Goal: Task Accomplishment & Management: Use online tool/utility

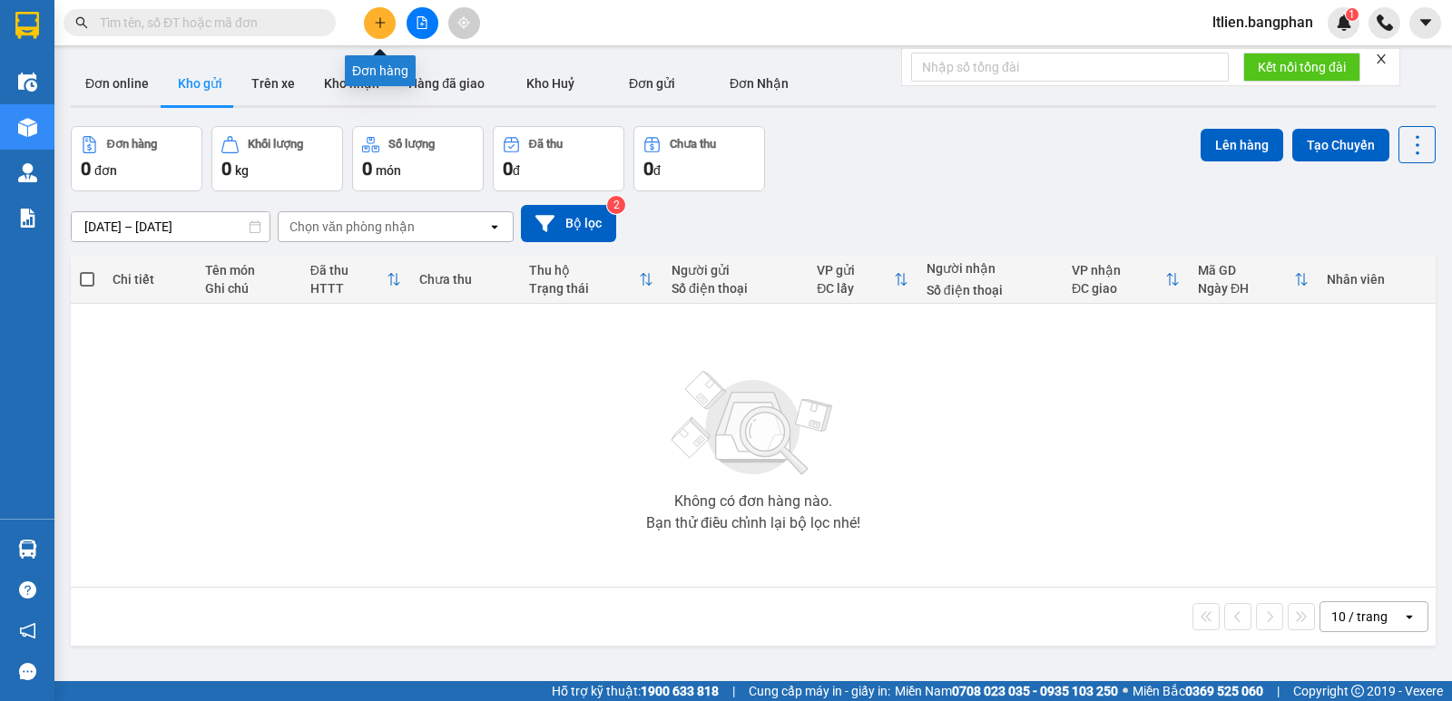
click at [378, 30] on button at bounding box center [380, 23] width 32 height 32
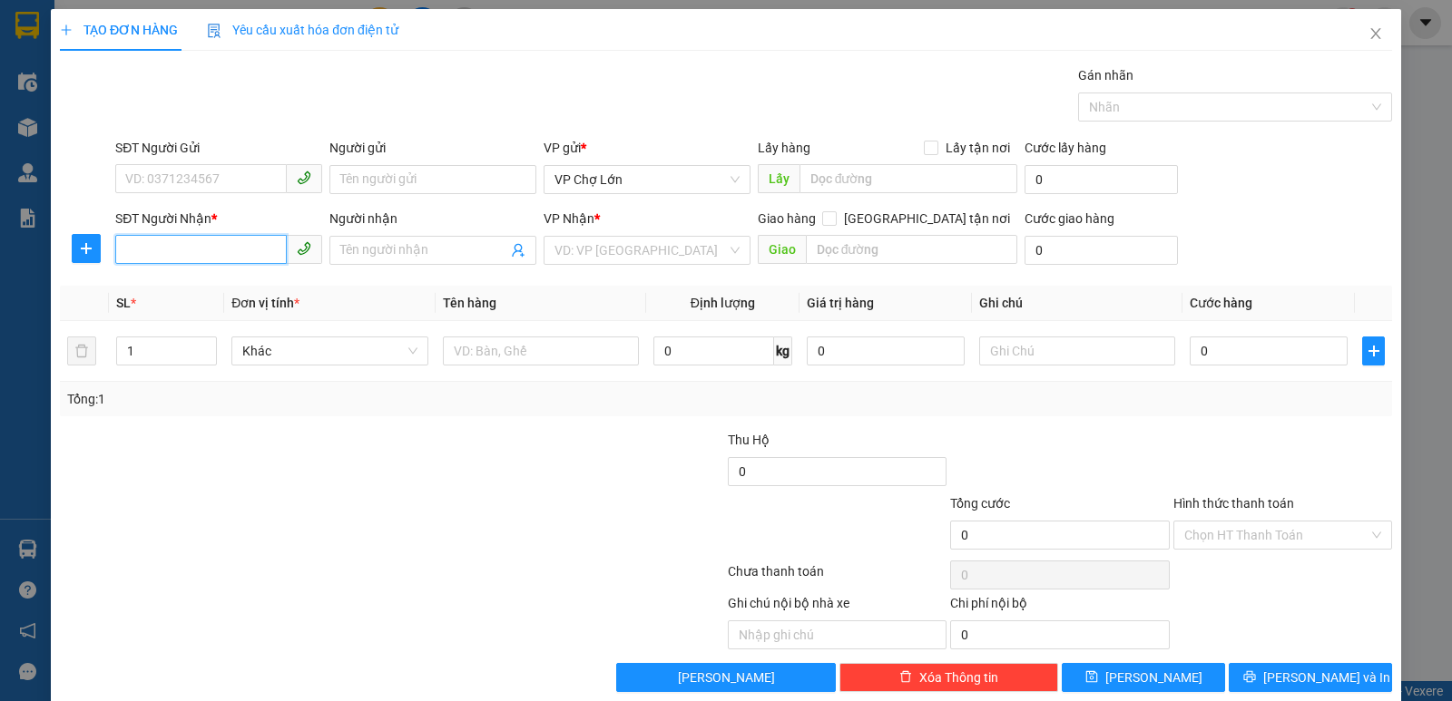
click at [128, 253] on input "SĐT Người Nhận *" at bounding box center [201, 249] width 172 height 29
click at [165, 285] on div "0869750816" at bounding box center [216, 287] width 183 height 20
type input "0869750816"
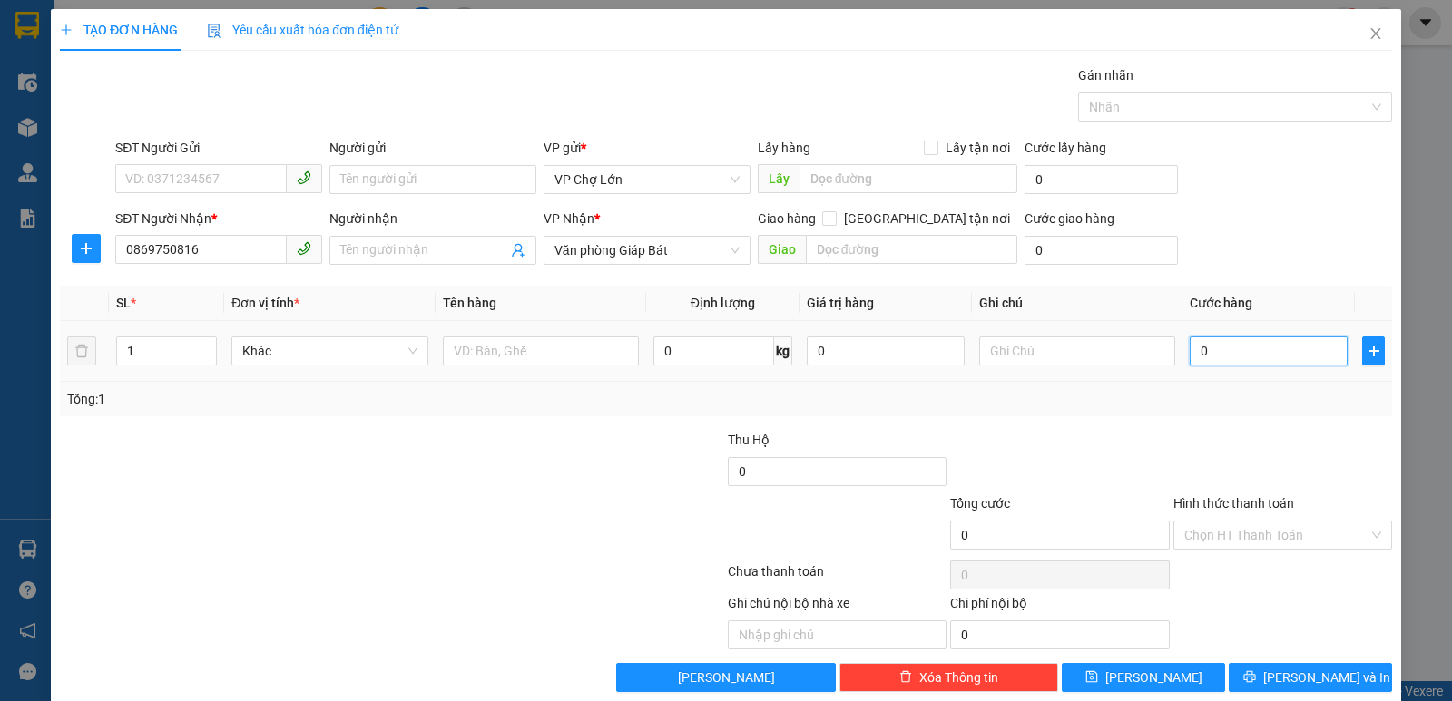
click at [1201, 353] on input "0" at bounding box center [1269, 351] width 158 height 29
type input "5"
type input "50"
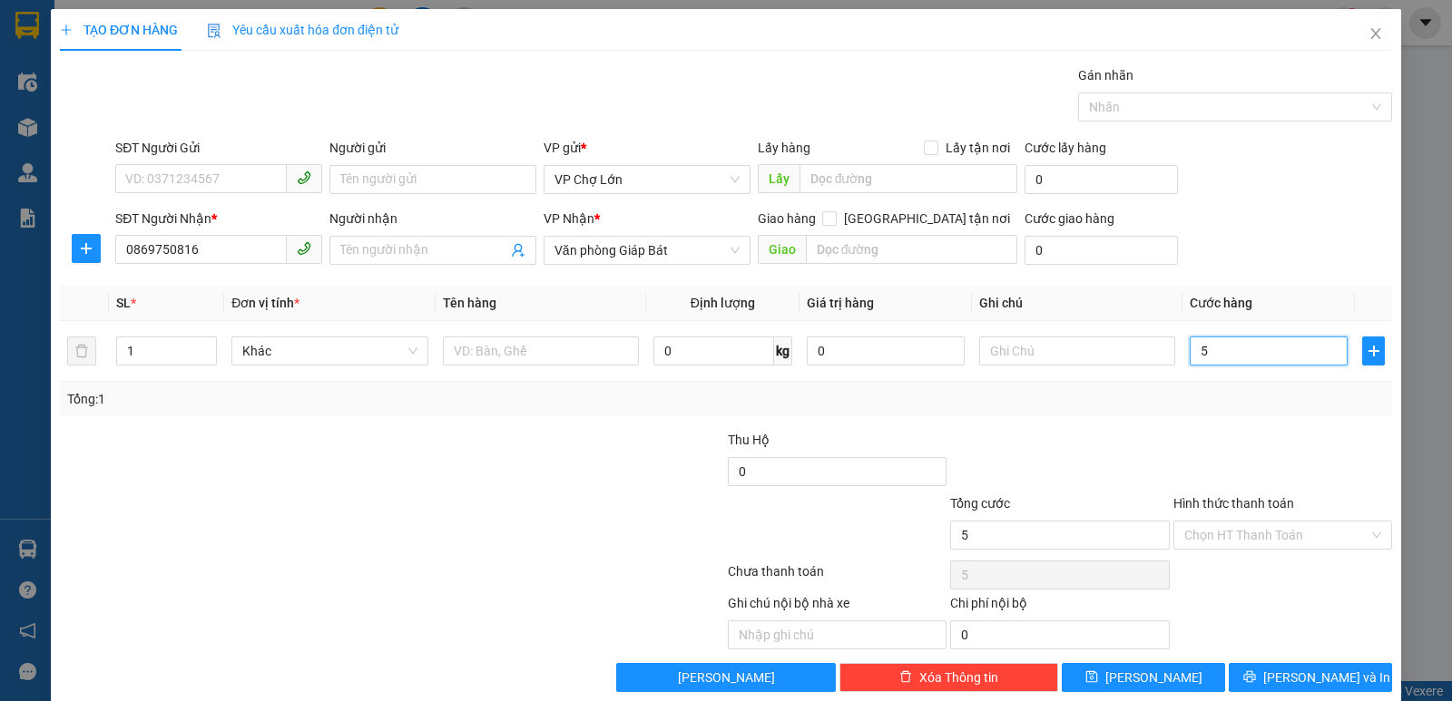
type input "50"
type input "500"
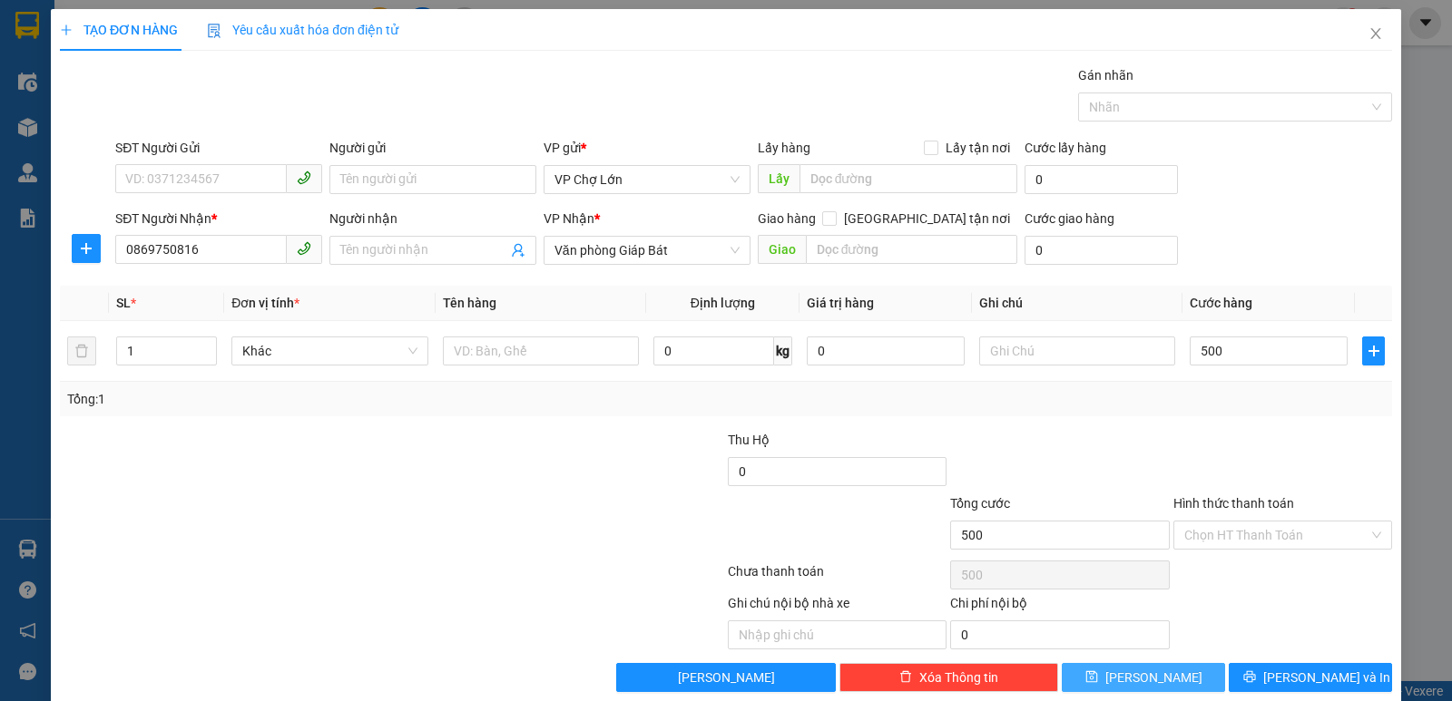
type input "500.000"
click at [1097, 670] on icon "save" at bounding box center [1091, 678] width 12 height 12
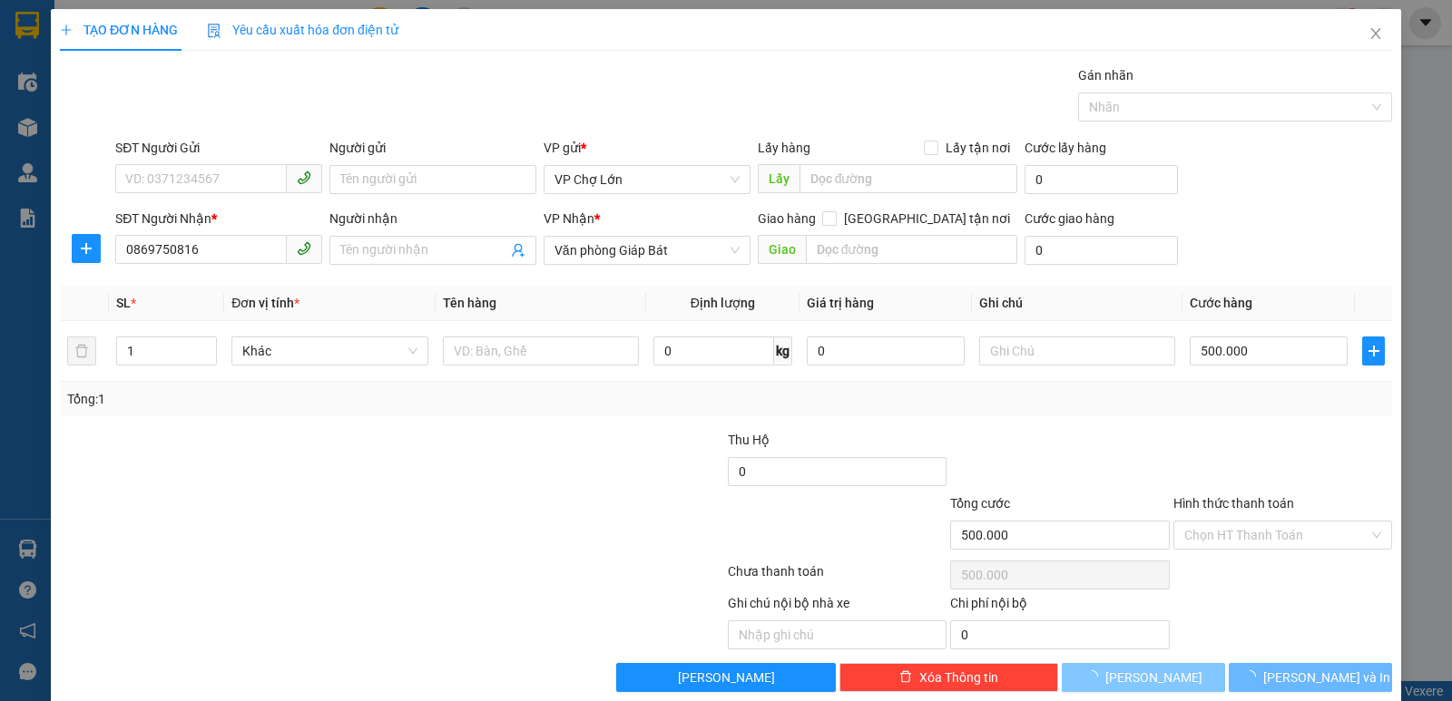
type input "0"
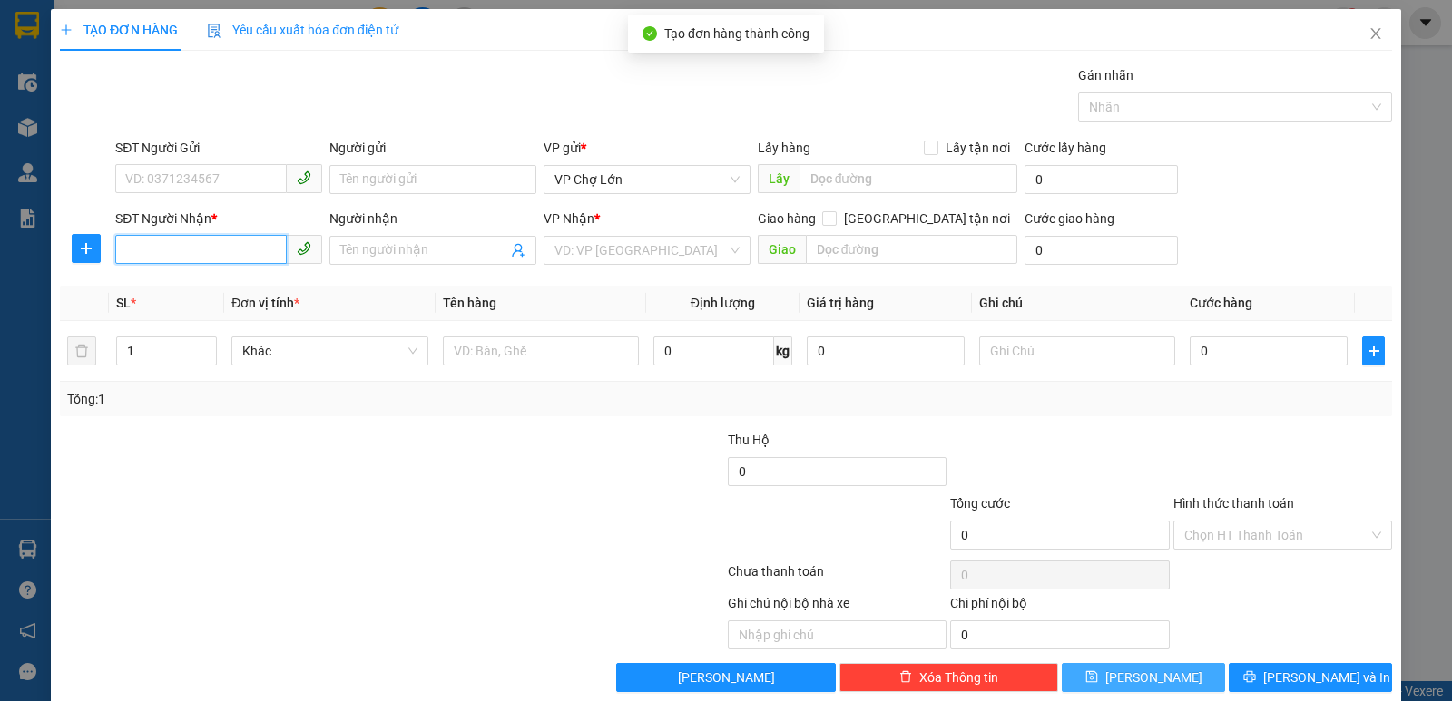
click at [121, 250] on input "SĐT Người Nhận *" at bounding box center [201, 249] width 172 height 29
click at [127, 246] on input "SĐT Người Nhận *" at bounding box center [201, 249] width 172 height 29
click at [178, 289] on div "0983350248" at bounding box center [216, 287] width 183 height 20
type input "0983350248"
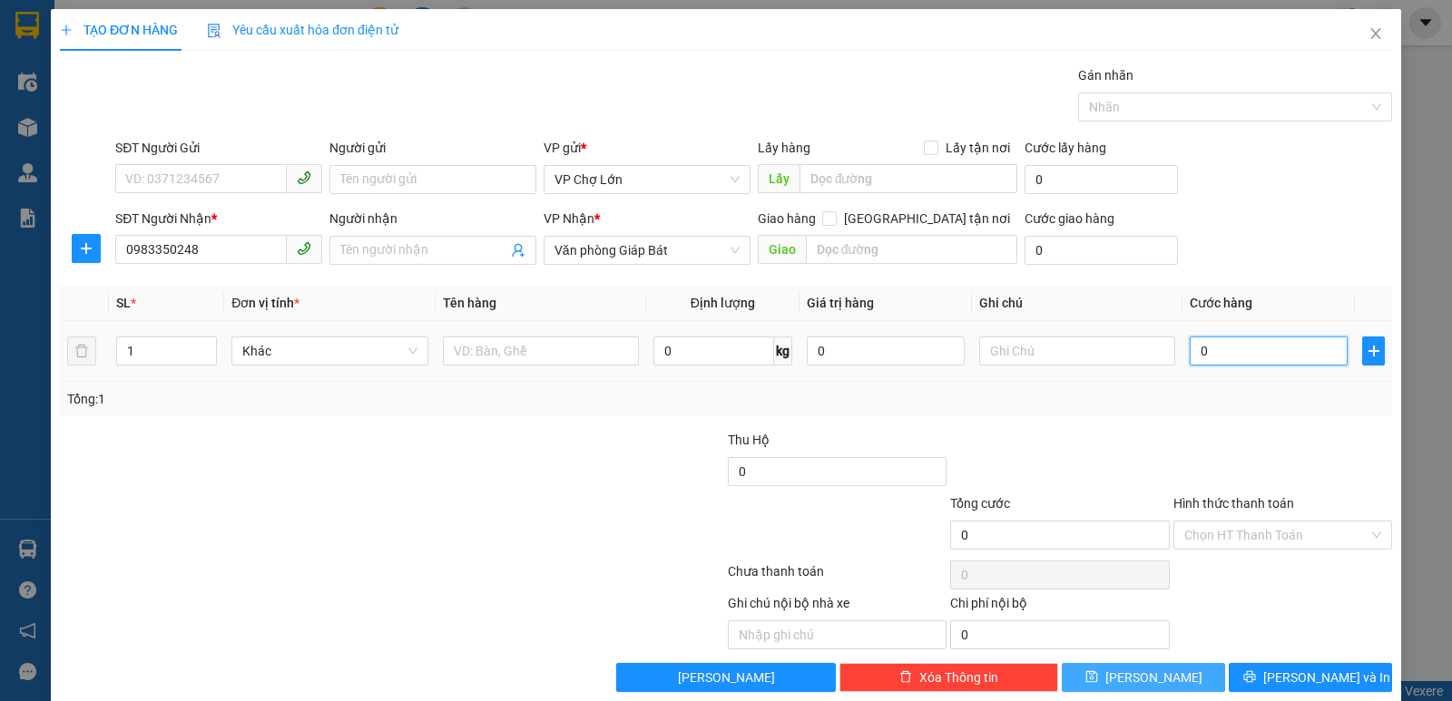
click at [1201, 348] on input "0" at bounding box center [1269, 351] width 158 height 29
type input "1"
type input "10"
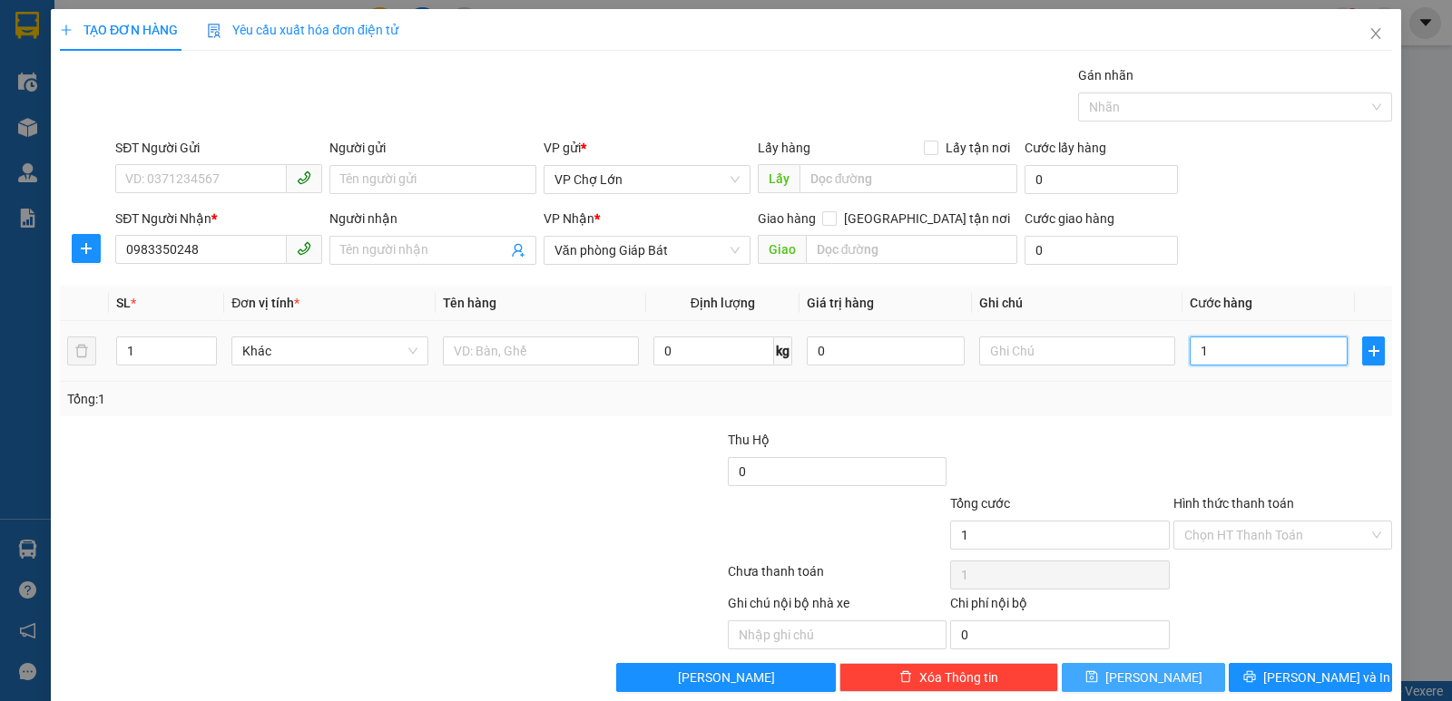
type input "10"
type input "100"
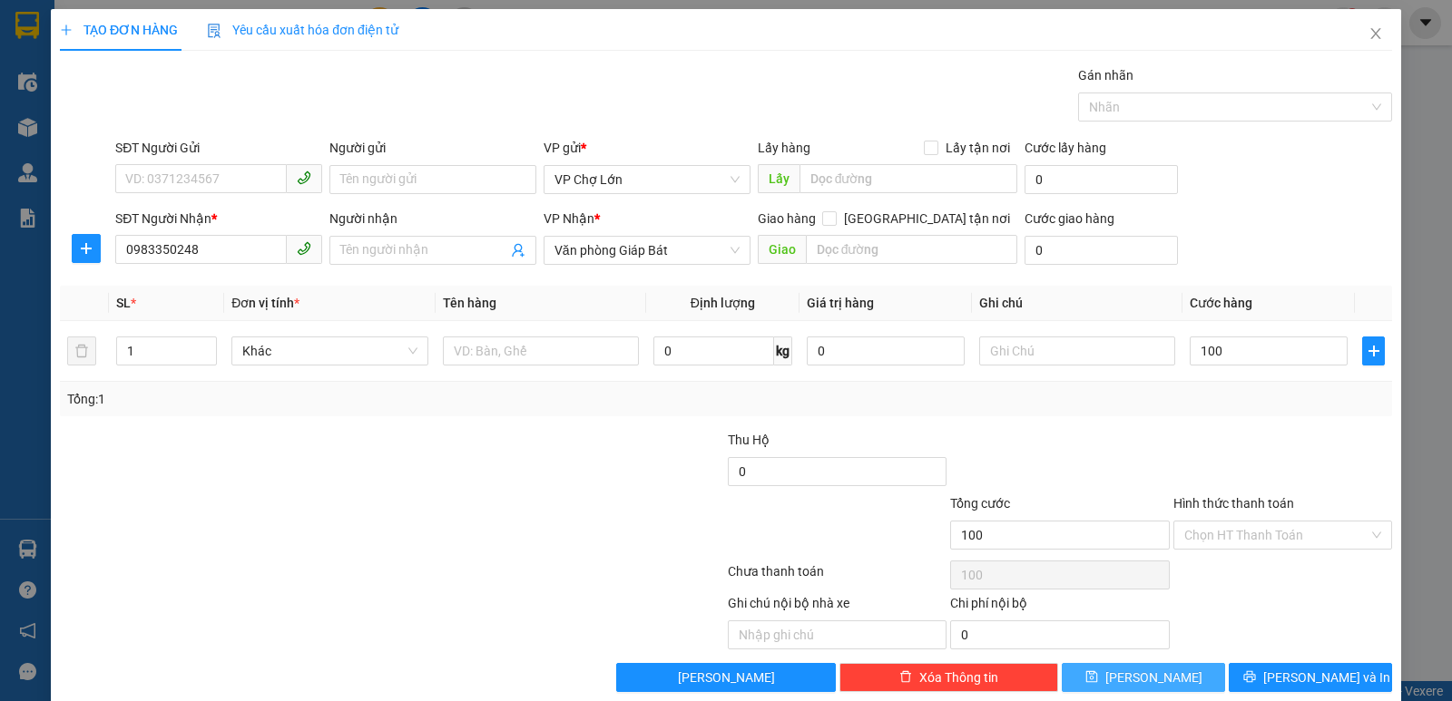
type input "100.000"
click at [1097, 670] on icon "save" at bounding box center [1091, 678] width 12 height 12
type input "0"
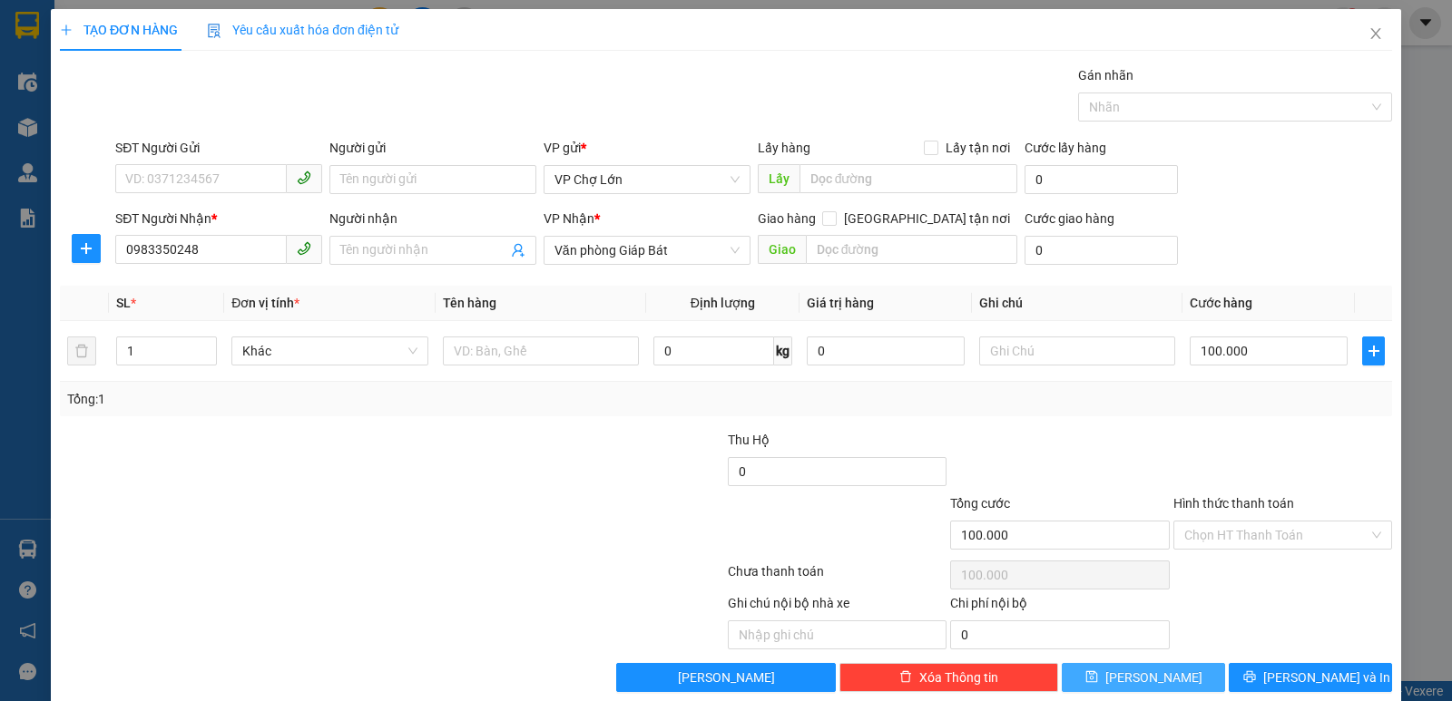
type input "0"
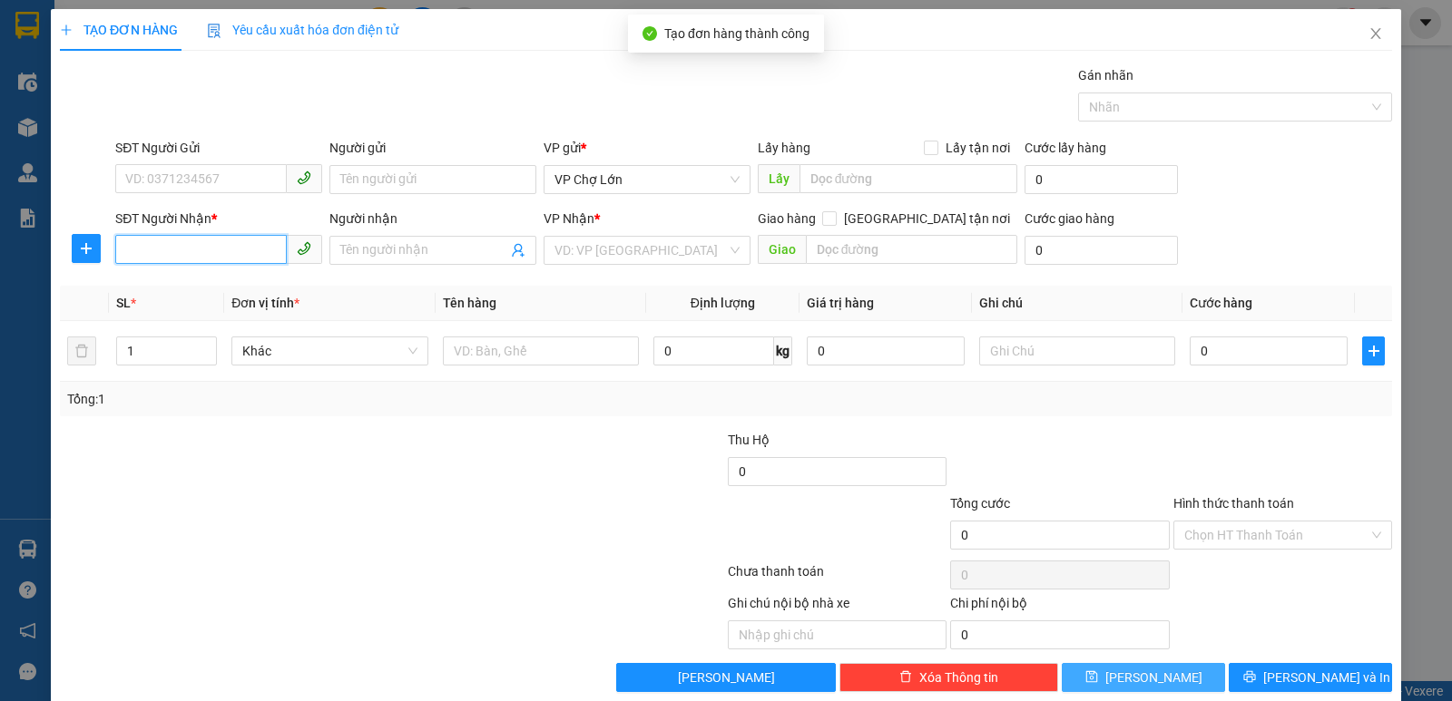
click at [132, 252] on input "SĐT Người Nhận *" at bounding box center [201, 249] width 172 height 29
click at [181, 289] on div "0823131982" at bounding box center [216, 287] width 183 height 20
type input "0823131982"
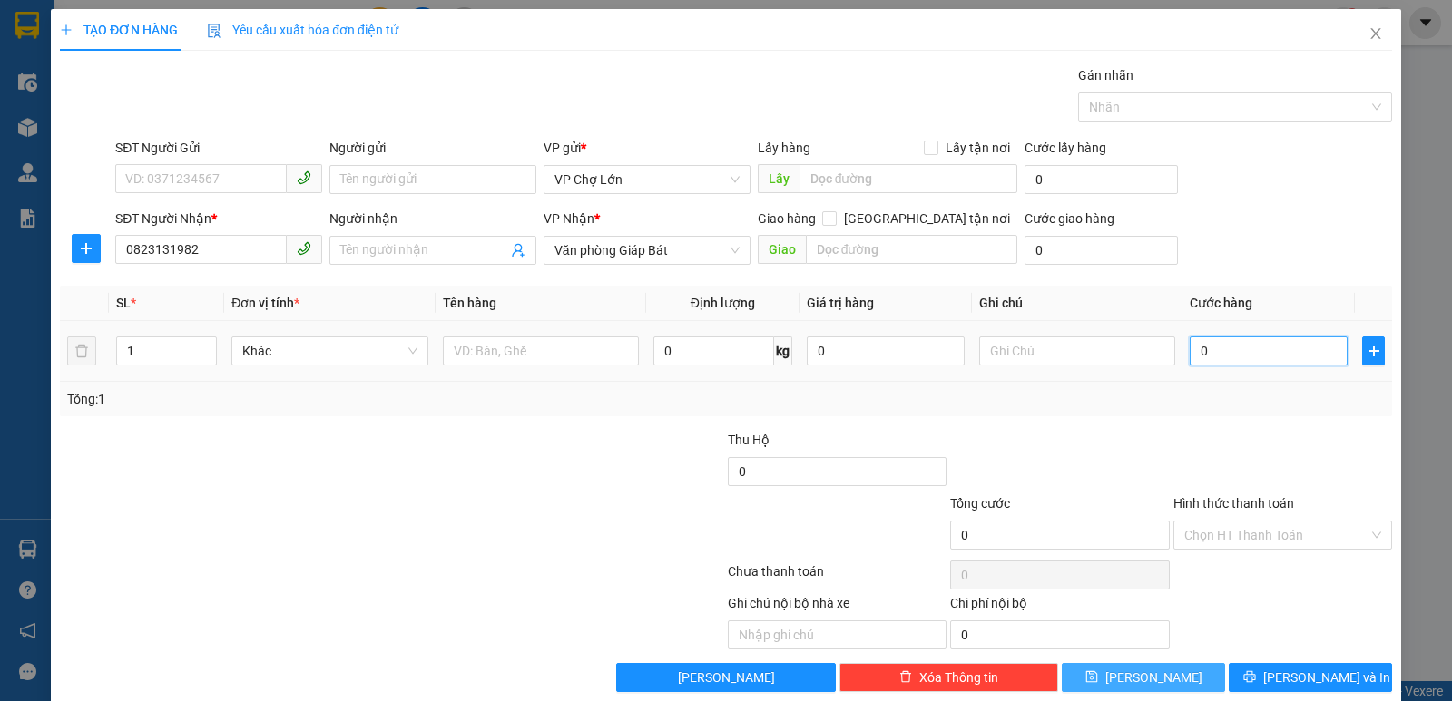
type input "5"
type input "50"
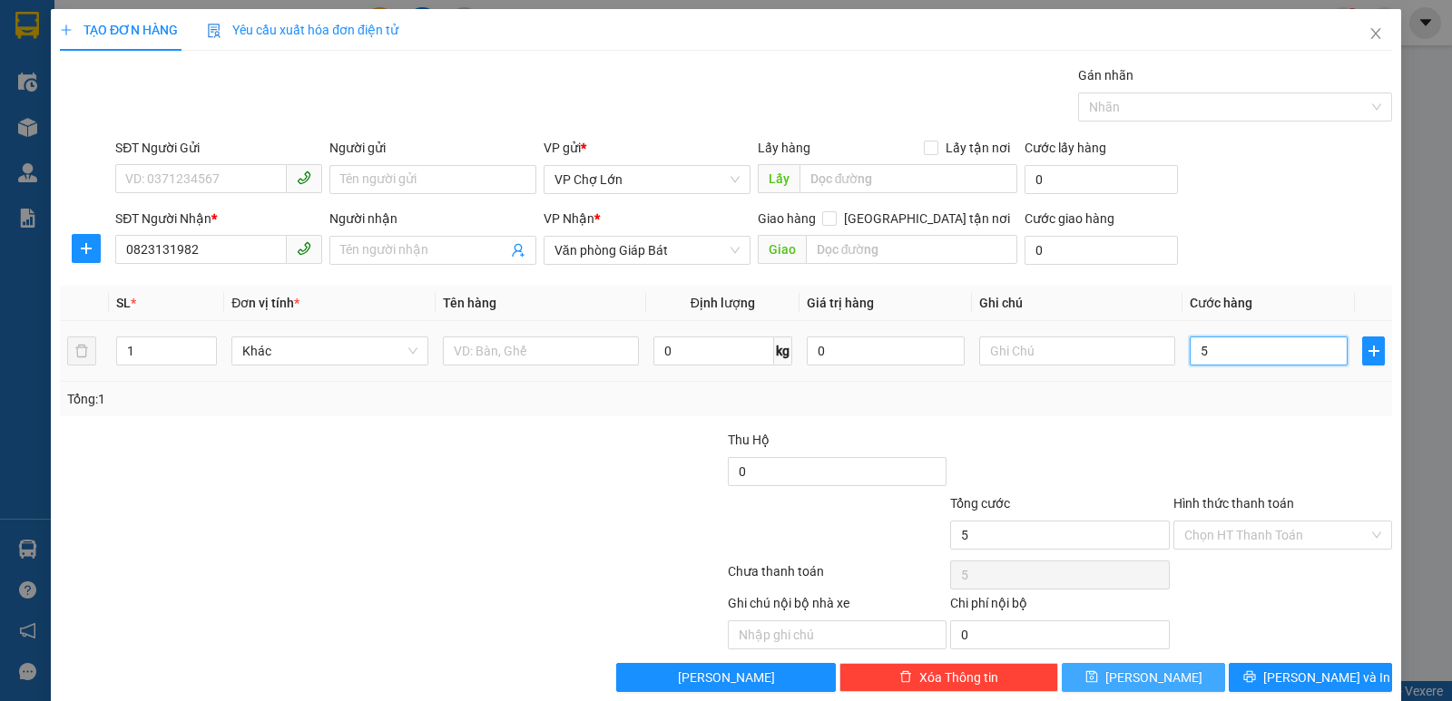
type input "50"
type input "50.000"
click at [1098, 670] on icon "save" at bounding box center [1091, 677] width 13 height 13
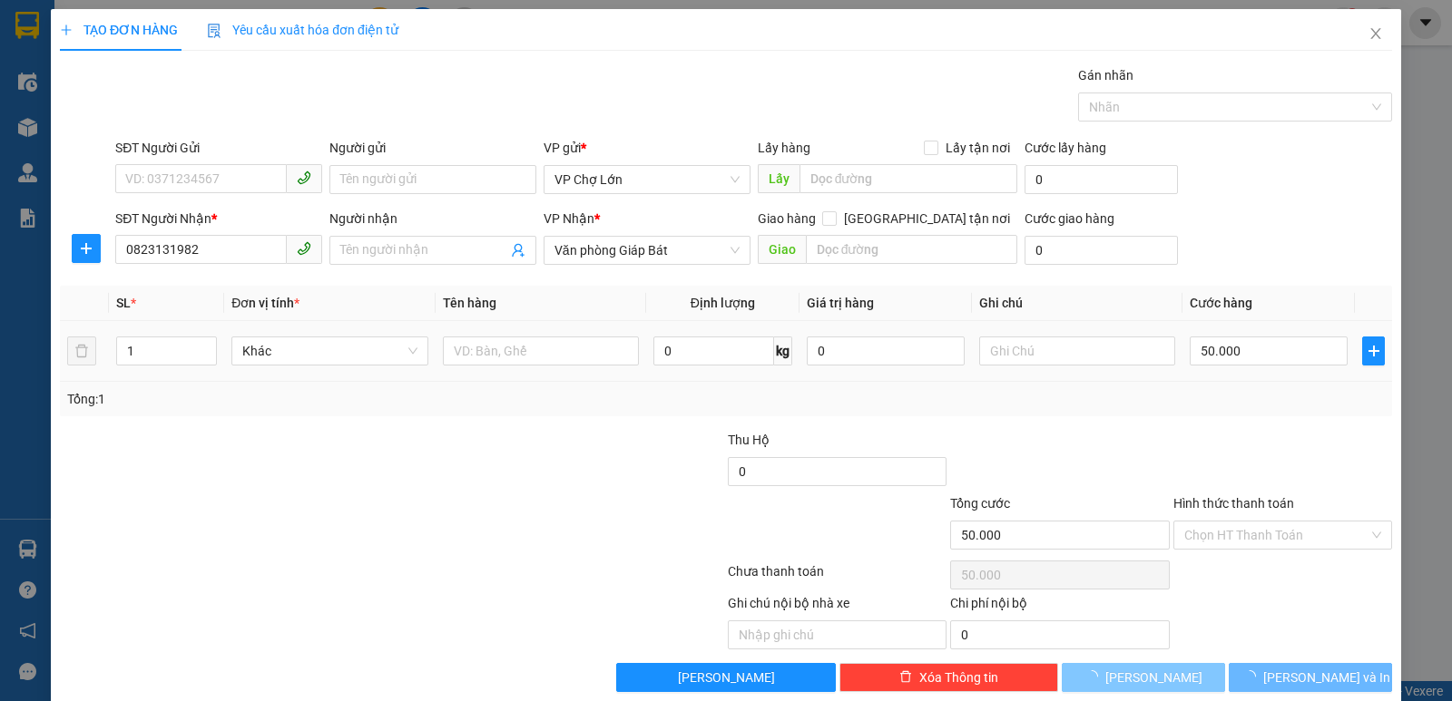
type input "0"
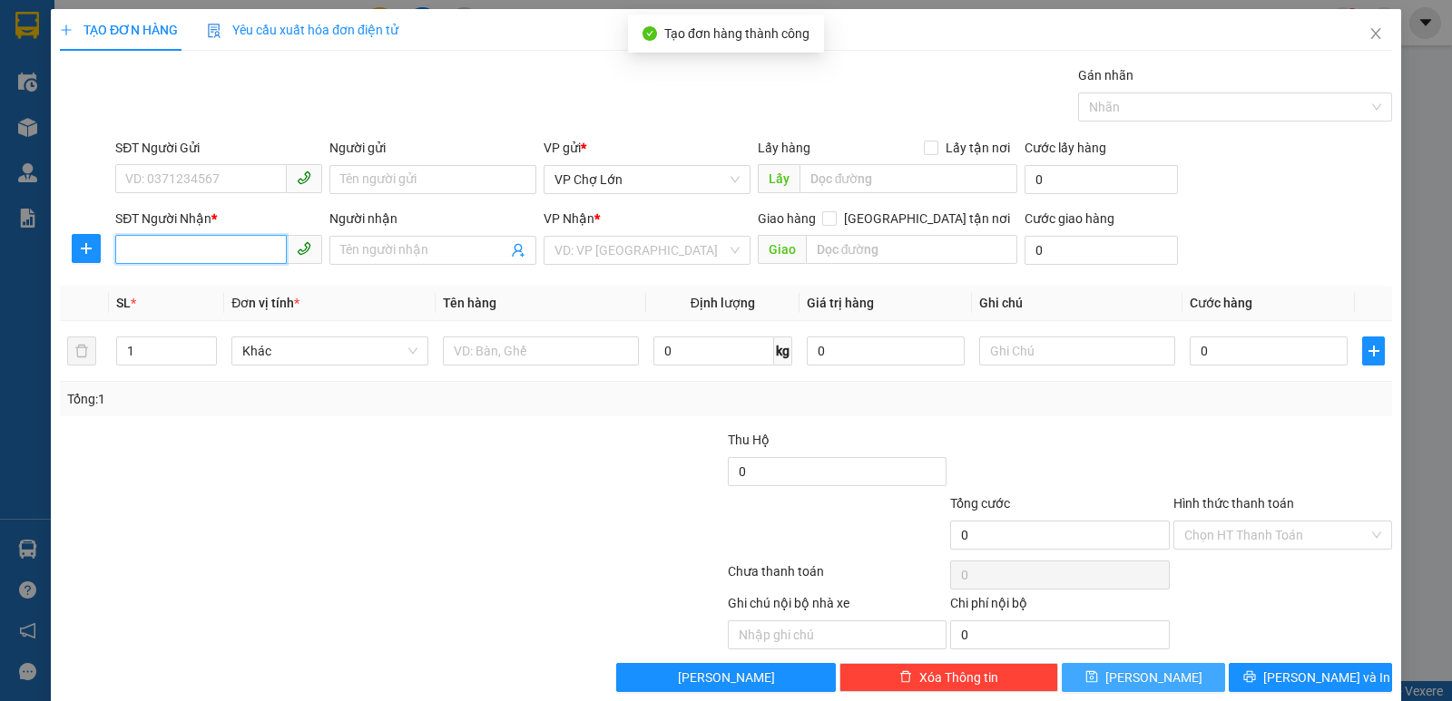
click at [129, 249] on input "SĐT Người Nhận *" at bounding box center [201, 249] width 172 height 29
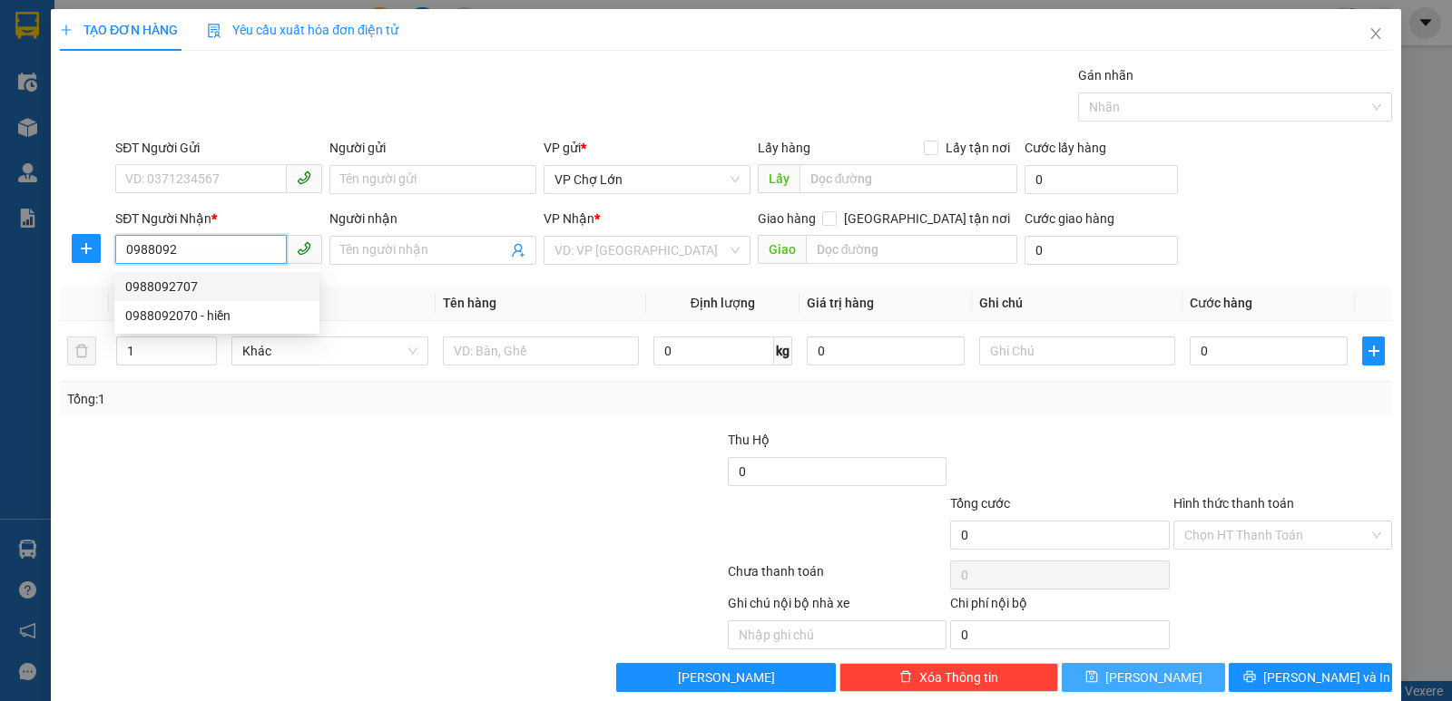
click at [188, 285] on div "0988092707" at bounding box center [216, 287] width 183 height 20
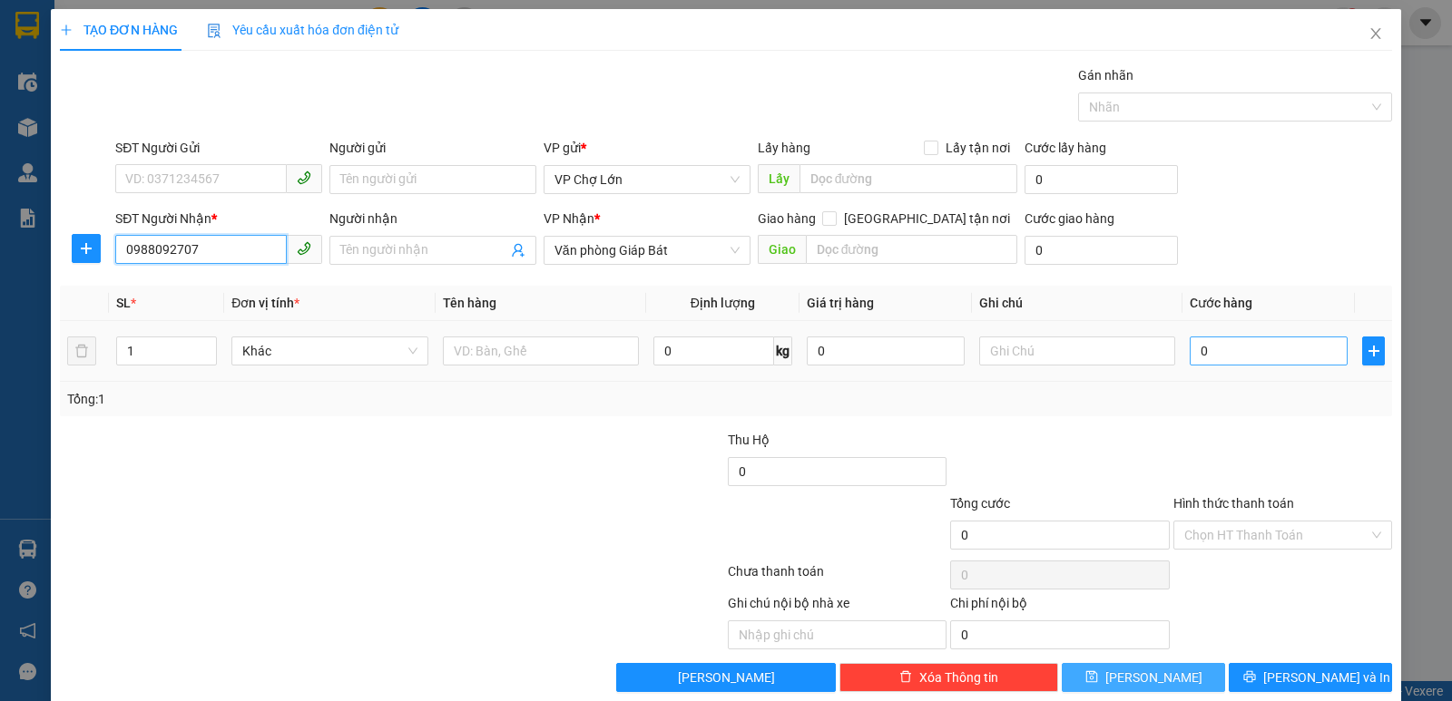
type input "0988092707"
click at [1200, 351] on input "0" at bounding box center [1269, 351] width 158 height 29
type input "5"
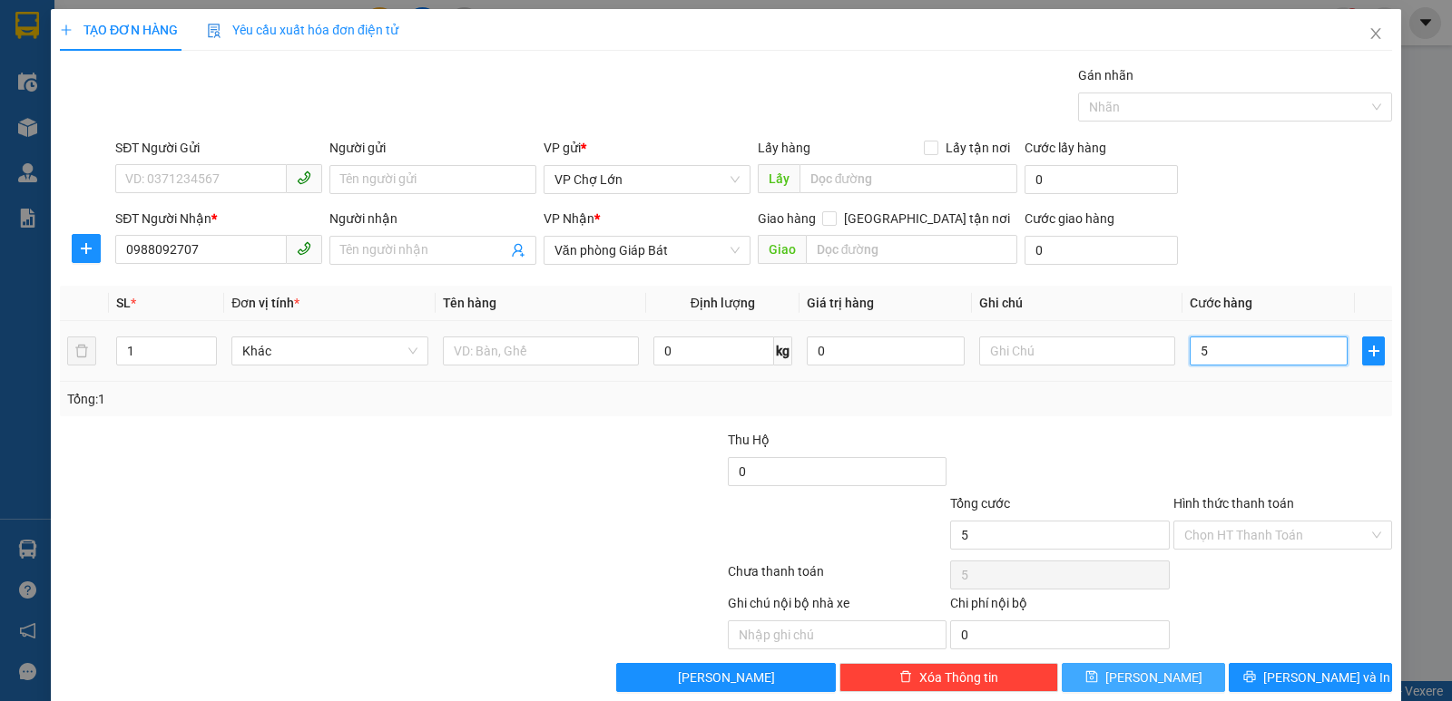
type input "50"
type input "50.000"
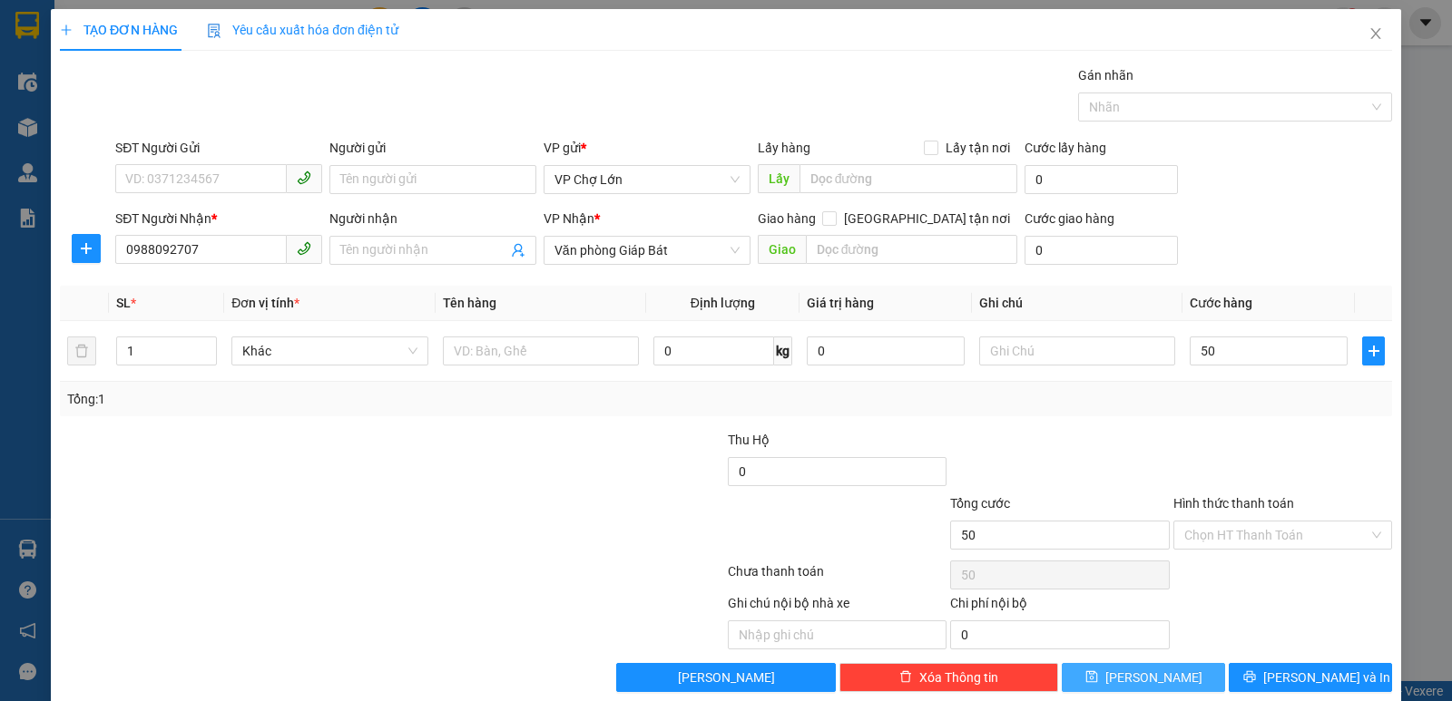
type input "50.000"
click at [1098, 670] on icon "save" at bounding box center [1091, 677] width 13 height 13
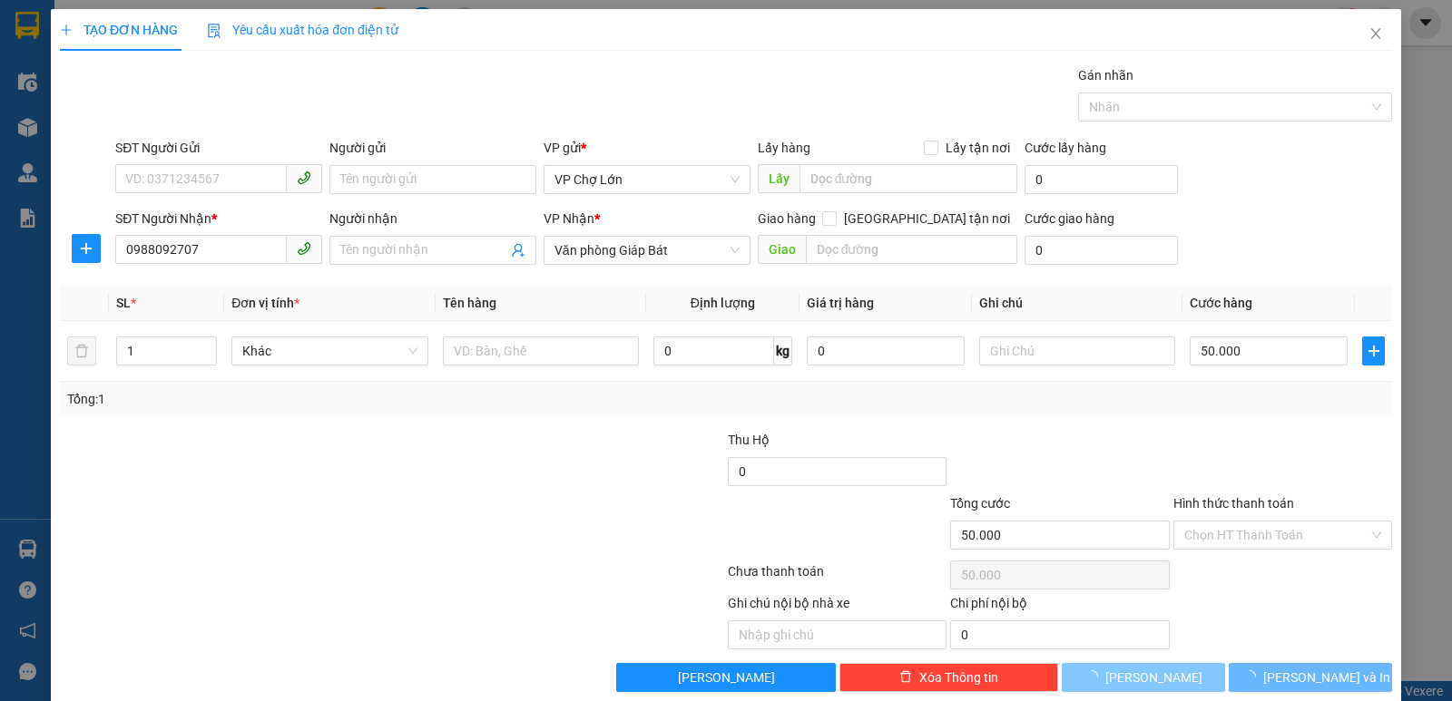
type input "0"
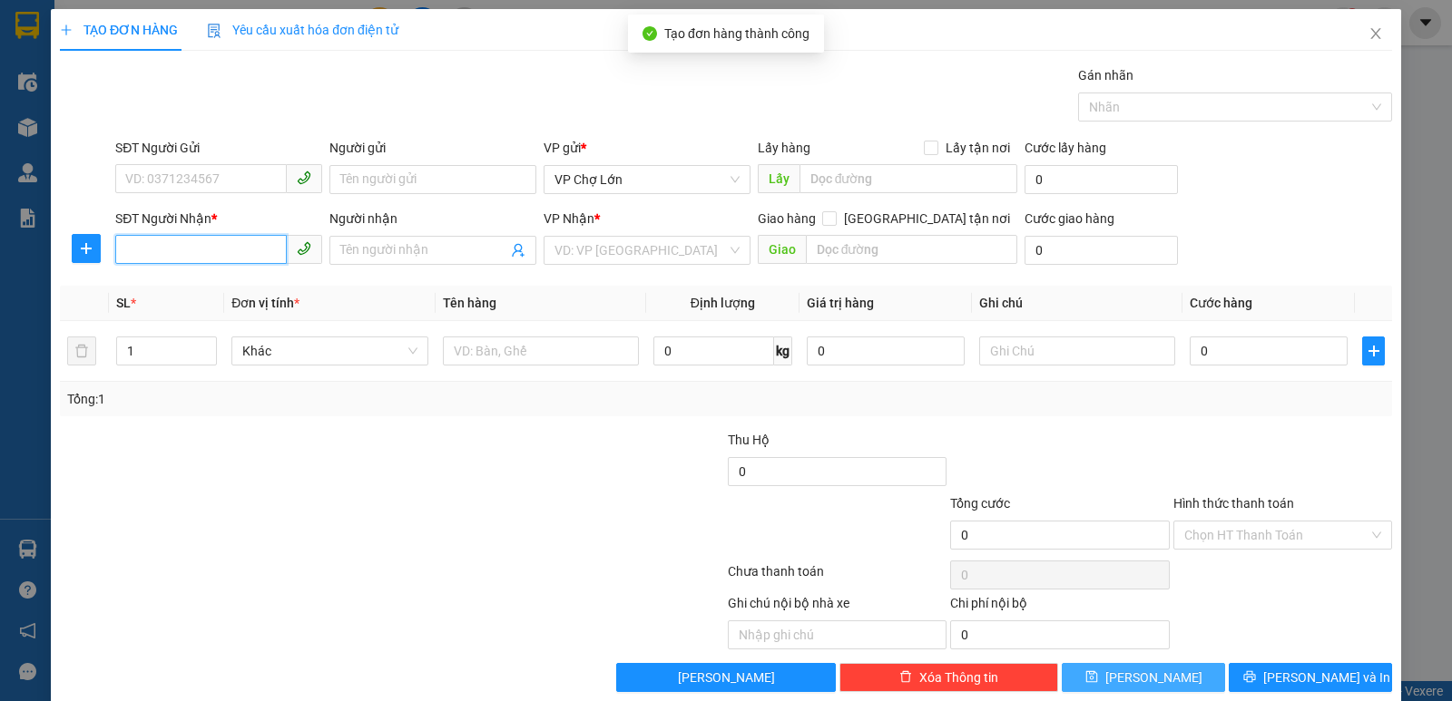
click at [121, 252] on input "SĐT Người Nhận *" at bounding box center [201, 249] width 172 height 29
type input "0858566468"
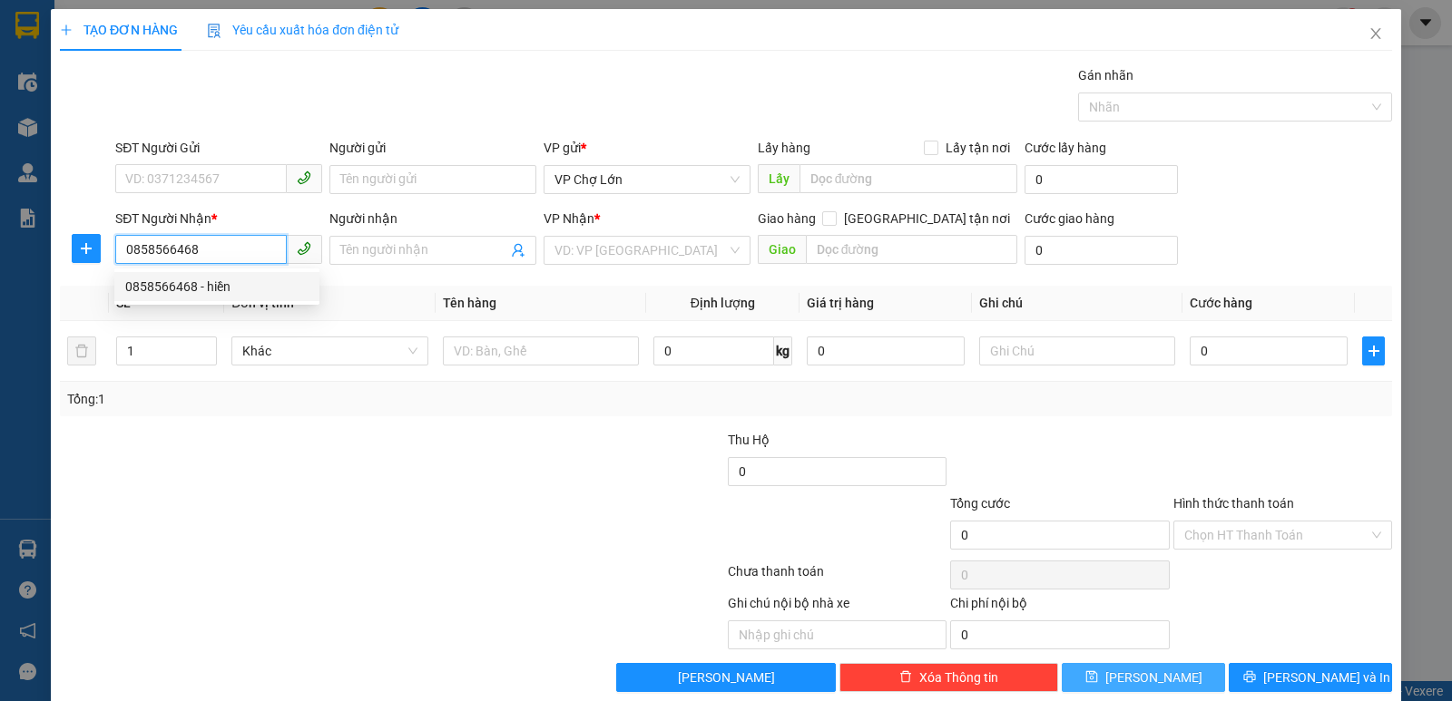
click at [184, 286] on div "0858566468 - hiền" at bounding box center [216, 287] width 183 height 20
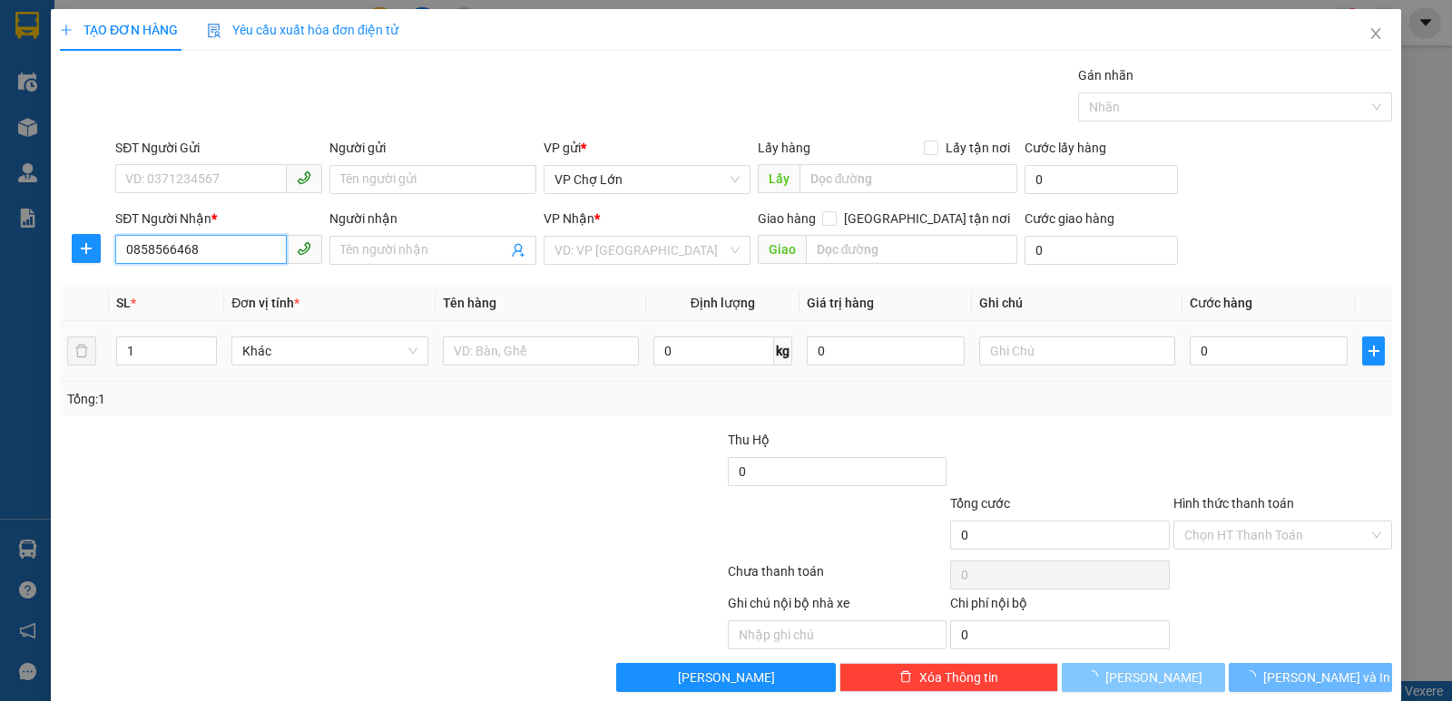
type input "hiền"
type input "md"
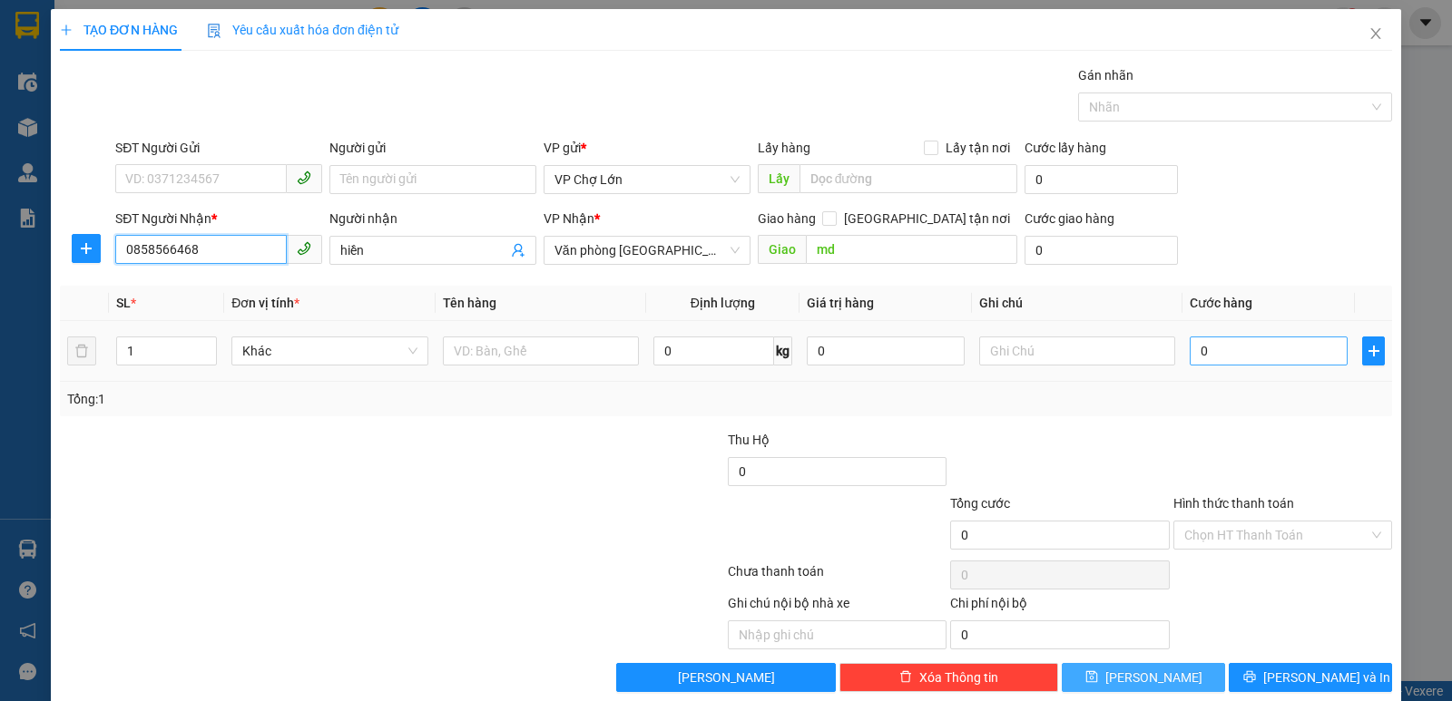
type input "0858566468"
click at [1201, 348] on input "0" at bounding box center [1269, 351] width 158 height 29
type input "6"
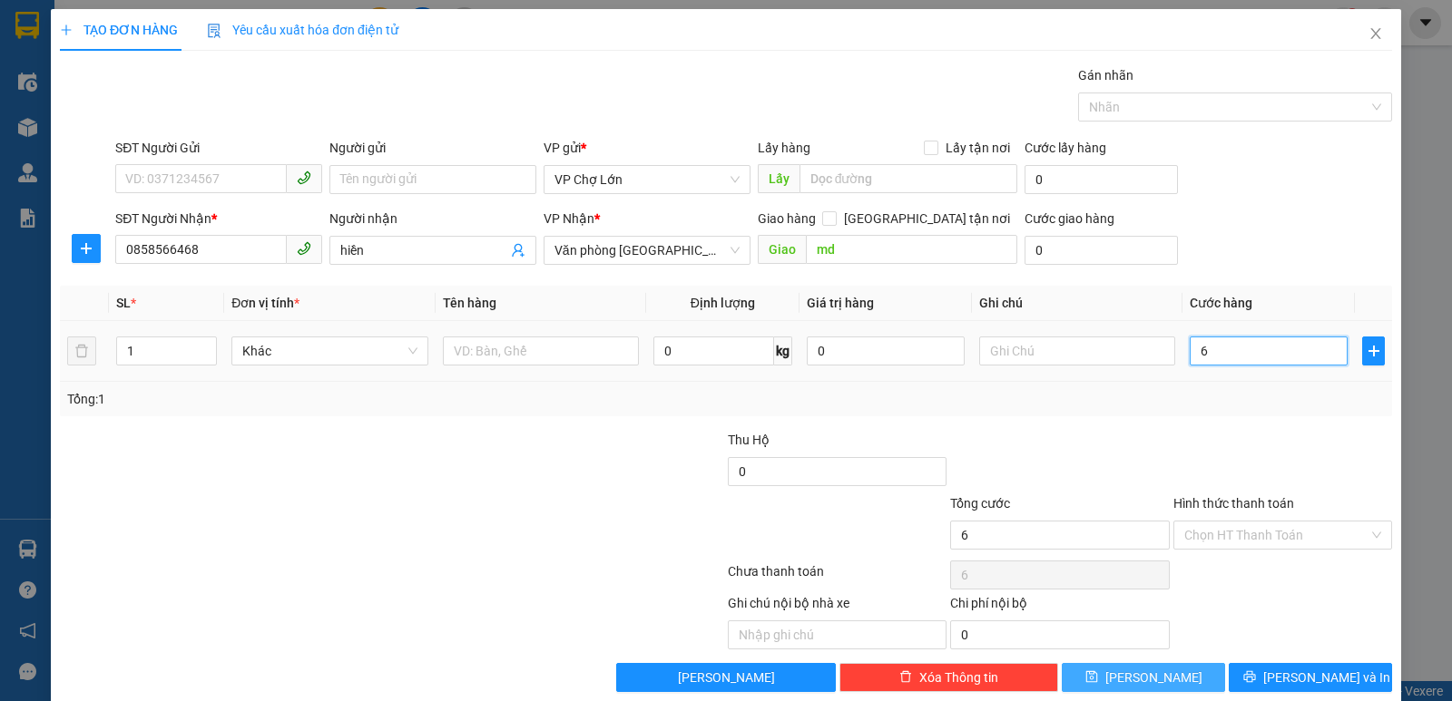
type input "60"
type input "60.000"
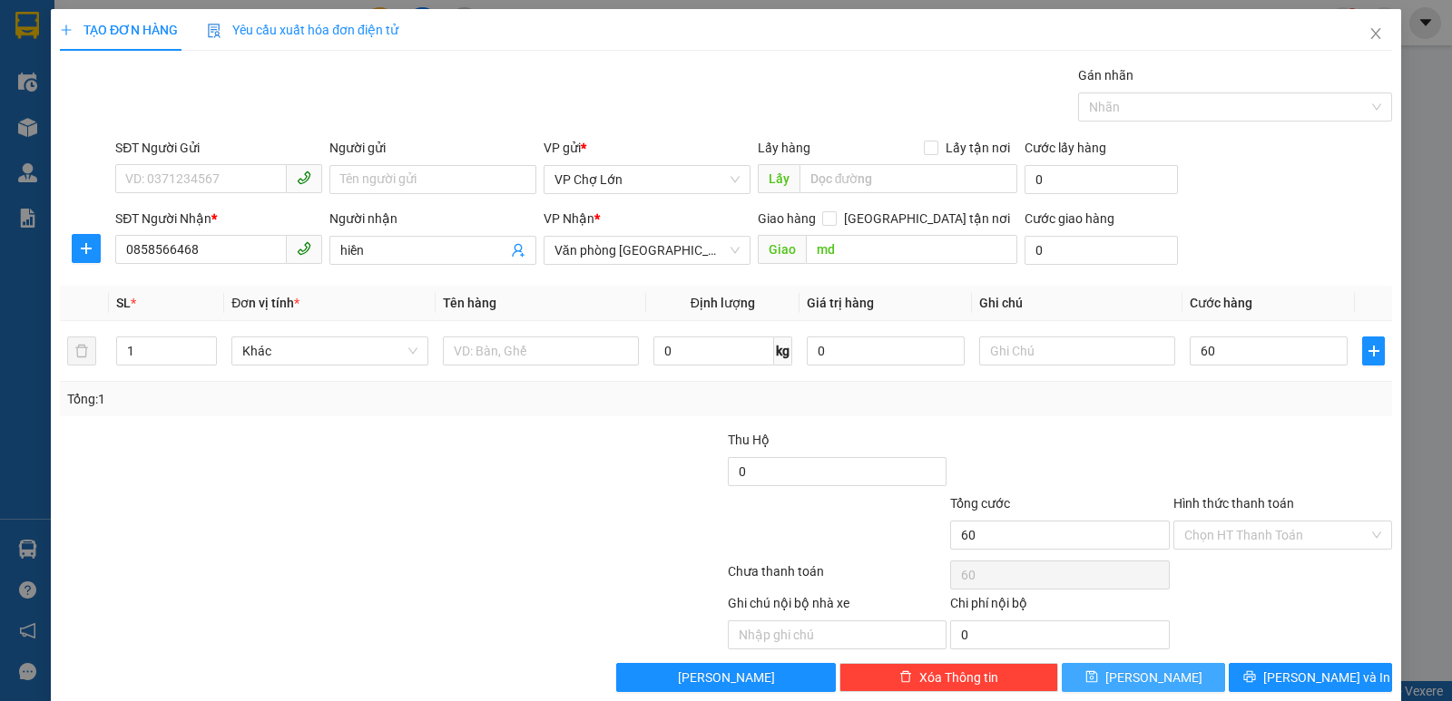
type input "60.000"
click at [1098, 670] on icon "save" at bounding box center [1091, 677] width 13 height 13
type input "0"
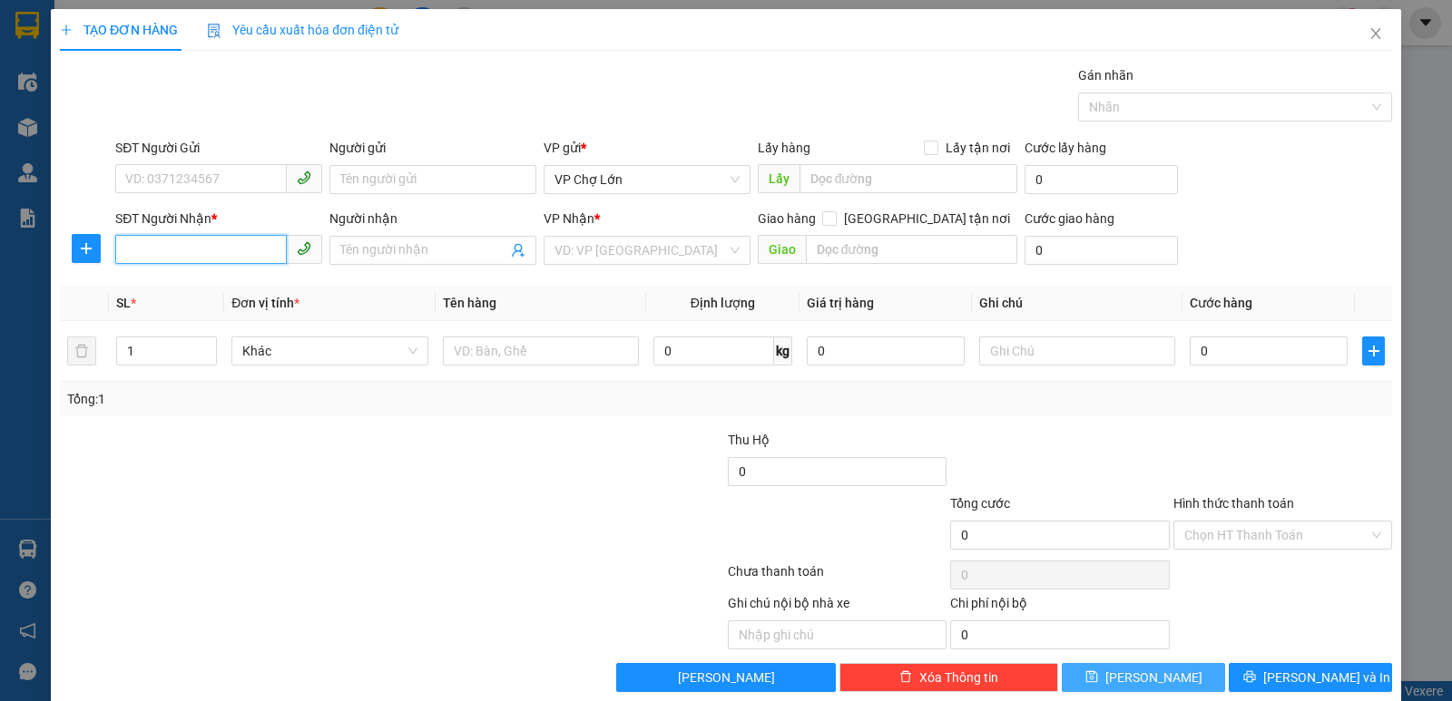
click at [123, 253] on input "SĐT Người Nhận *" at bounding box center [201, 249] width 172 height 29
click at [191, 289] on div "0974790268 - NÚI" at bounding box center [216, 287] width 183 height 20
type input "0974790268"
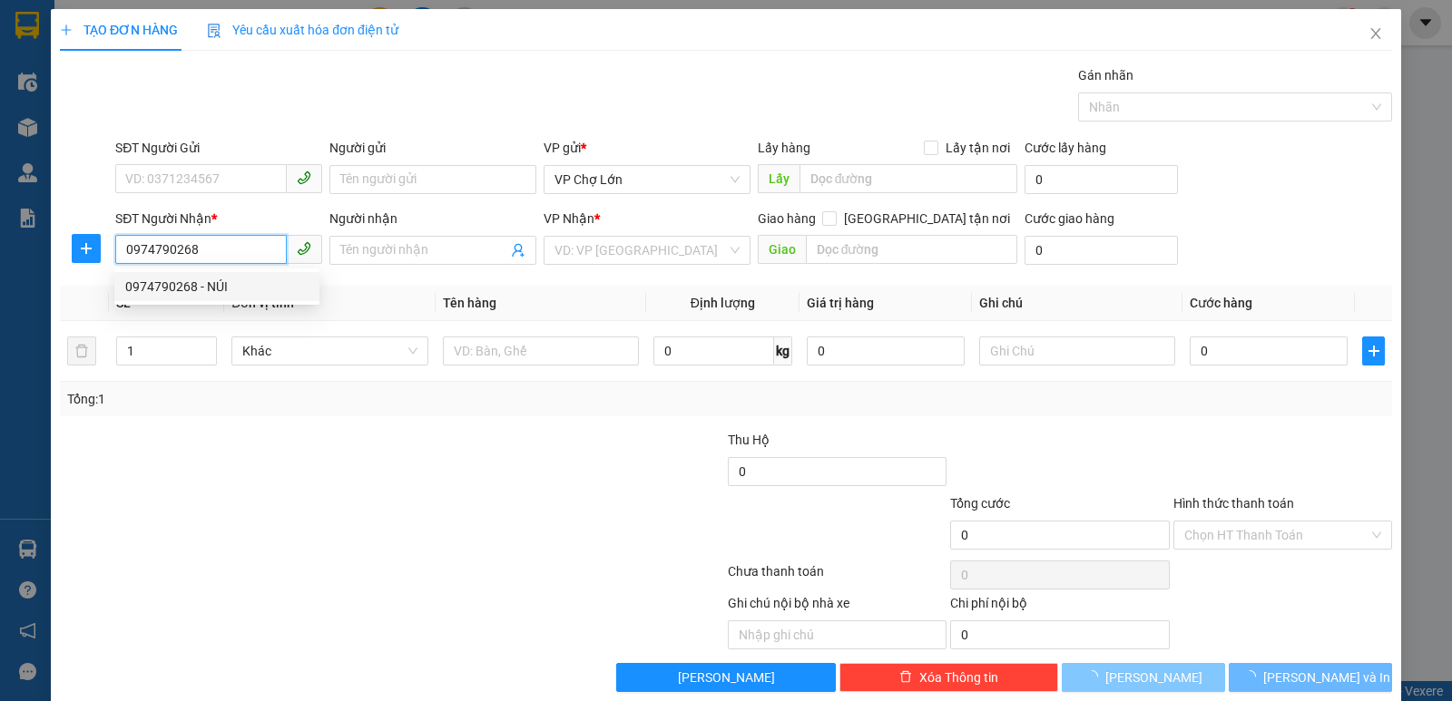
type input "NÚI"
type input "GB"
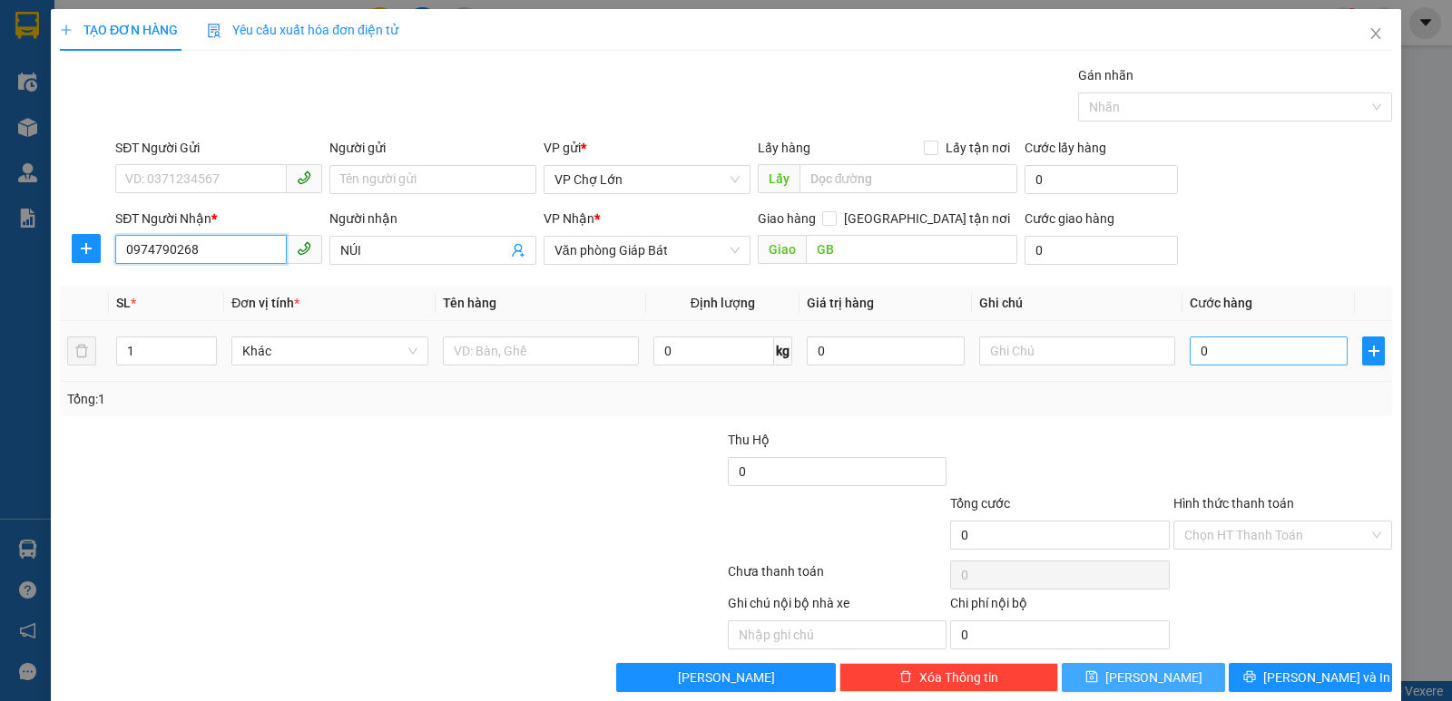
type input "0974790268"
click at [1202, 349] on input "0" at bounding box center [1269, 351] width 158 height 29
type input "5"
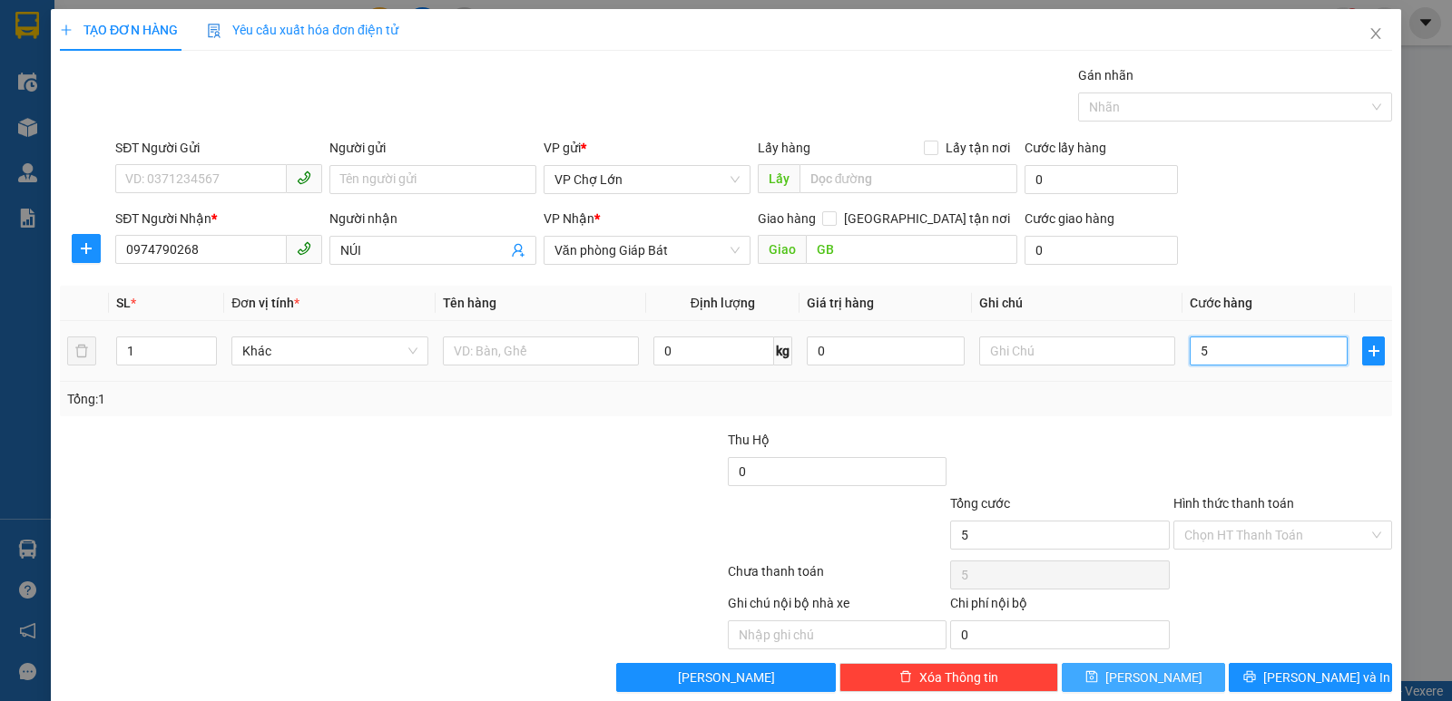
type input "50"
type input "50.000"
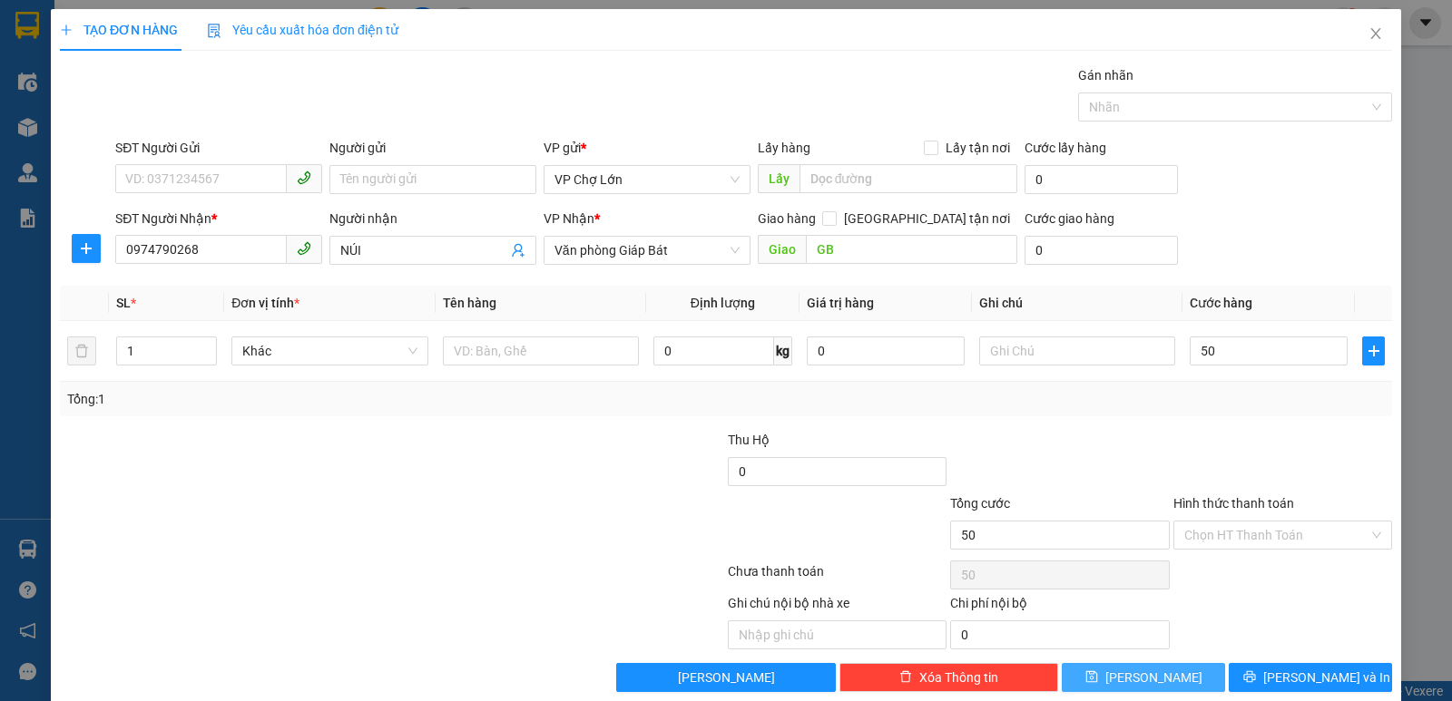
type input "50.000"
click at [1098, 670] on icon "save" at bounding box center [1091, 677] width 13 height 13
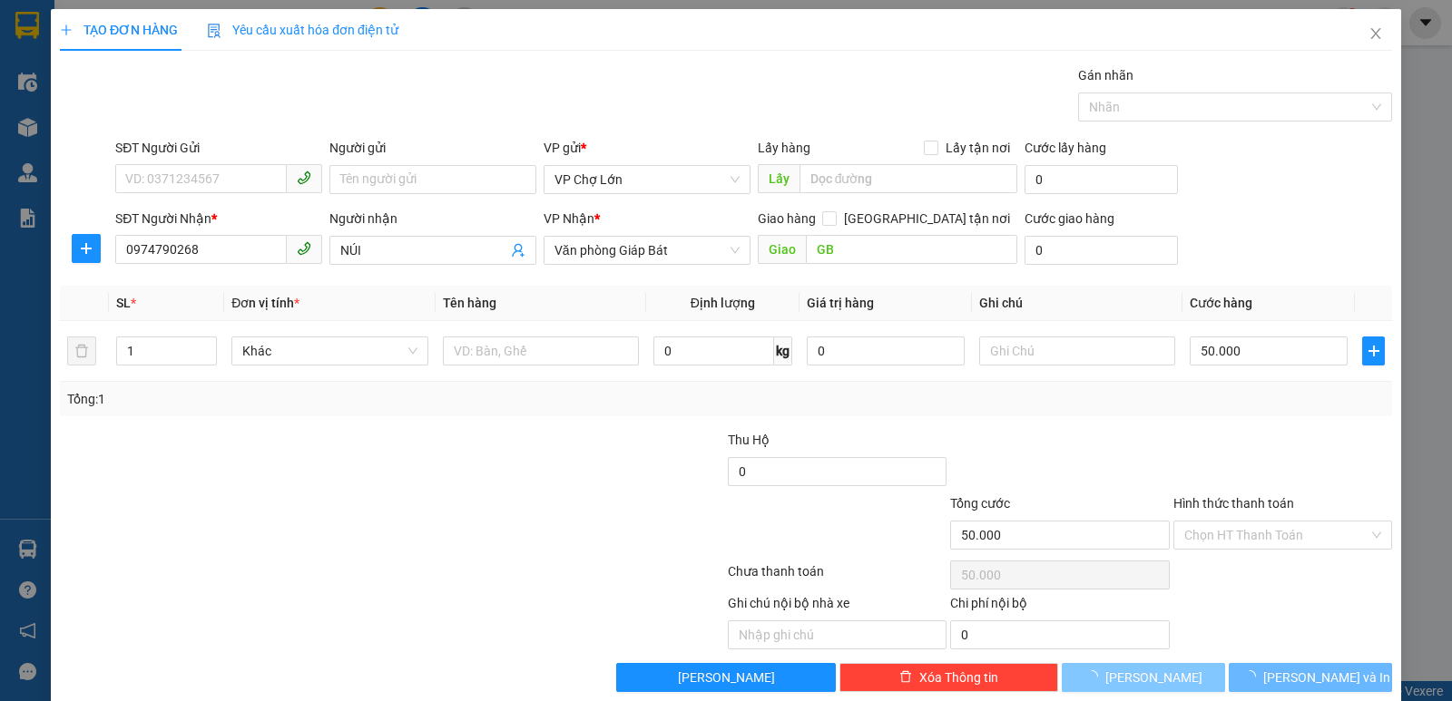
type input "0"
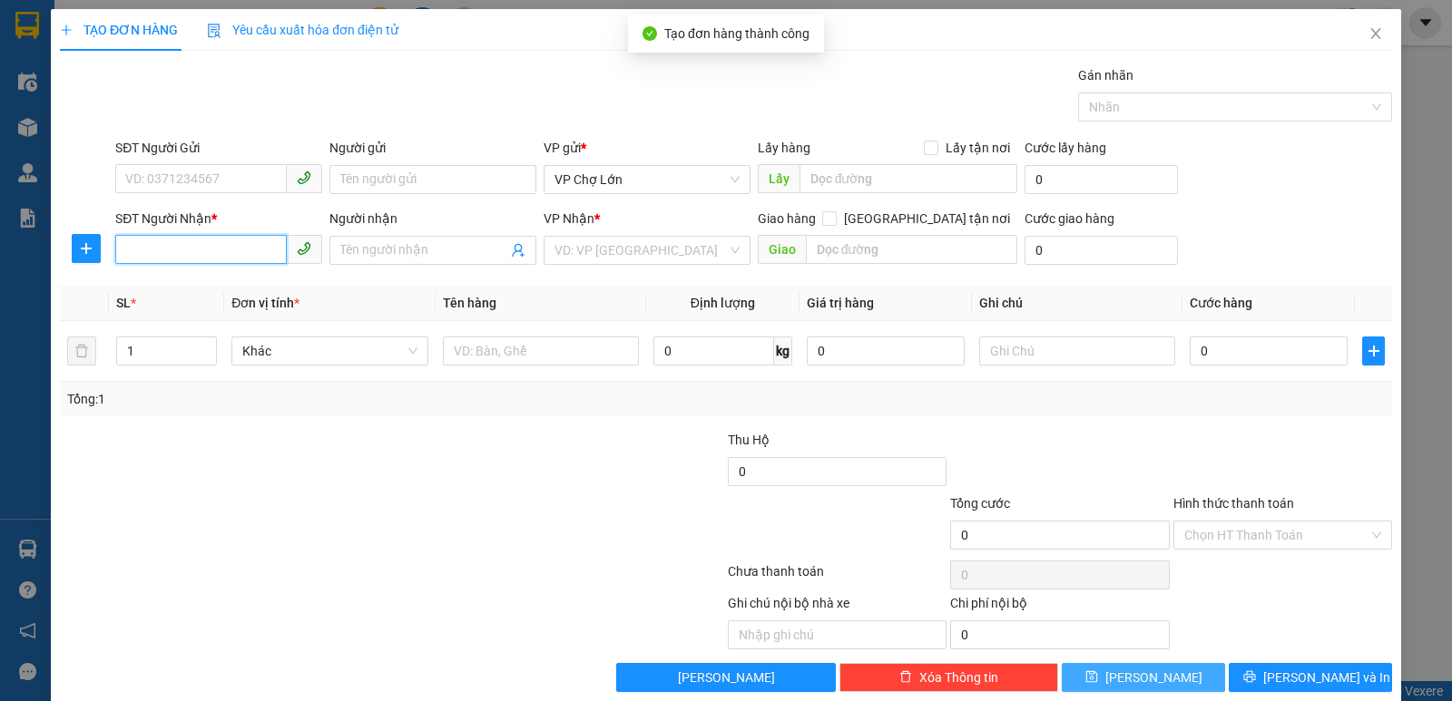
click at [131, 250] on input "SĐT Người Nhận *" at bounding box center [201, 249] width 172 height 29
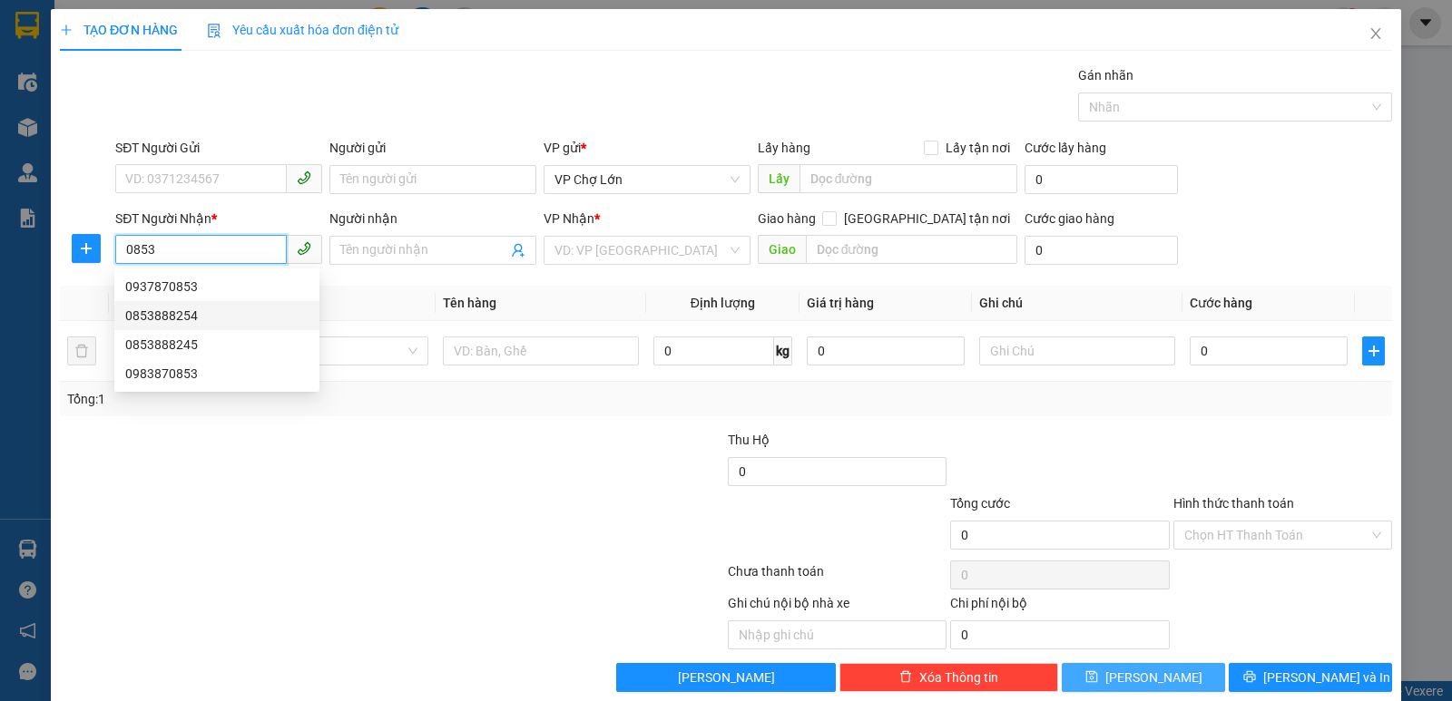
click at [185, 316] on div "0853888254" at bounding box center [216, 316] width 183 height 20
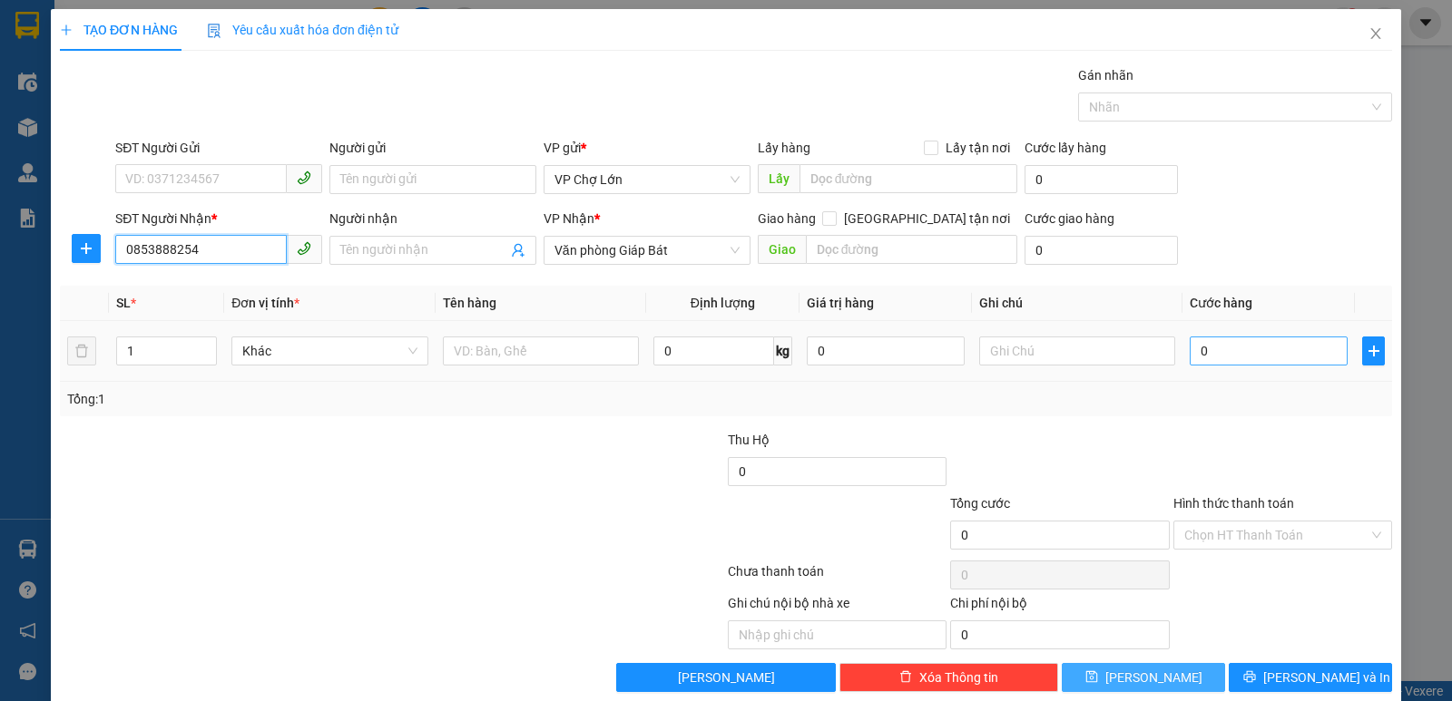
type input "0853888254"
click at [1199, 348] on input "0" at bounding box center [1269, 351] width 158 height 29
type input "8"
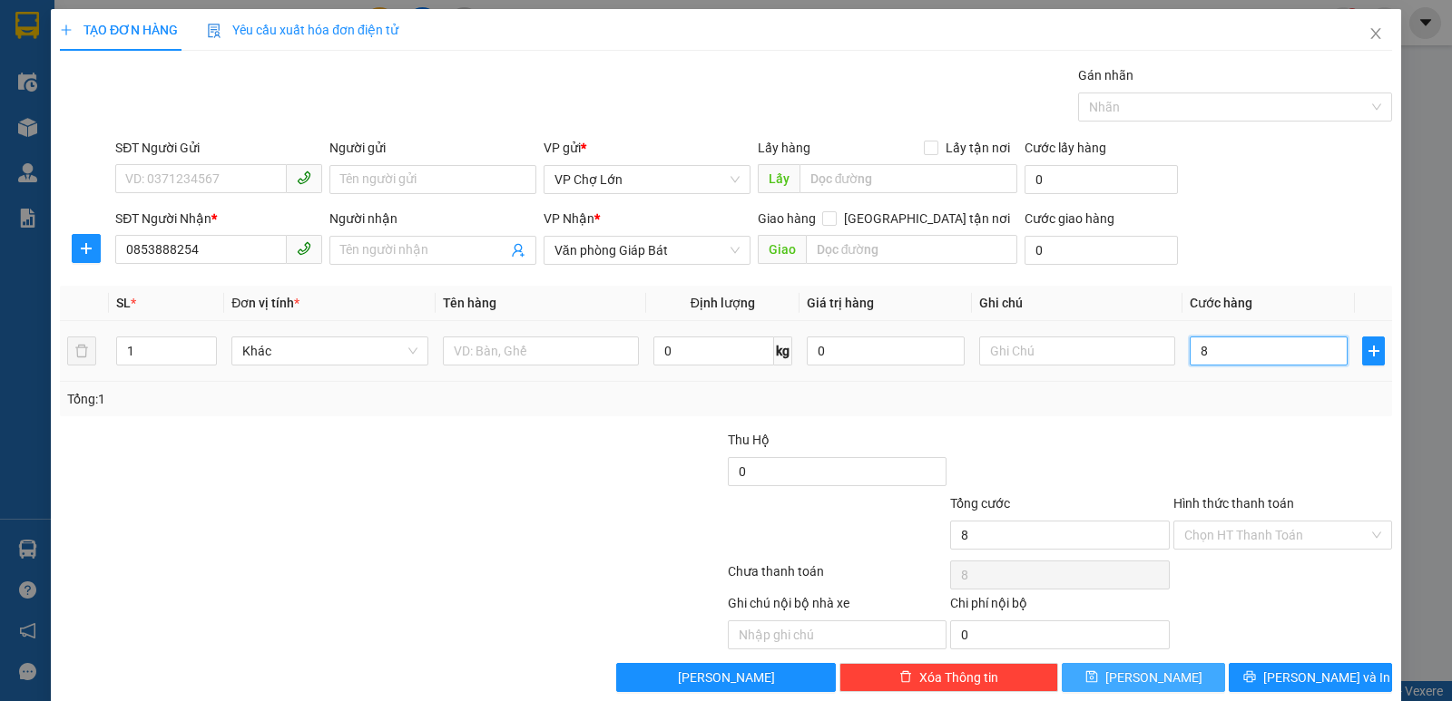
type input "80"
type input "80.000"
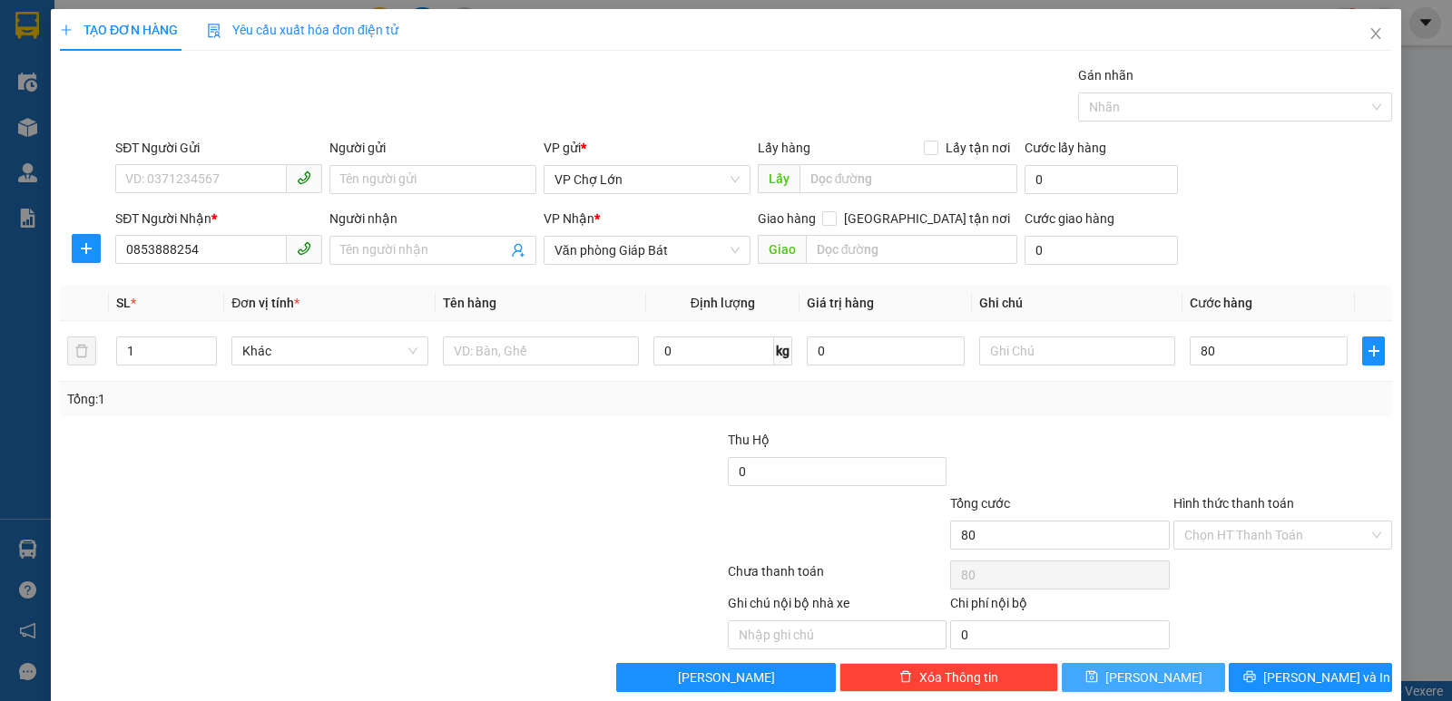
type input "80.000"
click at [1097, 670] on icon "save" at bounding box center [1091, 678] width 12 height 12
type input "0"
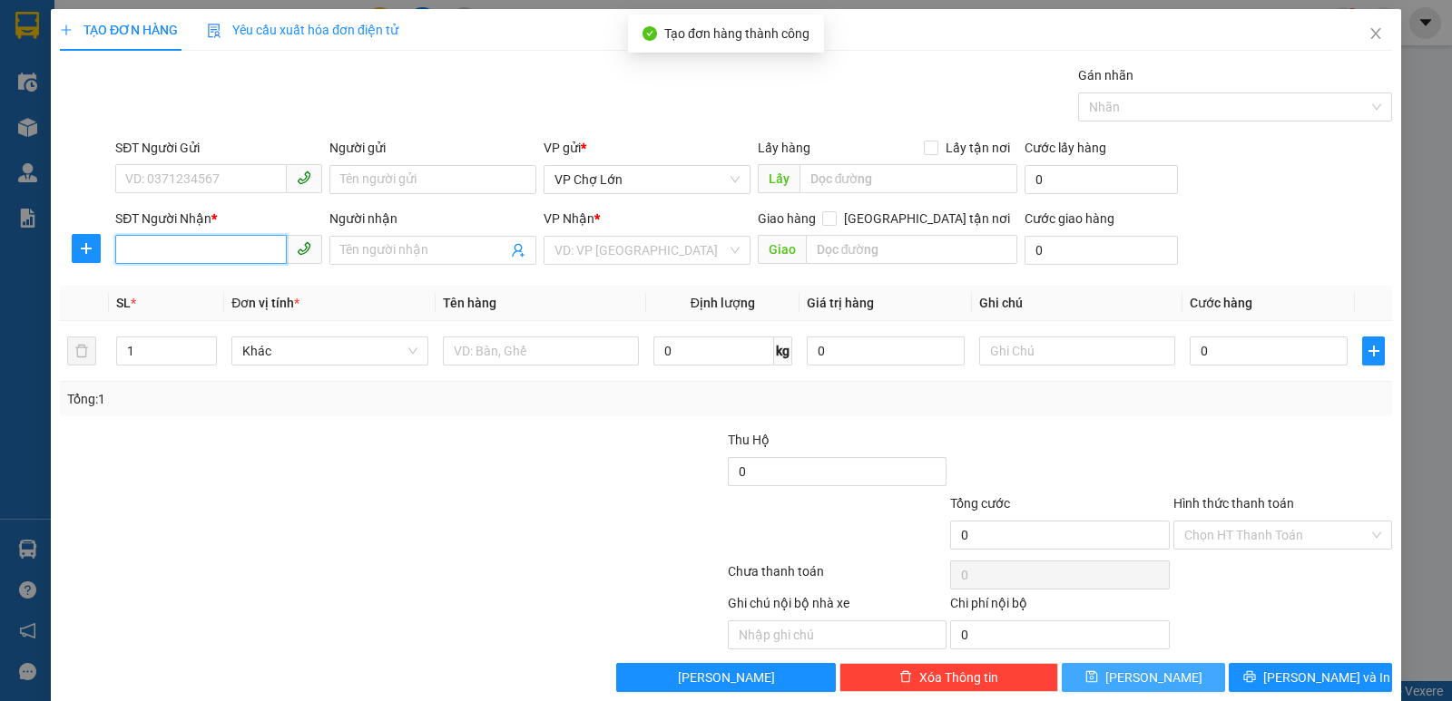
click at [123, 252] on input "SĐT Người Nhận *" at bounding box center [201, 249] width 172 height 29
click at [176, 289] on div "0981088800 - lý" at bounding box center [216, 287] width 183 height 20
type input "0981088800"
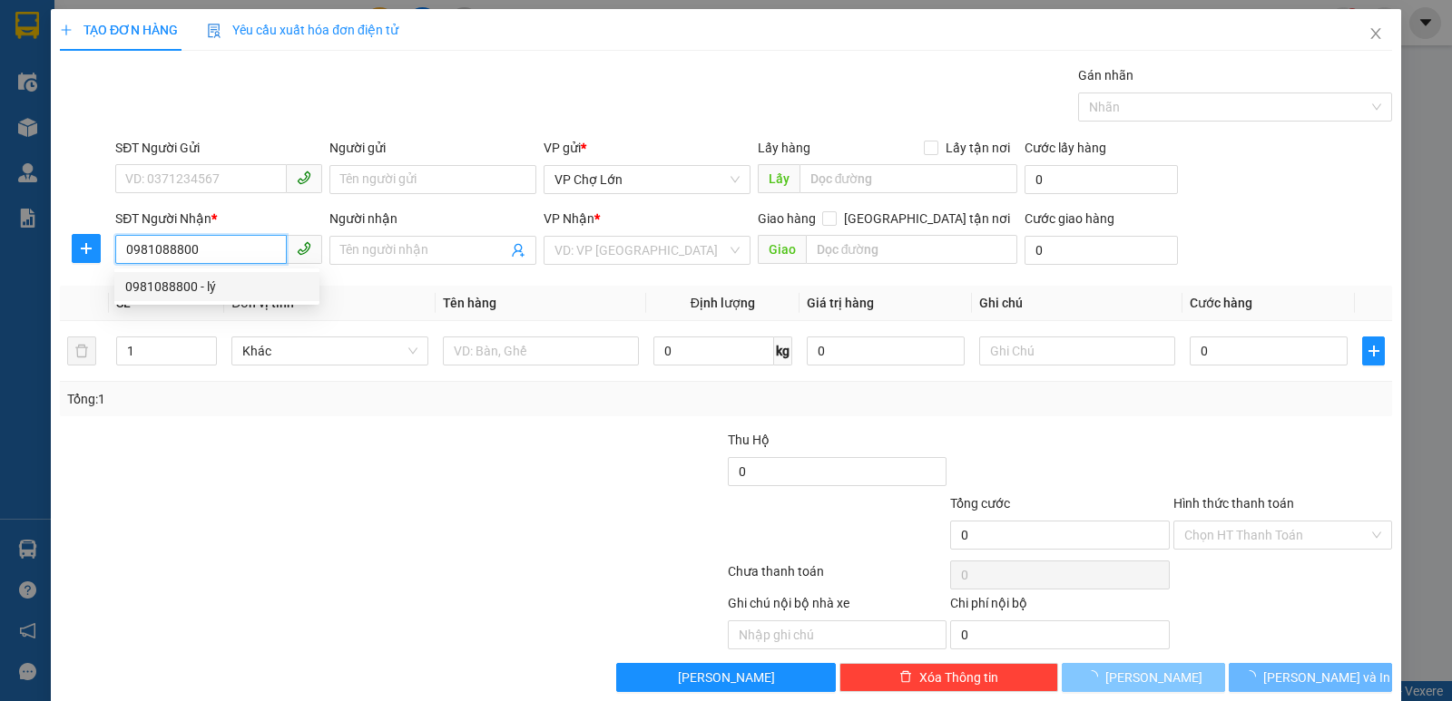
type input "lý"
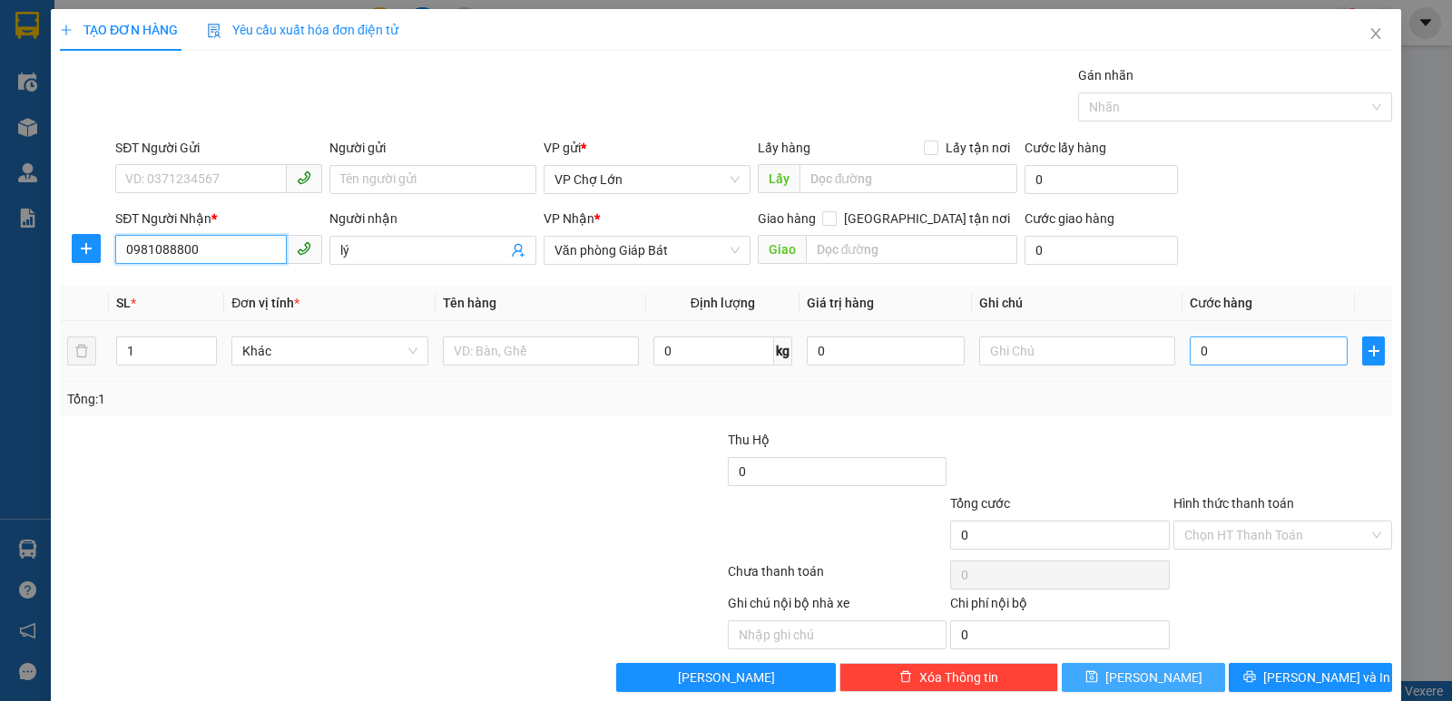
type input "0981088800"
click at [1195, 353] on input "0" at bounding box center [1269, 351] width 158 height 29
type input "5"
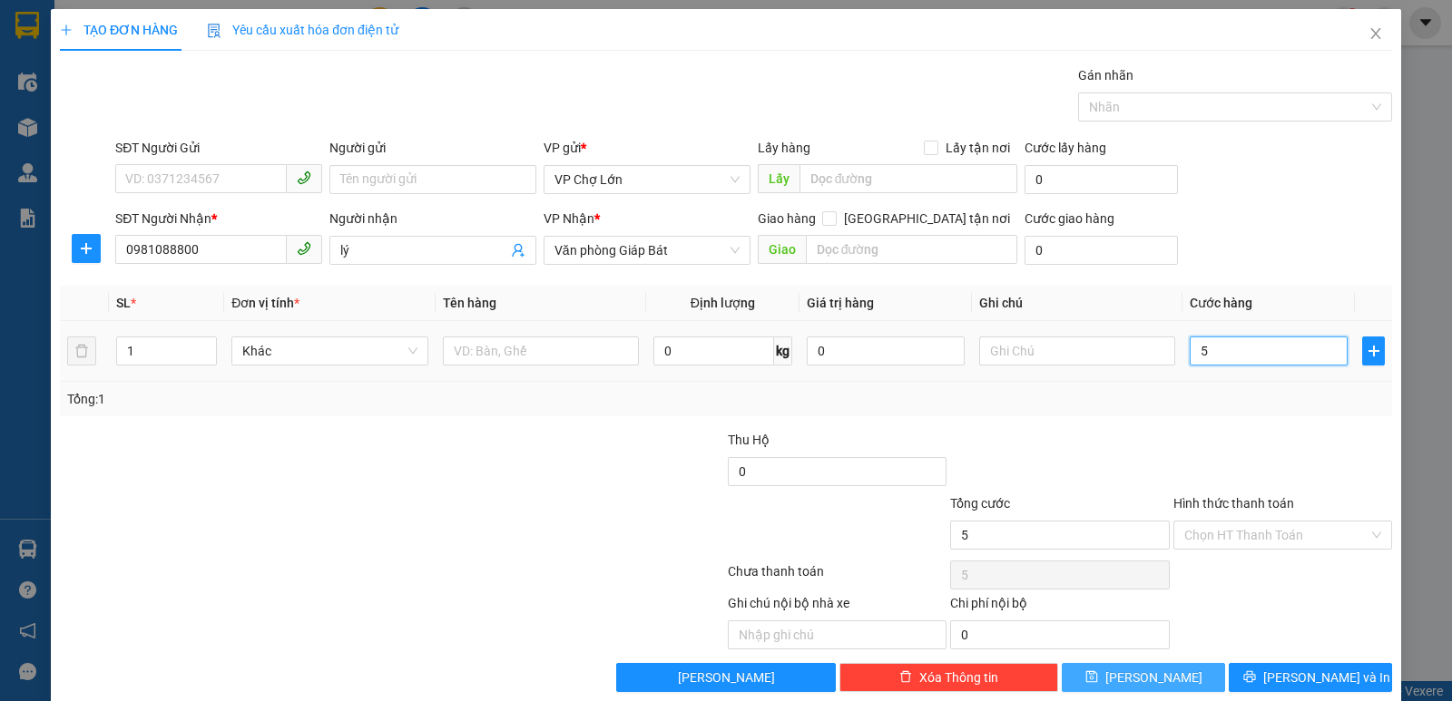
type input "50"
type input "50.000"
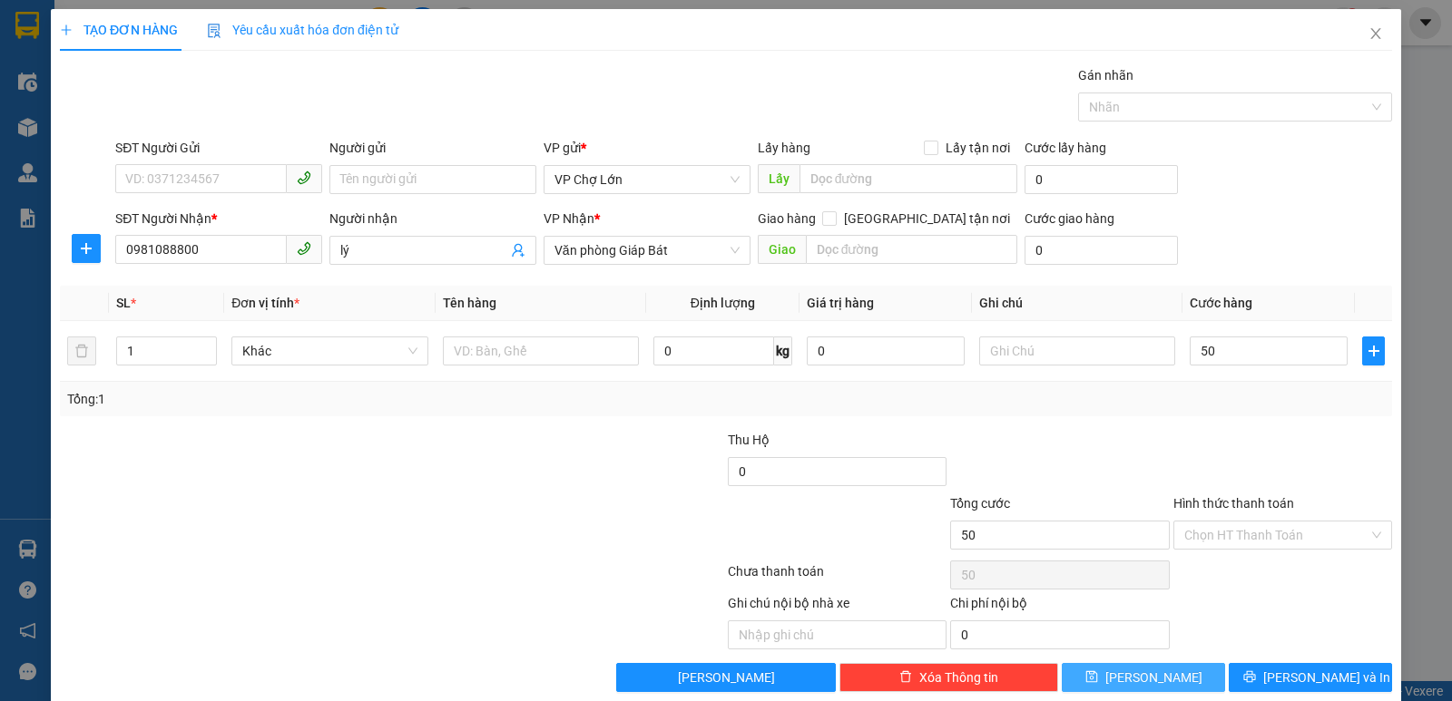
type input "50.000"
click at [1098, 670] on icon "save" at bounding box center [1091, 677] width 13 height 13
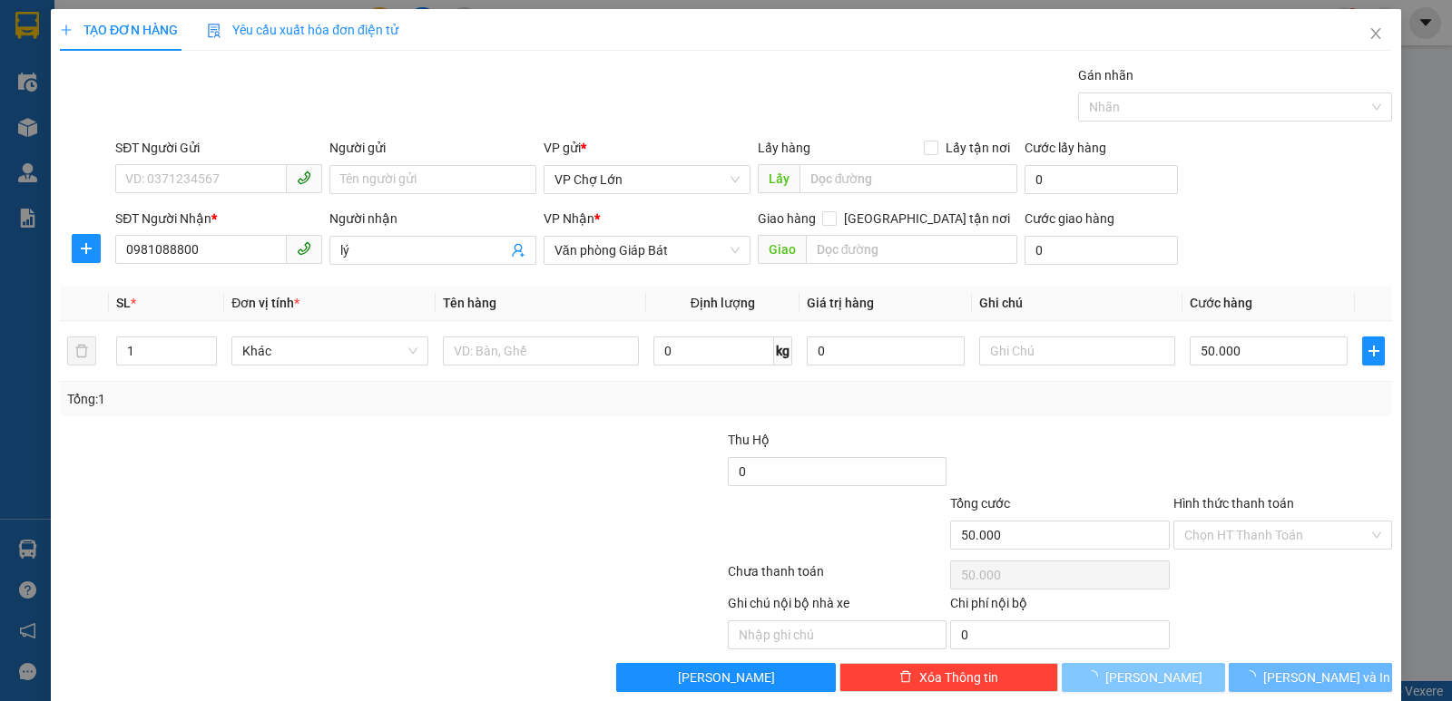
type input "0"
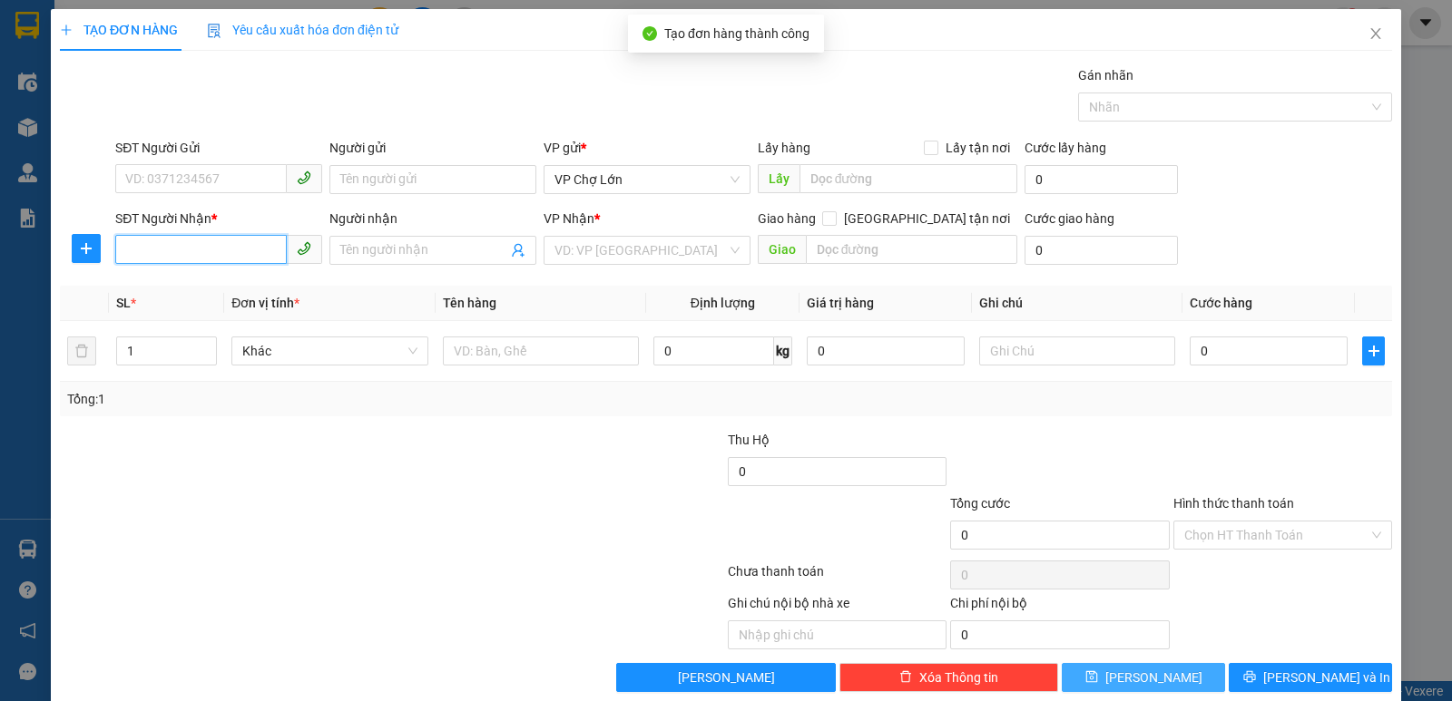
click at [124, 248] on input "SĐT Người Nhận *" at bounding box center [201, 249] width 172 height 29
click at [185, 285] on div "0985083692" at bounding box center [216, 287] width 183 height 20
type input "0985083692"
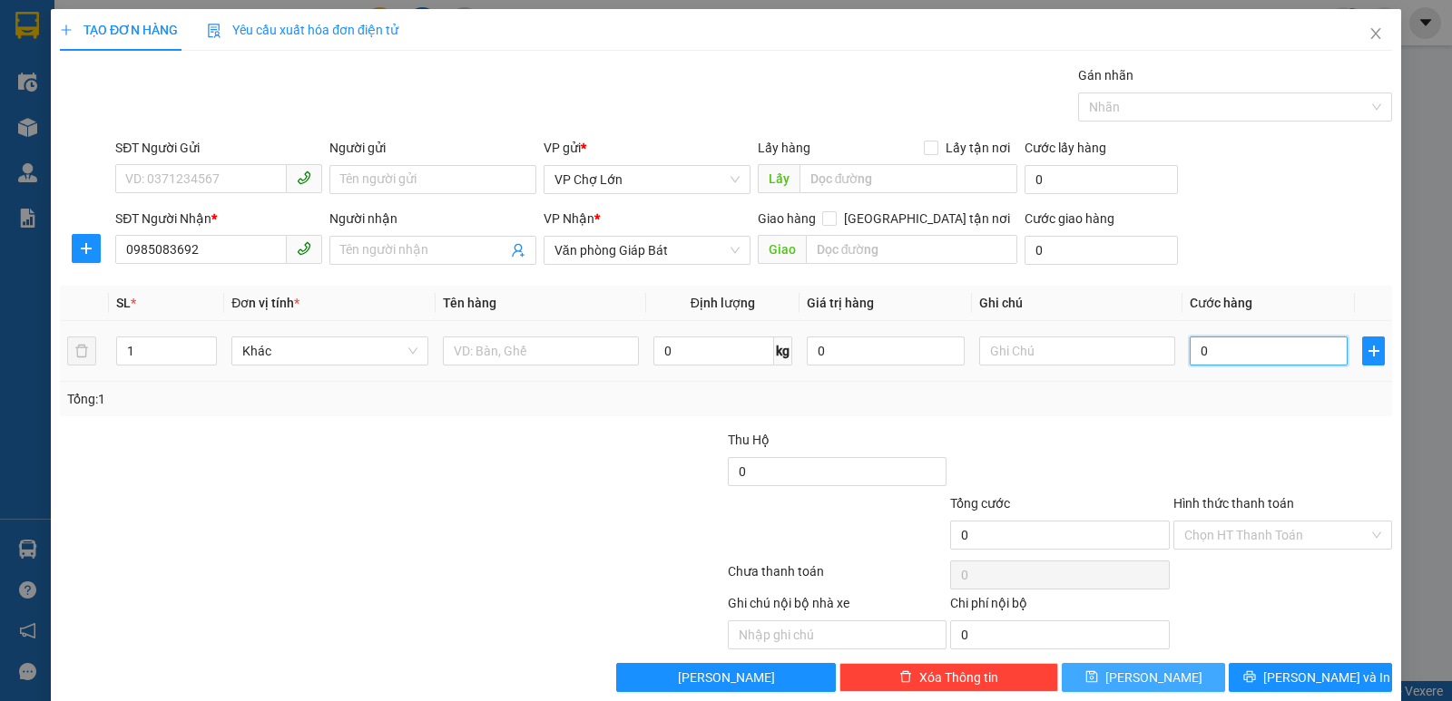
click at [1209, 348] on input "0" at bounding box center [1269, 351] width 158 height 29
type input "5"
type input "50"
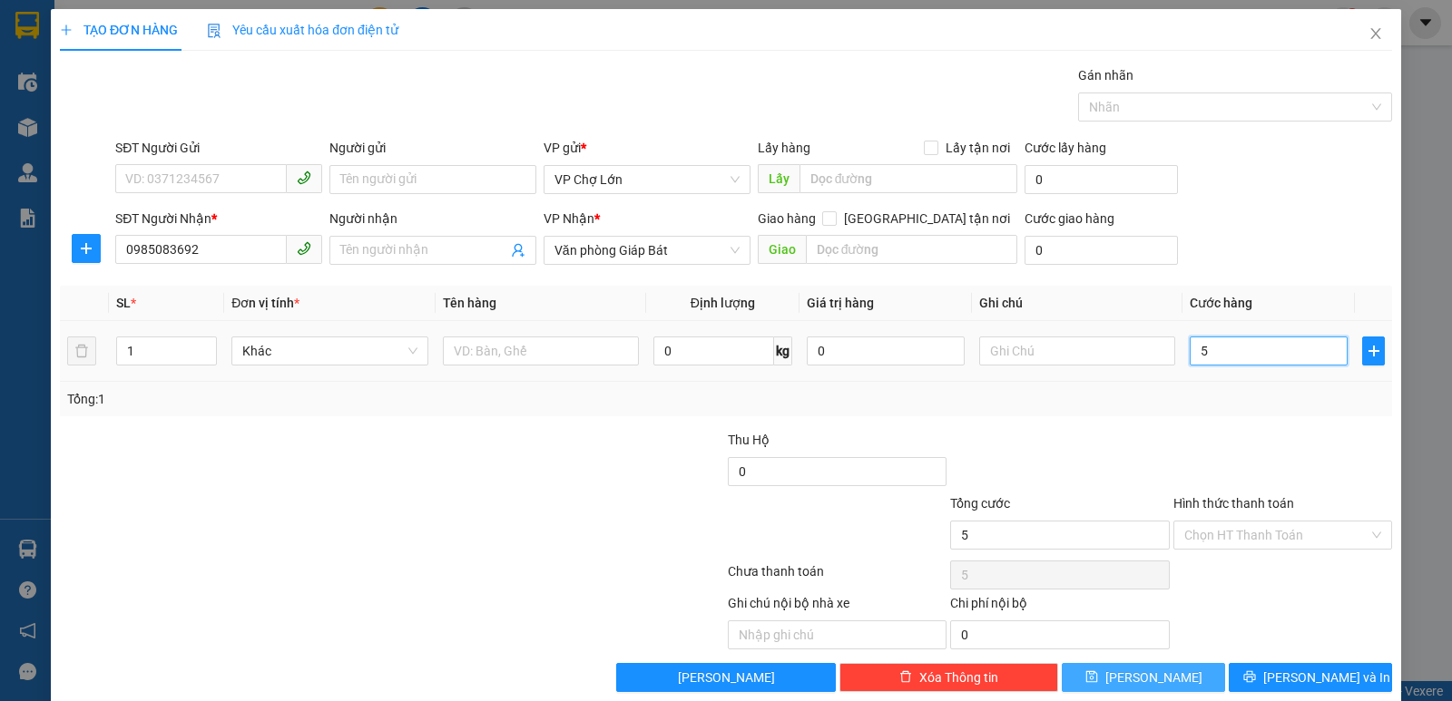
type input "50"
type input "50.000"
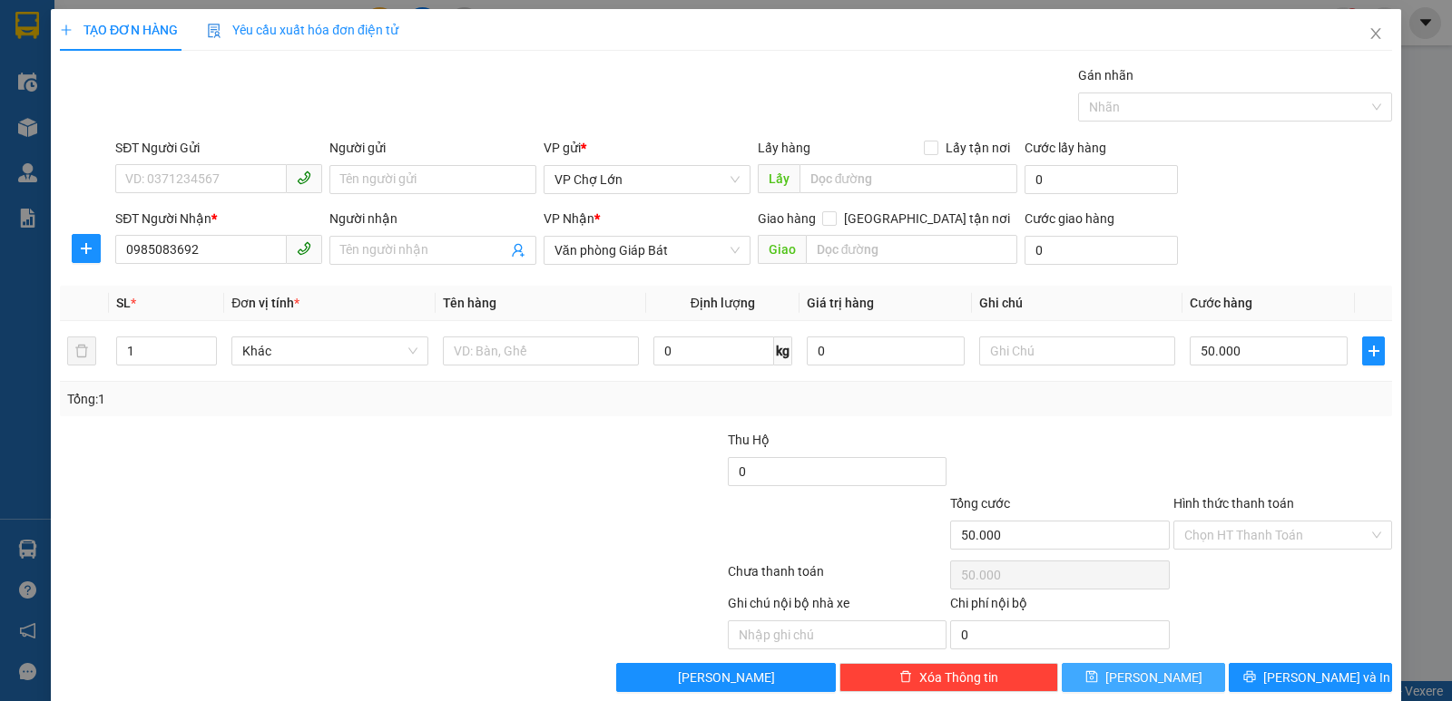
click at [1098, 670] on icon "save" at bounding box center [1091, 677] width 13 height 13
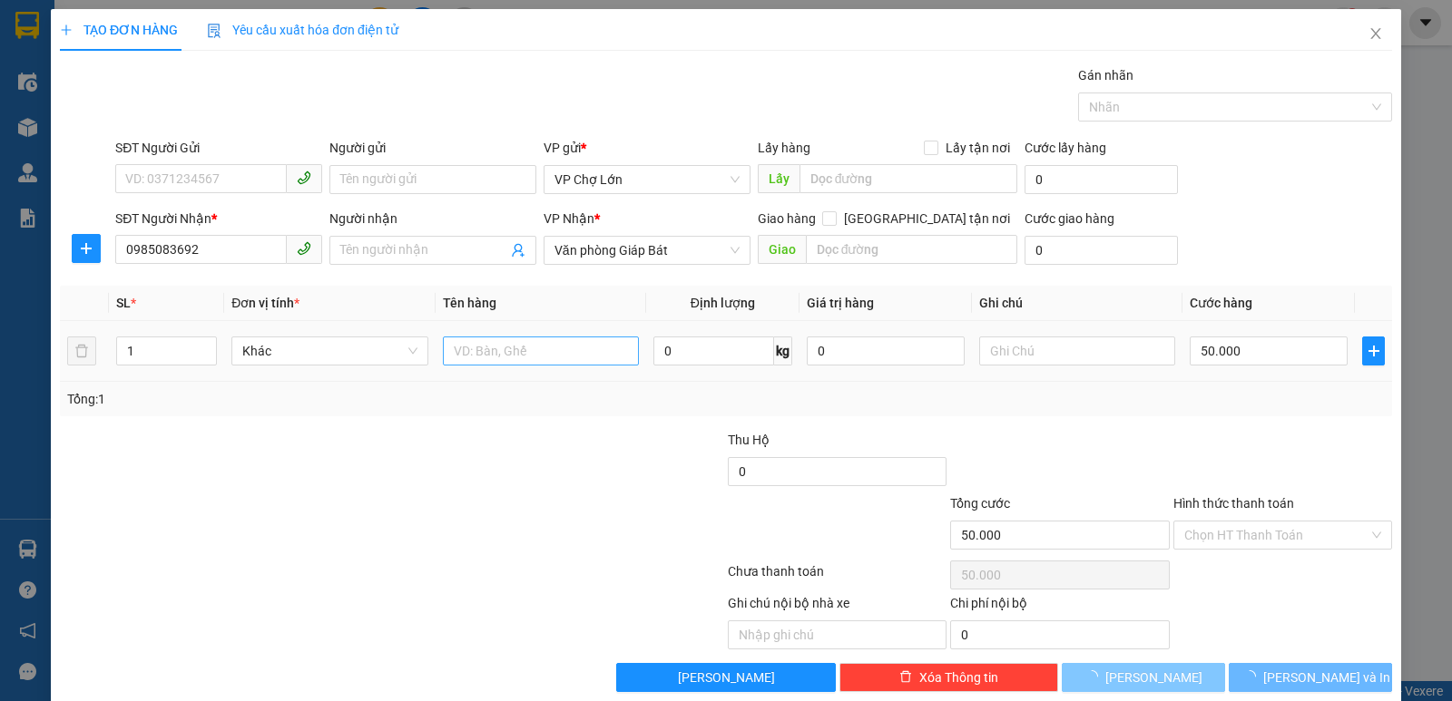
type input "0"
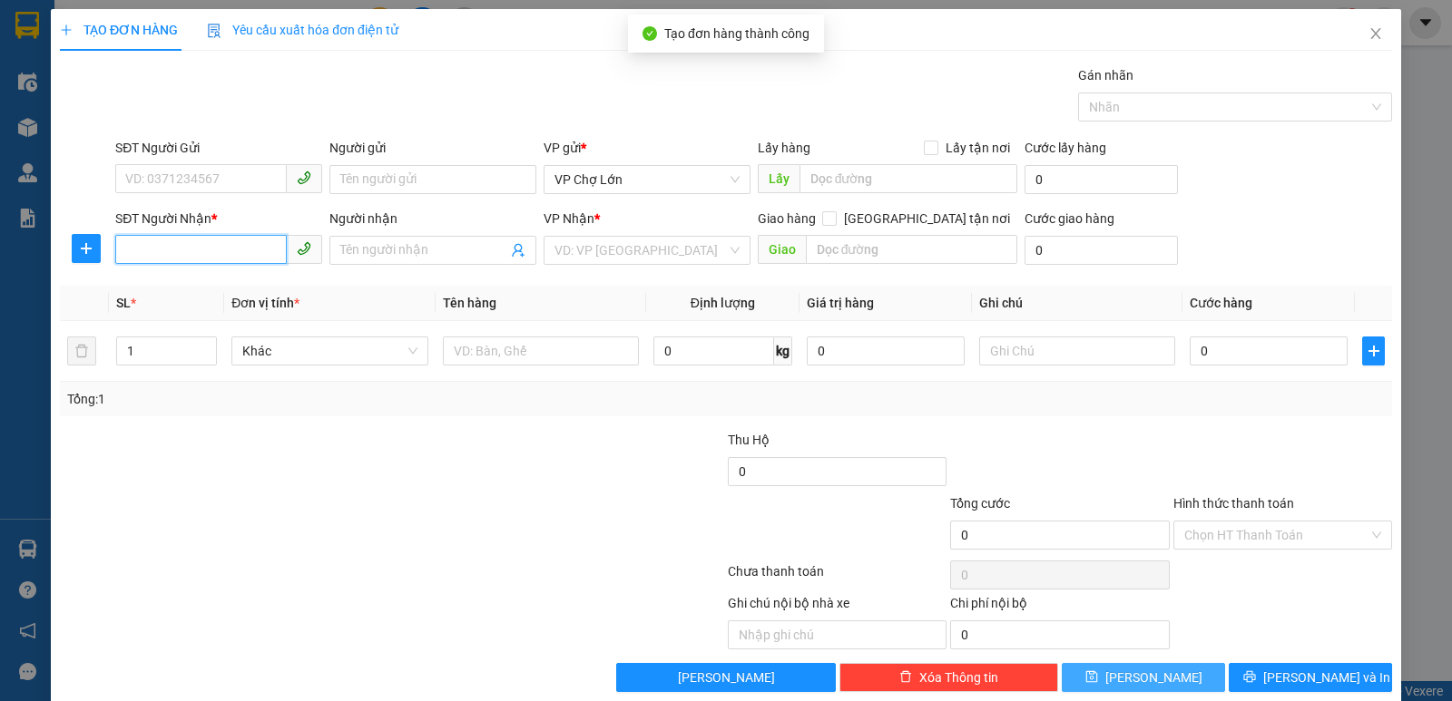
click at [126, 246] on input "SĐT Người Nhận *" at bounding box center [201, 249] width 172 height 29
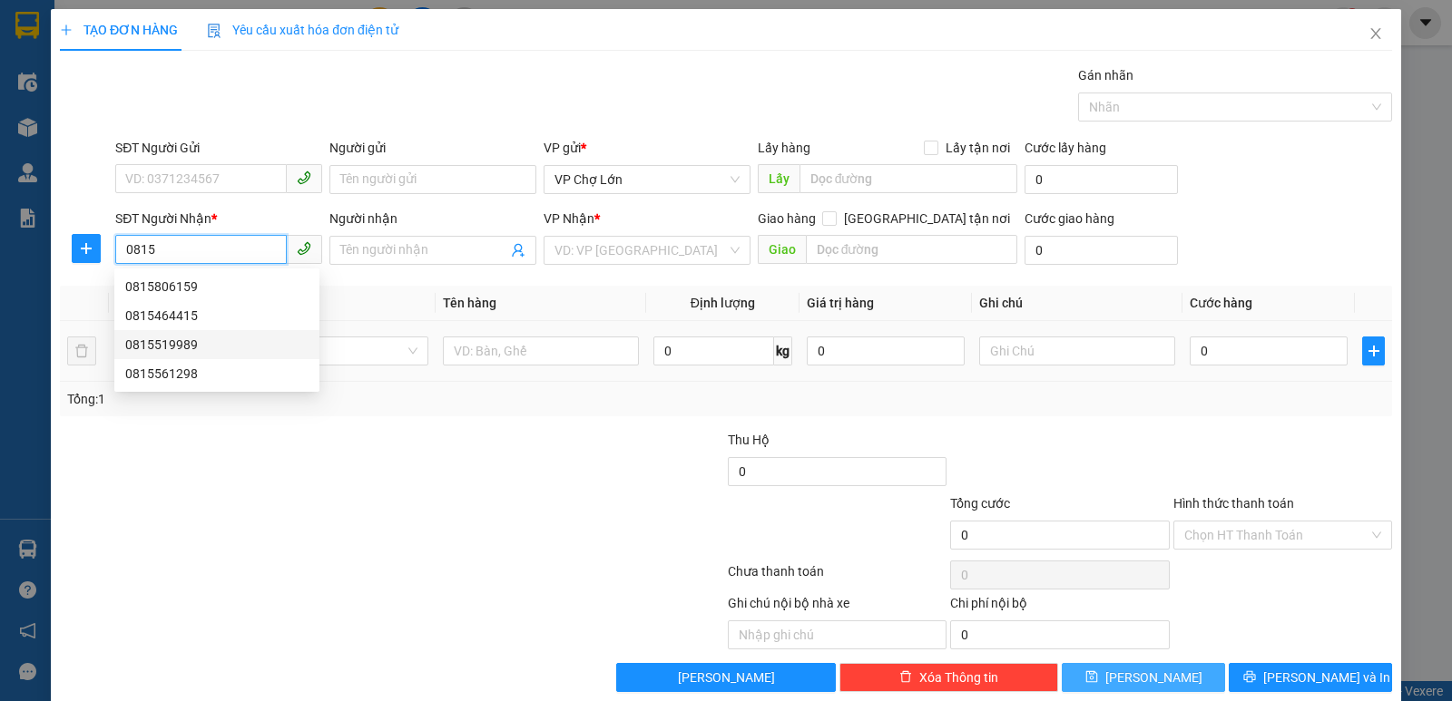
click at [174, 349] on div "0815519989" at bounding box center [216, 345] width 183 height 20
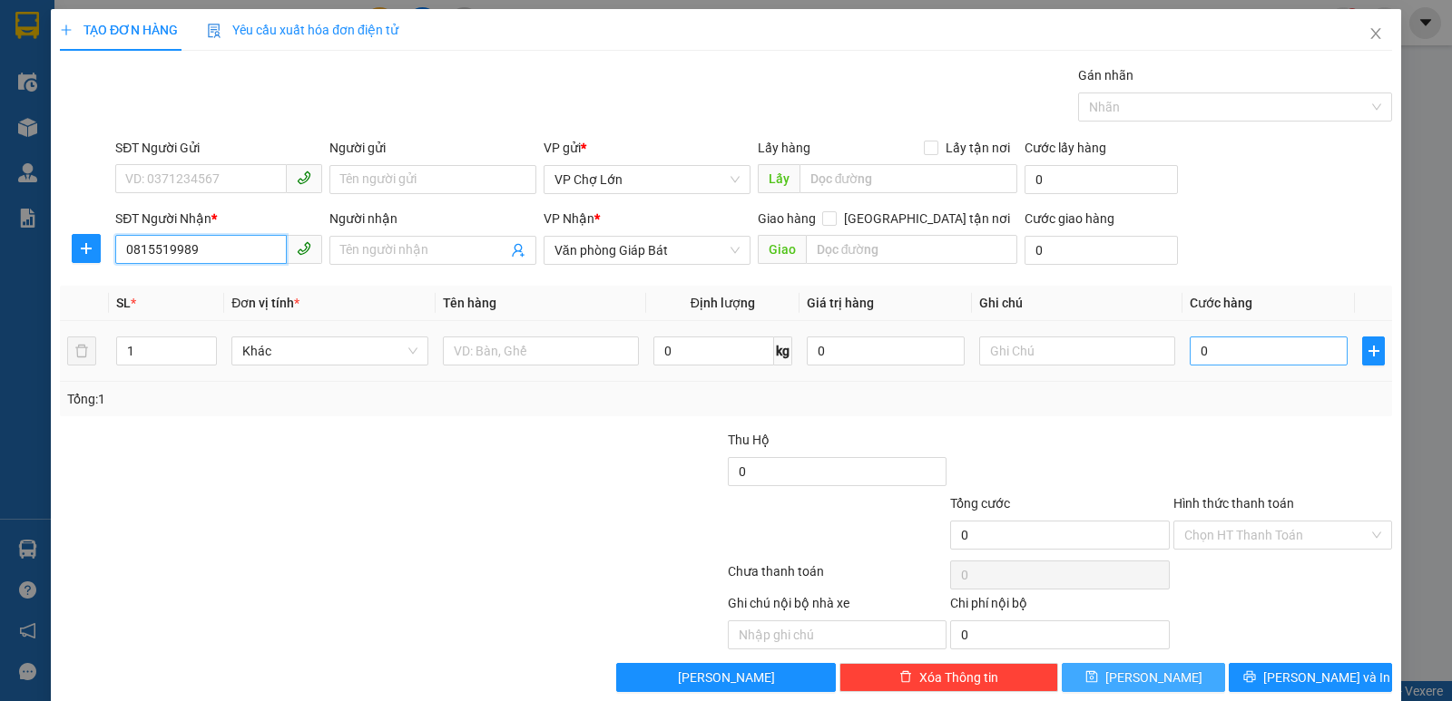
type input "0815519989"
click at [1206, 356] on input "0" at bounding box center [1269, 351] width 158 height 29
type input "5"
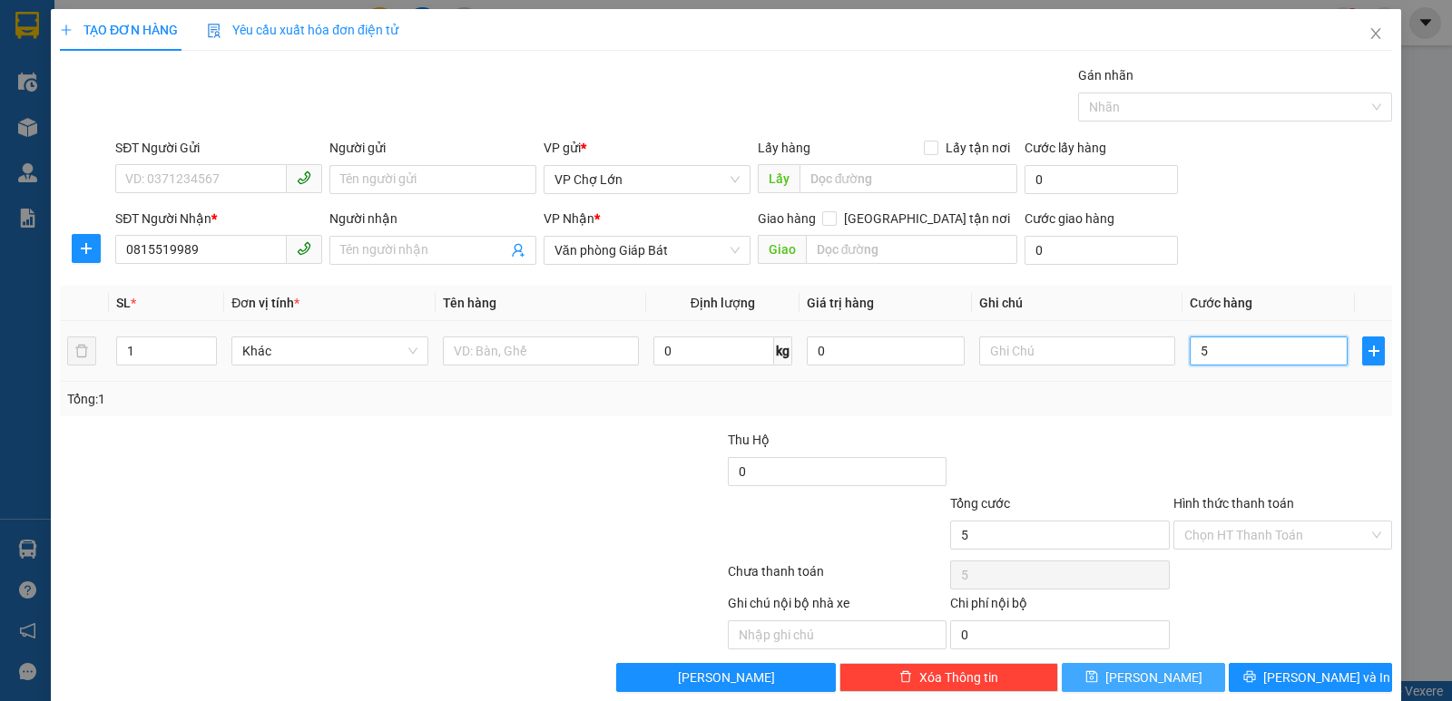
type input "50"
type input "50.000"
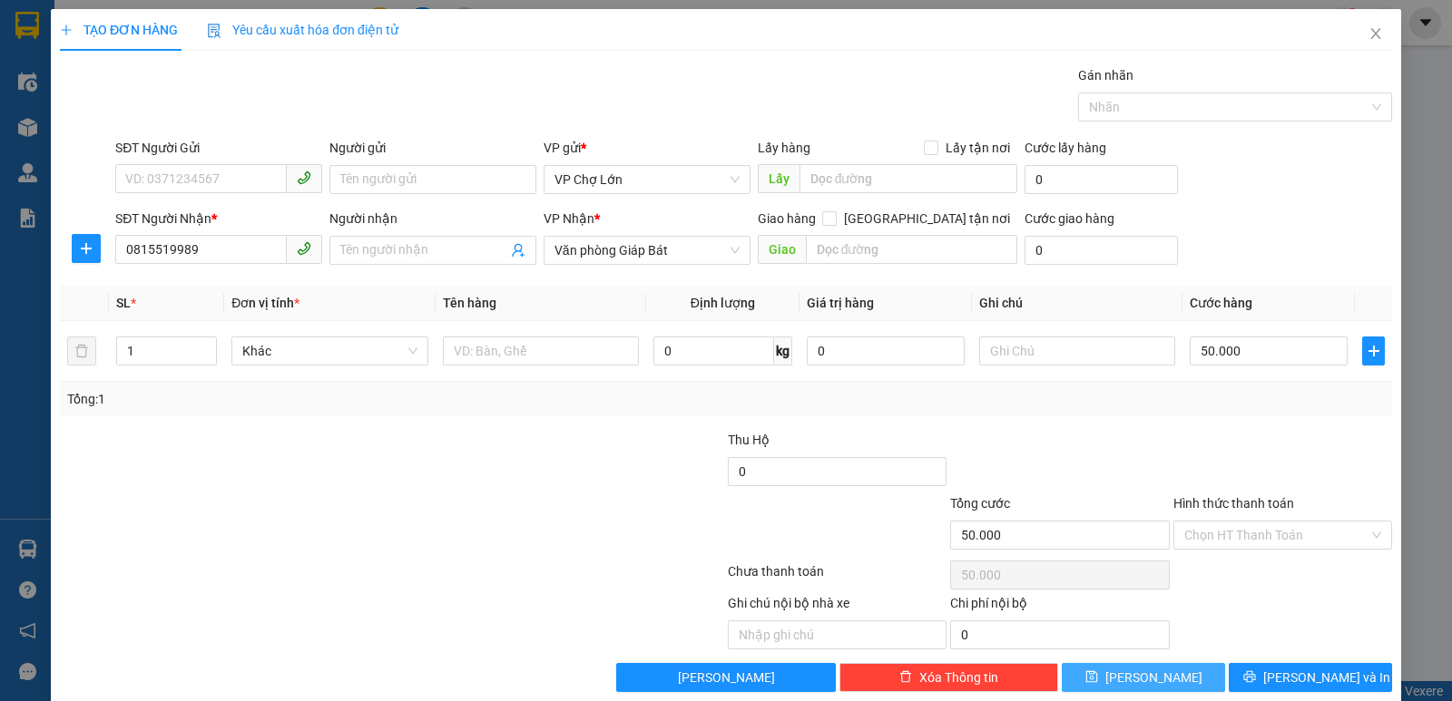
click at [1200, 503] on label "Hình thức thanh toán" at bounding box center [1233, 503] width 121 height 15
click at [1200, 522] on input "Hình thức thanh toán" at bounding box center [1276, 535] width 184 height 27
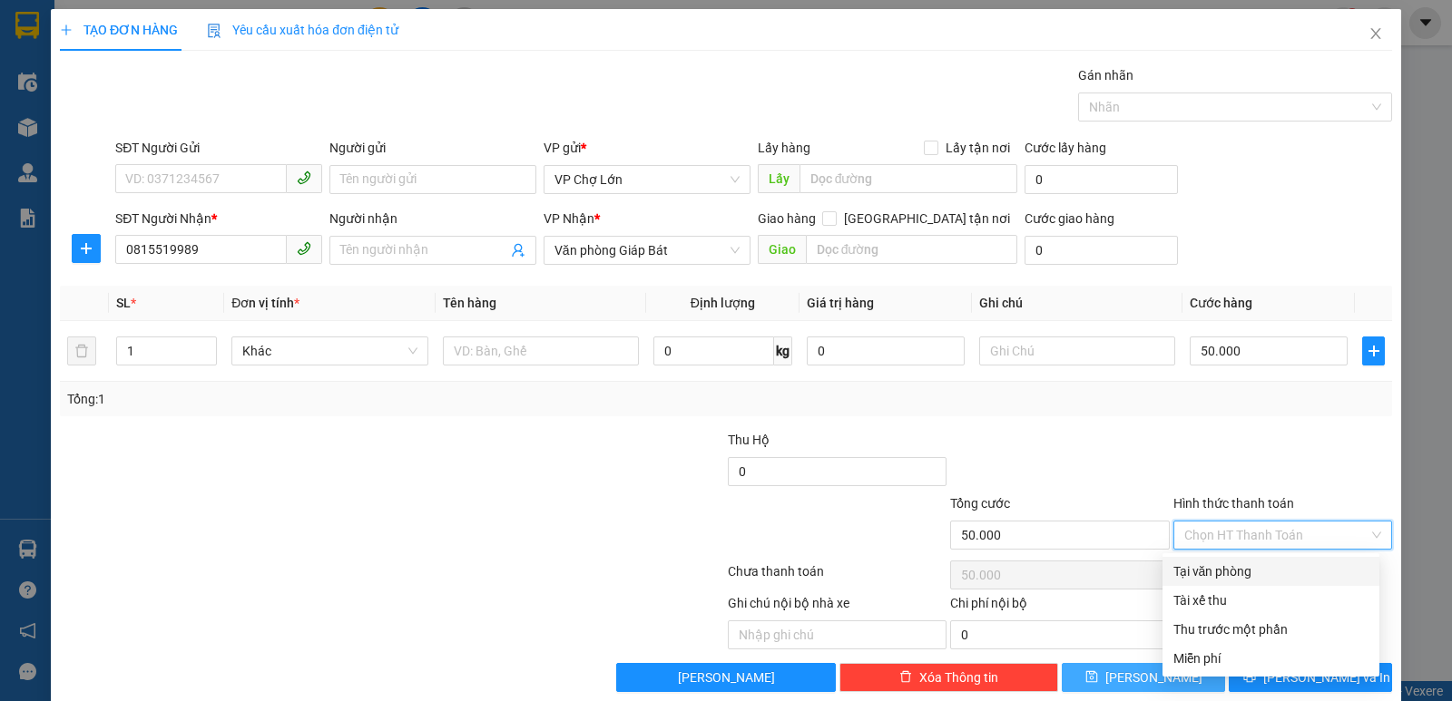
click at [1204, 572] on div "Tại văn phòng" at bounding box center [1270, 572] width 195 height 20
type input "0"
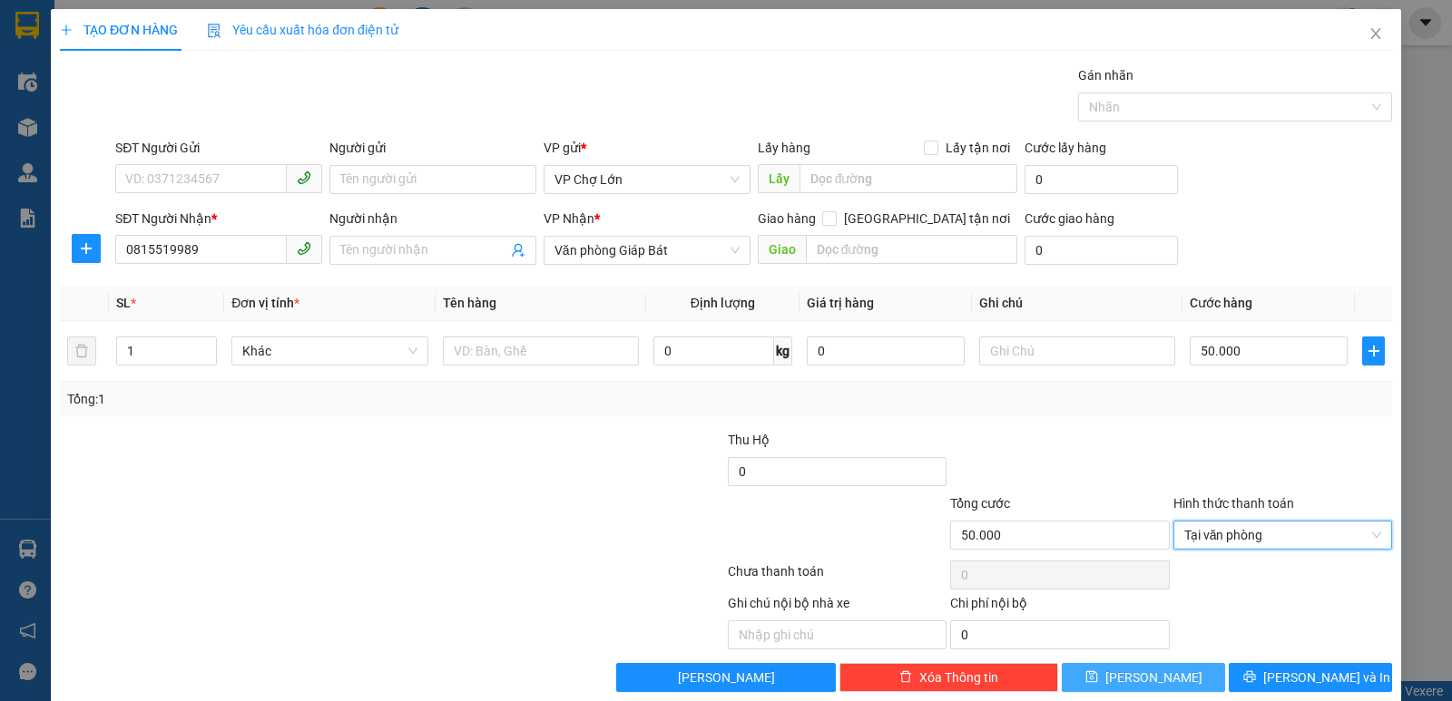
click at [1098, 670] on icon "save" at bounding box center [1091, 677] width 13 height 13
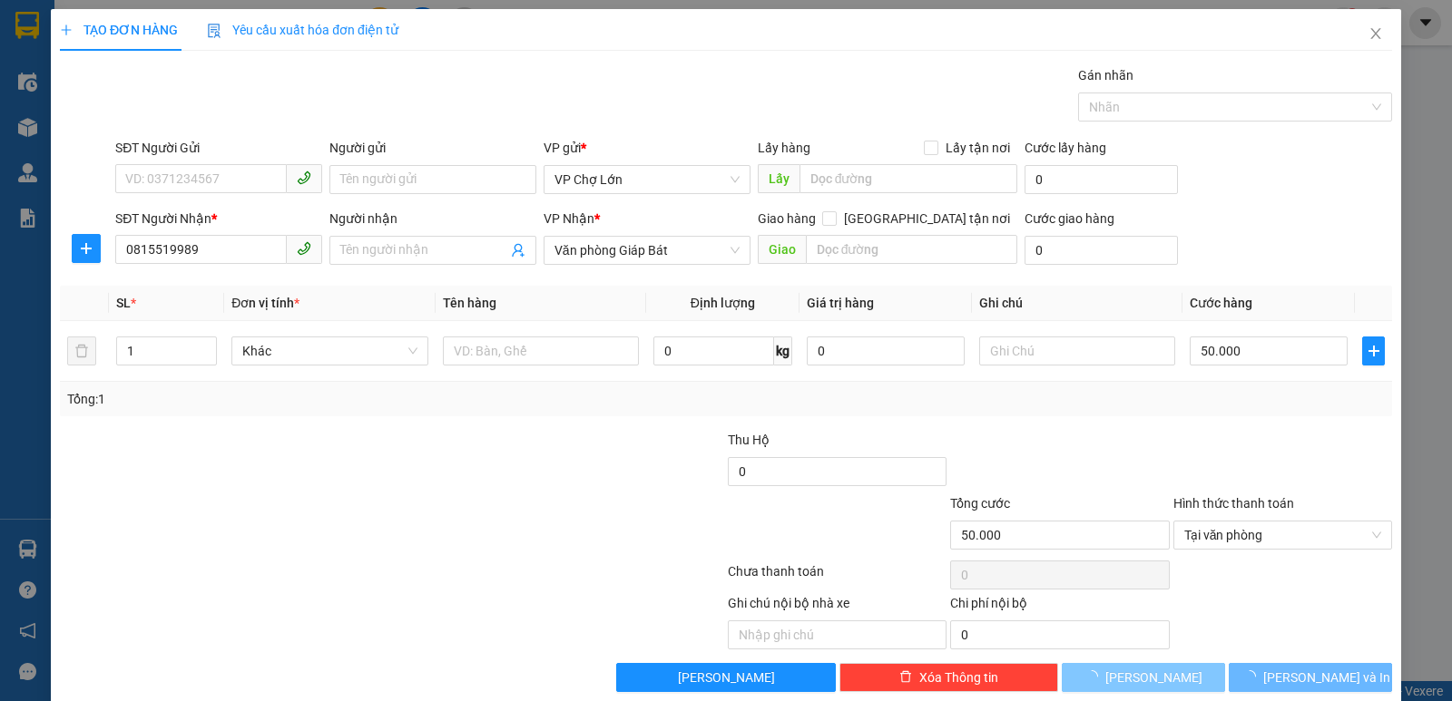
type input "0"
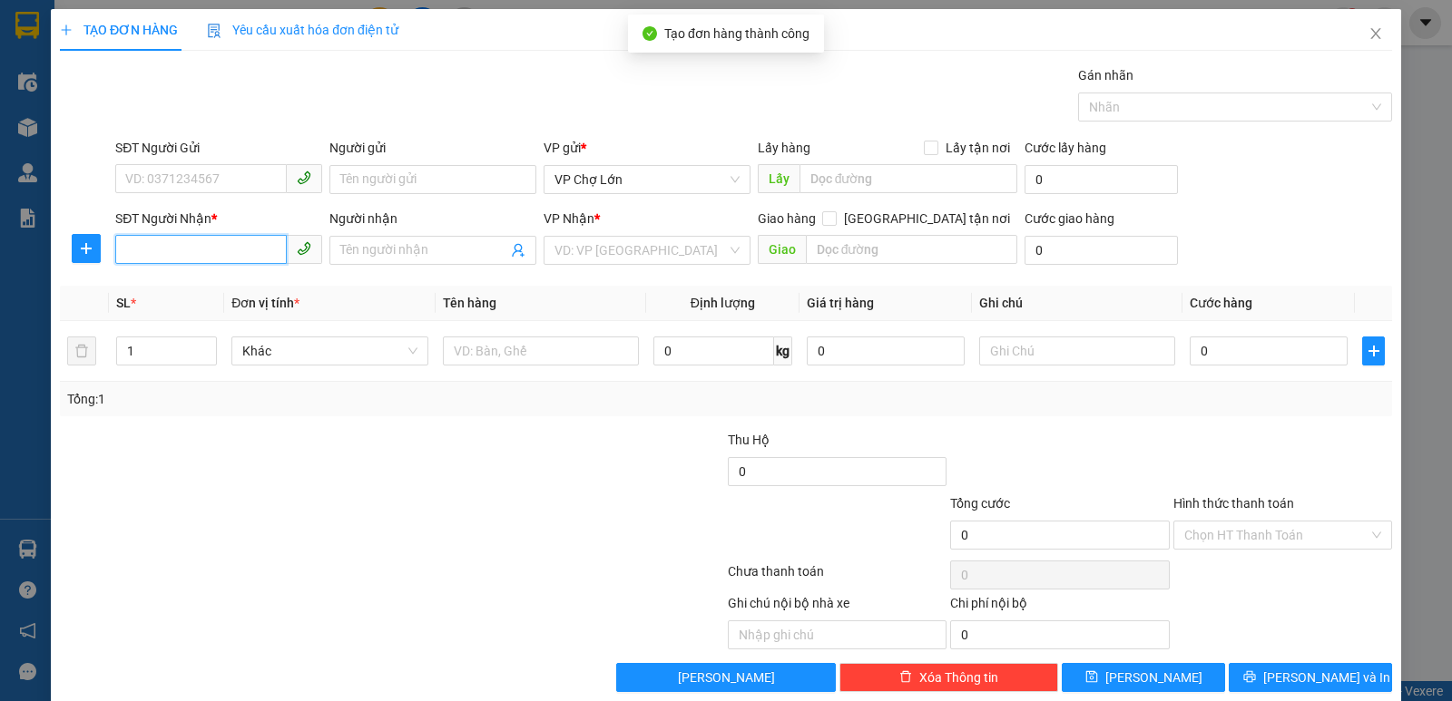
click at [124, 252] on input "SĐT Người Nhận *" at bounding box center [201, 249] width 172 height 29
click at [123, 249] on input "SĐT Người Nhận *" at bounding box center [201, 249] width 172 height 29
click at [179, 289] on div "0355997467" at bounding box center [216, 287] width 183 height 20
type input "0355997467"
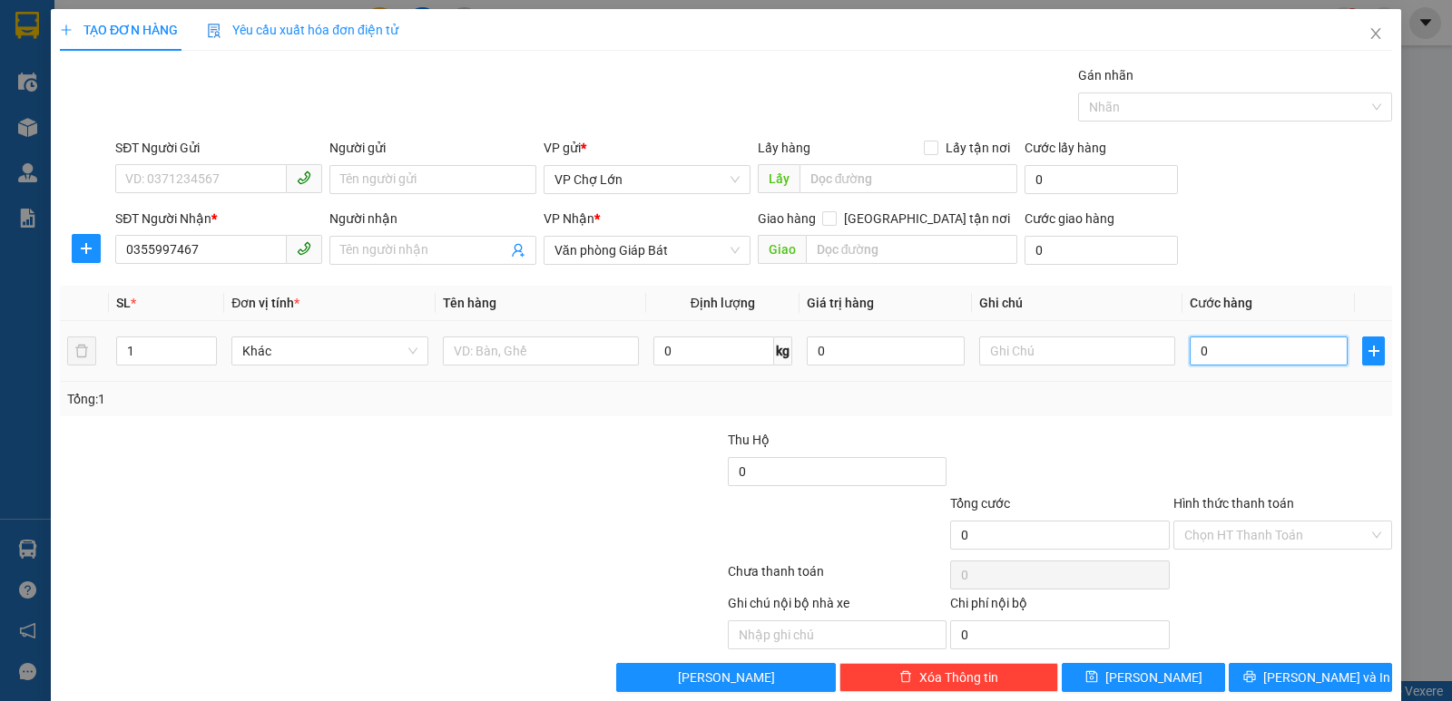
click at [1199, 351] on input "0" at bounding box center [1269, 351] width 158 height 29
type input "8"
type input "80"
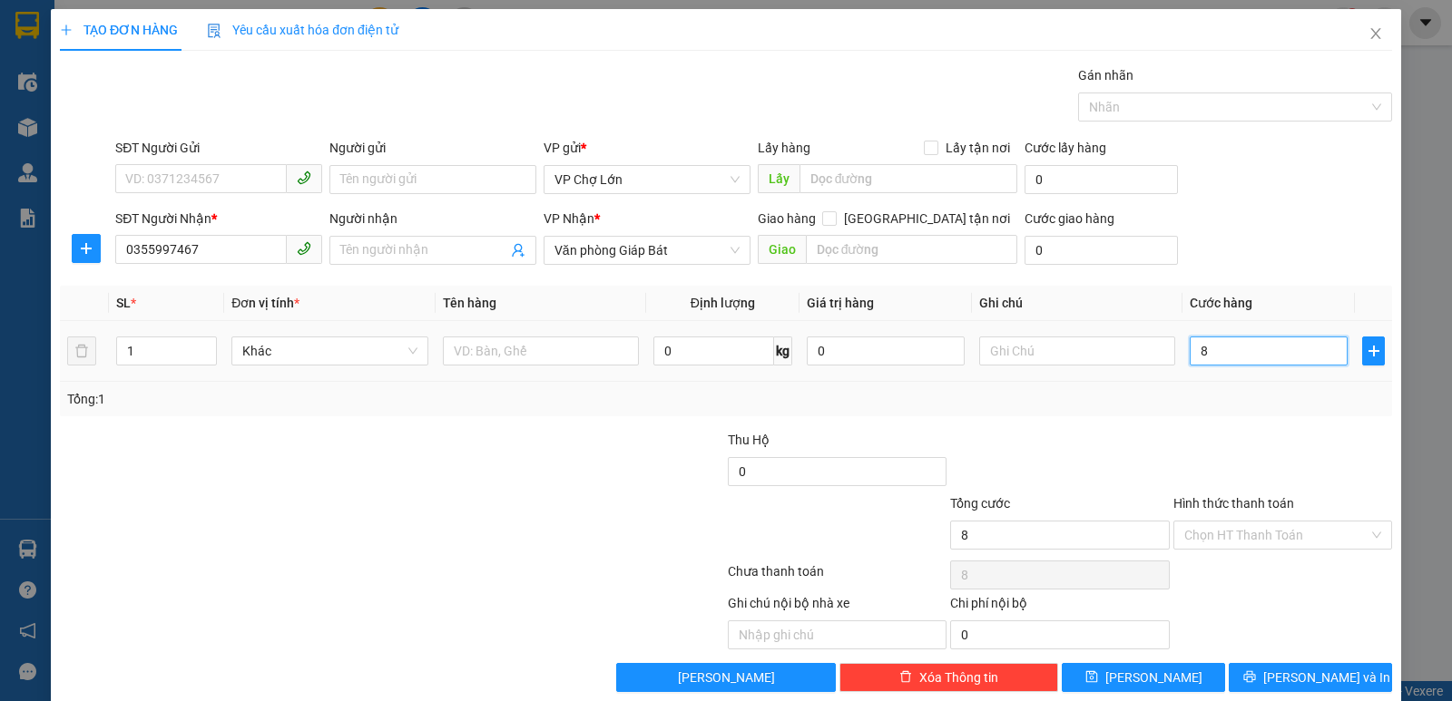
type input "80"
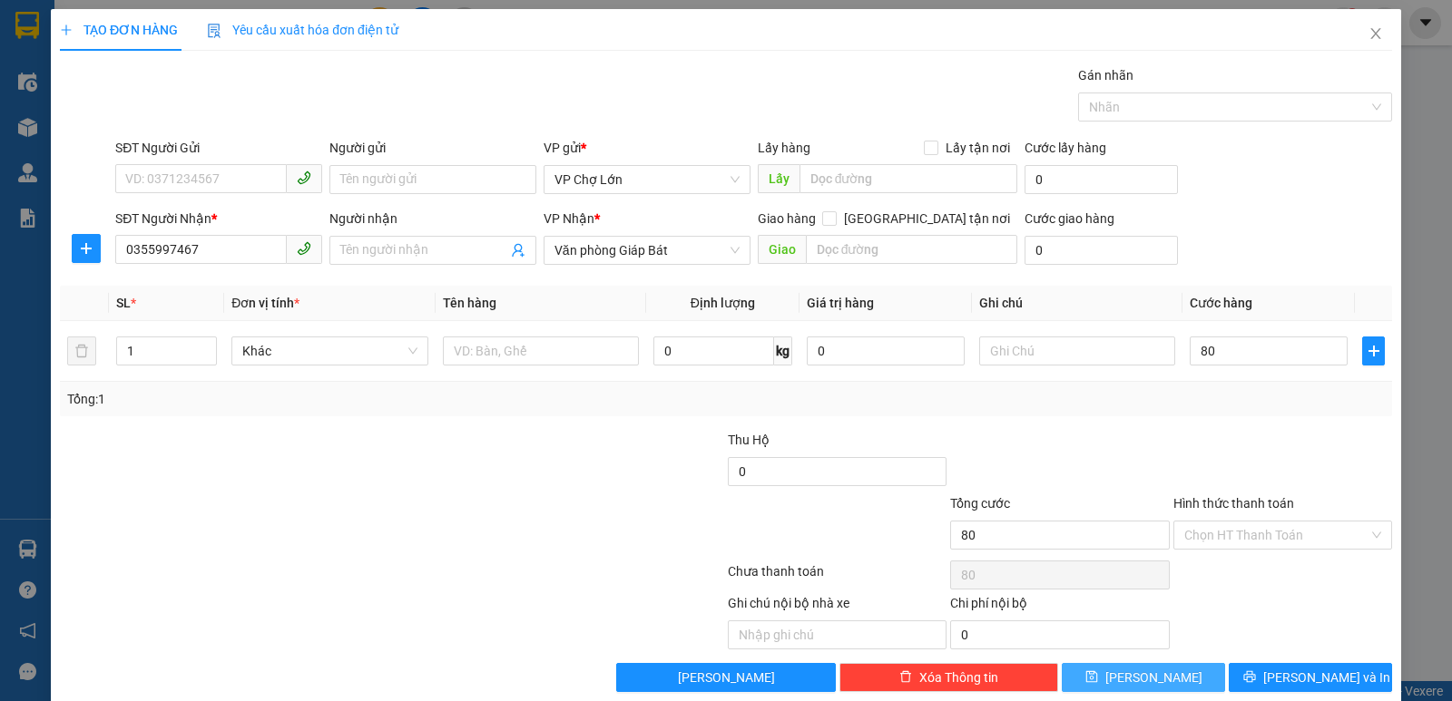
type input "80.000"
click at [1098, 670] on icon "save" at bounding box center [1091, 677] width 13 height 13
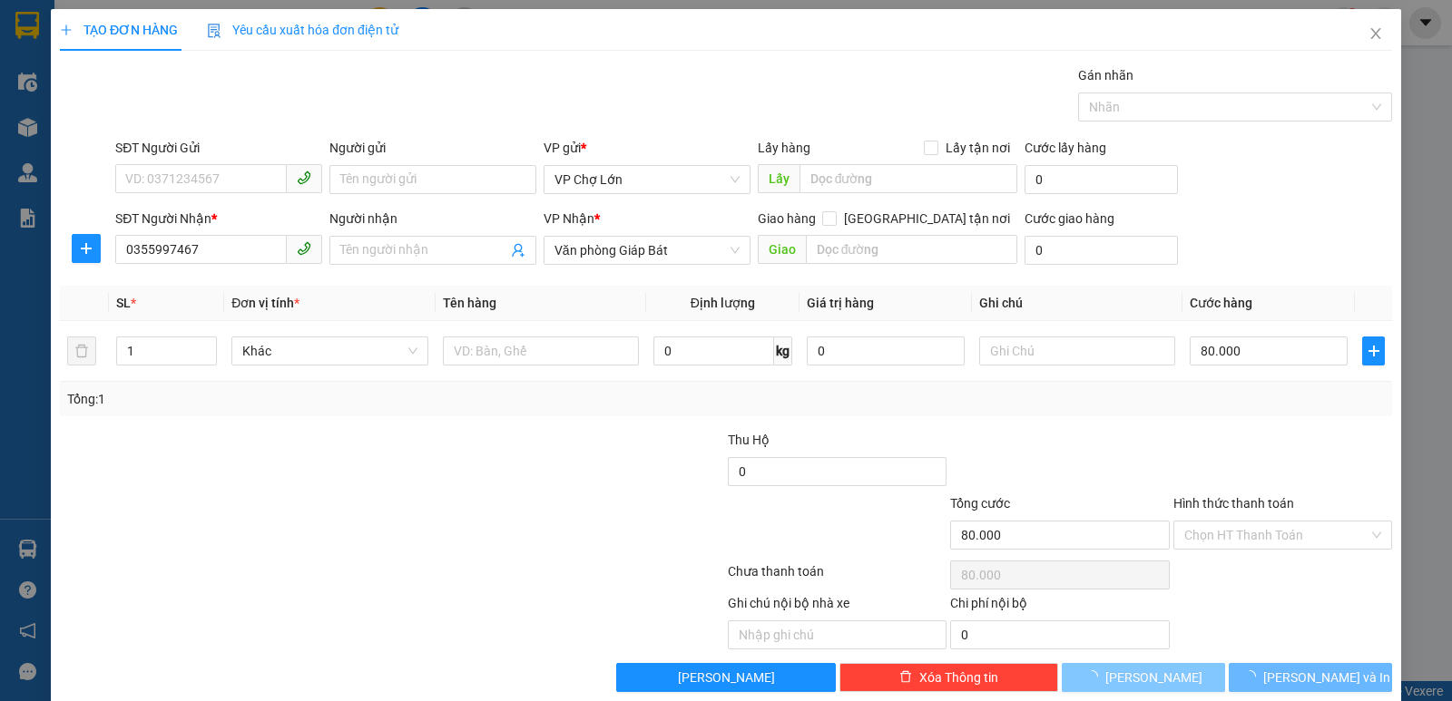
type input "0"
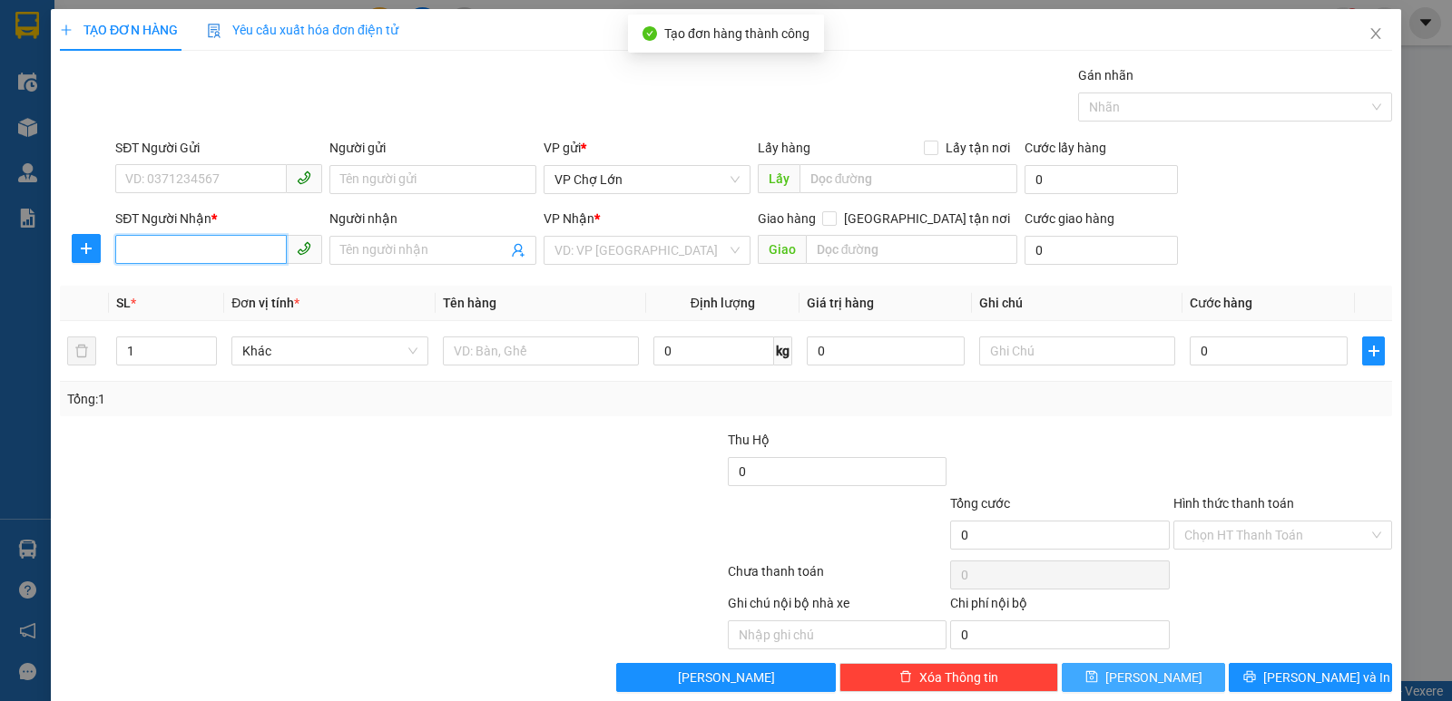
click at [123, 248] on input "SĐT Người Nhận *" at bounding box center [201, 249] width 172 height 29
click at [168, 283] on div "0988150800" at bounding box center [216, 287] width 183 height 20
type input "0988150800"
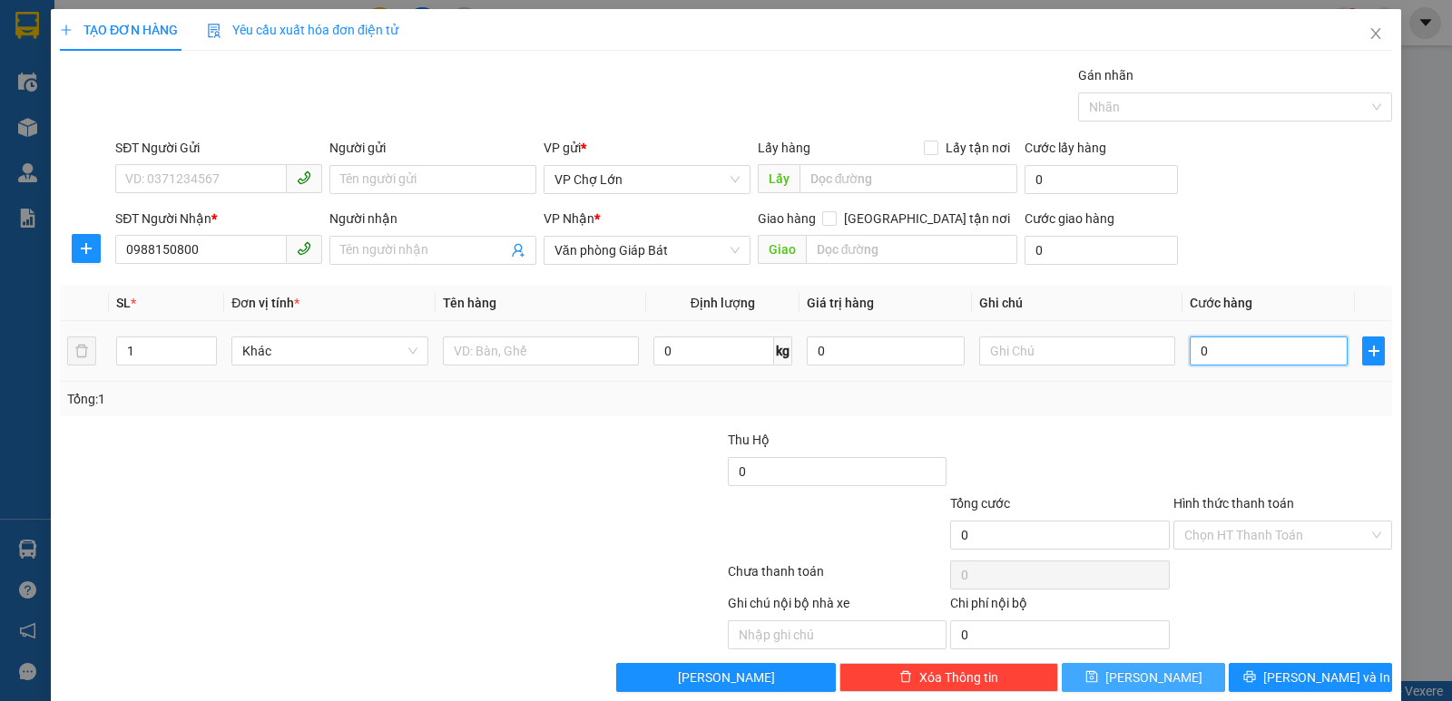
click at [1202, 355] on input "0" at bounding box center [1269, 351] width 158 height 29
type input "1"
type input "10"
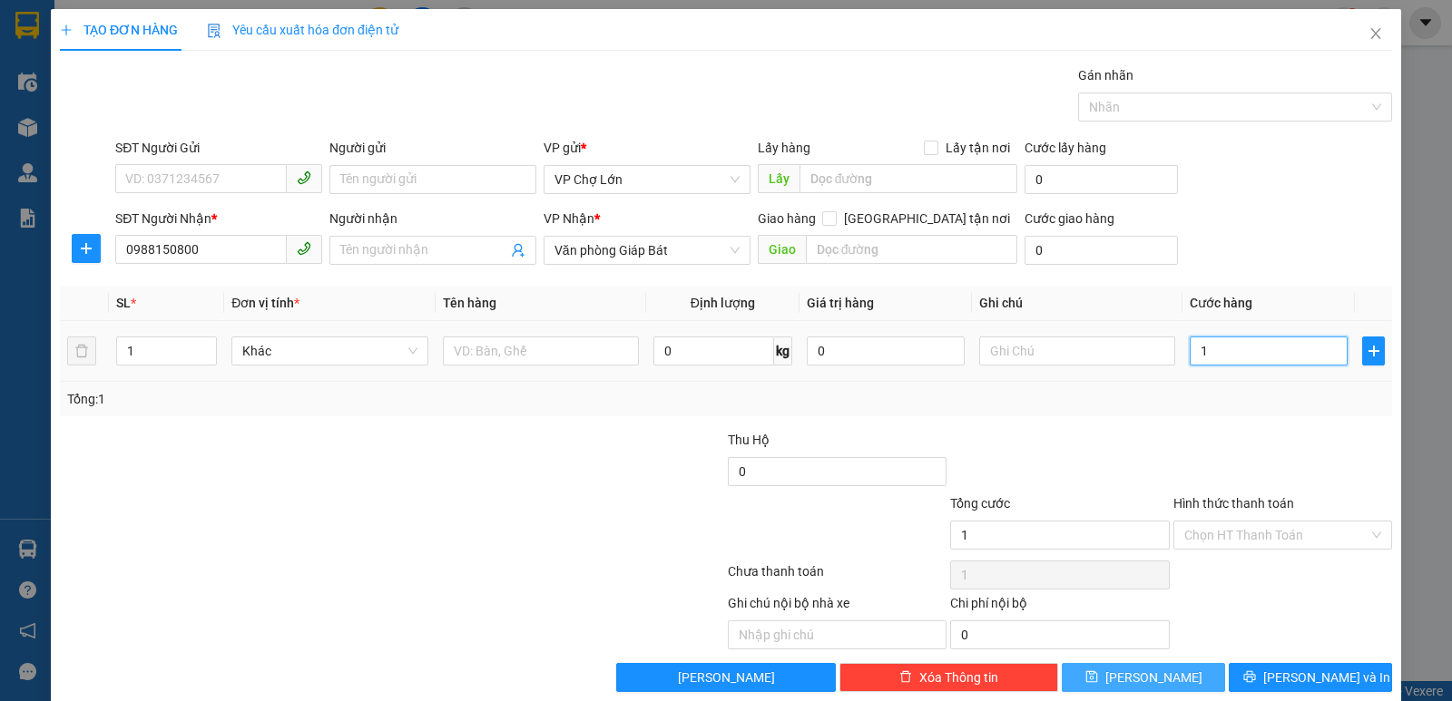
type input "10"
type input "100"
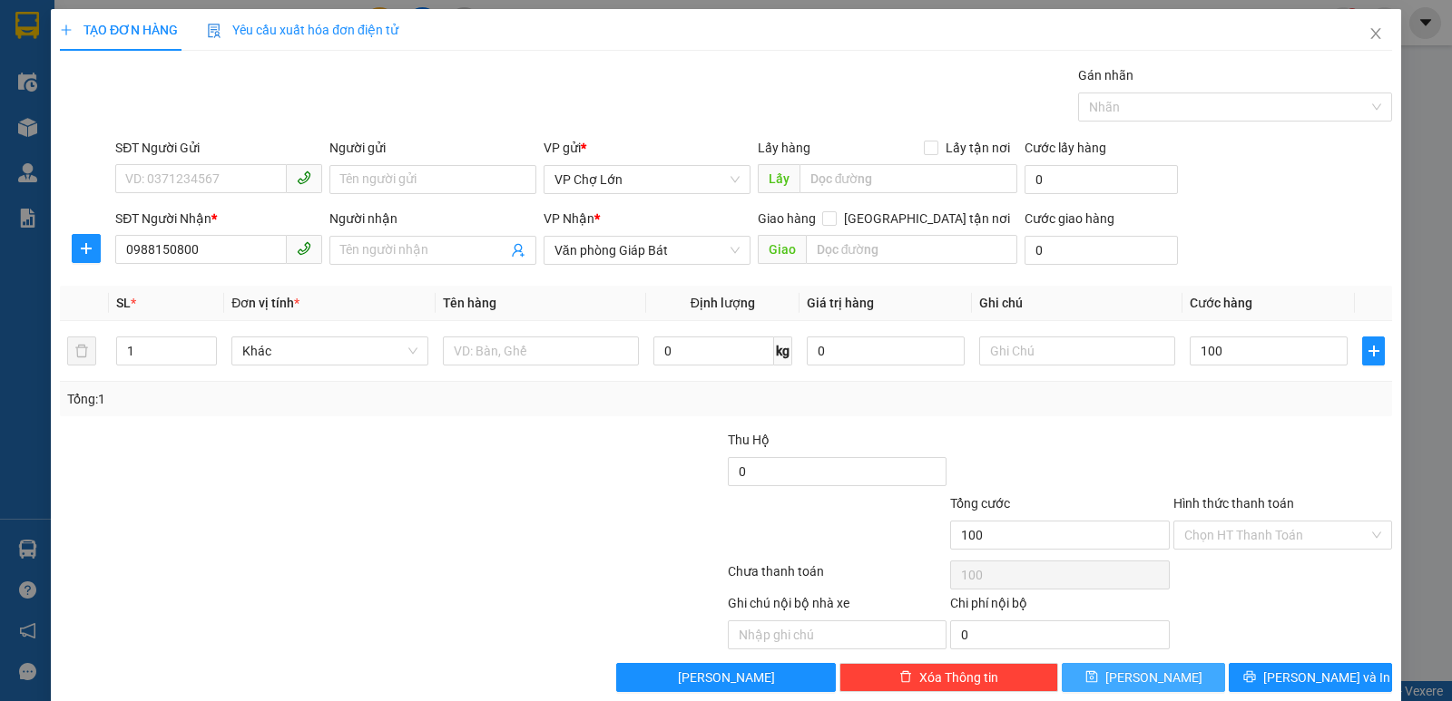
type input "100.000"
click at [1097, 670] on icon "save" at bounding box center [1091, 678] width 12 height 12
type input "0"
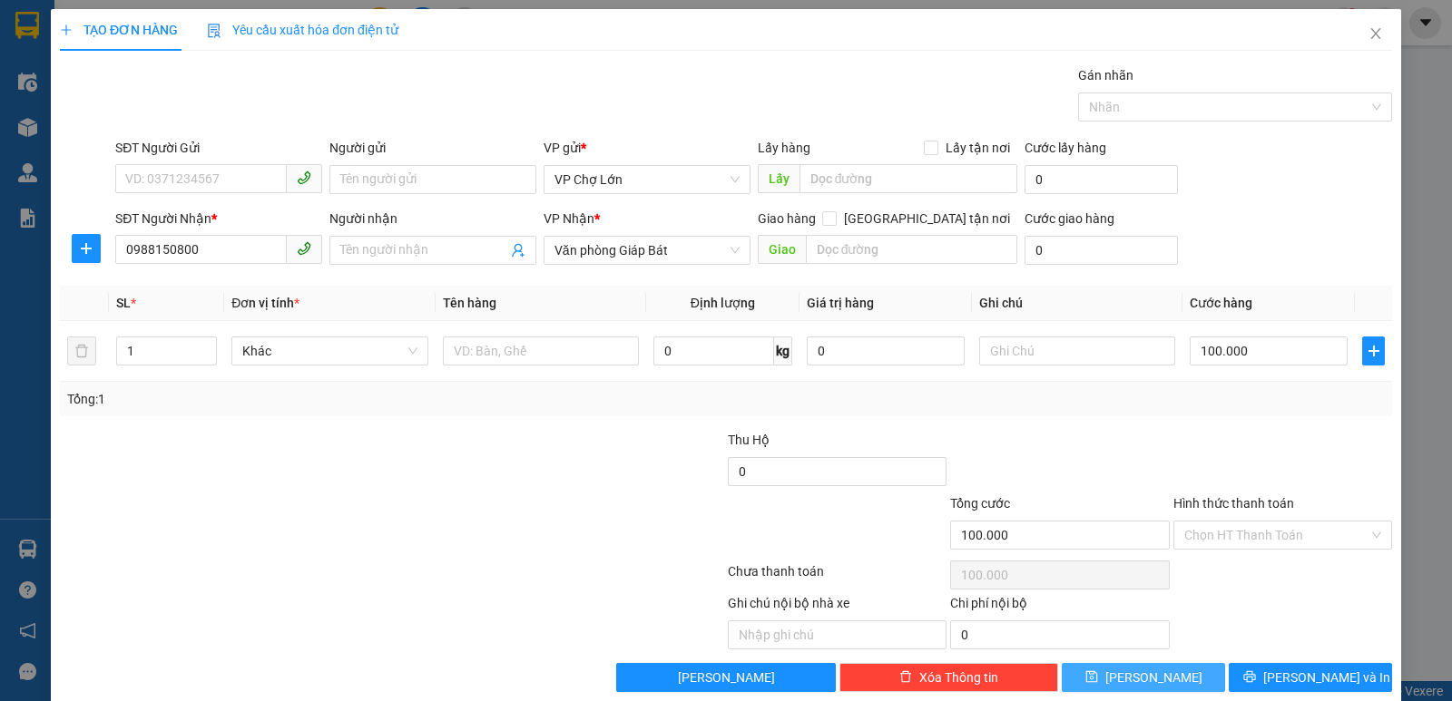
type input "0"
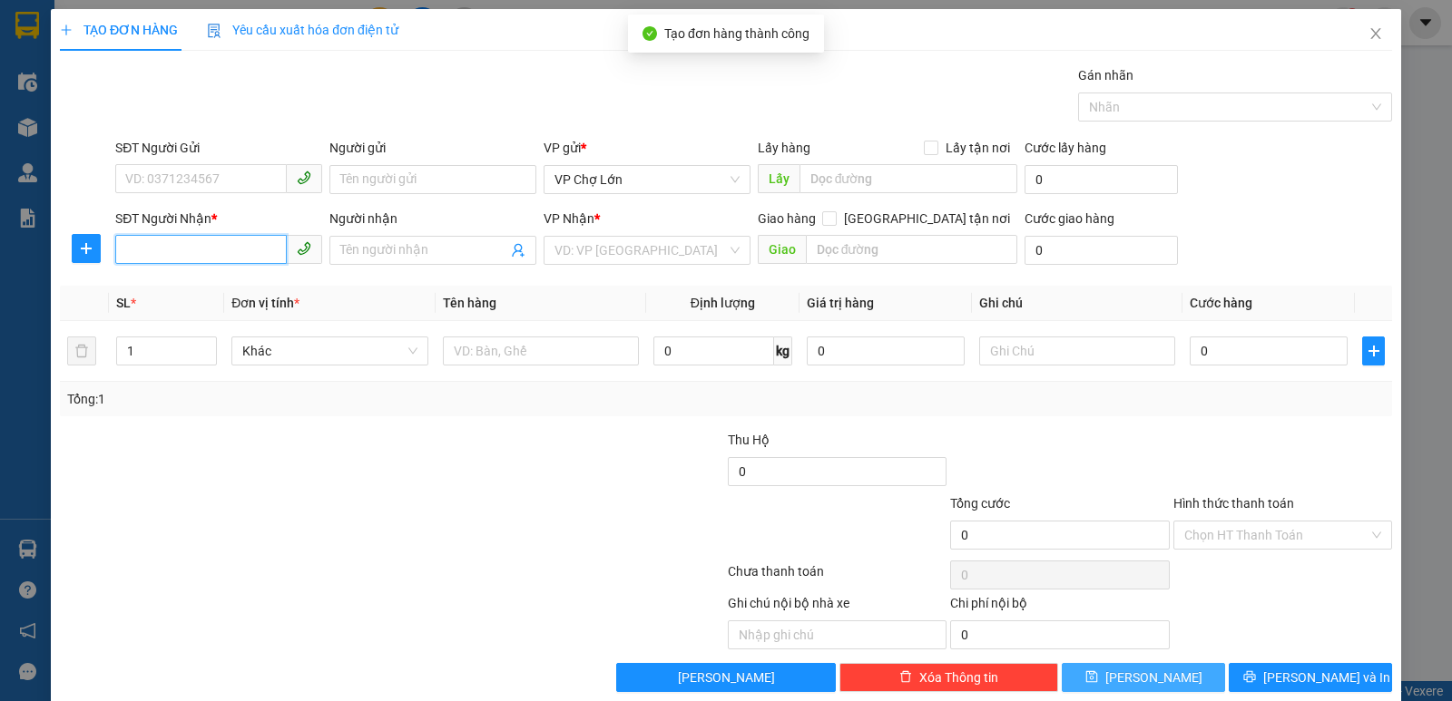
click at [127, 242] on input "SĐT Người Nhận *" at bounding box center [201, 249] width 172 height 29
click at [169, 291] on div "0972815561" at bounding box center [216, 287] width 183 height 20
type input "0972815561"
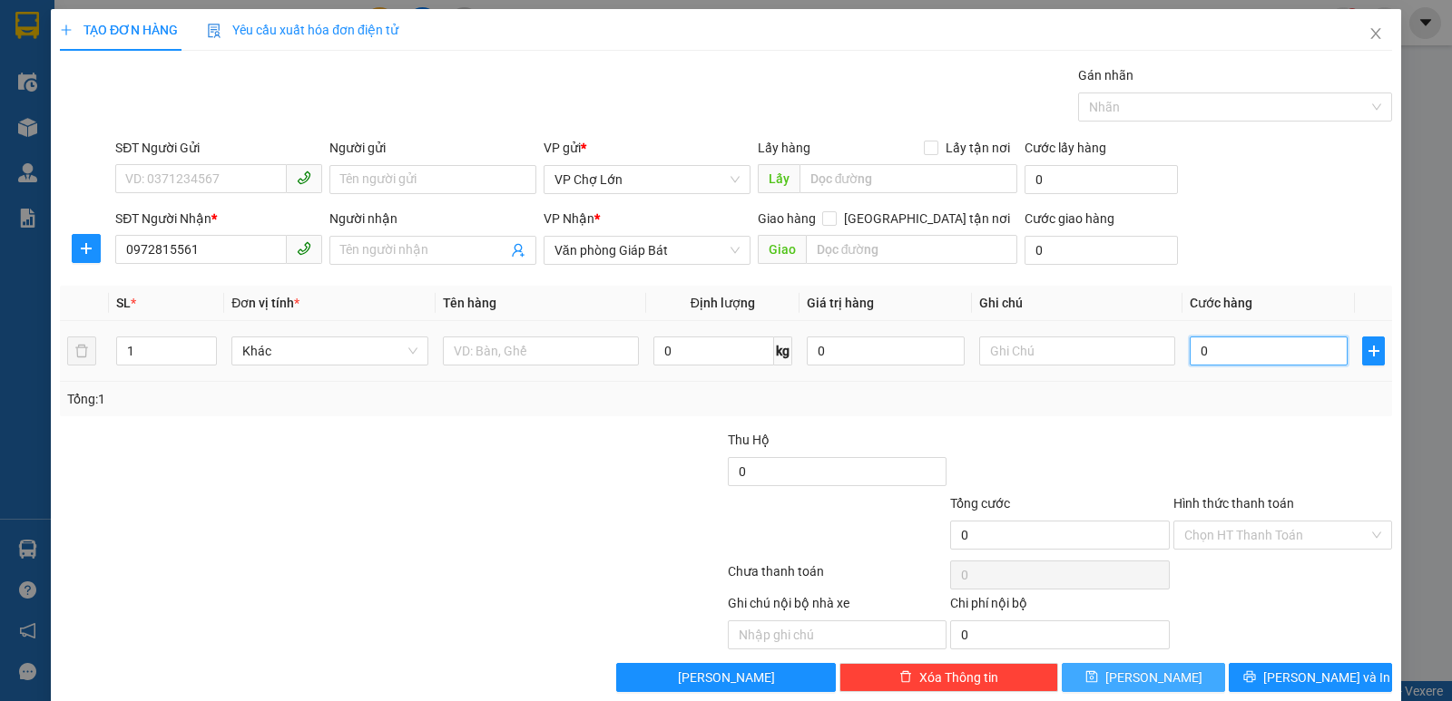
click at [1200, 350] on input "0" at bounding box center [1269, 351] width 158 height 29
type input "5"
type input "50"
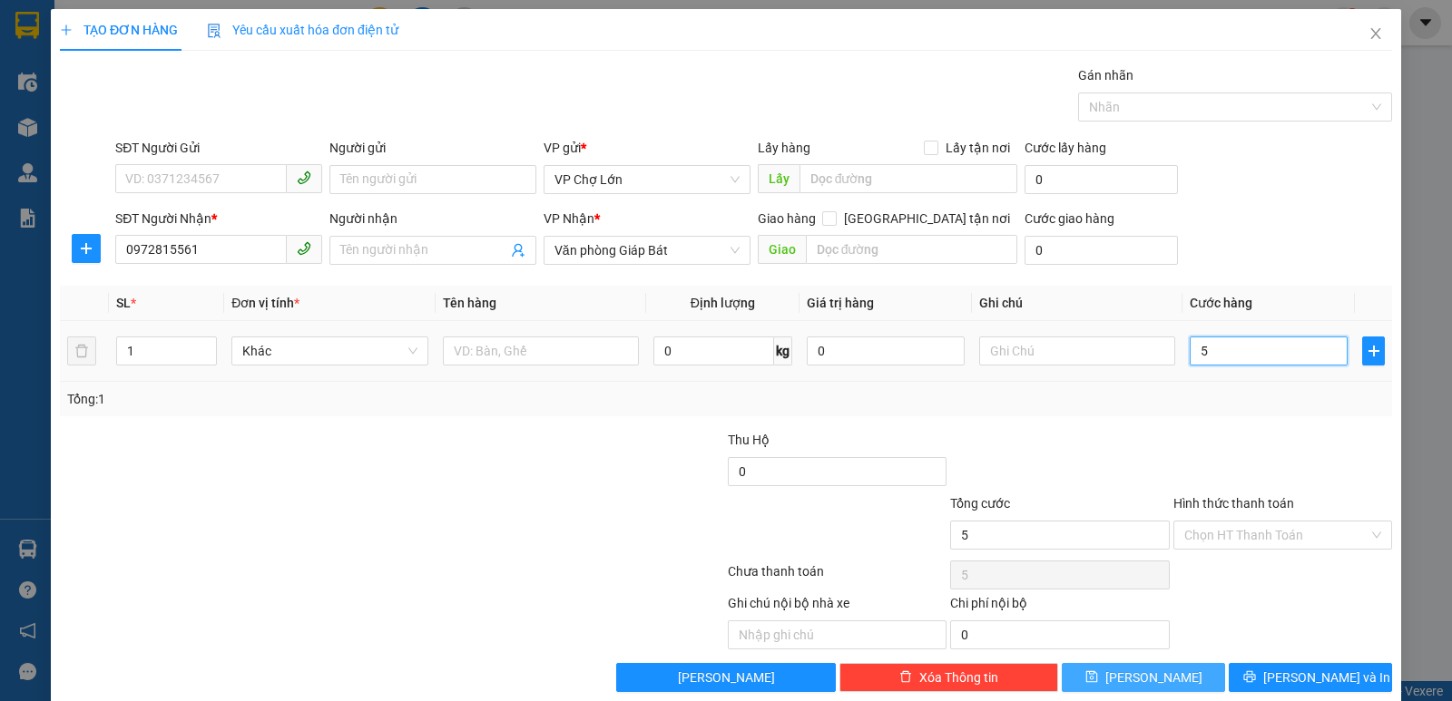
type input "50"
type input "50.000"
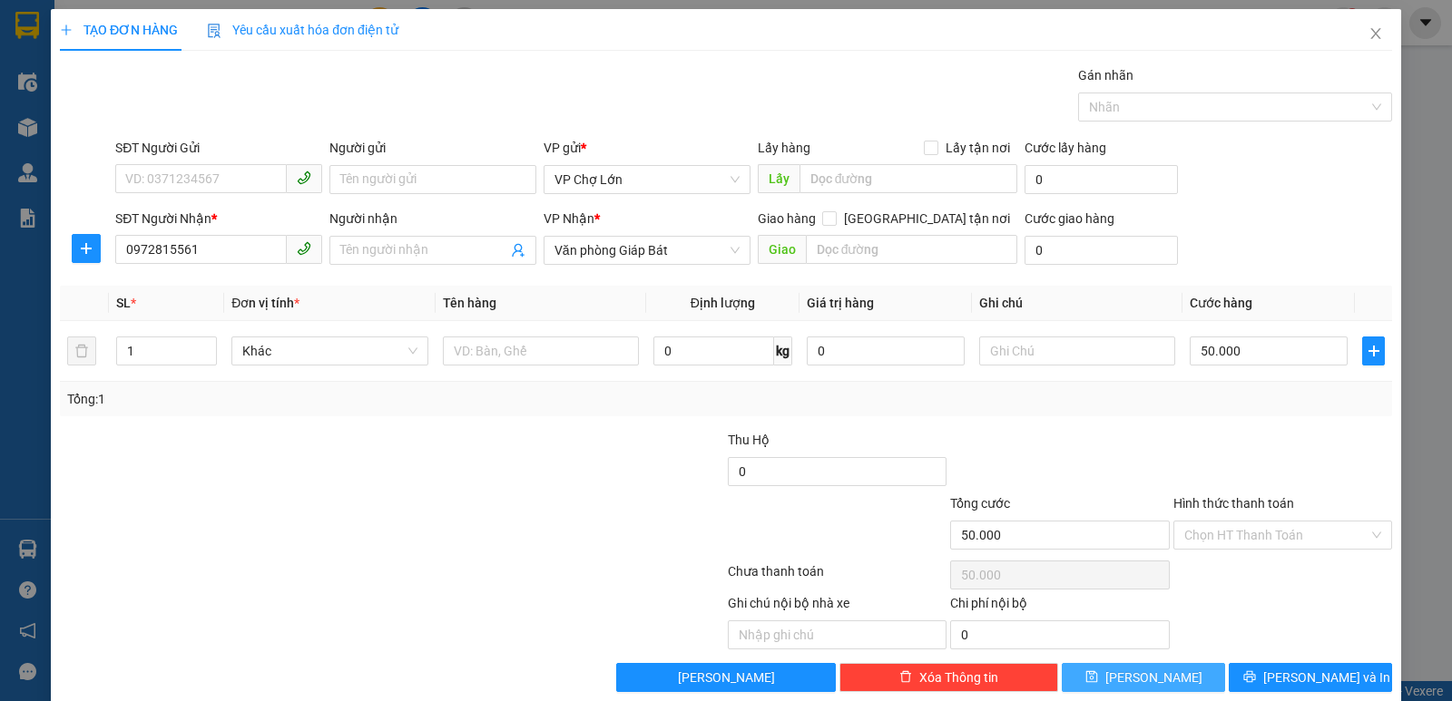
click at [1098, 670] on icon "save" at bounding box center [1091, 677] width 13 height 13
click at [127, 251] on input "SĐT Người Nhận *" at bounding box center [201, 249] width 172 height 29
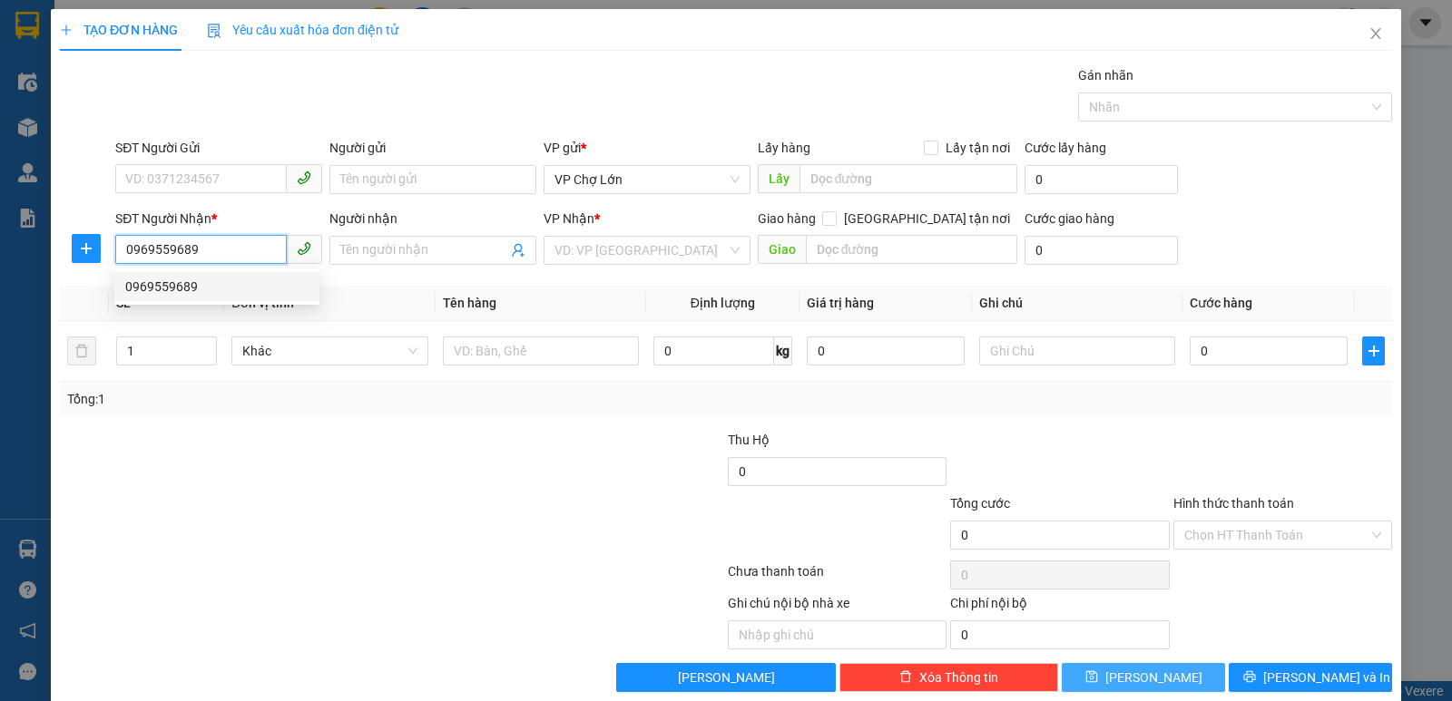
click at [183, 289] on div "0969559689" at bounding box center [216, 287] width 183 height 20
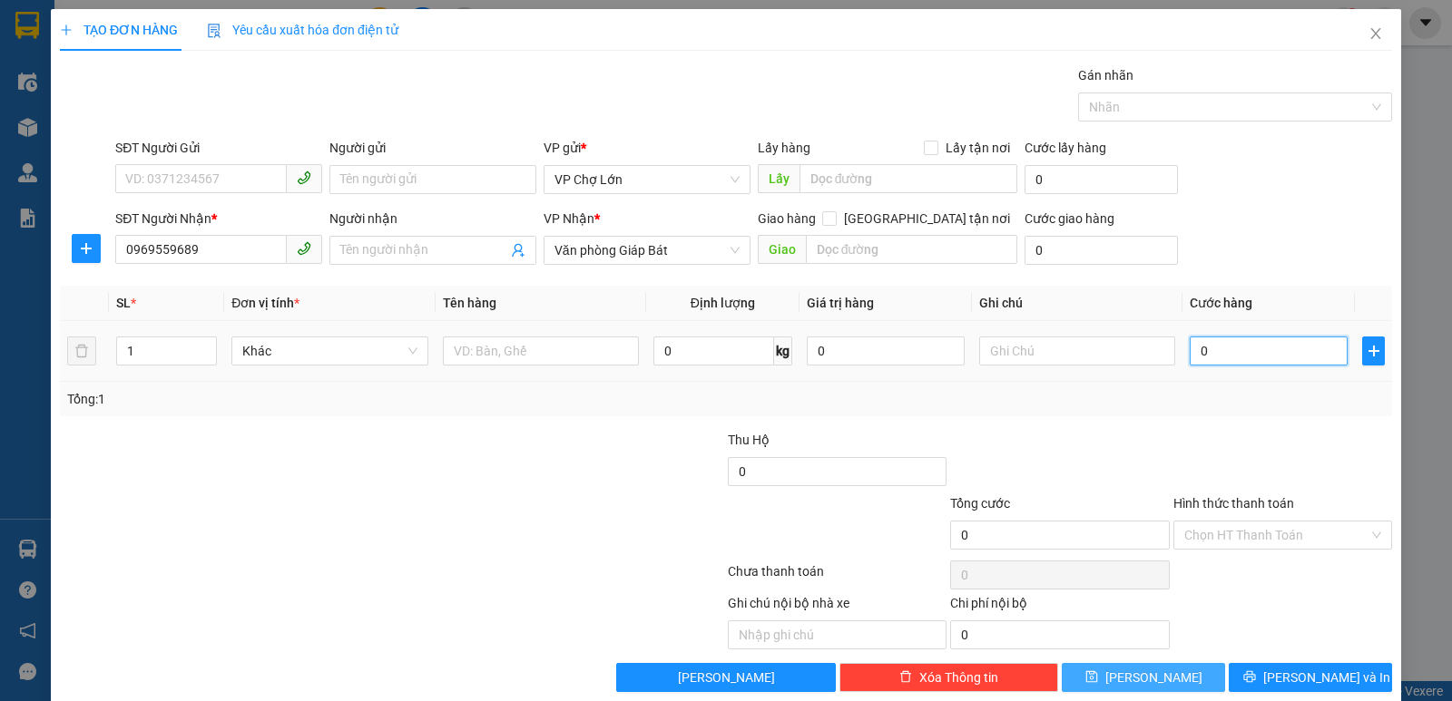
click at [1200, 352] on input "0" at bounding box center [1269, 351] width 158 height 29
click at [1097, 670] on icon "save" at bounding box center [1091, 678] width 12 height 12
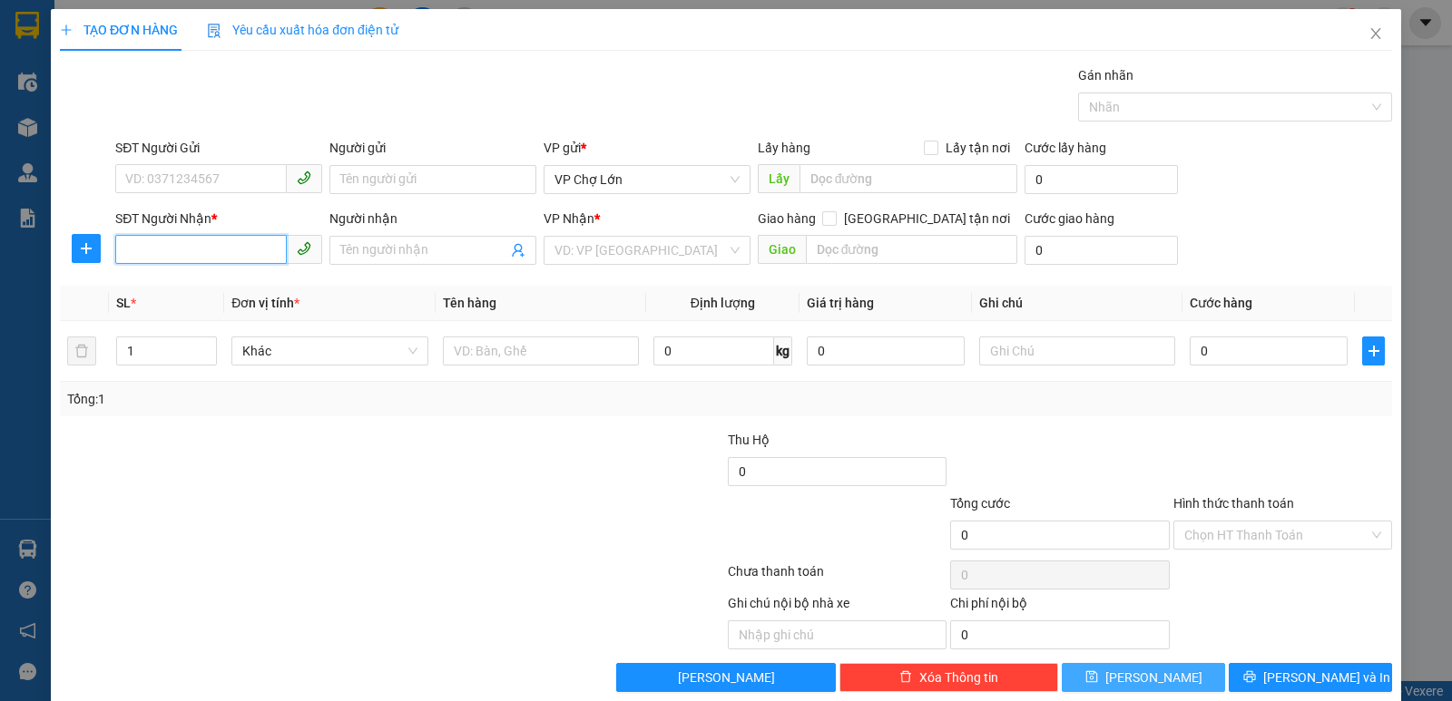
click at [130, 248] on input "SĐT Người Nhận *" at bounding box center [201, 249] width 172 height 29
drag, startPoint x: 692, startPoint y: 243, endPoint x: 701, endPoint y: 259, distance: 17.9
click at [698, 248] on input "search" at bounding box center [640, 250] width 172 height 27
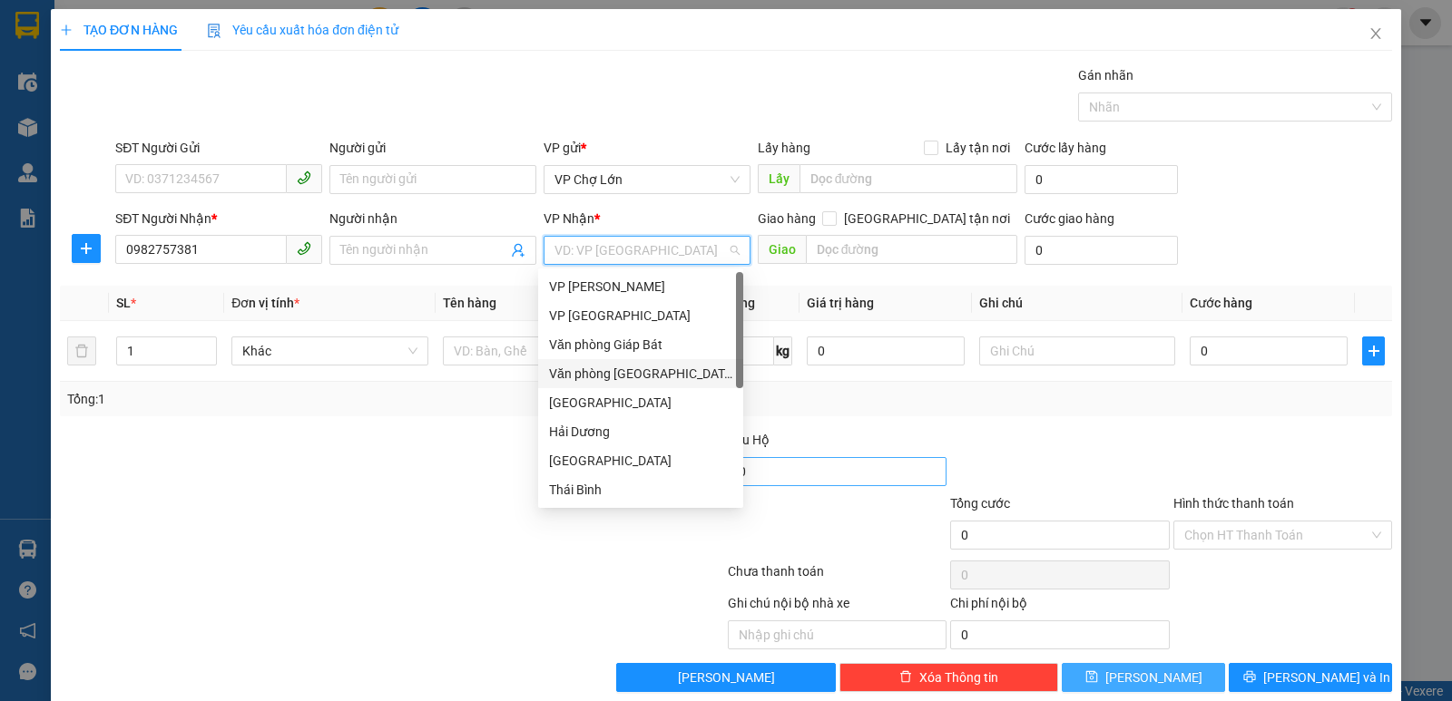
scroll to position [26, 0]
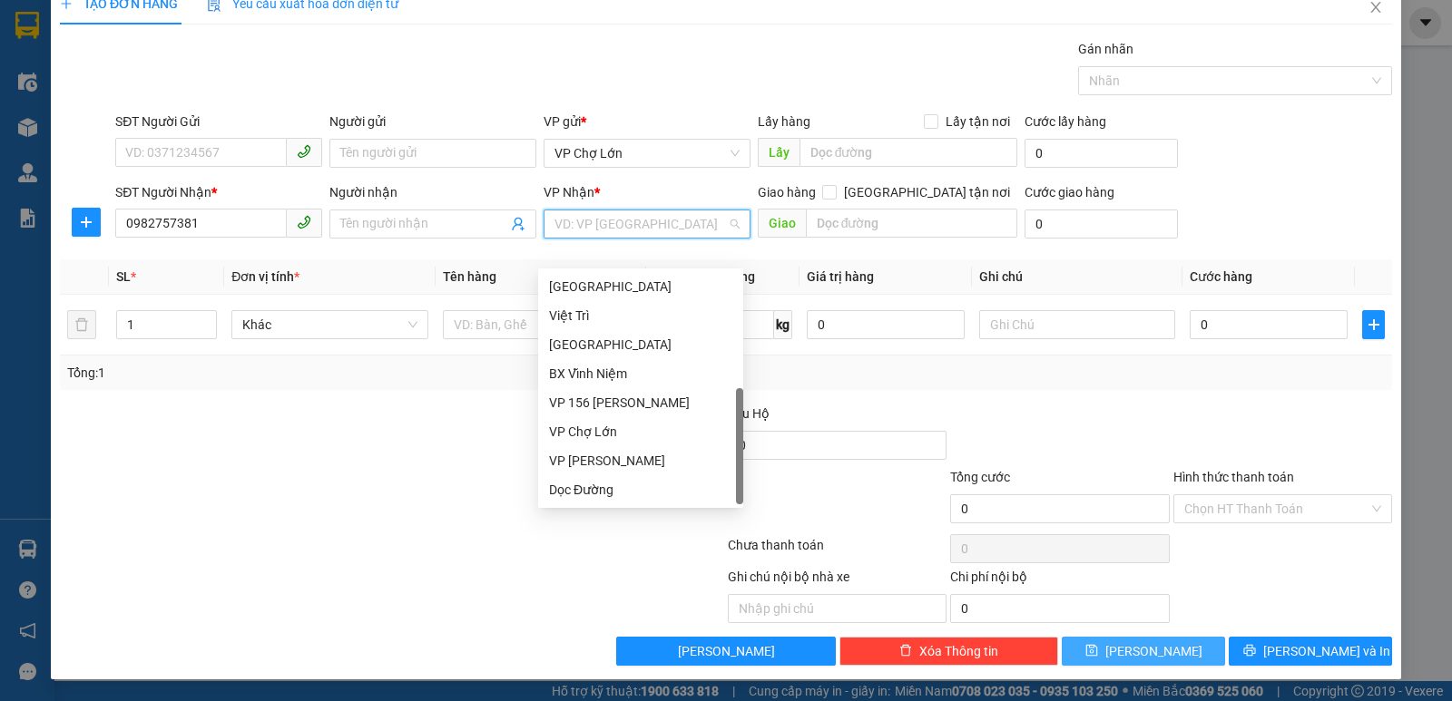
drag, startPoint x: 739, startPoint y: 336, endPoint x: 732, endPoint y: 514, distance: 178.0
click at [750, 513] on body "Kết quả tìm kiếm ( 0 ) Bộ lọc No Data ltlien.bangphan 1 Điều hành xe Kho hàng m…" at bounding box center [726, 350] width 1452 height 701
drag, startPoint x: 587, startPoint y: 491, endPoint x: 619, endPoint y: 491, distance: 31.8
click at [589, 491] on div "Dọc Đường" at bounding box center [640, 490] width 183 height 20
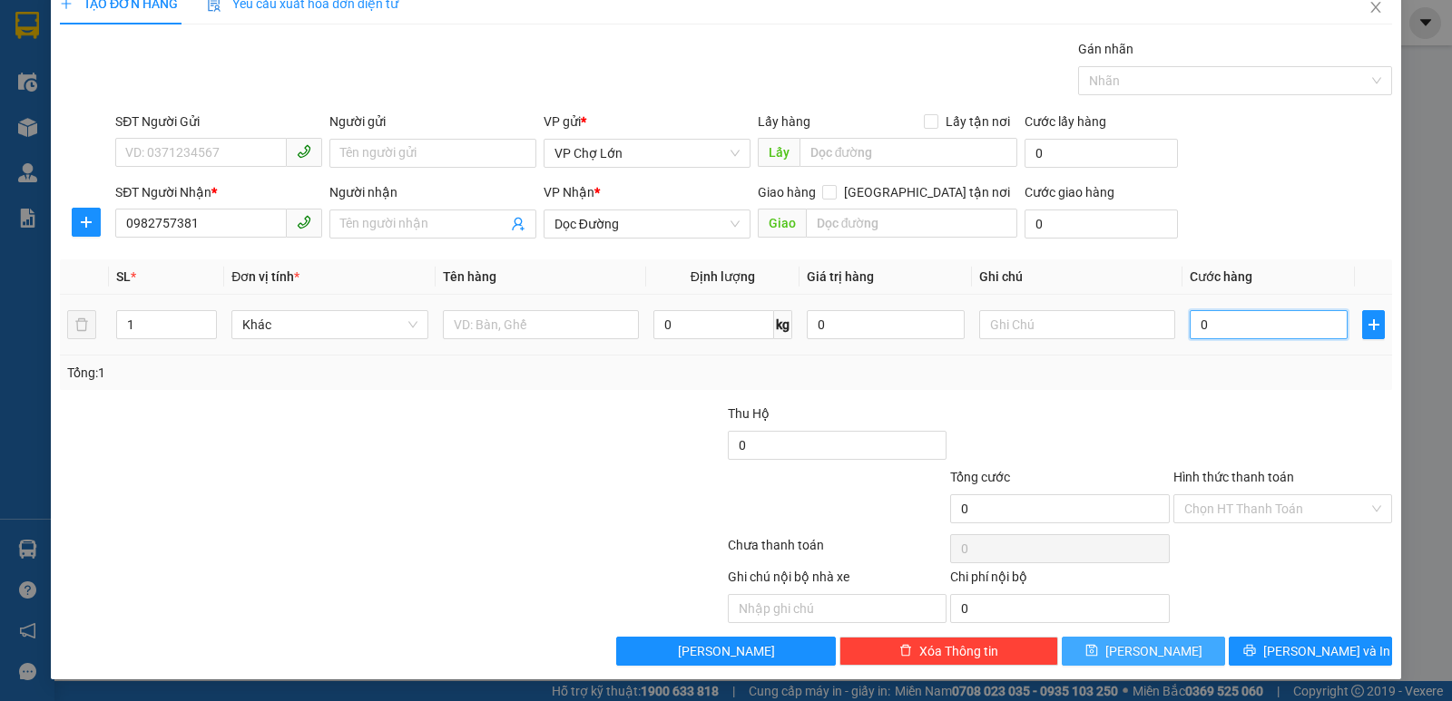
click at [1202, 325] on input "0" at bounding box center [1269, 324] width 158 height 29
click at [1123, 660] on button "[PERSON_NAME]" at bounding box center [1143, 651] width 163 height 29
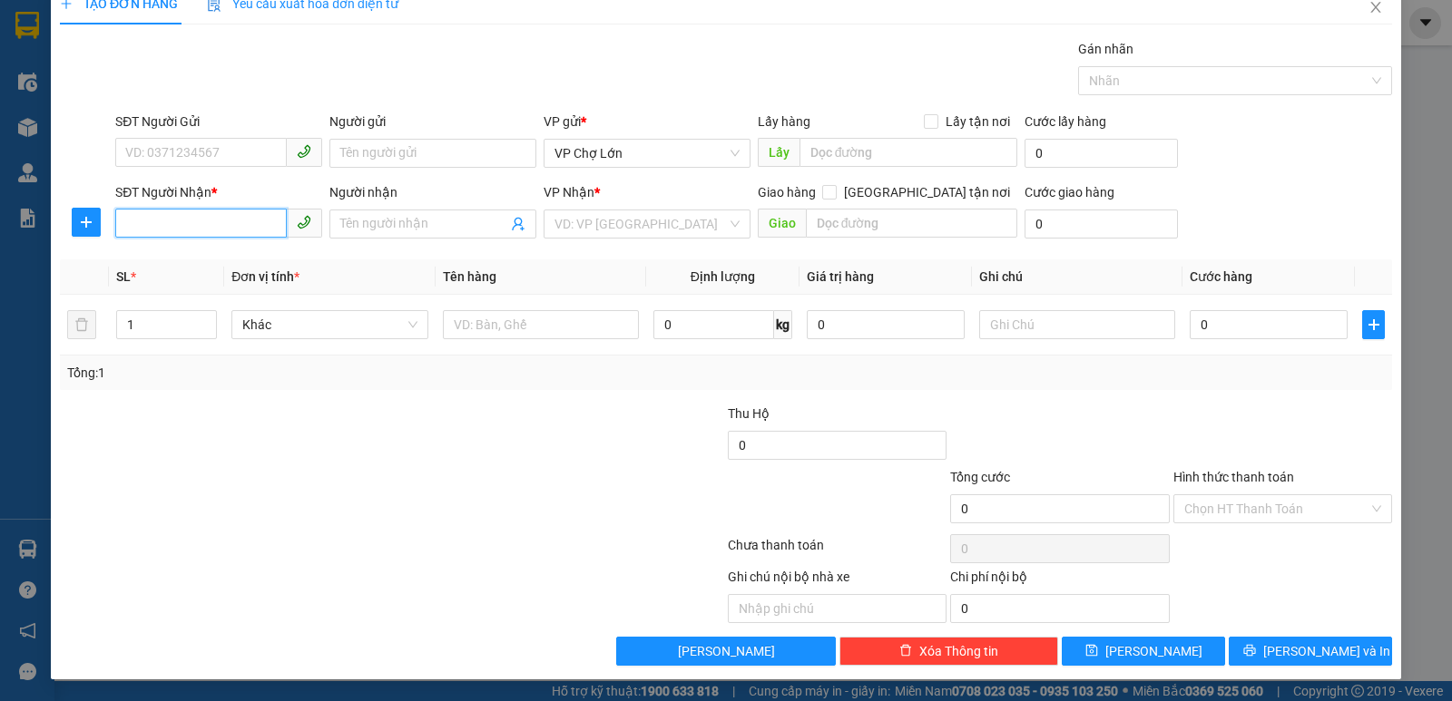
click at [122, 226] on input "SĐT Người Nhận *" at bounding box center [201, 223] width 172 height 29
click at [128, 227] on input "SĐT Người Nhận *" at bounding box center [201, 223] width 172 height 29
click at [718, 217] on input "search" at bounding box center [640, 224] width 172 height 27
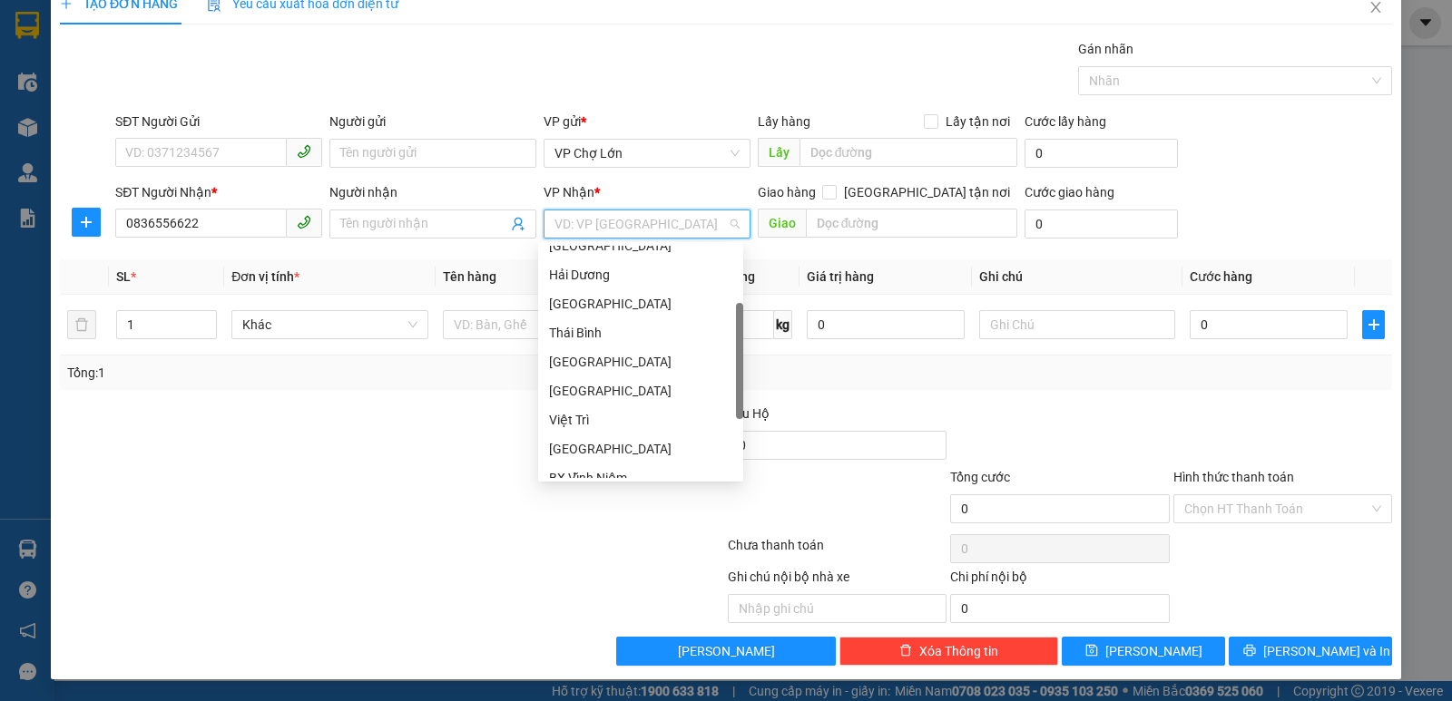
scroll to position [129, 0]
drag, startPoint x: 742, startPoint y: 424, endPoint x: 751, endPoint y: 365, distance: 59.7
click at [751, 365] on body "Kết quả tìm kiếm ( 0 ) Bộ lọc No Data ltlien.bangphan 1 Điều hành xe Kho hàng m…" at bounding box center [726, 350] width 1452 height 701
click at [590, 303] on div "[GEOGRAPHIC_DATA]" at bounding box center [640, 306] width 183 height 20
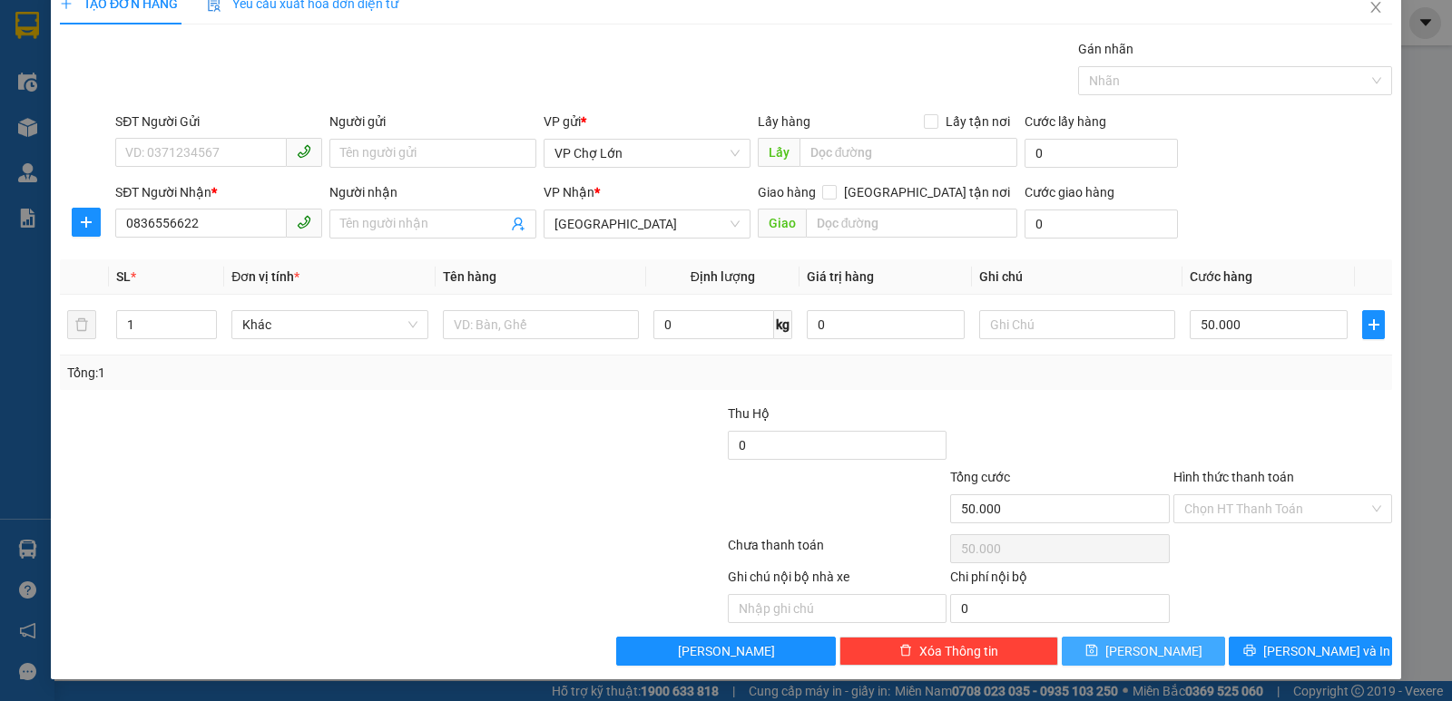
click at [1098, 652] on icon "save" at bounding box center [1091, 650] width 13 height 13
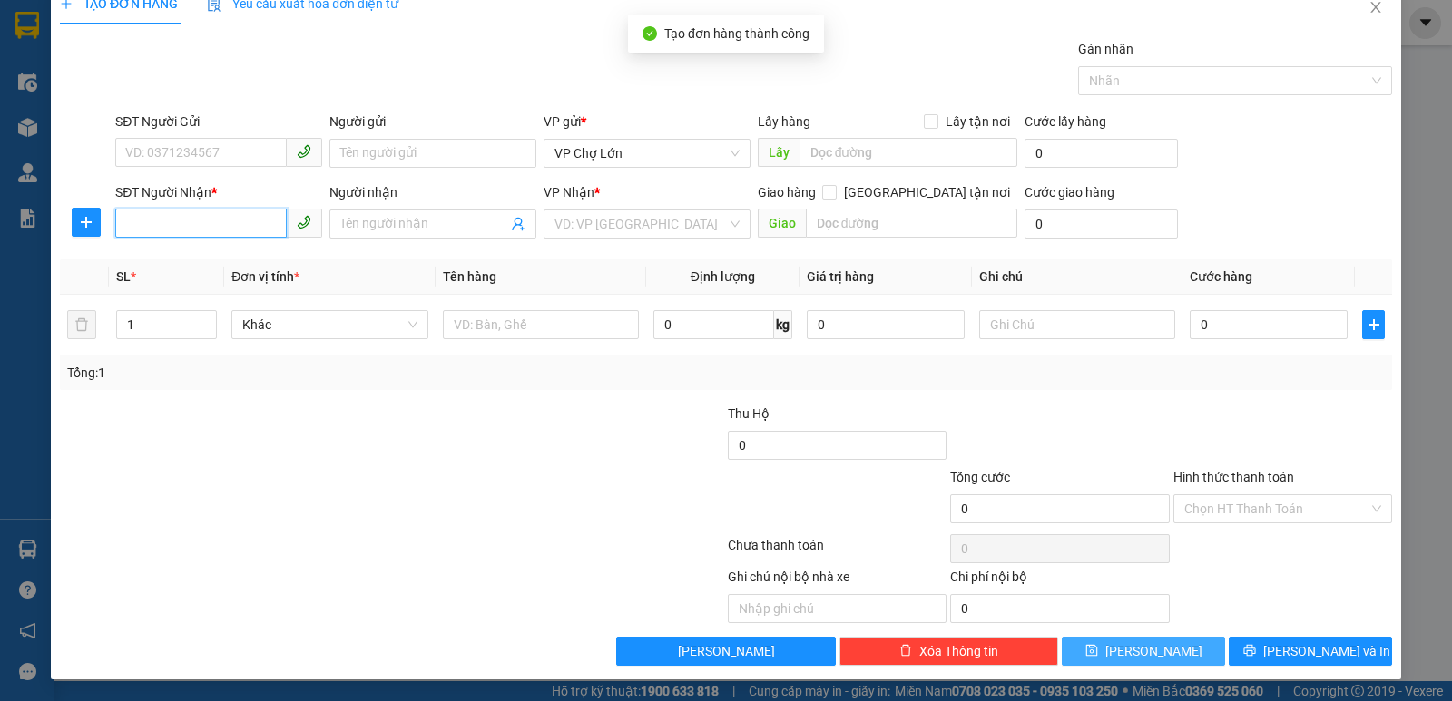
click at [132, 216] on input "SĐT Người Nhận *" at bounding box center [201, 223] width 172 height 29
click at [175, 263] on div "0975636923" at bounding box center [216, 260] width 183 height 20
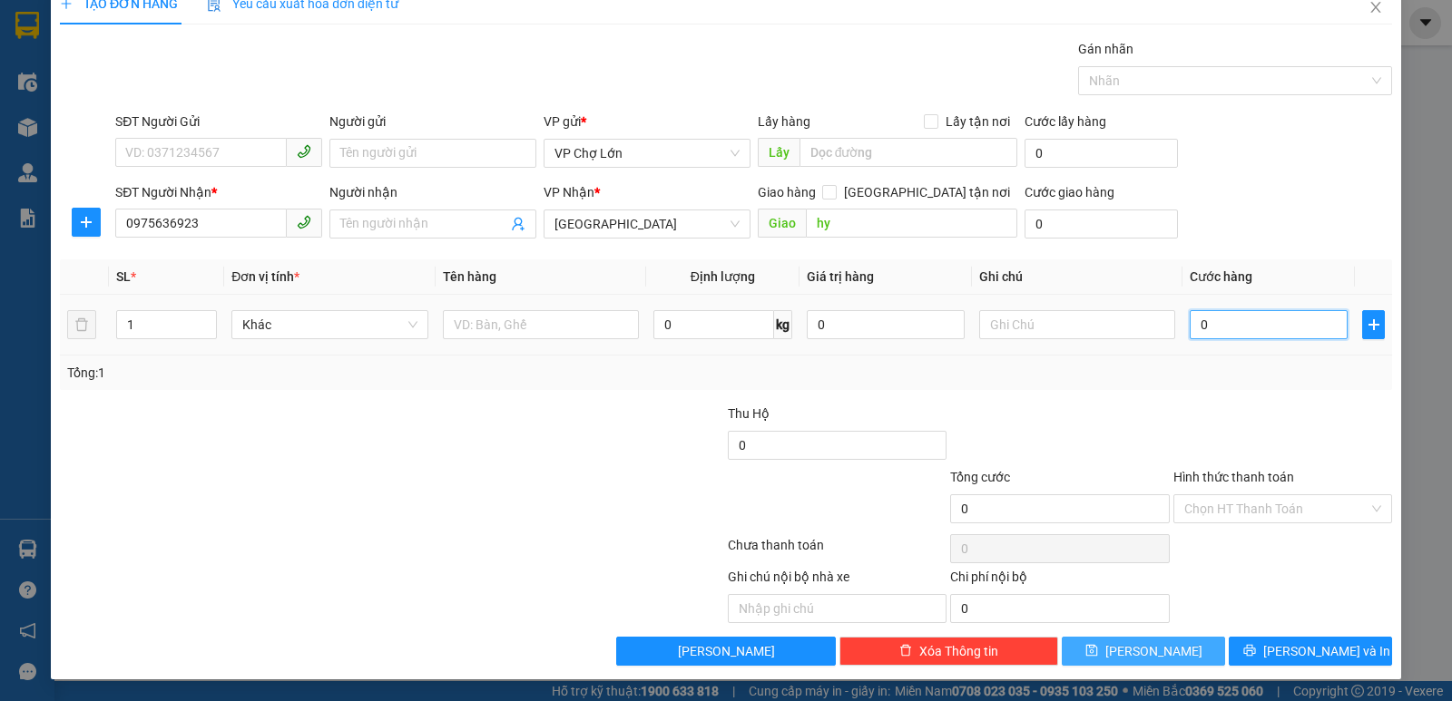
click at [1203, 324] on input "0" at bounding box center [1269, 324] width 158 height 29
click at [1097, 648] on icon "save" at bounding box center [1091, 651] width 12 height 12
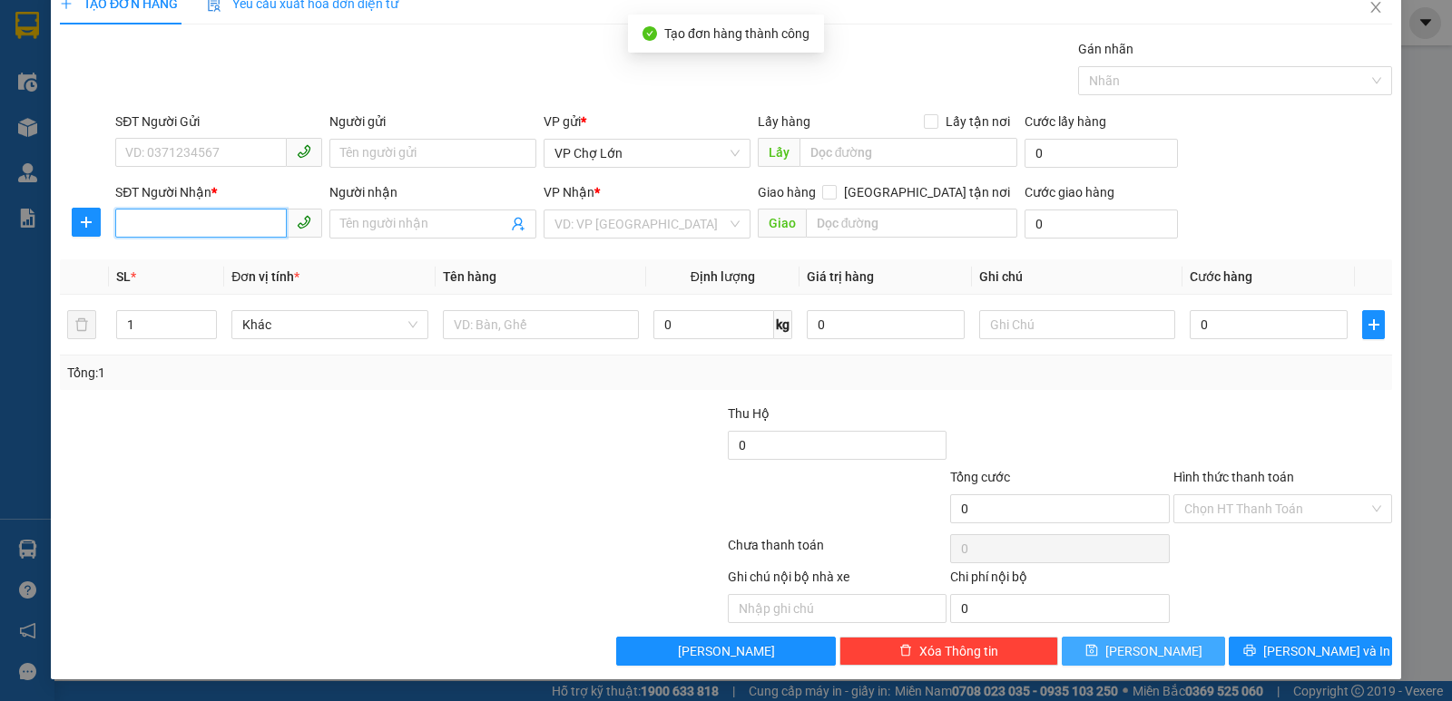
click at [127, 230] on input "SĐT Người Nhận *" at bounding box center [201, 223] width 172 height 29
click at [174, 260] on div "0987911091" at bounding box center [216, 260] width 183 height 20
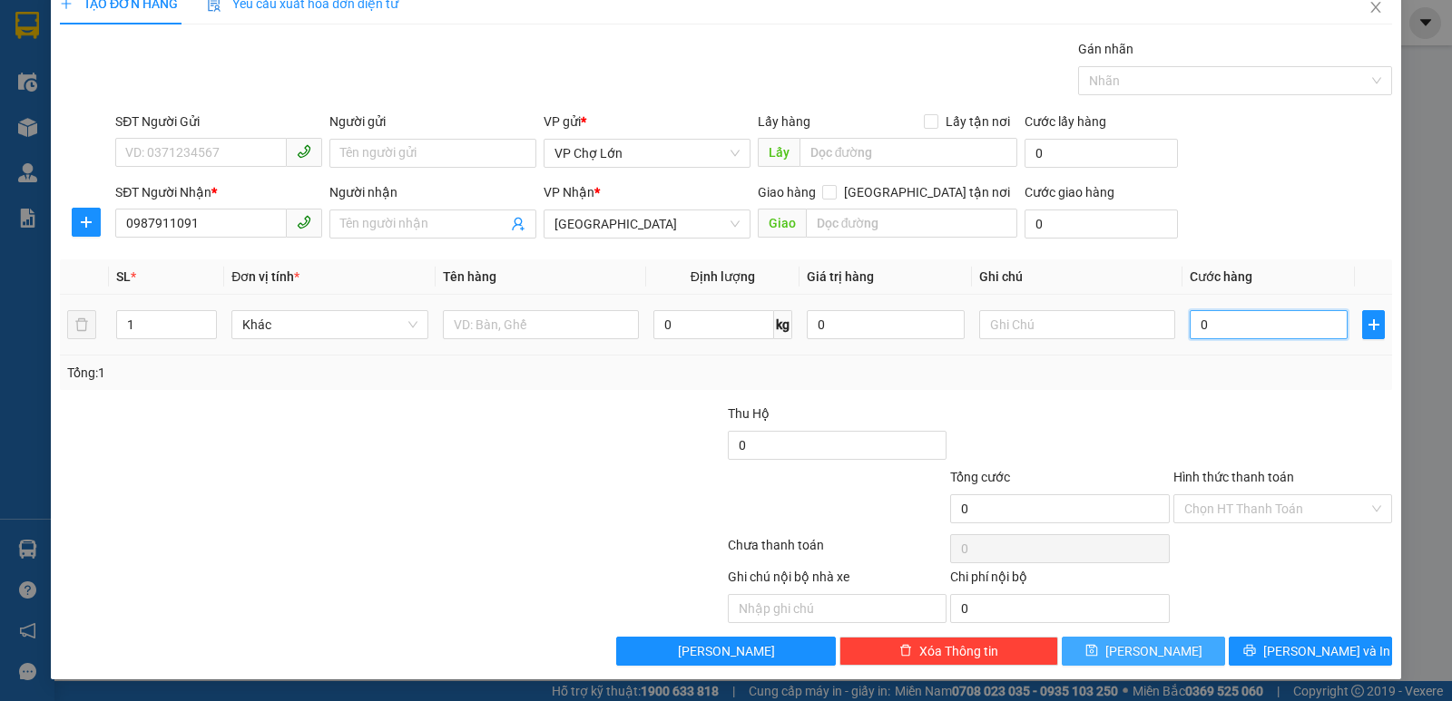
click at [1201, 327] on input "0" at bounding box center [1269, 324] width 158 height 29
click at [1098, 653] on icon "save" at bounding box center [1091, 650] width 13 height 13
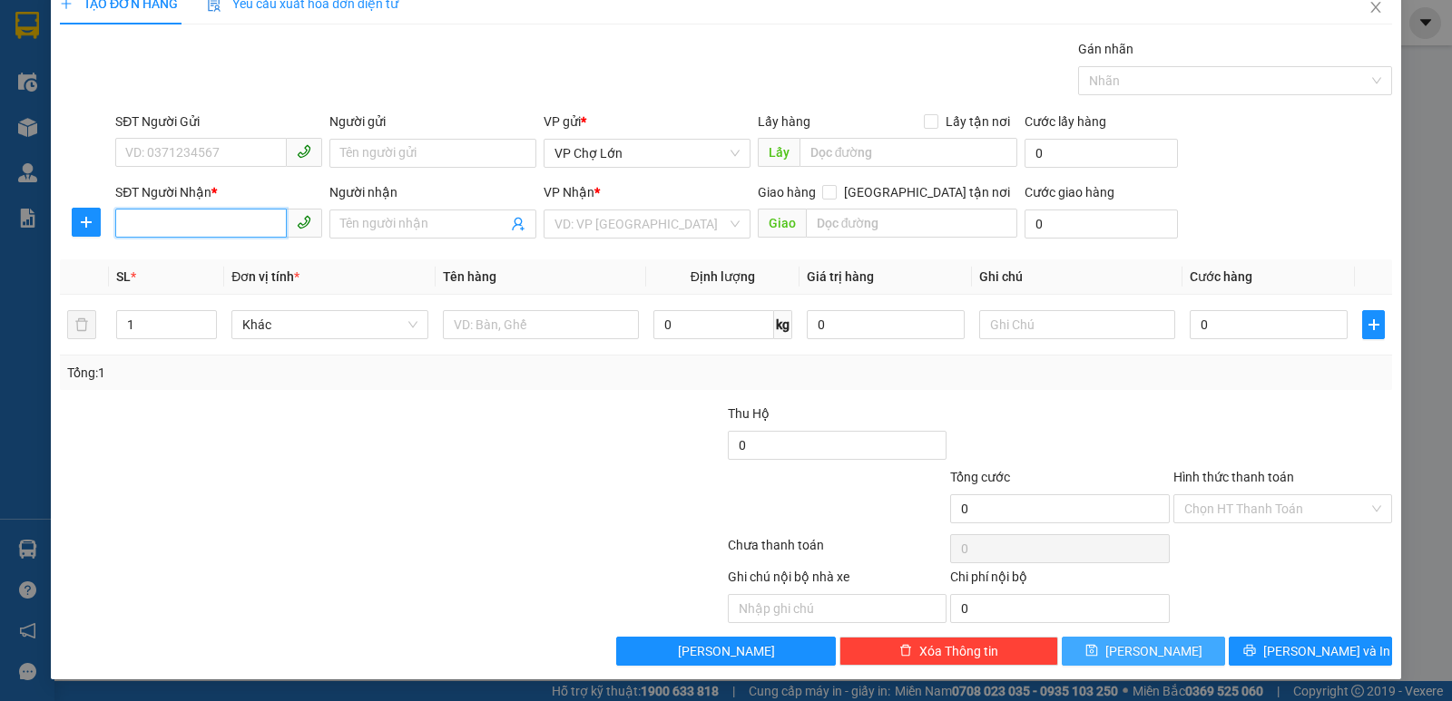
click at [125, 222] on input "SĐT Người Nhận *" at bounding box center [201, 223] width 172 height 29
click at [175, 257] on div "0839128271" at bounding box center [216, 260] width 183 height 20
click at [1098, 648] on icon "save" at bounding box center [1091, 650] width 13 height 13
click at [128, 224] on input "SĐT Người Nhận *" at bounding box center [201, 223] width 172 height 29
click at [188, 263] on div "0782938938" at bounding box center [216, 260] width 183 height 20
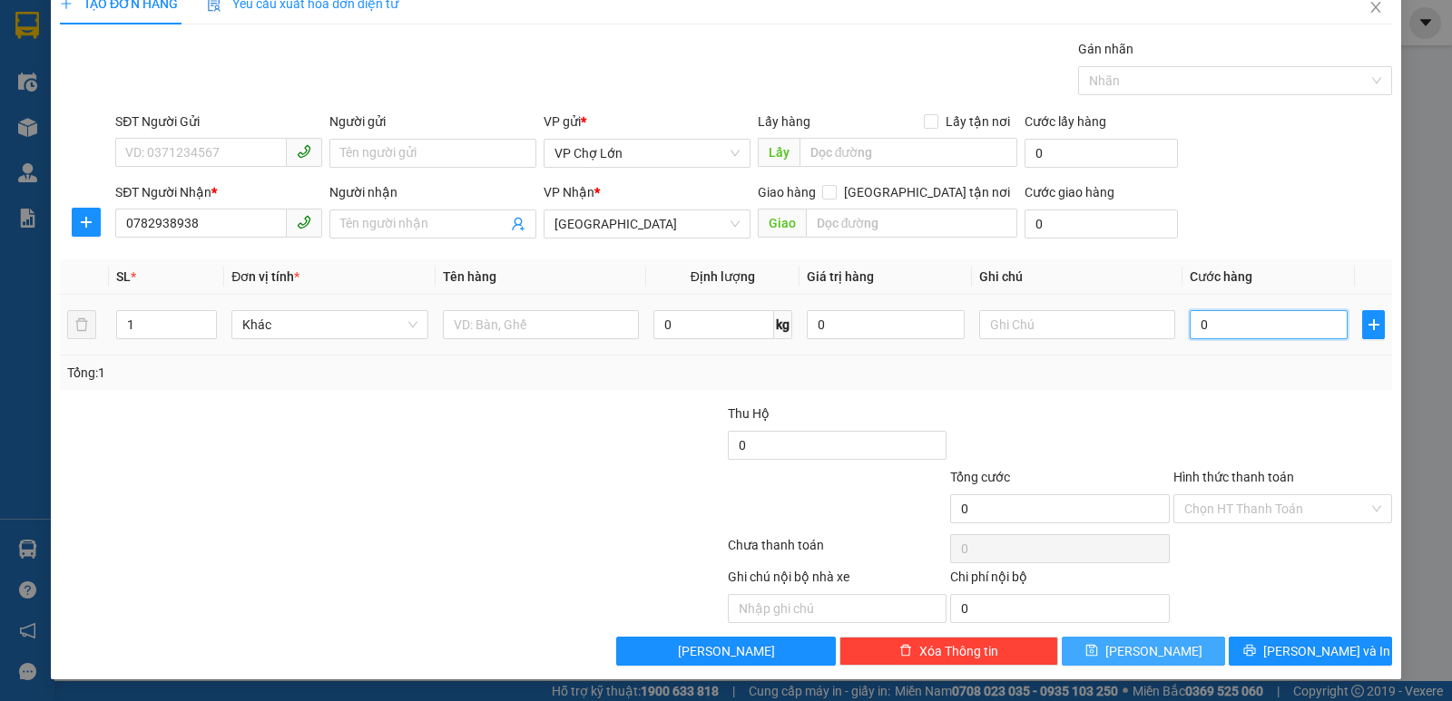
click at [1200, 326] on input "0" at bounding box center [1269, 324] width 158 height 29
click at [1209, 481] on label "Hình thức thanh toán" at bounding box center [1233, 477] width 121 height 15
click at [1209, 495] on input "Hình thức thanh toán" at bounding box center [1276, 508] width 184 height 27
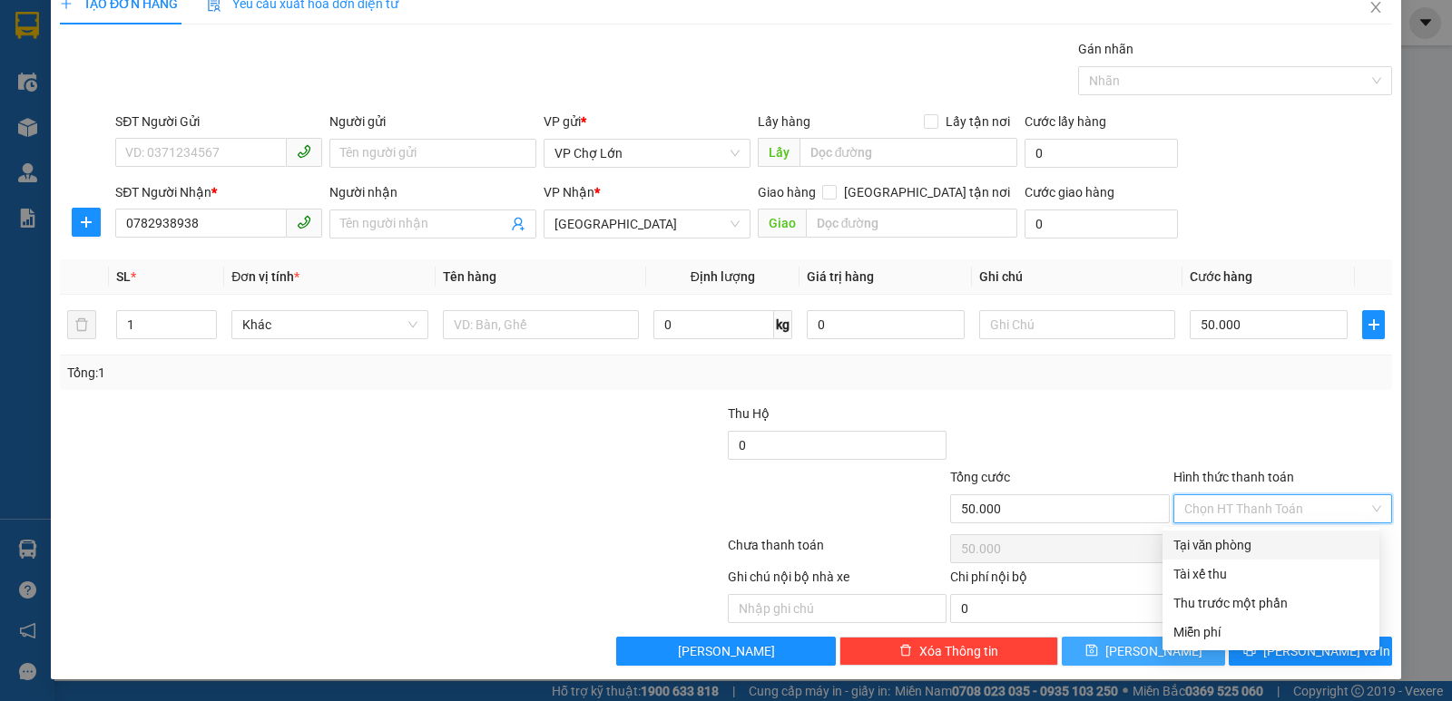
click at [1211, 544] on div "Tại văn phòng" at bounding box center [1270, 545] width 195 height 20
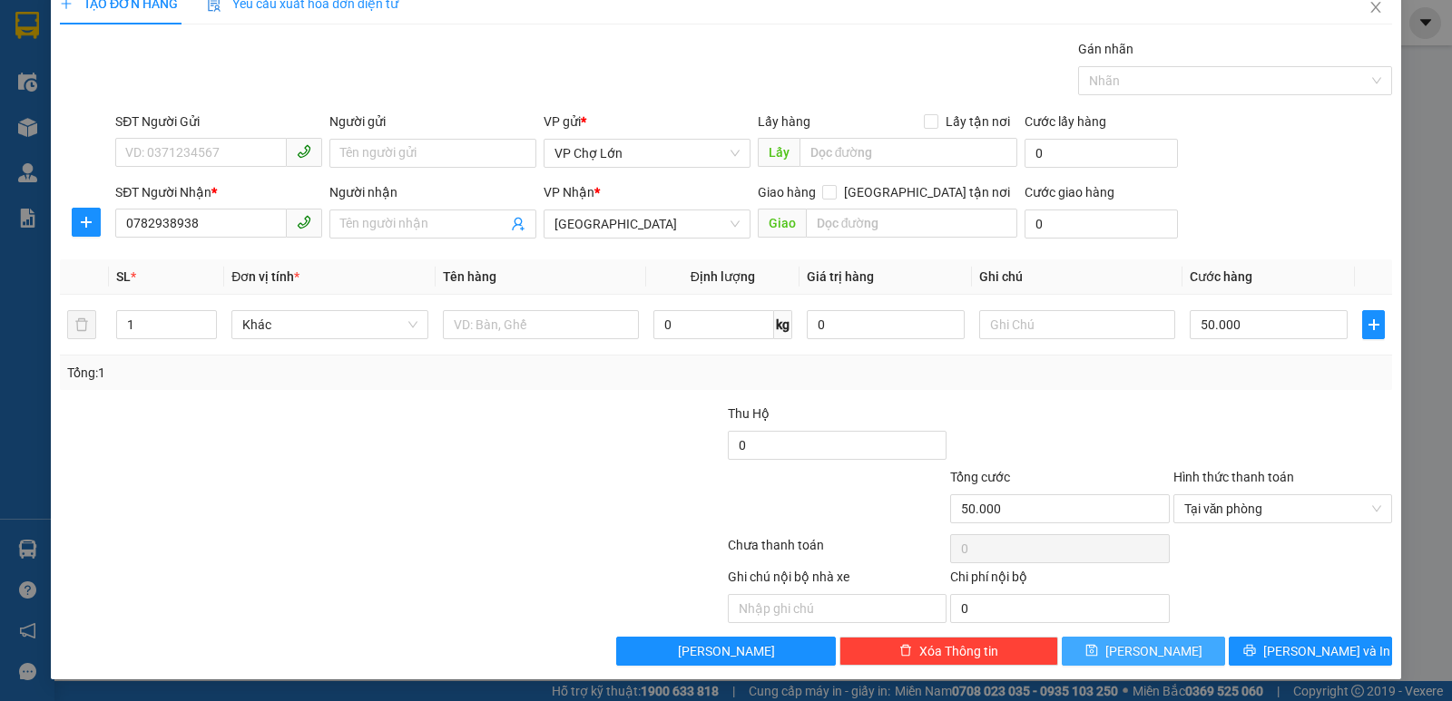
click at [1097, 651] on icon "save" at bounding box center [1091, 651] width 12 height 12
click at [121, 214] on input "SĐT Người Nhận *" at bounding box center [201, 223] width 172 height 29
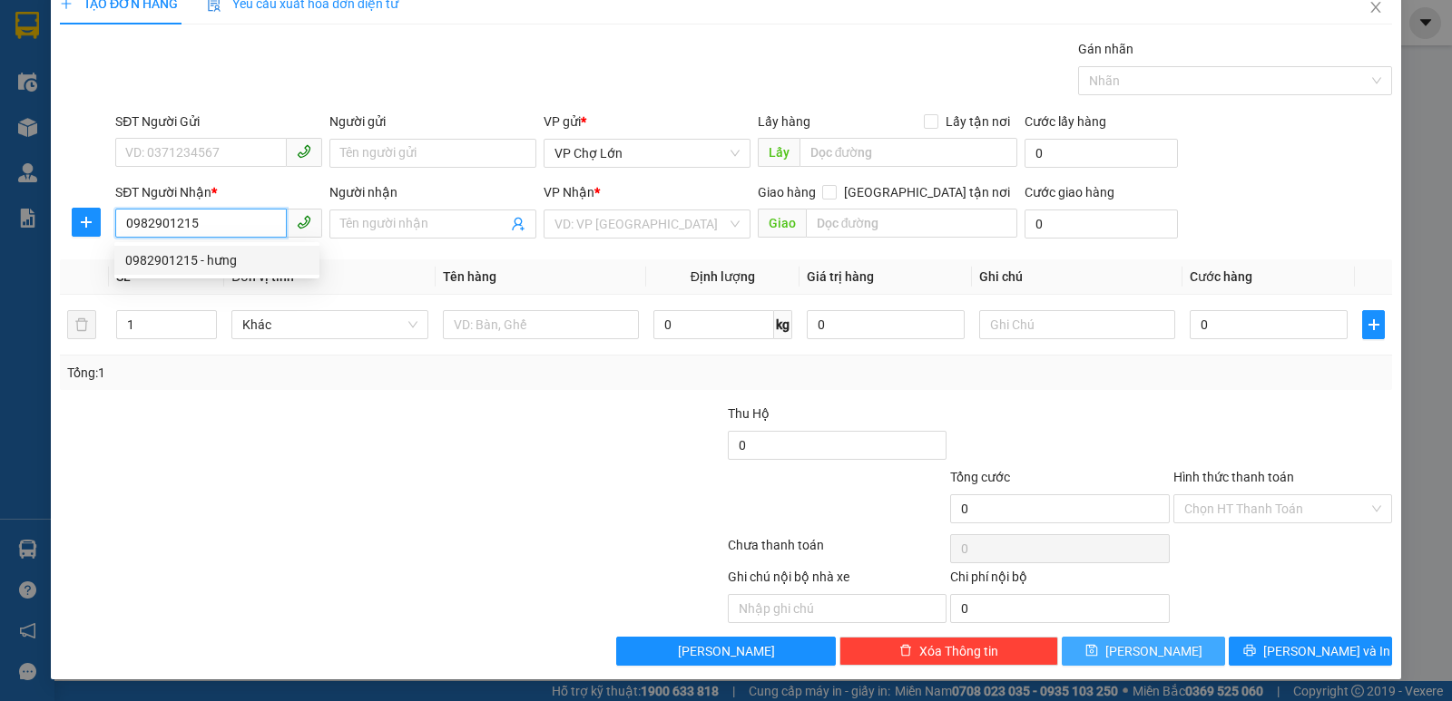
click at [183, 263] on div "0982901215 - hưng" at bounding box center [216, 260] width 183 height 20
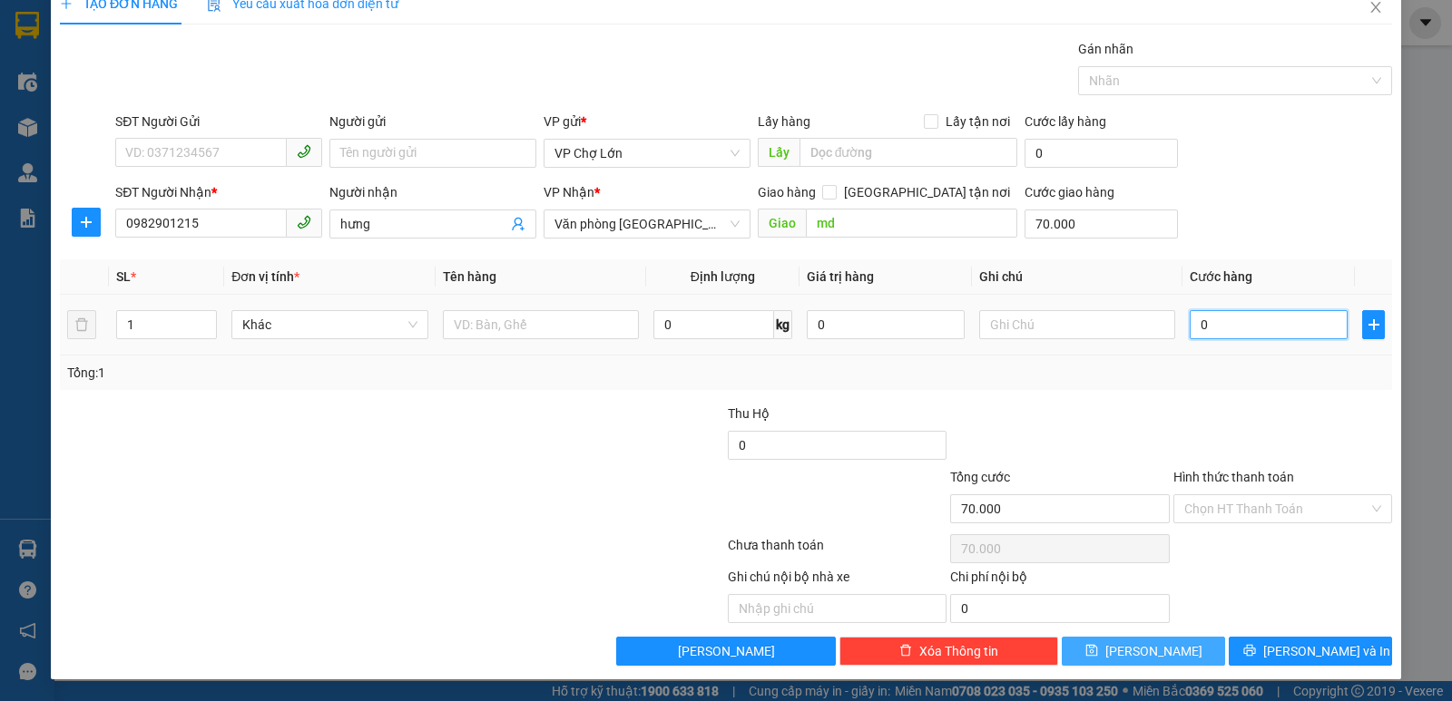
click at [1199, 325] on input "0" at bounding box center [1269, 324] width 158 height 29
click at [1097, 652] on icon "save" at bounding box center [1091, 651] width 12 height 12
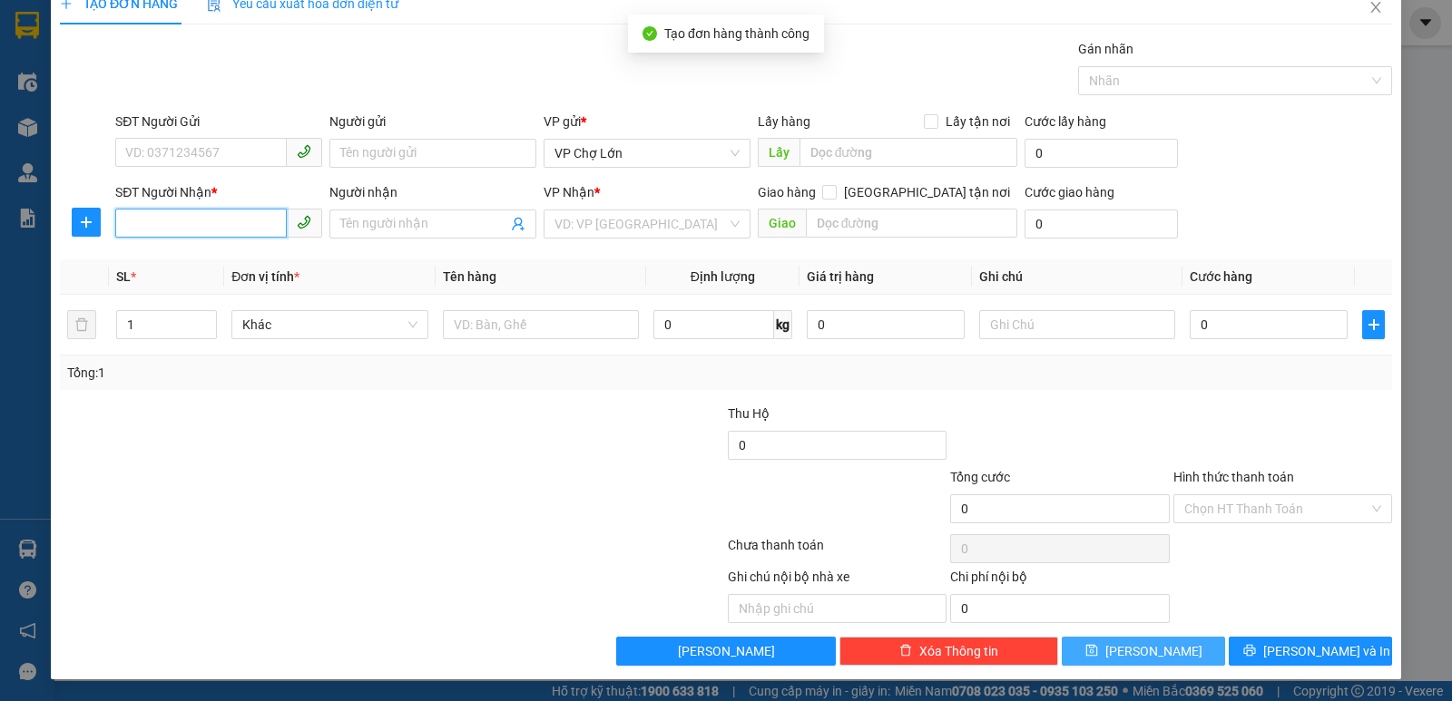
click at [123, 220] on input "SĐT Người Nhận *" at bounding box center [201, 223] width 172 height 29
click at [176, 265] on div "0976902607" at bounding box center [216, 260] width 183 height 20
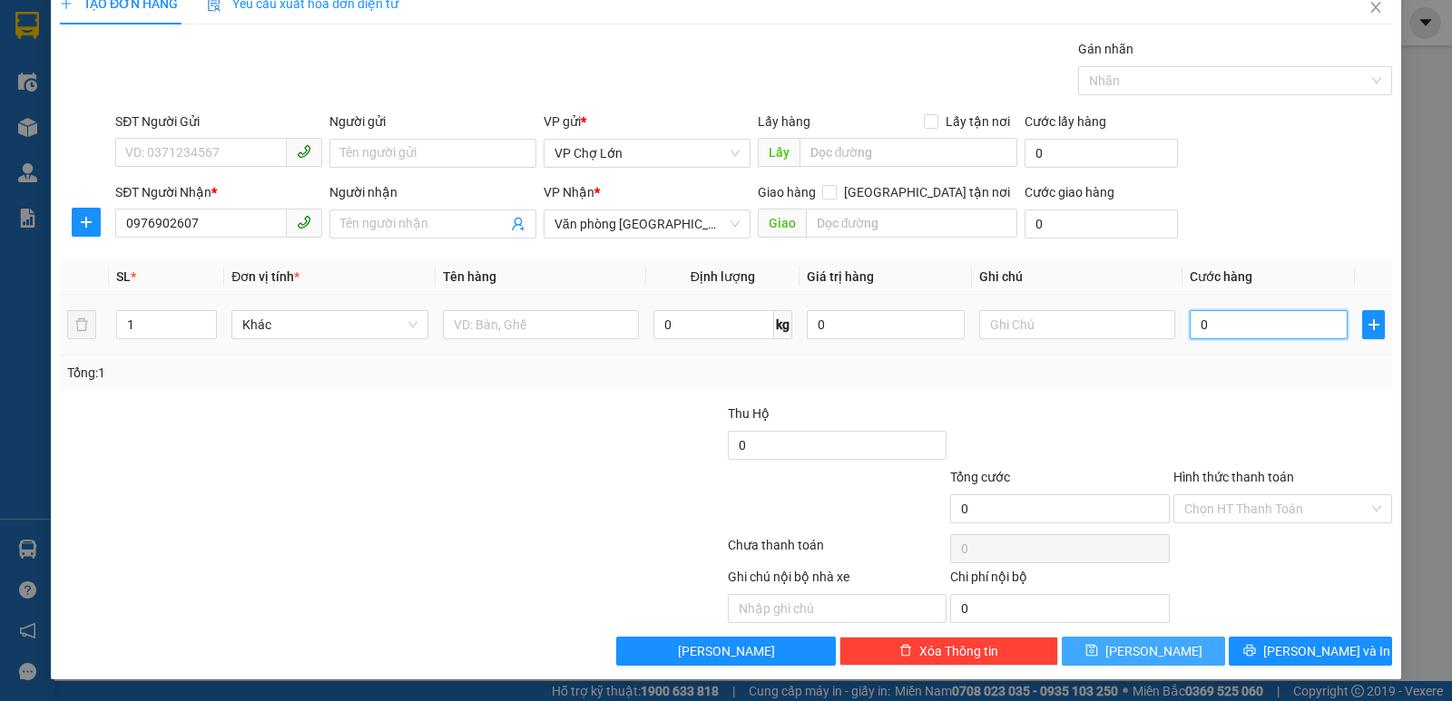
click at [1197, 324] on input "0" at bounding box center [1269, 324] width 158 height 29
click at [1097, 647] on icon "save" at bounding box center [1091, 651] width 12 height 12
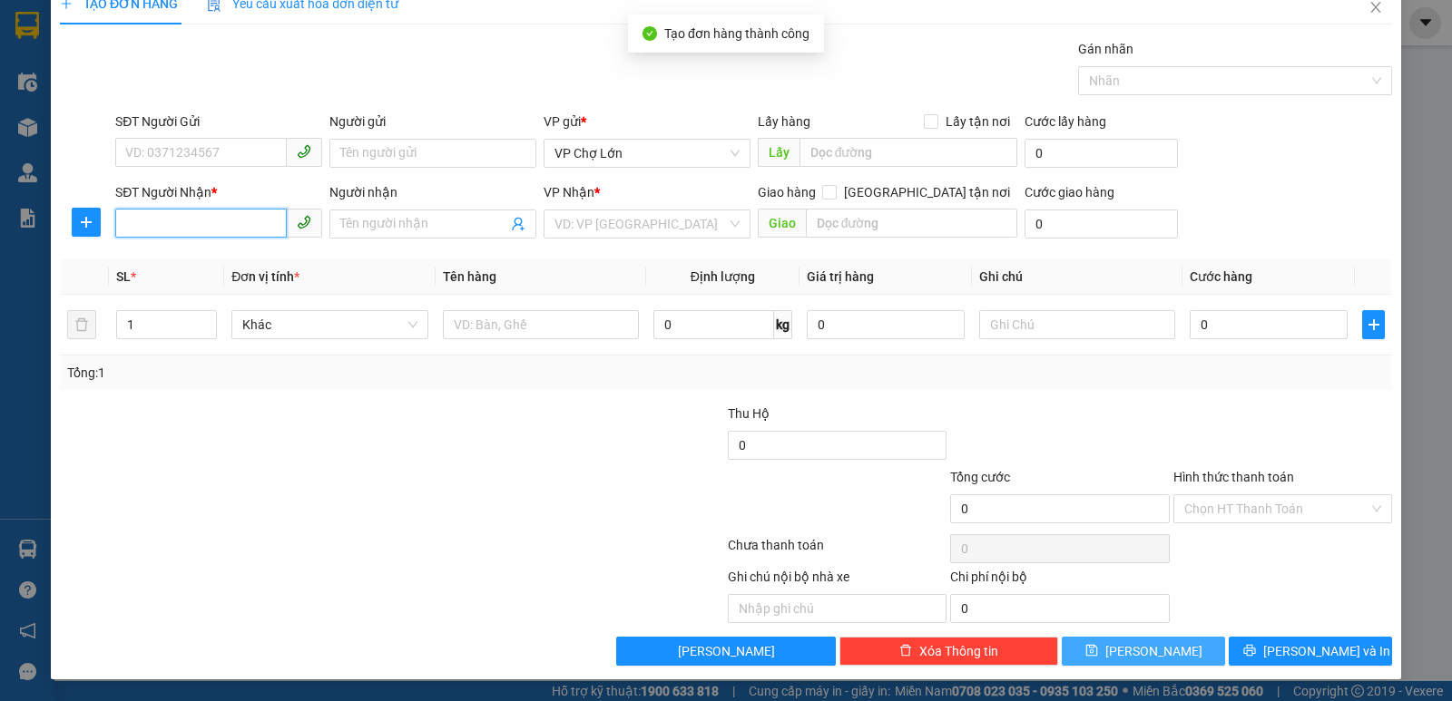
click at [115, 224] on input "SĐT Người Nhận *" at bounding box center [201, 223] width 172 height 29
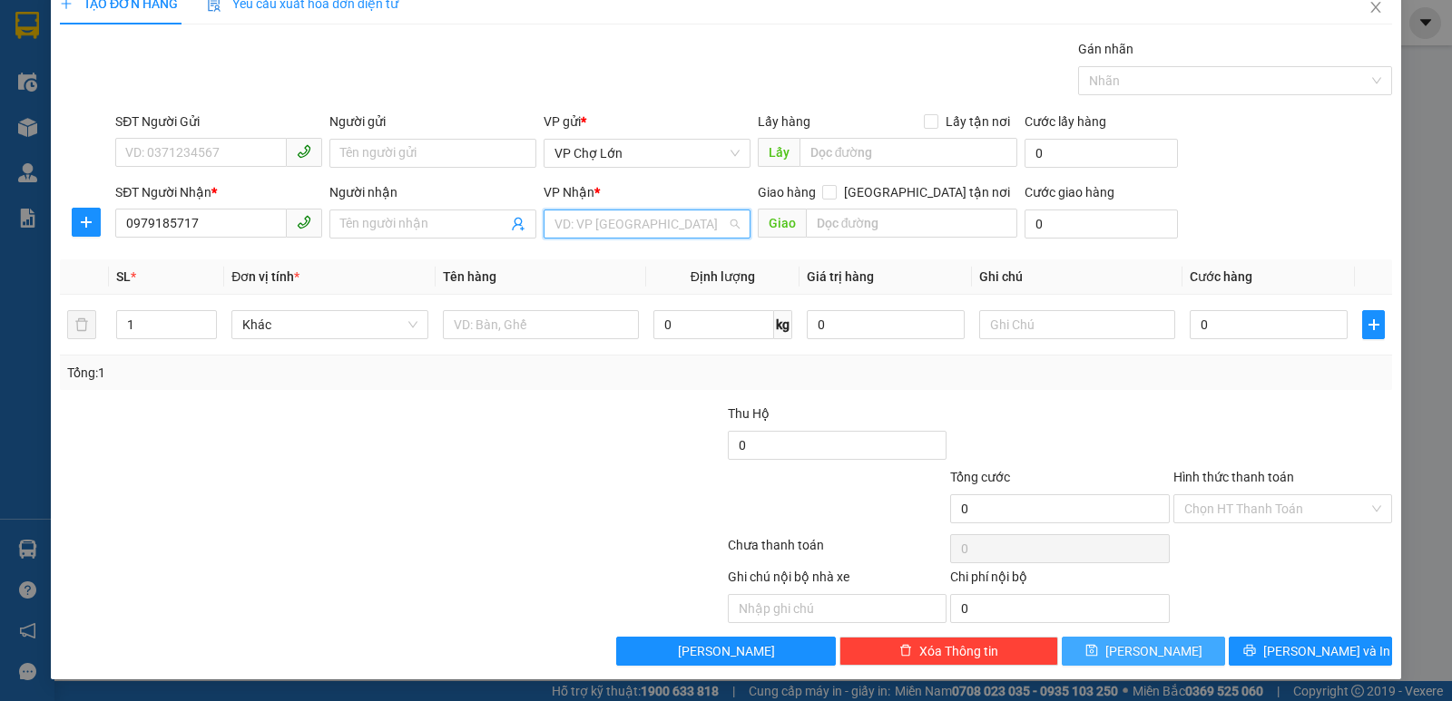
click at [702, 226] on input "search" at bounding box center [640, 224] width 172 height 27
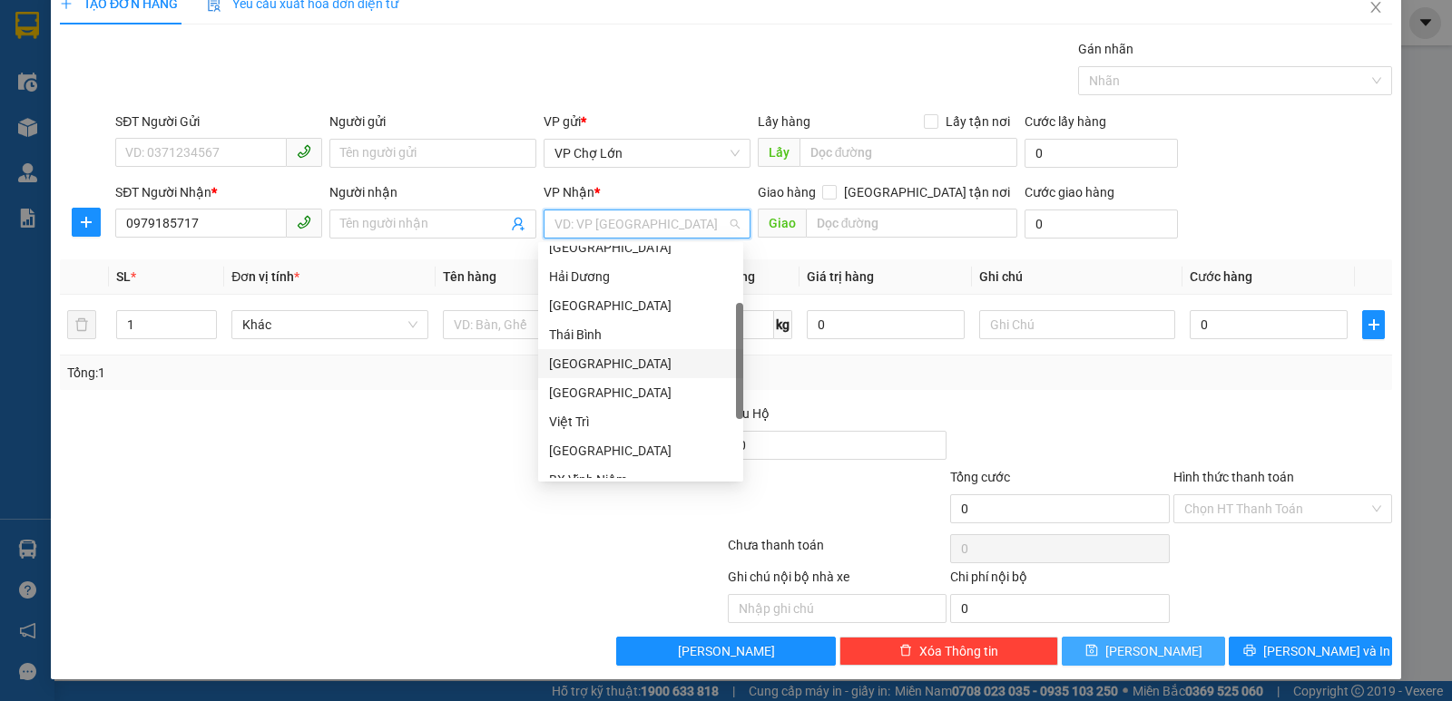
scroll to position [0, 0]
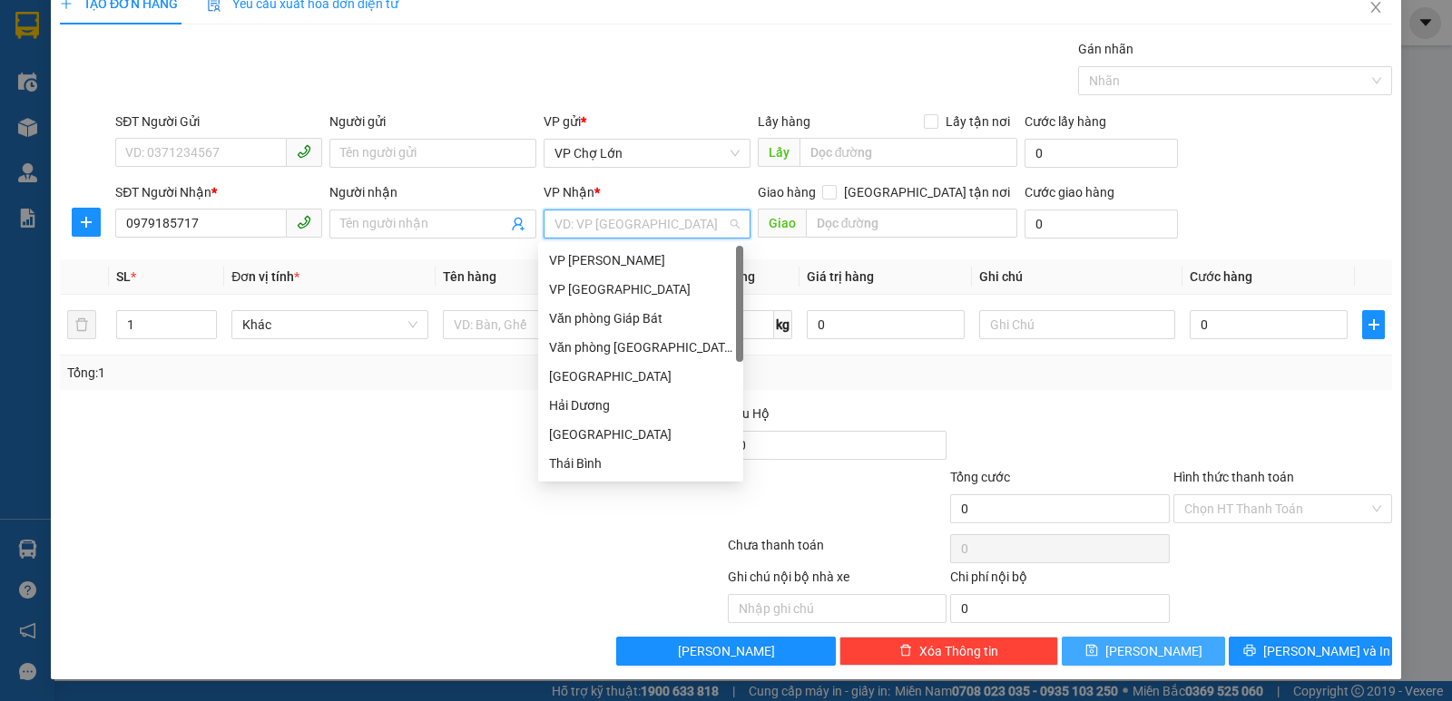
drag, startPoint x: 740, startPoint y: 366, endPoint x: 730, endPoint y: 214, distance: 151.9
click at [731, 221] on body "Kết quả tìm kiếm ( 0 ) Bộ lọc No Data ltlien.bangphan 1 Điều hành xe Kho hàng m…" at bounding box center [726, 350] width 1452 height 701
drag, startPoint x: 637, startPoint y: 347, endPoint x: 752, endPoint y: 342, distance: 115.3
click at [639, 348] on div "Văn phòng [GEOGRAPHIC_DATA]" at bounding box center [640, 348] width 183 height 20
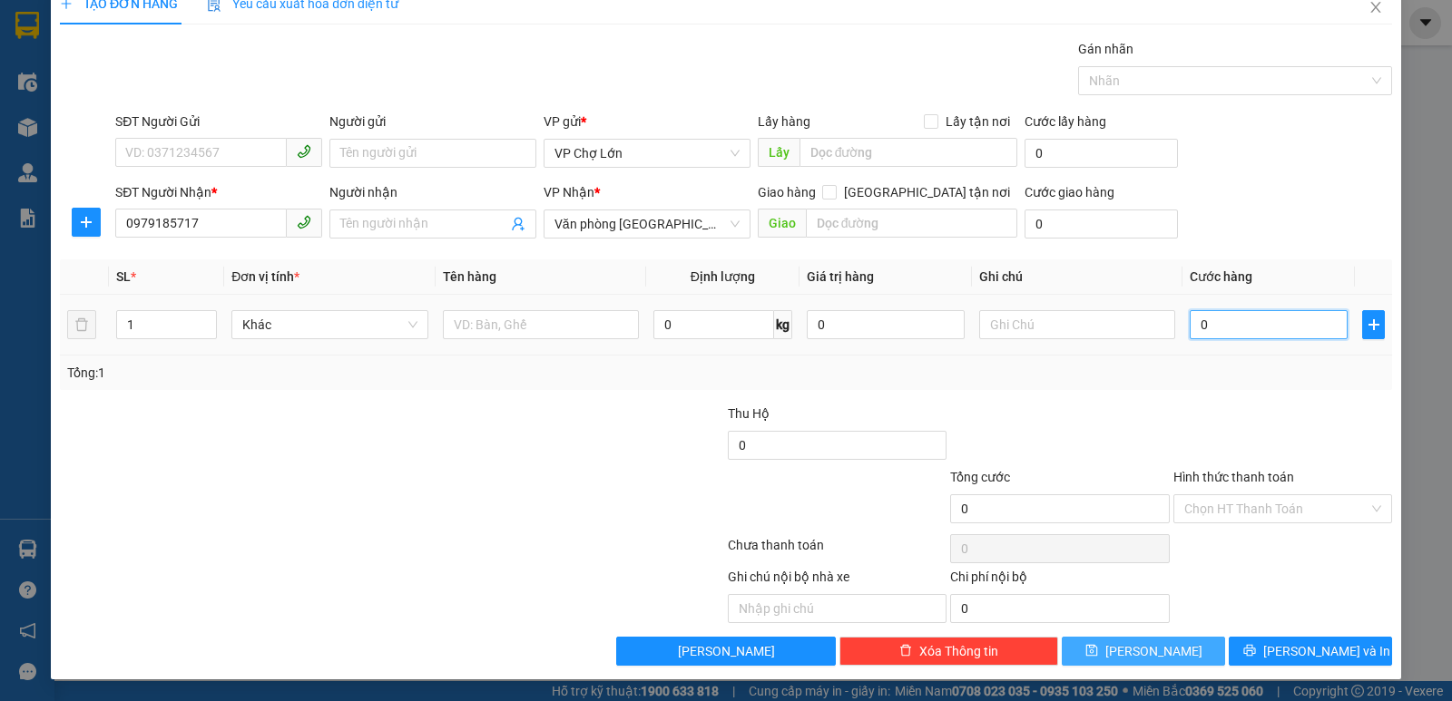
click at [1203, 328] on input "0" at bounding box center [1269, 324] width 158 height 29
click at [1097, 652] on icon "save" at bounding box center [1091, 651] width 12 height 12
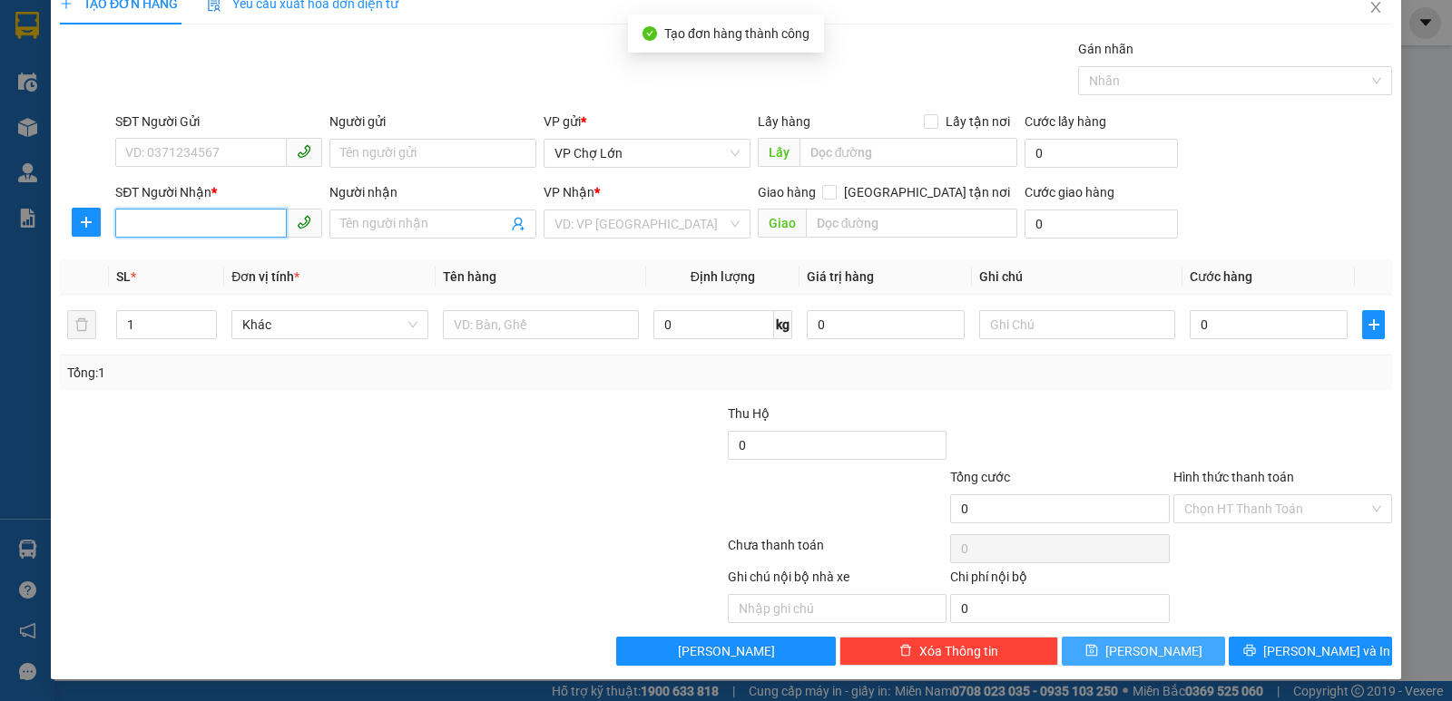
click at [131, 222] on input "SĐT Người Nhận *" at bounding box center [201, 223] width 172 height 29
click at [164, 263] on div "0977069536" at bounding box center [216, 260] width 183 height 20
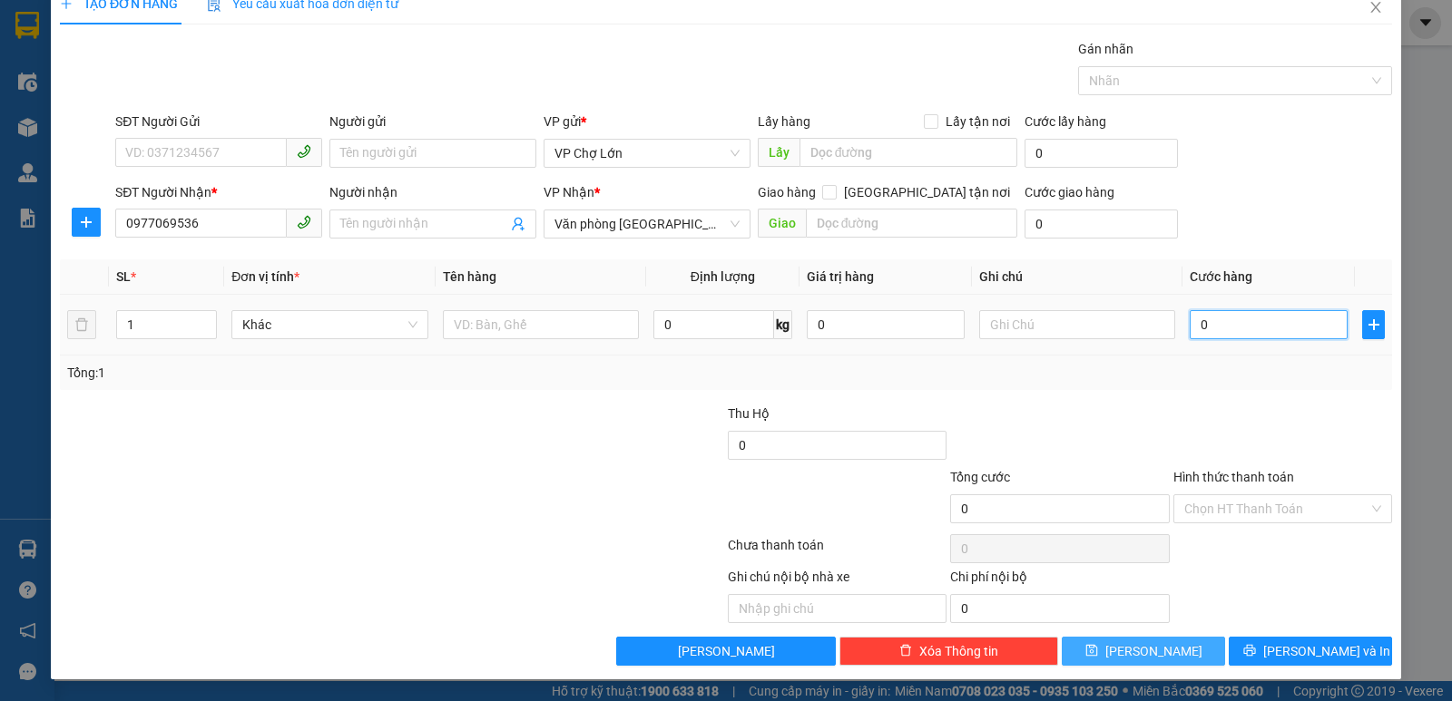
click at [1204, 328] on input "0" at bounding box center [1269, 324] width 158 height 29
click at [1097, 648] on icon "save" at bounding box center [1091, 651] width 12 height 12
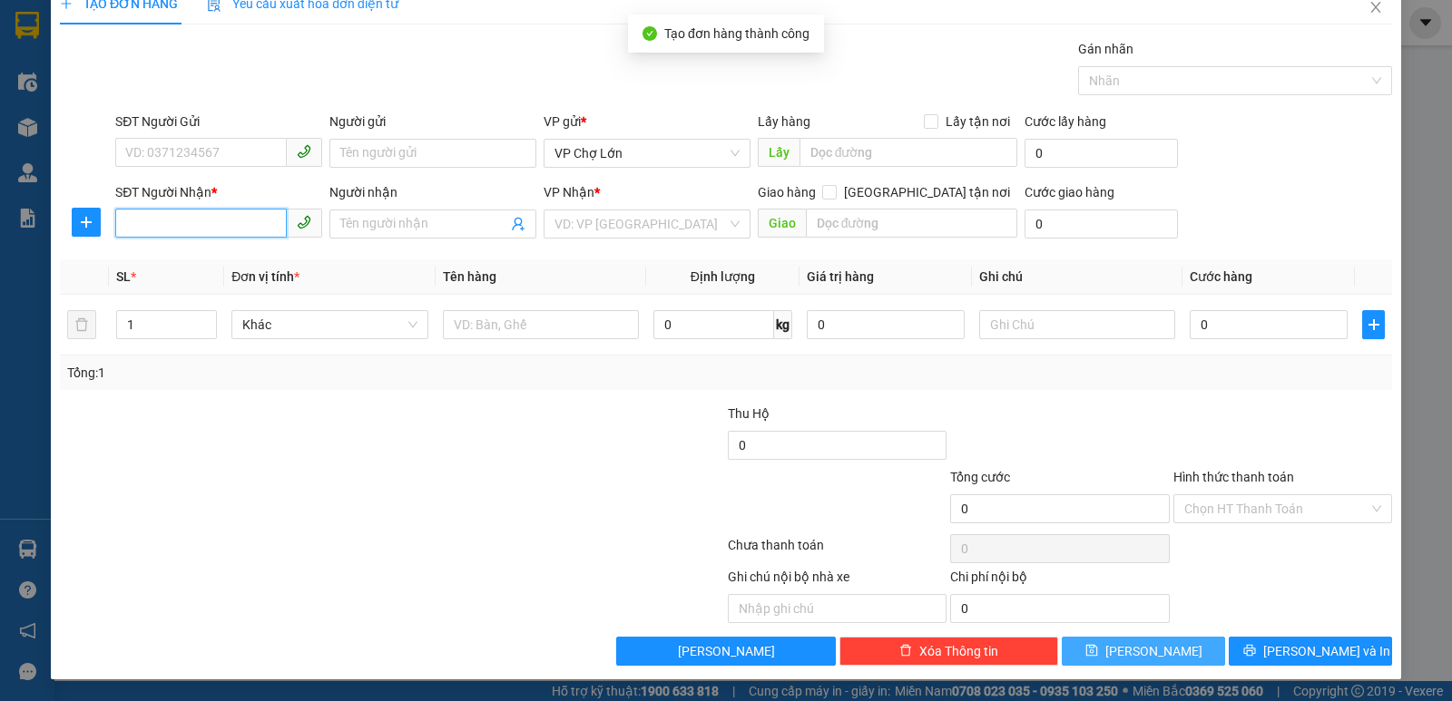
click at [124, 224] on input "SĐT Người Nhận *" at bounding box center [201, 223] width 172 height 29
click at [178, 260] on div "0369399740" at bounding box center [216, 260] width 183 height 20
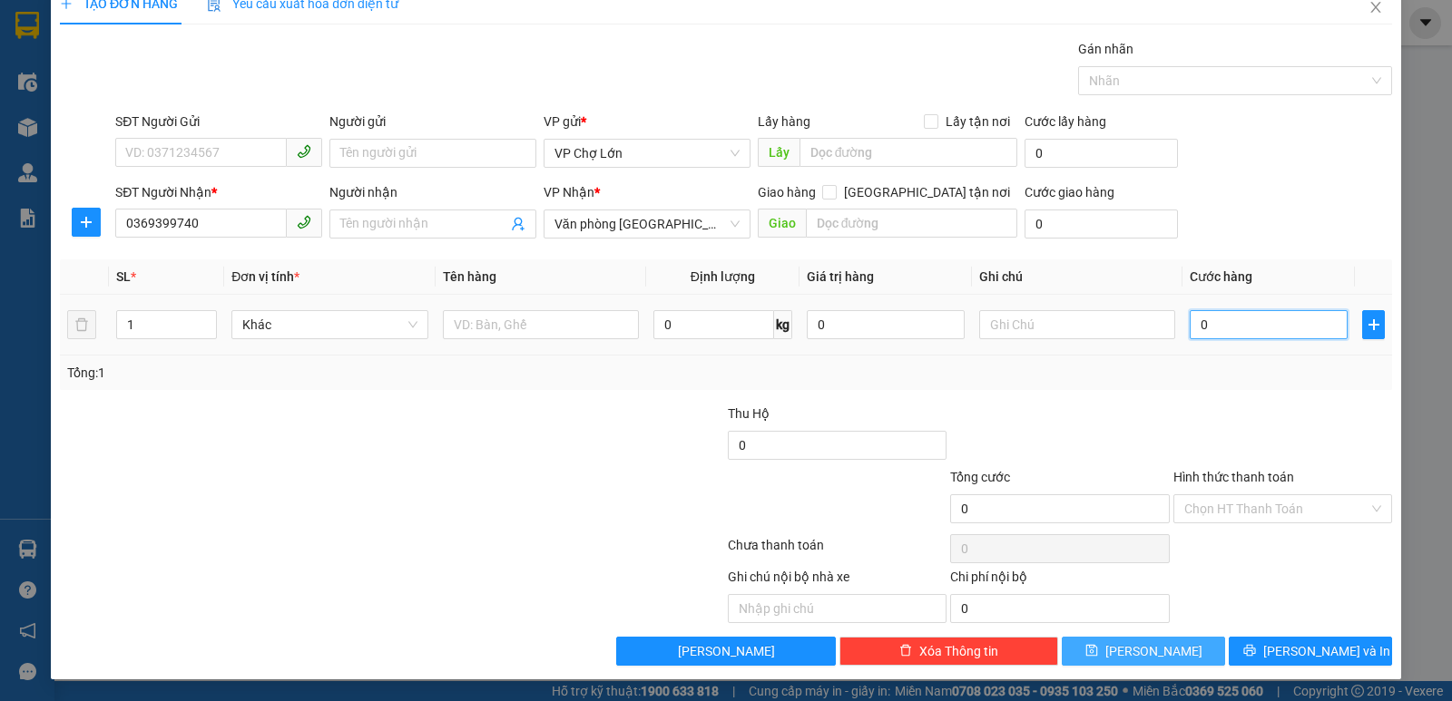
click at [1196, 326] on input "0" at bounding box center [1269, 324] width 158 height 29
click at [1098, 651] on icon "save" at bounding box center [1091, 650] width 13 height 13
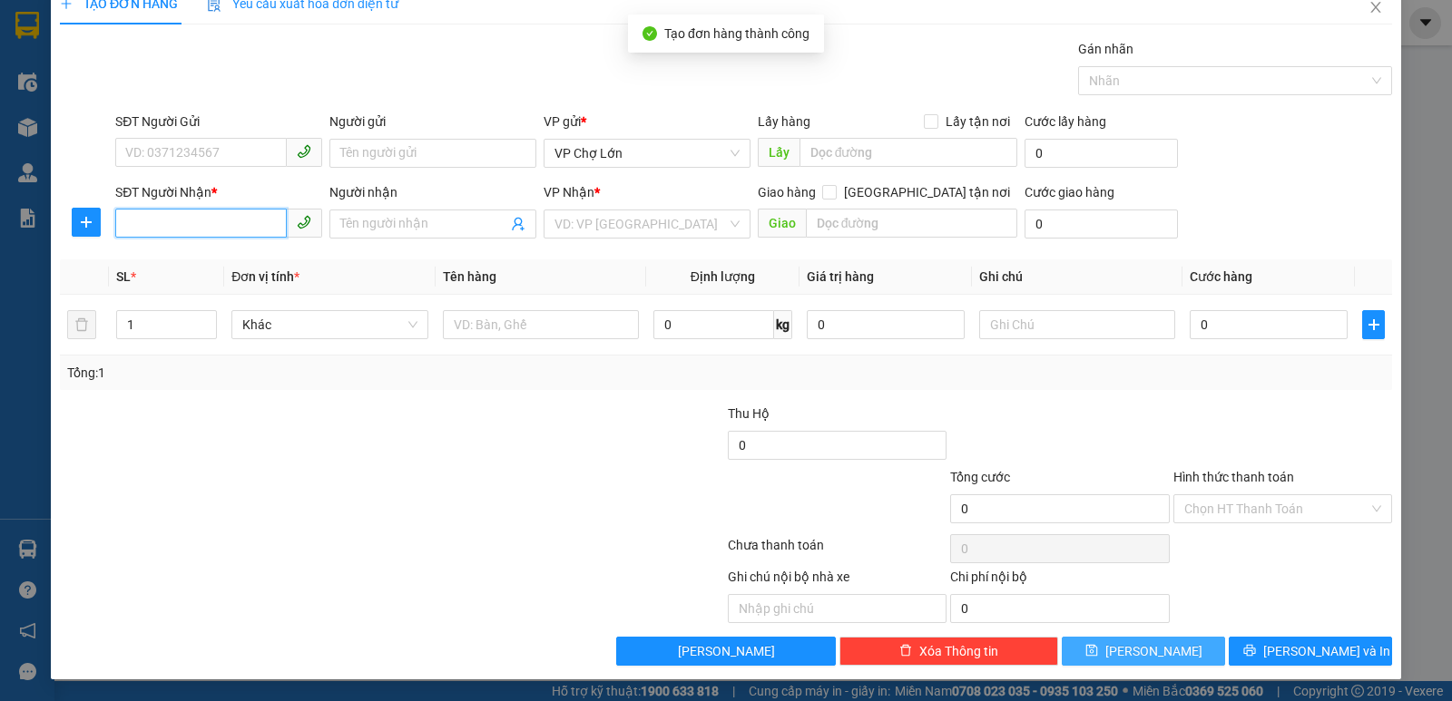
click at [126, 220] on input "SĐT Người Nhận *" at bounding box center [201, 223] width 172 height 29
drag, startPoint x: 181, startPoint y: 263, endPoint x: 183, endPoint y: 252, distance: 11.0
click at [182, 263] on div "0976065795" at bounding box center [216, 260] width 183 height 20
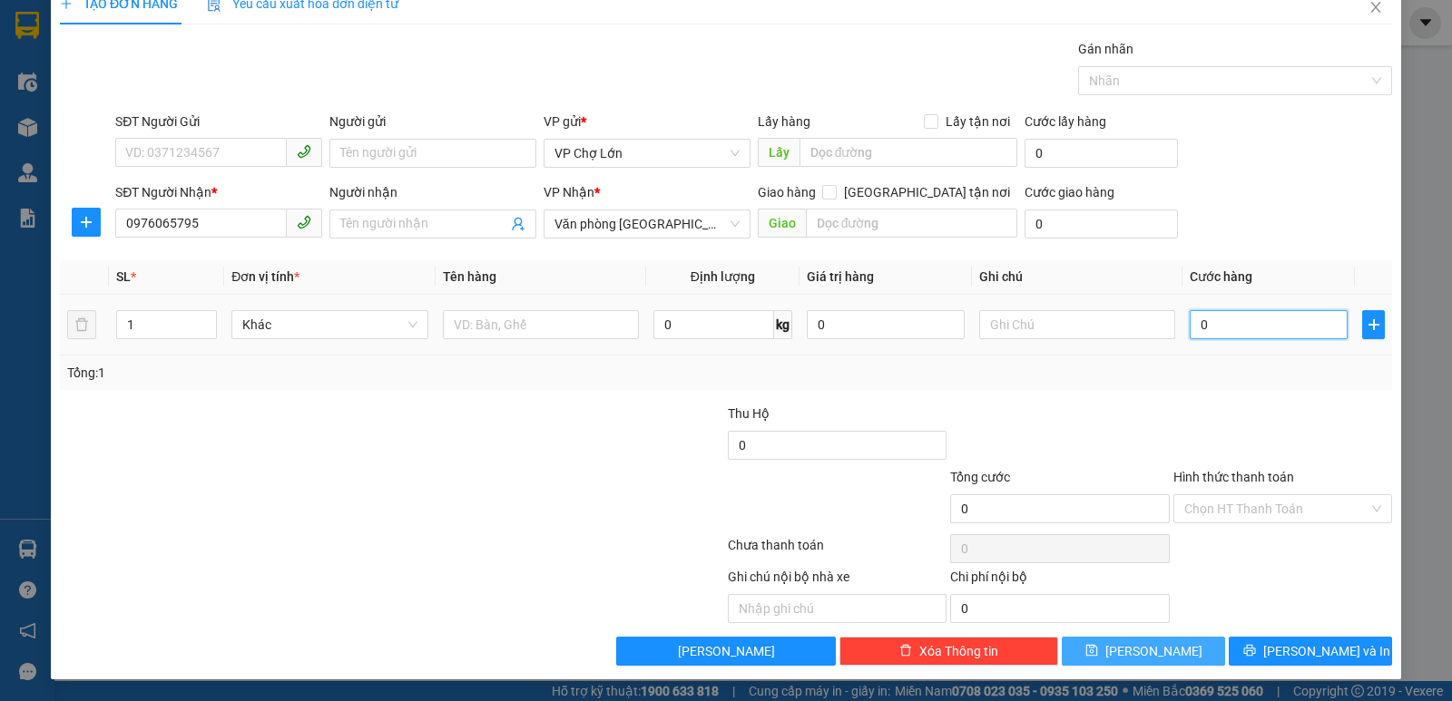
click at [1203, 327] on input "0" at bounding box center [1269, 324] width 158 height 29
click at [1097, 647] on icon "save" at bounding box center [1091, 651] width 12 height 12
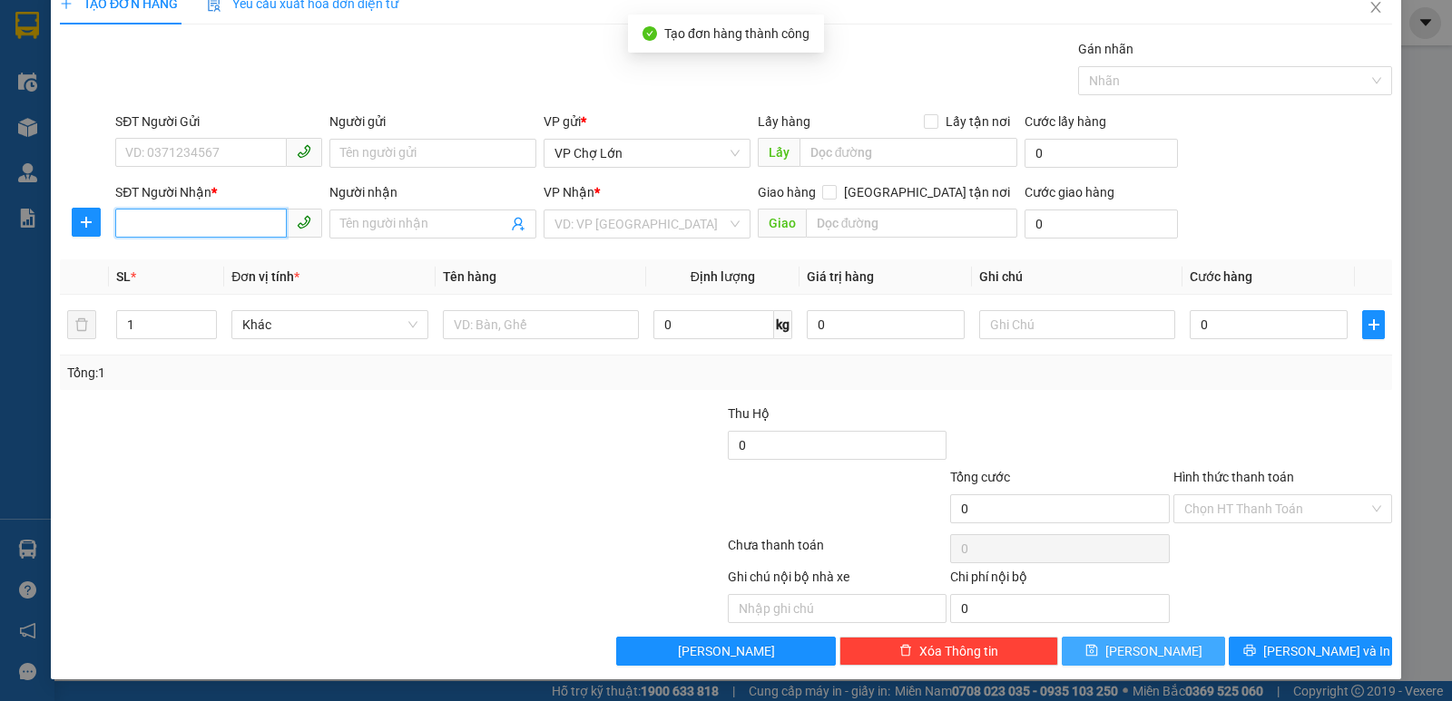
click at [126, 221] on input "SĐT Người Nhận *" at bounding box center [201, 223] width 172 height 29
click at [176, 261] on div "0903419914" at bounding box center [216, 260] width 183 height 20
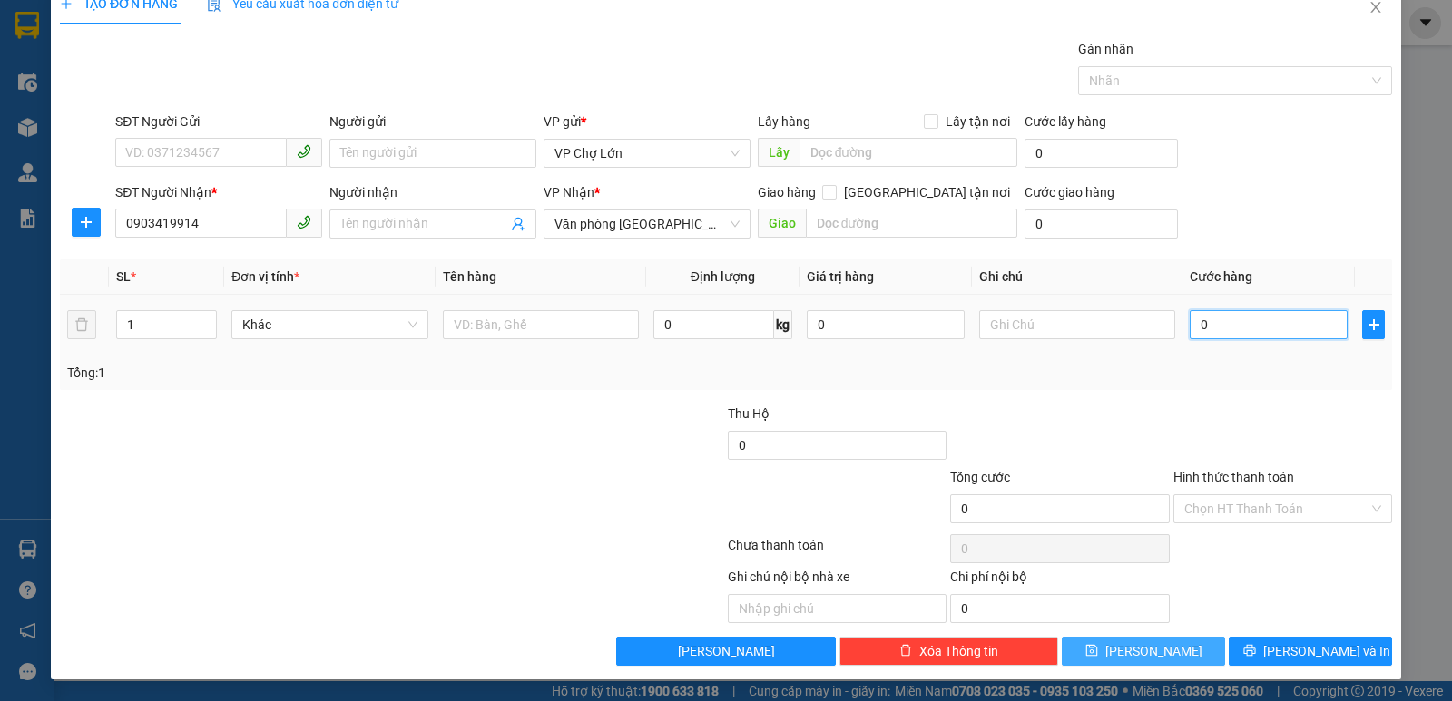
click at [1205, 327] on input "0" at bounding box center [1269, 324] width 158 height 29
click at [1128, 654] on button "[PERSON_NAME]" at bounding box center [1143, 651] width 163 height 29
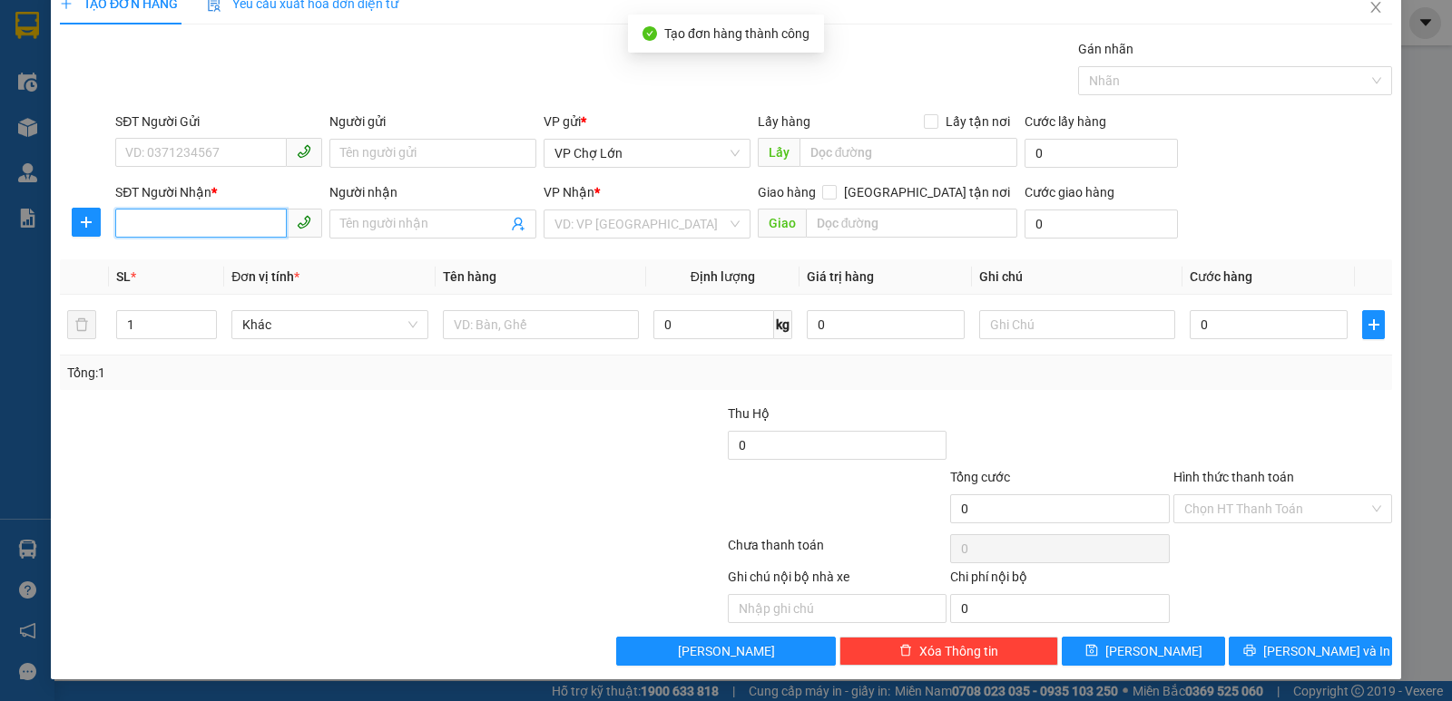
click at [123, 222] on input "SĐT Người Nhận *" at bounding box center [201, 223] width 172 height 29
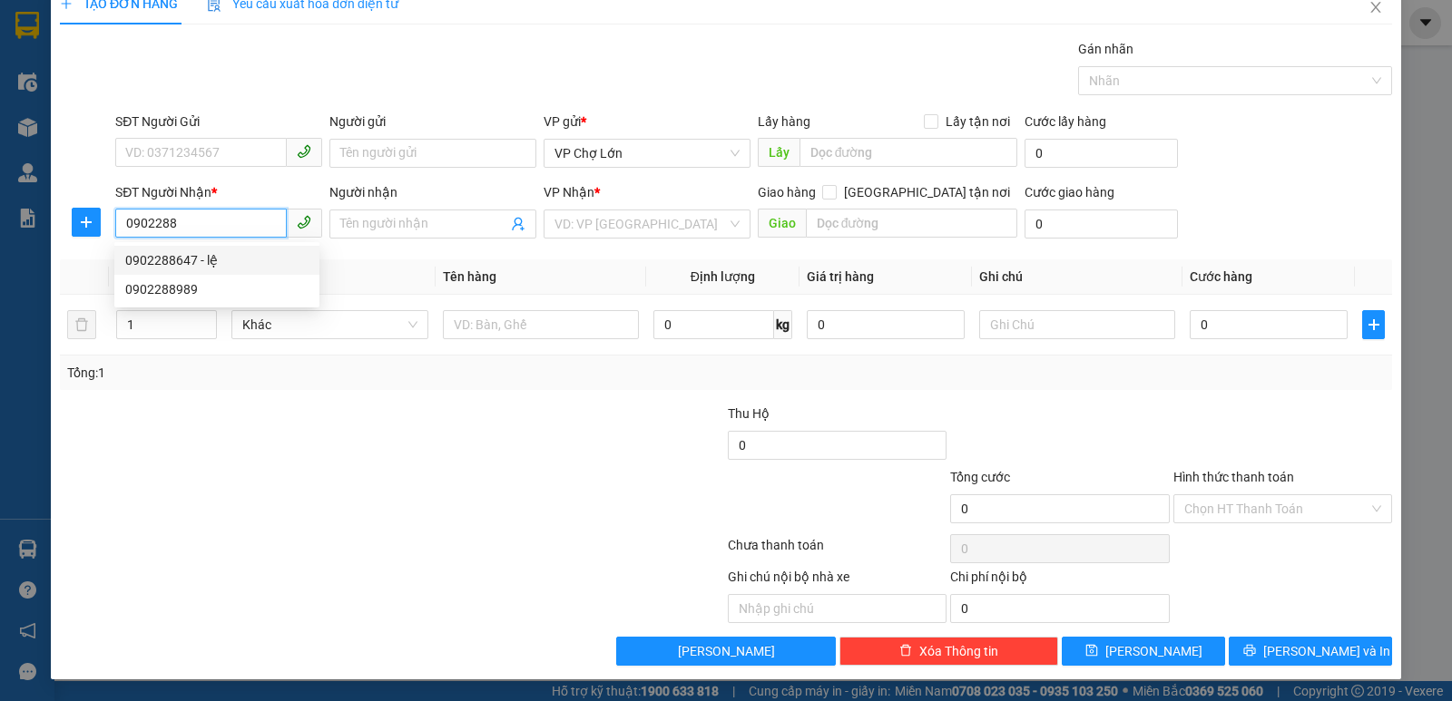
click at [182, 261] on div "0902288647 - lệ" at bounding box center [216, 260] width 183 height 20
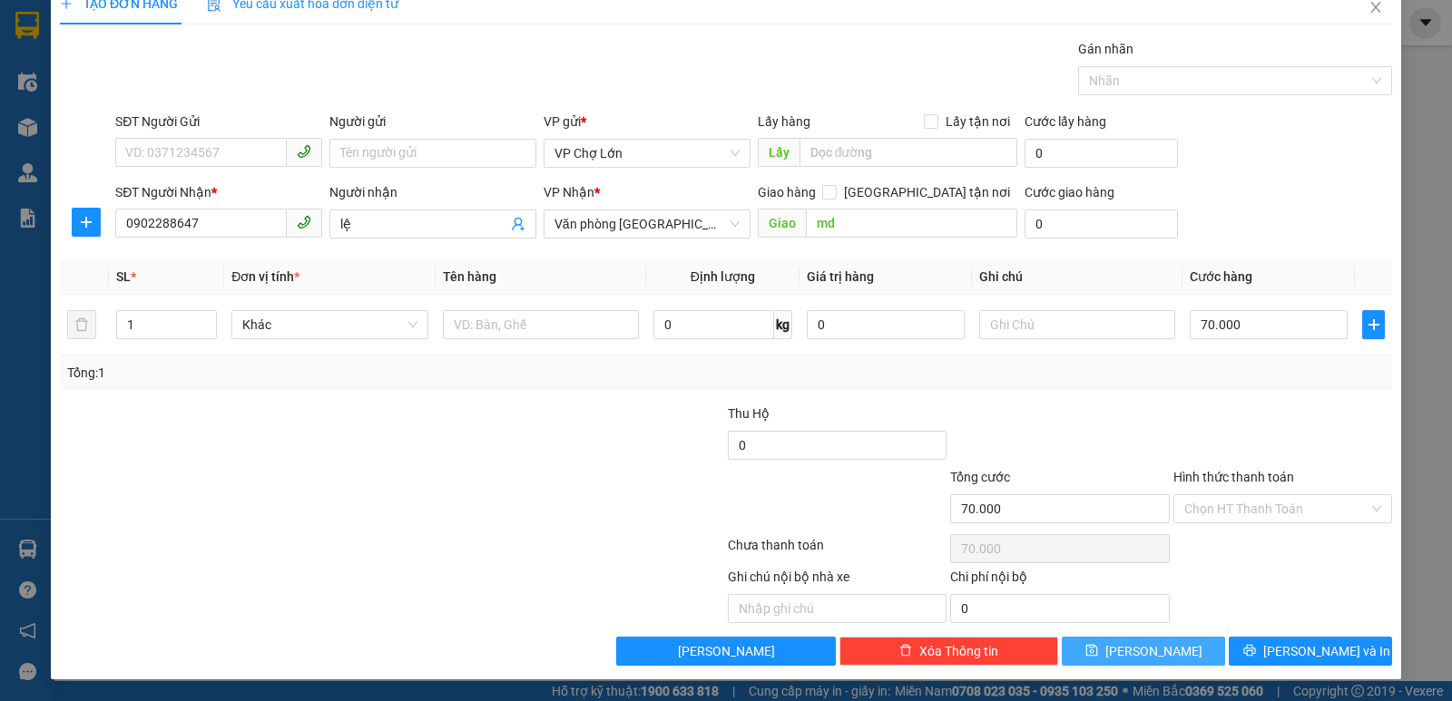
click at [1097, 653] on icon "save" at bounding box center [1091, 651] width 12 height 12
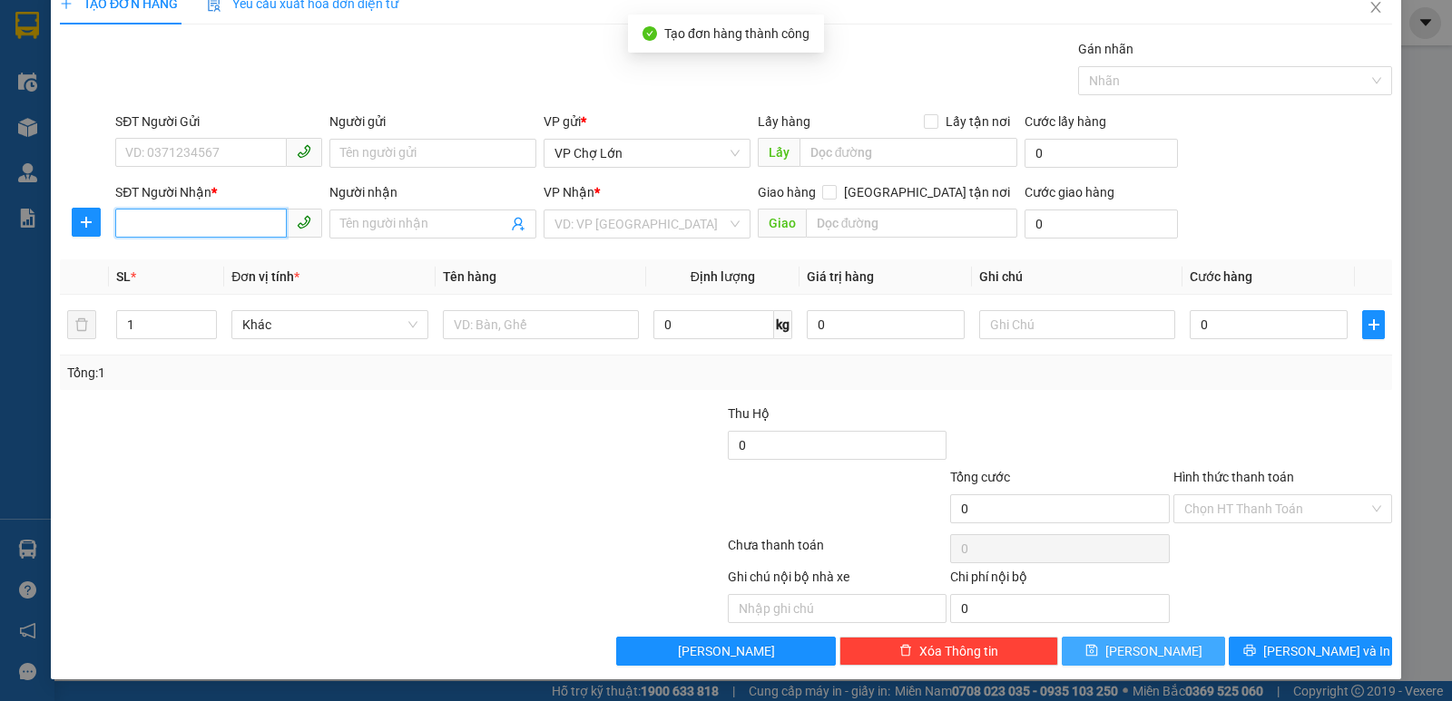
click at [125, 224] on input "SĐT Người Nhận *" at bounding box center [201, 223] width 172 height 29
click at [185, 262] on div "0983018688" at bounding box center [216, 260] width 183 height 20
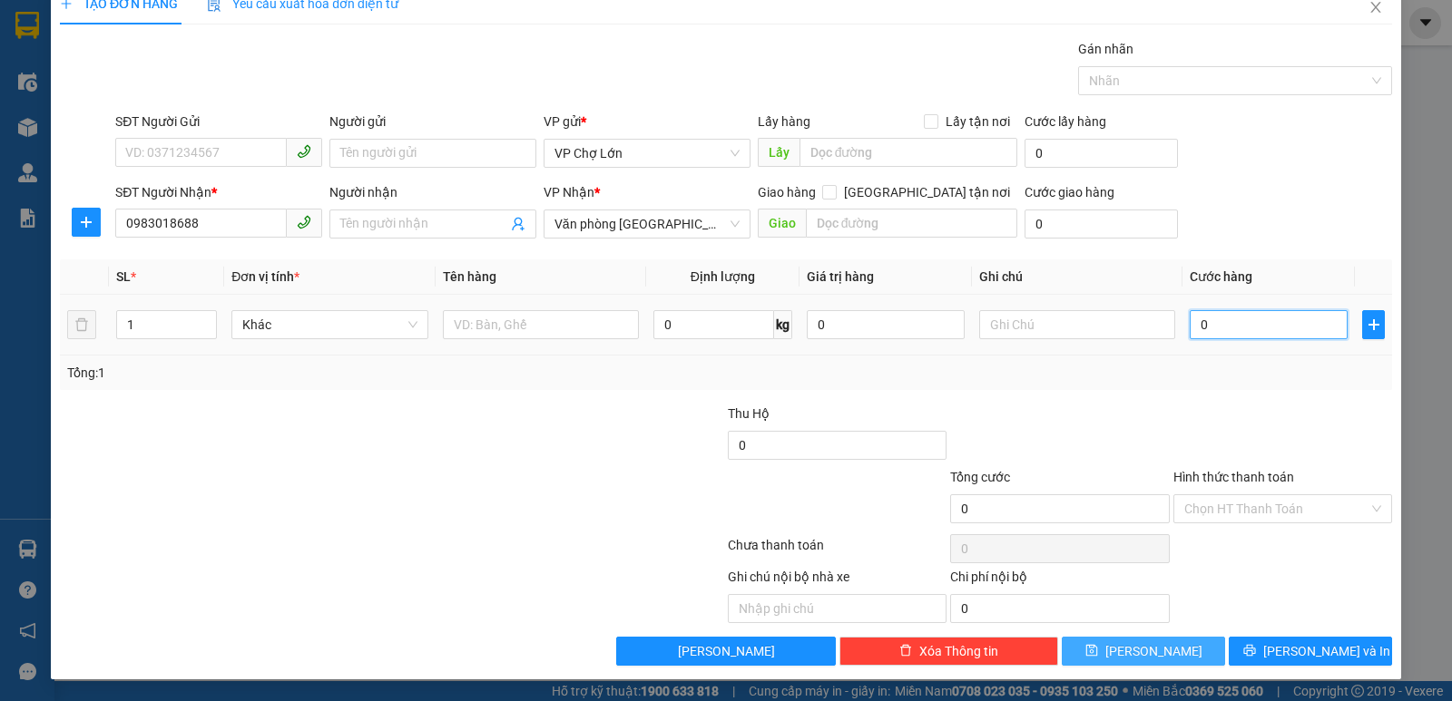
click at [1200, 325] on input "0" at bounding box center [1269, 324] width 158 height 29
click at [1098, 650] on icon "save" at bounding box center [1091, 650] width 13 height 13
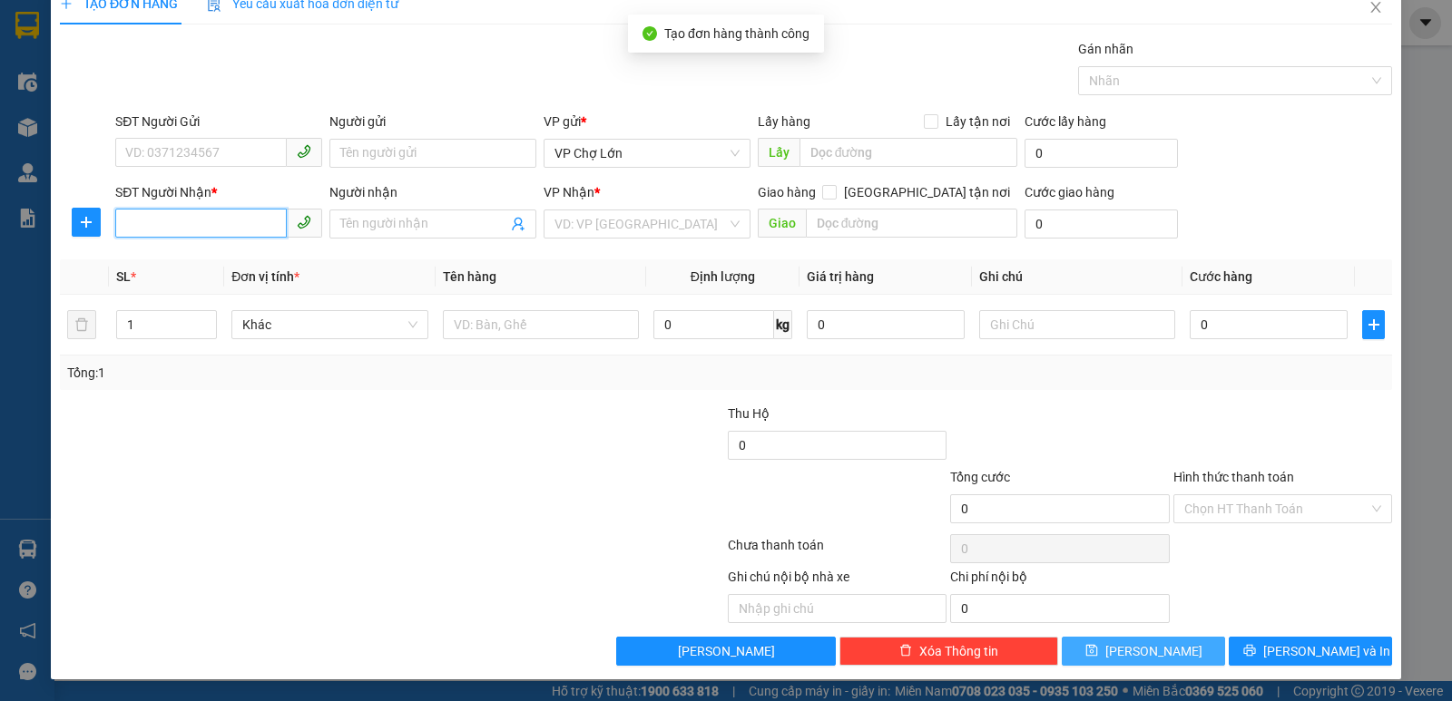
click at [118, 222] on input "SĐT Người Nhận *" at bounding box center [201, 223] width 172 height 29
click at [179, 260] on div "0362581230" at bounding box center [216, 260] width 183 height 20
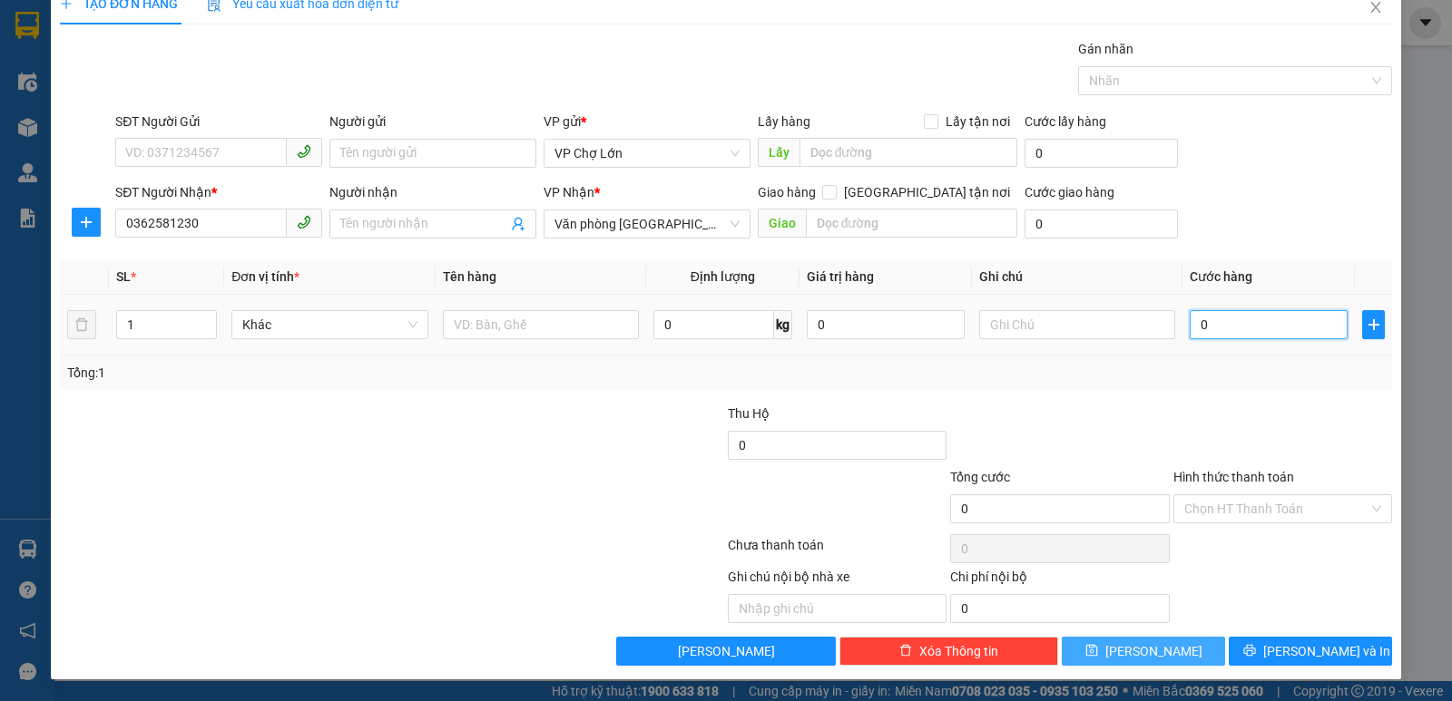
click at [1202, 325] on input "0" at bounding box center [1269, 324] width 158 height 29
click at [1097, 654] on icon "save" at bounding box center [1091, 651] width 12 height 12
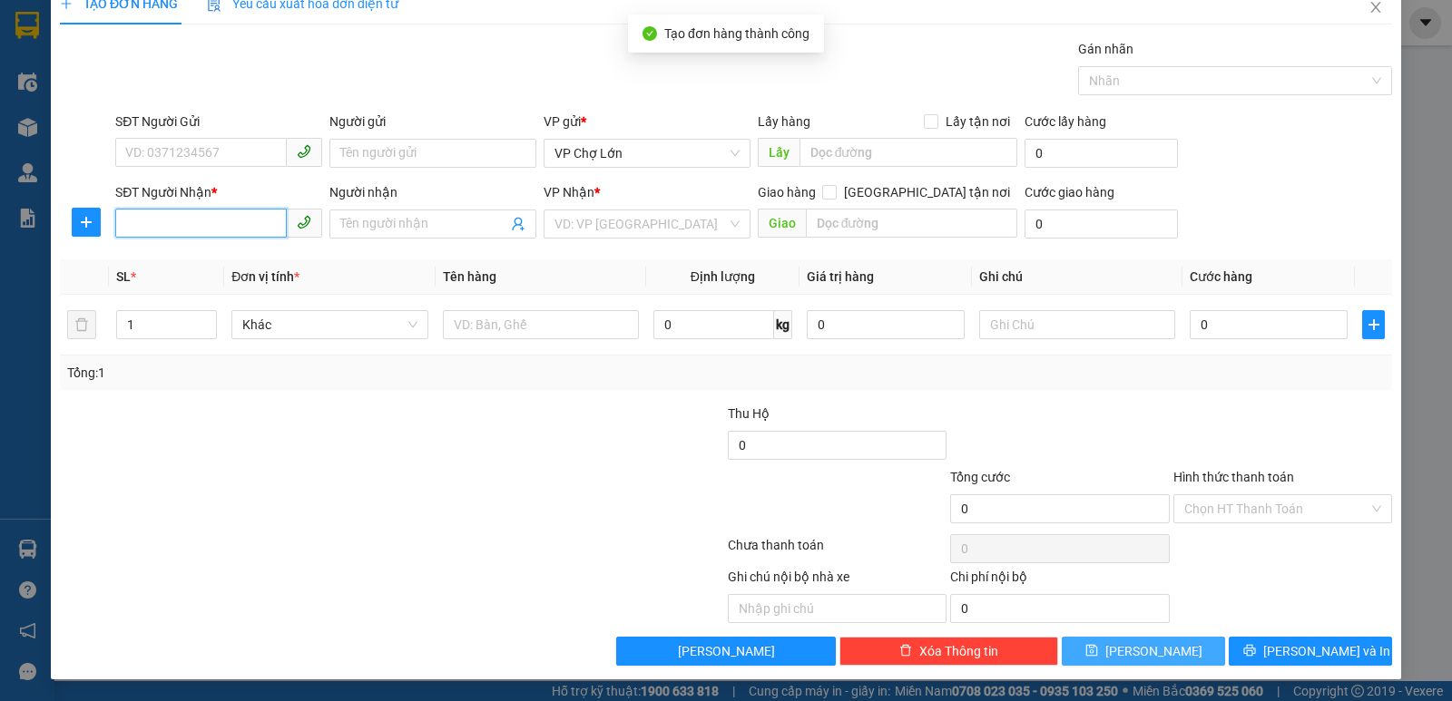
click at [120, 222] on input "SĐT Người Nhận *" at bounding box center [201, 223] width 172 height 29
click at [184, 261] on div "0979422554 - ANH" at bounding box center [216, 260] width 183 height 20
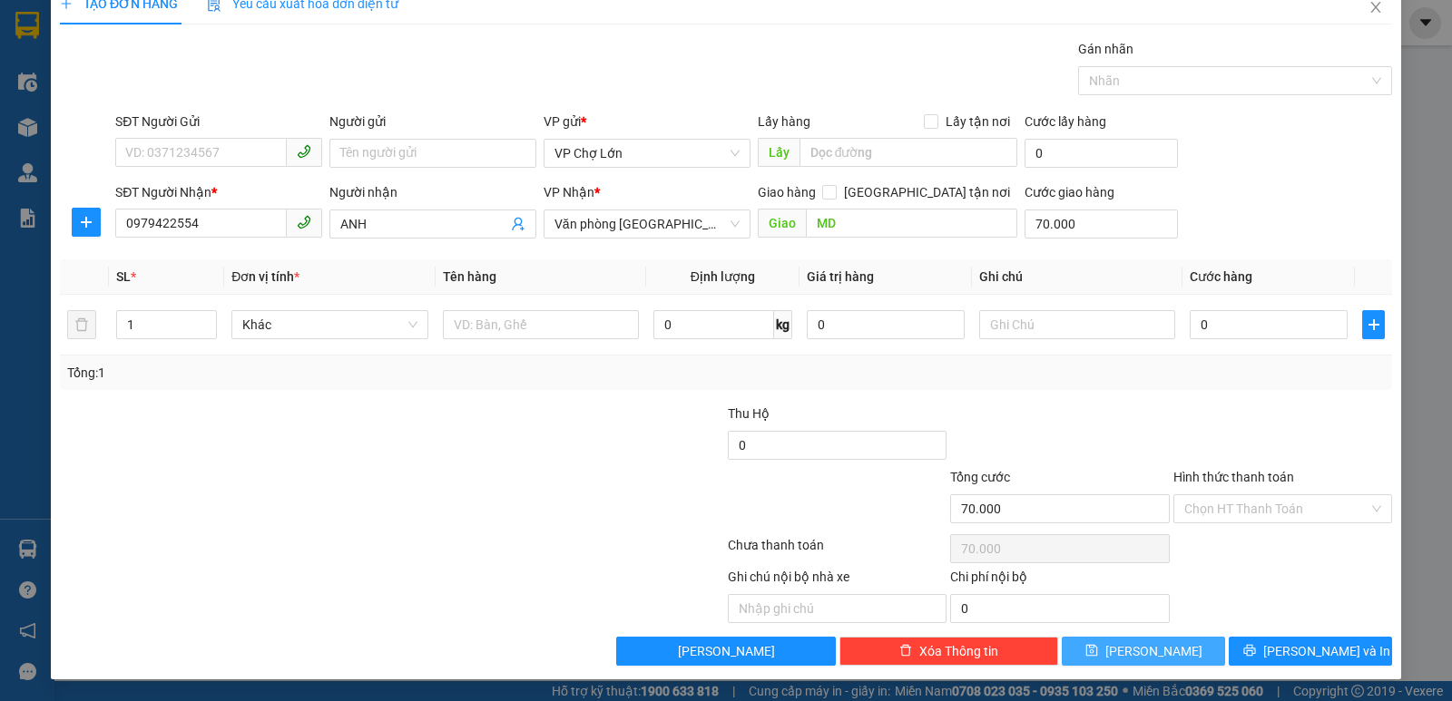
click at [1098, 647] on icon "save" at bounding box center [1091, 650] width 13 height 13
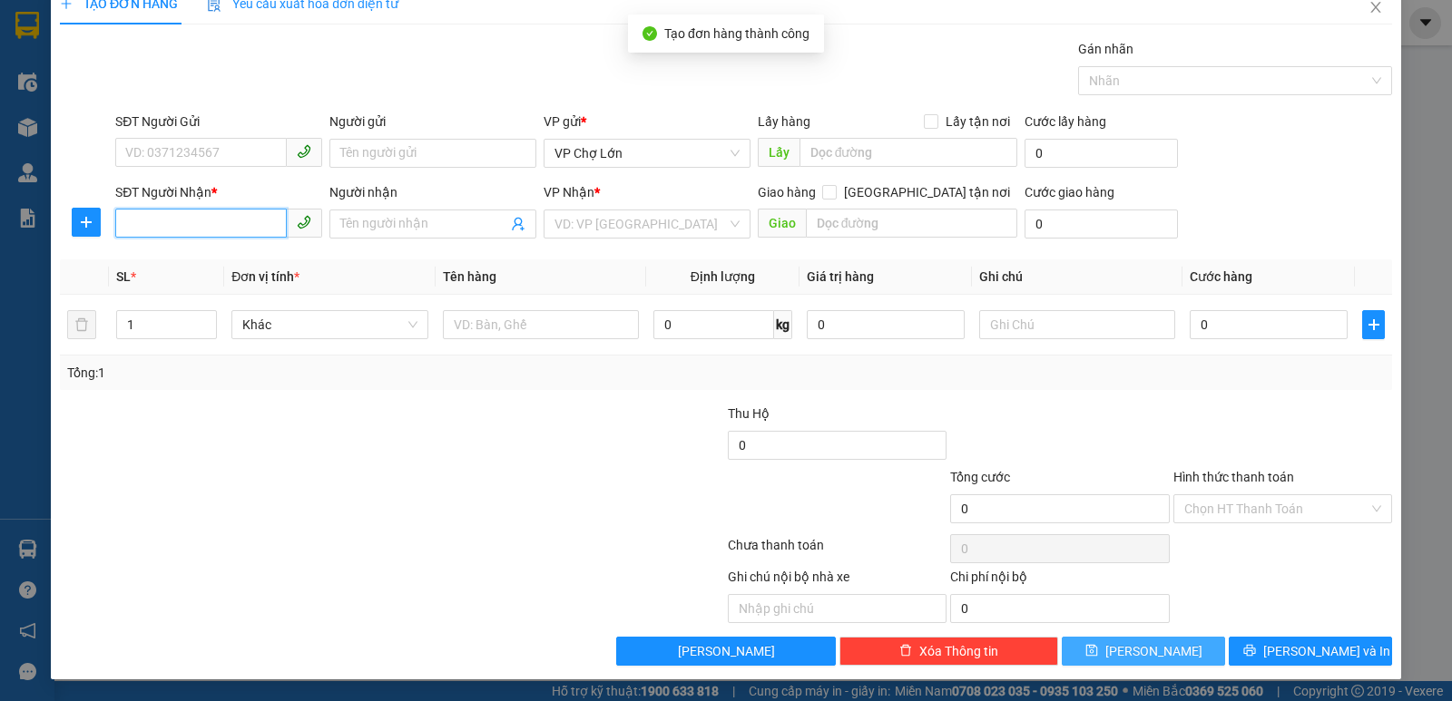
click at [124, 221] on input "SĐT Người Nhận *" at bounding box center [201, 223] width 172 height 29
drag, startPoint x: 132, startPoint y: 233, endPoint x: 132, endPoint y: 215, distance: 18.1
click at [132, 215] on input "SĐT Người Nhận *" at bounding box center [201, 223] width 172 height 29
click at [181, 262] on div "0822145386" at bounding box center [216, 260] width 183 height 20
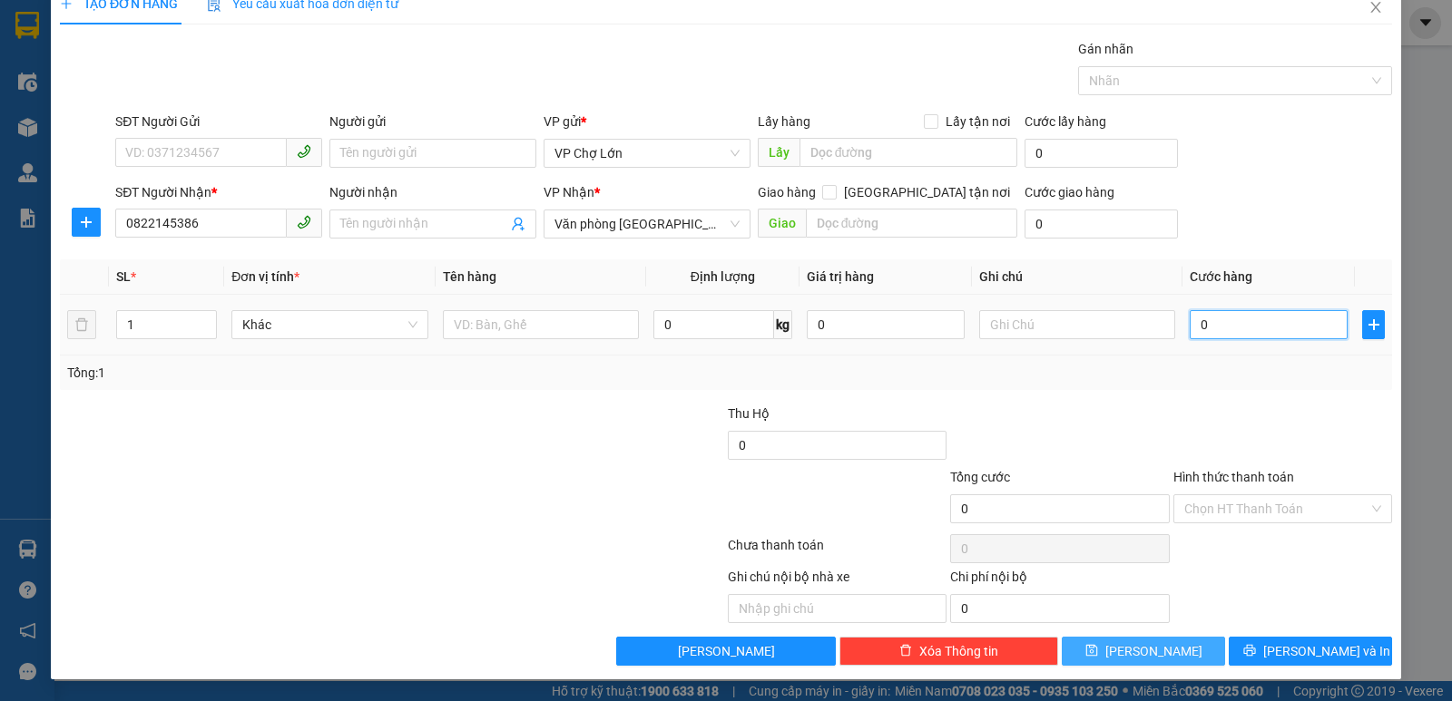
click at [1203, 322] on input "0" at bounding box center [1269, 324] width 158 height 29
click at [1098, 652] on icon "save" at bounding box center [1091, 650] width 13 height 13
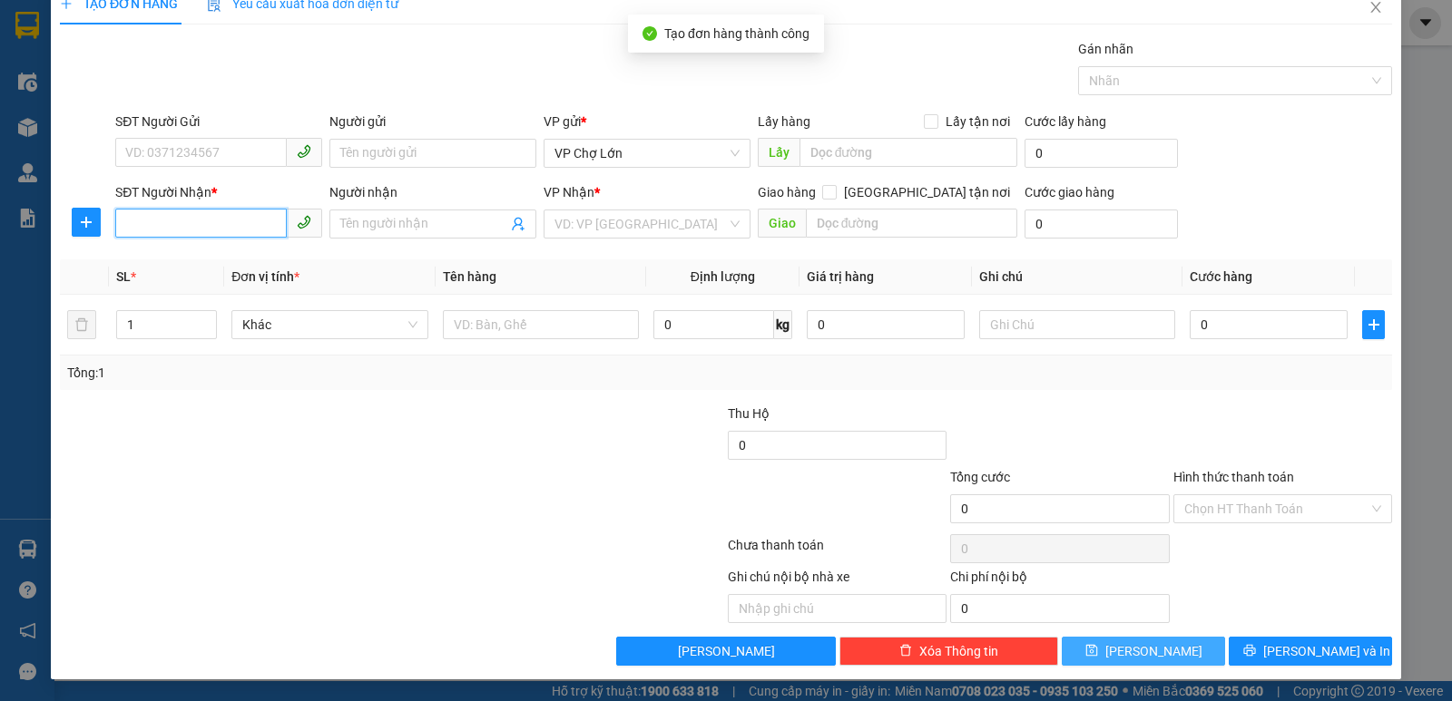
click at [123, 224] on input "SĐT Người Nhận *" at bounding box center [201, 223] width 172 height 29
click at [122, 221] on input "SĐT Người Nhận *" at bounding box center [201, 223] width 172 height 29
click at [180, 261] on div "0336261400" at bounding box center [216, 260] width 183 height 20
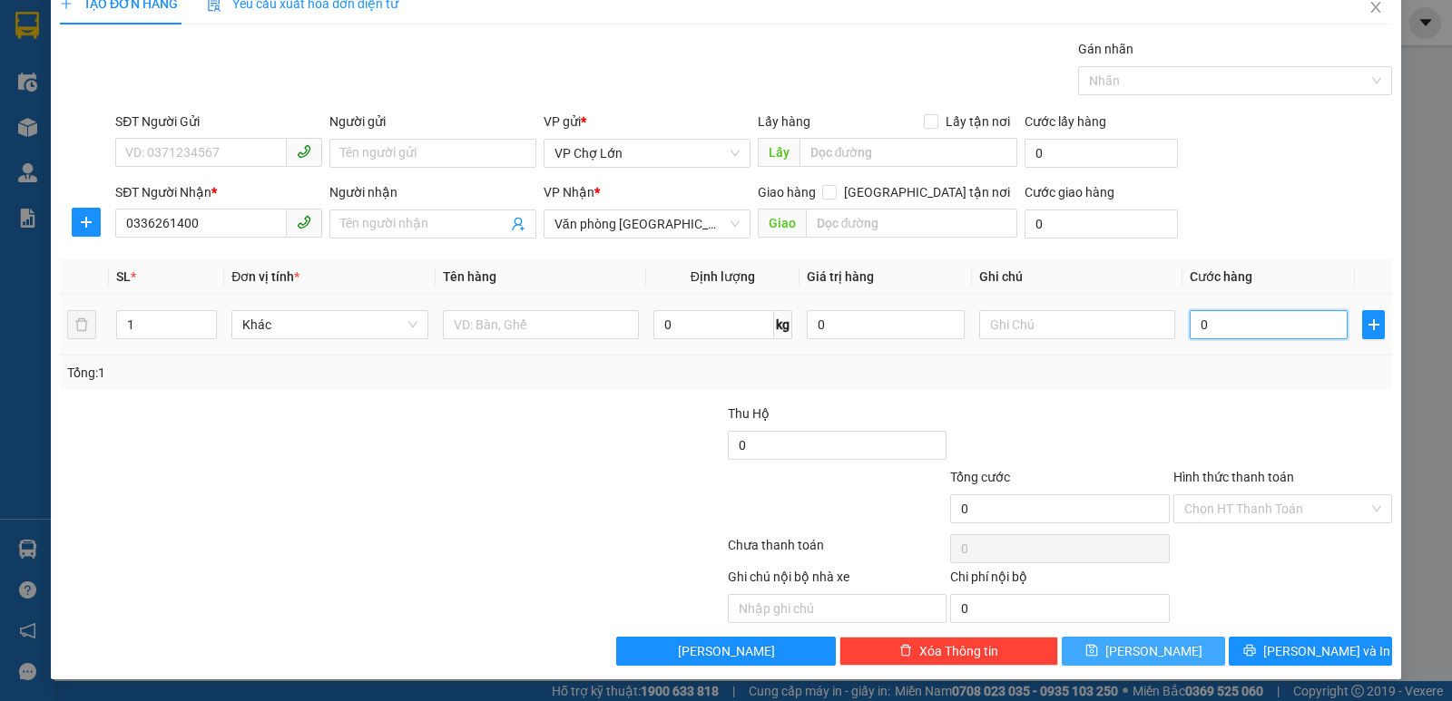
click at [1200, 326] on input "0" at bounding box center [1269, 324] width 158 height 29
click at [1118, 643] on button "[PERSON_NAME]" at bounding box center [1143, 651] width 163 height 29
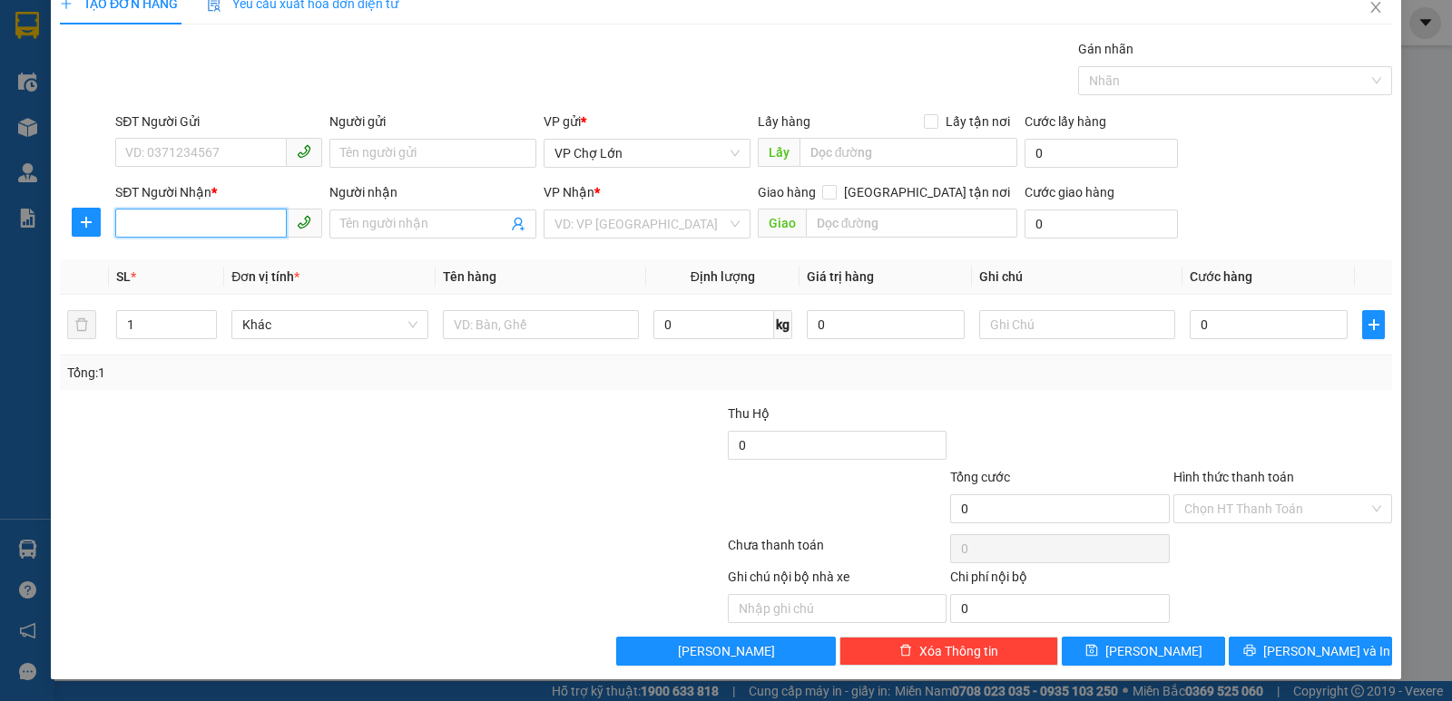
click at [127, 222] on input "SĐT Người Nhận *" at bounding box center [201, 223] width 172 height 29
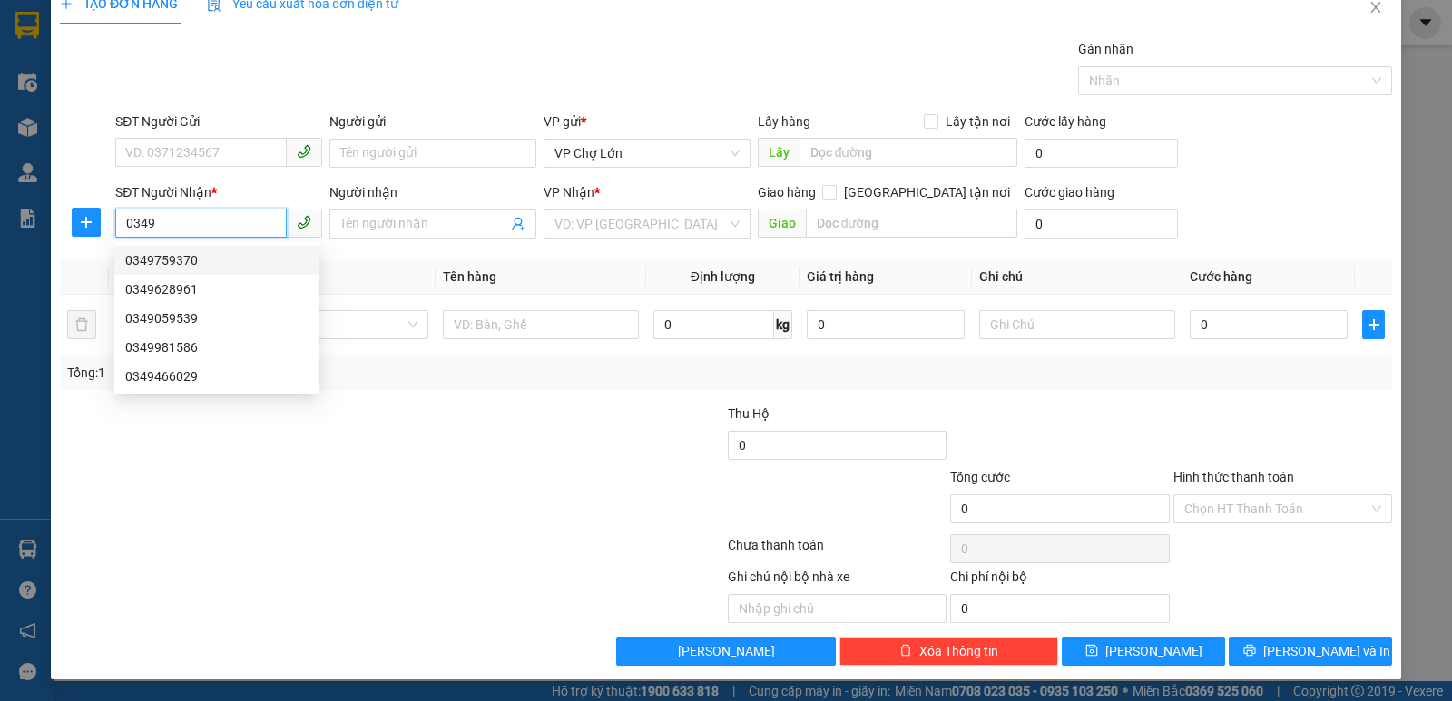
click at [175, 260] on div "0349759370" at bounding box center [216, 260] width 183 height 20
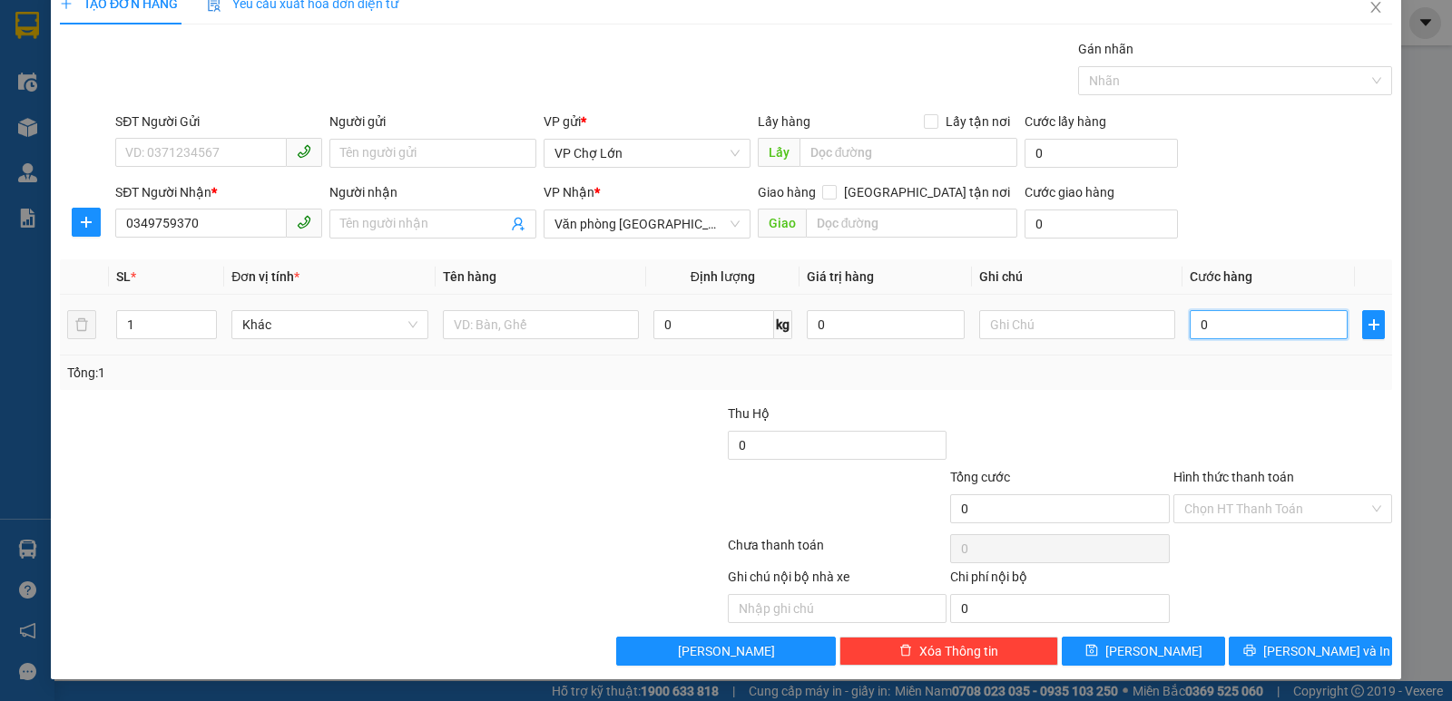
click at [1199, 327] on input "0" at bounding box center [1269, 324] width 158 height 29
click at [1098, 649] on icon "save" at bounding box center [1091, 650] width 13 height 13
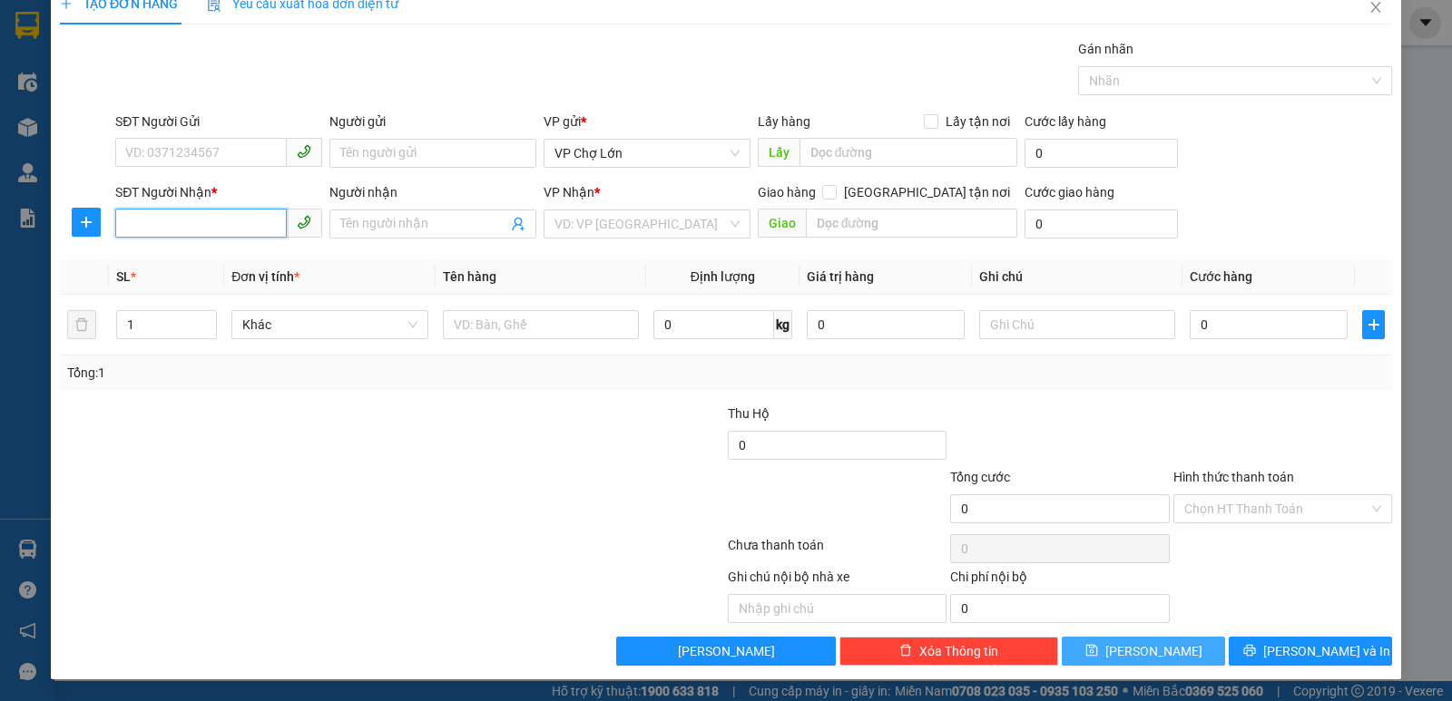
drag, startPoint x: 122, startPoint y: 224, endPoint x: 135, endPoint y: 215, distance: 16.4
click at [127, 217] on input "SĐT Người Nhận *" at bounding box center [201, 223] width 172 height 29
click at [178, 260] on div "0974869339" at bounding box center [216, 260] width 183 height 20
click at [1097, 653] on icon "save" at bounding box center [1091, 651] width 12 height 12
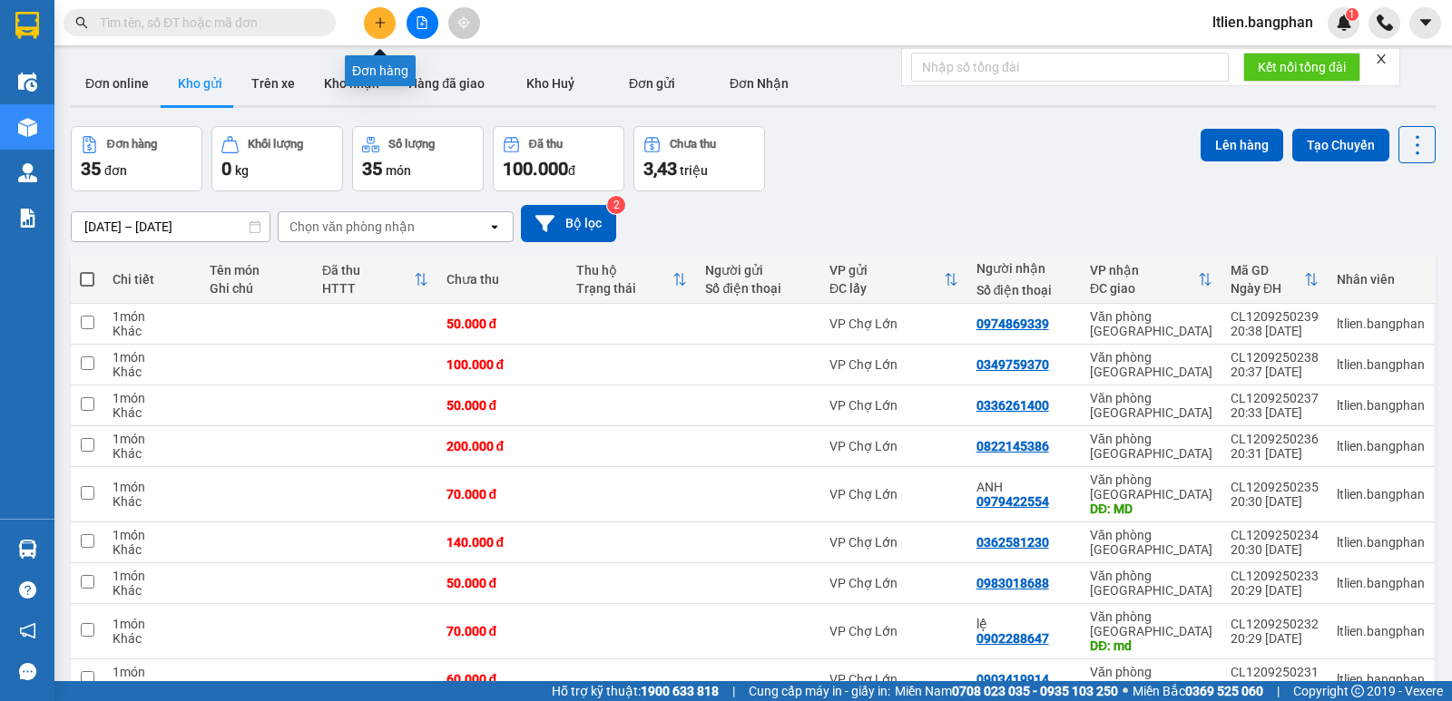
click at [386, 26] on icon "plus" at bounding box center [380, 22] width 13 height 13
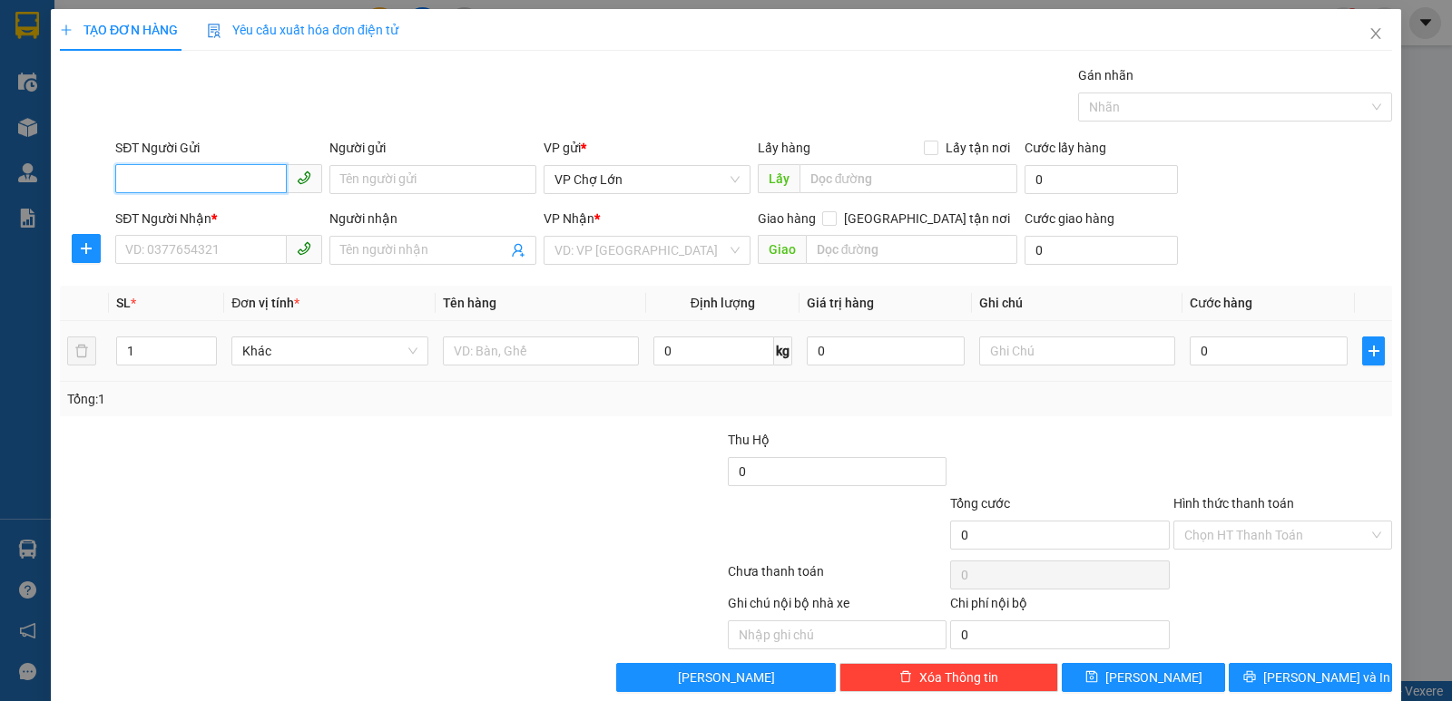
scroll to position [26, 0]
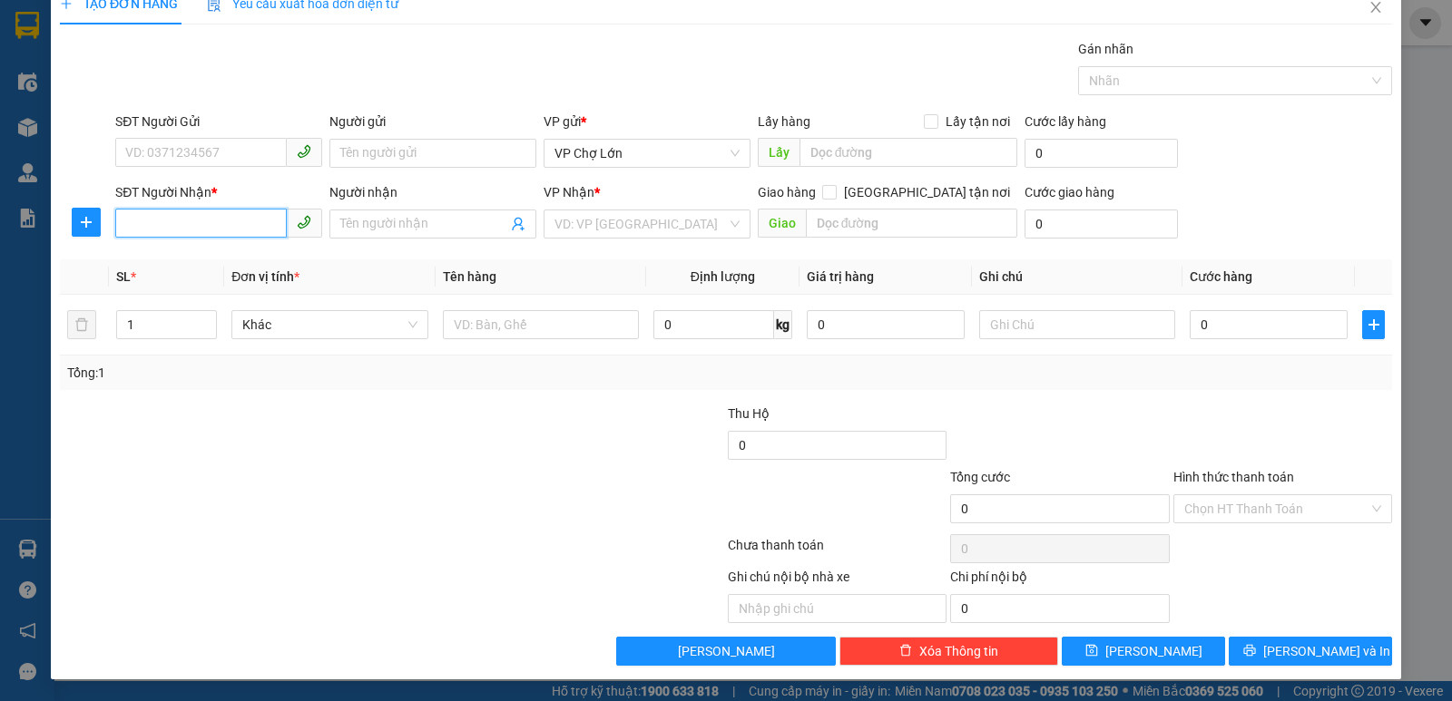
click at [126, 214] on input "SĐT Người Nhận *" at bounding box center [201, 223] width 172 height 29
click at [181, 263] on div "0913029111 - PHƯƠNG" at bounding box center [216, 260] width 183 height 20
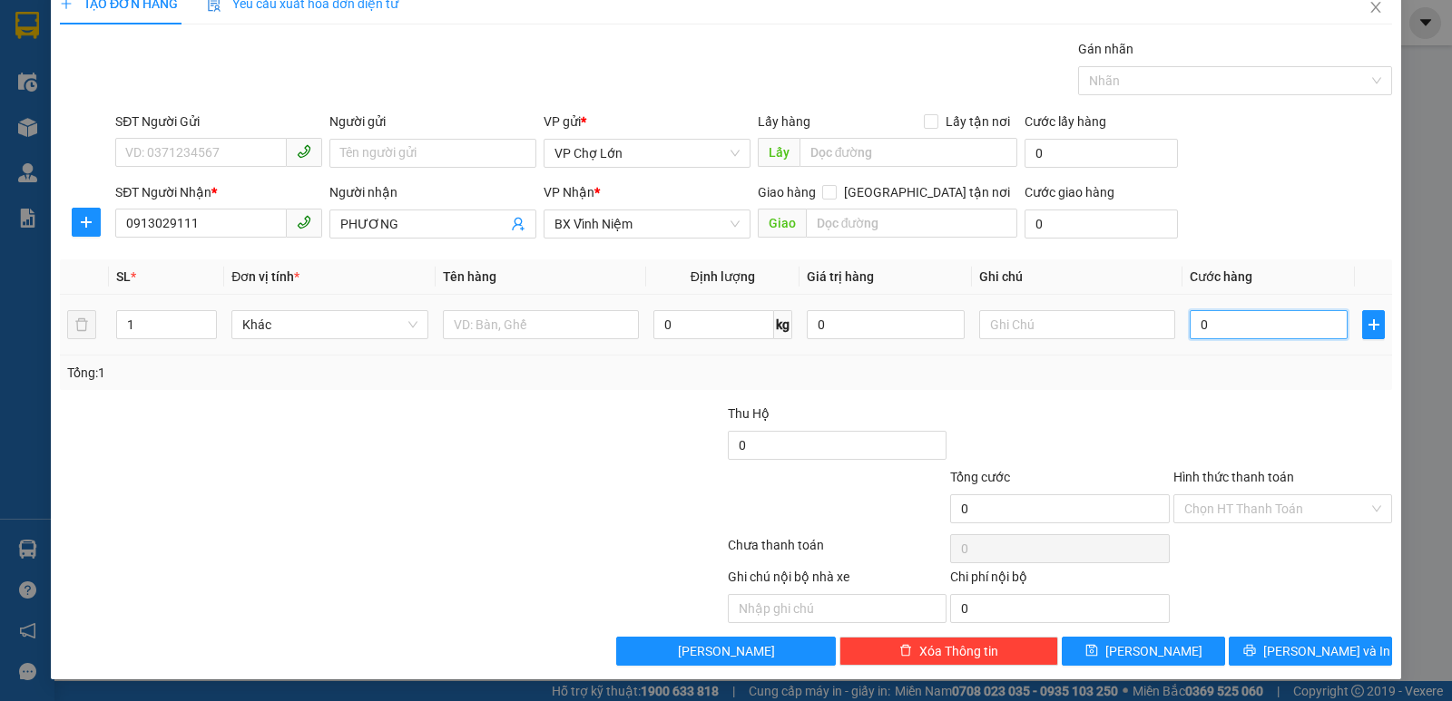
click at [1203, 324] on input "0" at bounding box center [1269, 324] width 158 height 29
click at [1097, 656] on icon "save" at bounding box center [1091, 651] width 12 height 12
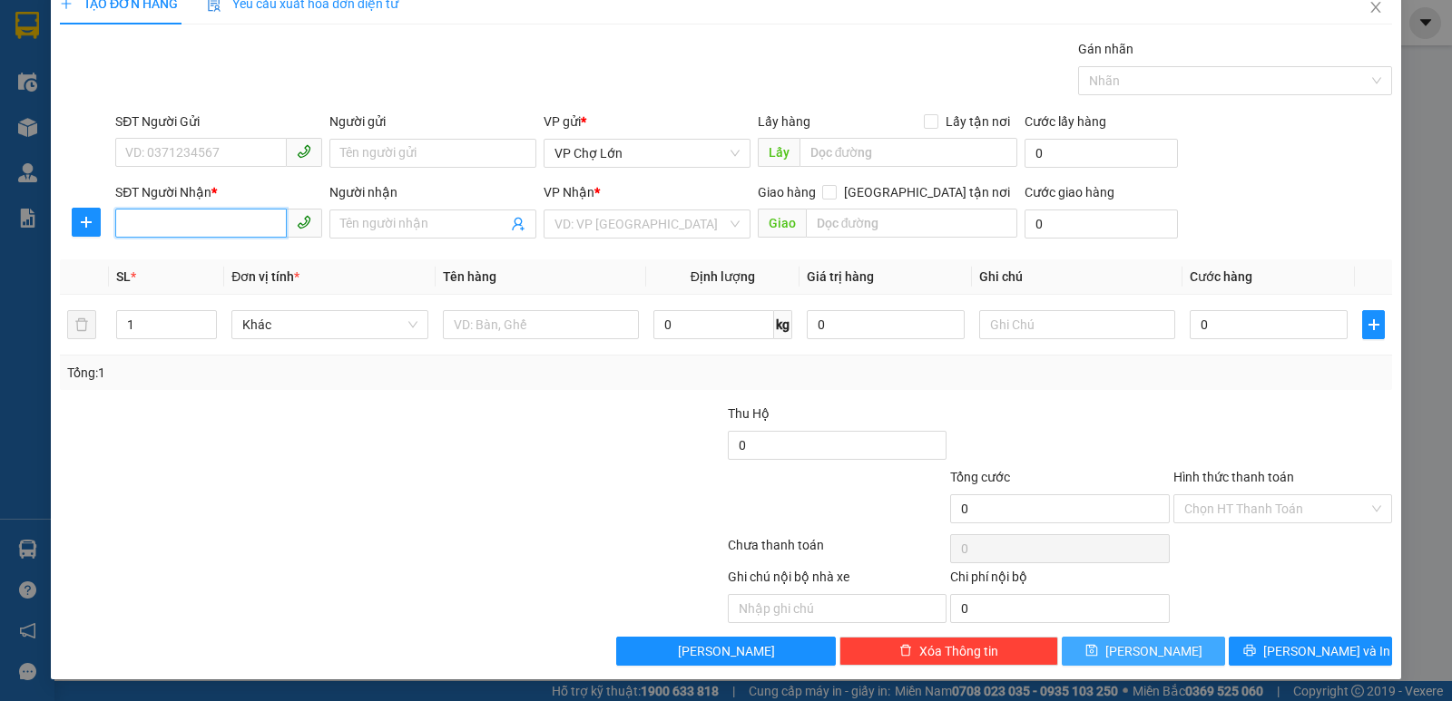
click at [125, 219] on input "SĐT Người Nhận *" at bounding box center [201, 223] width 172 height 29
click at [179, 262] on div "0978466018" at bounding box center [216, 260] width 183 height 20
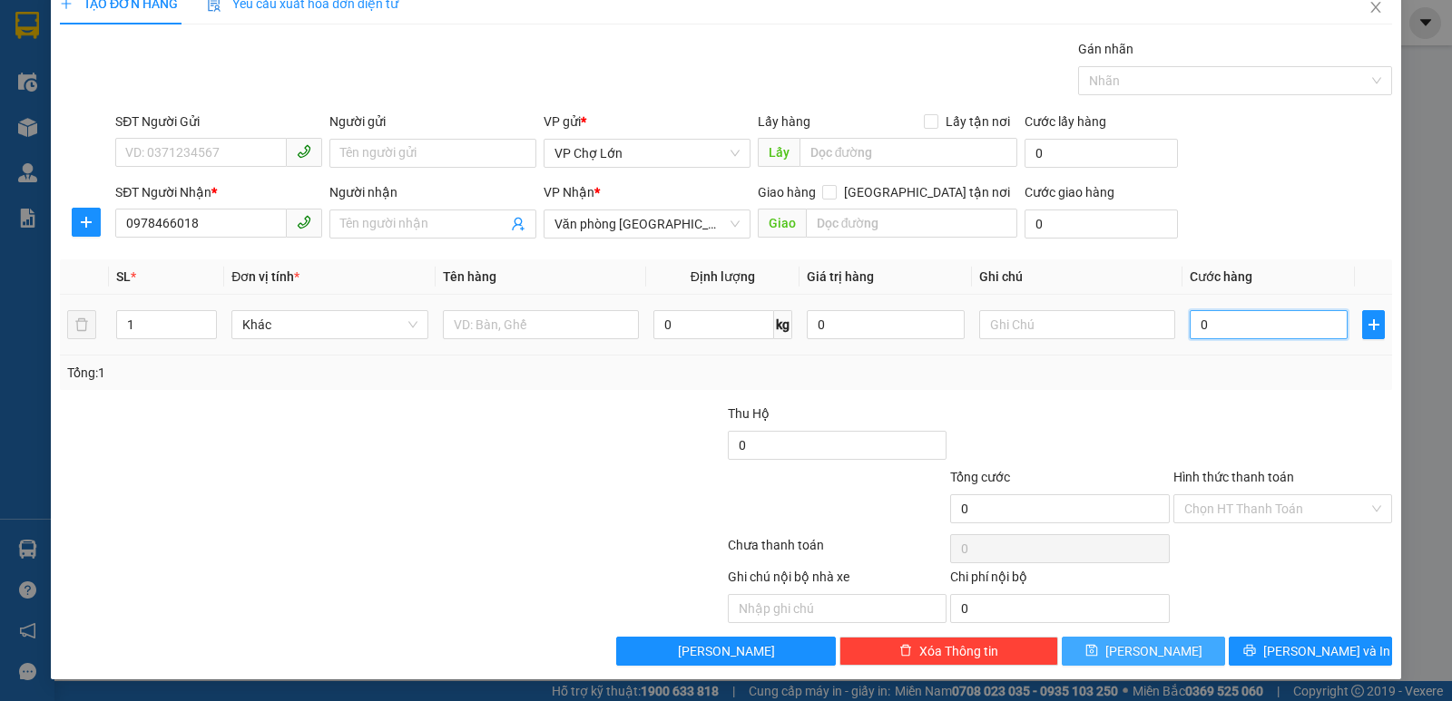
click at [1207, 321] on input "0" at bounding box center [1269, 324] width 158 height 29
click at [1125, 653] on button "[PERSON_NAME]" at bounding box center [1143, 651] width 163 height 29
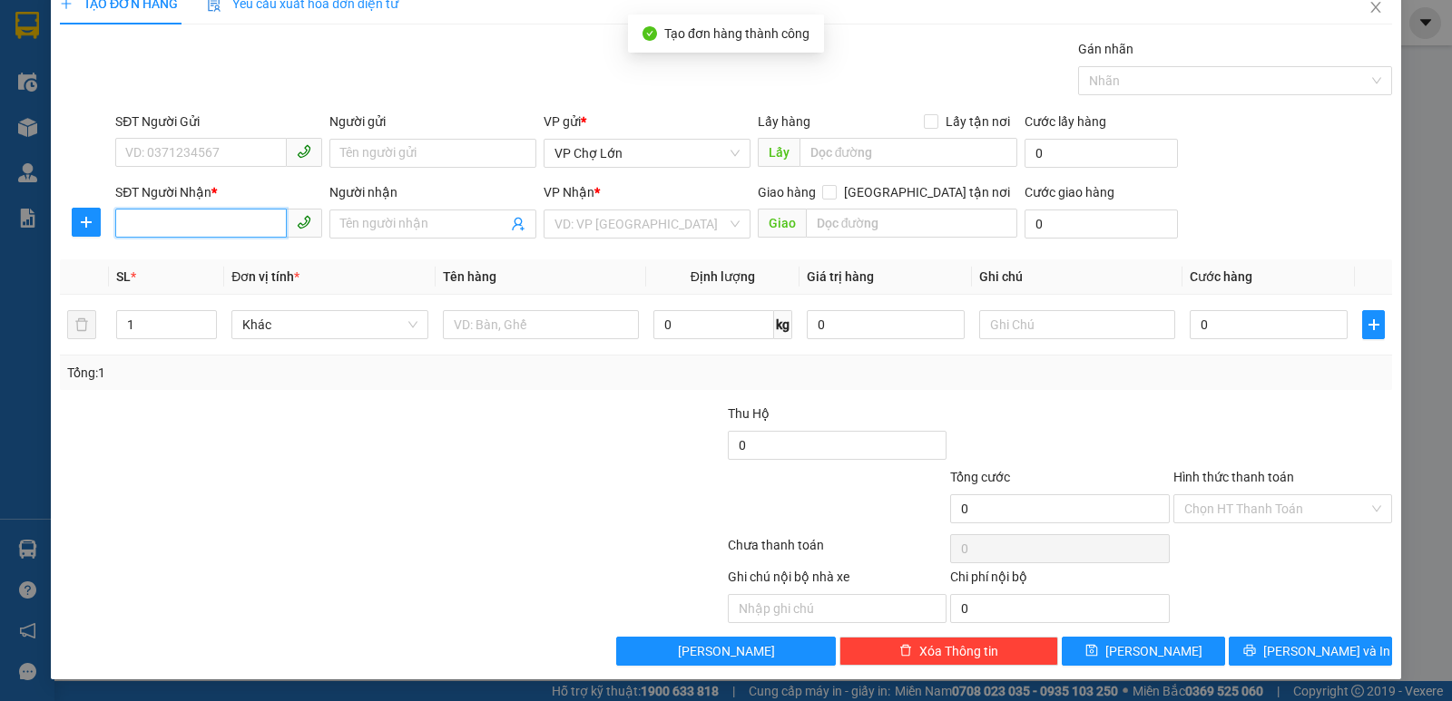
click at [122, 224] on input "SĐT Người Nhận *" at bounding box center [201, 223] width 172 height 29
click at [179, 255] on div "0978302322" at bounding box center [216, 260] width 183 height 20
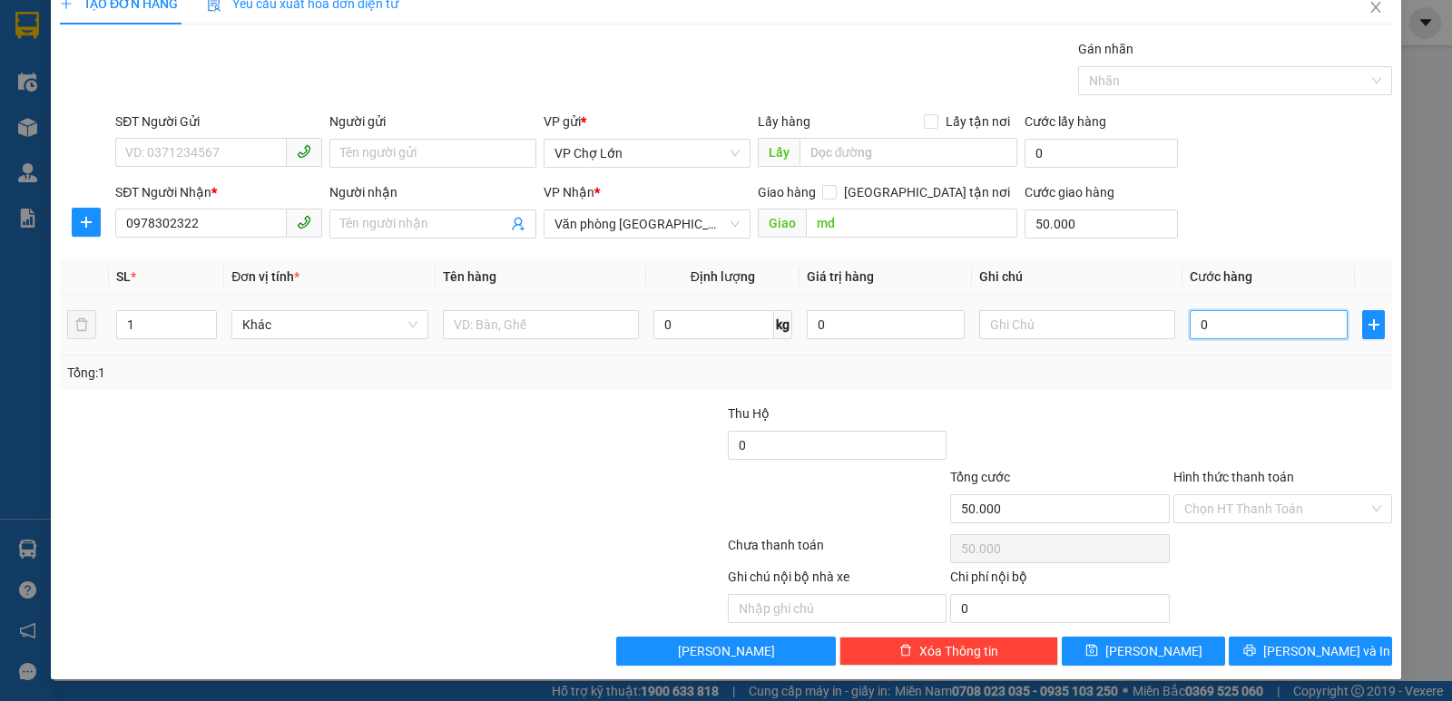
click at [1197, 329] on input "0" at bounding box center [1269, 324] width 158 height 29
click at [1097, 651] on icon "save" at bounding box center [1091, 651] width 12 height 12
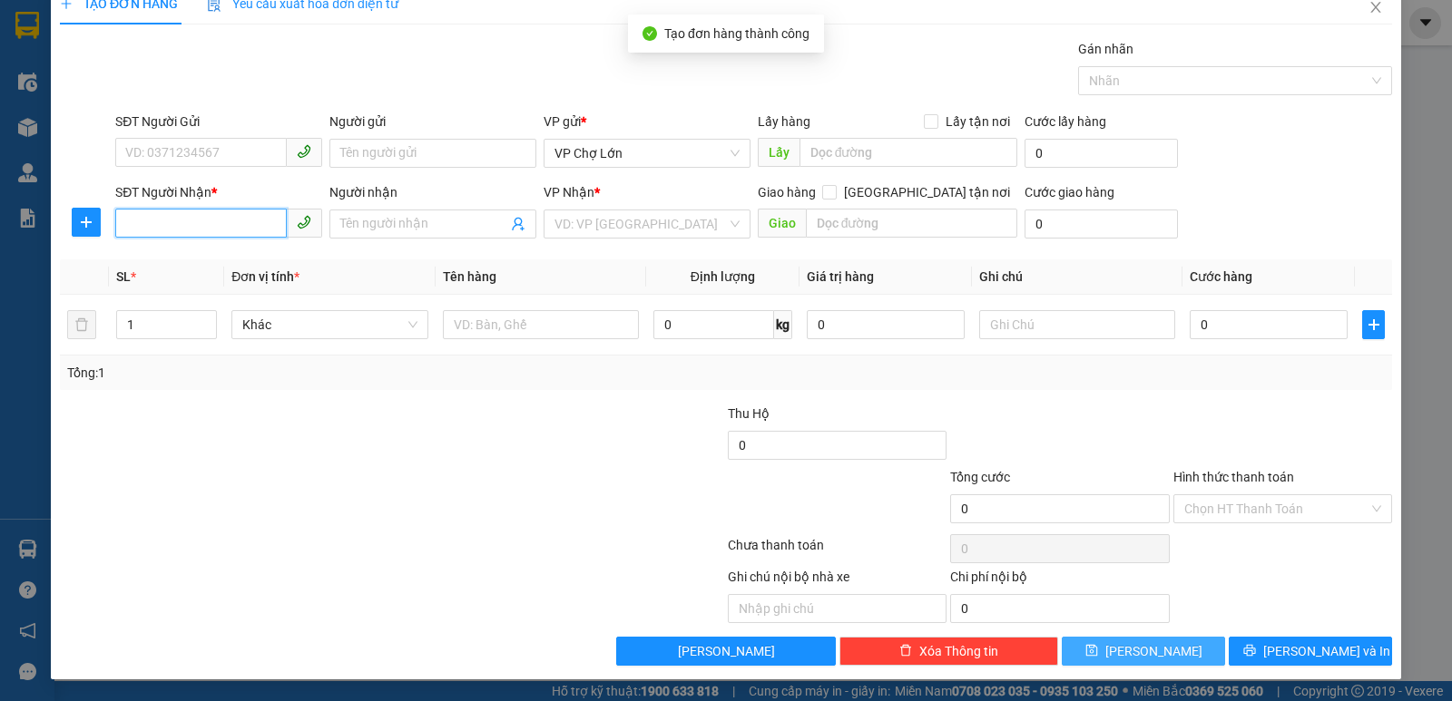
click at [129, 223] on input "SĐT Người Nhận *" at bounding box center [201, 223] width 172 height 29
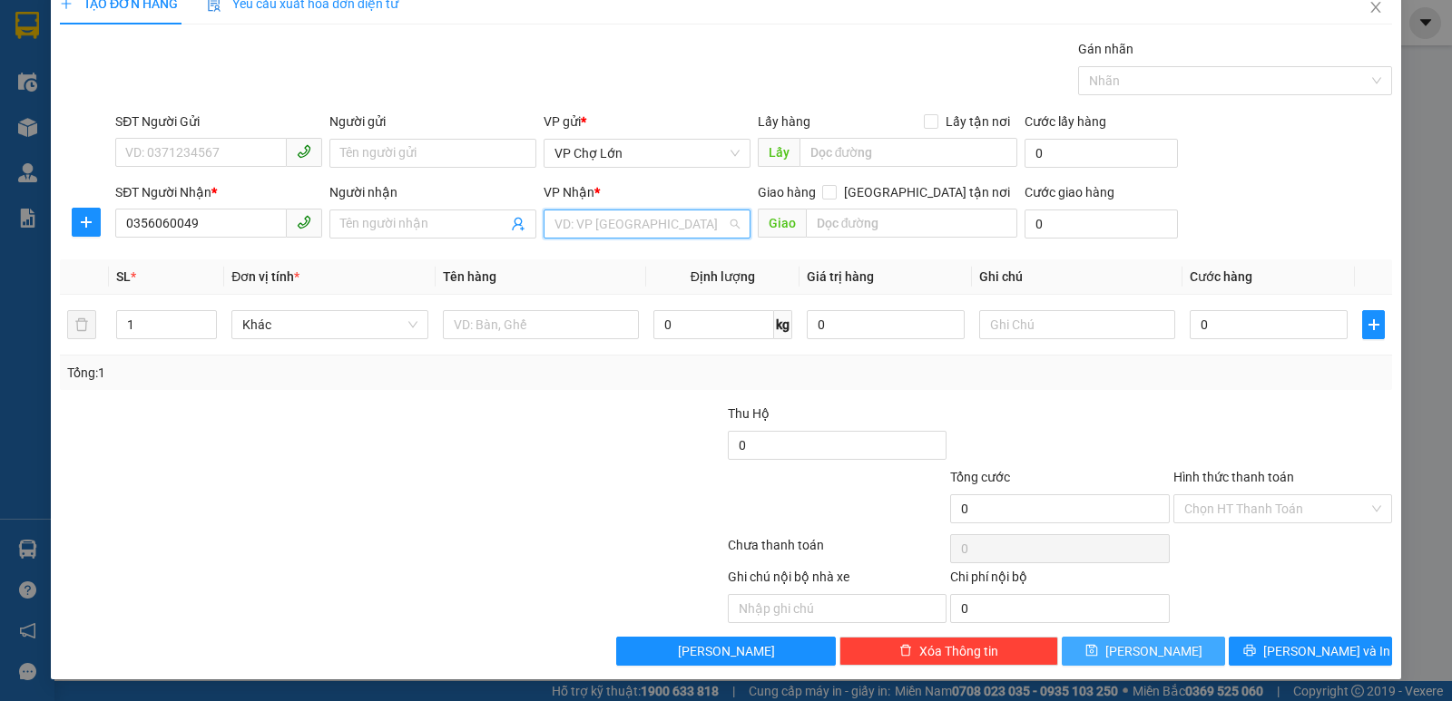
click at [701, 223] on input "search" at bounding box center [640, 224] width 172 height 27
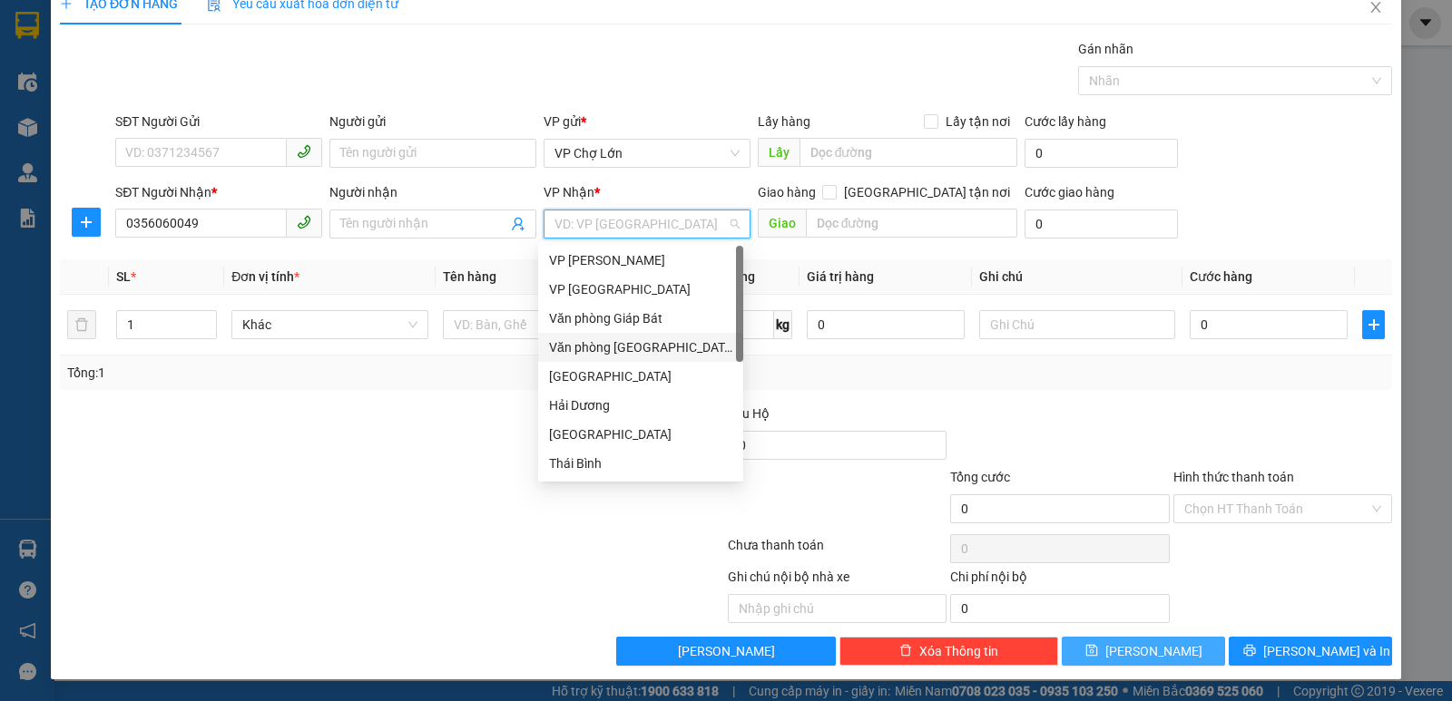
click at [648, 347] on div "Văn phòng [GEOGRAPHIC_DATA]" at bounding box center [640, 348] width 183 height 20
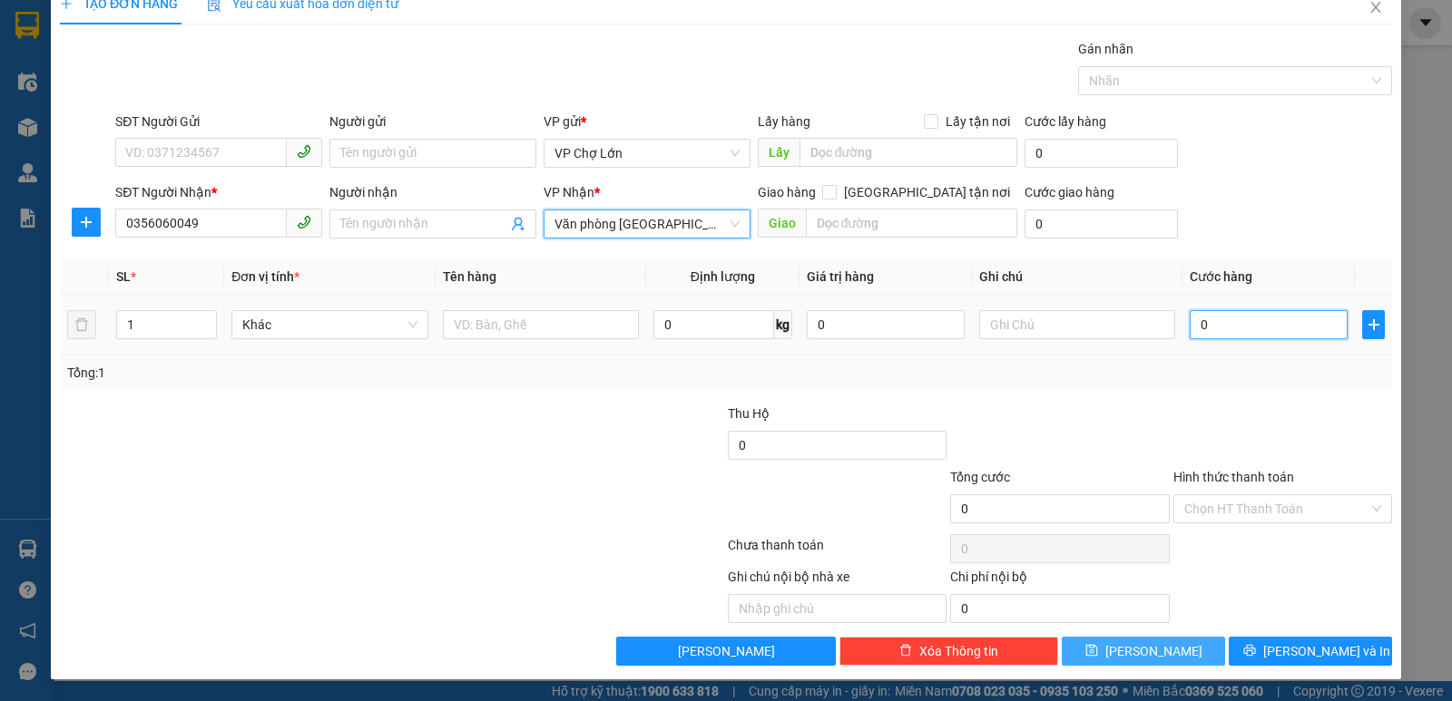
click at [1208, 321] on input "0" at bounding box center [1269, 324] width 158 height 29
click at [1097, 652] on icon "save" at bounding box center [1091, 651] width 12 height 12
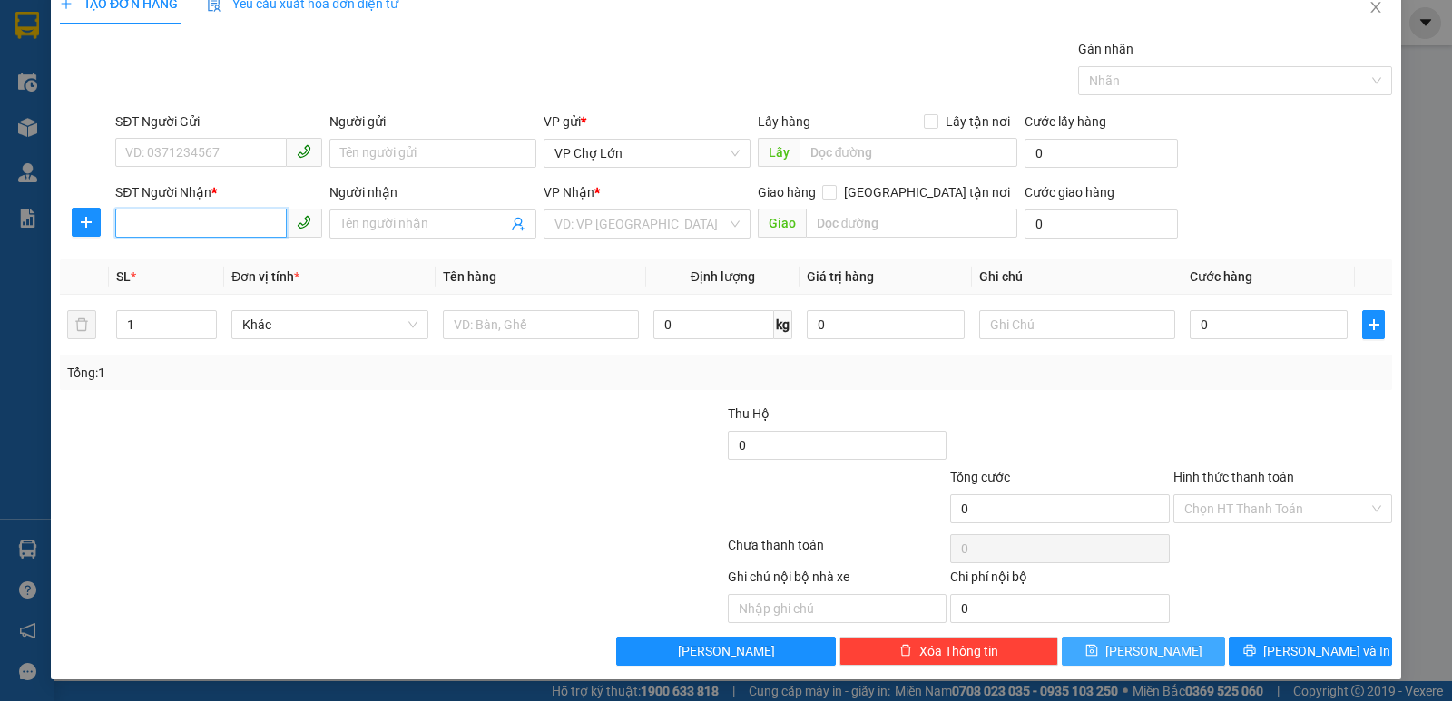
click at [128, 224] on input "SĐT Người Nhận *" at bounding box center [201, 223] width 172 height 29
click at [179, 259] on div "0974571157" at bounding box center [216, 260] width 183 height 20
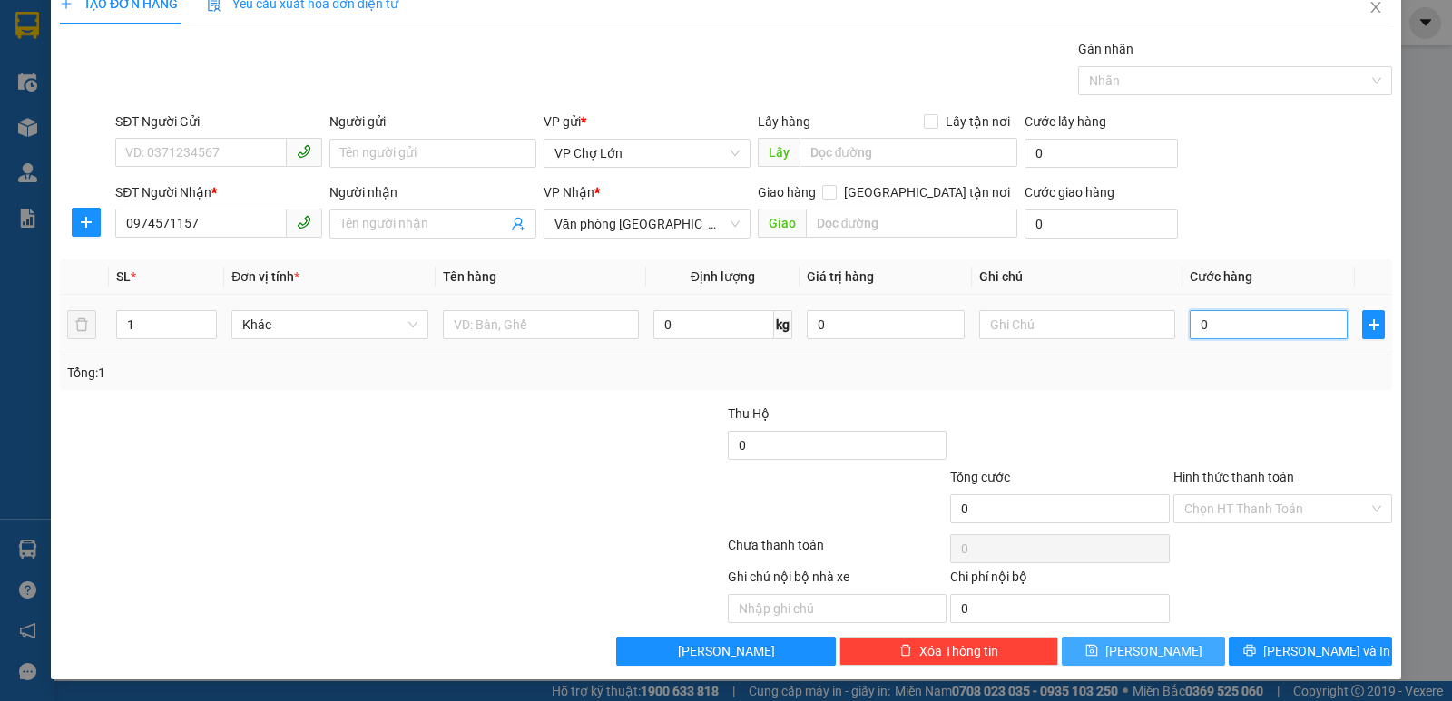
click at [1202, 322] on input "0" at bounding box center [1269, 324] width 158 height 29
click at [1097, 651] on icon "save" at bounding box center [1091, 651] width 12 height 12
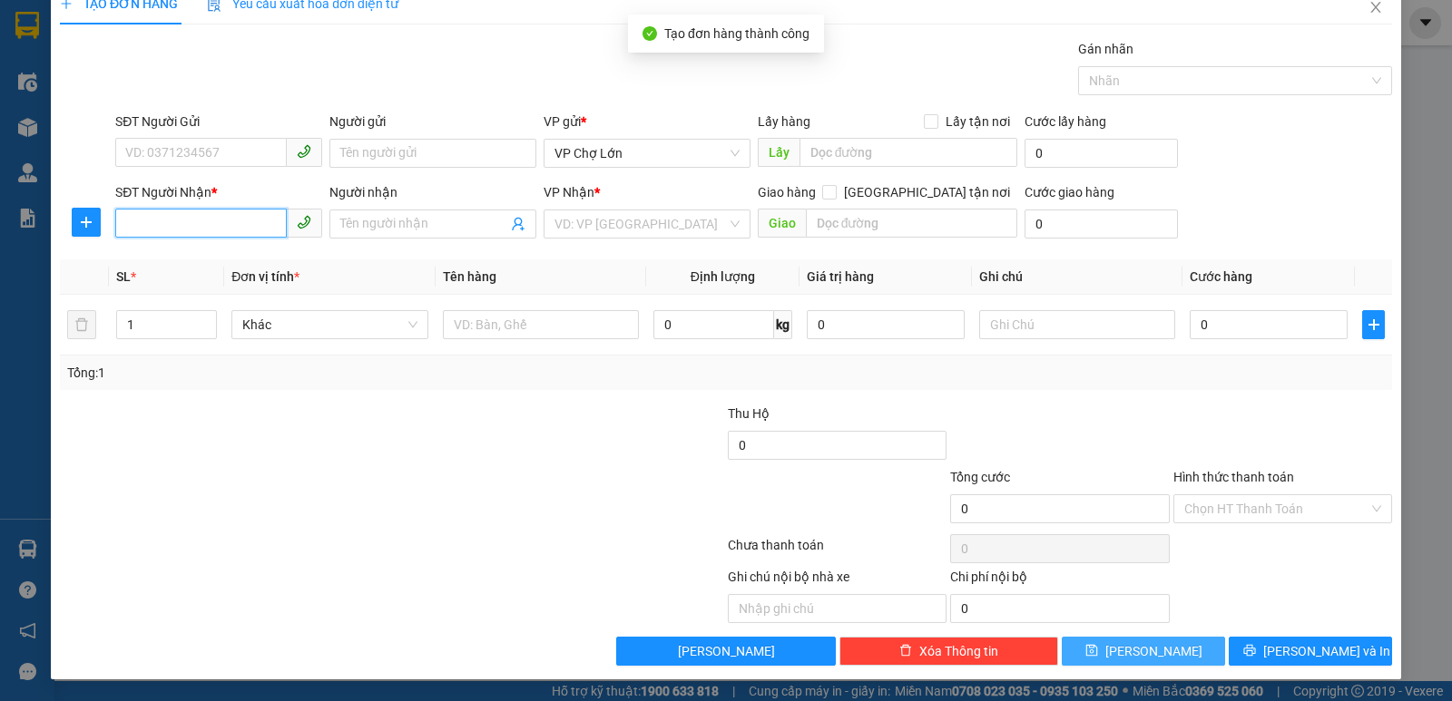
click at [123, 213] on input "SĐT Người Nhận *" at bounding box center [201, 223] width 172 height 29
click at [177, 264] on div "0393545905" at bounding box center [216, 260] width 183 height 20
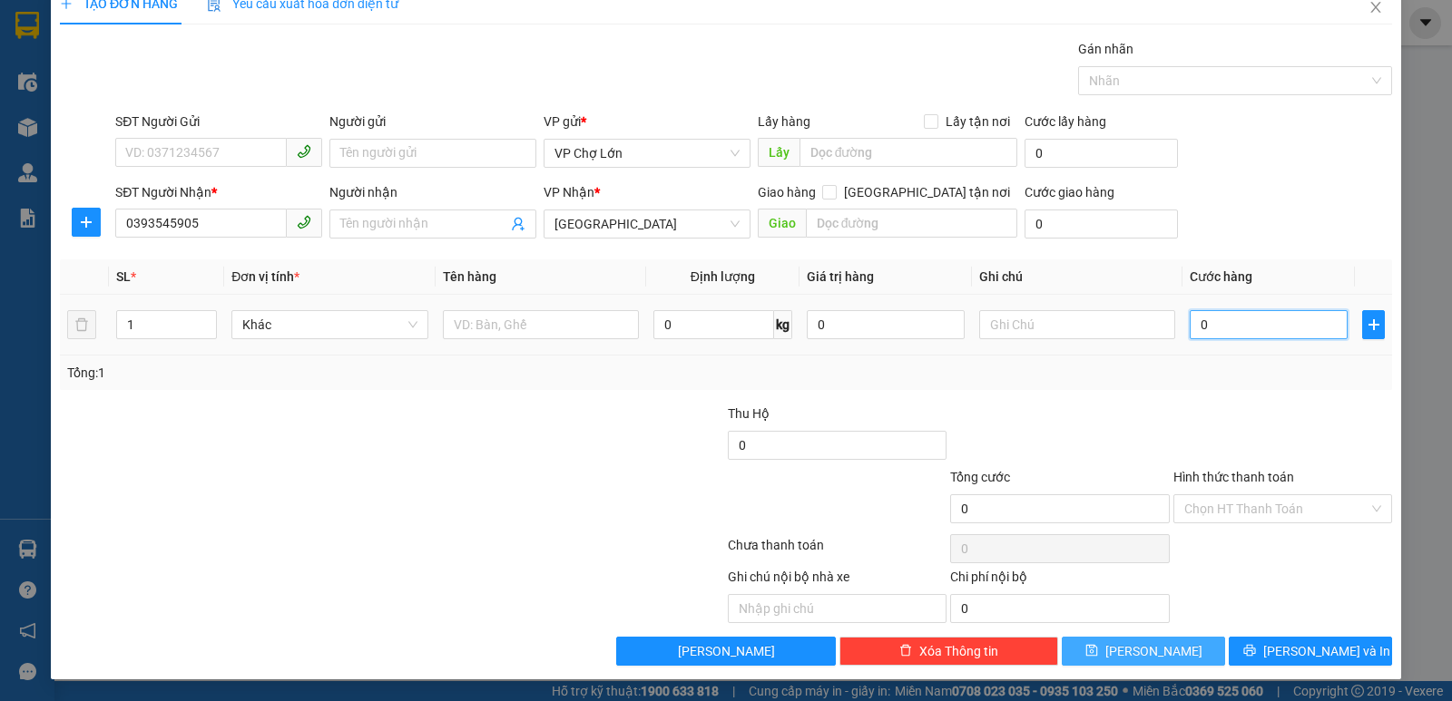
click at [1201, 323] on input "0" at bounding box center [1269, 324] width 158 height 29
click at [1098, 650] on icon "save" at bounding box center [1091, 650] width 13 height 13
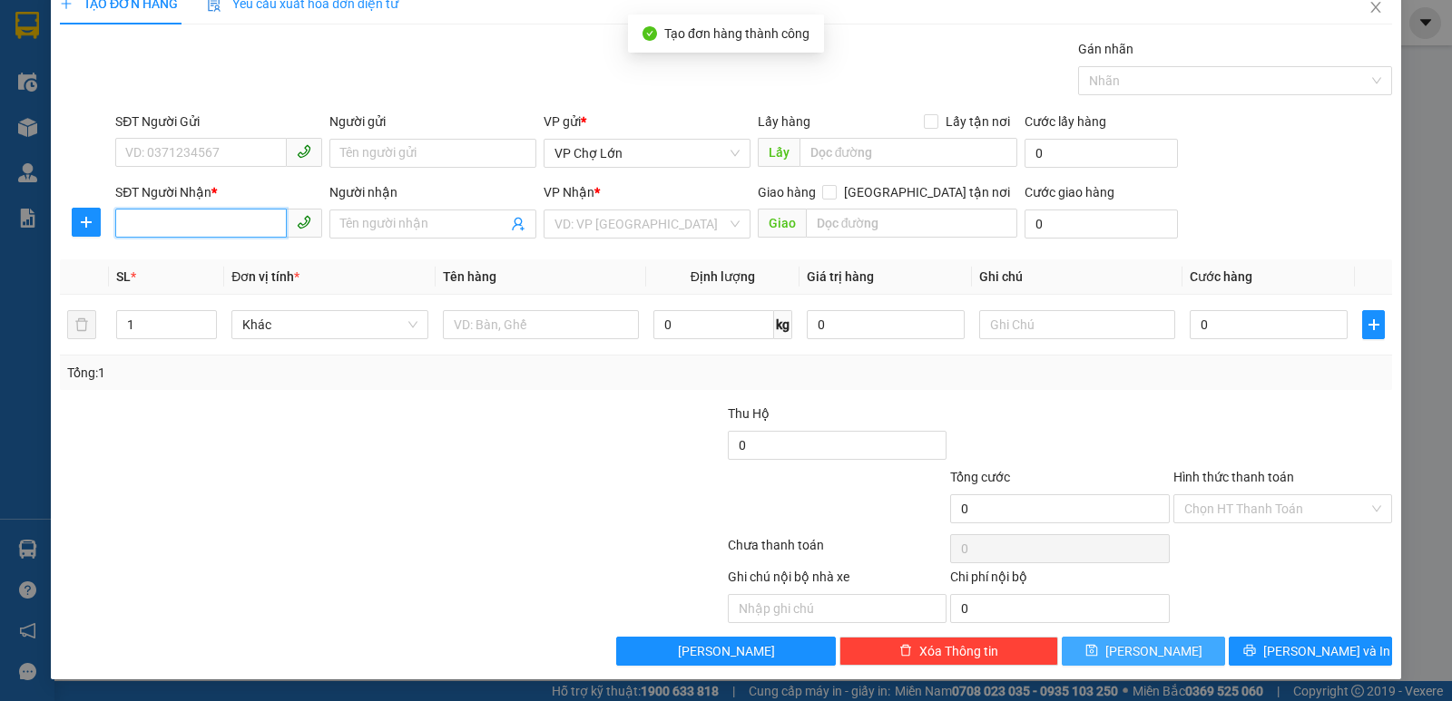
click at [131, 226] on input "SĐT Người Nhận *" at bounding box center [201, 223] width 172 height 29
click at [159, 260] on div "0336261400" at bounding box center [216, 260] width 183 height 20
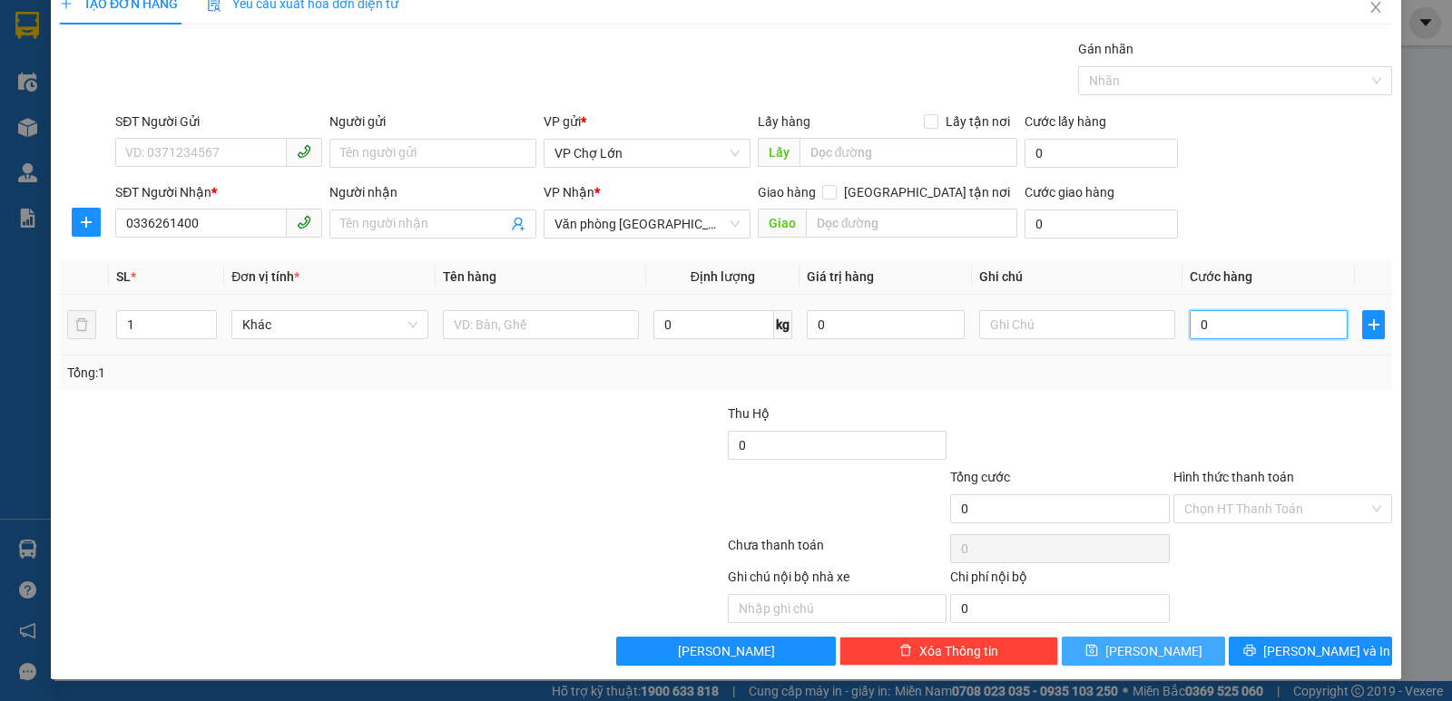
click at [1205, 318] on input "0" at bounding box center [1269, 324] width 158 height 29
click at [1212, 477] on label "Hình thức thanh toán" at bounding box center [1233, 477] width 121 height 15
click at [1212, 495] on input "Hình thức thanh toán" at bounding box center [1276, 508] width 184 height 27
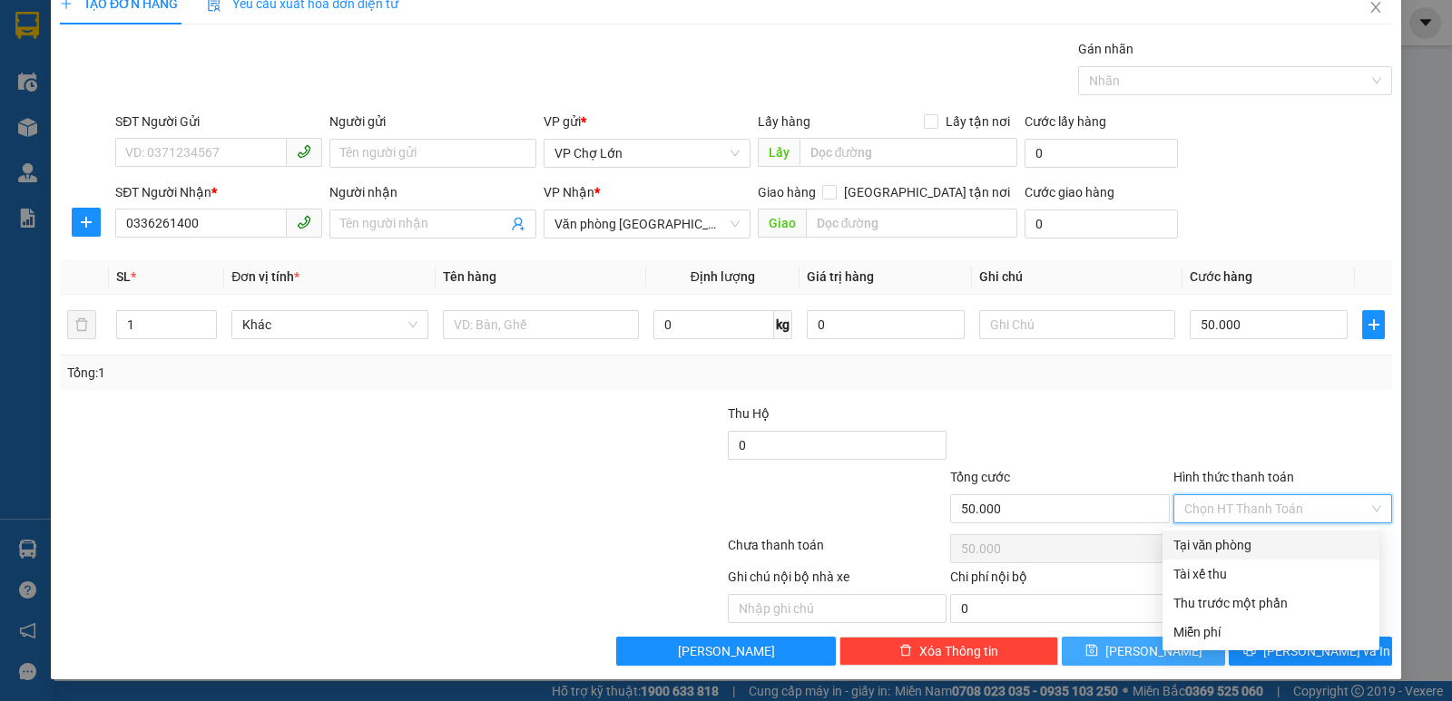
click at [1201, 546] on div "Tại văn phòng" at bounding box center [1270, 545] width 195 height 20
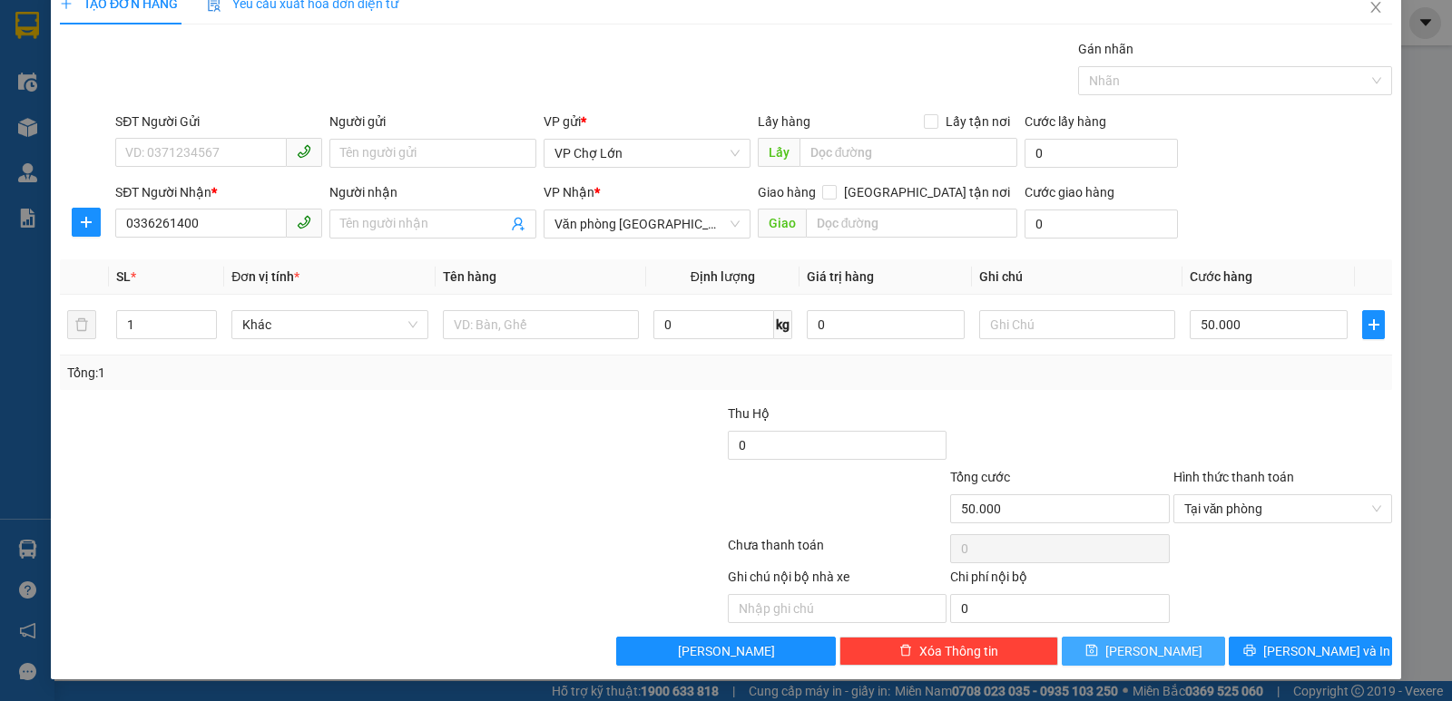
click at [1098, 647] on icon "save" at bounding box center [1091, 650] width 13 height 13
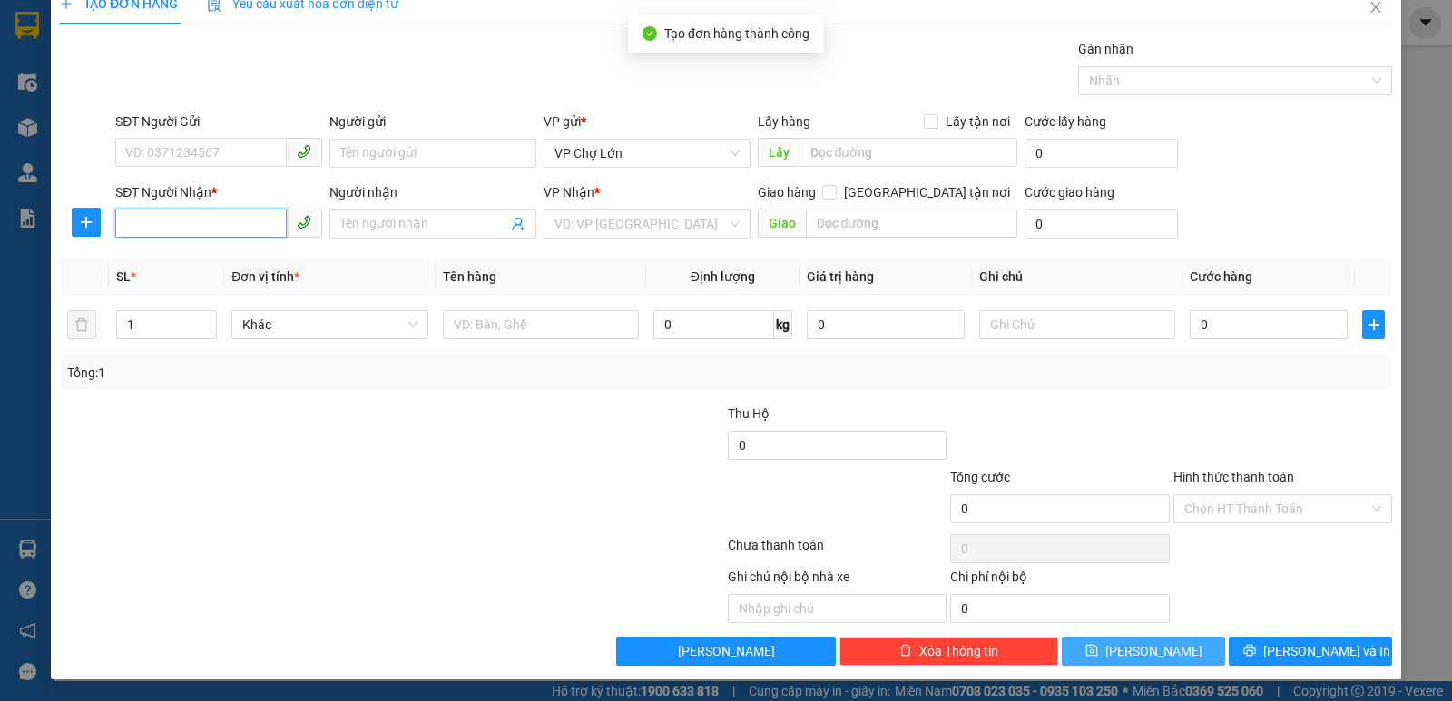
click at [121, 224] on input "SĐT Người Nhận *" at bounding box center [201, 223] width 172 height 29
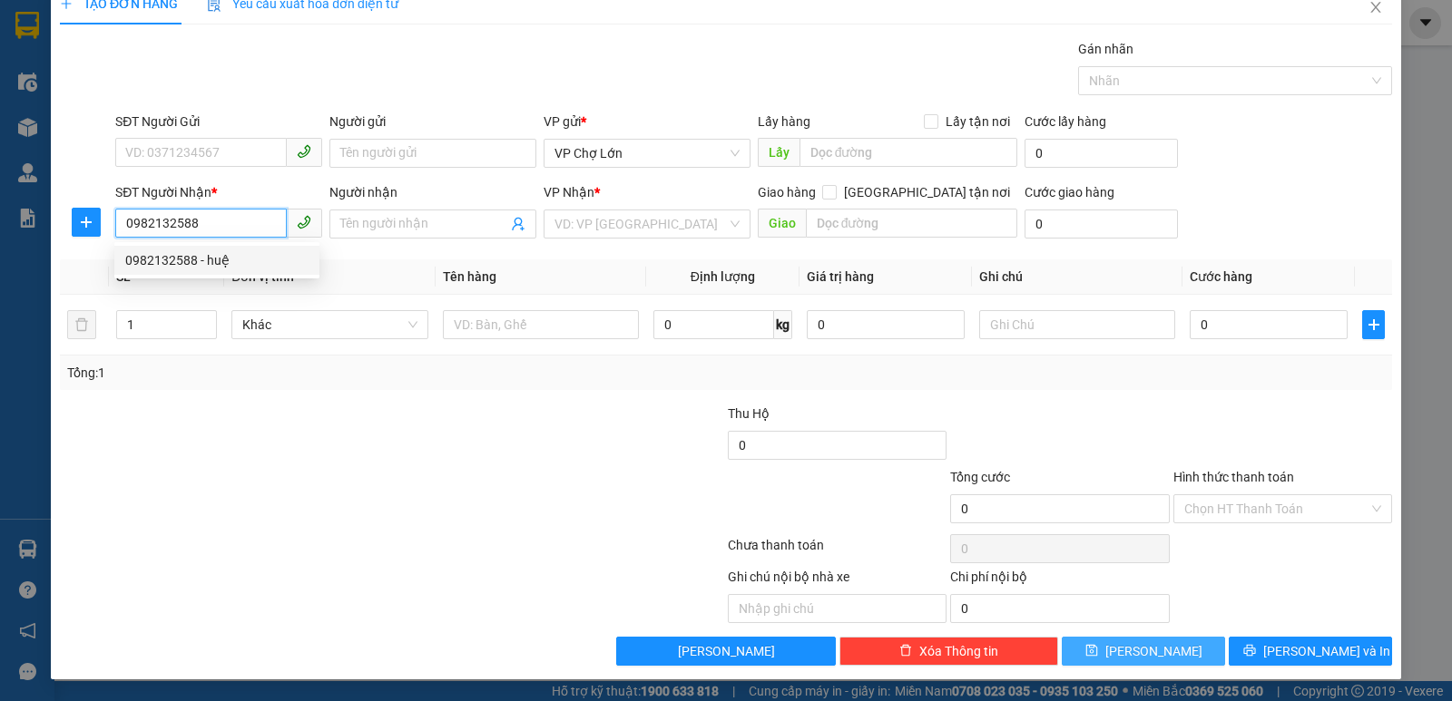
click at [180, 258] on div "0982132588 - huệ" at bounding box center [216, 260] width 183 height 20
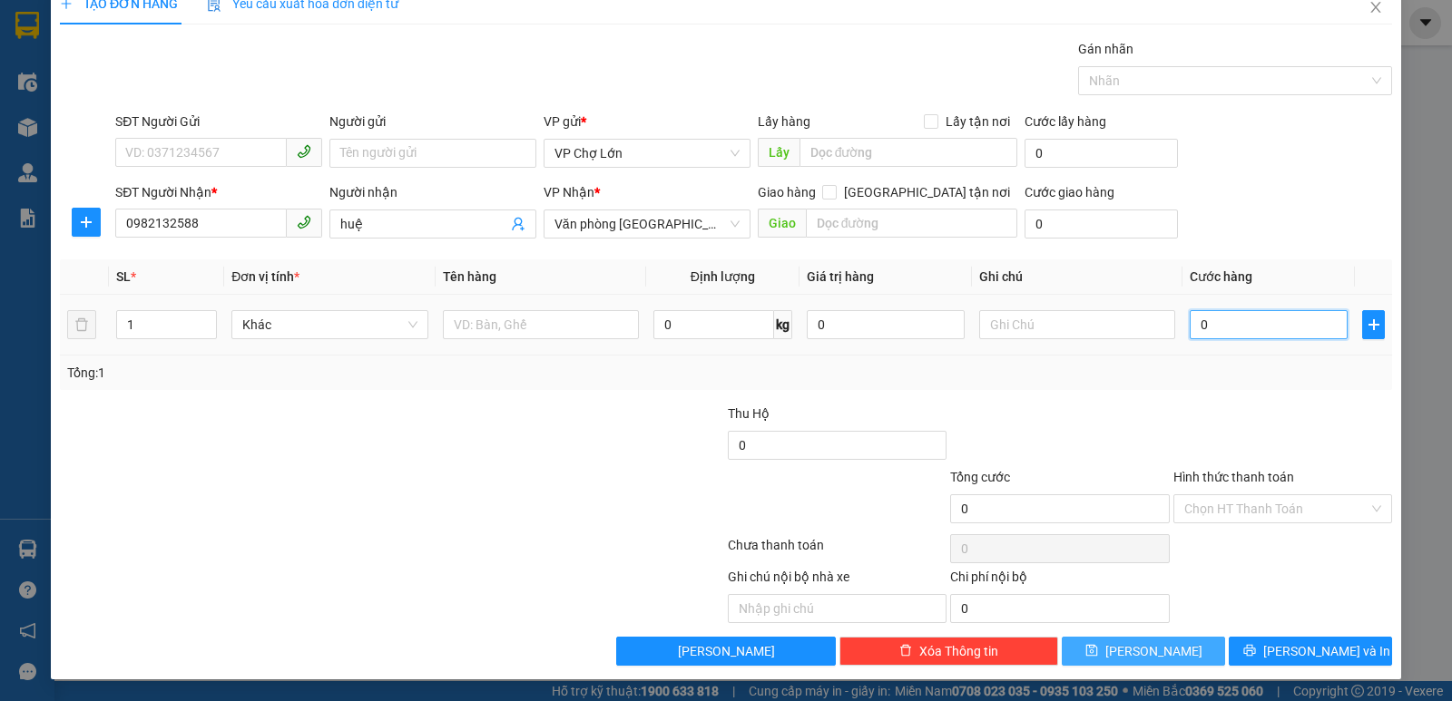
click at [1203, 320] on input "0" at bounding box center [1269, 324] width 158 height 29
click at [1097, 651] on icon "save" at bounding box center [1091, 651] width 12 height 12
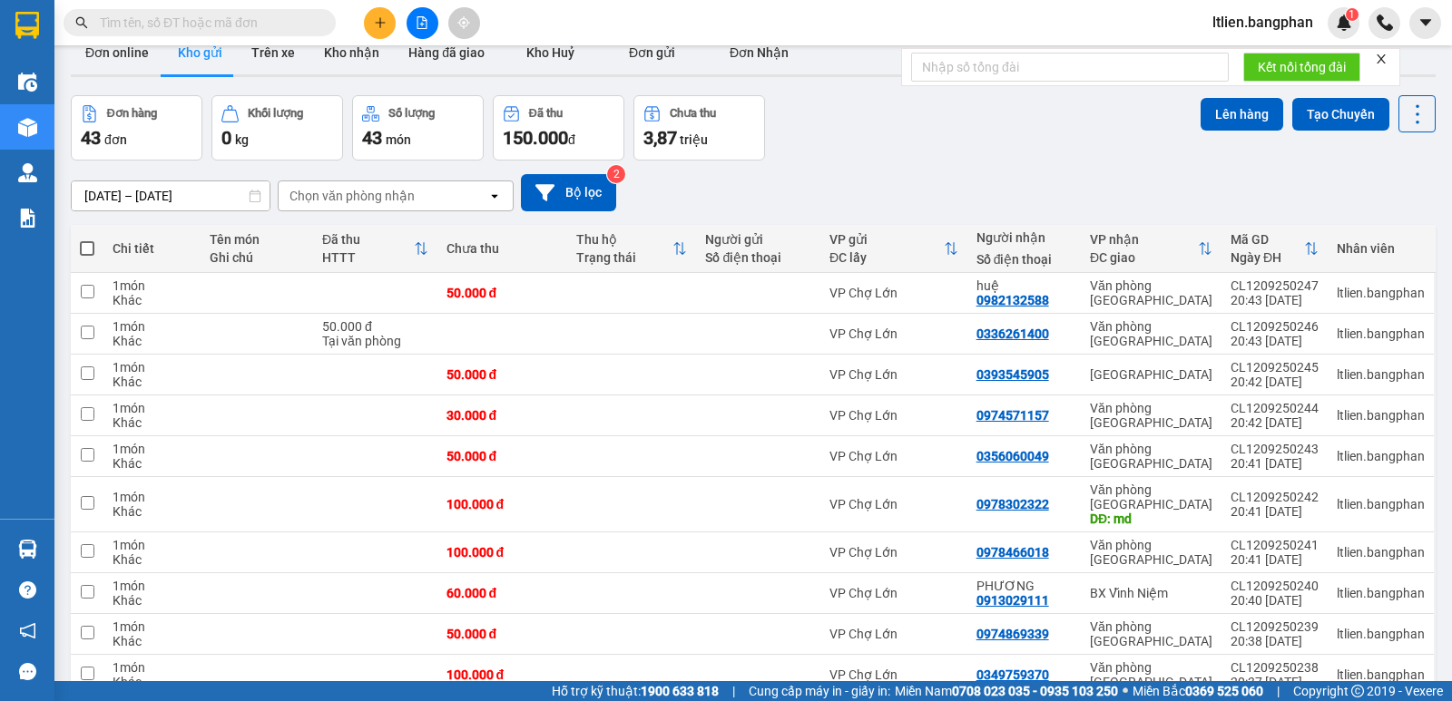
scroll to position [105, 0]
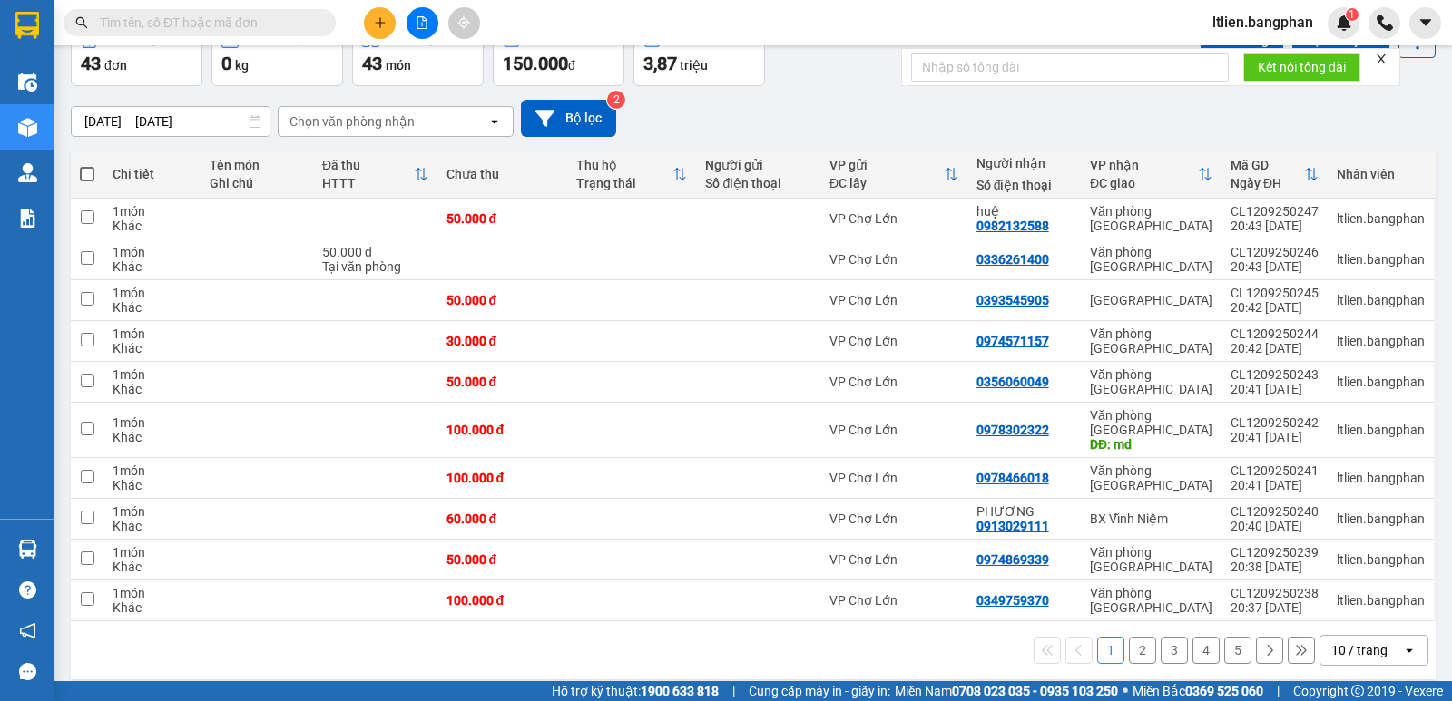
click at [1402, 643] on icon "open" at bounding box center [1409, 650] width 15 height 15
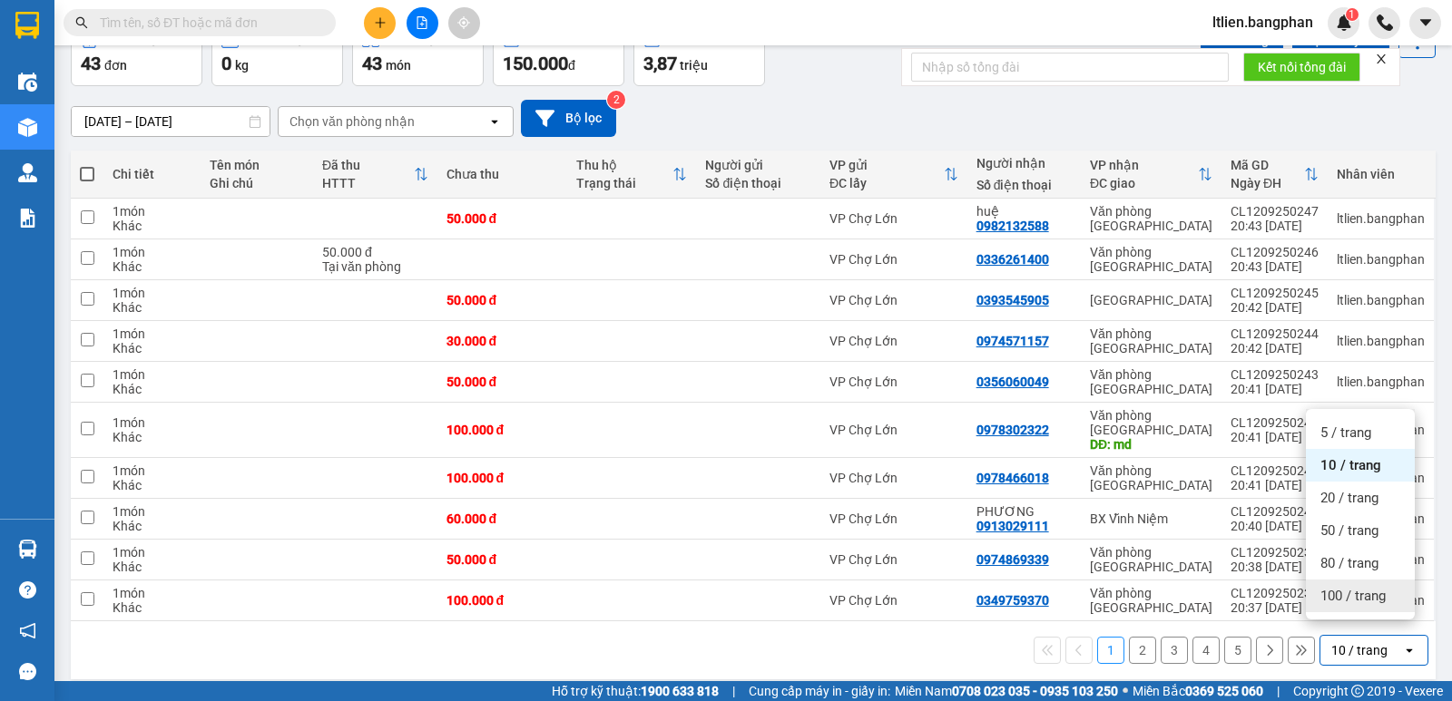
click at [1358, 593] on span "100 / trang" at bounding box center [1352, 596] width 65 height 18
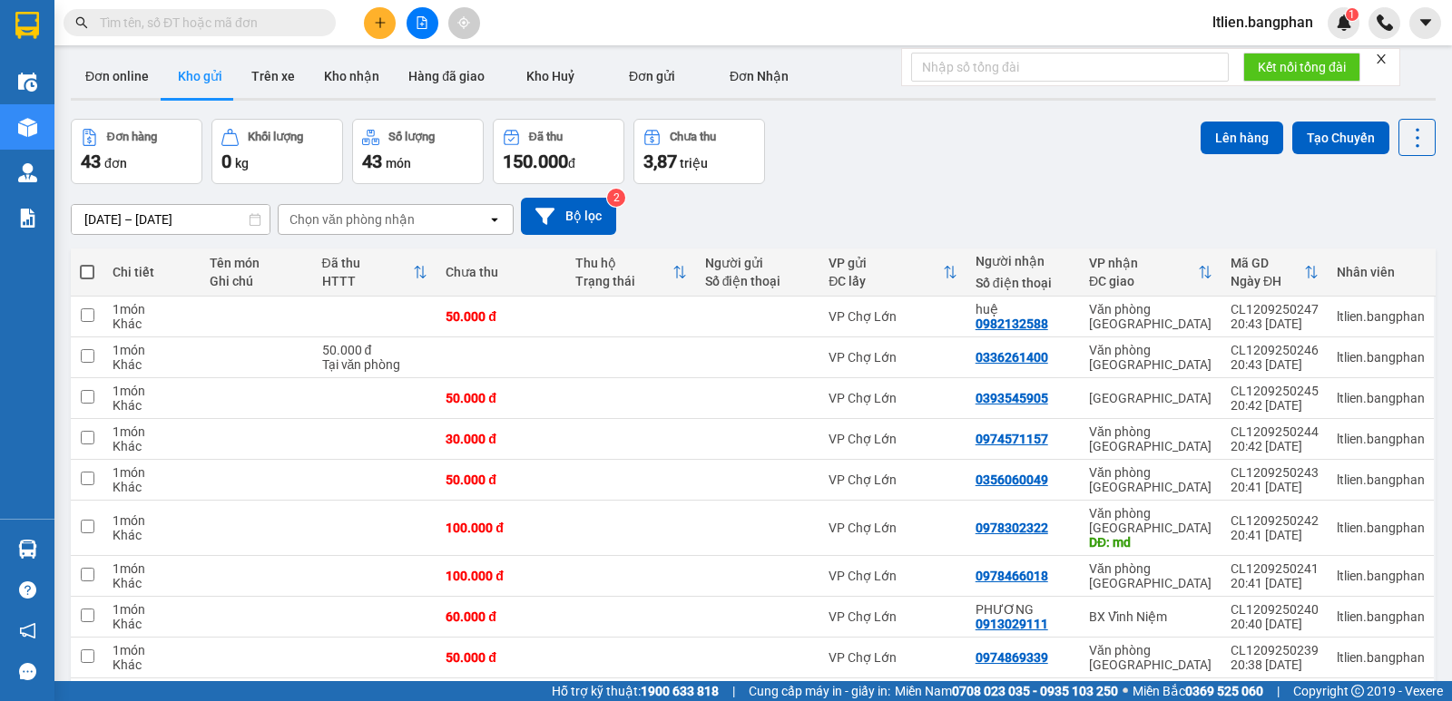
scroll to position [0, 0]
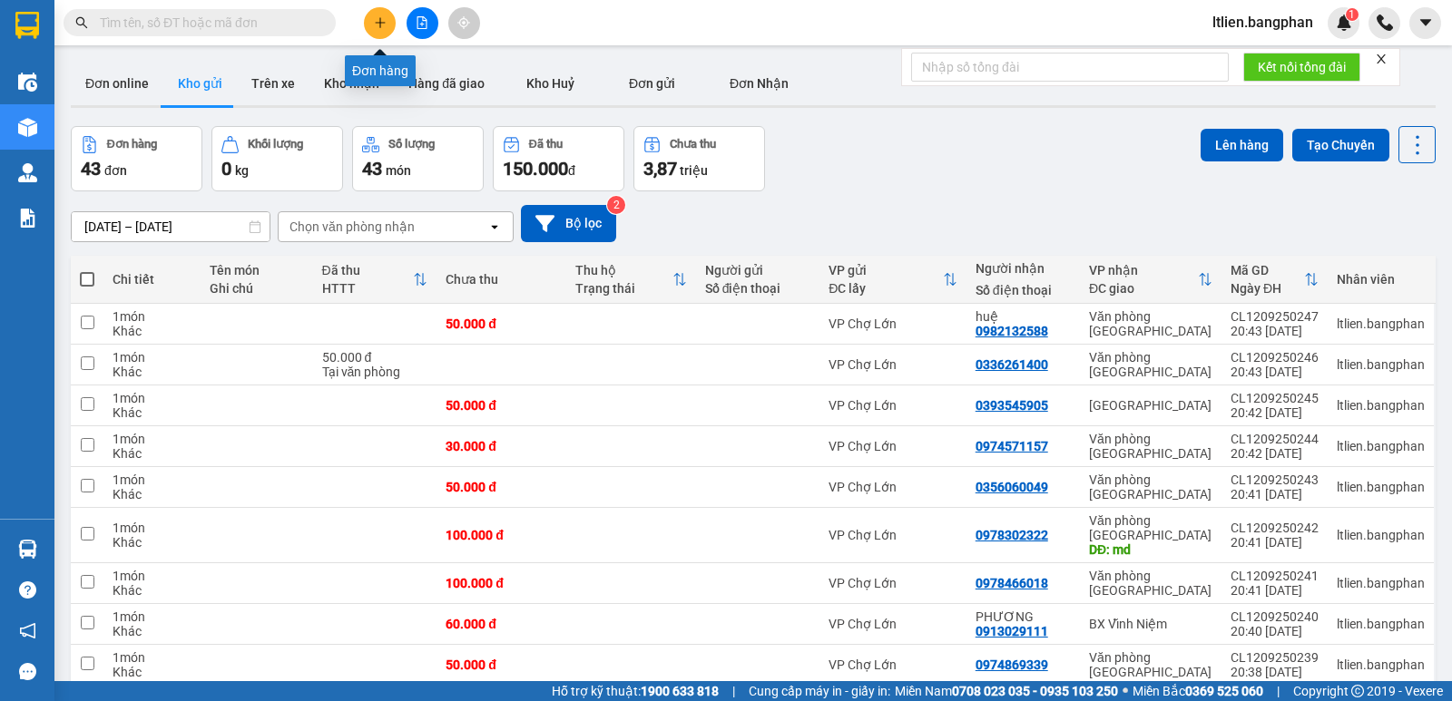
click at [387, 25] on button at bounding box center [380, 23] width 32 height 32
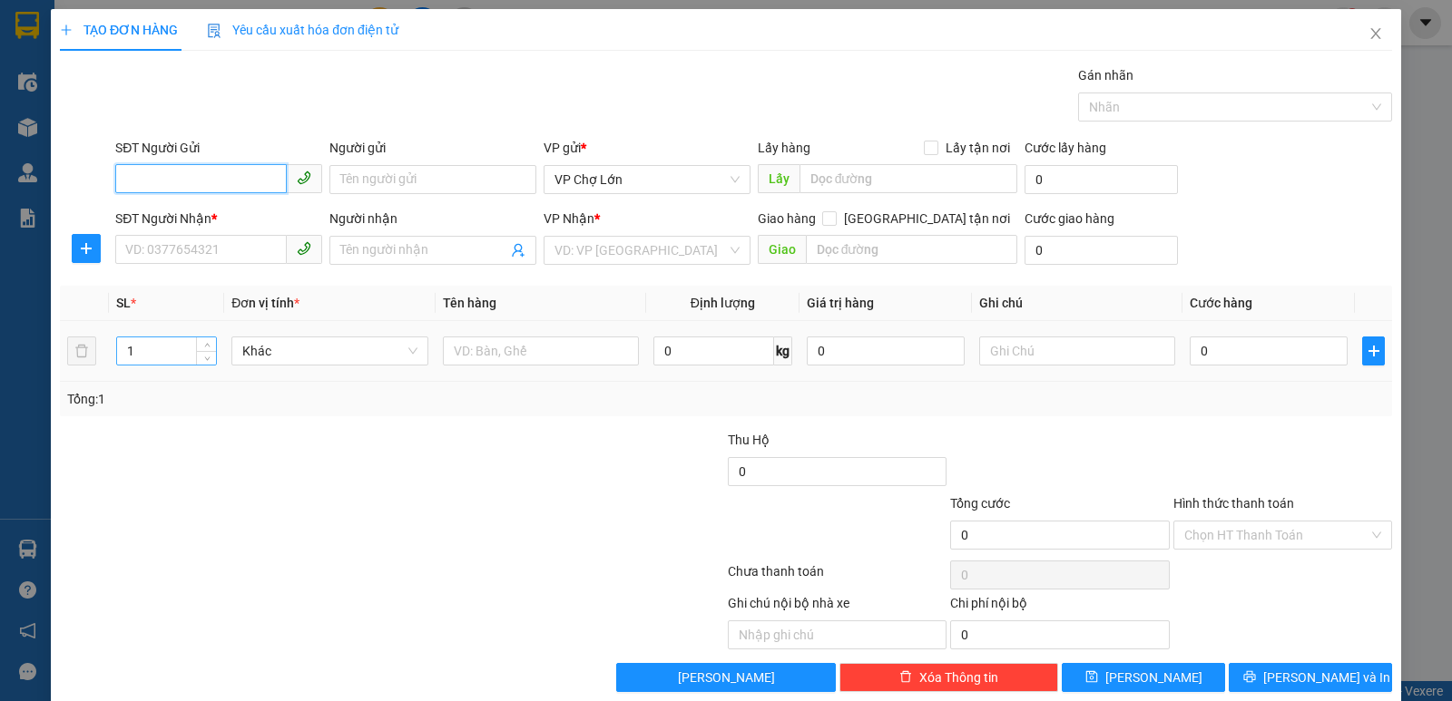
scroll to position [26, 0]
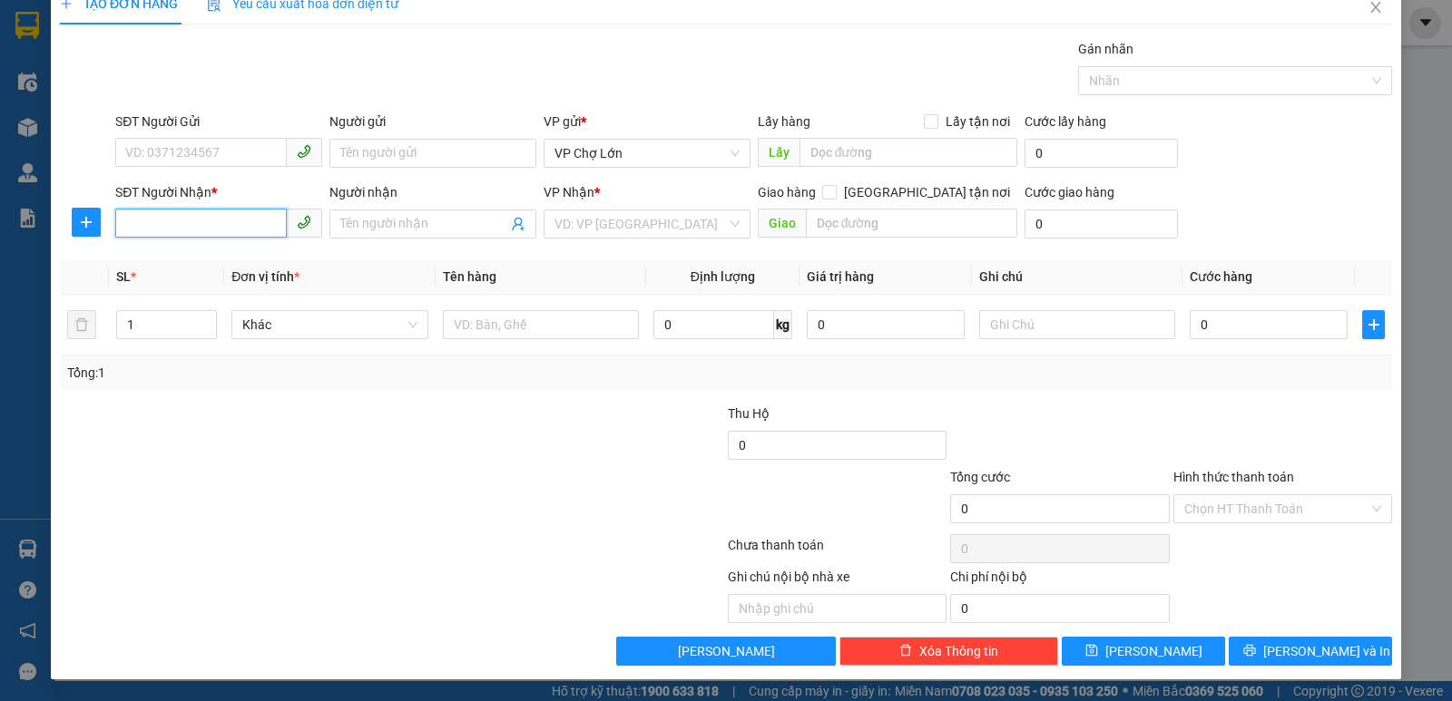
click at [129, 228] on input "SĐT Người Nhận *" at bounding box center [201, 223] width 172 height 29
click at [183, 264] on div "0912857459" at bounding box center [216, 260] width 183 height 20
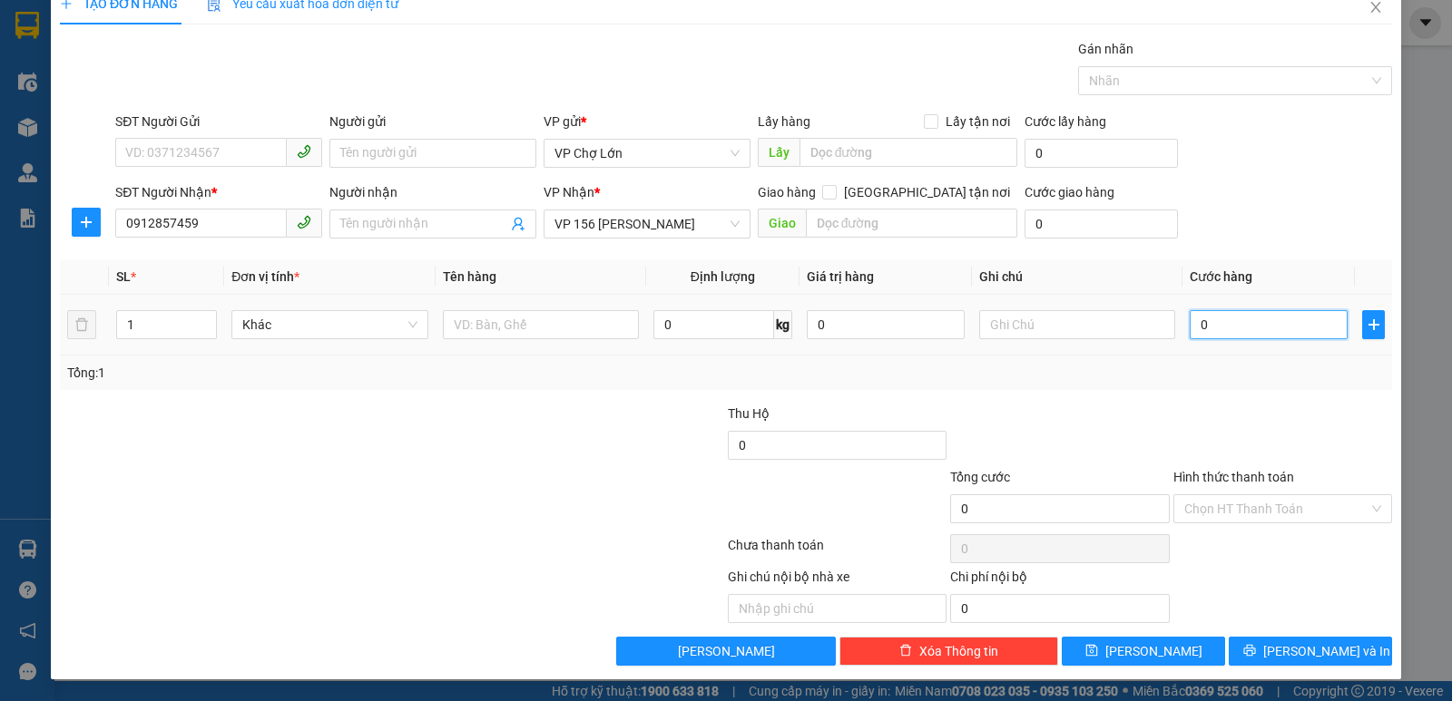
click at [1201, 326] on input "0" at bounding box center [1269, 324] width 158 height 29
click at [1098, 649] on icon "save" at bounding box center [1091, 650] width 13 height 13
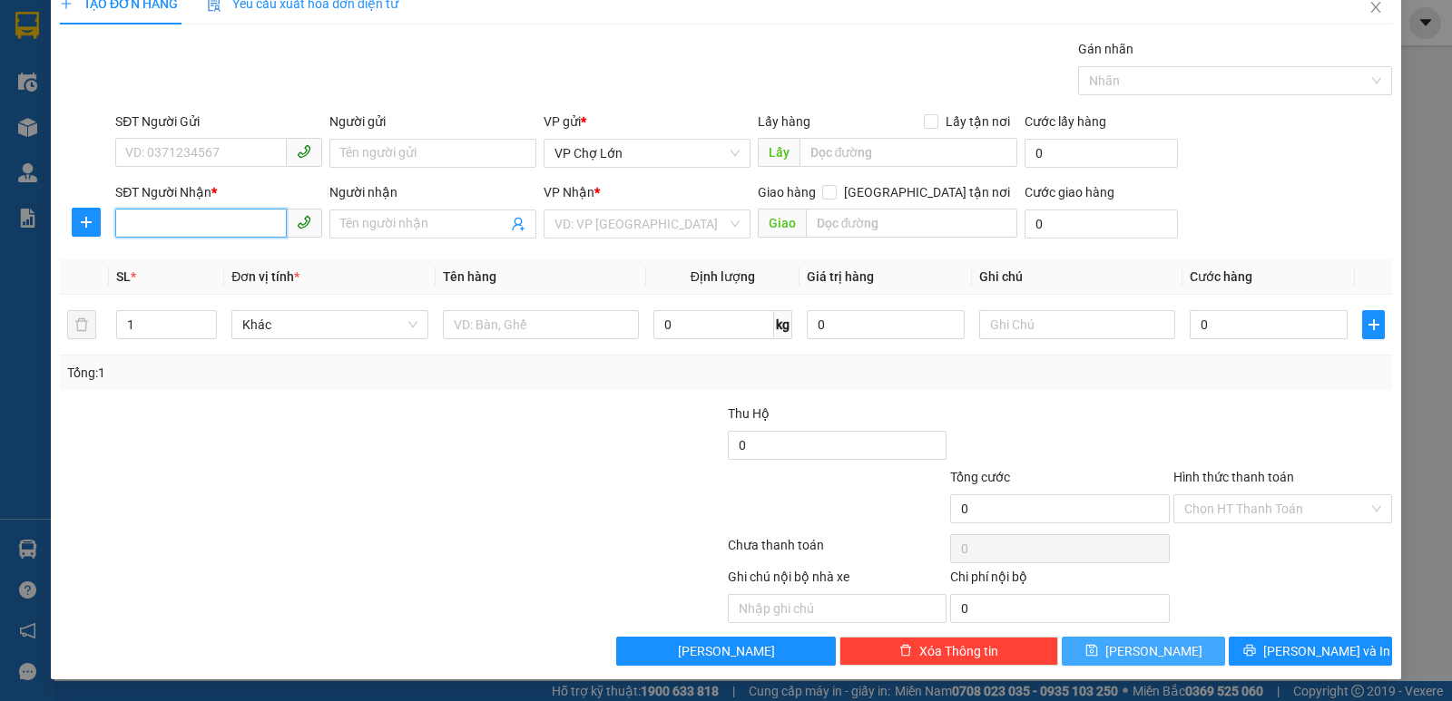
click at [126, 219] on input "SĐT Người Nhận *" at bounding box center [201, 223] width 172 height 29
click at [166, 260] on div "0986687261" at bounding box center [216, 260] width 183 height 20
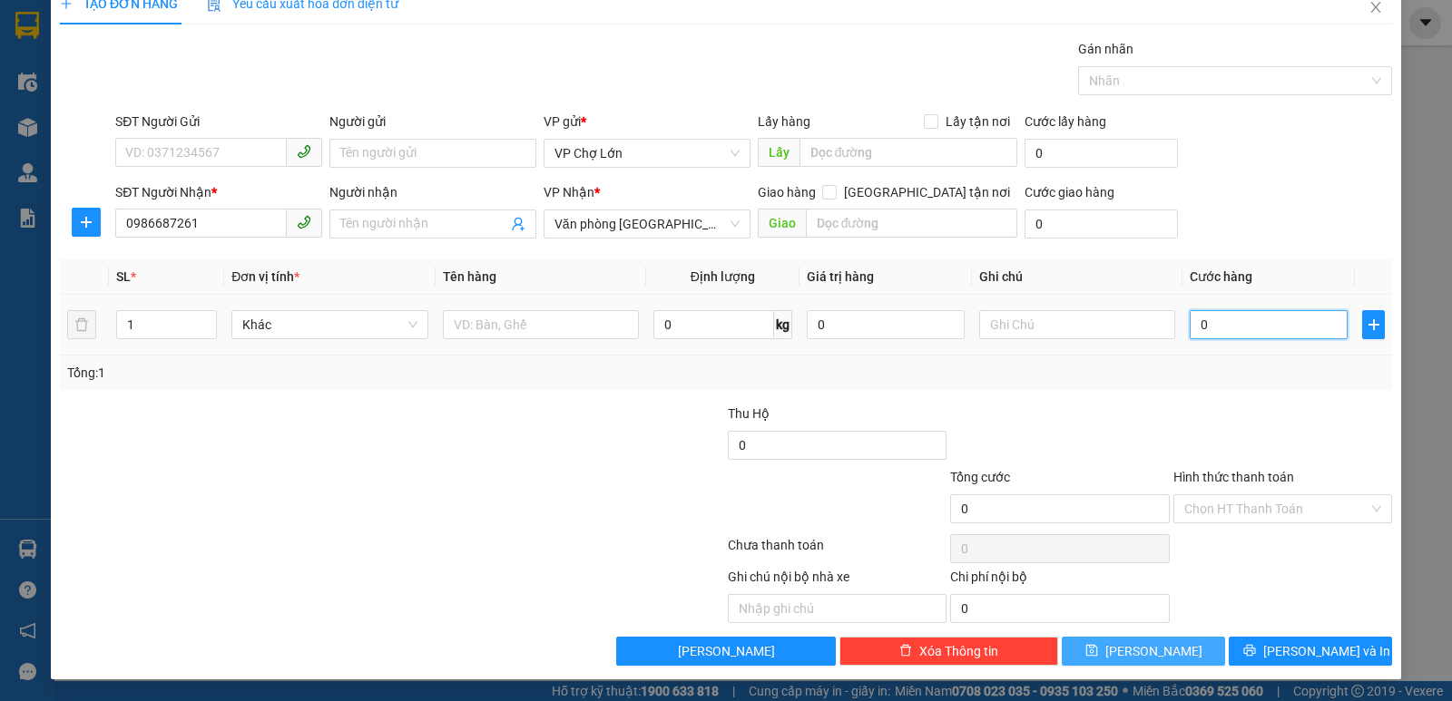
click at [1201, 327] on input "0" at bounding box center [1269, 324] width 158 height 29
click at [1098, 654] on icon "save" at bounding box center [1091, 650] width 13 height 13
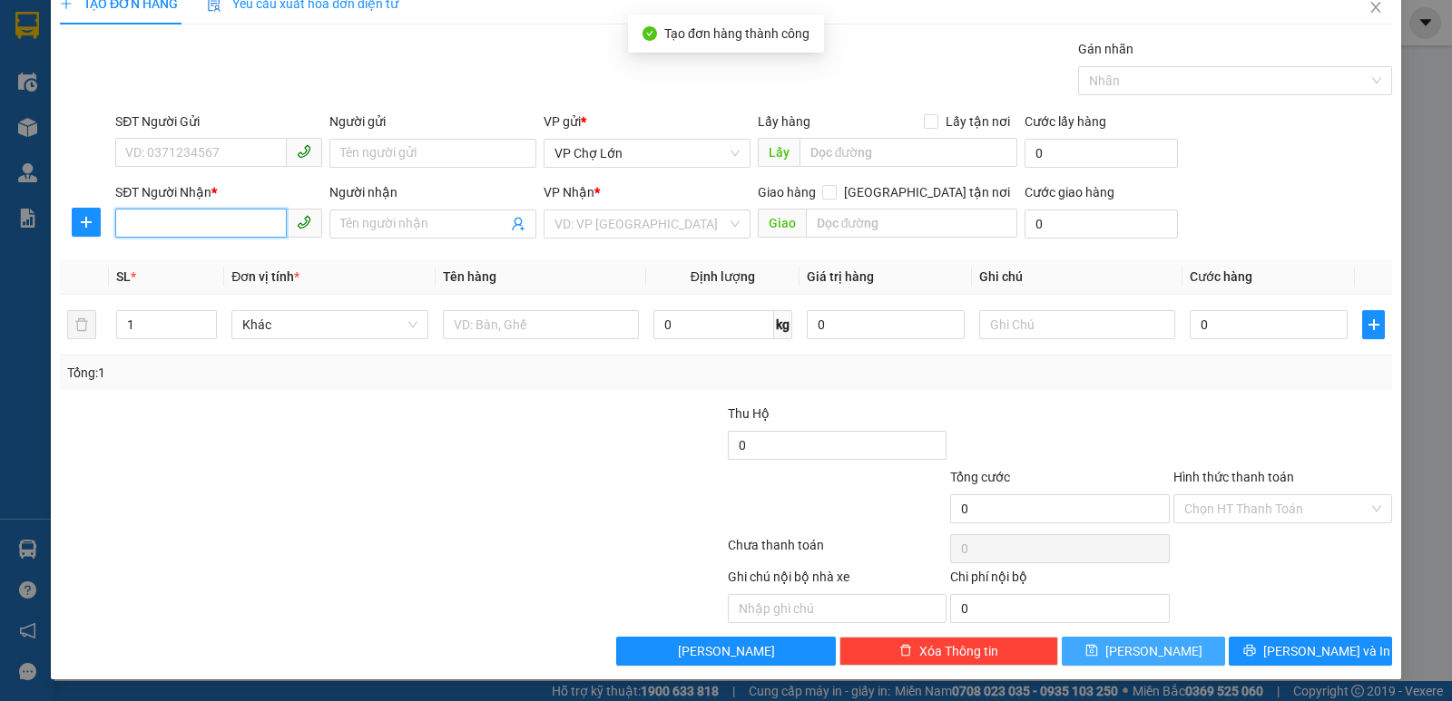
click at [126, 228] on input "SĐT Người Nhận *" at bounding box center [201, 223] width 172 height 29
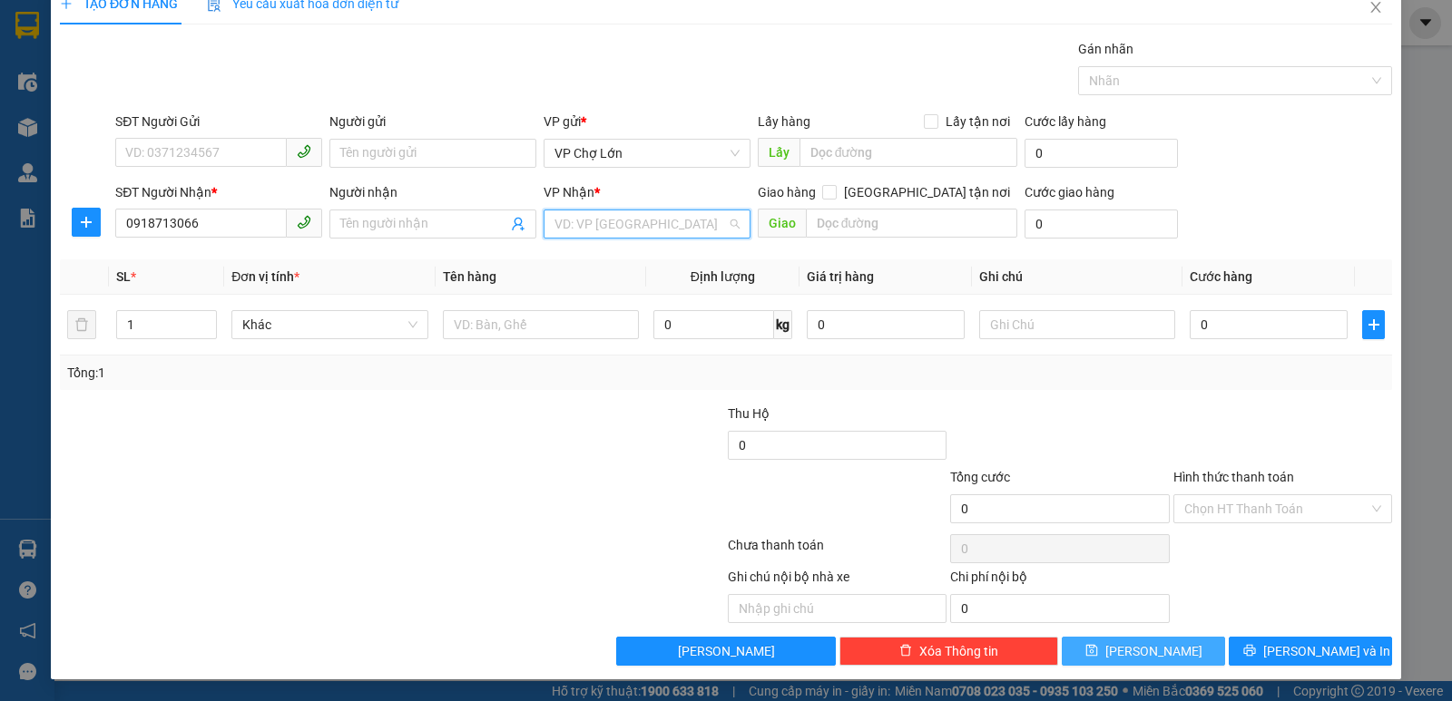
click at [709, 221] on input "search" at bounding box center [640, 224] width 172 height 27
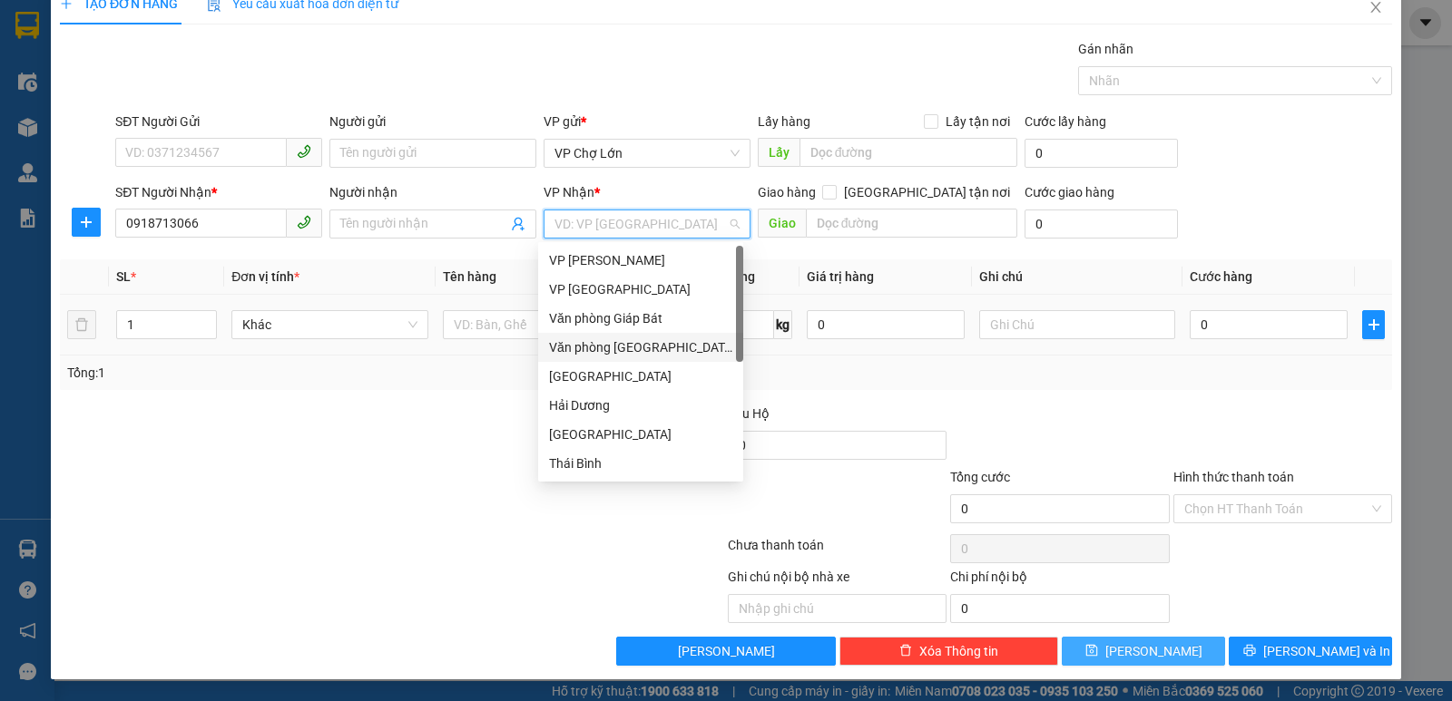
drag, startPoint x: 639, startPoint y: 350, endPoint x: 688, endPoint y: 341, distance: 49.8
click at [643, 350] on div "Văn phòng [GEOGRAPHIC_DATA]" at bounding box center [640, 348] width 183 height 20
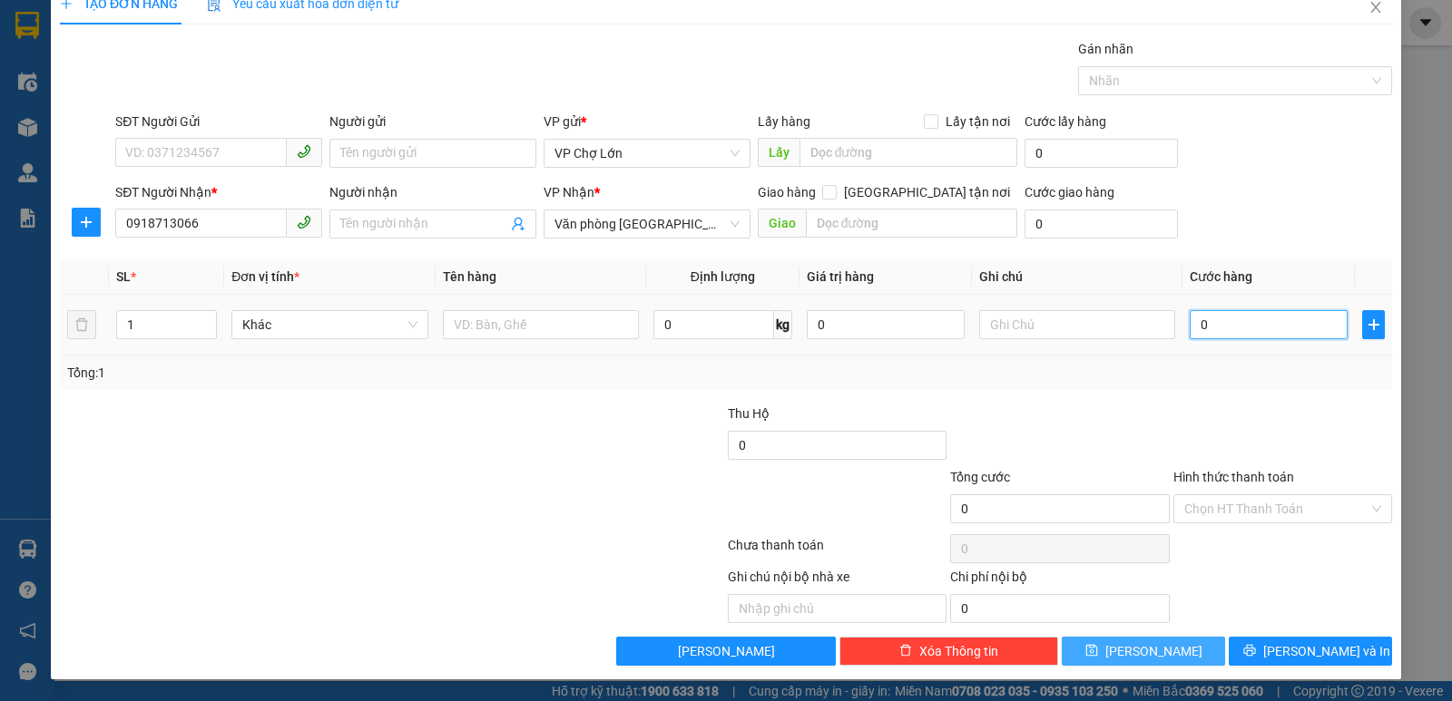
click at [1190, 324] on input "0" at bounding box center [1269, 324] width 158 height 29
click at [1097, 652] on icon "save" at bounding box center [1091, 651] width 12 height 12
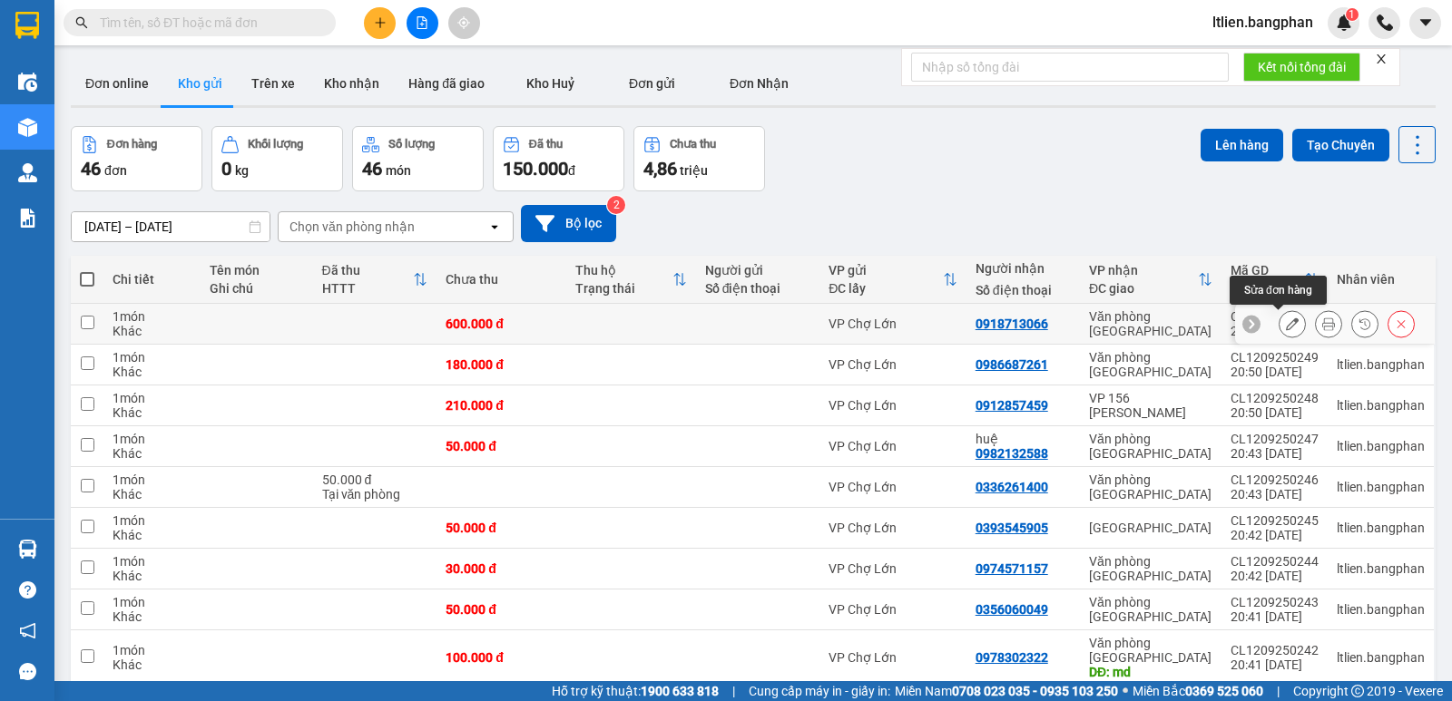
click at [1286, 324] on icon at bounding box center [1292, 324] width 13 height 13
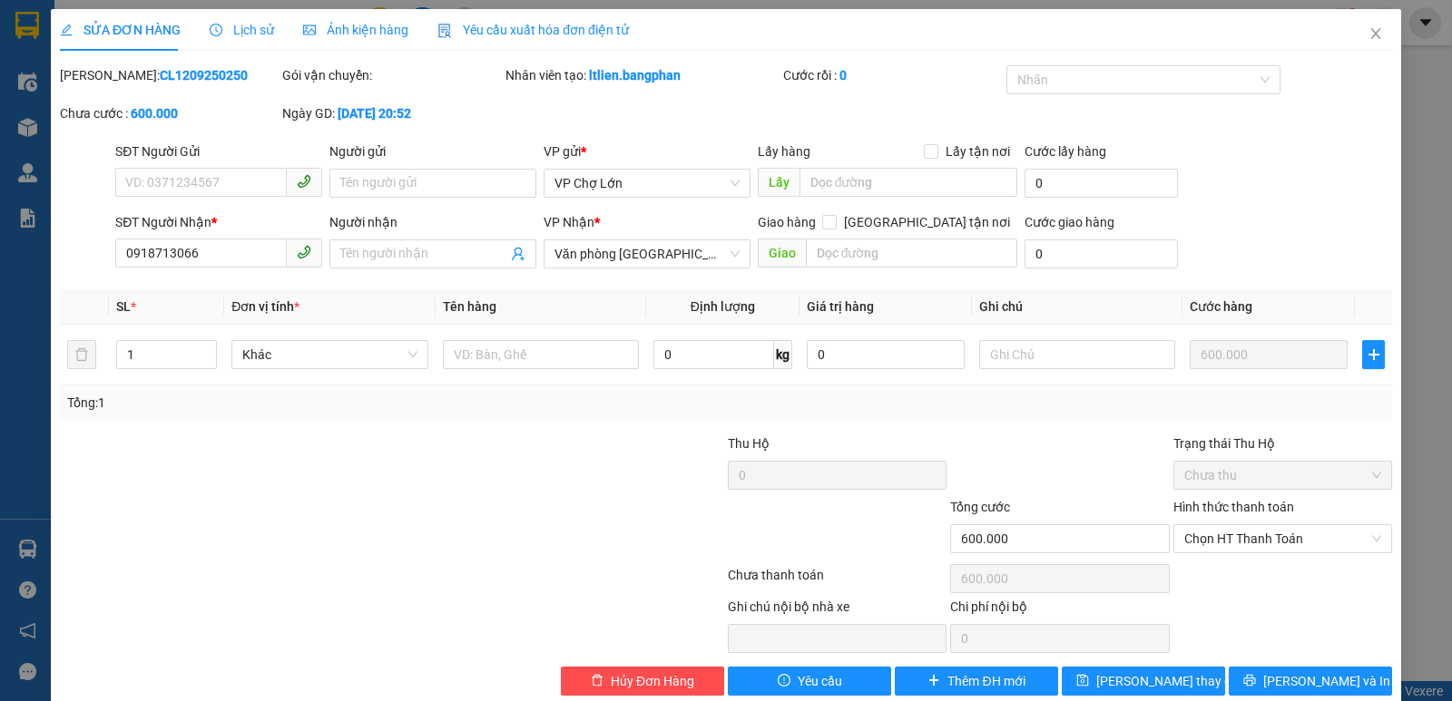
click at [1217, 510] on label "Hình thức thanh toán" at bounding box center [1233, 507] width 121 height 15
click at [1217, 525] on input "Hình thức thanh toán" at bounding box center [1276, 538] width 184 height 27
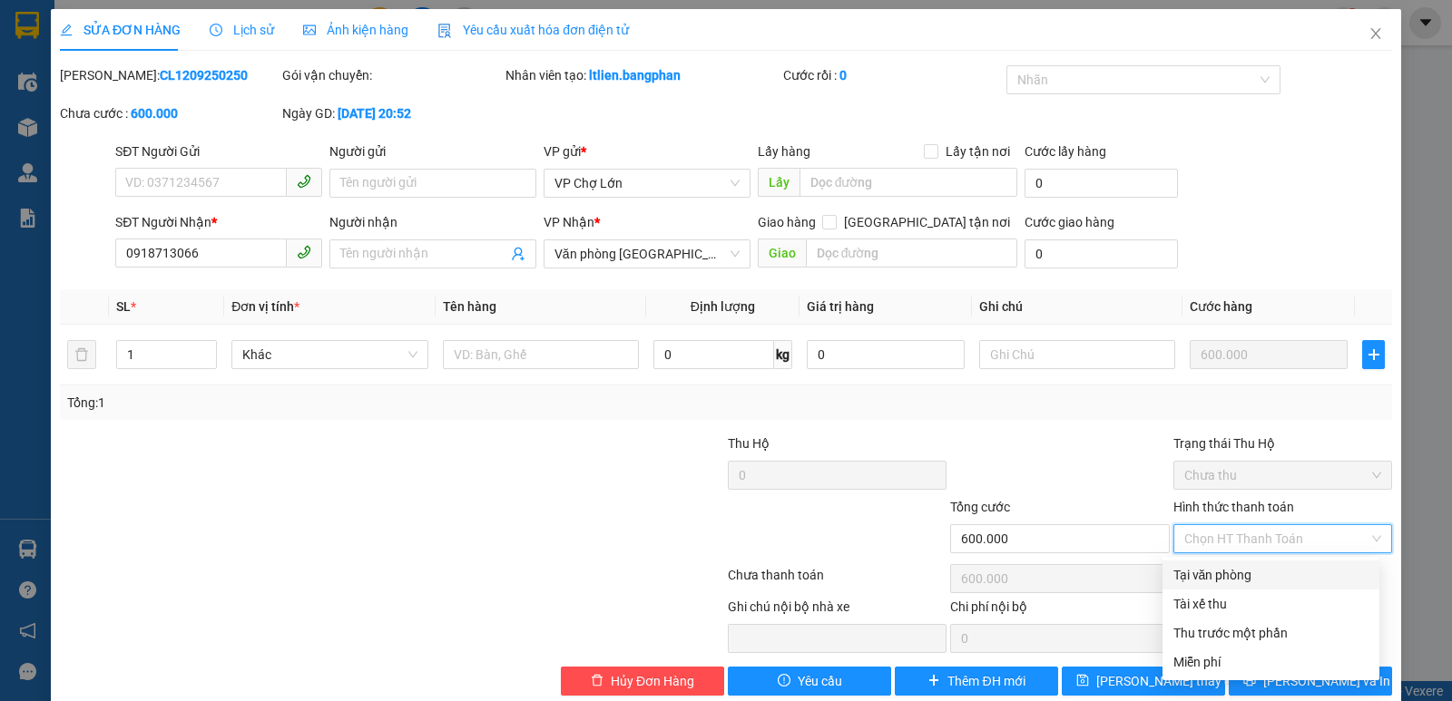
click at [1204, 574] on div "Tại văn phòng" at bounding box center [1270, 575] width 195 height 20
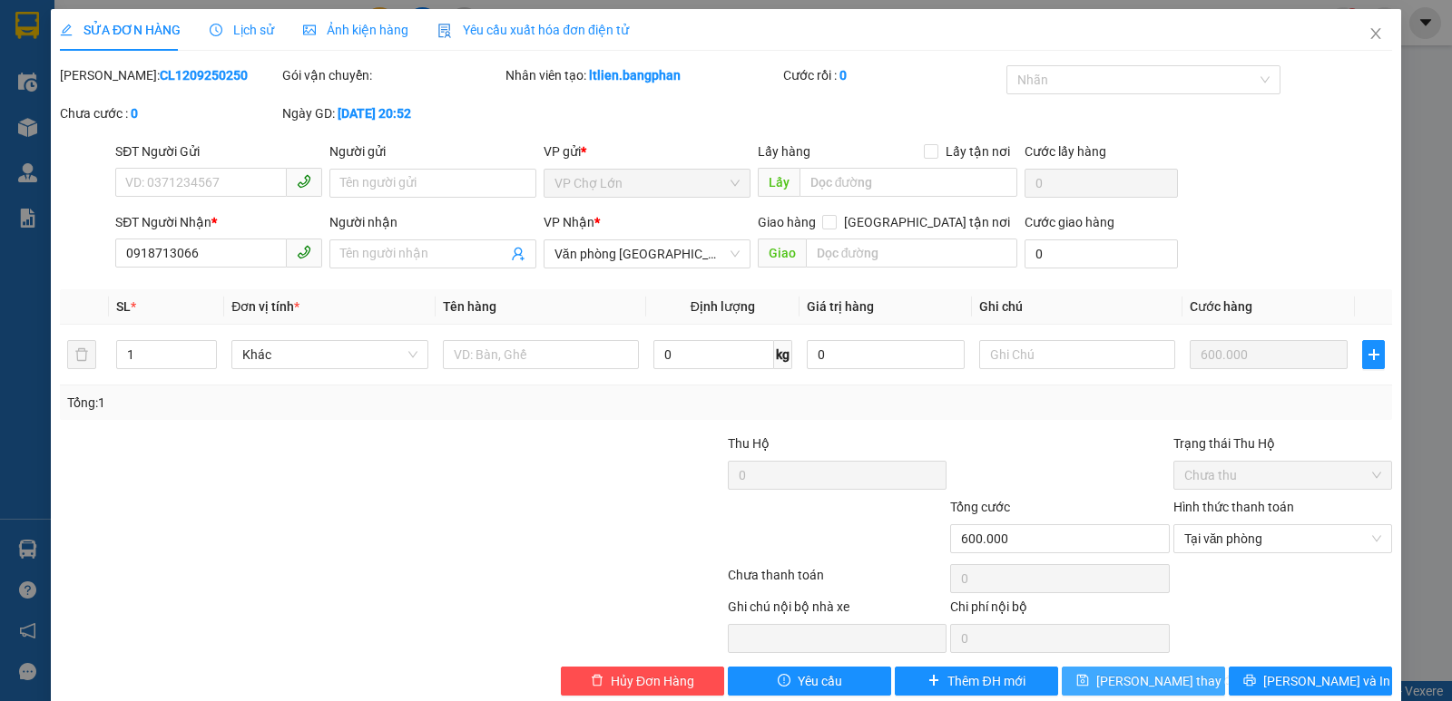
click at [1089, 670] on icon "save" at bounding box center [1083, 681] width 12 height 12
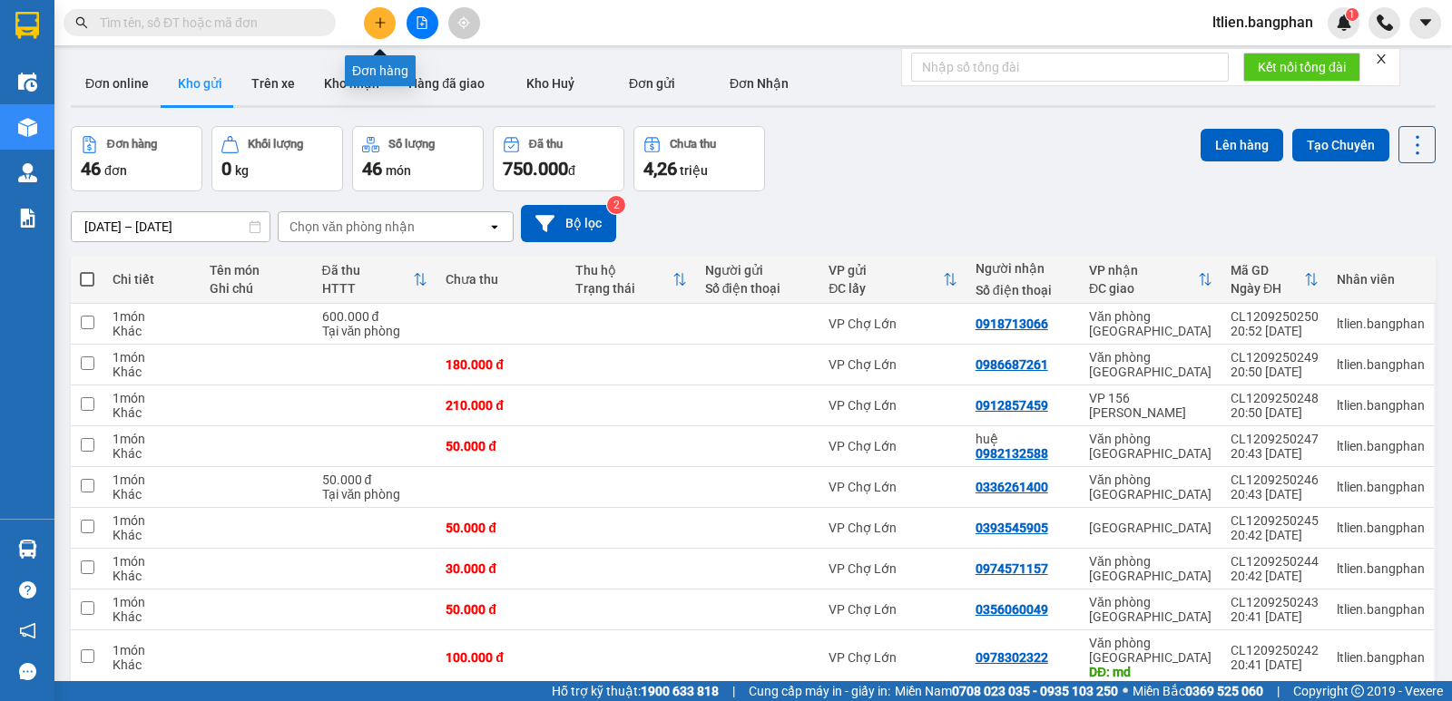
click at [384, 22] on icon "plus" at bounding box center [380, 22] width 13 height 13
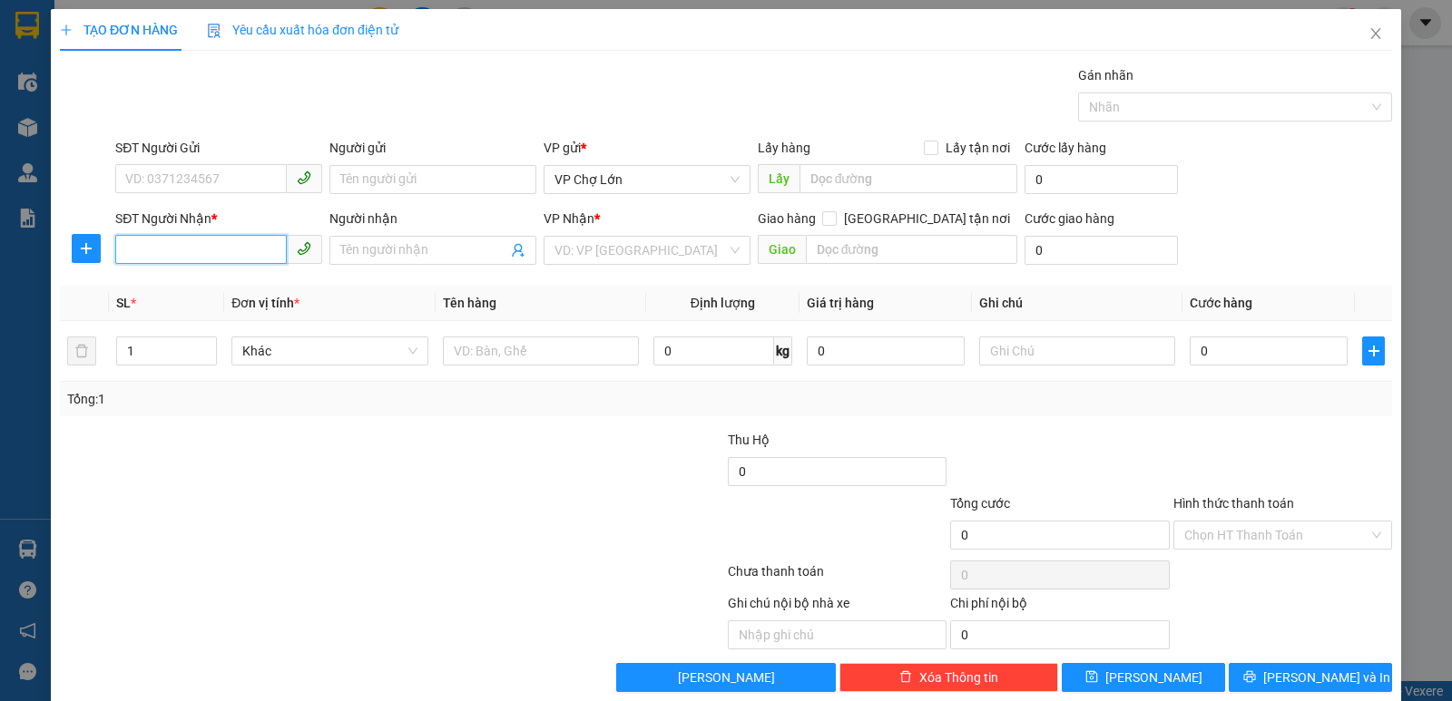
click at [125, 248] on input "SĐT Người Nhận *" at bounding box center [201, 249] width 172 height 29
click at [697, 242] on input "search" at bounding box center [640, 250] width 172 height 27
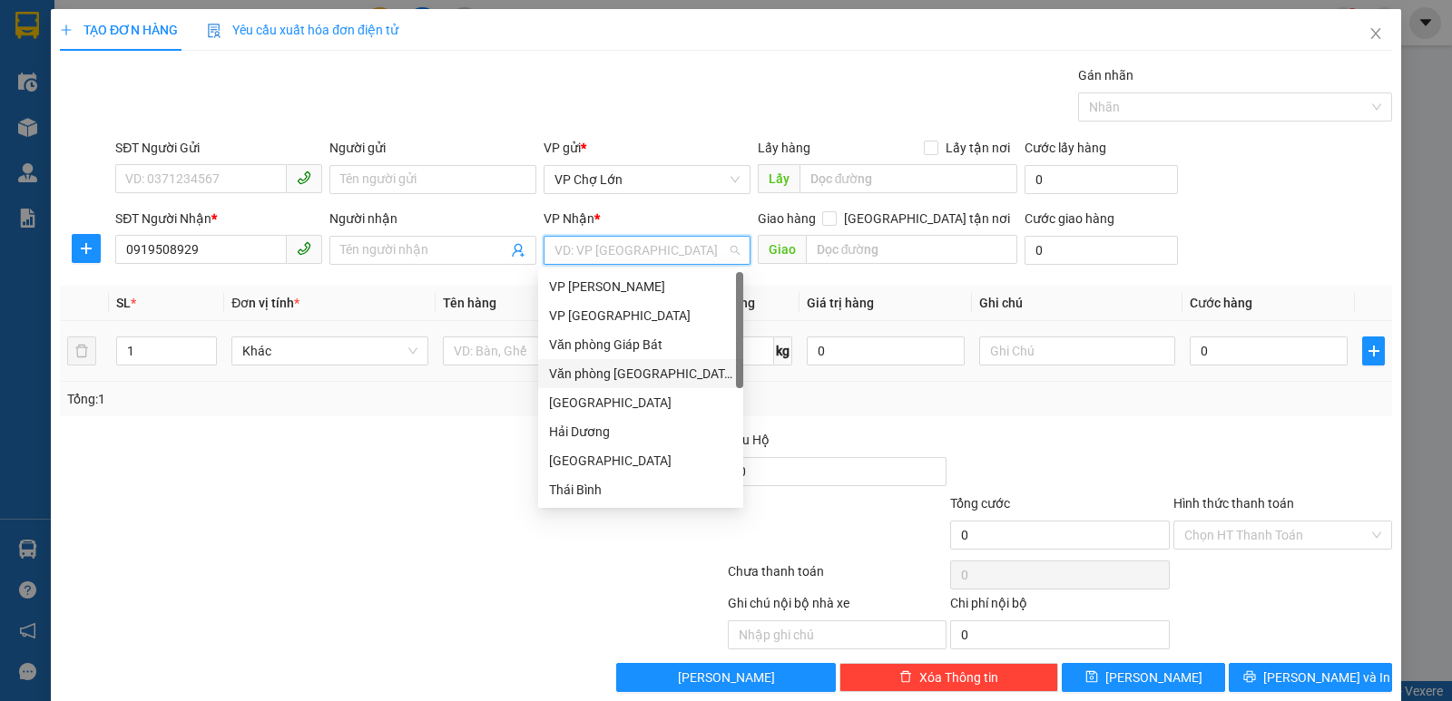
drag, startPoint x: 647, startPoint y: 372, endPoint x: 851, endPoint y: 373, distance: 204.2
click at [653, 373] on div "Văn phòng [GEOGRAPHIC_DATA]" at bounding box center [640, 374] width 183 height 20
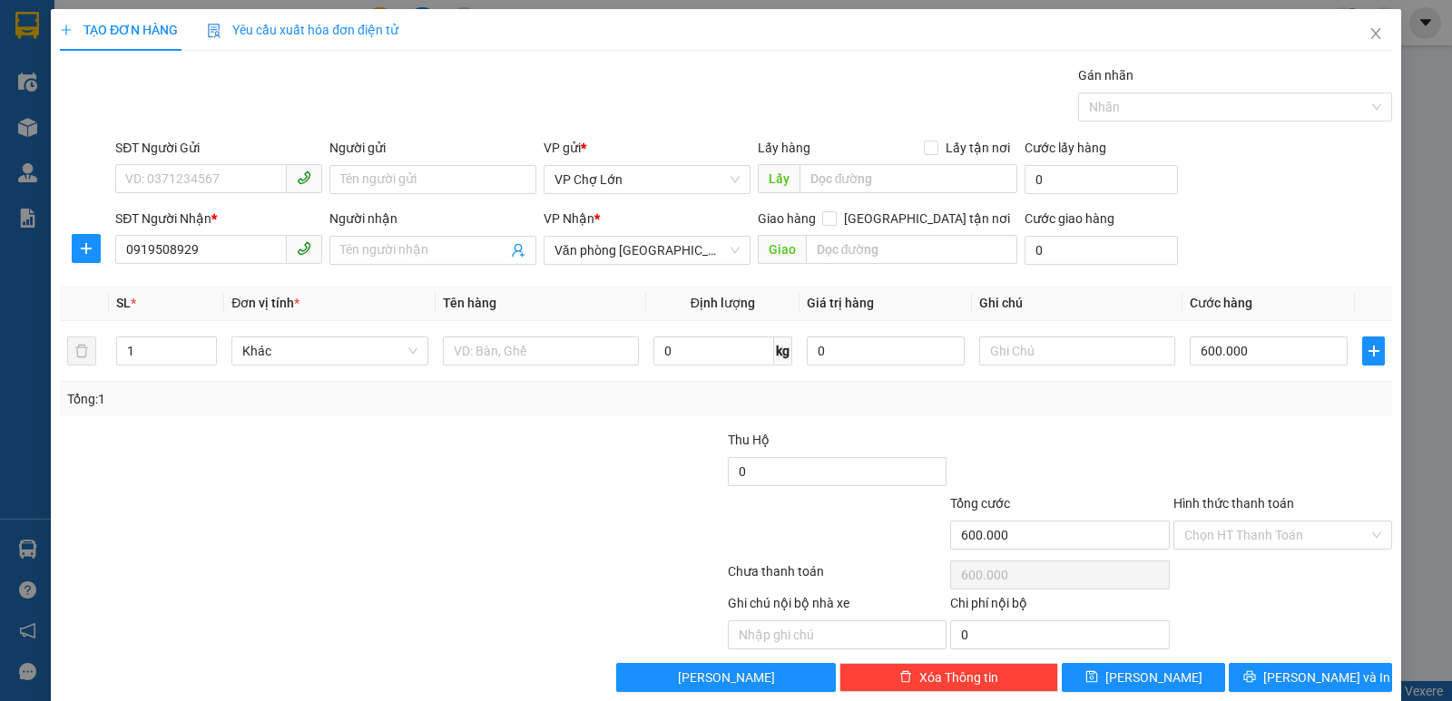
click at [1220, 505] on label "Hình thức thanh toán" at bounding box center [1233, 503] width 121 height 15
click at [1220, 522] on input "Hình thức thanh toán" at bounding box center [1276, 535] width 184 height 27
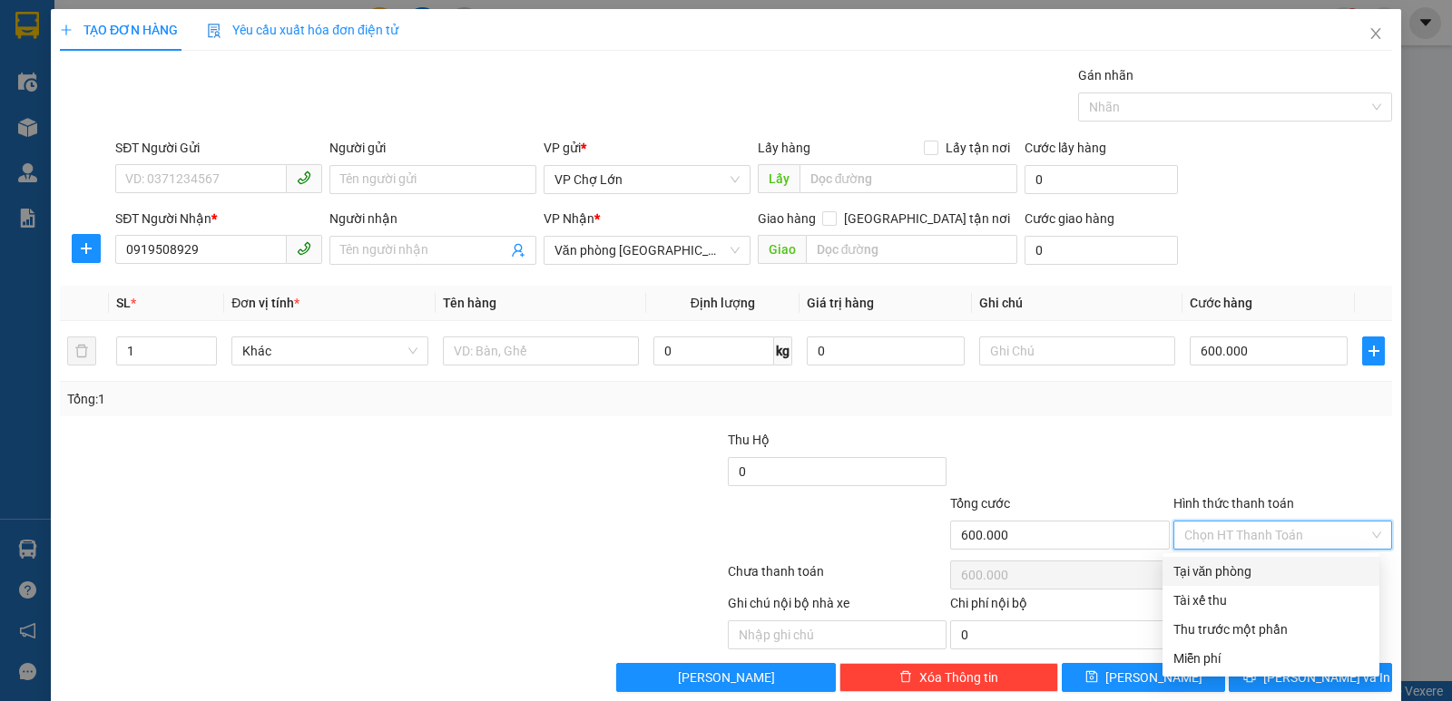
click at [1217, 573] on div "Tại văn phòng" at bounding box center [1270, 572] width 195 height 20
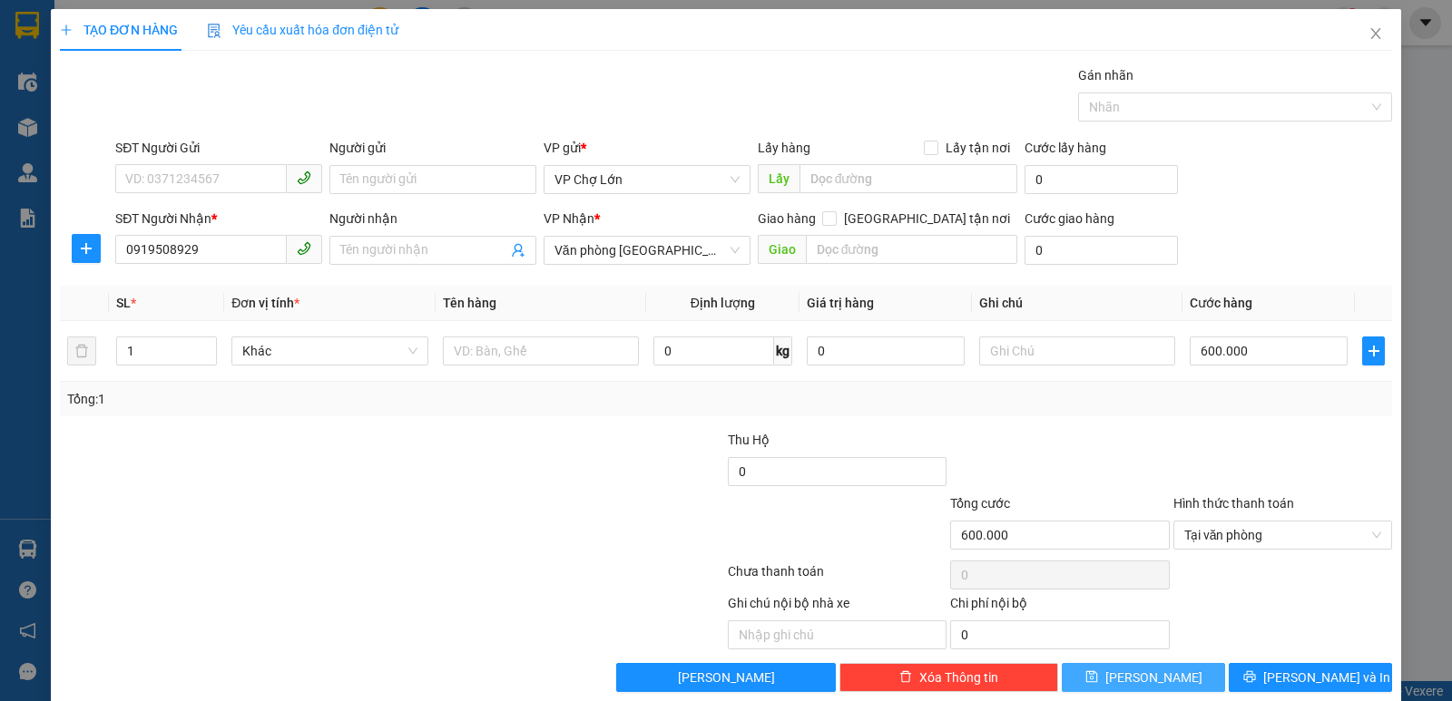
click at [1098, 670] on icon "save" at bounding box center [1091, 677] width 13 height 13
click at [126, 248] on input "SĐT Người Nhận *" at bounding box center [201, 249] width 172 height 29
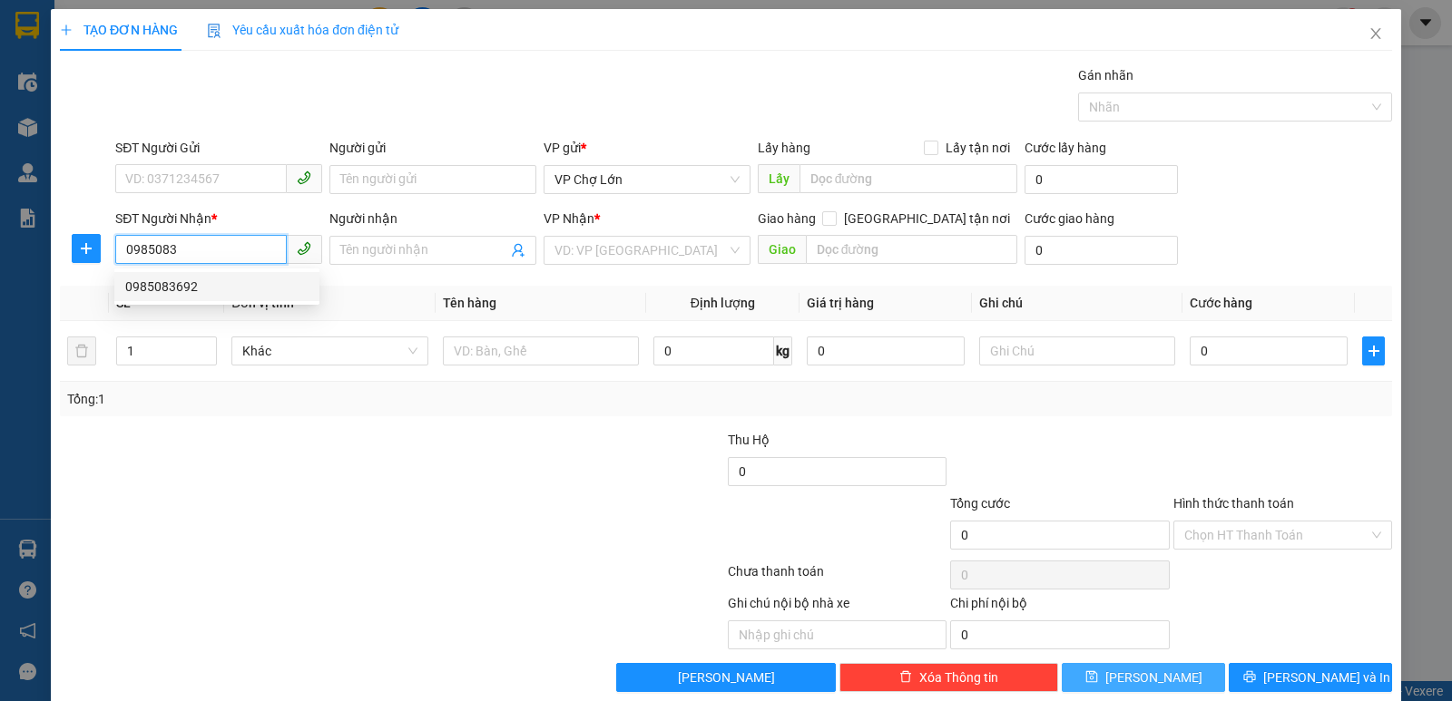
click at [160, 285] on div "0985083692" at bounding box center [216, 287] width 183 height 20
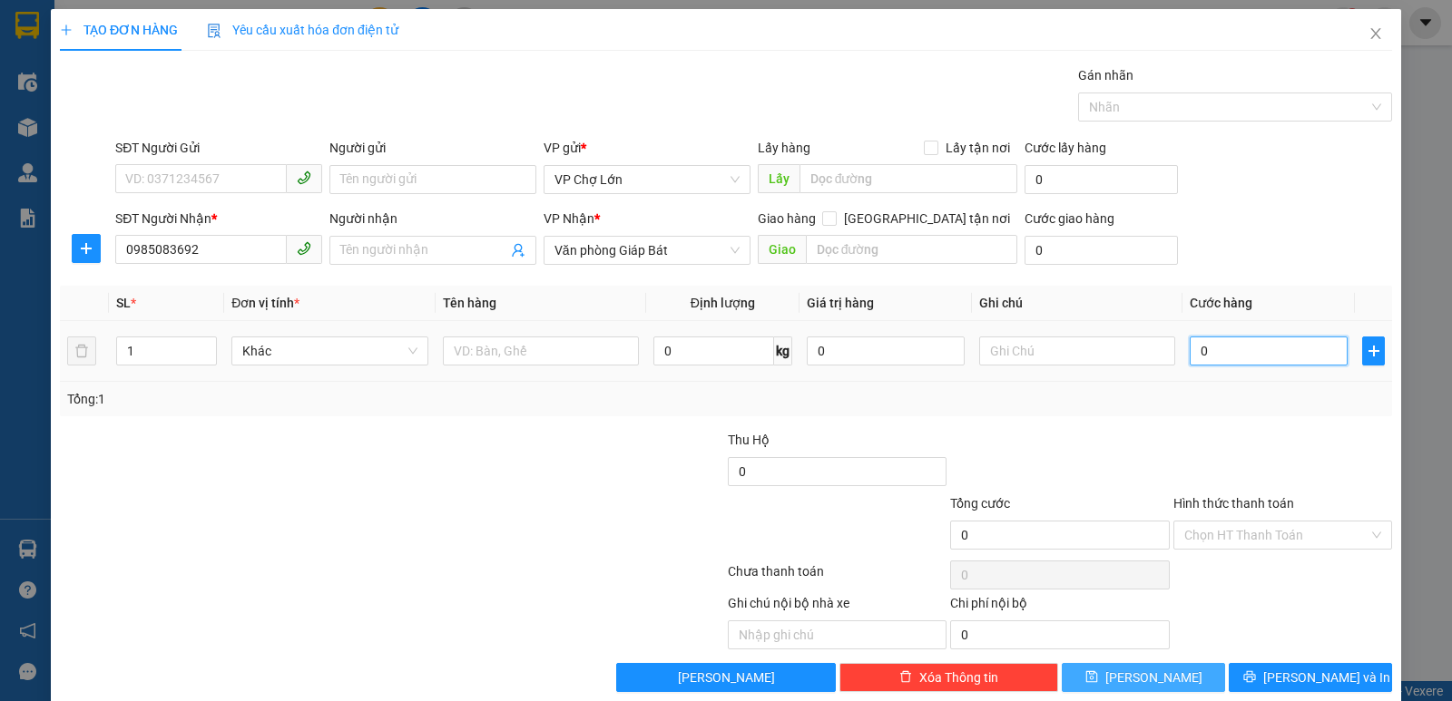
click at [1197, 352] on input "0" at bounding box center [1269, 351] width 158 height 29
click at [1098, 670] on icon "save" at bounding box center [1091, 677] width 13 height 13
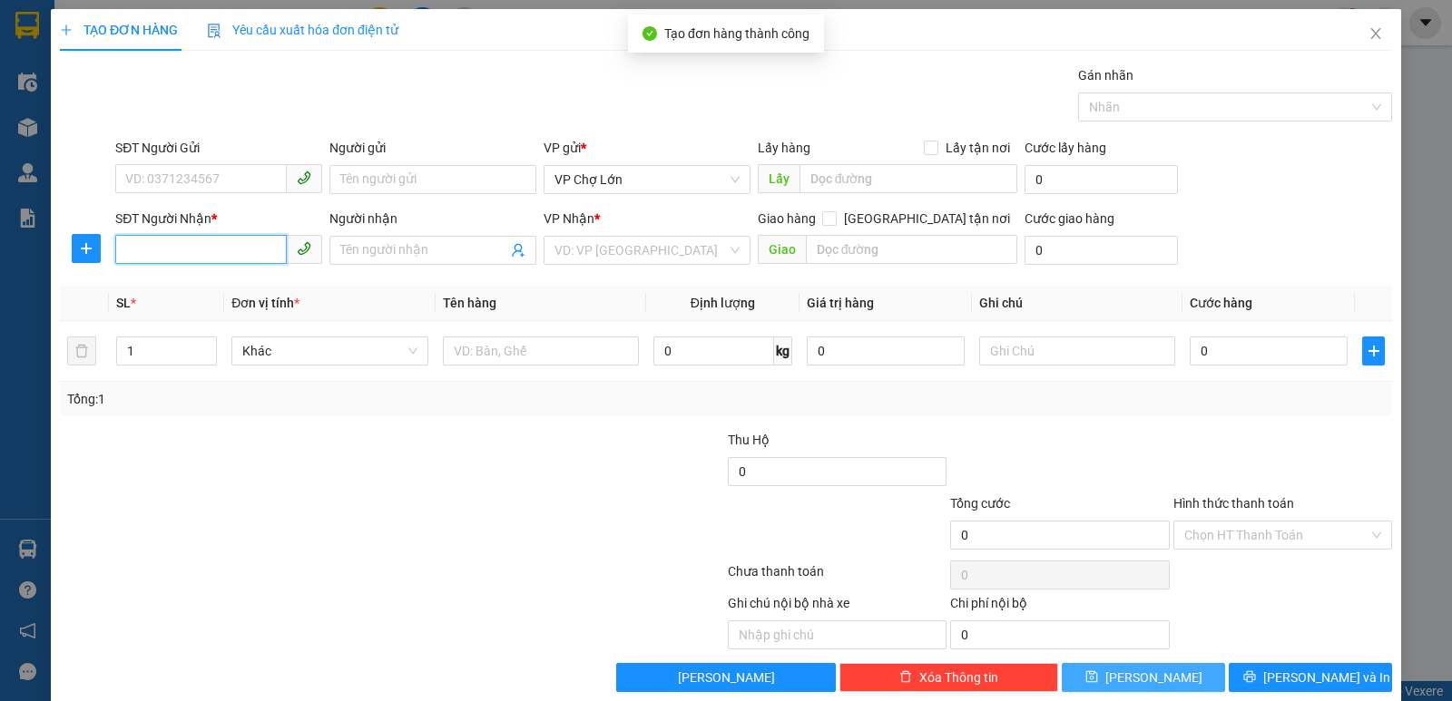
click at [124, 253] on input "SĐT Người Nhận *" at bounding box center [201, 249] width 172 height 29
click at [122, 251] on input "SĐT Người Nhận *" at bounding box center [201, 249] width 172 height 29
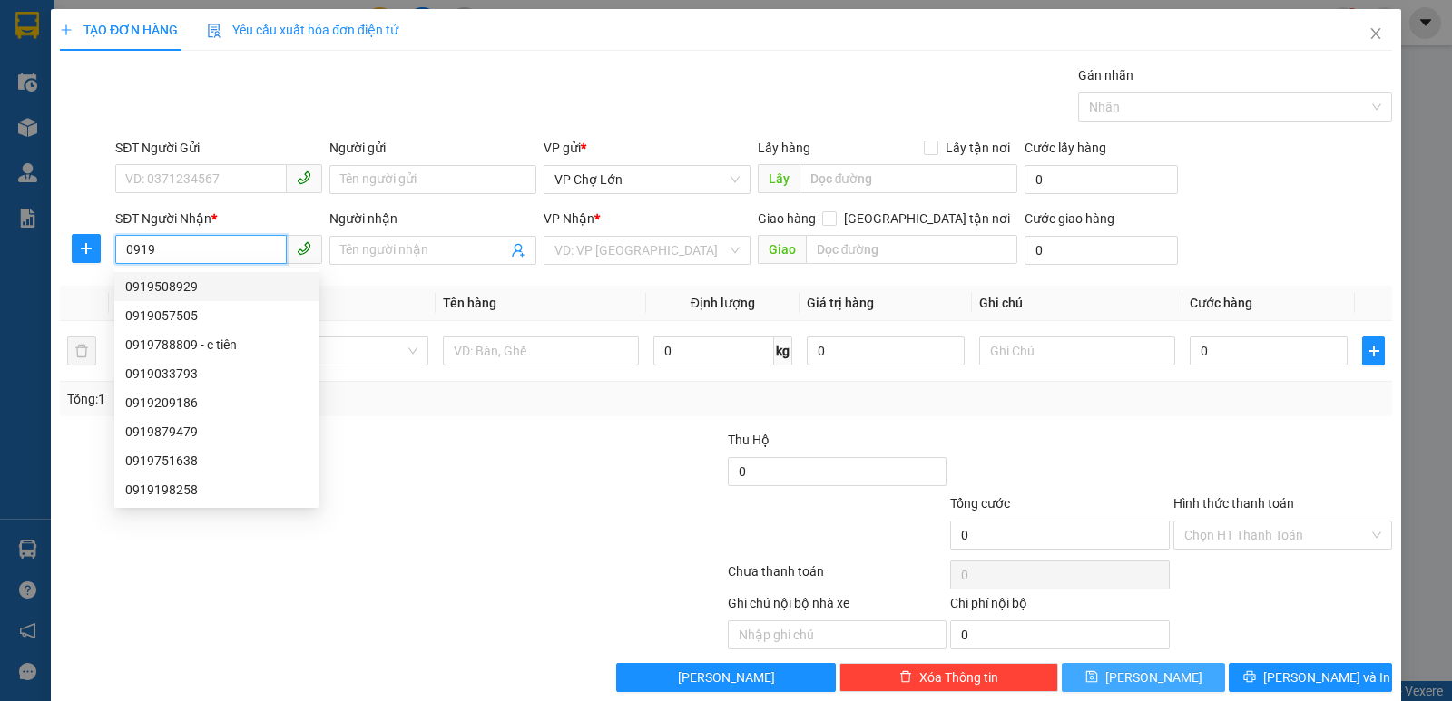
click at [183, 290] on div "0919508929" at bounding box center [216, 287] width 183 height 20
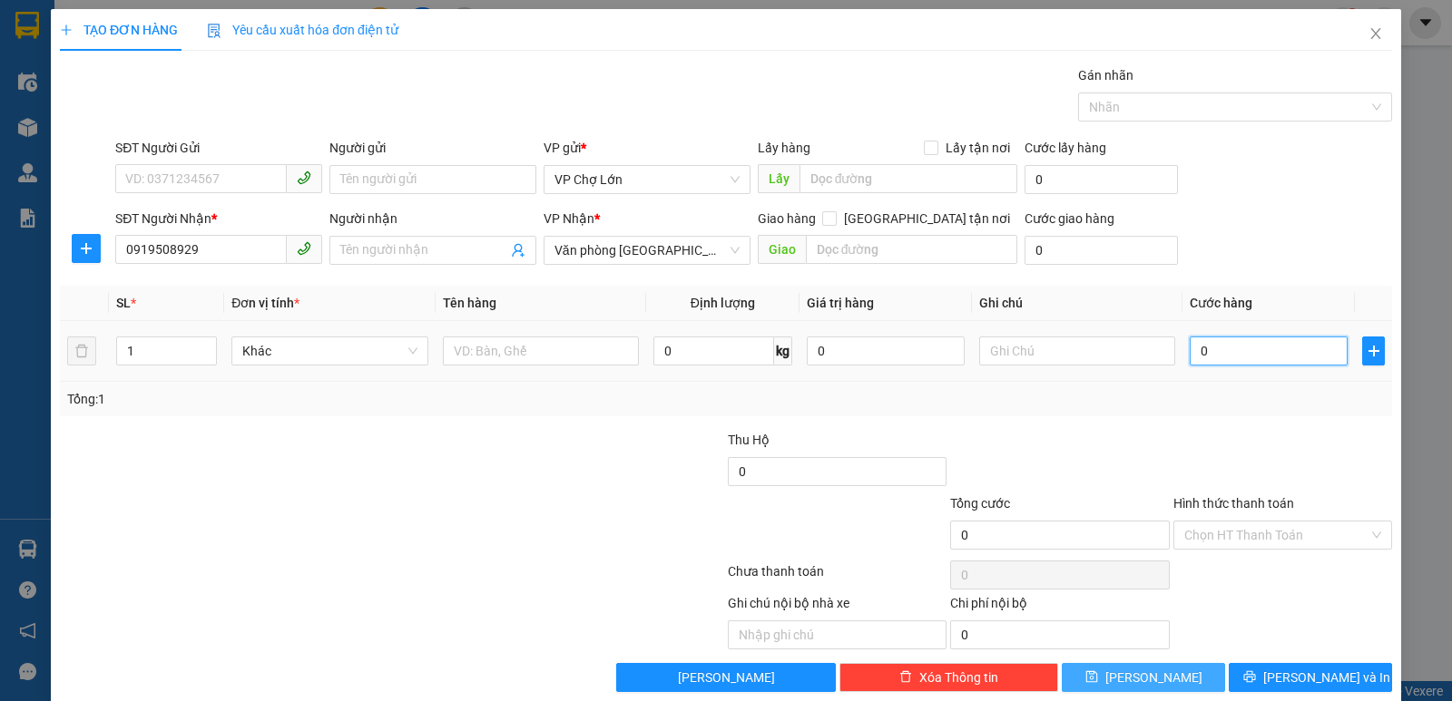
click at [1200, 351] on input "0" at bounding box center [1269, 351] width 158 height 29
click at [1098, 670] on icon "save" at bounding box center [1091, 677] width 13 height 13
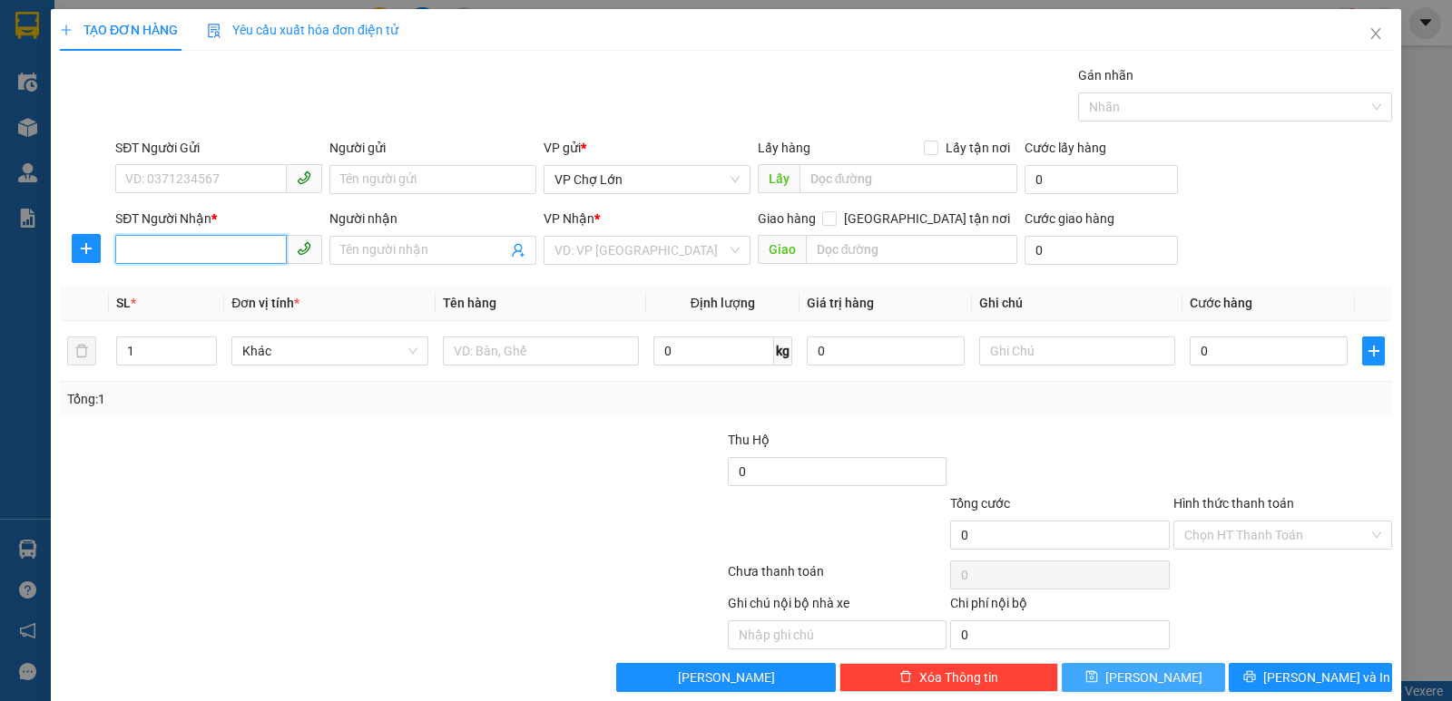
click at [129, 241] on input "SĐT Người Nhận *" at bounding box center [201, 249] width 172 height 29
click at [179, 285] on div "0912857459" at bounding box center [216, 287] width 183 height 20
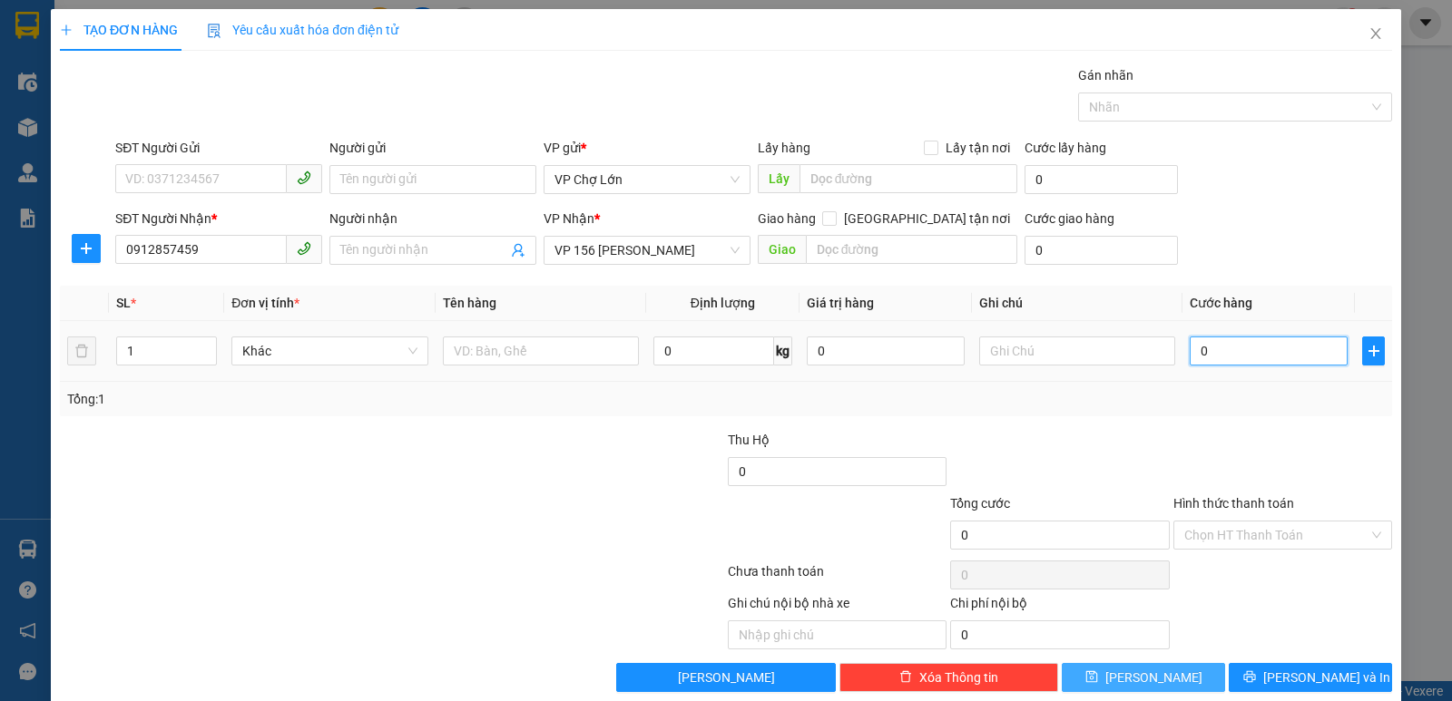
click at [1195, 352] on input "0" at bounding box center [1269, 351] width 158 height 29
click at [1098, 670] on icon "save" at bounding box center [1091, 677] width 13 height 13
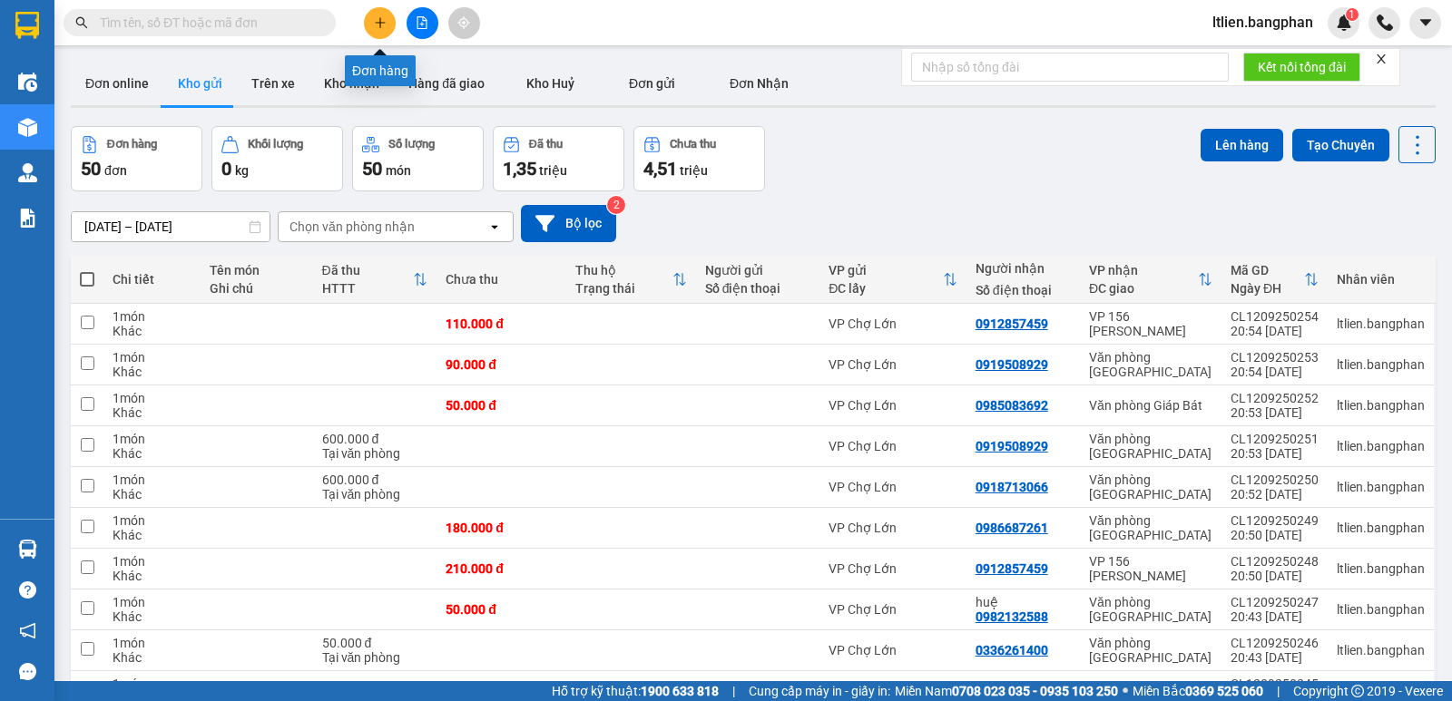
click at [381, 27] on icon "plus" at bounding box center [380, 22] width 13 height 13
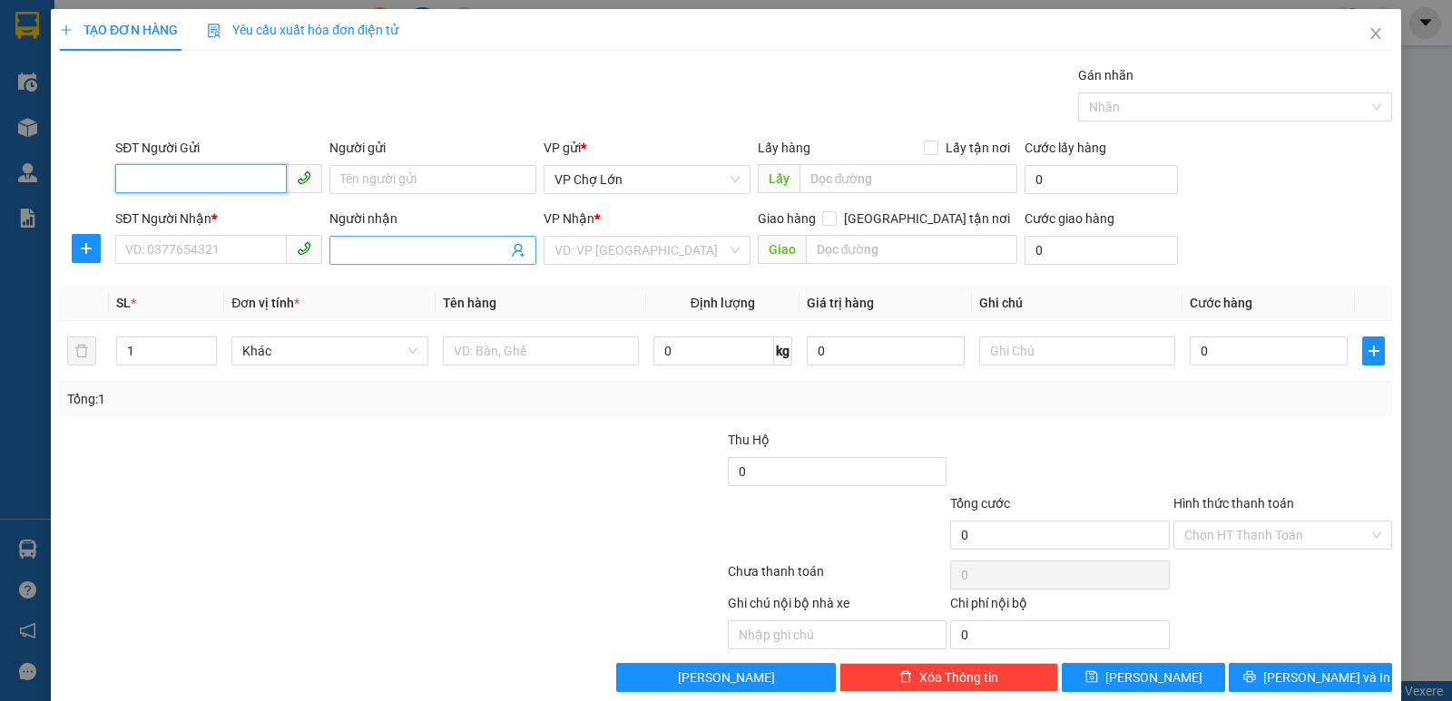
scroll to position [26, 0]
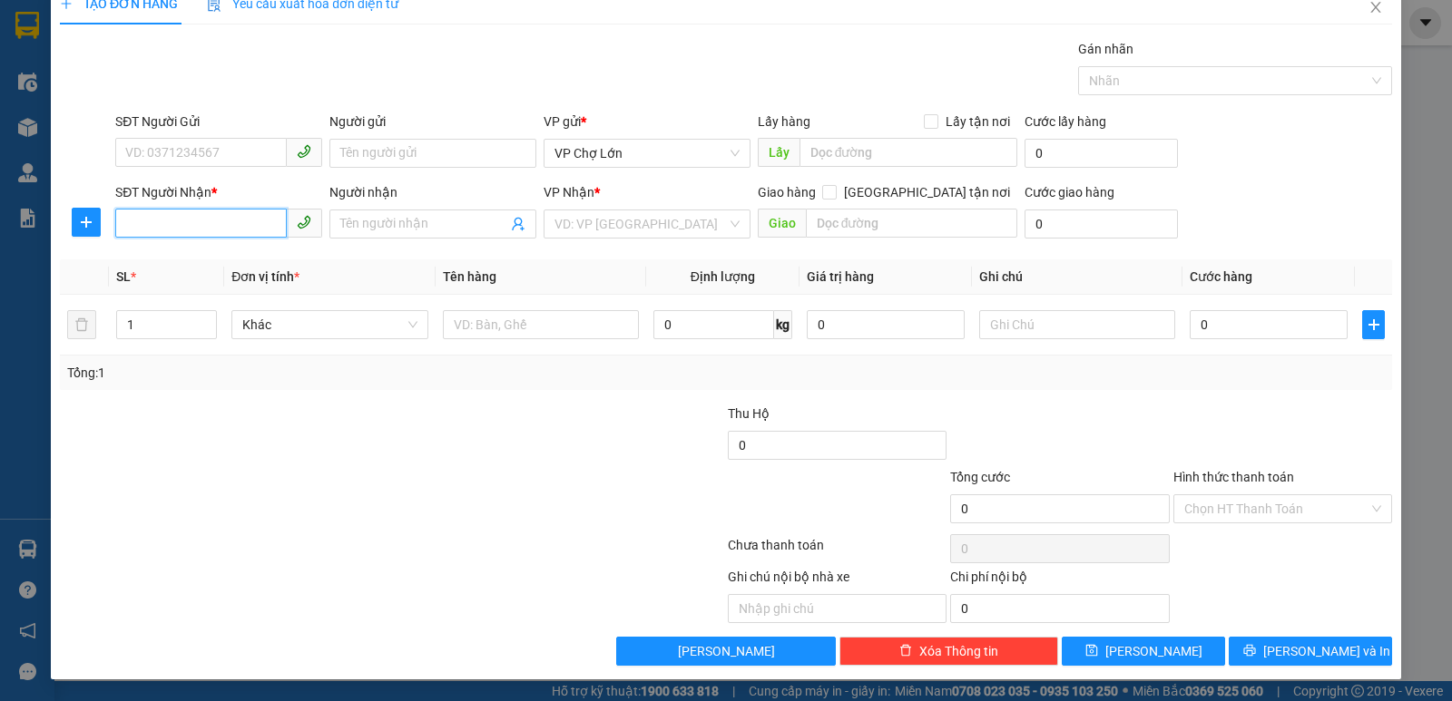
click at [122, 221] on input "SĐT Người Nhận *" at bounding box center [201, 223] width 172 height 29
click at [131, 228] on input "SĐT Người Nhận *" at bounding box center [201, 223] width 172 height 29
click at [182, 263] on div "0933764944" at bounding box center [216, 260] width 183 height 20
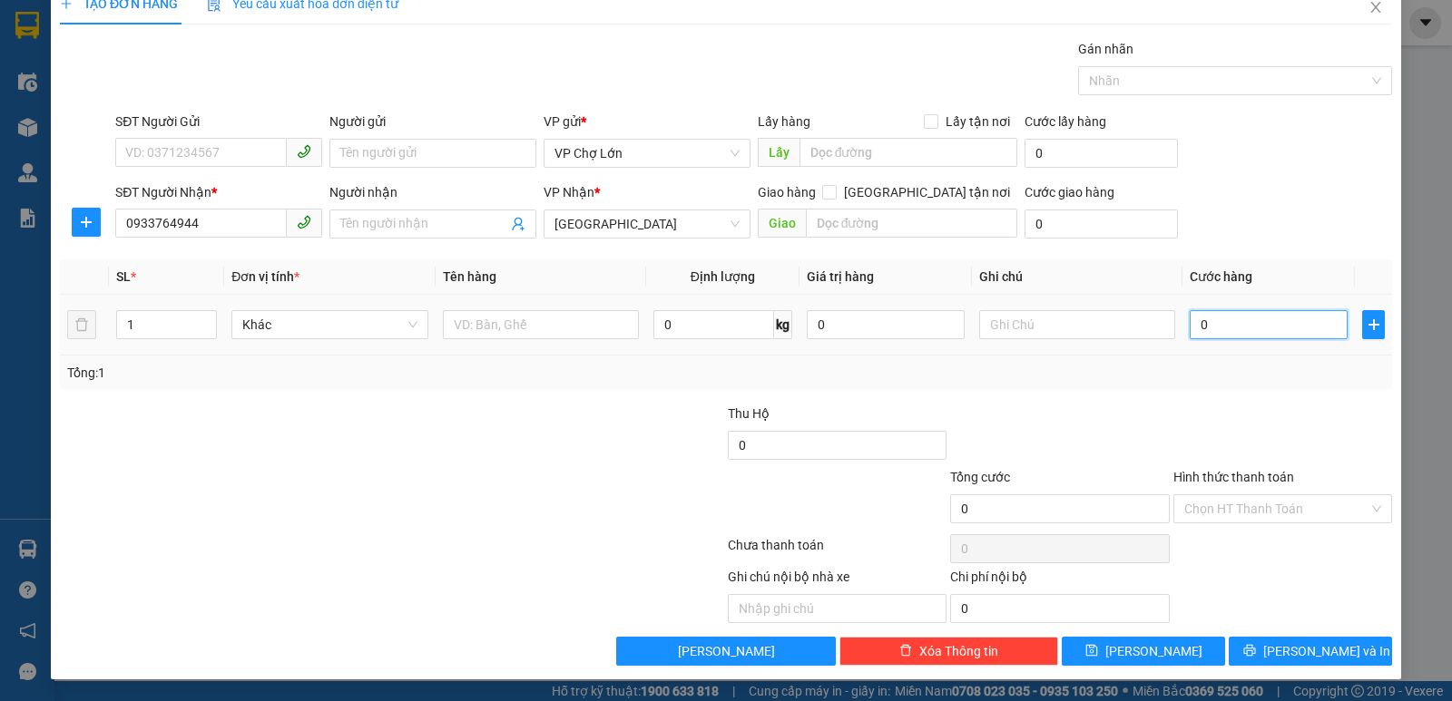
click at [1201, 325] on input "0" at bounding box center [1269, 324] width 158 height 29
click at [1098, 651] on icon "save" at bounding box center [1091, 650] width 13 height 13
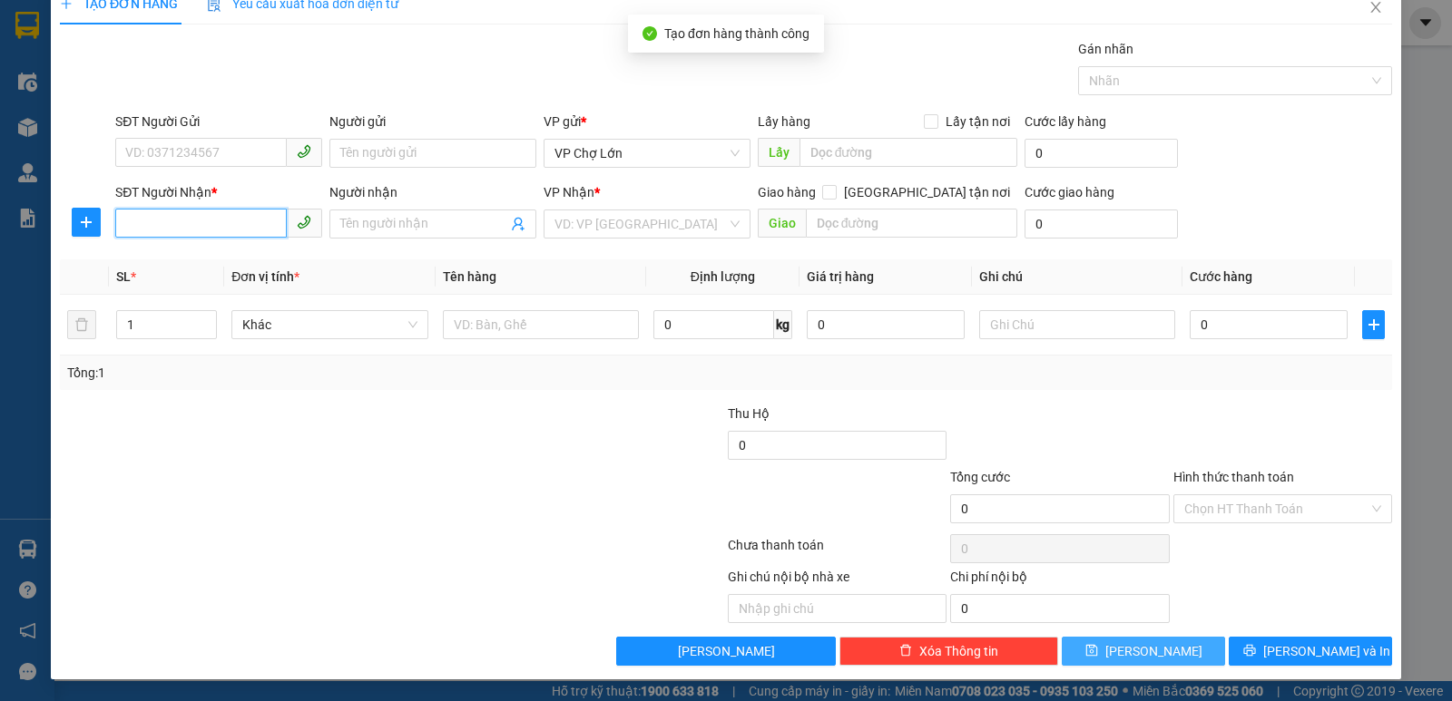
click at [118, 224] on input "SĐT Người Nhận *" at bounding box center [201, 223] width 172 height 29
click at [182, 264] on div "0947244949 - hằng" at bounding box center [216, 260] width 183 height 20
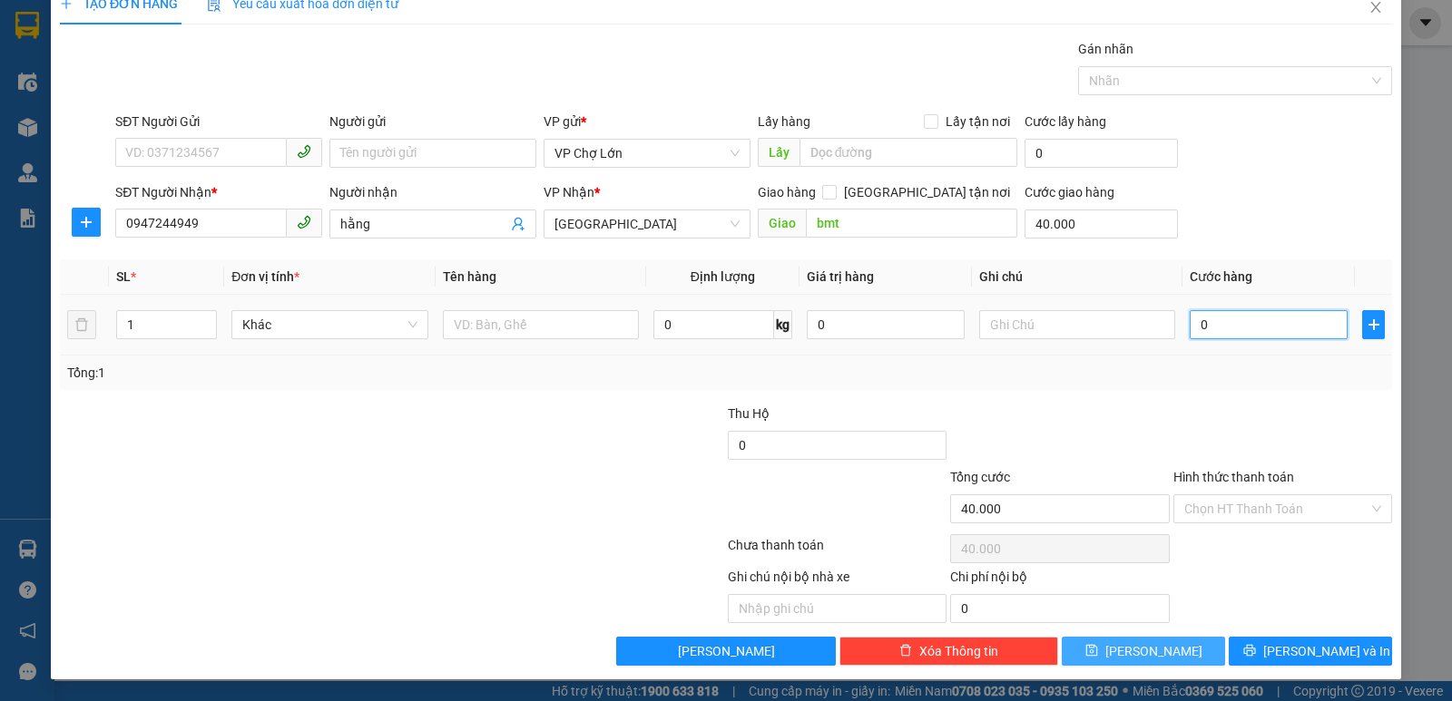
click at [1193, 327] on input "0" at bounding box center [1269, 324] width 158 height 29
click at [1127, 654] on button "[PERSON_NAME]" at bounding box center [1143, 651] width 163 height 29
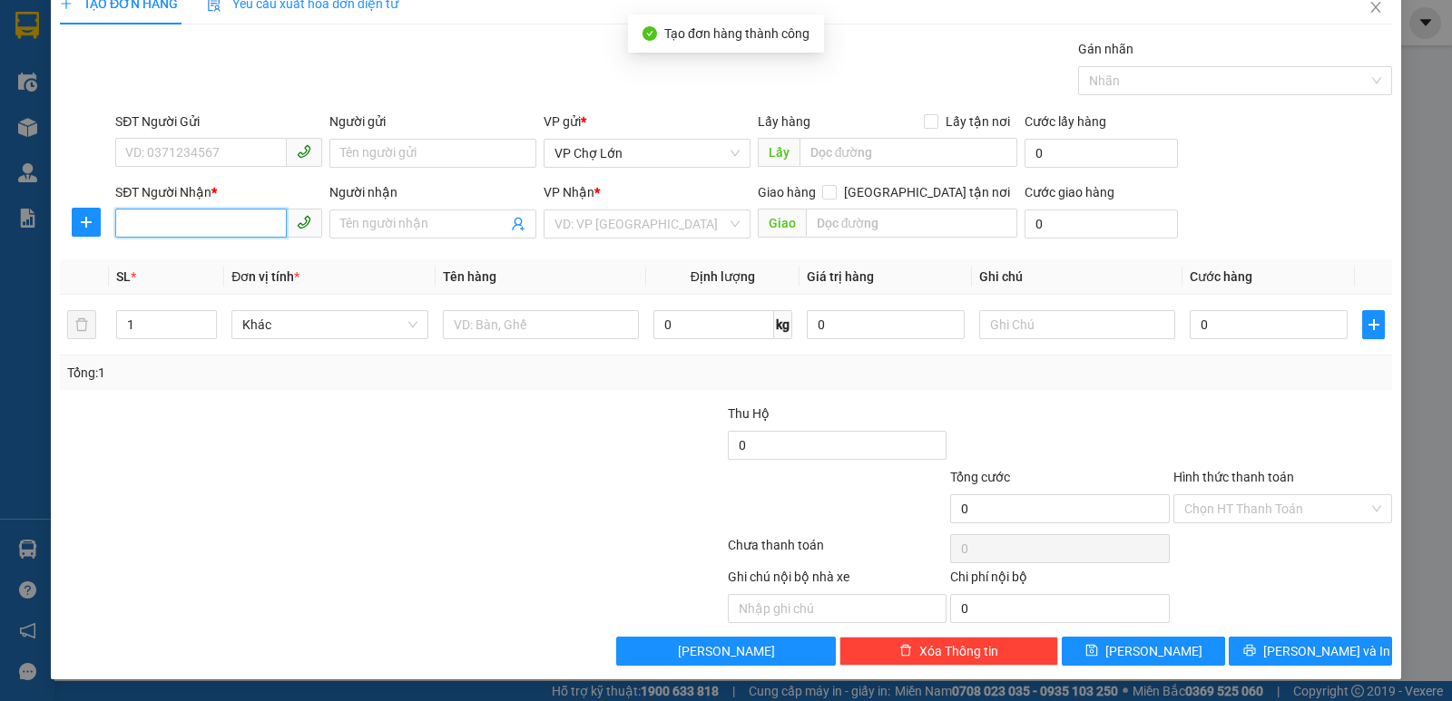
click at [127, 222] on input "SĐT Người Nhận *" at bounding box center [201, 223] width 172 height 29
click at [180, 260] on div "0905815759" at bounding box center [216, 260] width 183 height 20
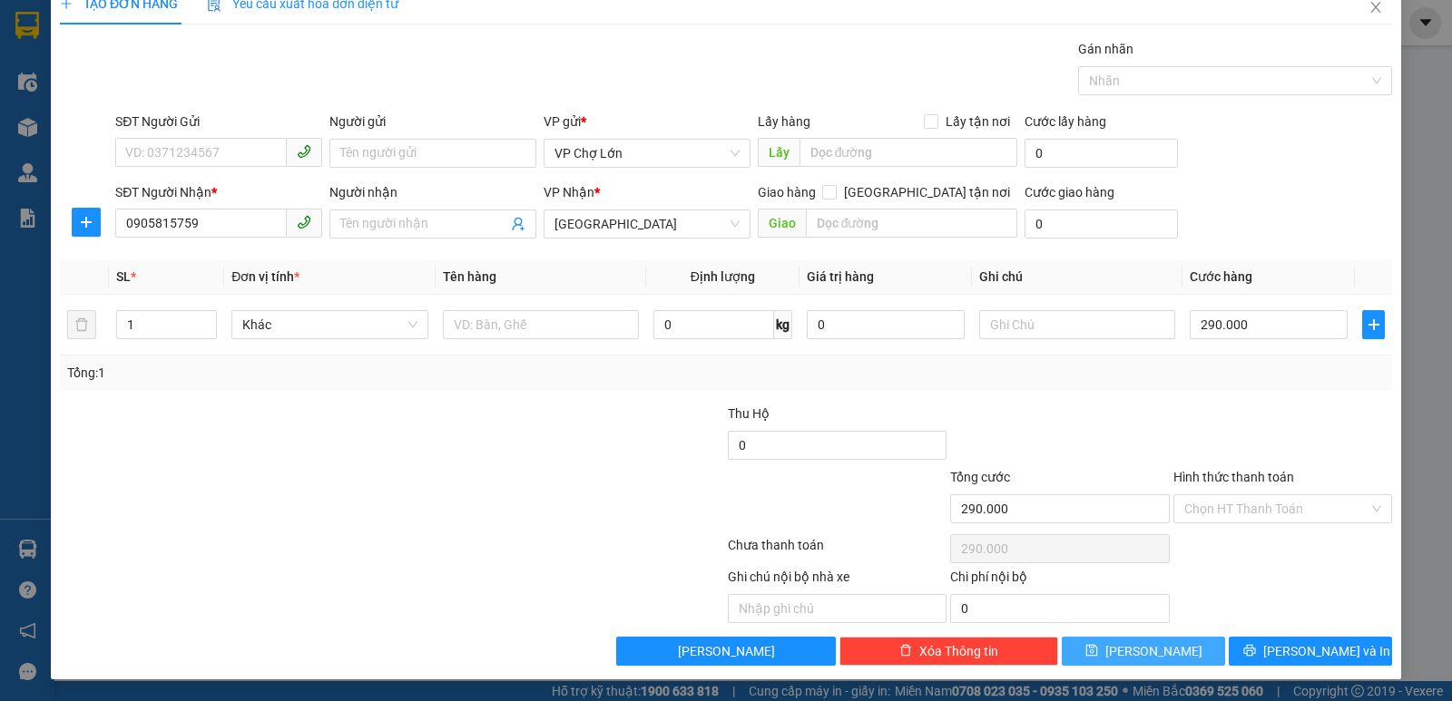
click at [1126, 651] on button "[PERSON_NAME]" at bounding box center [1143, 651] width 163 height 29
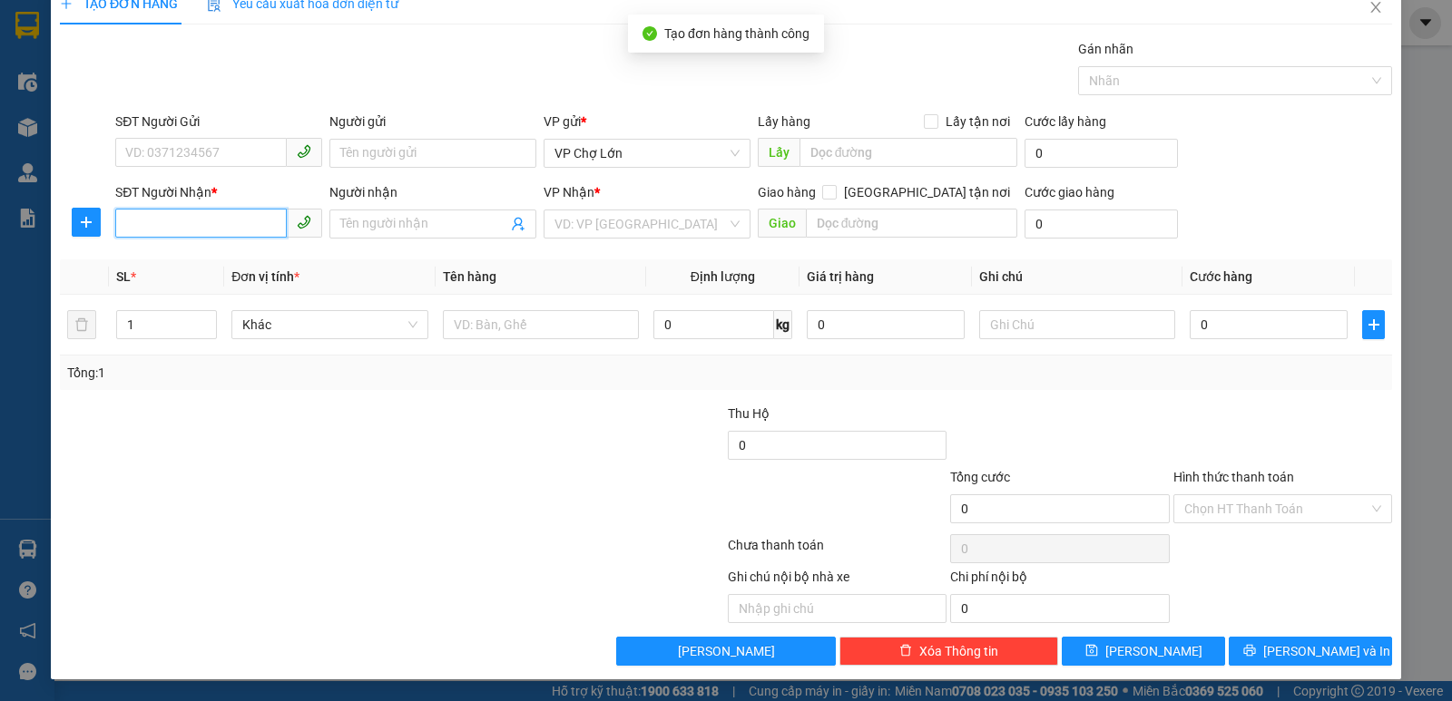
click at [120, 220] on input "SĐT Người Nhận *" at bounding box center [201, 223] width 172 height 29
click at [176, 264] on div "0944544897" at bounding box center [216, 260] width 183 height 20
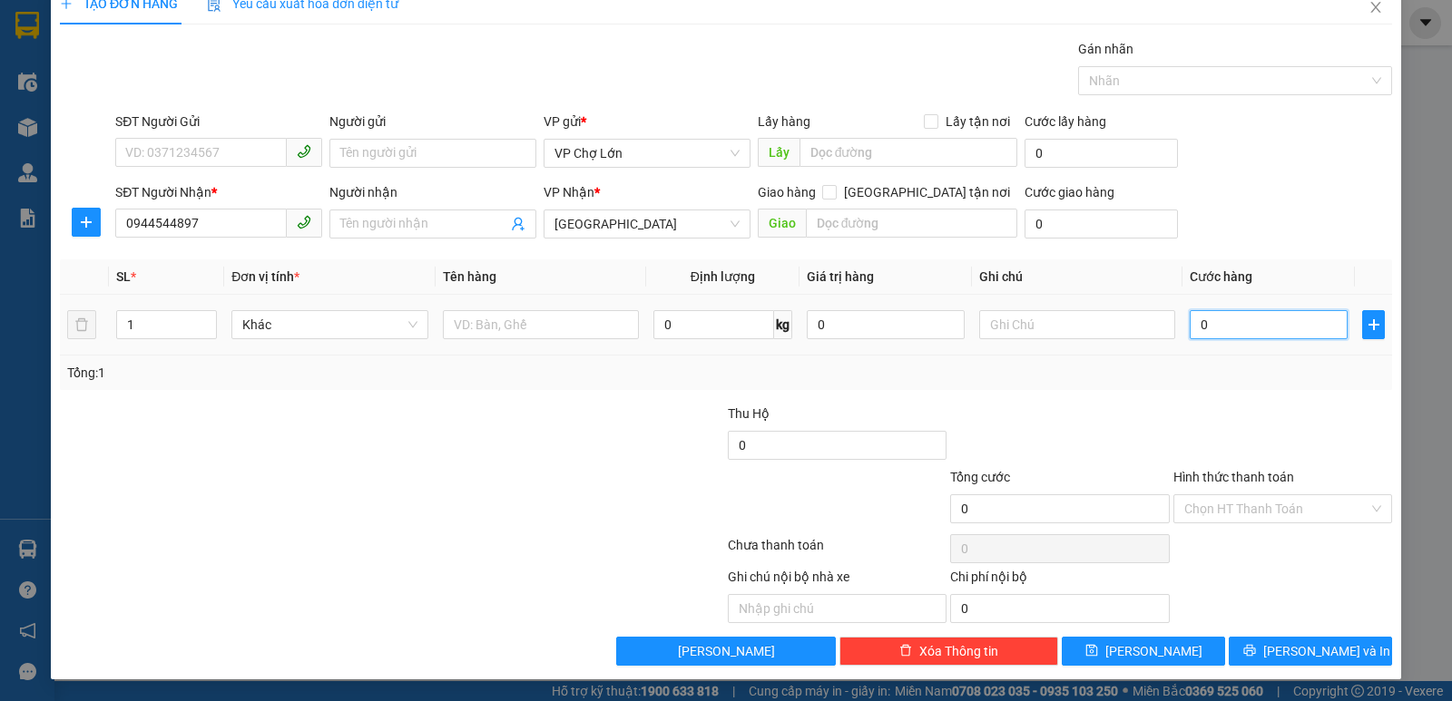
click at [1199, 329] on input "0" at bounding box center [1269, 324] width 158 height 29
click at [1098, 649] on icon "save" at bounding box center [1091, 650] width 13 height 13
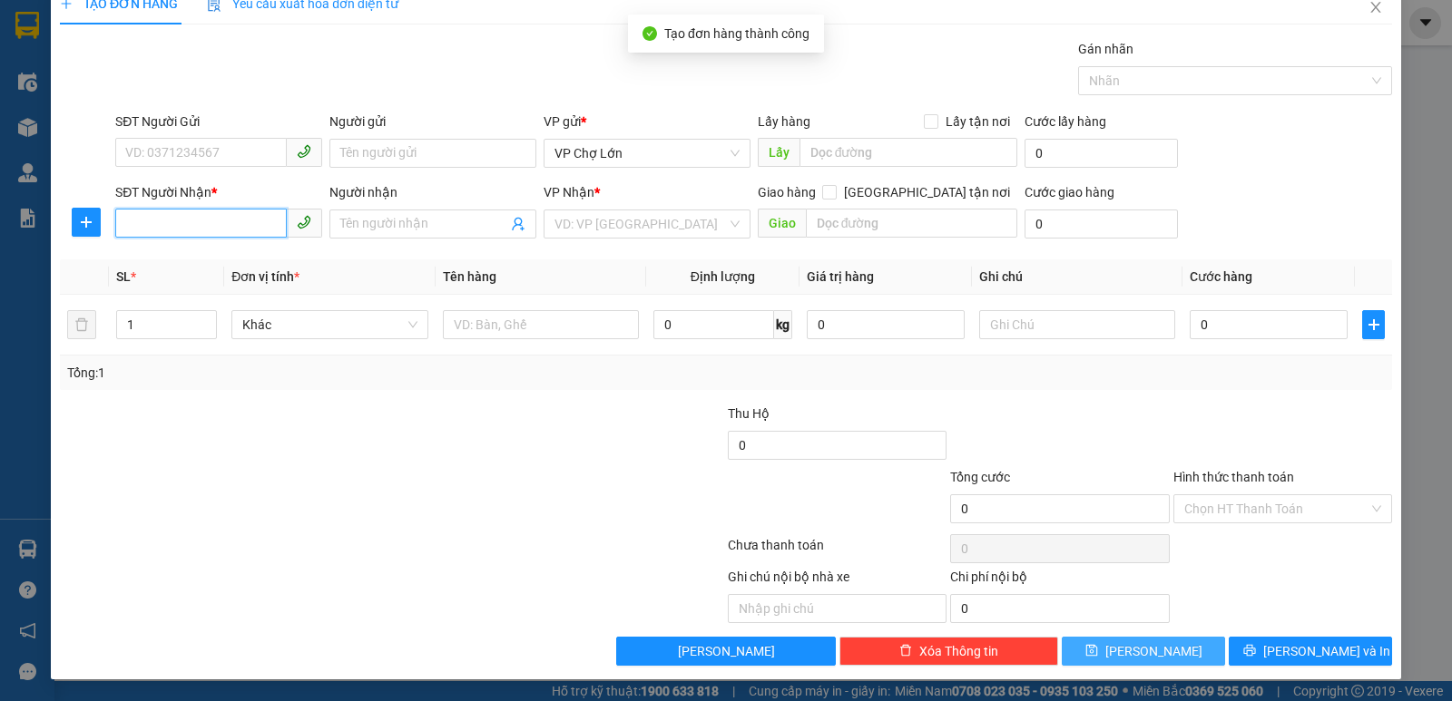
click at [122, 221] on input "SĐT Người Nhận *" at bounding box center [201, 223] width 172 height 29
click at [179, 262] on div "0939704679" at bounding box center [216, 260] width 183 height 20
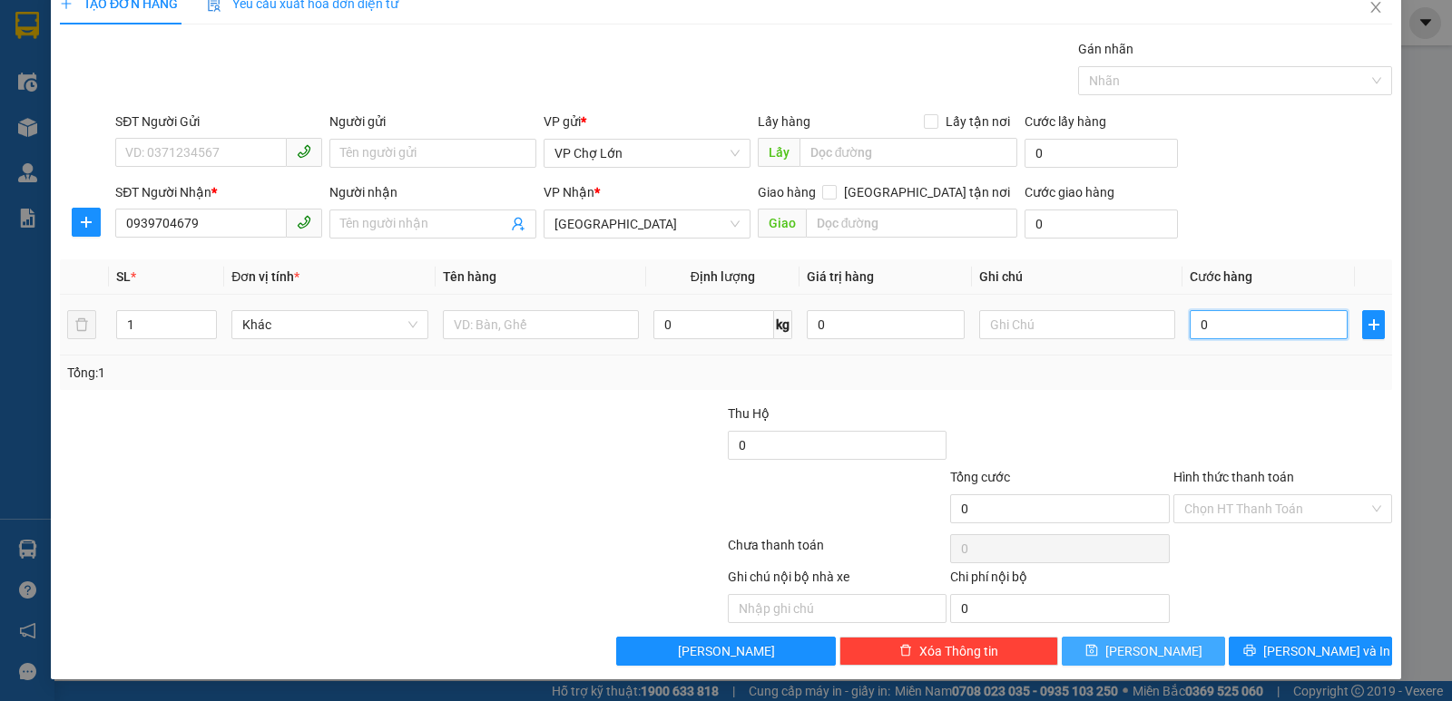
click at [1202, 328] on input "0" at bounding box center [1269, 324] width 158 height 29
click at [1097, 649] on icon "save" at bounding box center [1091, 651] width 12 height 12
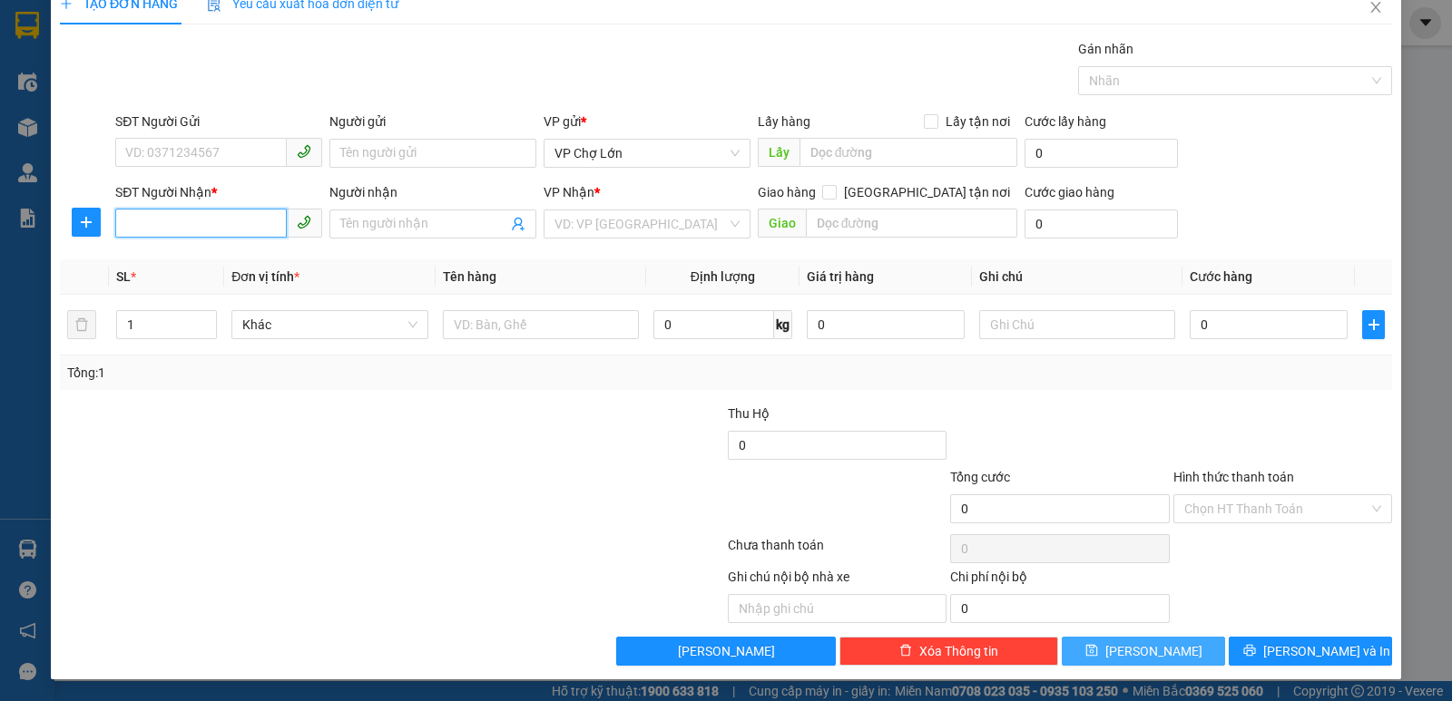
click at [124, 222] on input "SĐT Người Nhận *" at bounding box center [201, 223] width 172 height 29
click at [182, 257] on div "0966441566" at bounding box center [216, 260] width 183 height 20
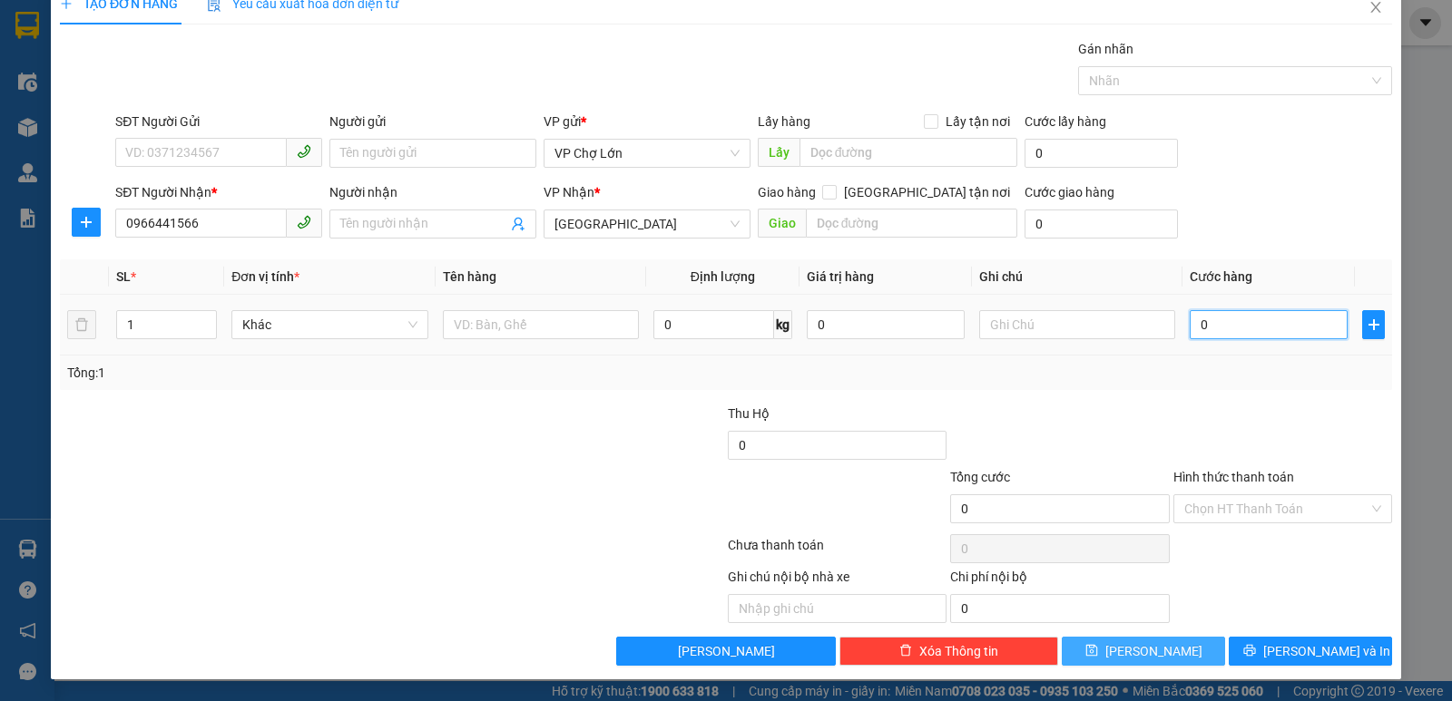
click at [1202, 329] on input "0" at bounding box center [1269, 324] width 158 height 29
click at [1098, 648] on icon "save" at bounding box center [1091, 650] width 13 height 13
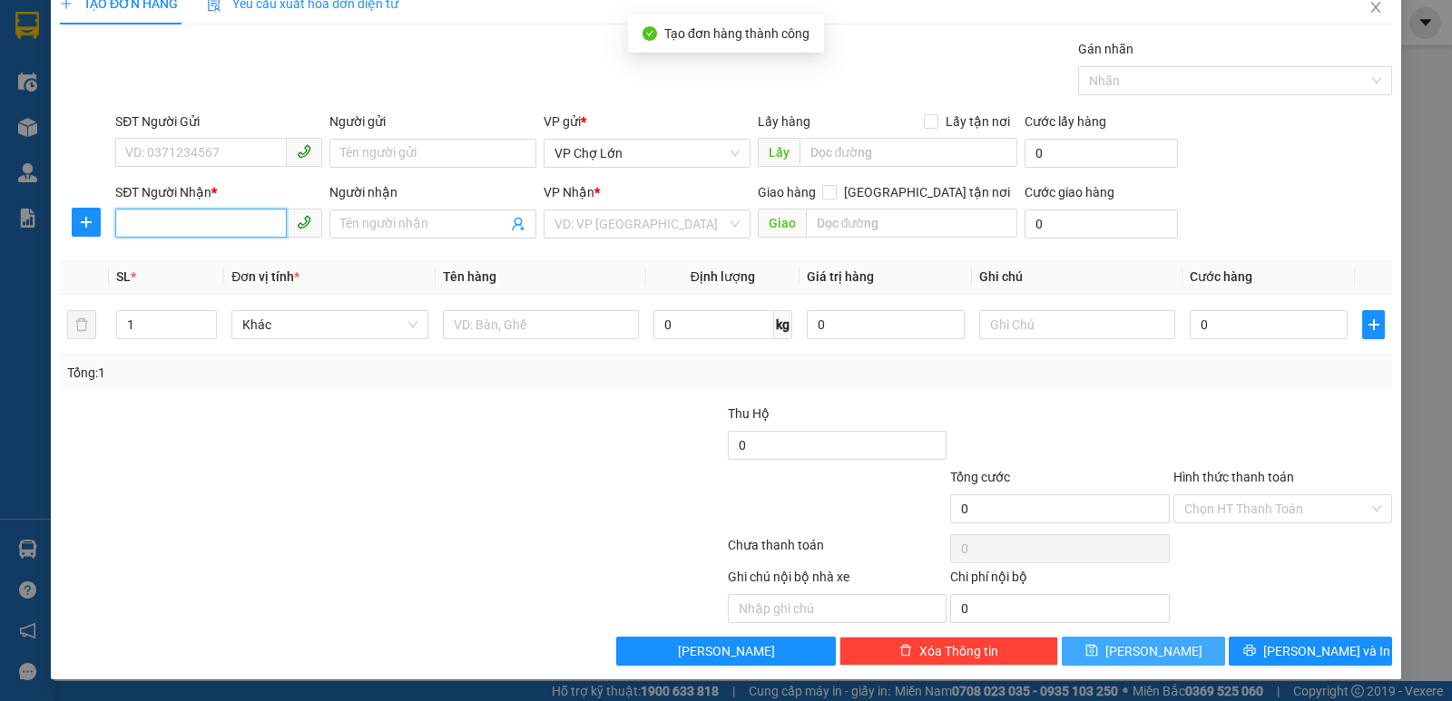
click at [122, 225] on input "SĐT Người Nhận *" at bounding box center [201, 223] width 172 height 29
click at [178, 264] on div "0902209316" at bounding box center [216, 260] width 183 height 20
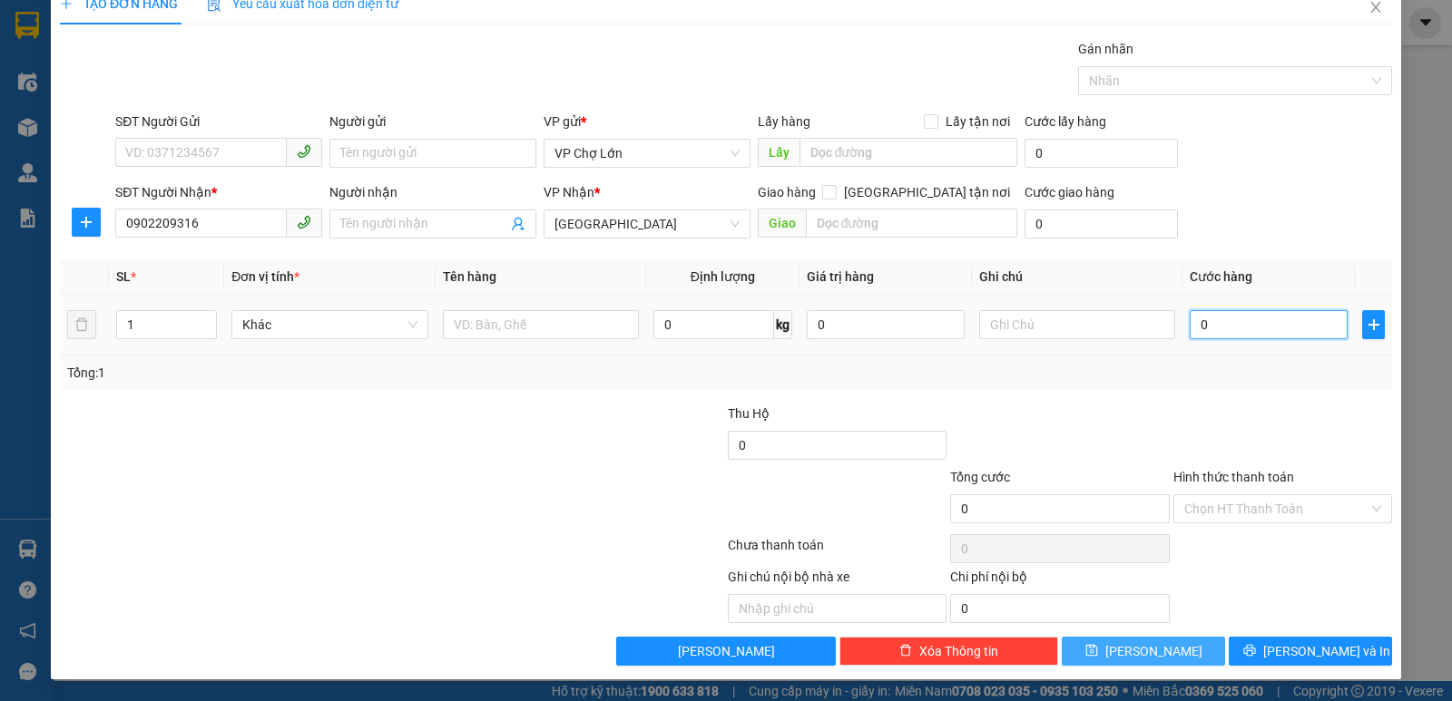
click at [1201, 323] on input "0" at bounding box center [1269, 324] width 158 height 29
click at [1098, 649] on icon "save" at bounding box center [1091, 650] width 13 height 13
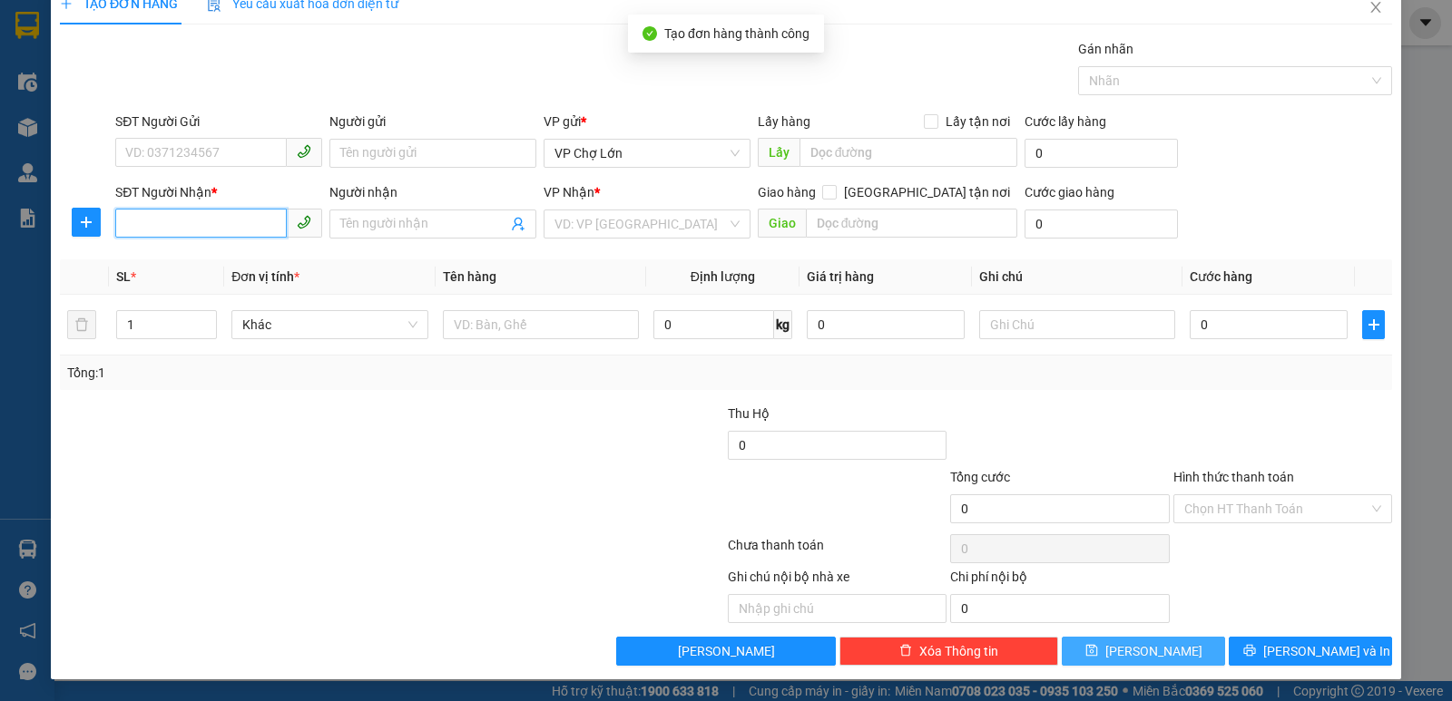
click at [121, 219] on input "SĐT Người Nhận *" at bounding box center [201, 223] width 172 height 29
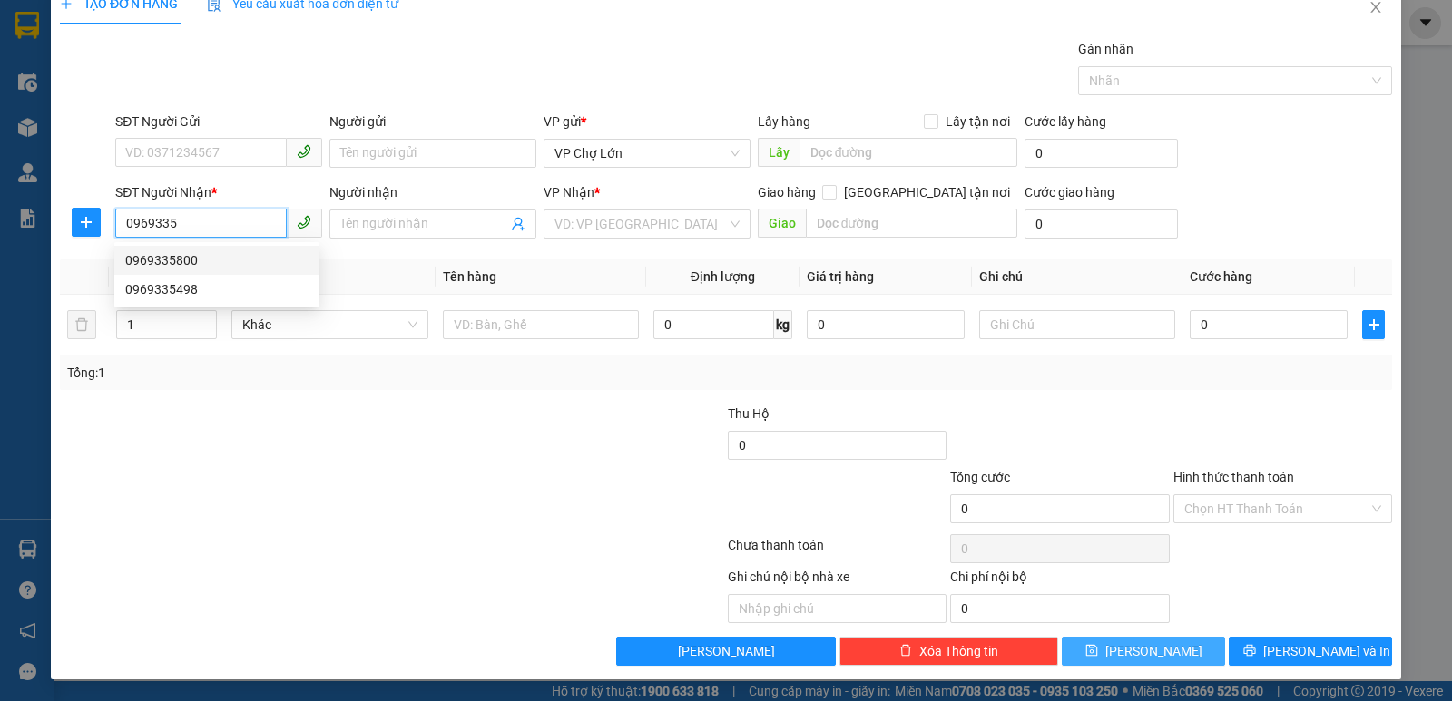
click at [174, 263] on div "0969335800" at bounding box center [216, 260] width 183 height 20
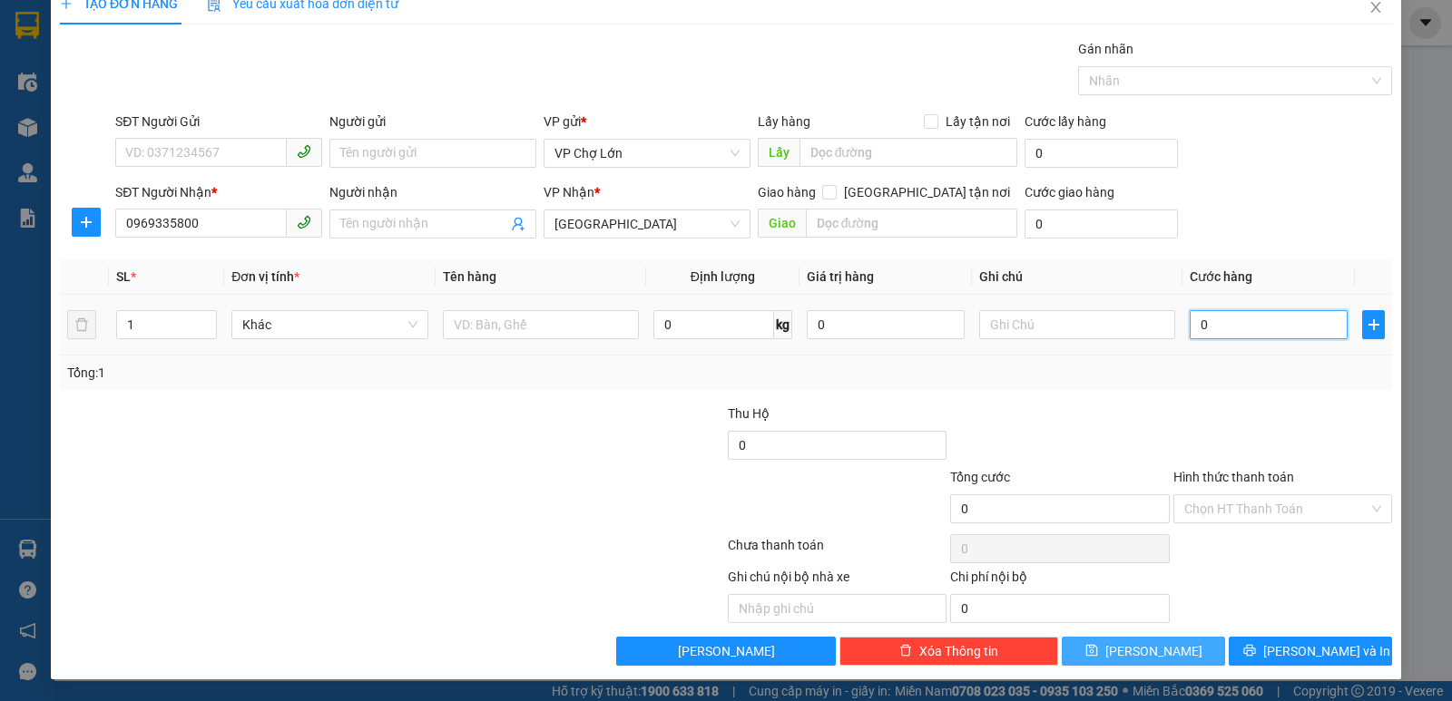
click at [1201, 326] on input "0" at bounding box center [1269, 324] width 158 height 29
click at [1098, 647] on icon "save" at bounding box center [1091, 650] width 13 height 13
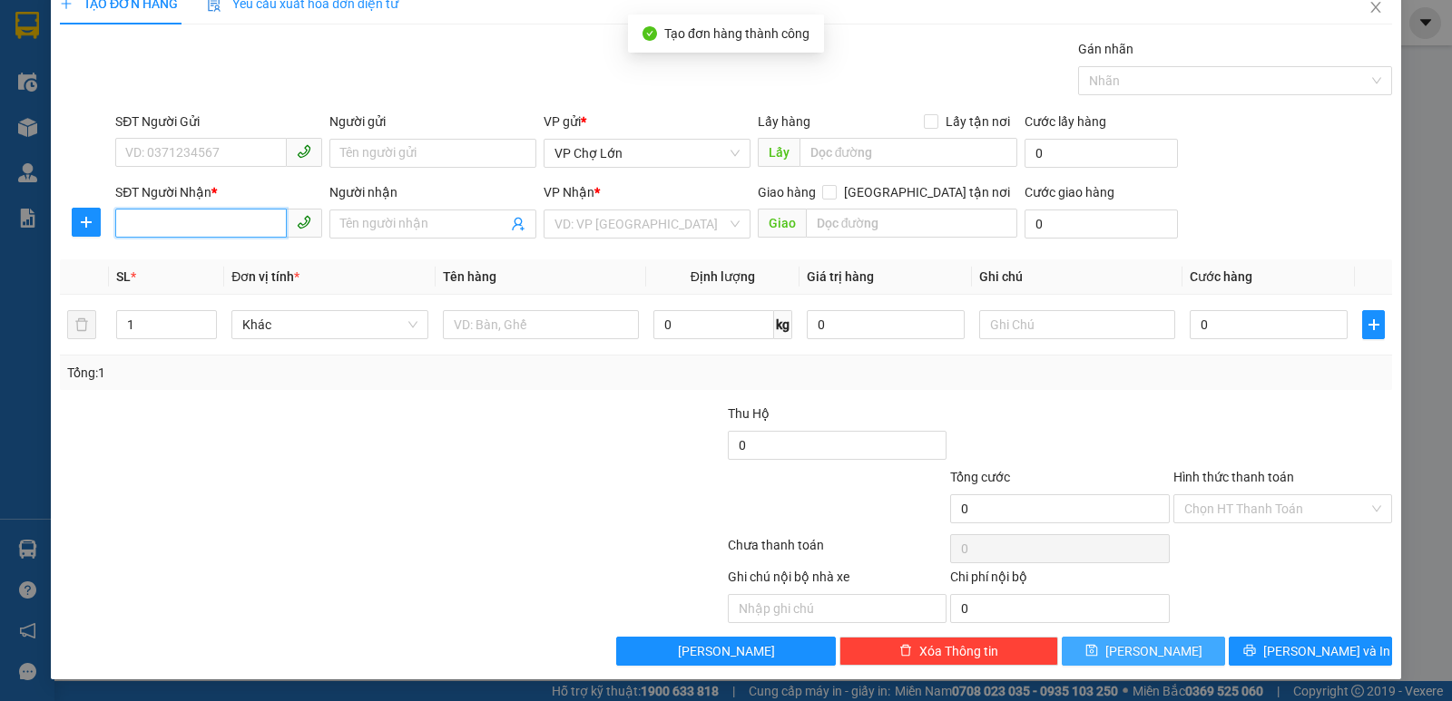
click at [131, 221] on input "SĐT Người Nhận *" at bounding box center [201, 223] width 172 height 29
click at [178, 262] on div "0963188883" at bounding box center [216, 260] width 183 height 20
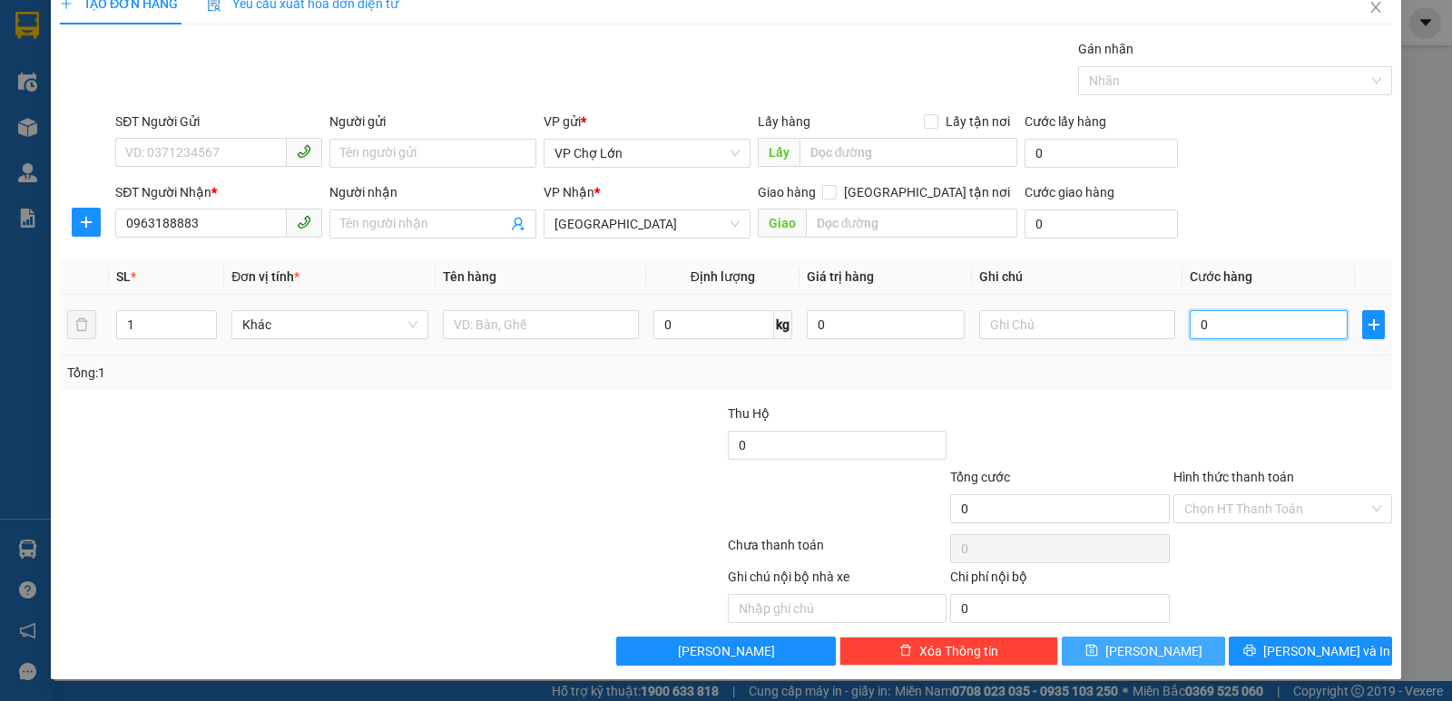
click at [1201, 322] on input "0" at bounding box center [1269, 324] width 158 height 29
click at [1125, 647] on button "[PERSON_NAME]" at bounding box center [1143, 651] width 163 height 29
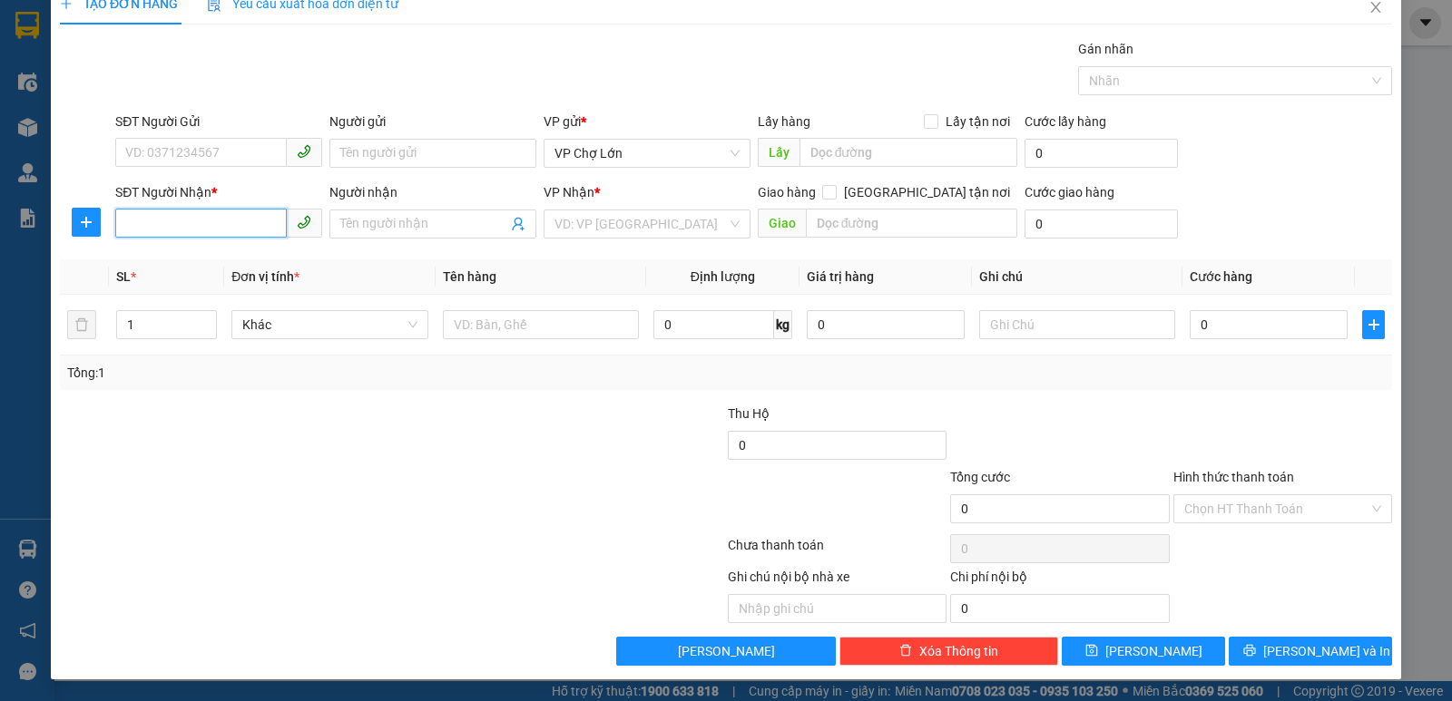
click at [129, 225] on input "SĐT Người Nhận *" at bounding box center [201, 223] width 172 height 29
click at [177, 260] on div "0915552382" at bounding box center [216, 260] width 183 height 20
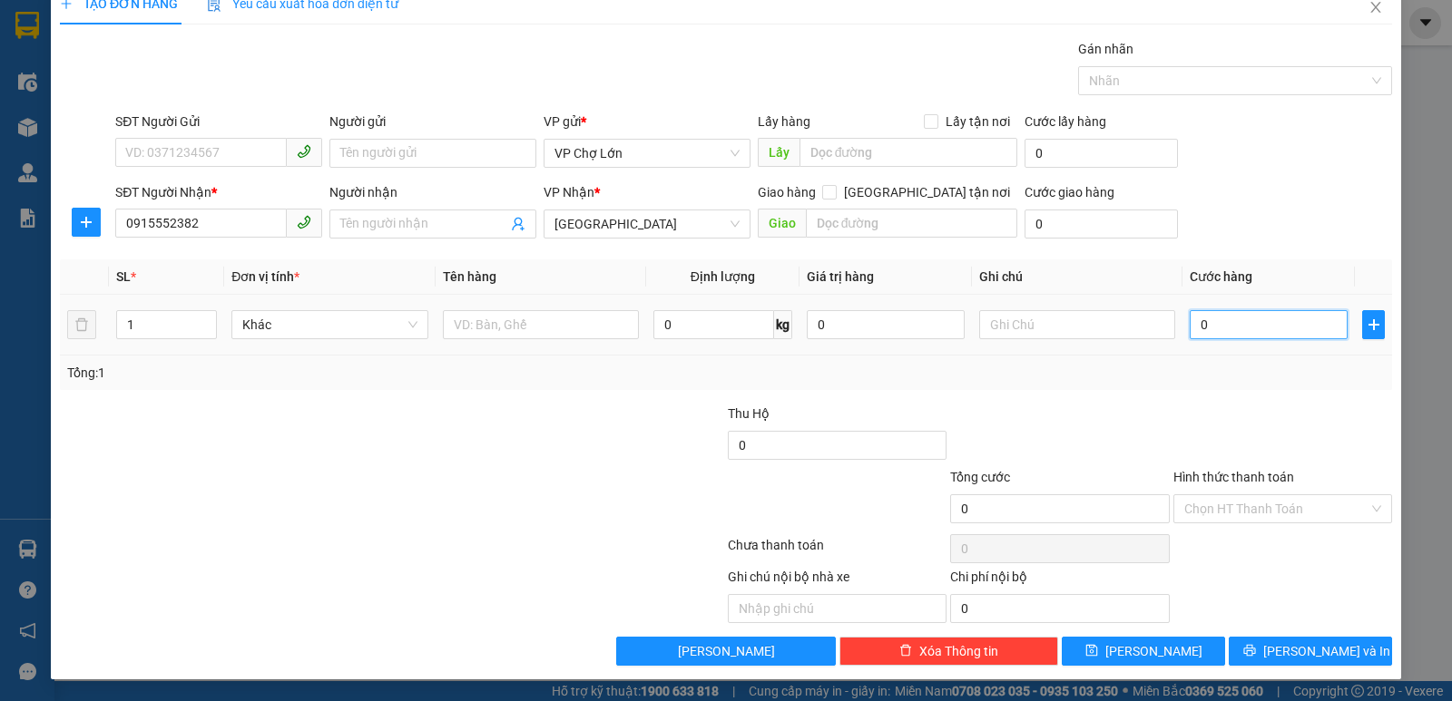
click at [1199, 325] on input "0" at bounding box center [1269, 324] width 158 height 29
click at [1098, 644] on icon "save" at bounding box center [1091, 650] width 13 height 13
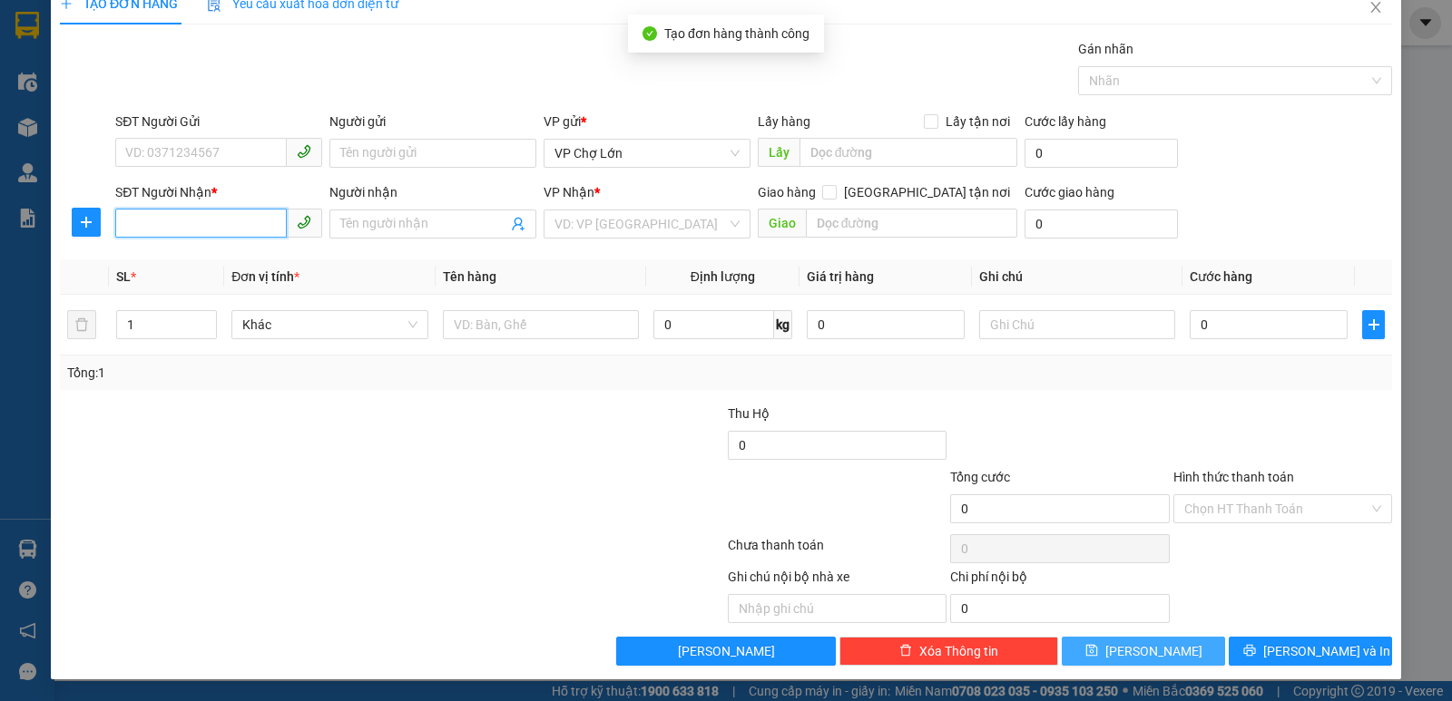
click at [123, 227] on input "SĐT Người Nhận *" at bounding box center [201, 223] width 172 height 29
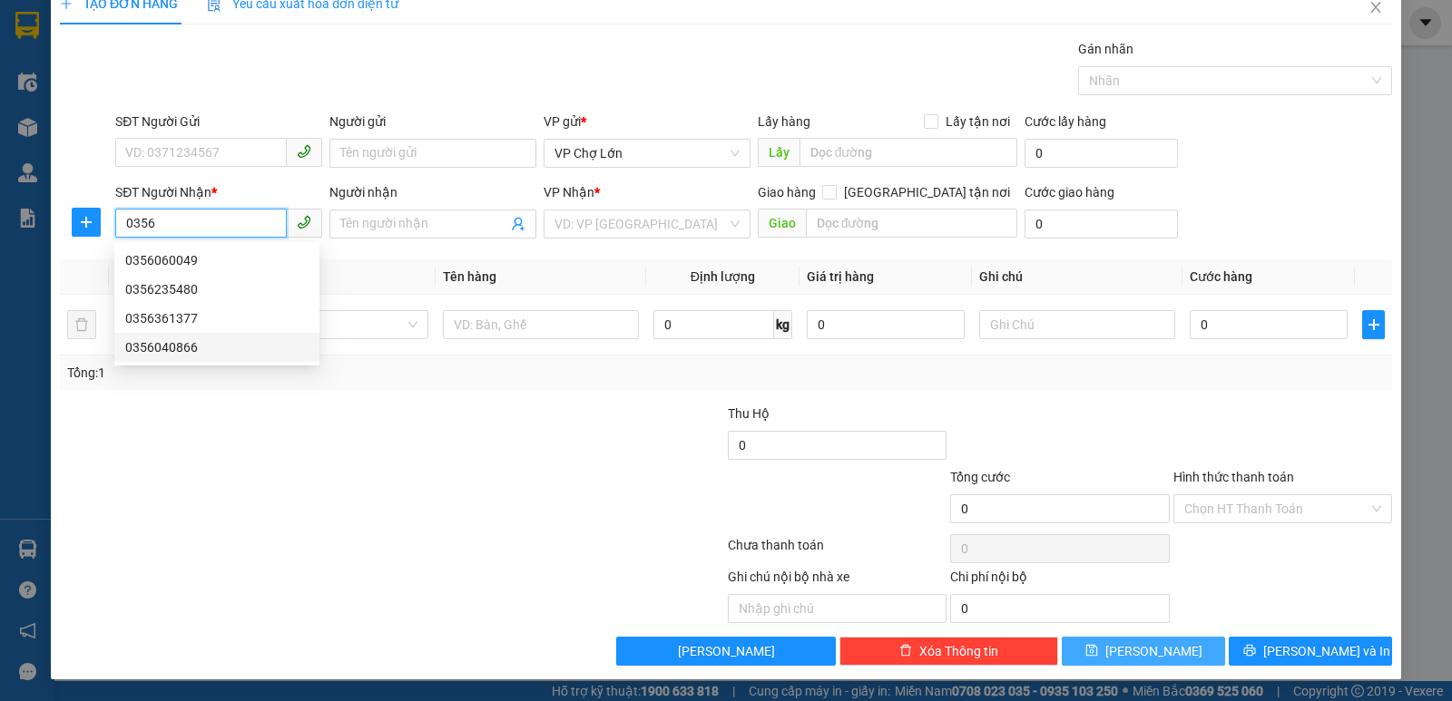
click at [173, 352] on div "0356040866" at bounding box center [216, 348] width 183 height 20
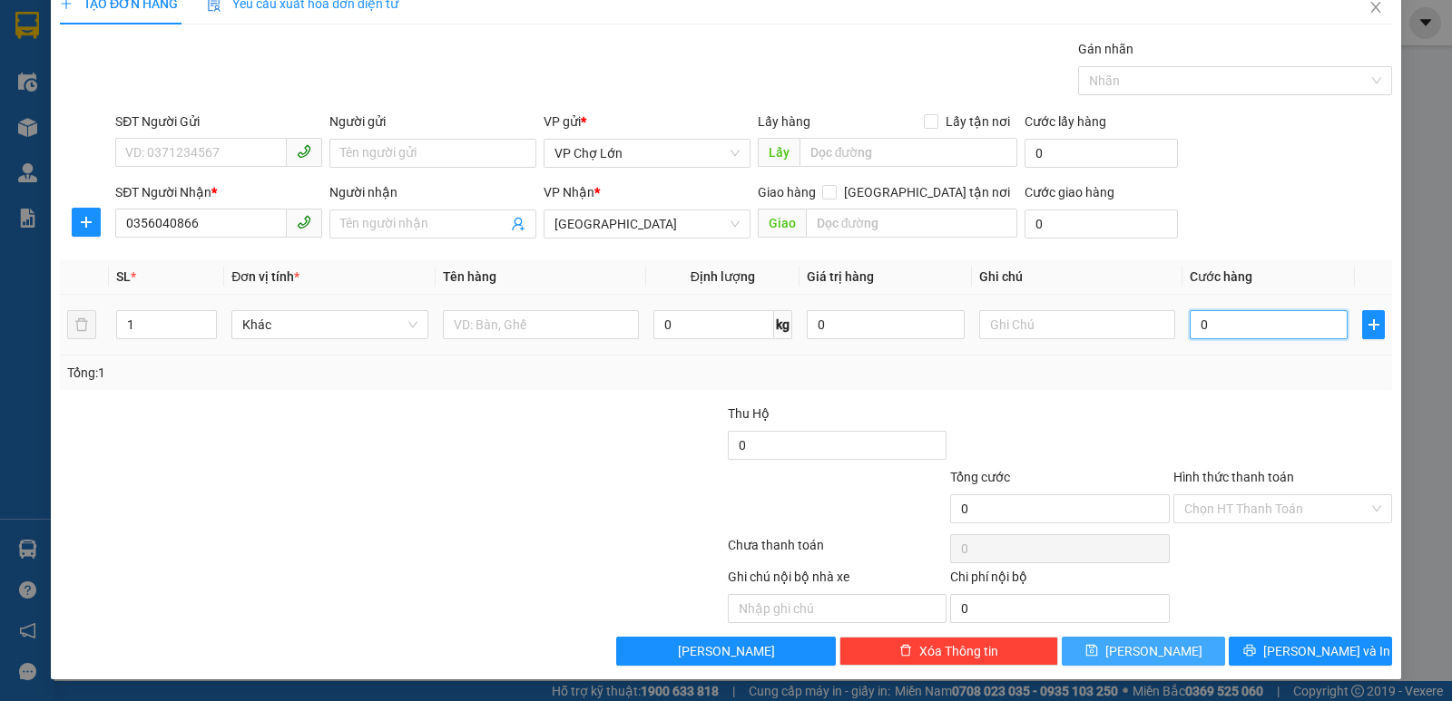
click at [1200, 327] on input "0" at bounding box center [1269, 324] width 158 height 29
click at [1097, 652] on icon "save" at bounding box center [1091, 651] width 12 height 12
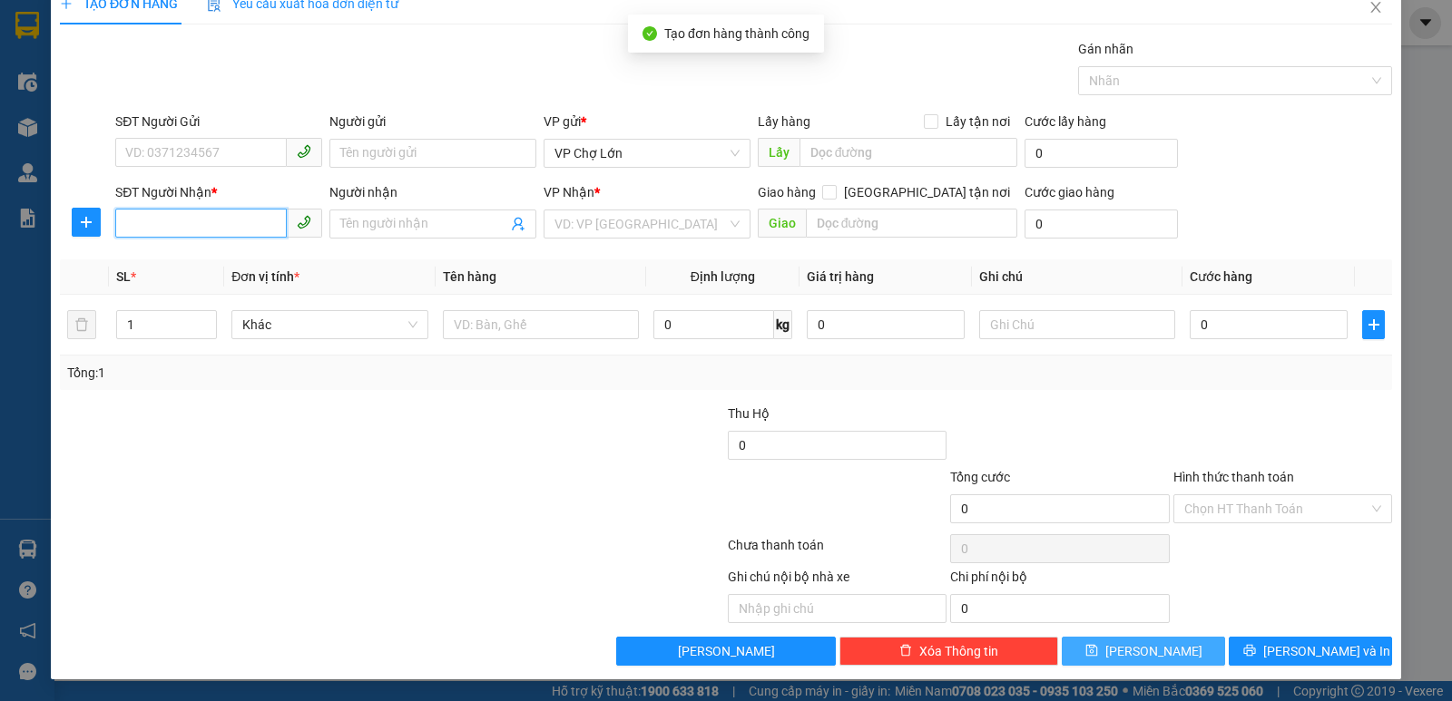
click at [124, 223] on input "SĐT Người Nhận *" at bounding box center [201, 223] width 172 height 29
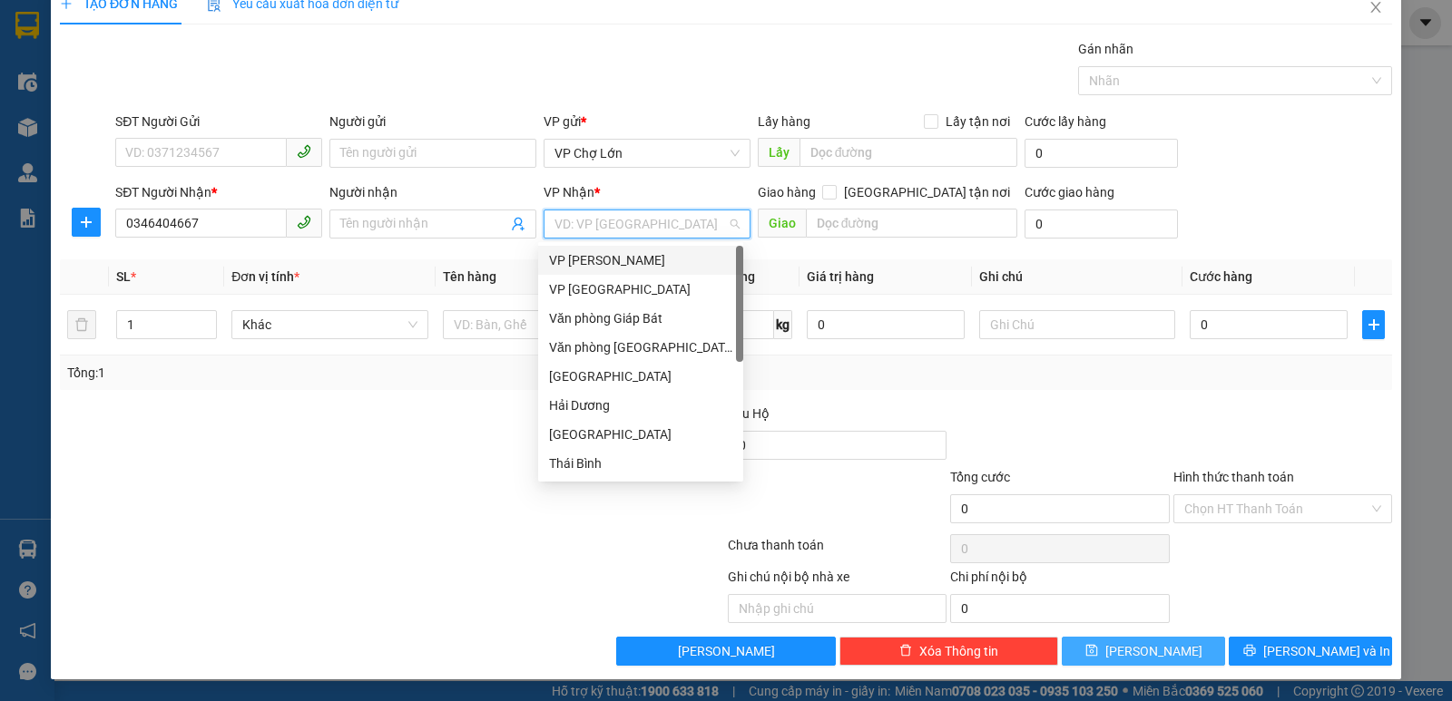
click at [714, 225] on input "search" at bounding box center [640, 224] width 172 height 27
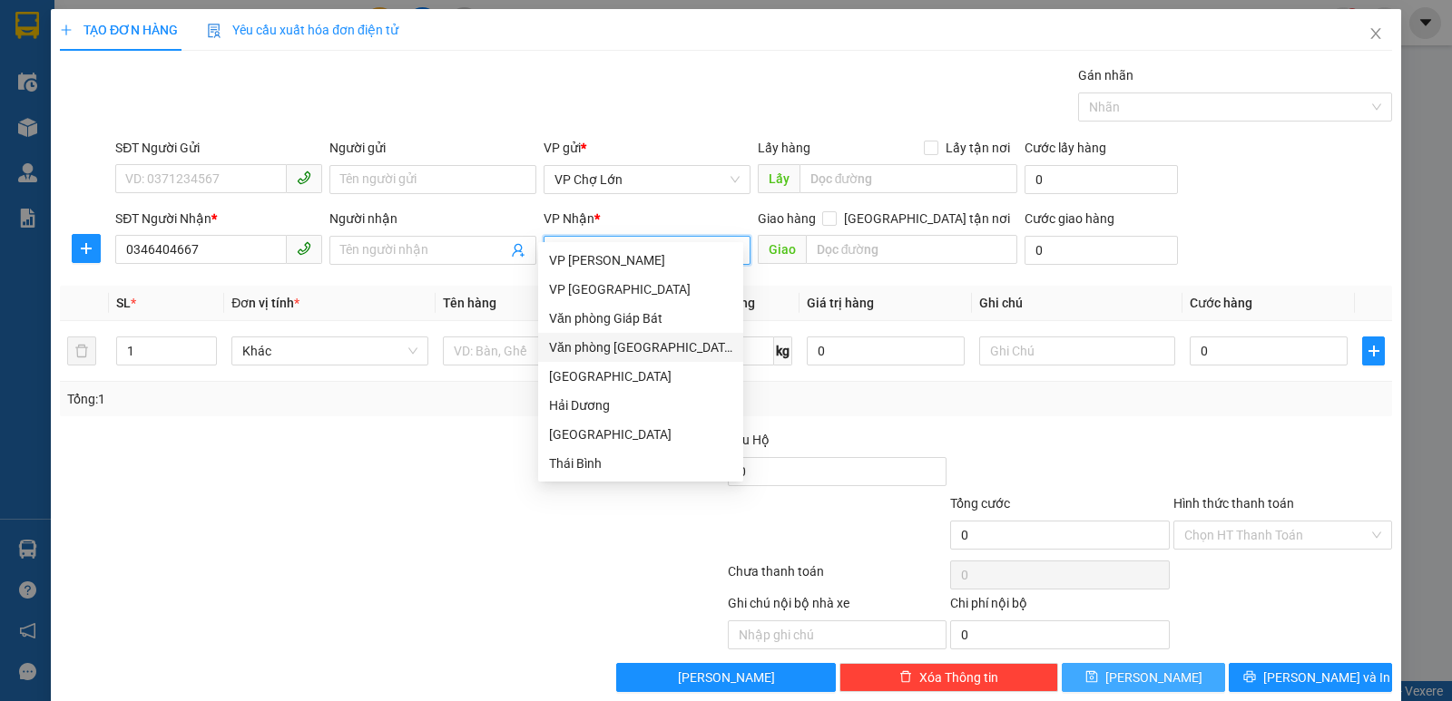
scroll to position [261, 0]
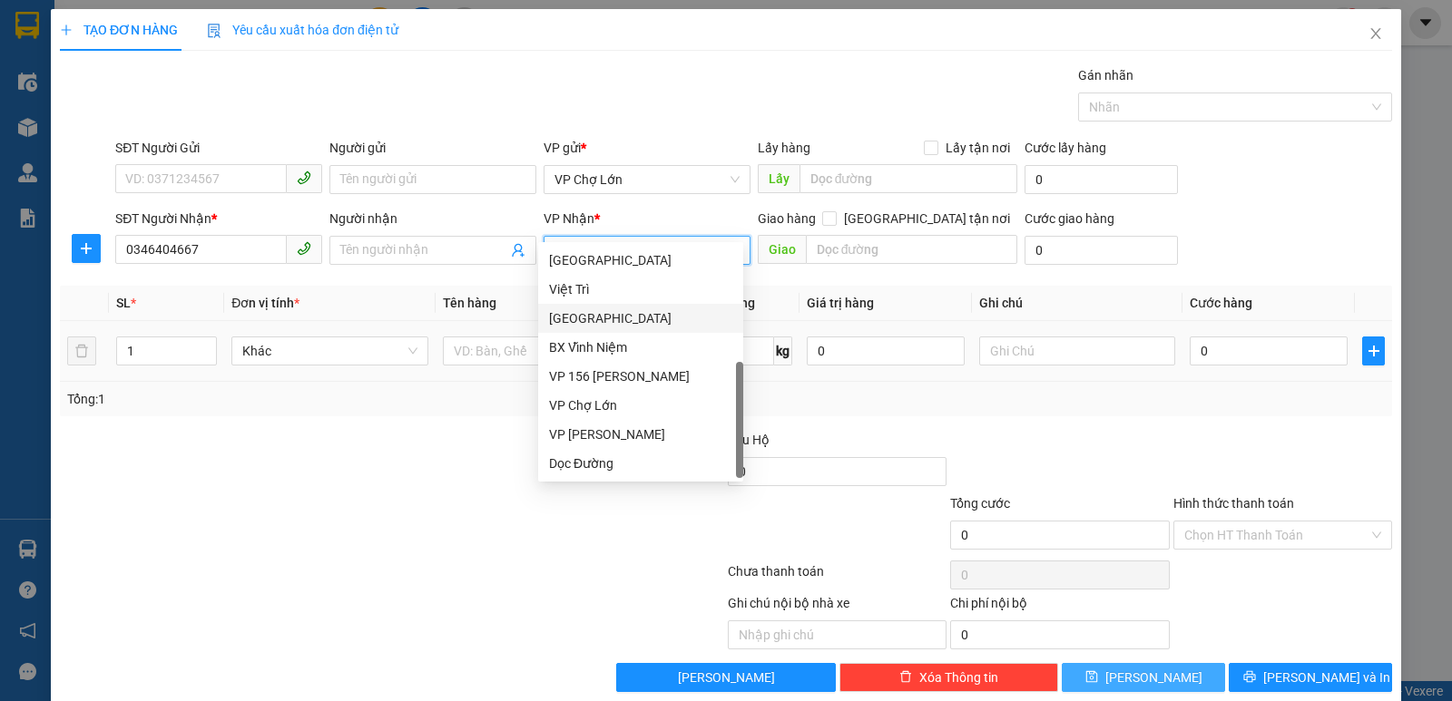
click at [586, 325] on div "[GEOGRAPHIC_DATA]" at bounding box center [640, 319] width 183 height 20
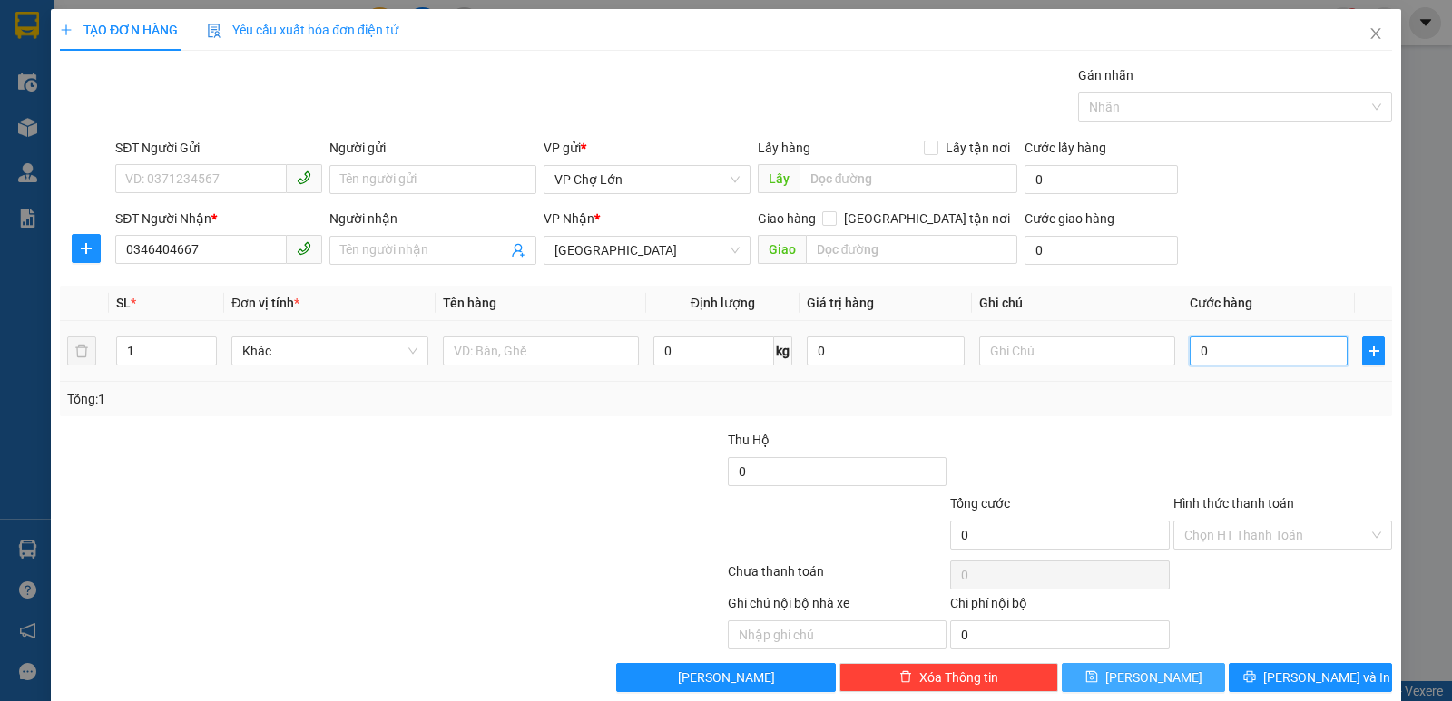
click at [1202, 356] on input "0" at bounding box center [1269, 351] width 158 height 29
click at [1118, 670] on button "[PERSON_NAME]" at bounding box center [1143, 677] width 163 height 29
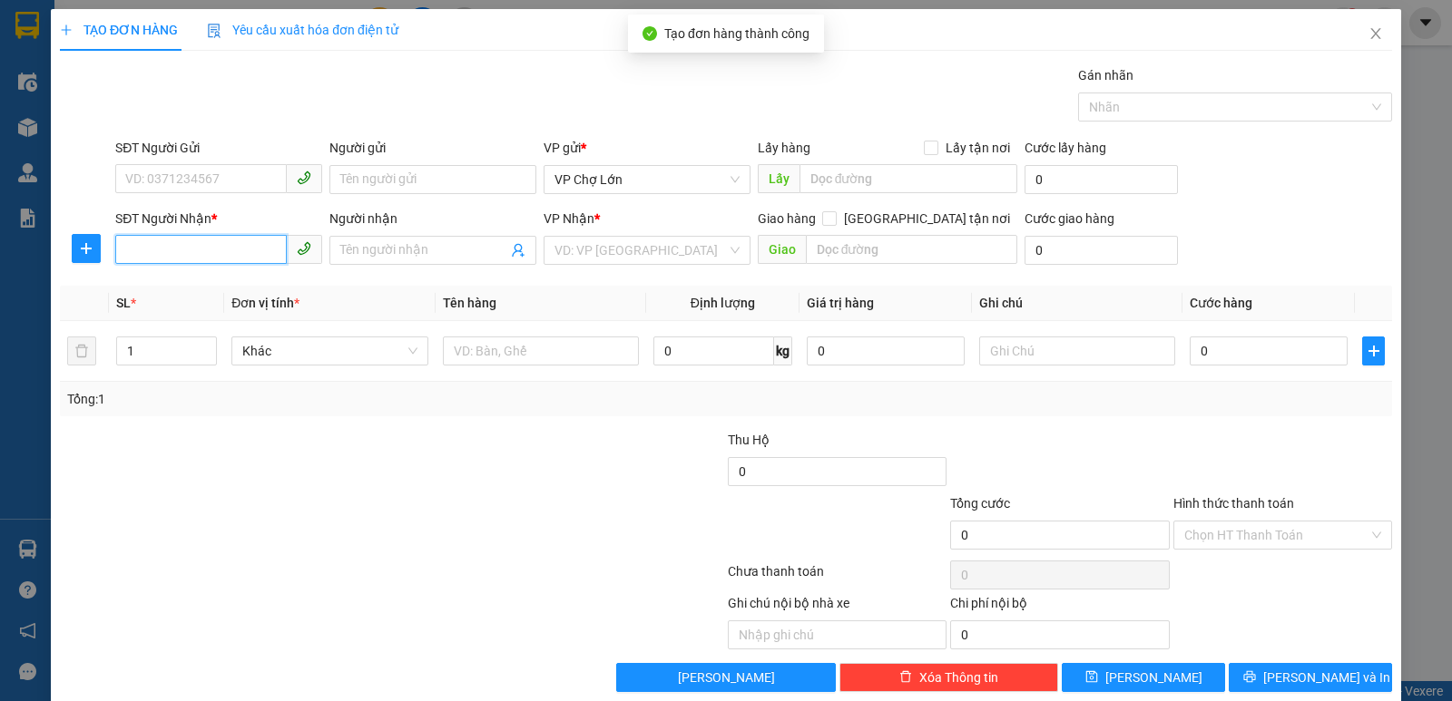
click at [125, 249] on input "SĐT Người Nhận *" at bounding box center [201, 249] width 172 height 29
click at [181, 289] on div "0916642427" at bounding box center [216, 287] width 183 height 20
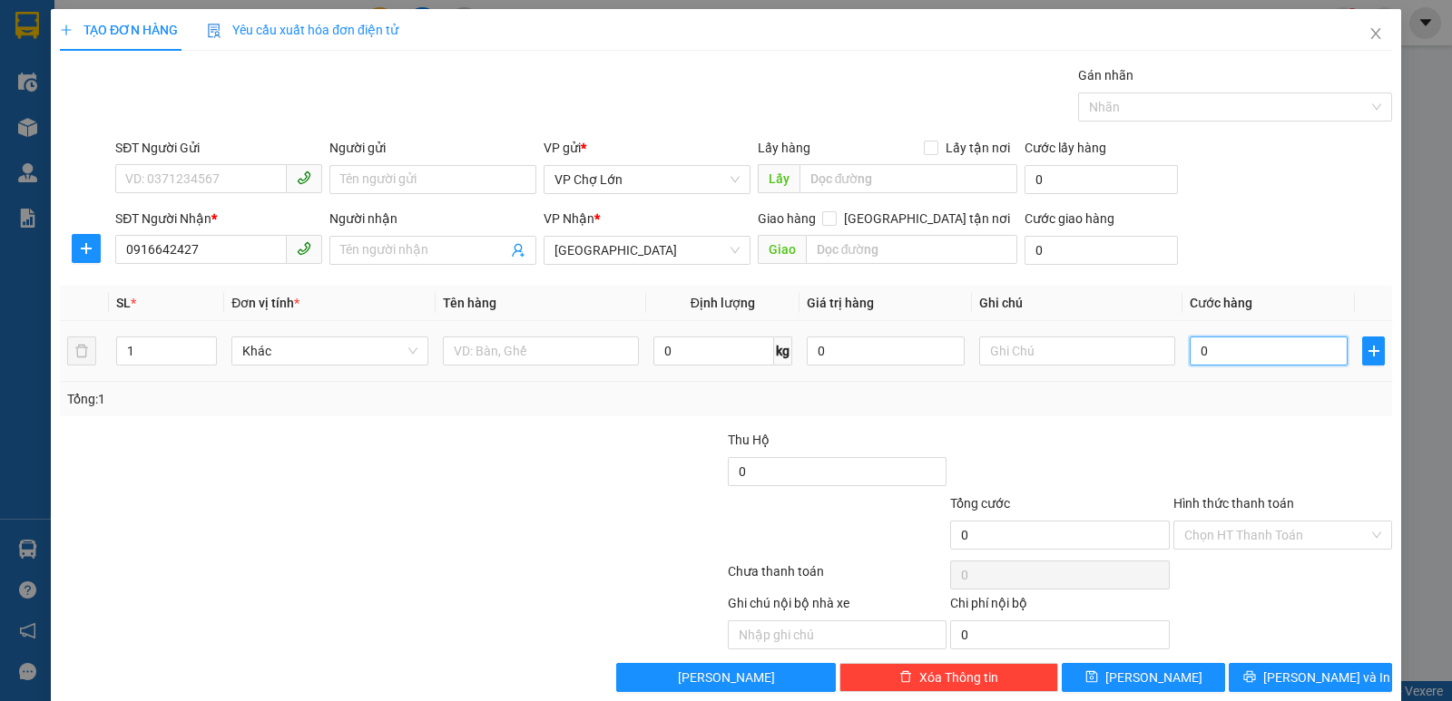
click at [1194, 353] on input "0" at bounding box center [1269, 351] width 158 height 29
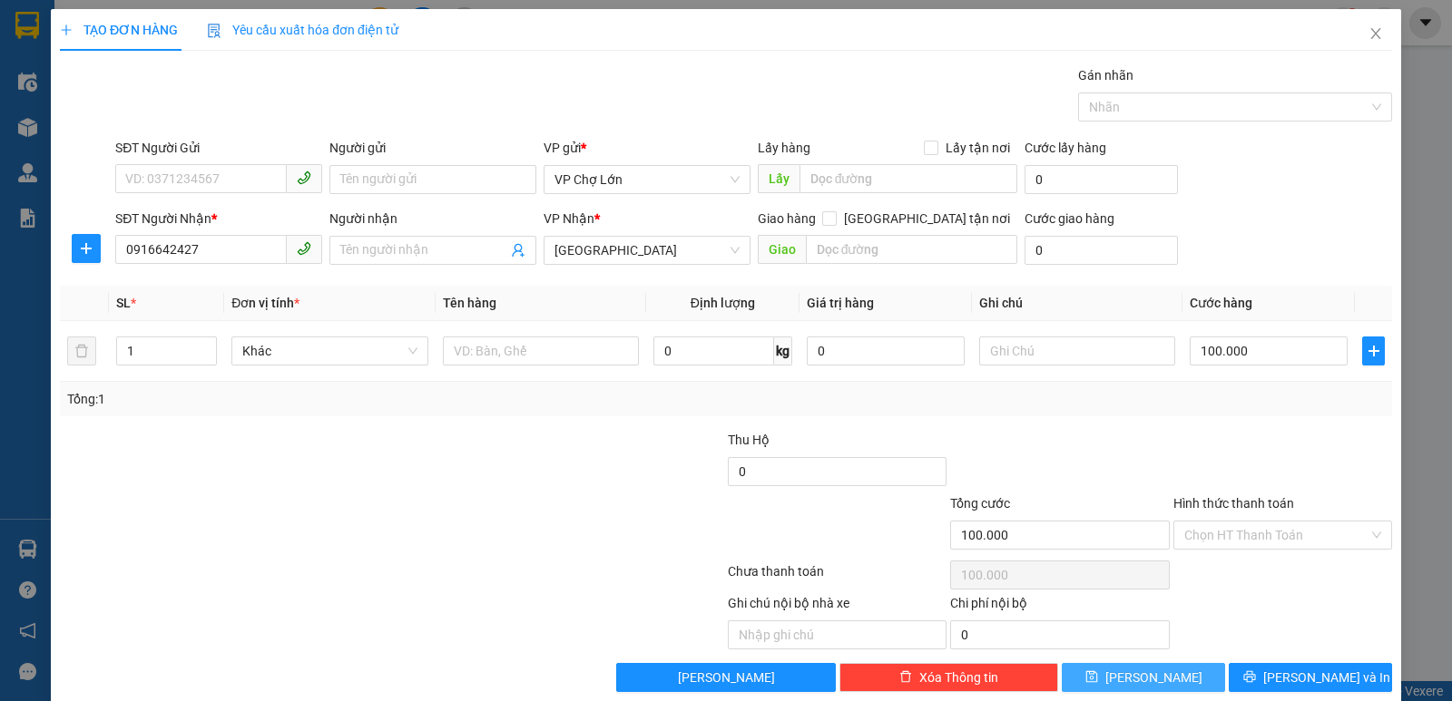
click at [1098, 670] on icon "save" at bounding box center [1091, 677] width 13 height 13
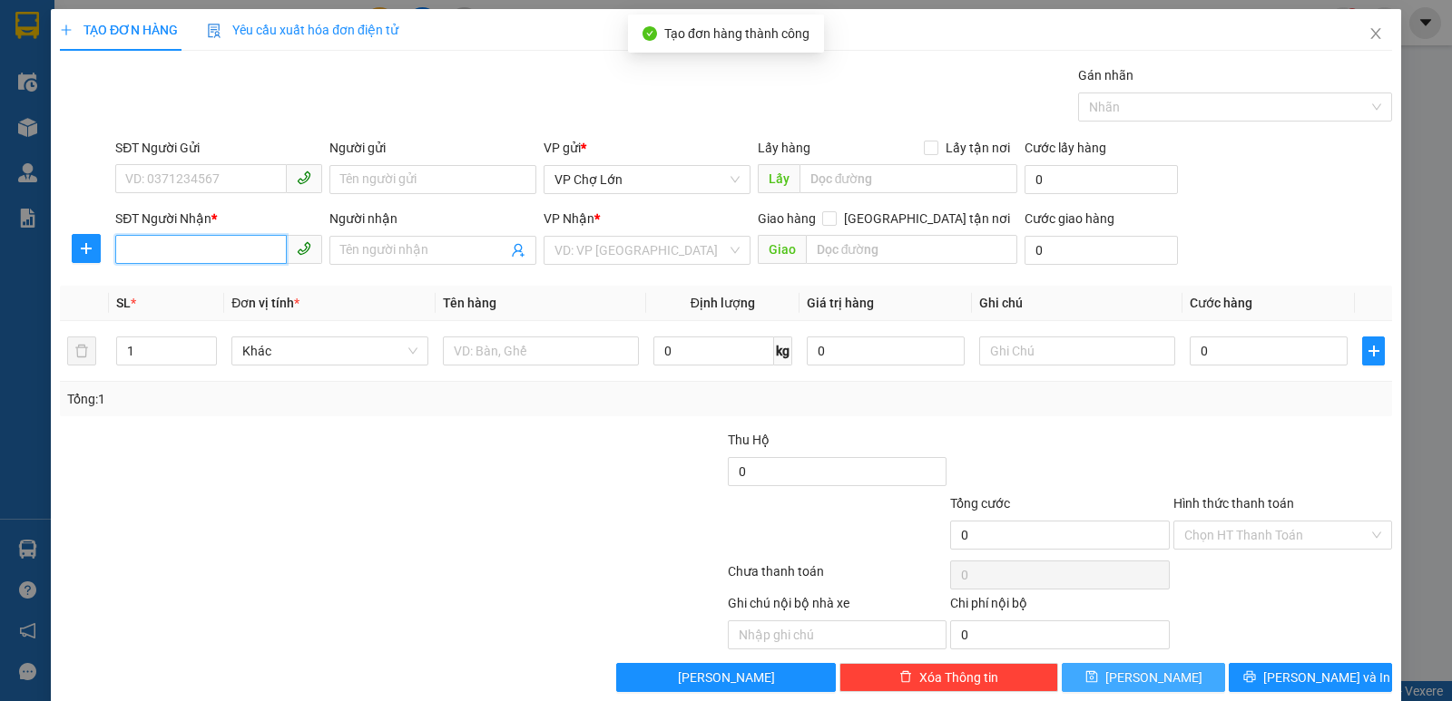
click at [131, 245] on input "SĐT Người Nhận *" at bounding box center [201, 249] width 172 height 29
click at [178, 288] on div "0982382402" at bounding box center [216, 287] width 183 height 20
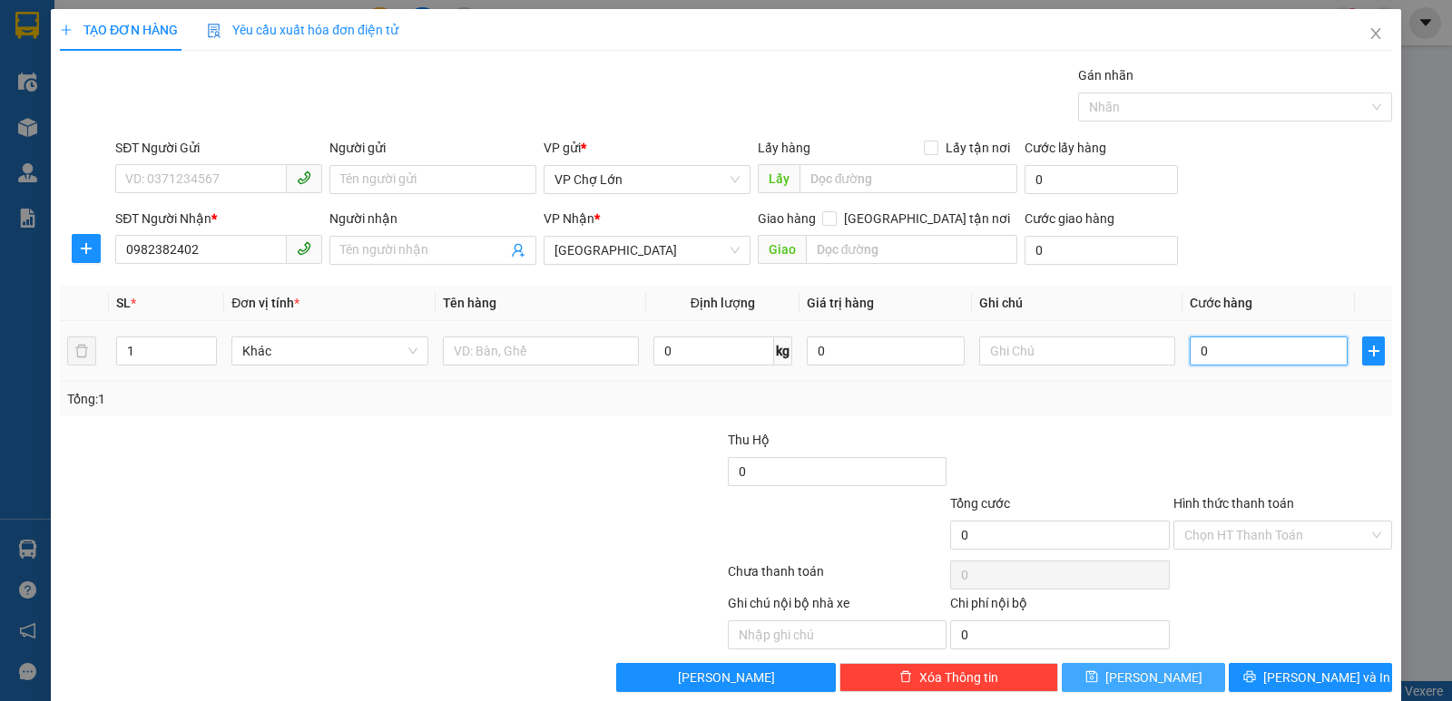
click at [1199, 356] on input "0" at bounding box center [1269, 351] width 158 height 29
click at [1098, 670] on icon "save" at bounding box center [1091, 677] width 13 height 13
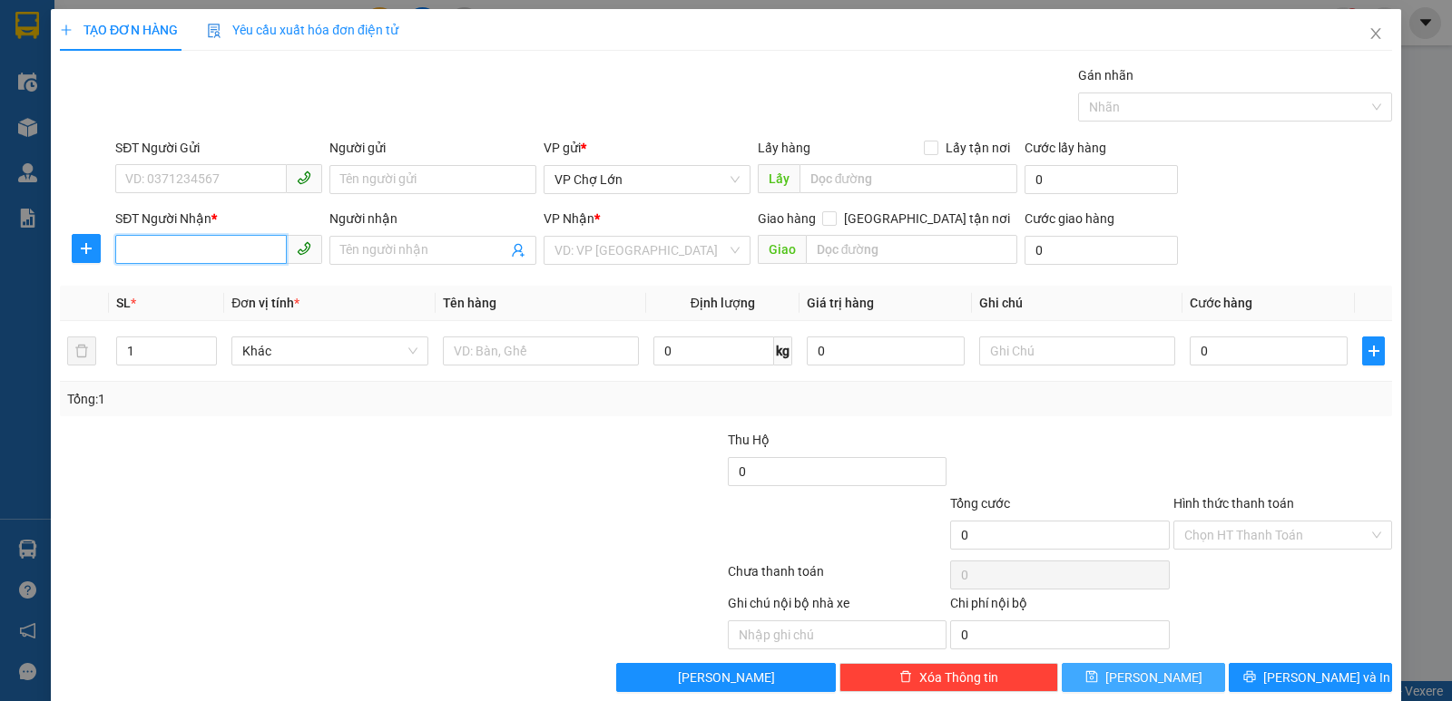
click at [123, 252] on input "SĐT Người Nhận *" at bounding box center [201, 249] width 172 height 29
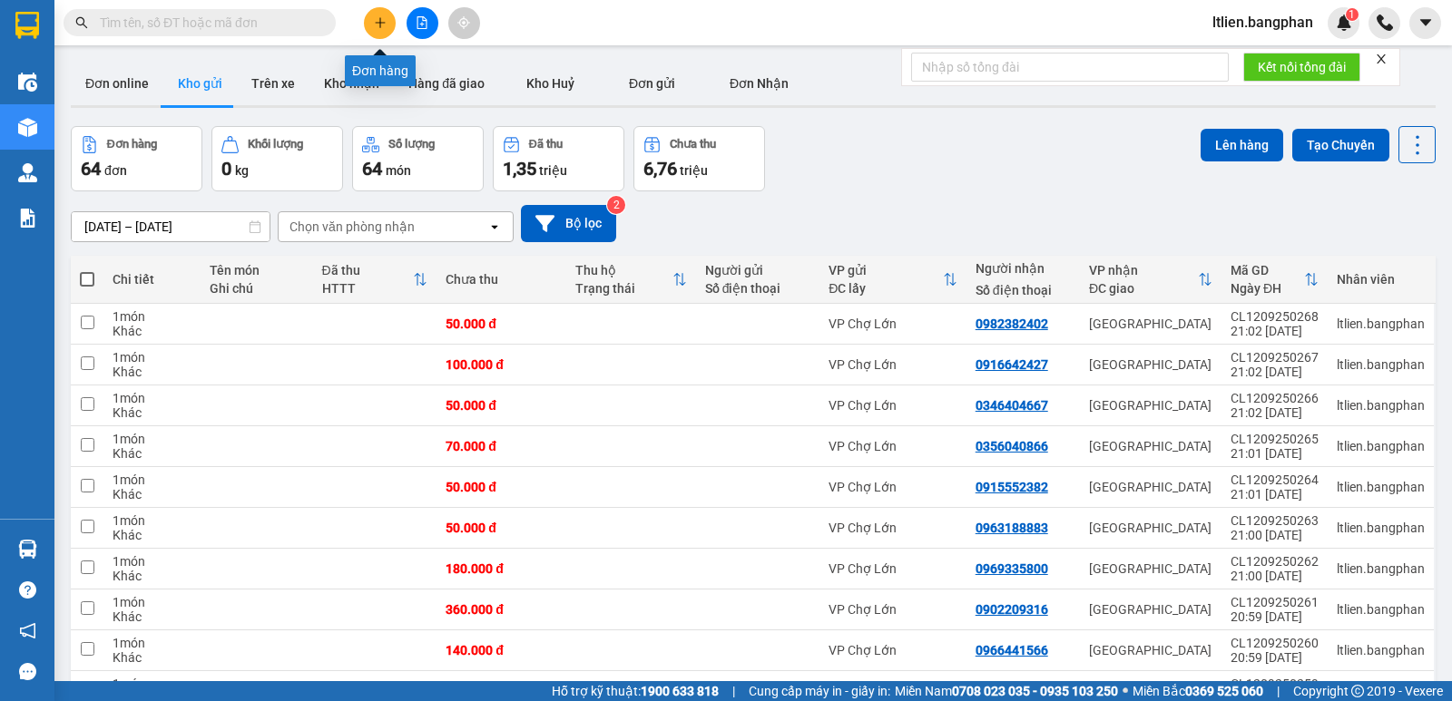
click at [386, 26] on icon "plus" at bounding box center [380, 22] width 13 height 13
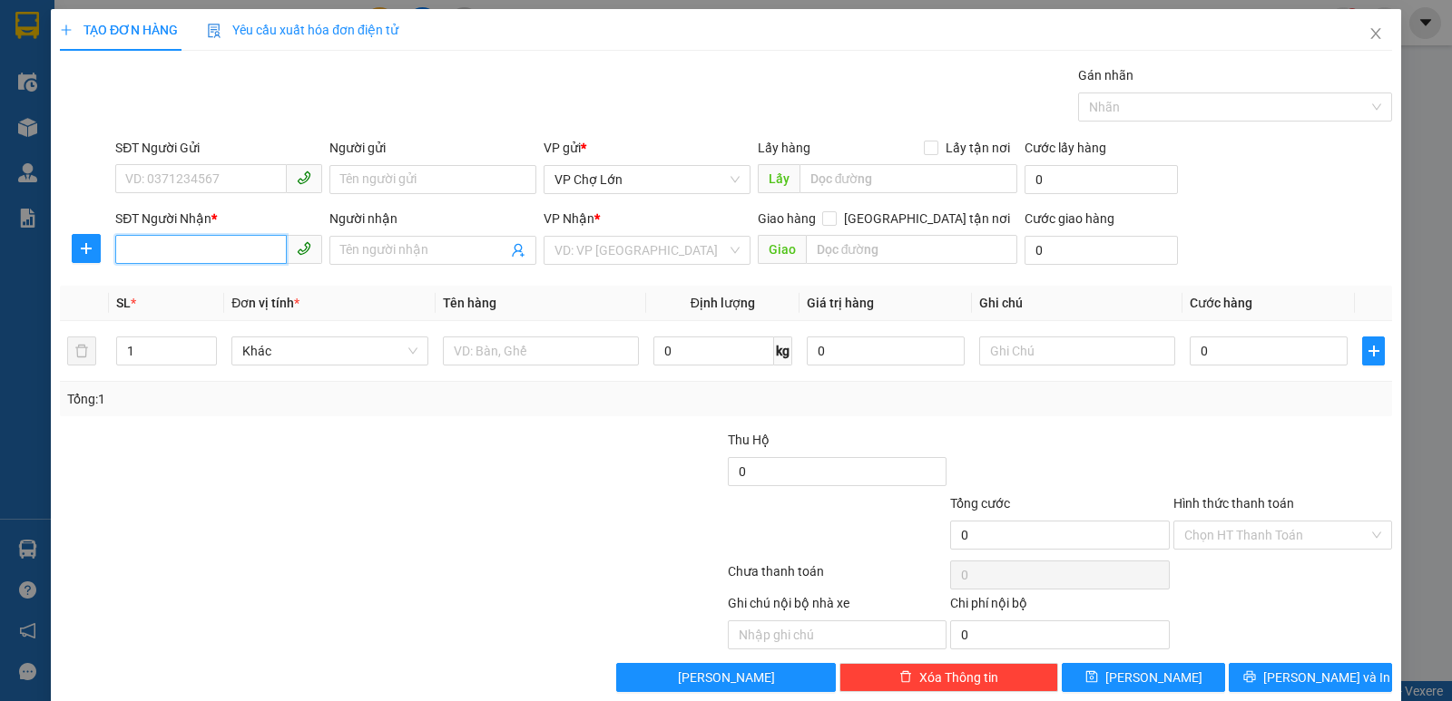
click at [119, 246] on input "SĐT Người Nhận *" at bounding box center [201, 249] width 172 height 29
click at [714, 249] on input "search" at bounding box center [640, 250] width 172 height 27
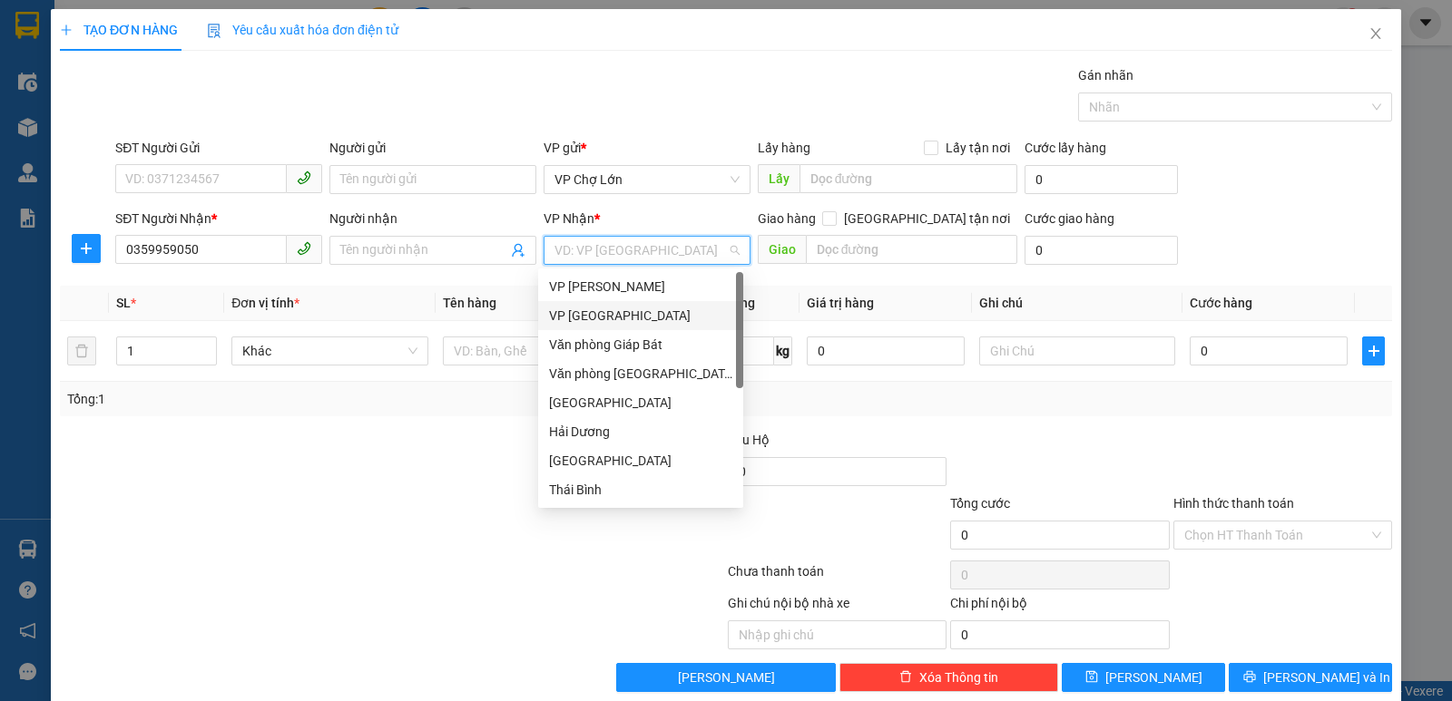
drag, startPoint x: 735, startPoint y: 322, endPoint x: 750, endPoint y: 446, distance: 125.2
click at [750, 446] on body "Kết quả tìm kiếm ( 0 ) Bộ lọc No Data ltlien.bangphan 1 Điều hành xe Kho hàng m…" at bounding box center [726, 350] width 1452 height 701
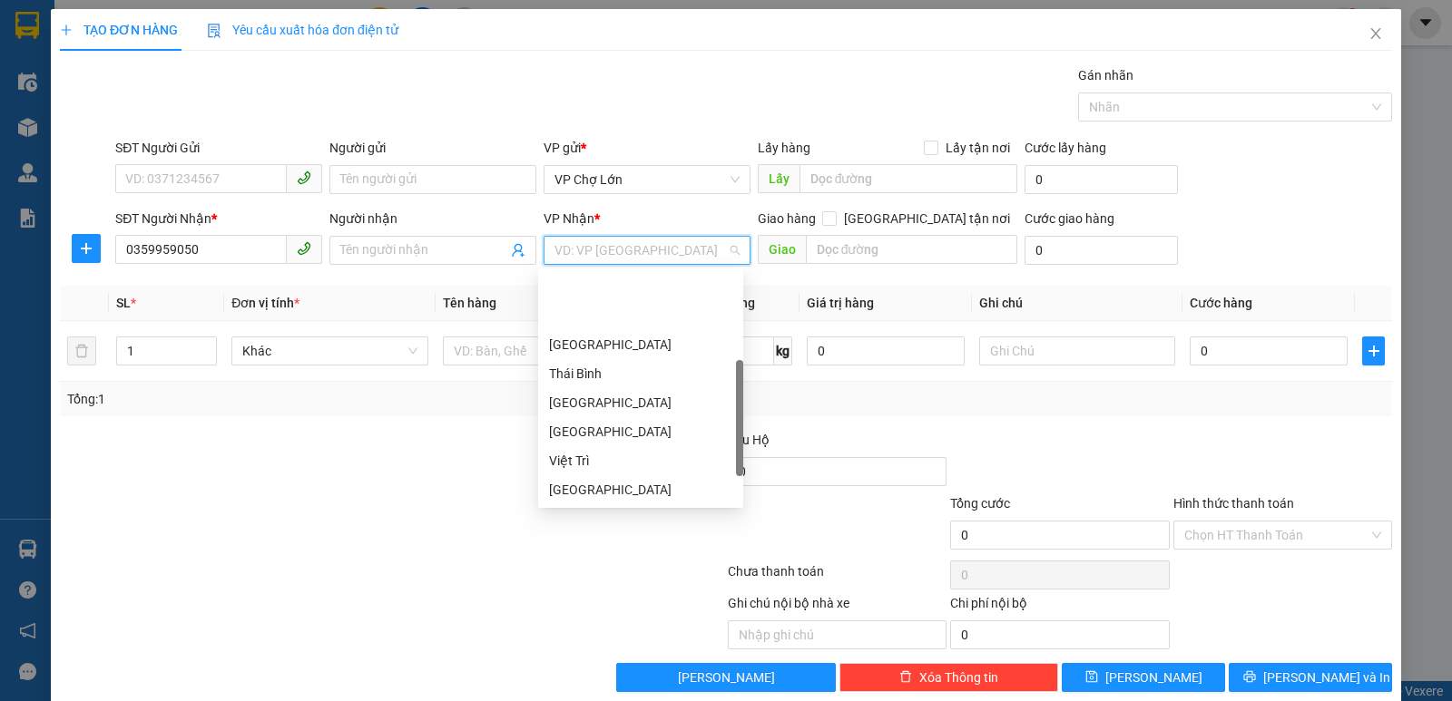
scroll to position [261, 0]
drag, startPoint x: 740, startPoint y: 330, endPoint x: 735, endPoint y: 473, distance: 142.5
click at [735, 473] on div "Nam Định [GEOGRAPHIC_DATA] Việt Trì [GEOGRAPHIC_DATA] BX Vĩnh Niệm VP 156 [PERS…" at bounding box center [640, 388] width 205 height 232
click at [593, 349] on div "[GEOGRAPHIC_DATA]" at bounding box center [640, 345] width 183 height 20
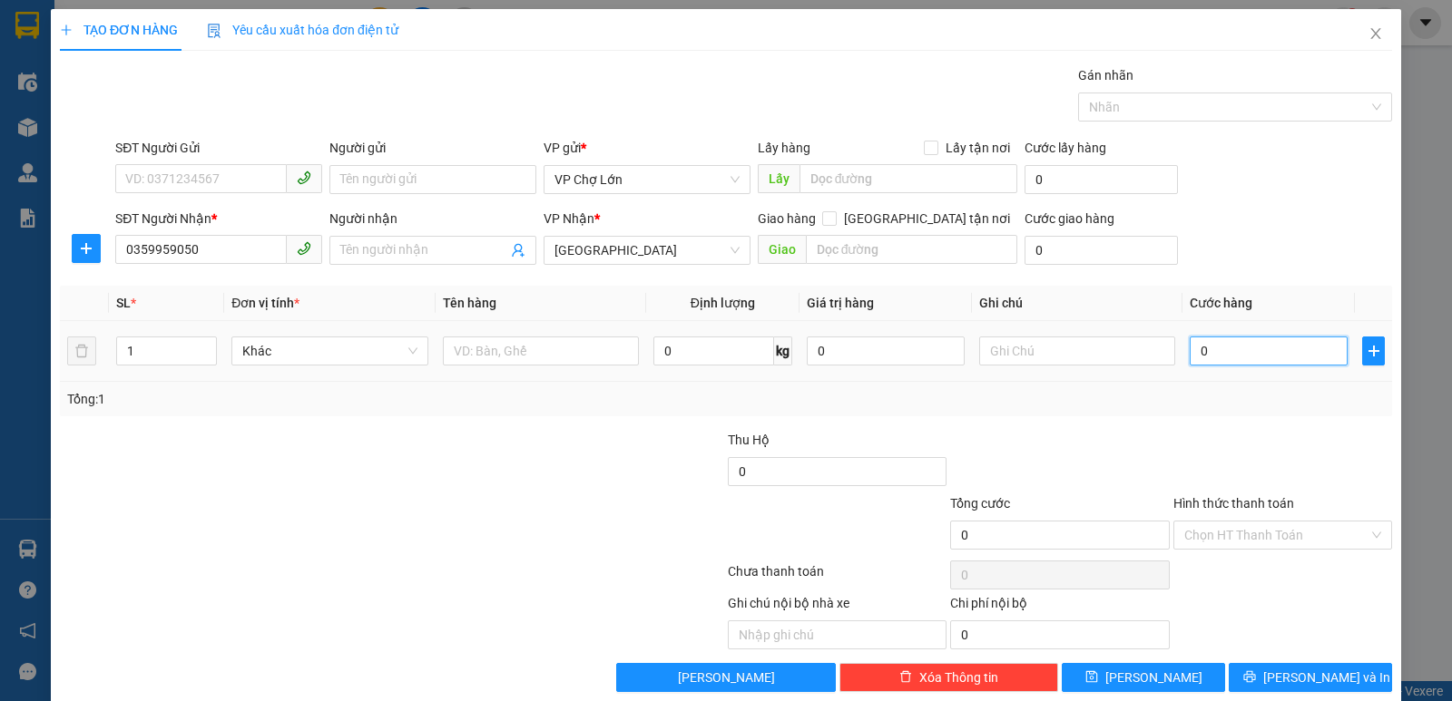
click at [1198, 347] on input "0" at bounding box center [1269, 351] width 158 height 29
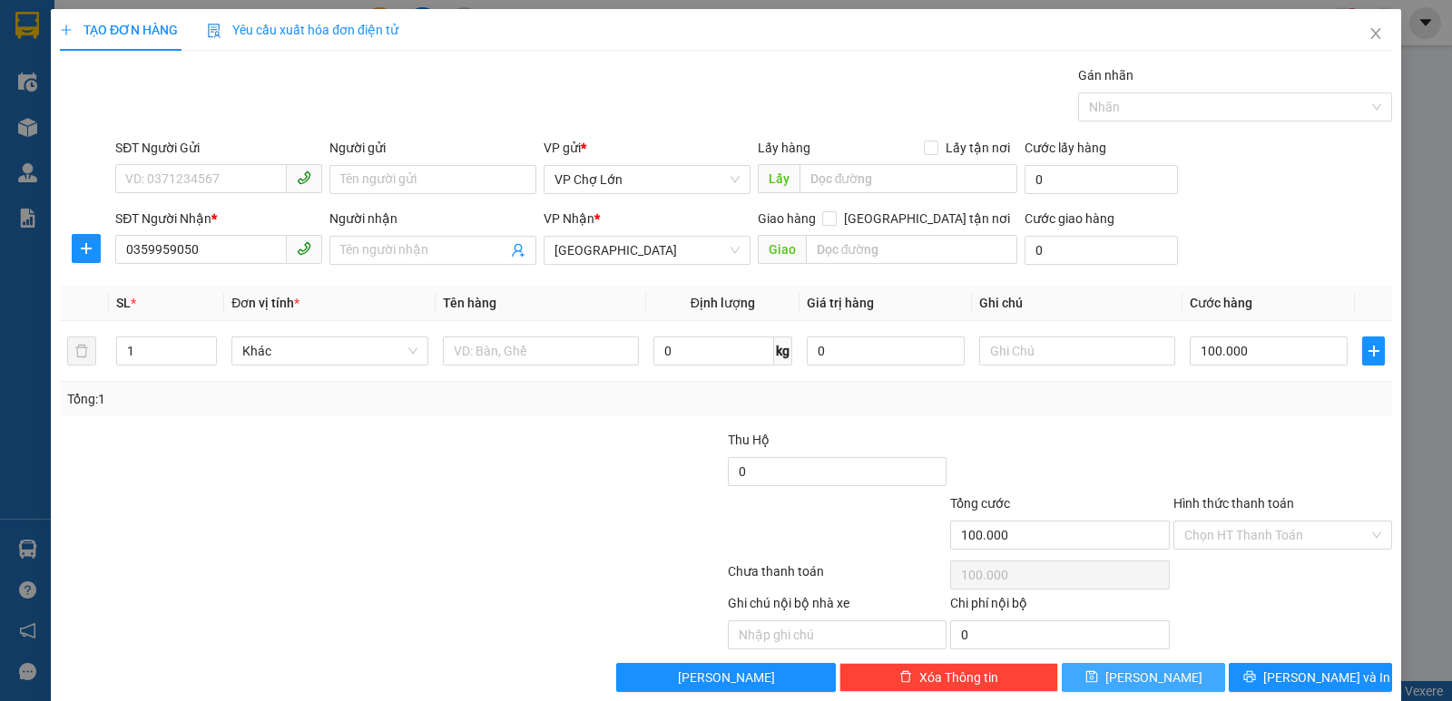
click at [1098, 670] on icon "save" at bounding box center [1091, 677] width 13 height 13
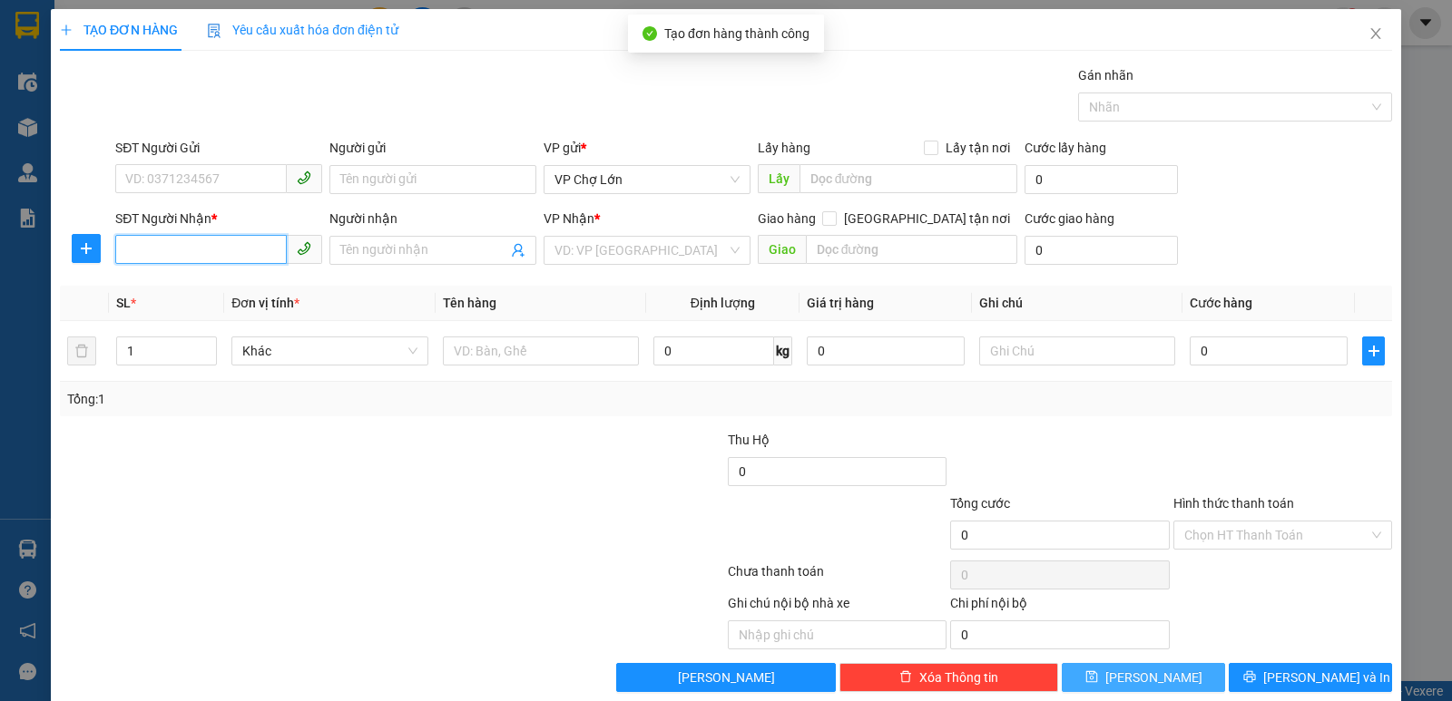
click at [133, 251] on input "SĐT Người Nhận *" at bounding box center [201, 249] width 172 height 29
click at [174, 287] on div "0914312161" at bounding box center [216, 287] width 183 height 20
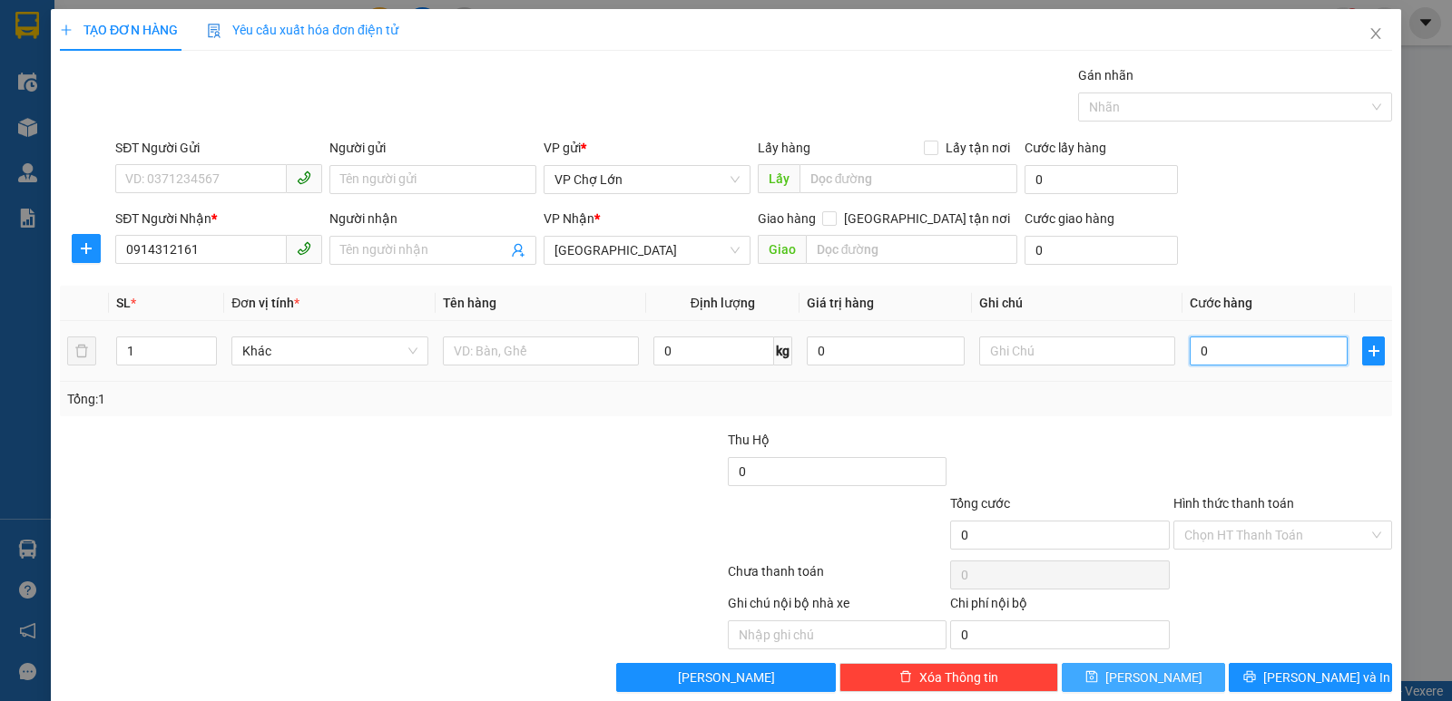
click at [1203, 356] on input "0" at bounding box center [1269, 351] width 158 height 29
click at [1098, 670] on icon "save" at bounding box center [1091, 677] width 13 height 13
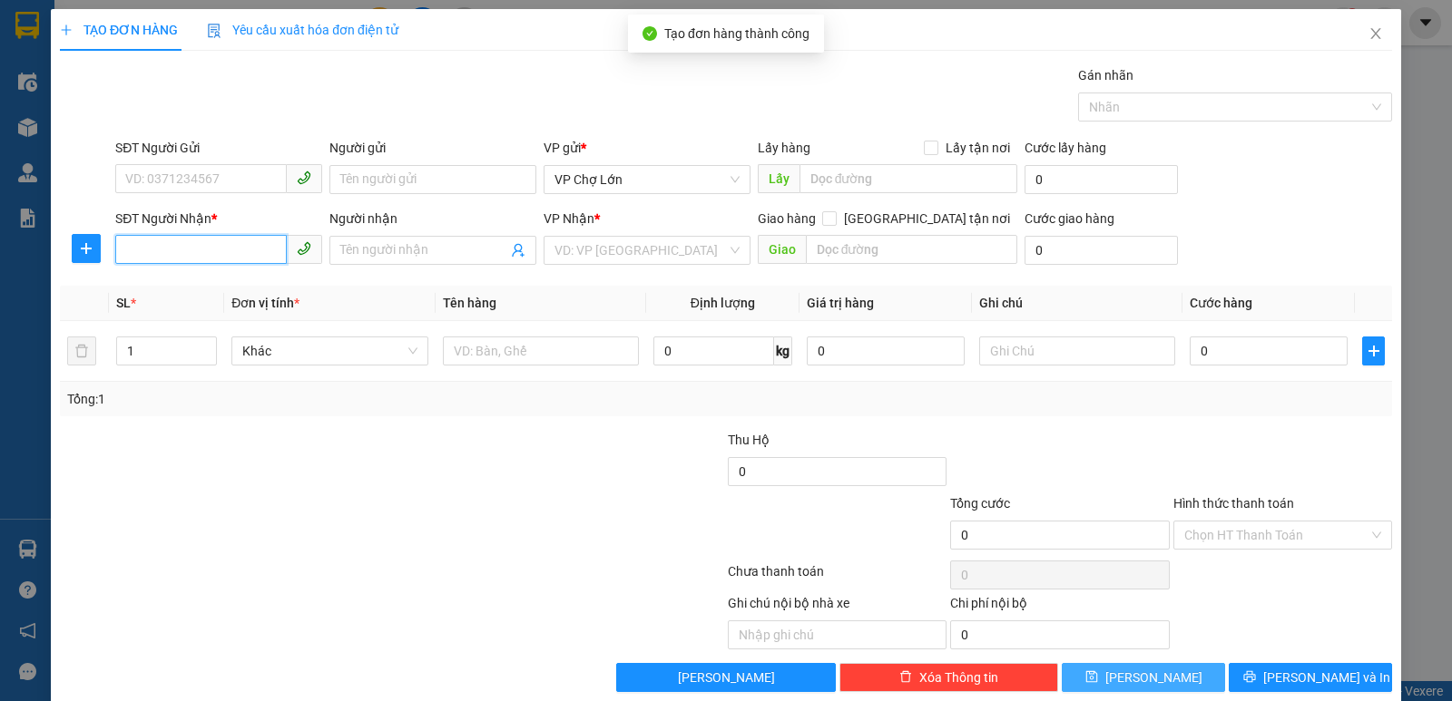
click at [126, 248] on input "SĐT Người Nhận *" at bounding box center [201, 249] width 172 height 29
click at [178, 289] on div "0913617050" at bounding box center [216, 287] width 183 height 20
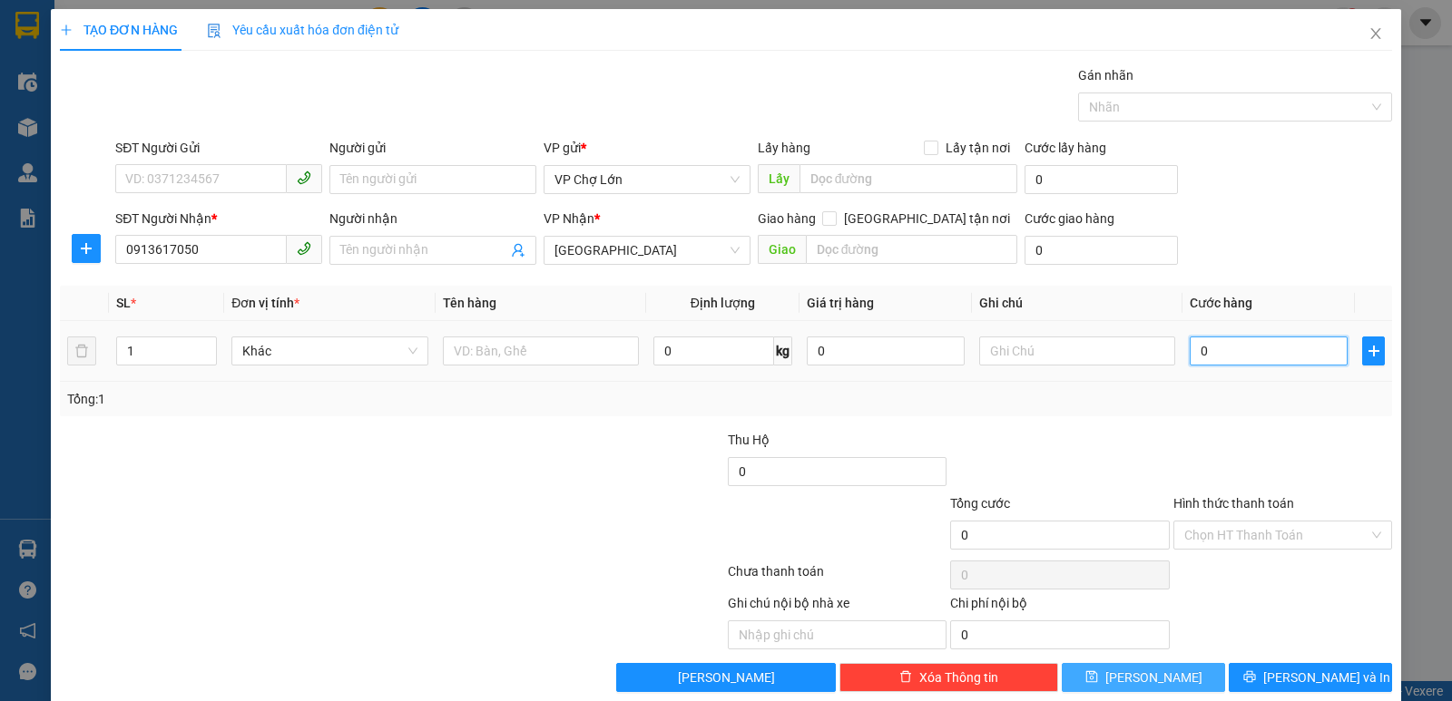
click at [1202, 356] on input "0" at bounding box center [1269, 351] width 158 height 29
click at [1097, 670] on icon "save" at bounding box center [1091, 678] width 12 height 12
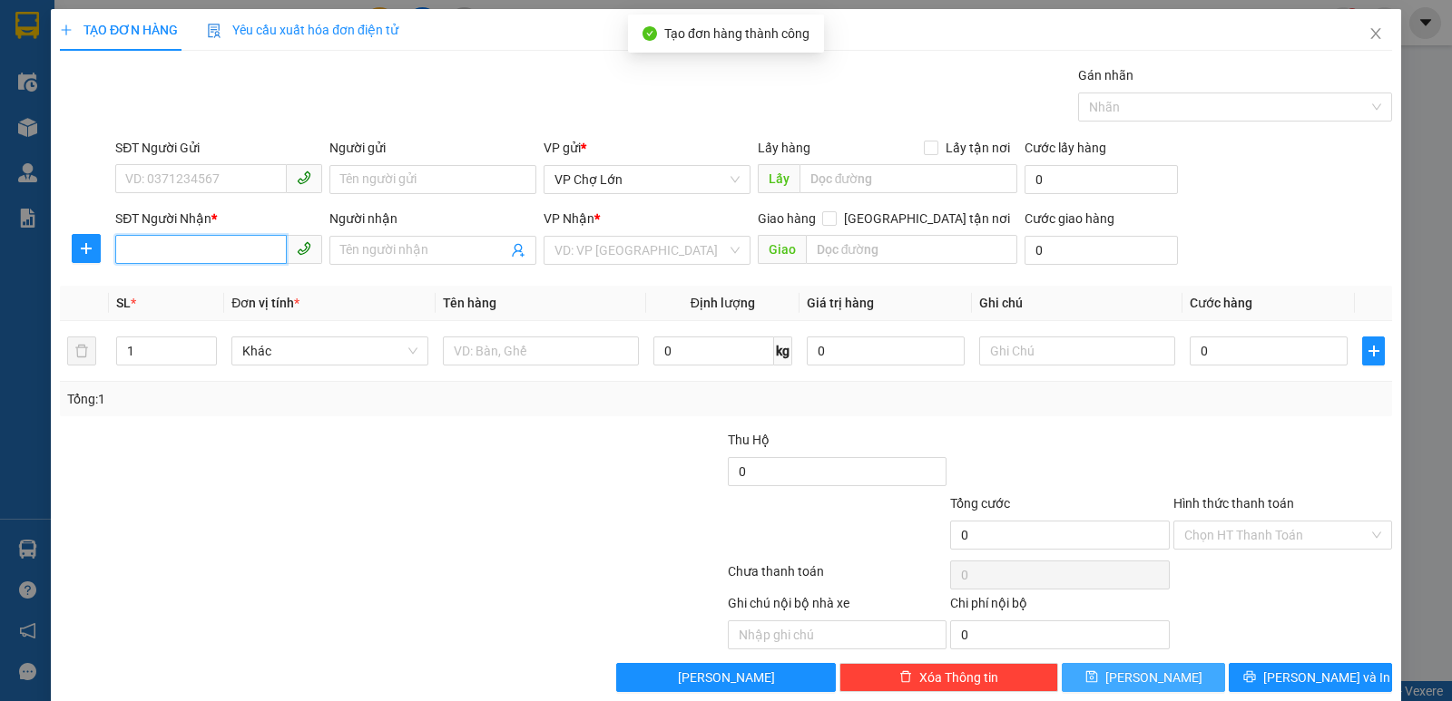
click at [123, 250] on input "SĐT Người Nhận *" at bounding box center [201, 249] width 172 height 29
click at [178, 288] on div "0973482288" at bounding box center [216, 287] width 183 height 20
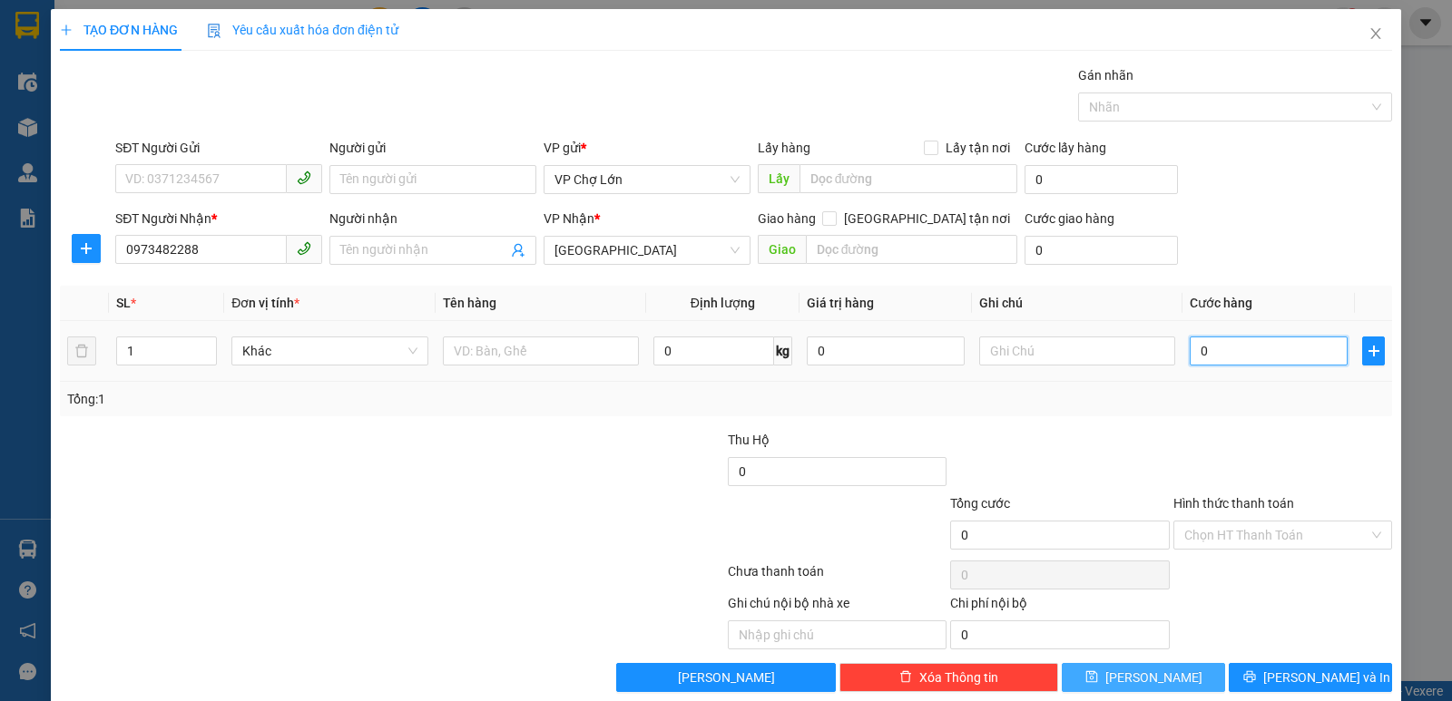
click at [1199, 352] on input "0" at bounding box center [1269, 351] width 158 height 29
click at [1098, 670] on icon "save" at bounding box center [1091, 677] width 13 height 13
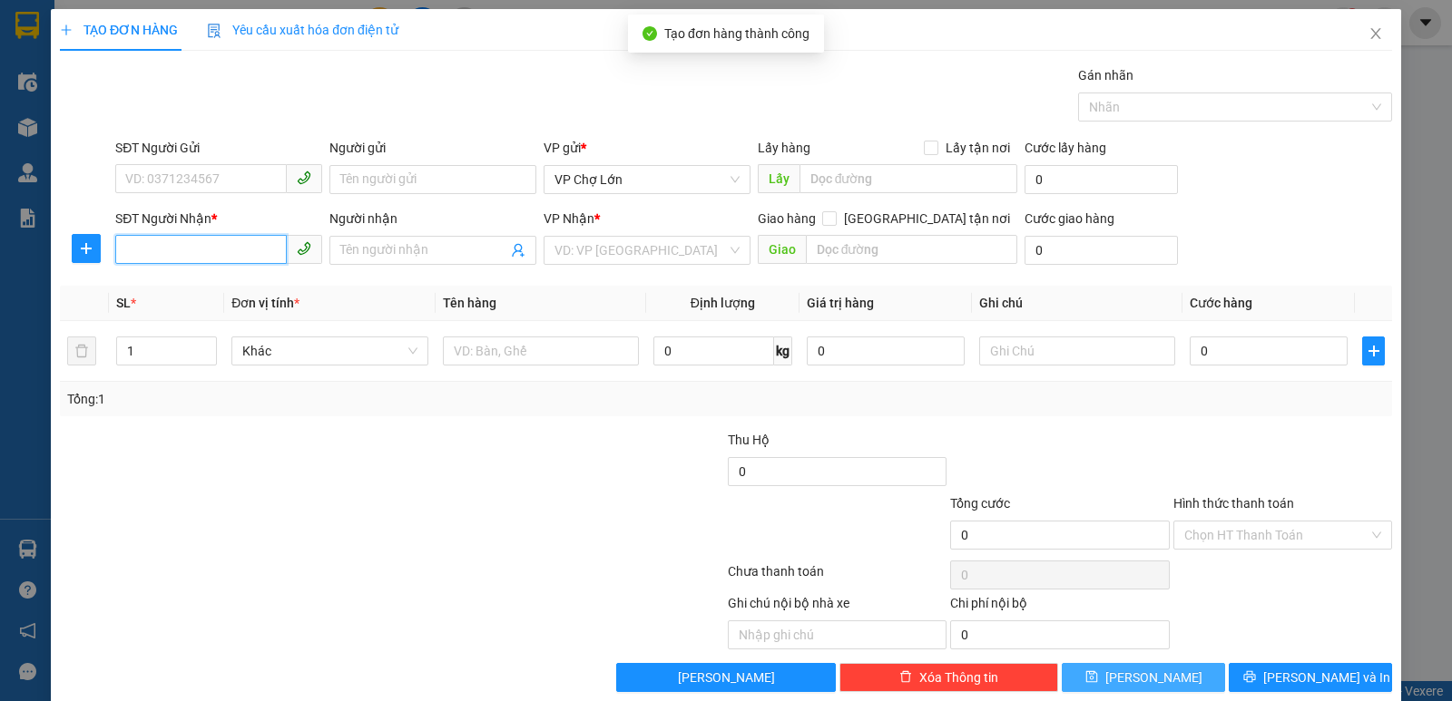
click at [120, 251] on input "SĐT Người Nhận *" at bounding box center [201, 249] width 172 height 29
click at [182, 284] on div "0915684376" at bounding box center [216, 287] width 183 height 20
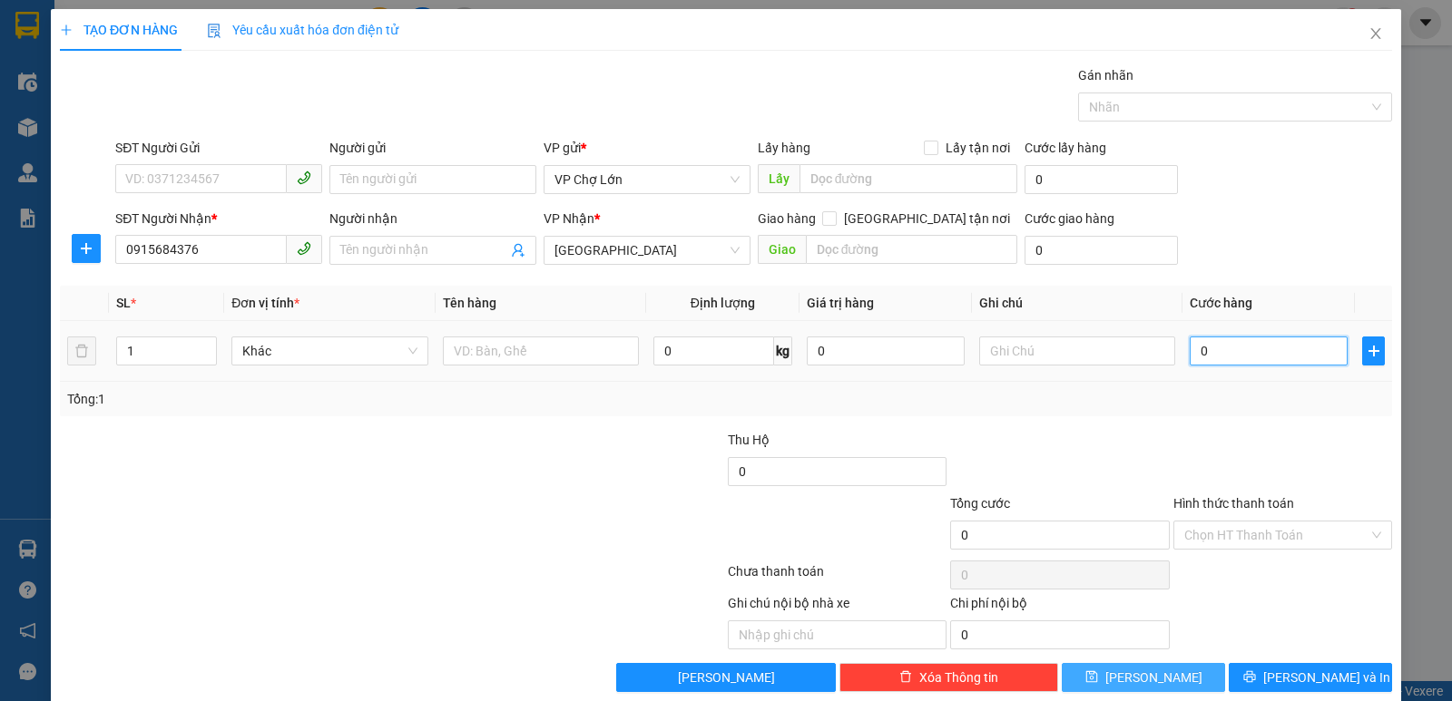
click at [1196, 350] on input "0" at bounding box center [1269, 351] width 158 height 29
click at [1098, 670] on icon "save" at bounding box center [1091, 677] width 13 height 13
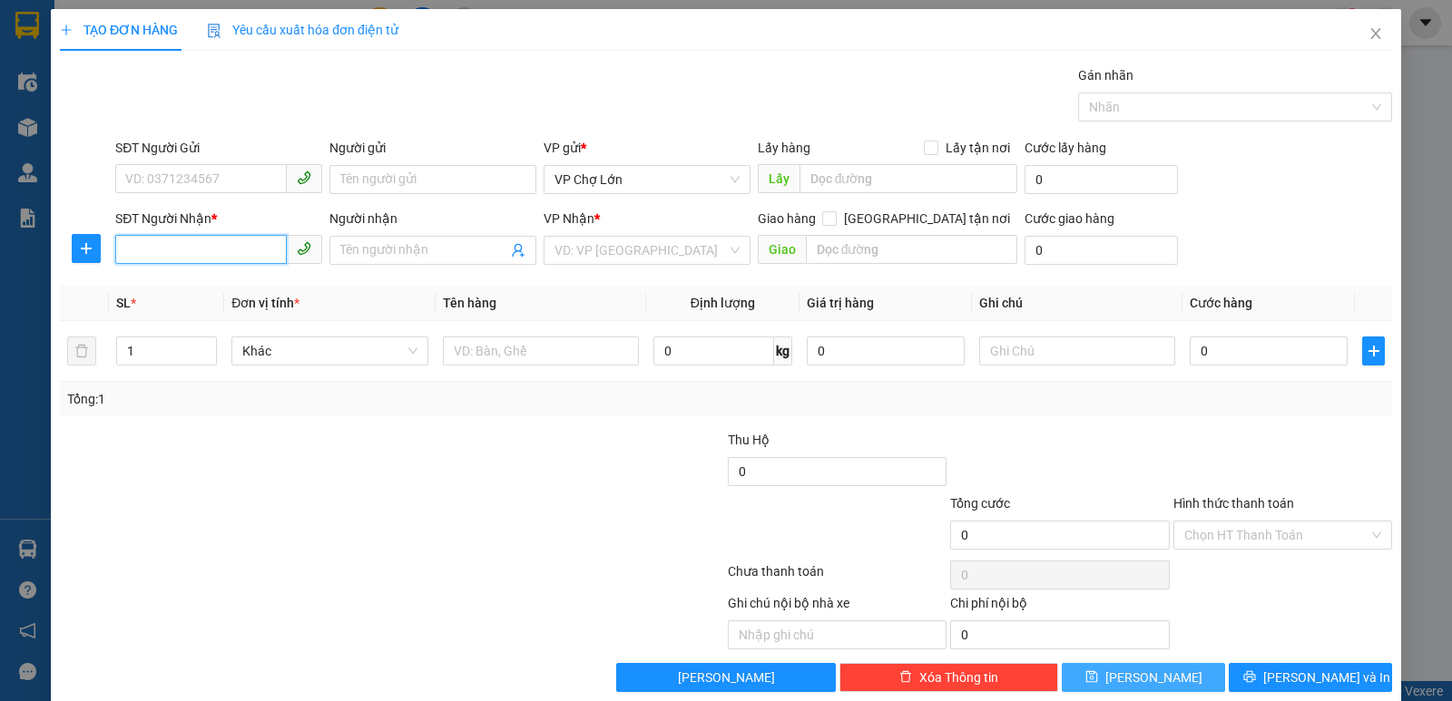
click at [127, 246] on input "SĐT Người Nhận *" at bounding box center [201, 249] width 172 height 29
drag, startPoint x: 177, startPoint y: 287, endPoint x: 189, endPoint y: 293, distance: 13.4
click at [181, 289] on div "0973195156" at bounding box center [216, 287] width 183 height 20
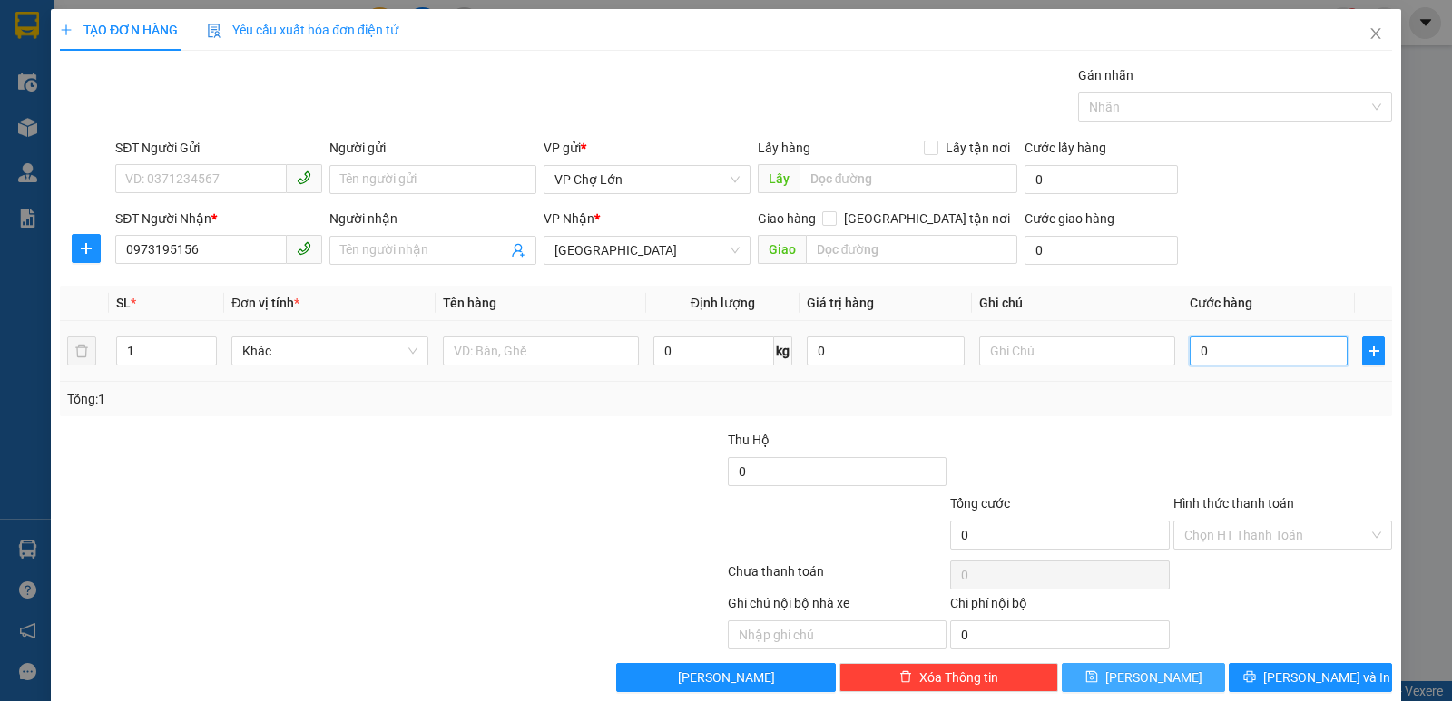
click at [1203, 355] on input "0" at bounding box center [1269, 351] width 158 height 29
click at [1098, 670] on icon "save" at bounding box center [1091, 677] width 13 height 13
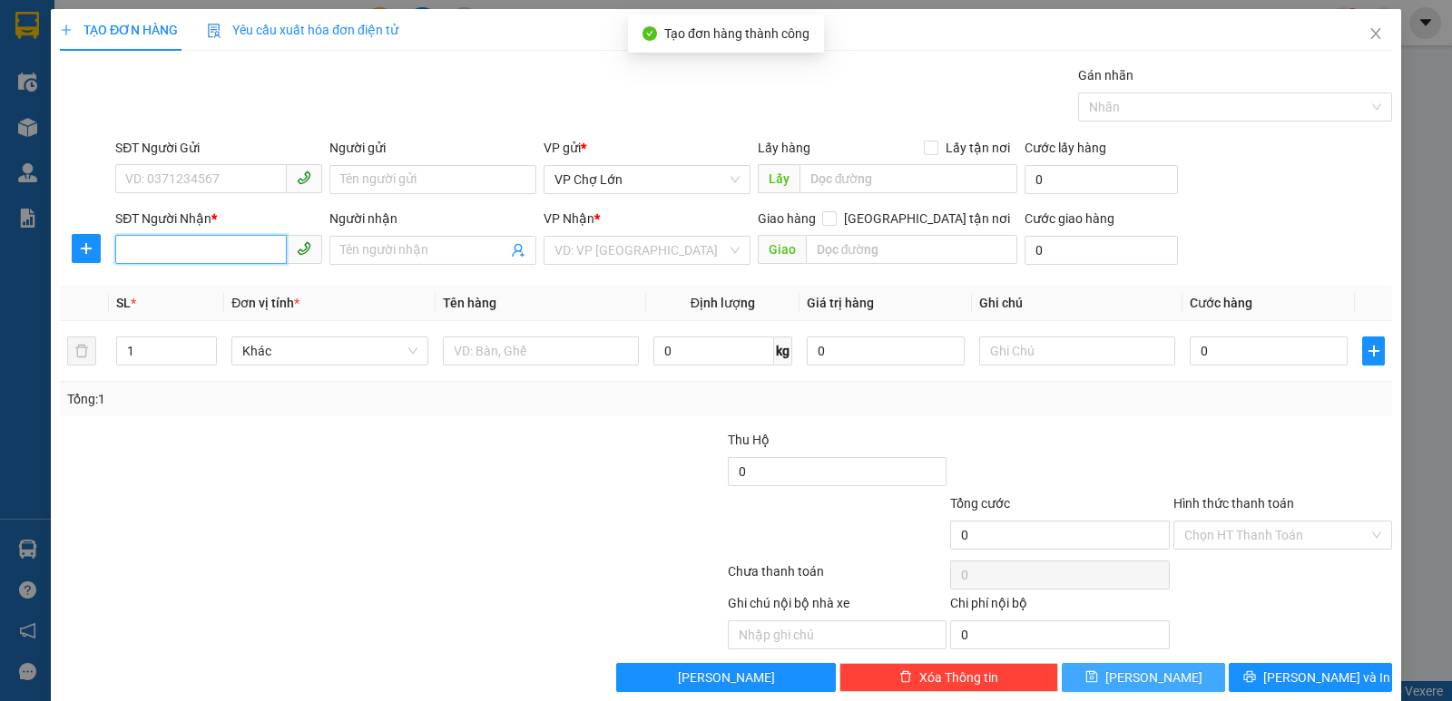
click at [128, 244] on input "SĐT Người Nhận *" at bounding box center [201, 249] width 172 height 29
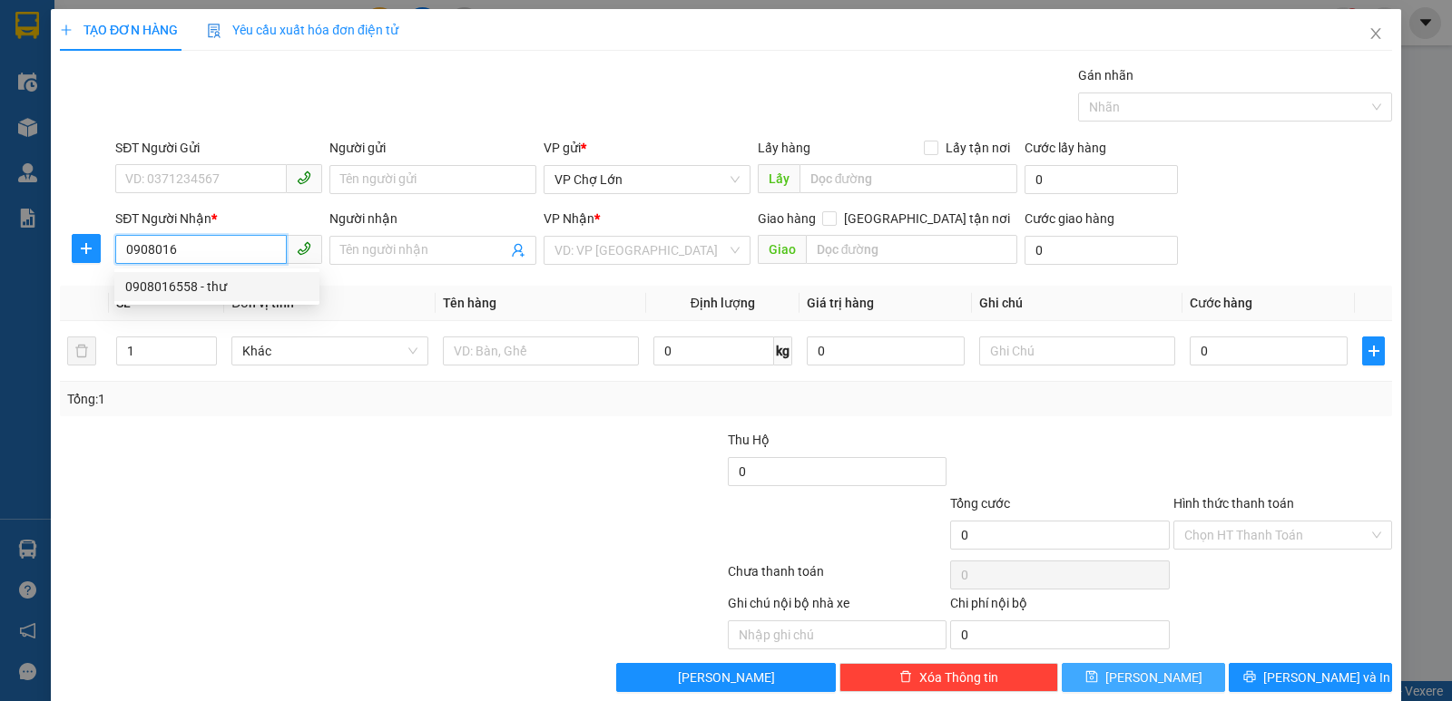
click at [177, 289] on div "0908016558 - thư" at bounding box center [216, 287] width 183 height 20
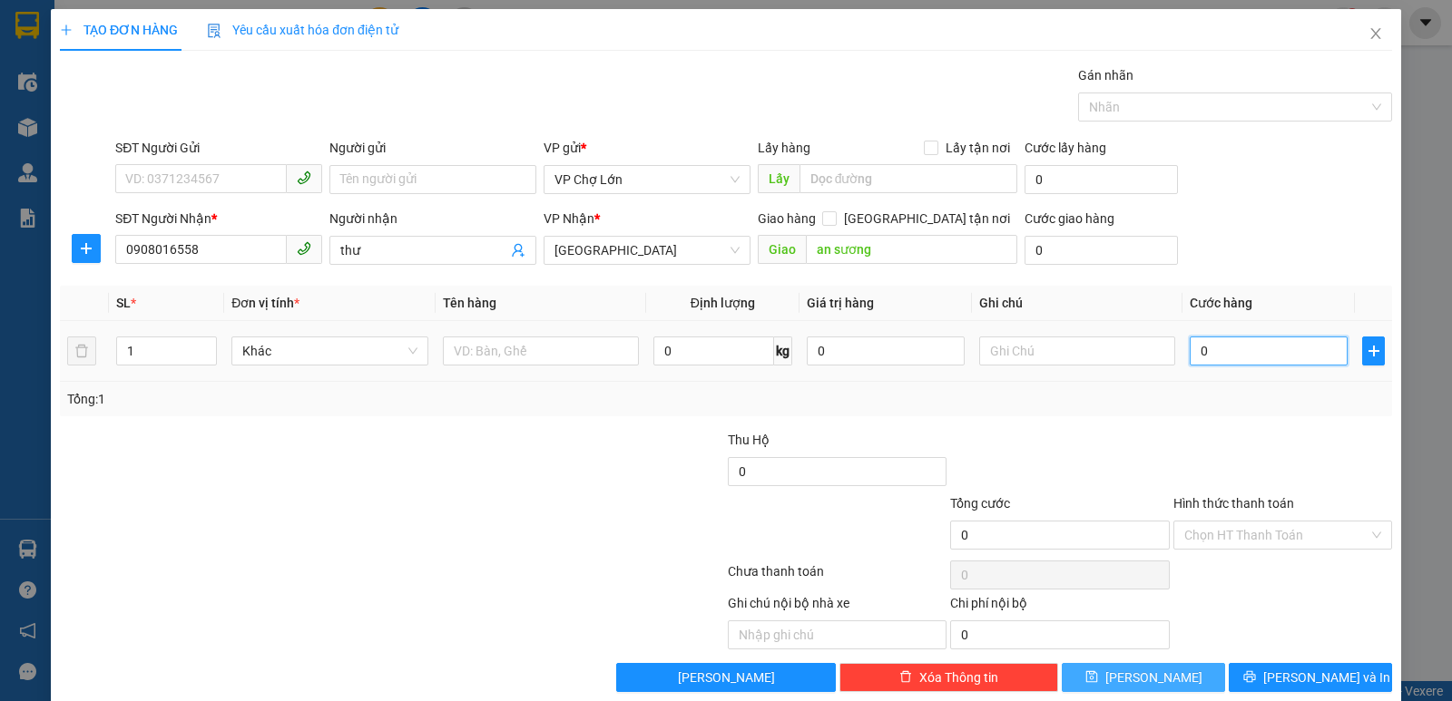
click at [1201, 353] on input "0" at bounding box center [1269, 351] width 158 height 29
click at [1201, 505] on label "Hình thức thanh toán" at bounding box center [1233, 503] width 121 height 15
click at [1201, 522] on input "Hình thức thanh toán" at bounding box center [1276, 535] width 184 height 27
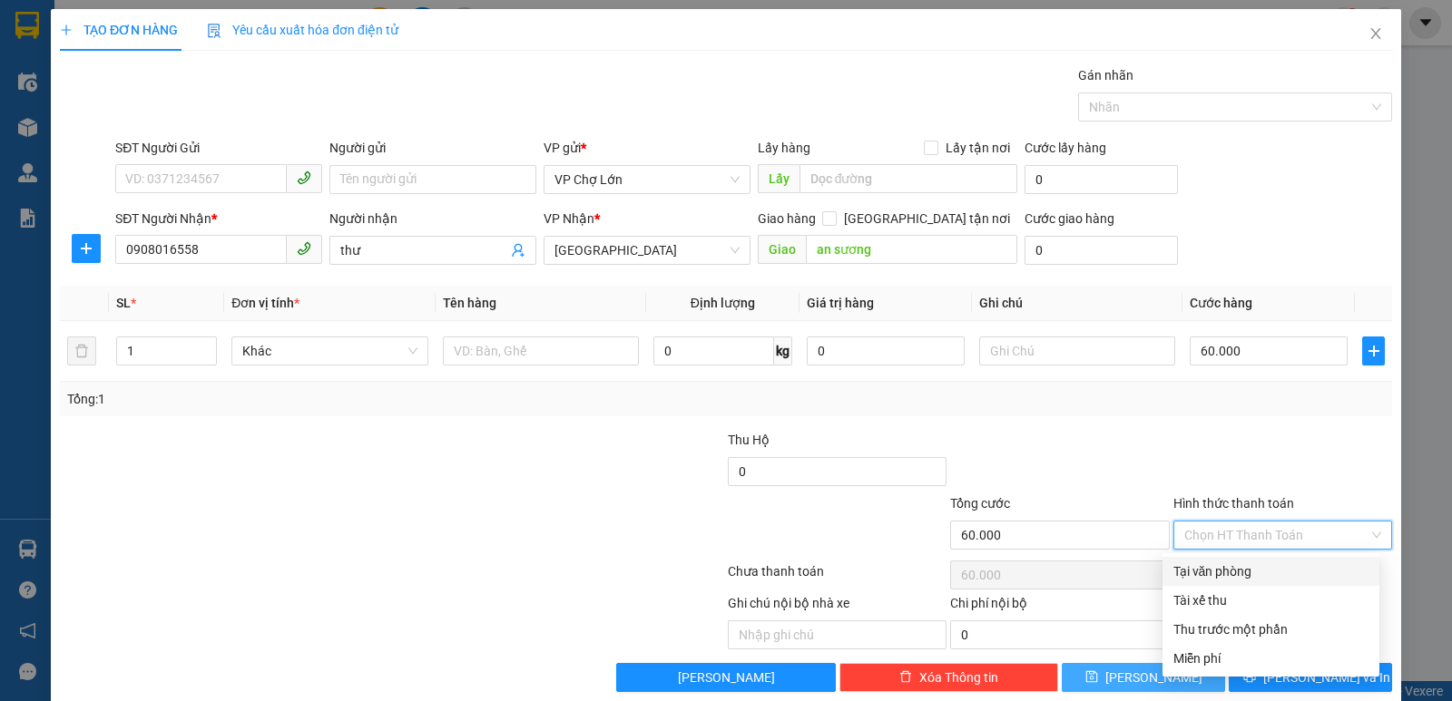
click at [1210, 575] on div "Tại văn phòng" at bounding box center [1270, 572] width 195 height 20
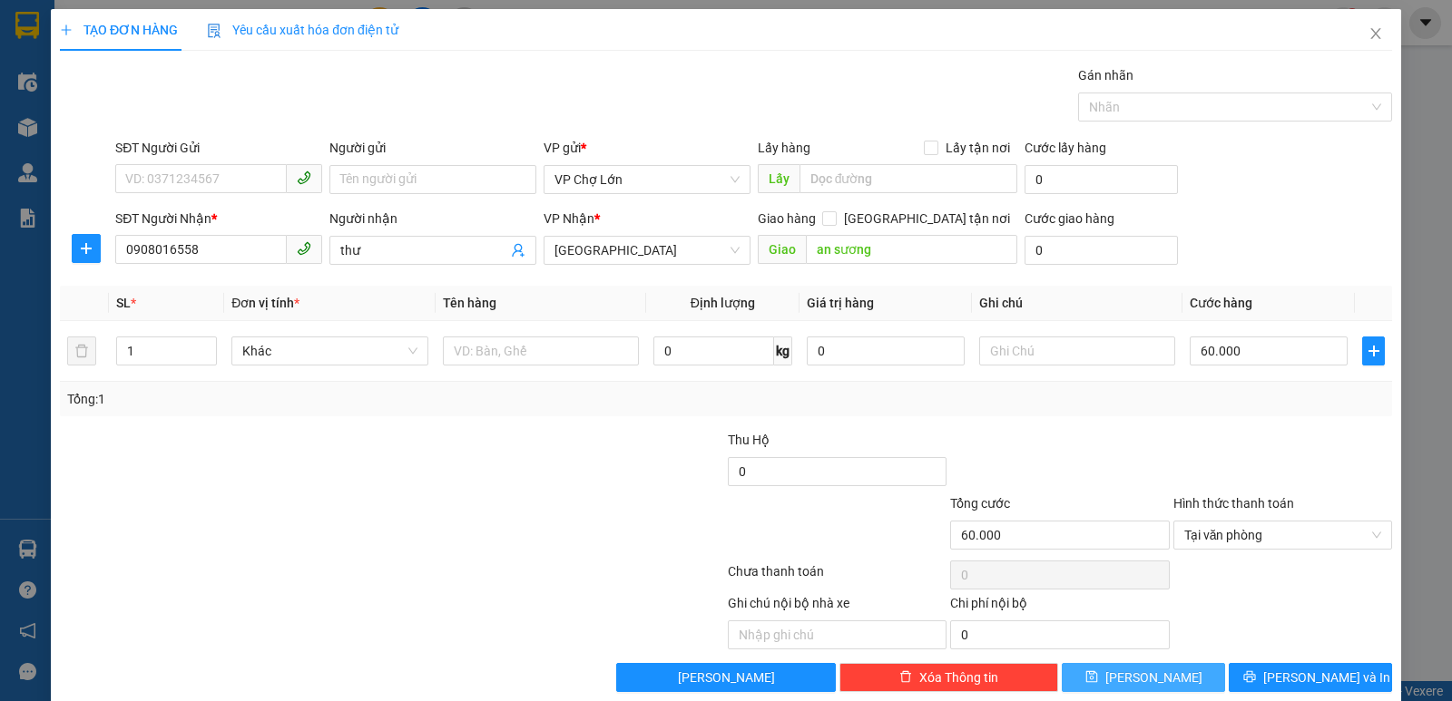
click at [1097, 670] on icon "save" at bounding box center [1091, 678] width 12 height 12
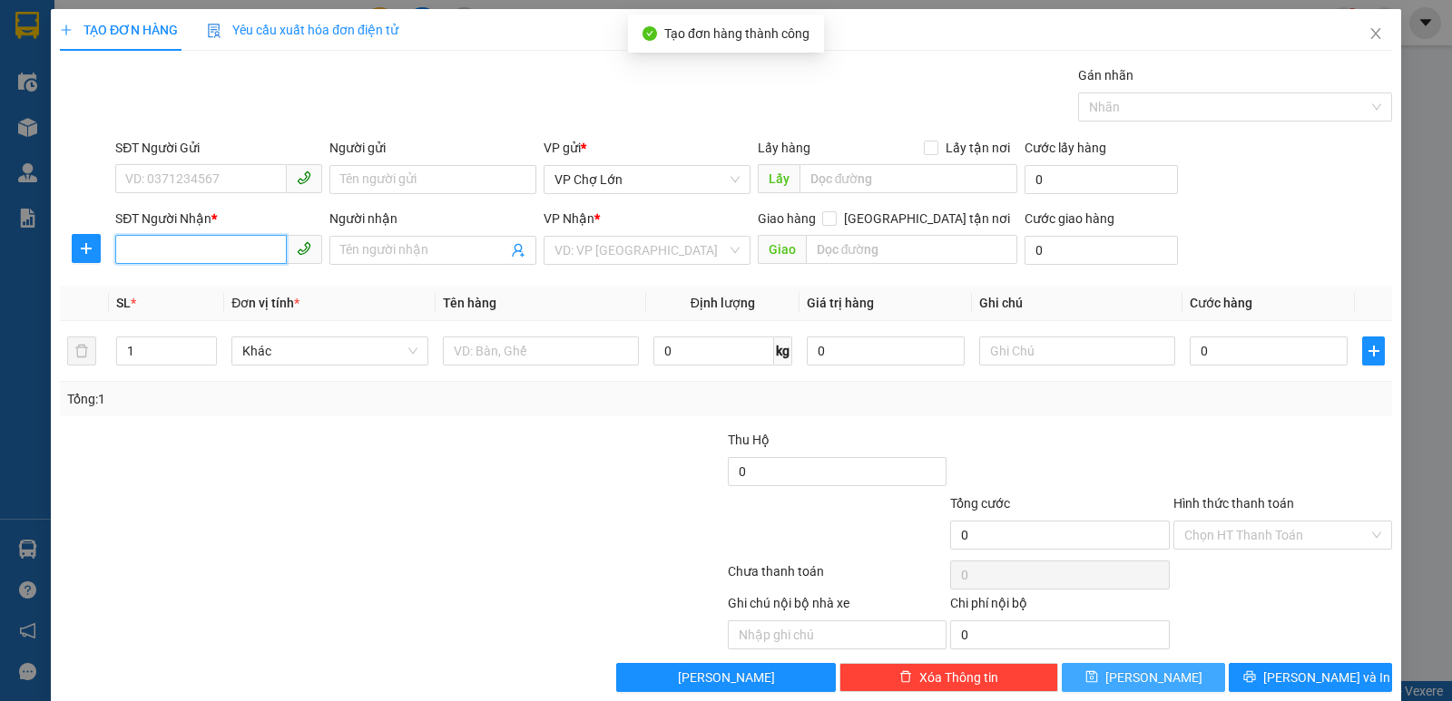
click at [129, 247] on input "SĐT Người Nhận *" at bounding box center [201, 249] width 172 height 29
click at [181, 288] on div "0779428136" at bounding box center [216, 287] width 183 height 20
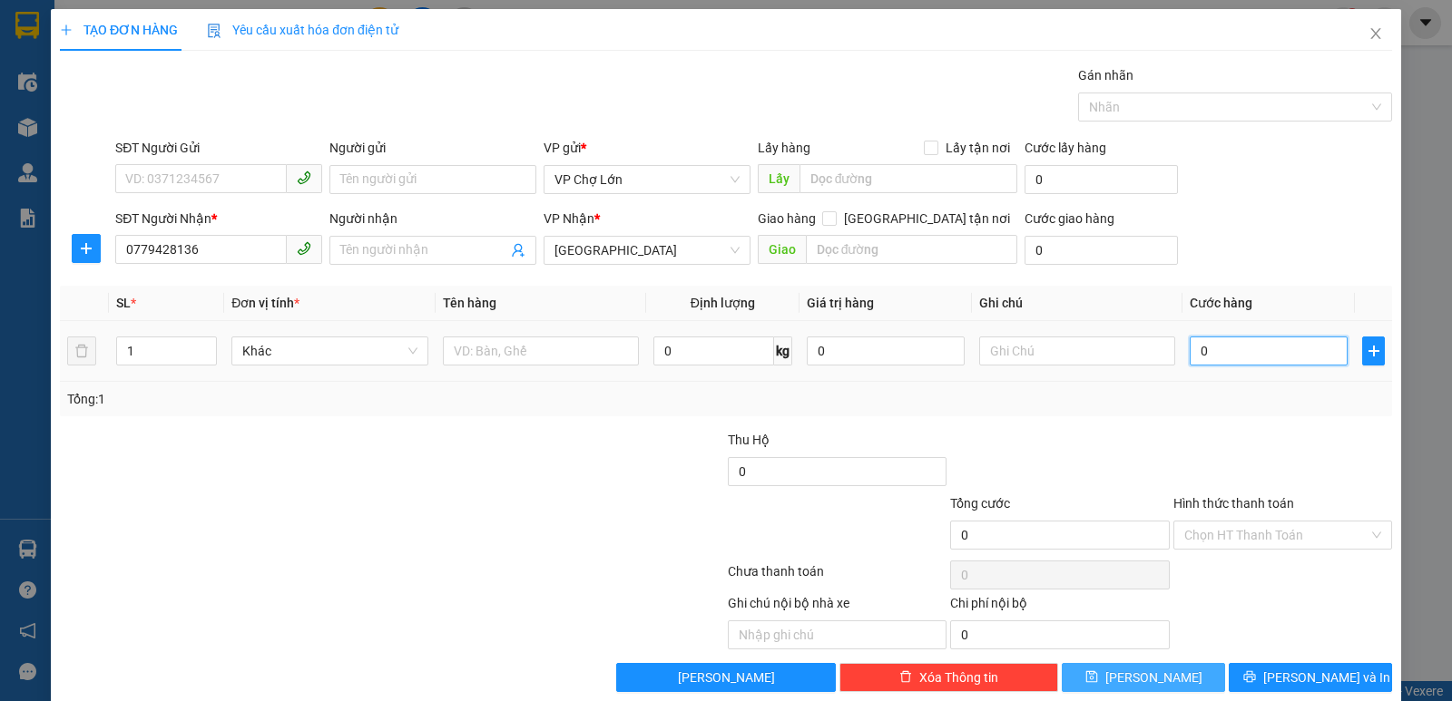
click at [1201, 353] on input "0" at bounding box center [1269, 351] width 158 height 29
click at [1097, 670] on icon "save" at bounding box center [1091, 678] width 12 height 12
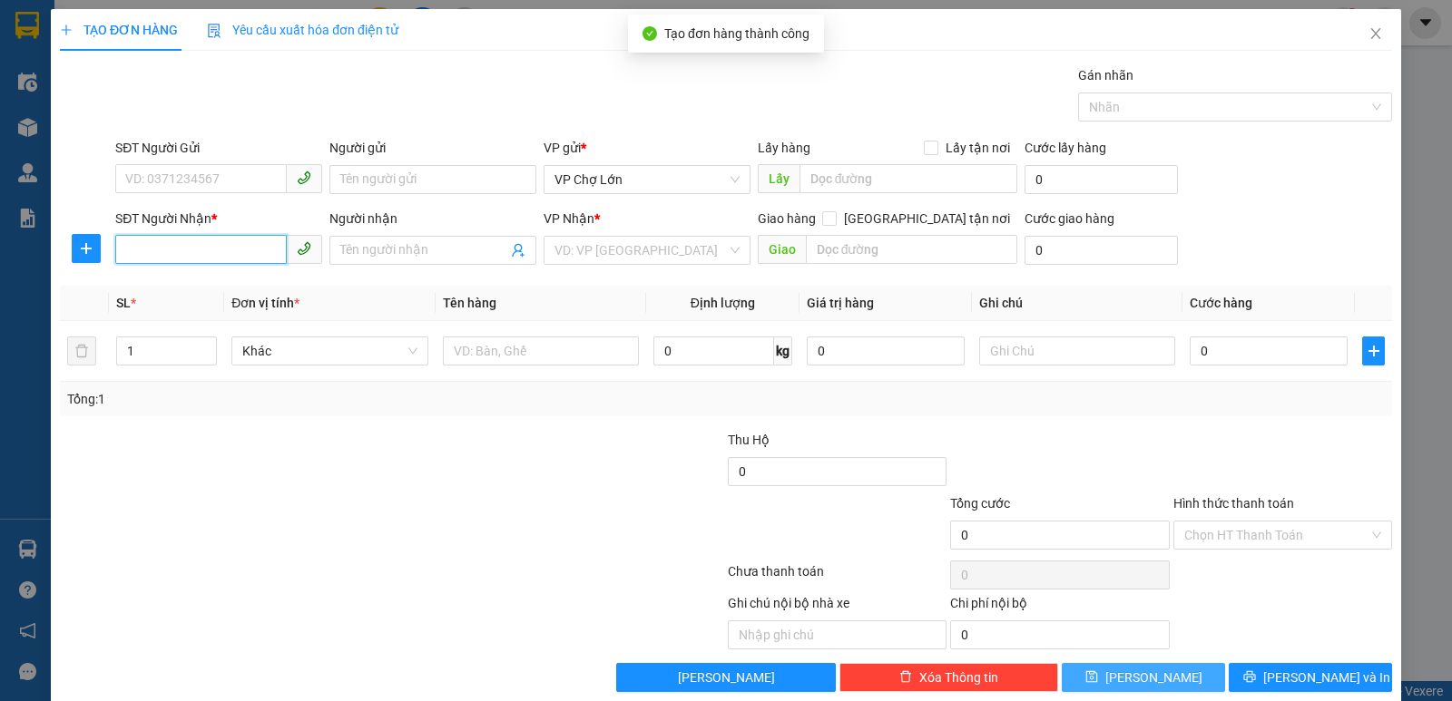
click at [126, 244] on input "SĐT Người Nhận *" at bounding box center [201, 249] width 172 height 29
click at [190, 289] on div "0982495305" at bounding box center [216, 287] width 183 height 20
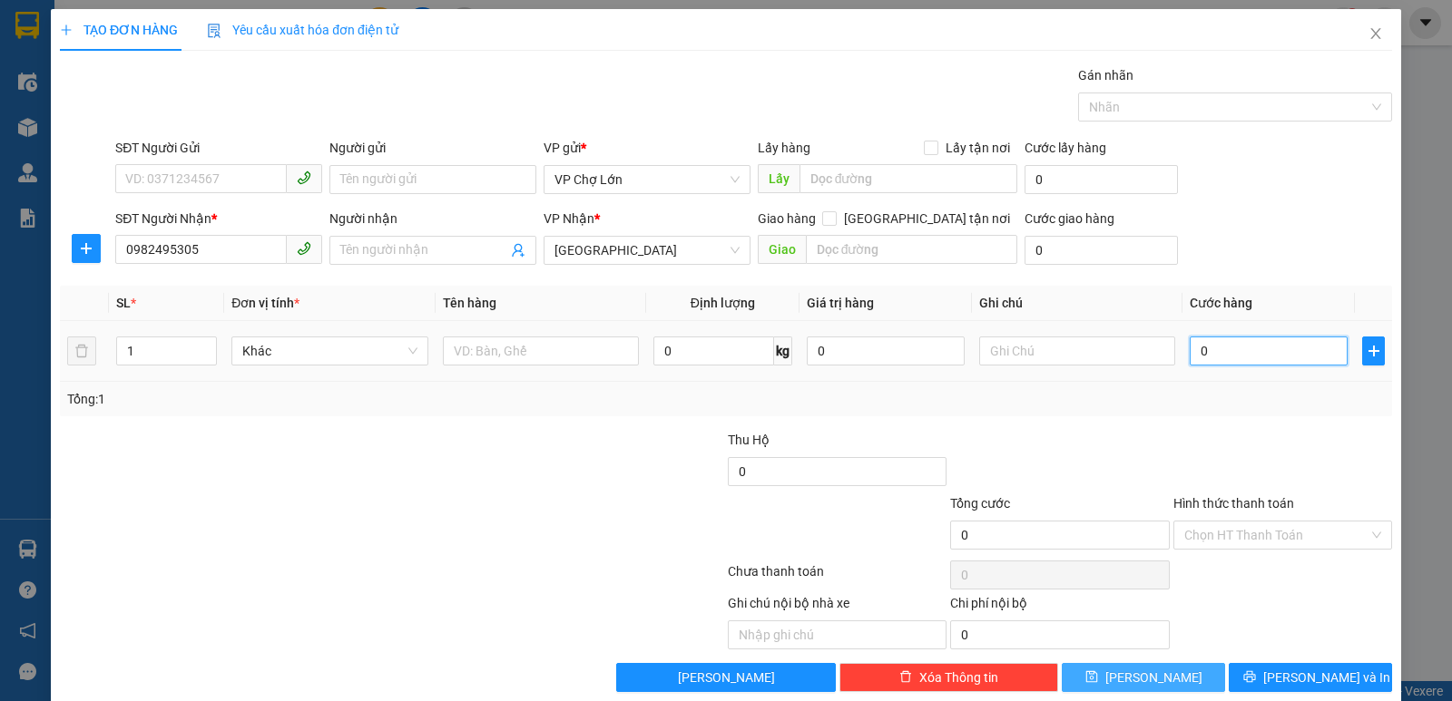
click at [1200, 351] on input "0" at bounding box center [1269, 351] width 158 height 29
click at [1098, 670] on icon "save" at bounding box center [1091, 677] width 13 height 13
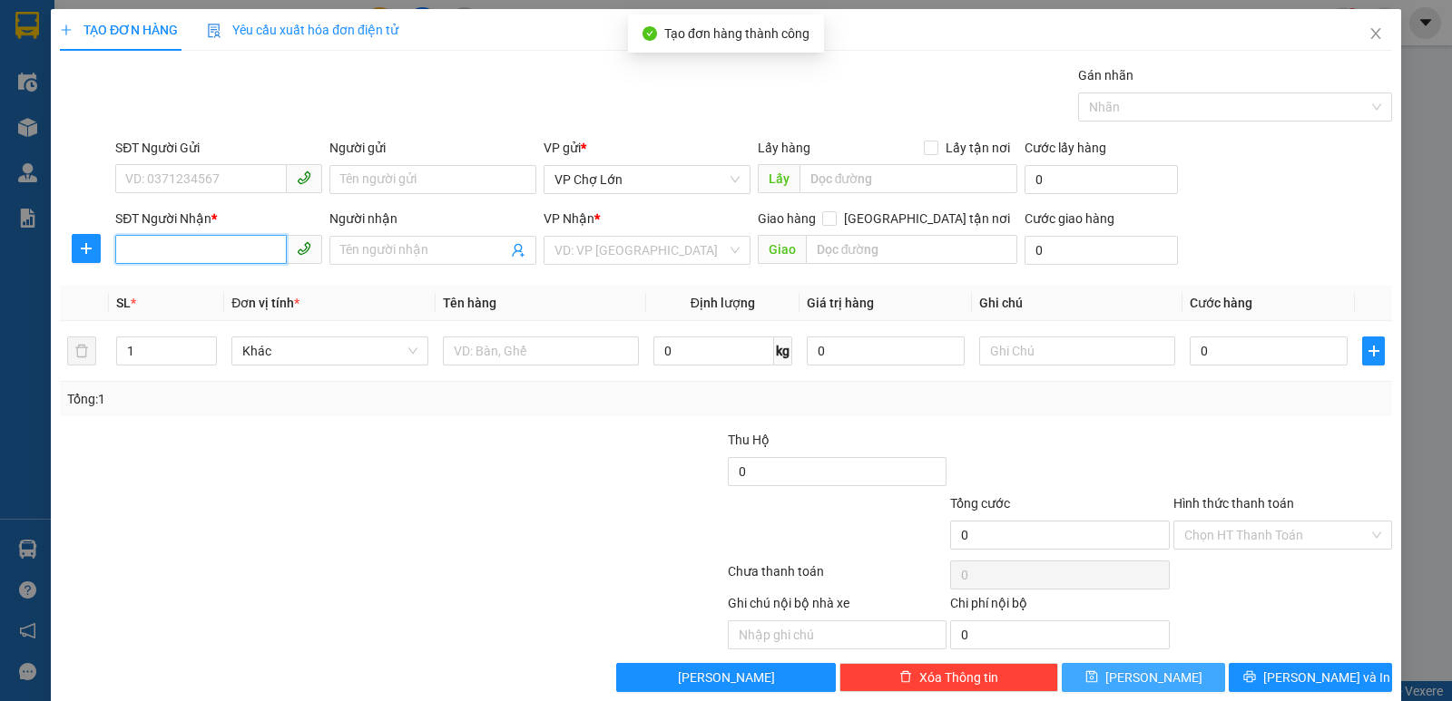
click at [122, 247] on input "SĐT Người Nhận *" at bounding box center [201, 249] width 172 height 29
click at [177, 285] on div "0902308504" at bounding box center [216, 287] width 183 height 20
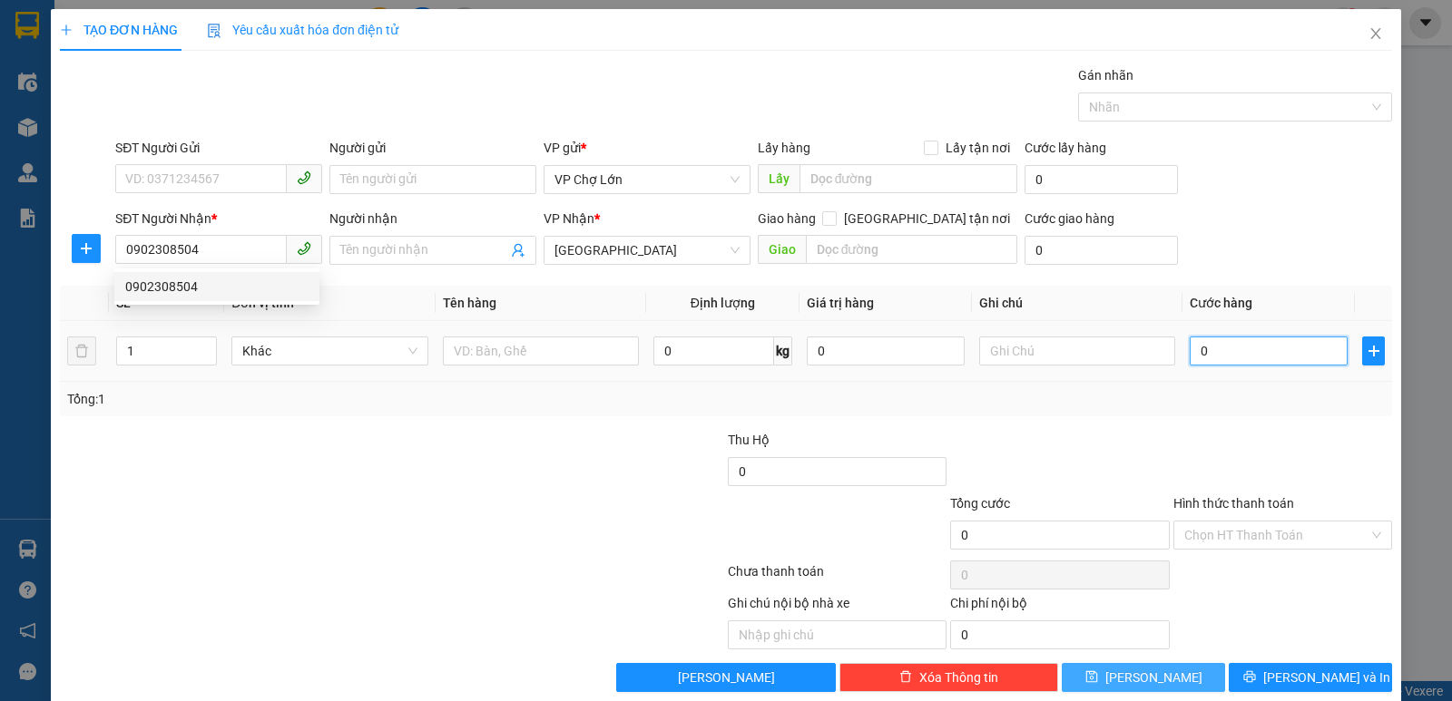
click at [1201, 350] on input "0" at bounding box center [1269, 351] width 158 height 29
click at [1098, 670] on icon "save" at bounding box center [1091, 677] width 13 height 13
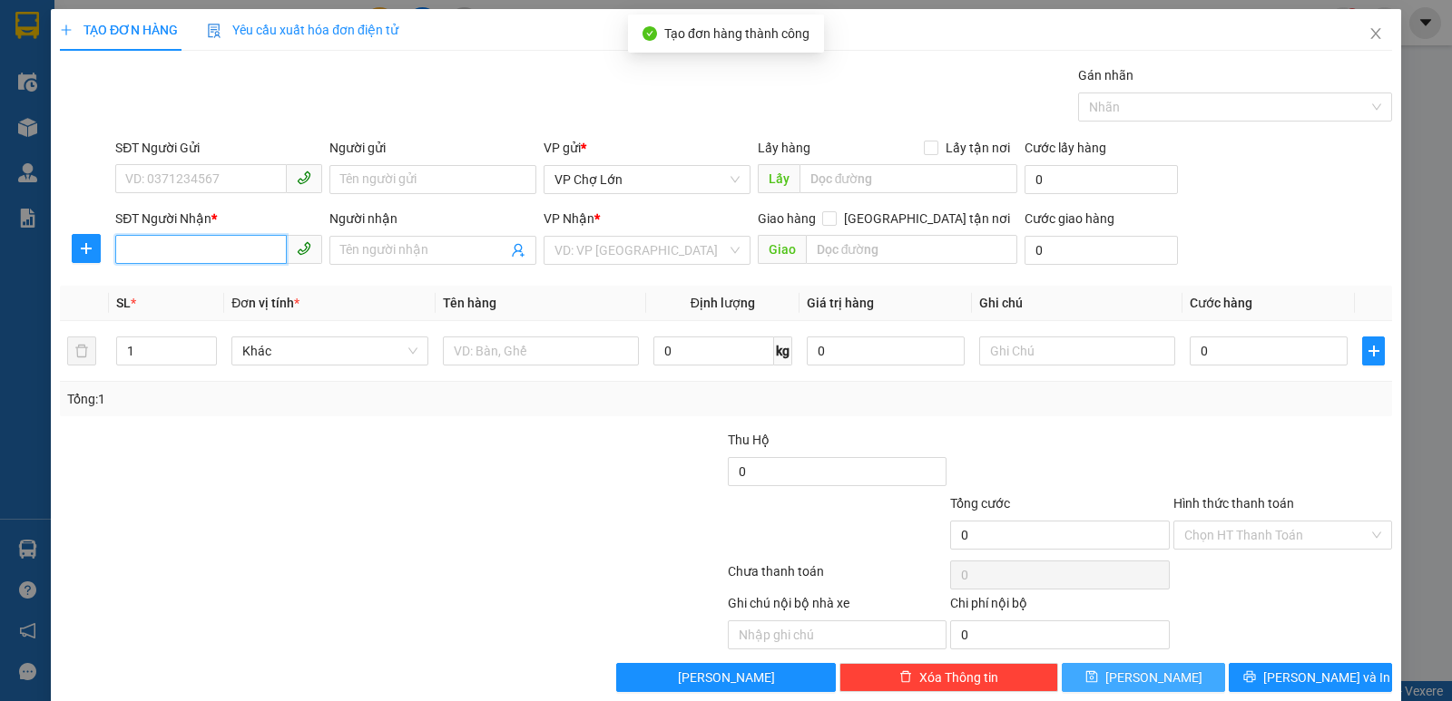
click at [126, 250] on input "SĐT Người Nhận *" at bounding box center [201, 249] width 172 height 29
click at [180, 250] on input "0388627" at bounding box center [201, 249] width 172 height 29
click at [174, 253] on input "0388627" at bounding box center [201, 249] width 172 height 29
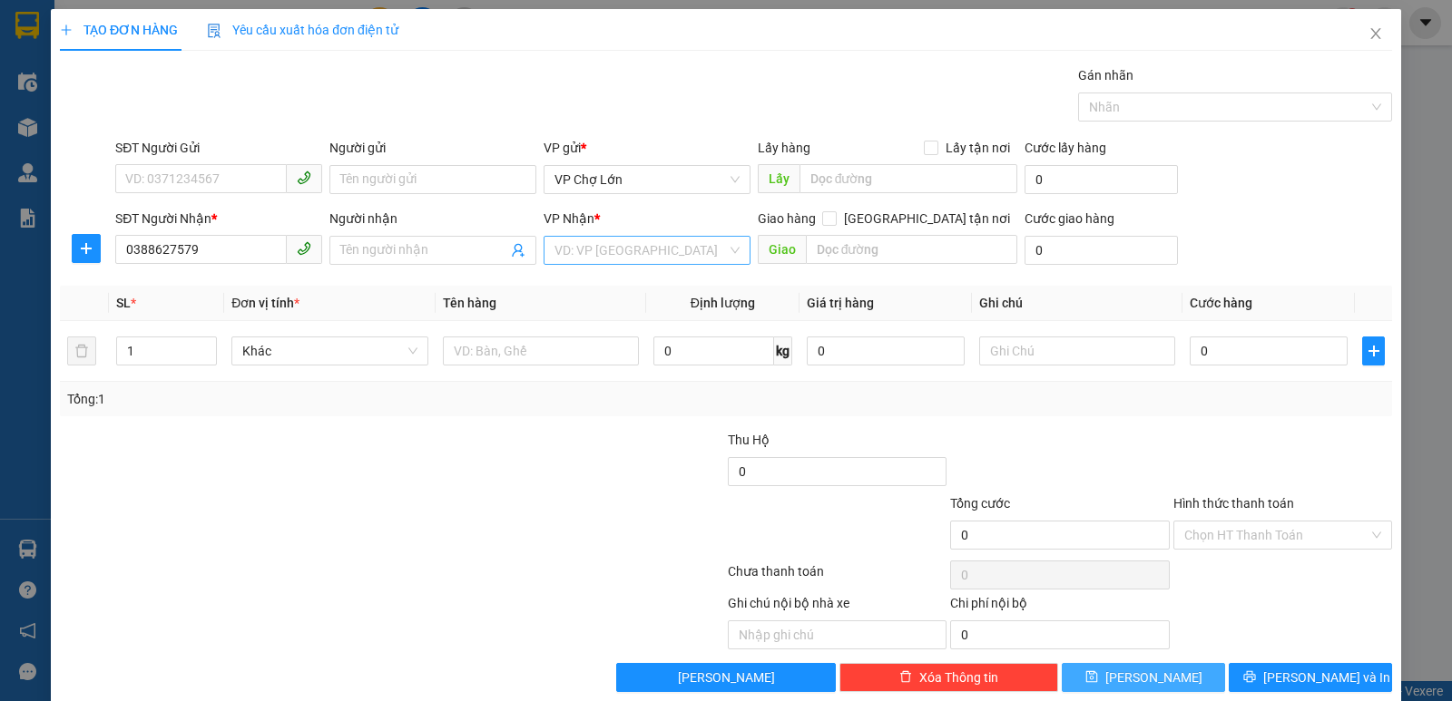
click at [717, 245] on input "search" at bounding box center [640, 250] width 172 height 27
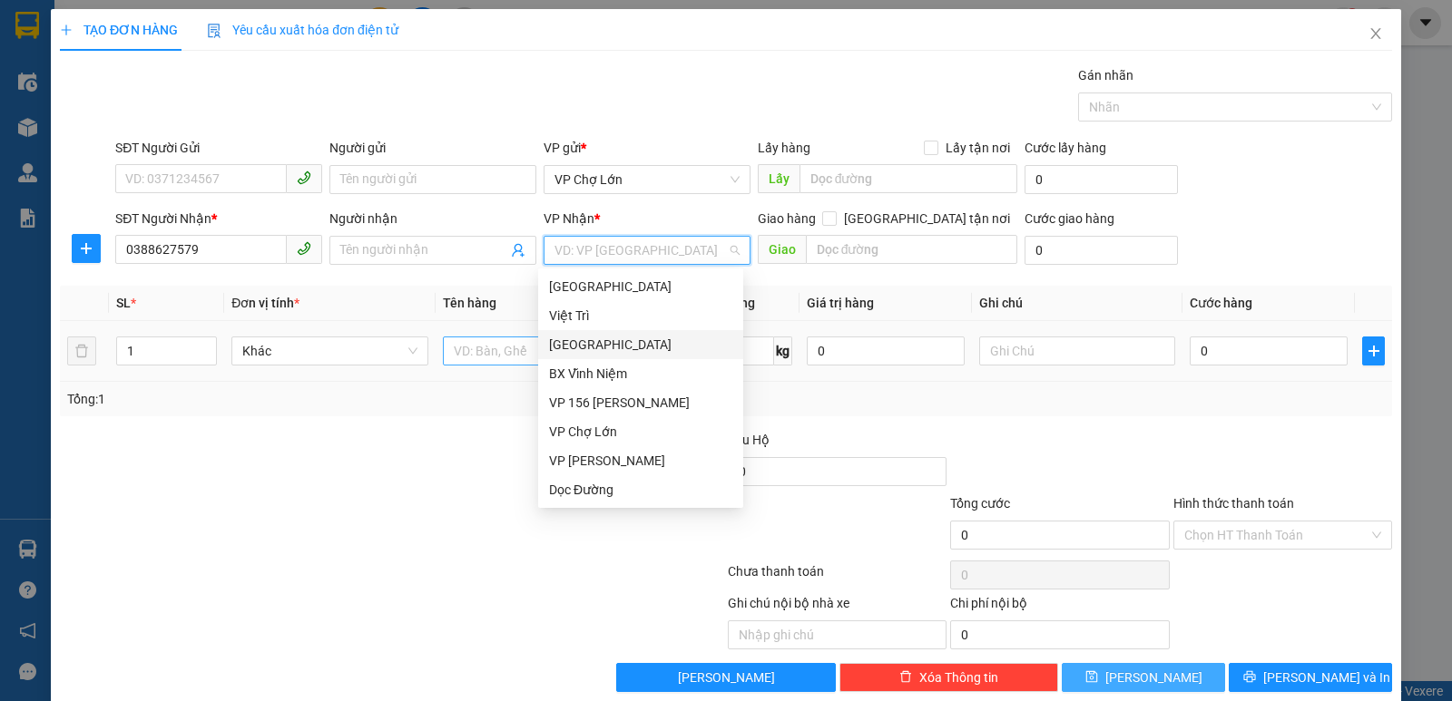
drag, startPoint x: 593, startPoint y: 347, endPoint x: 626, endPoint y: 346, distance: 33.6
click at [598, 345] on div "[GEOGRAPHIC_DATA]" at bounding box center [640, 345] width 183 height 20
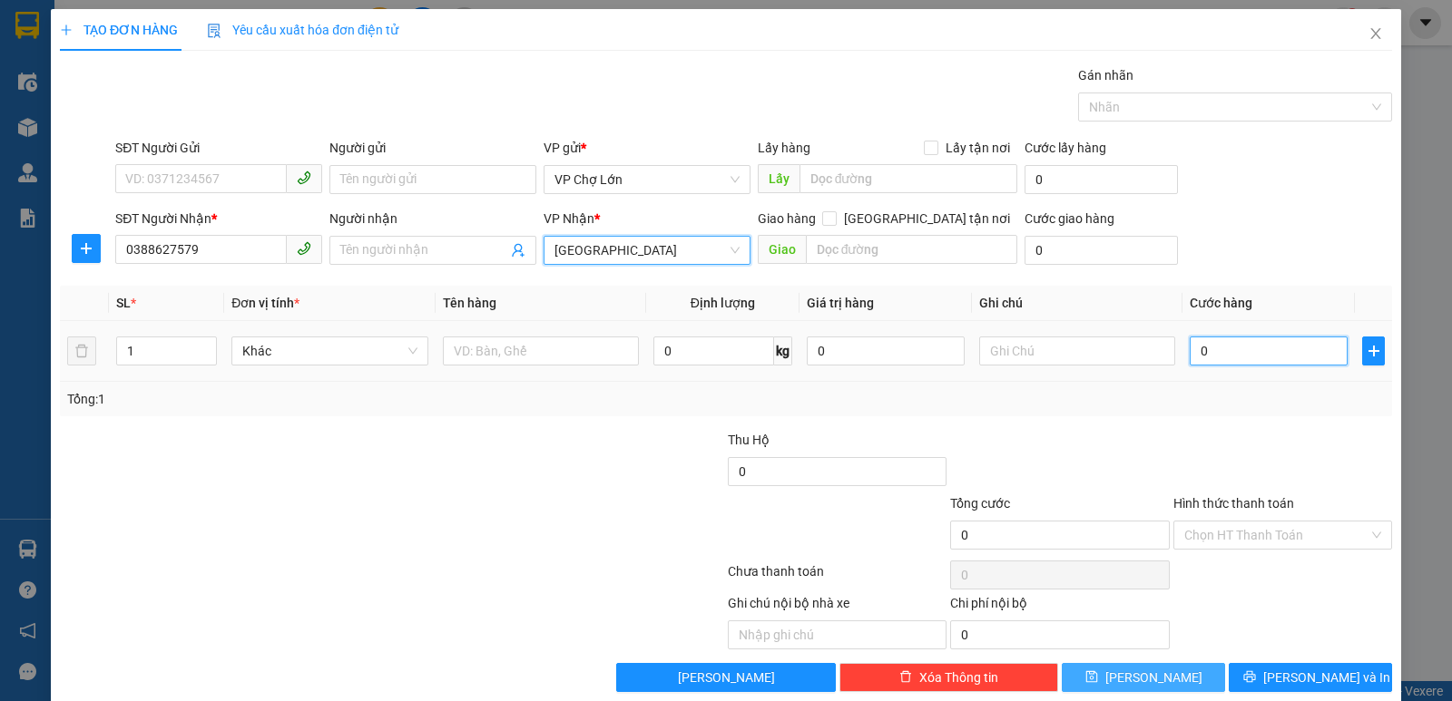
click at [1198, 352] on input "0" at bounding box center [1269, 351] width 158 height 29
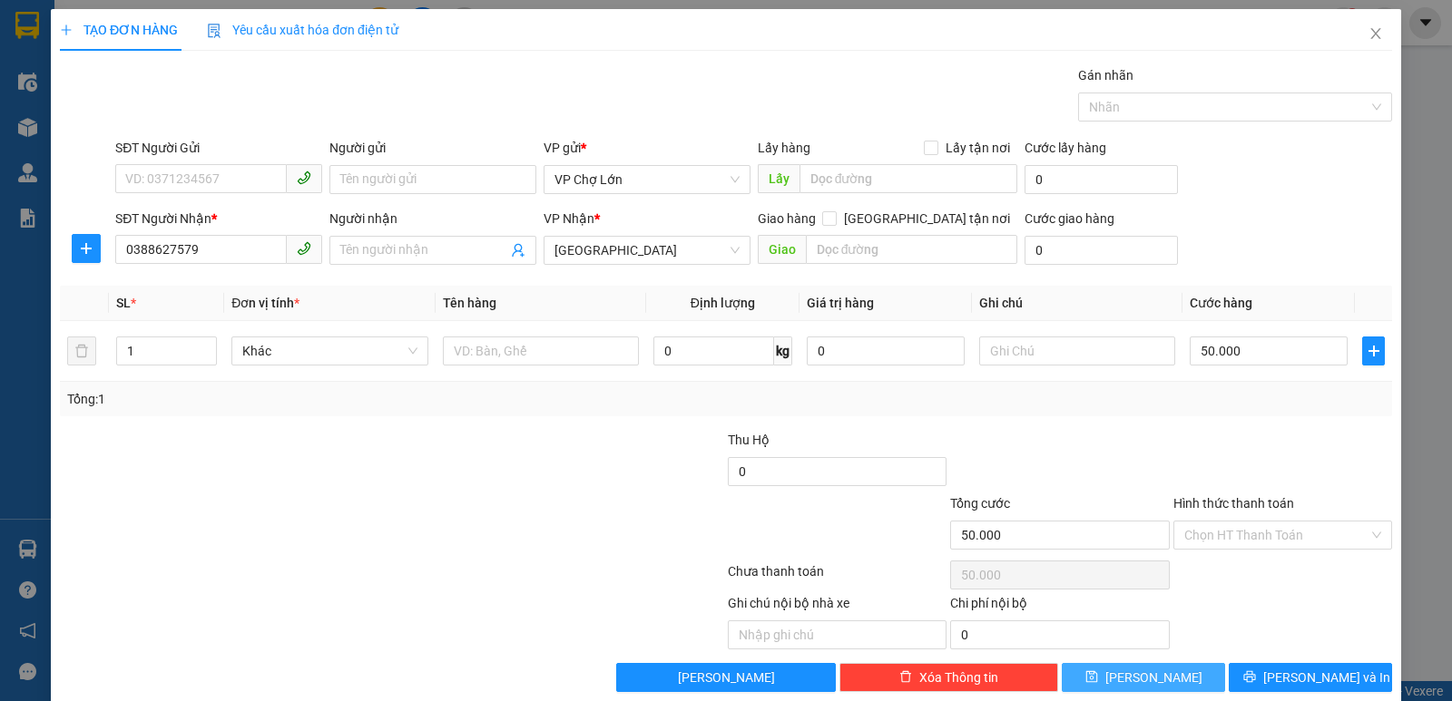
click at [1097, 670] on icon "save" at bounding box center [1091, 678] width 12 height 12
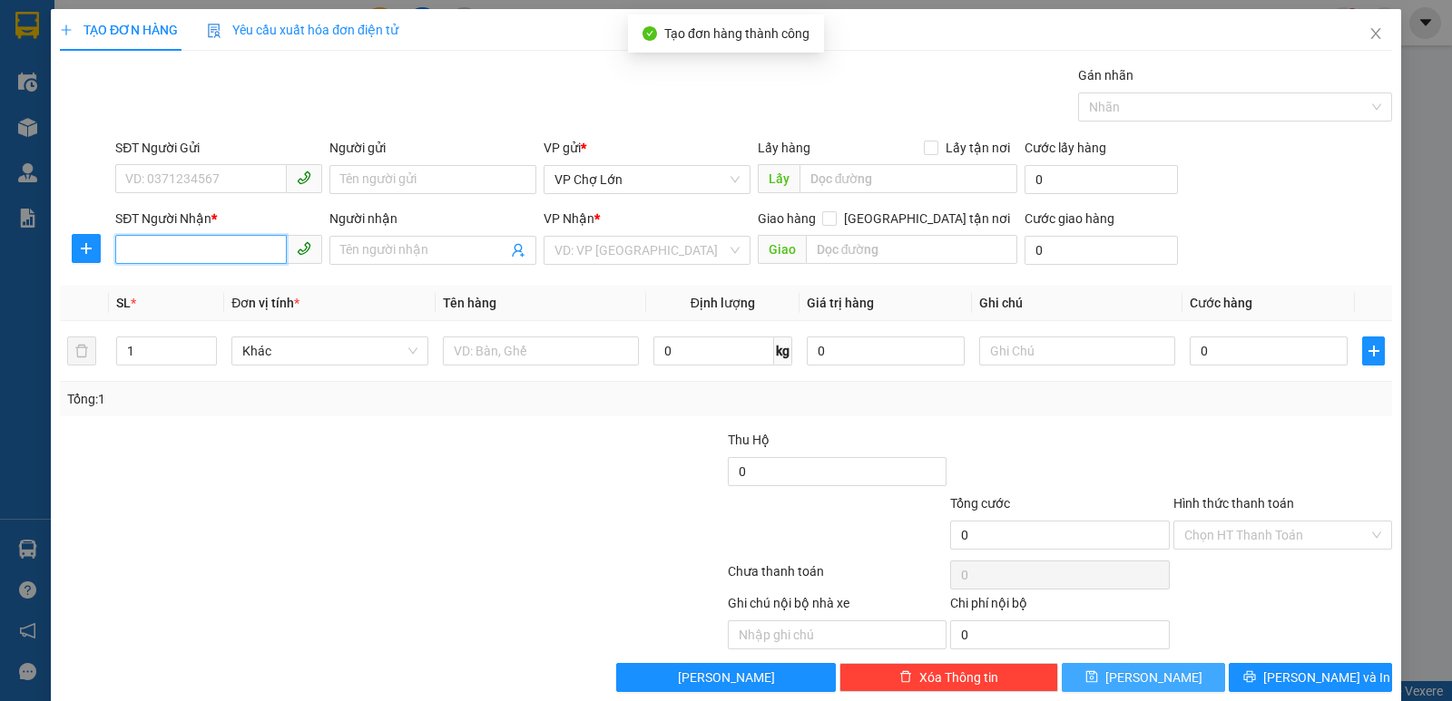
click at [137, 252] on input "SĐT Người Nhận *" at bounding box center [201, 249] width 172 height 29
click at [177, 288] on div "0867077877" at bounding box center [216, 287] width 183 height 20
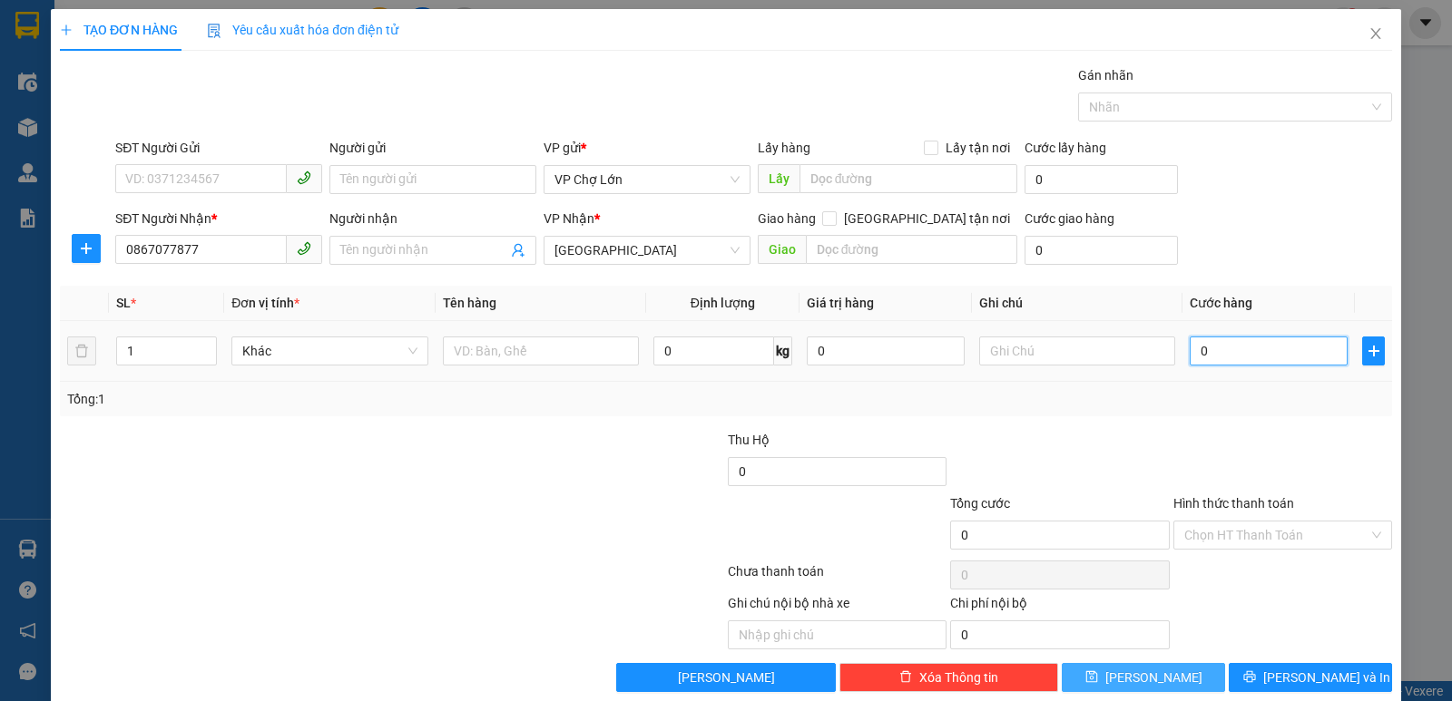
click at [1202, 351] on input "0" at bounding box center [1269, 351] width 158 height 29
click at [1098, 670] on icon "save" at bounding box center [1091, 677] width 13 height 13
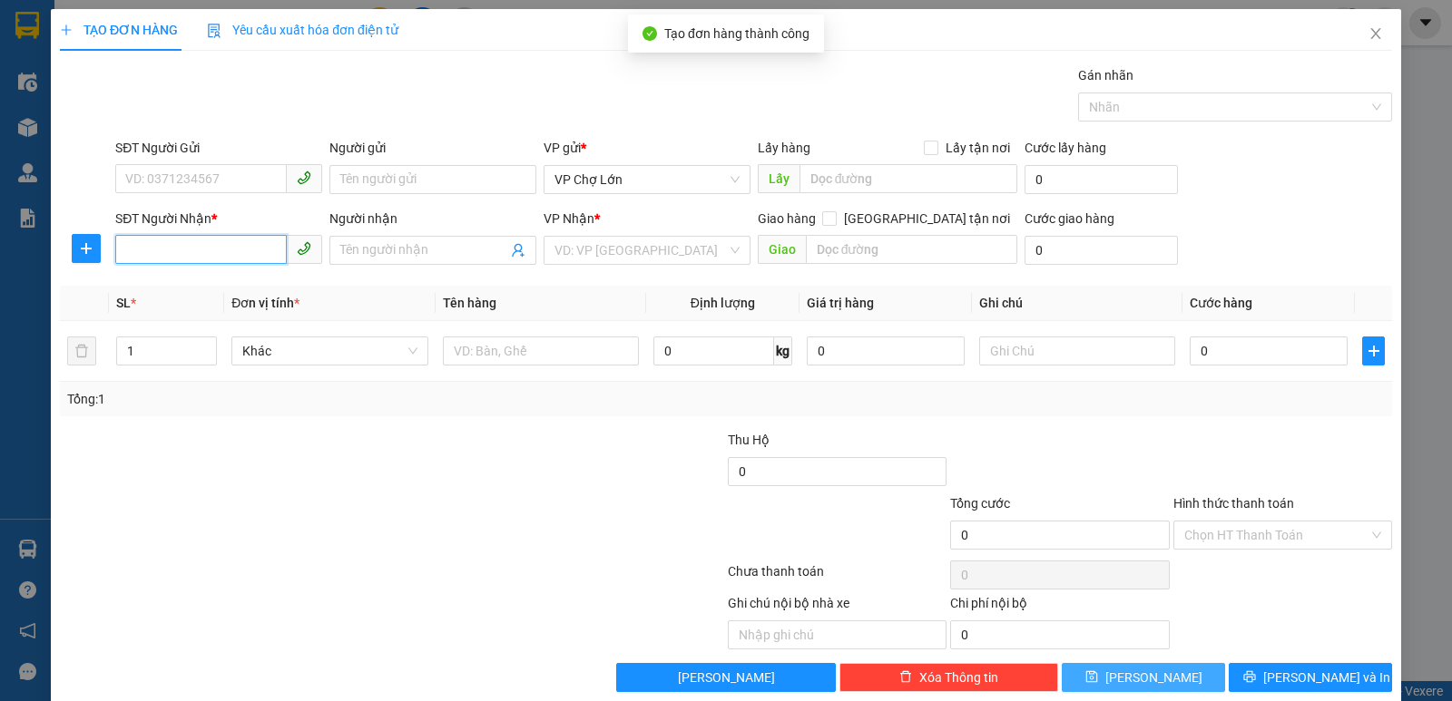
click at [125, 247] on input "SĐT Người Nhận *" at bounding box center [201, 249] width 172 height 29
click at [171, 286] on div "0362725980" at bounding box center [216, 287] width 183 height 20
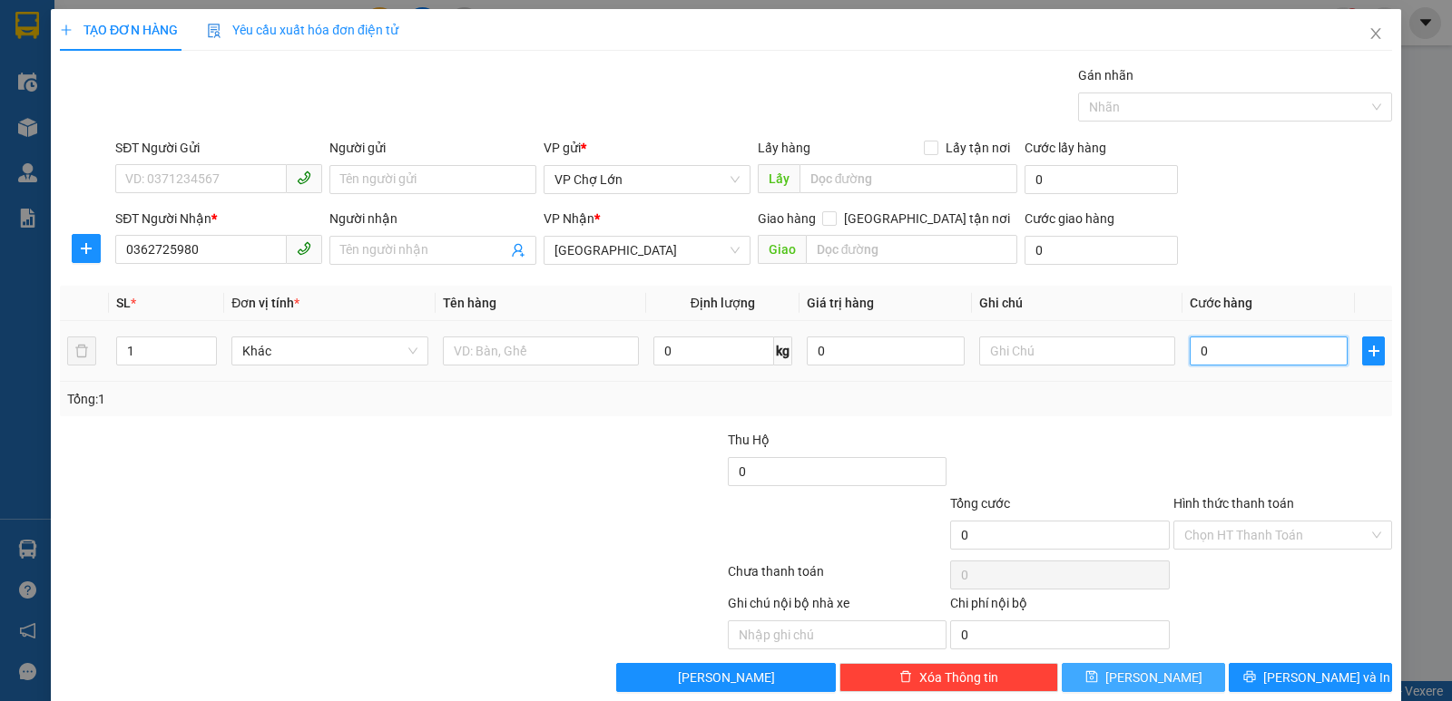
click at [1203, 354] on input "0" at bounding box center [1269, 351] width 158 height 29
click at [1097, 670] on icon "save" at bounding box center [1091, 678] width 12 height 12
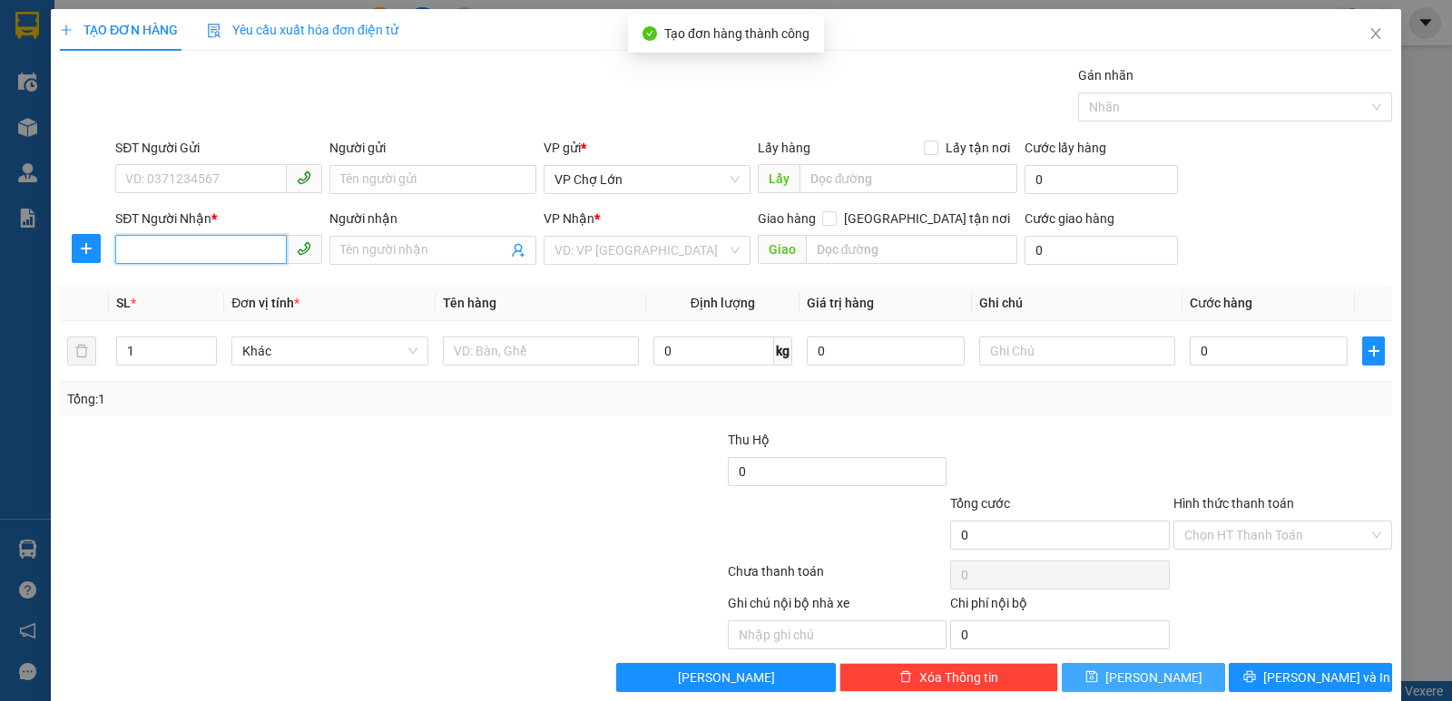
click at [129, 249] on input "SĐT Người Nhận *" at bounding box center [201, 249] width 172 height 29
click at [162, 285] on div "0969335800" at bounding box center [216, 287] width 183 height 20
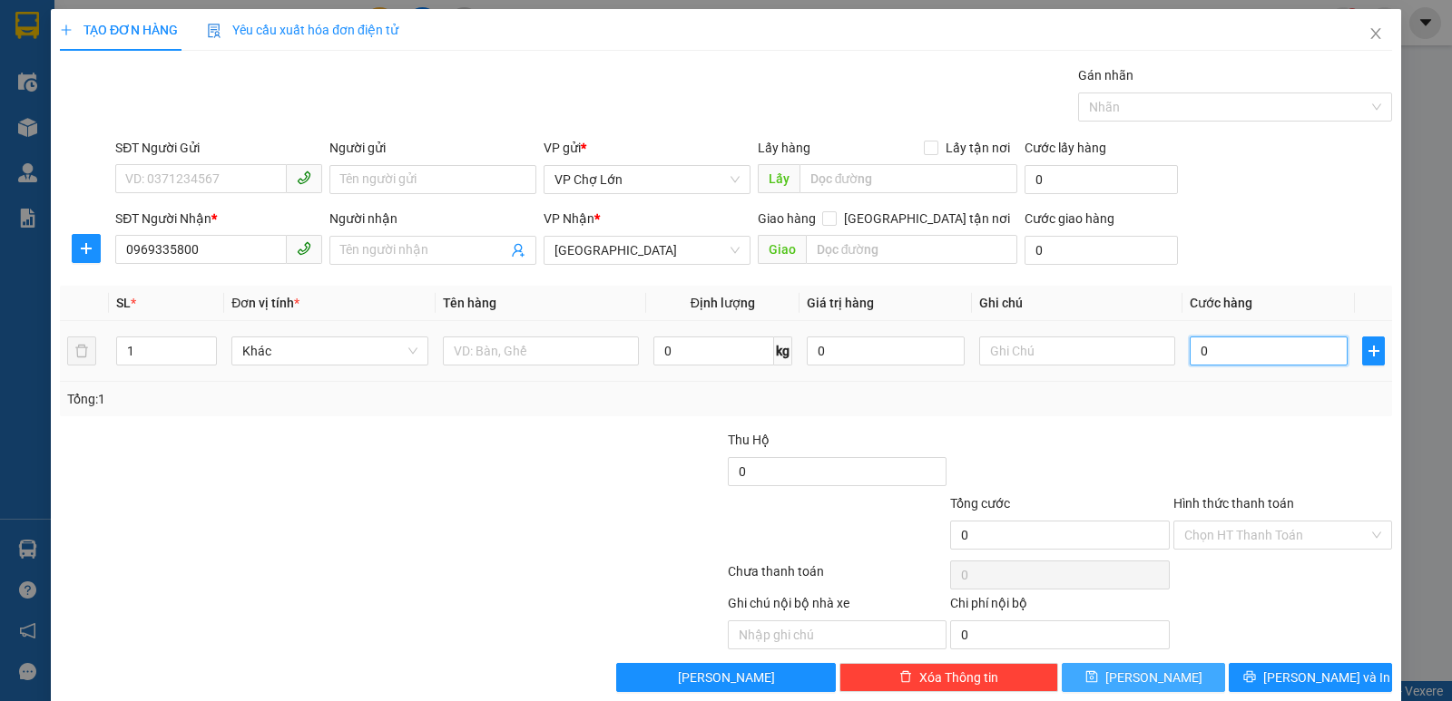
click at [1197, 351] on input "0" at bounding box center [1269, 351] width 158 height 29
click at [1098, 670] on icon "save" at bounding box center [1091, 677] width 13 height 13
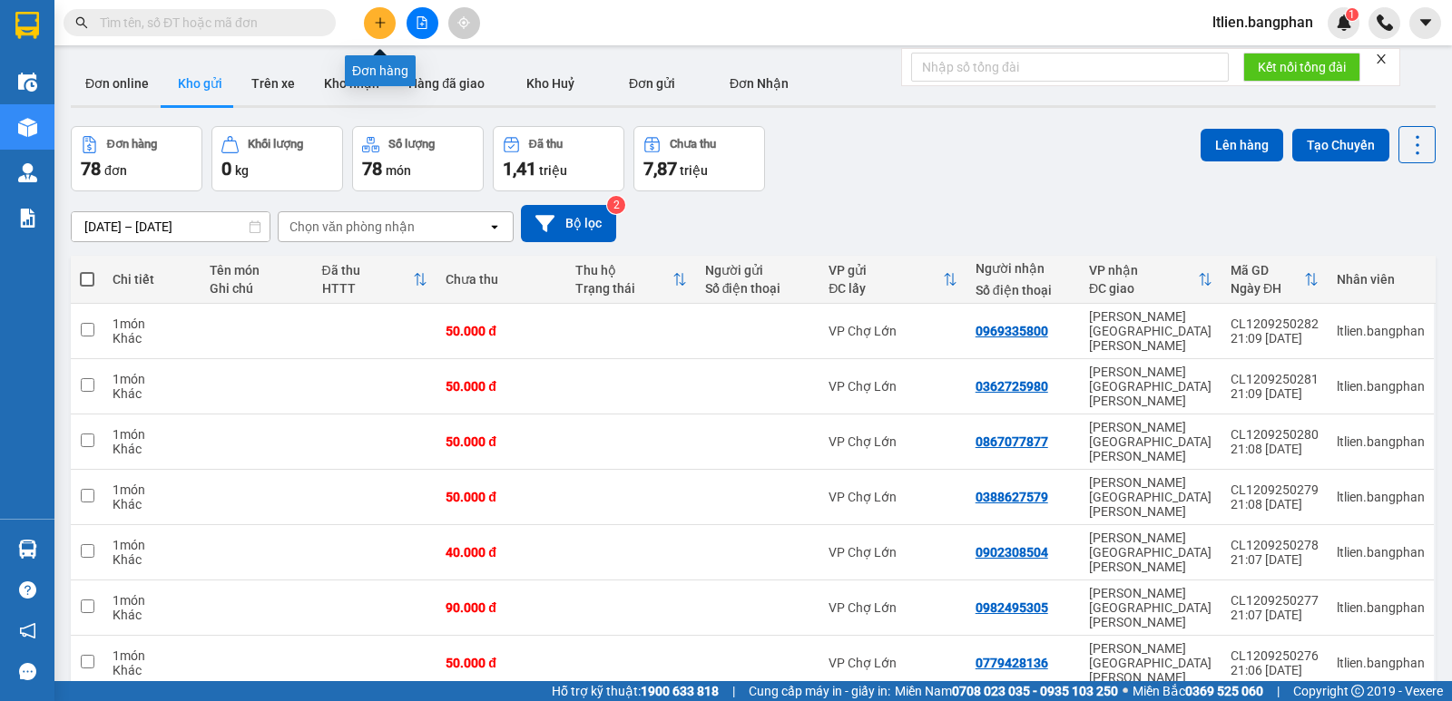
click at [380, 29] on button at bounding box center [380, 23] width 32 height 32
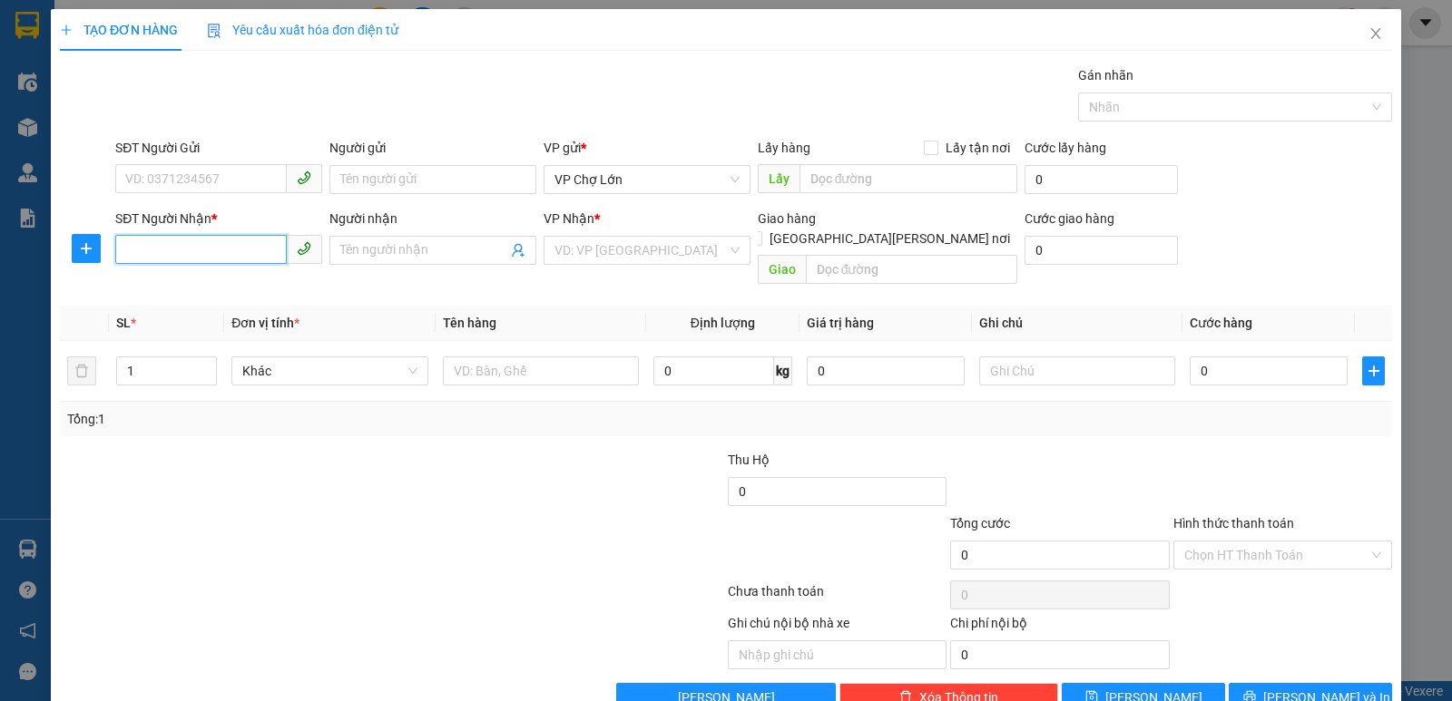
click at [131, 248] on input "SĐT Người Nhận *" at bounding box center [201, 249] width 172 height 29
click at [123, 247] on input "SĐT Người Nhận *" at bounding box center [201, 249] width 172 height 29
click at [168, 286] on div "0399314988" at bounding box center [216, 287] width 183 height 20
type input "0399314988"
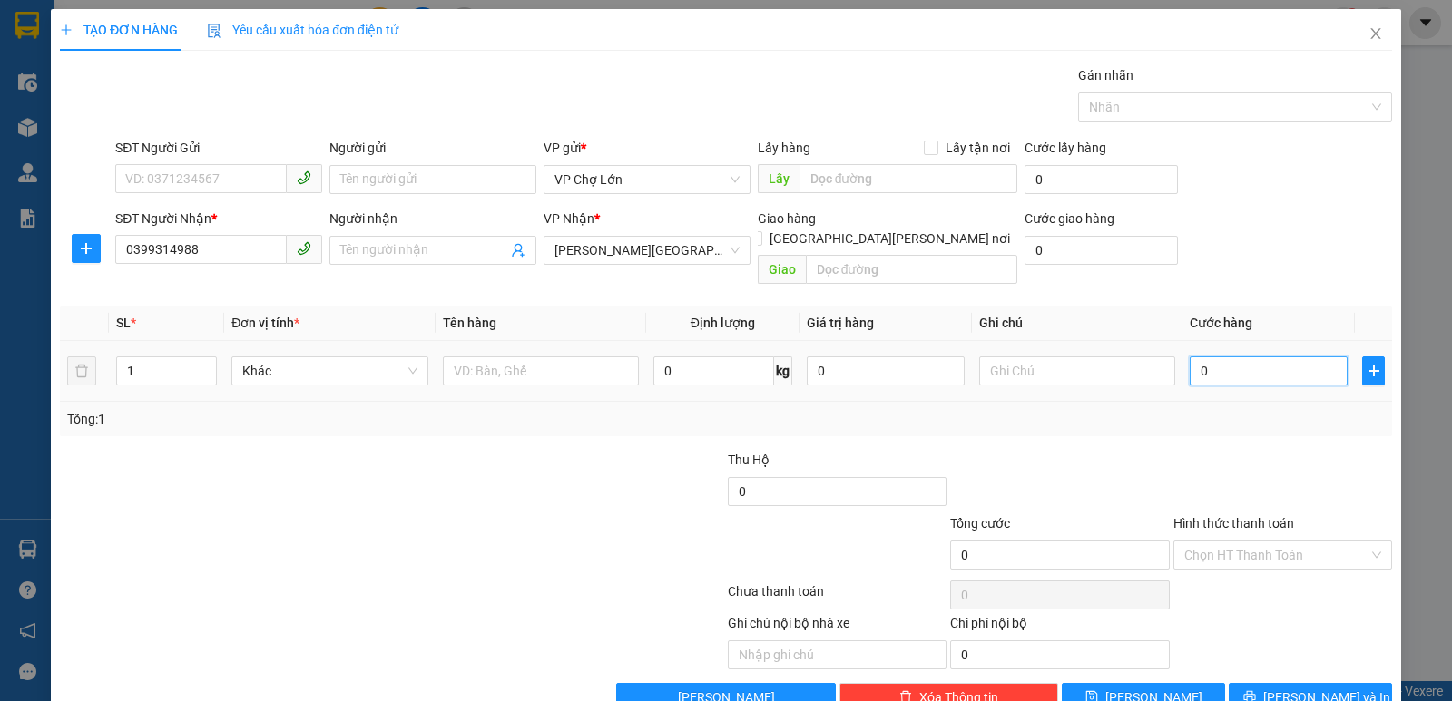
click at [1200, 357] on input "0" at bounding box center [1269, 371] width 158 height 29
type input "2"
type input "23"
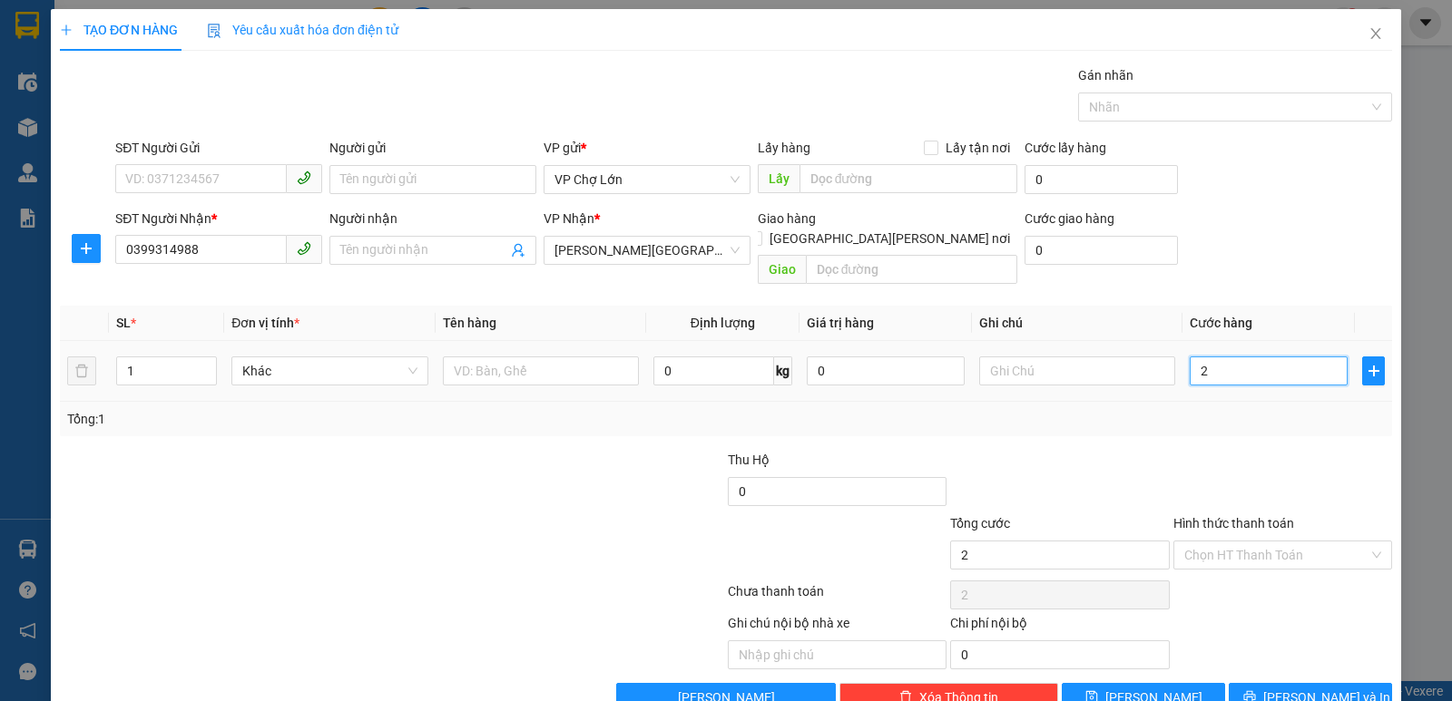
type input "23"
type input "230"
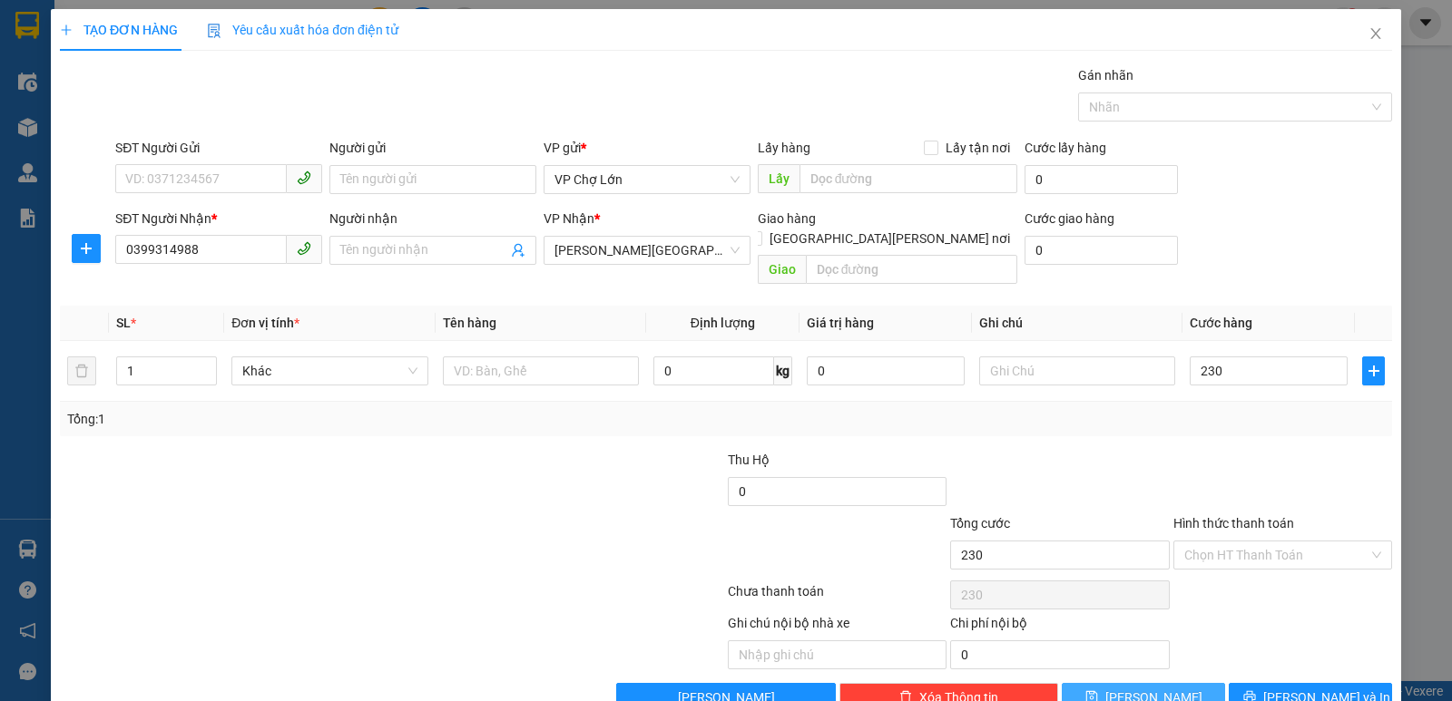
type input "230.000"
click at [1098, 670] on icon "save" at bounding box center [1091, 697] width 13 height 13
type input "0"
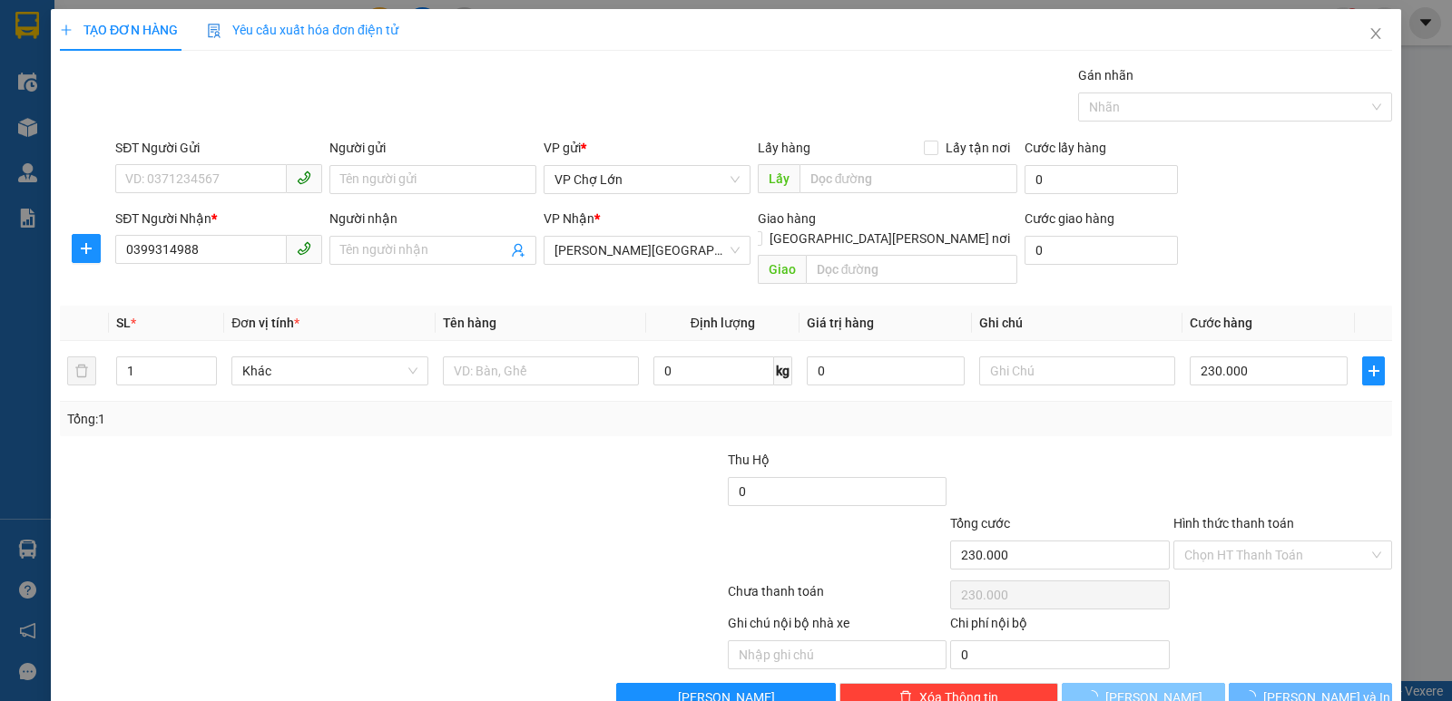
type input "0"
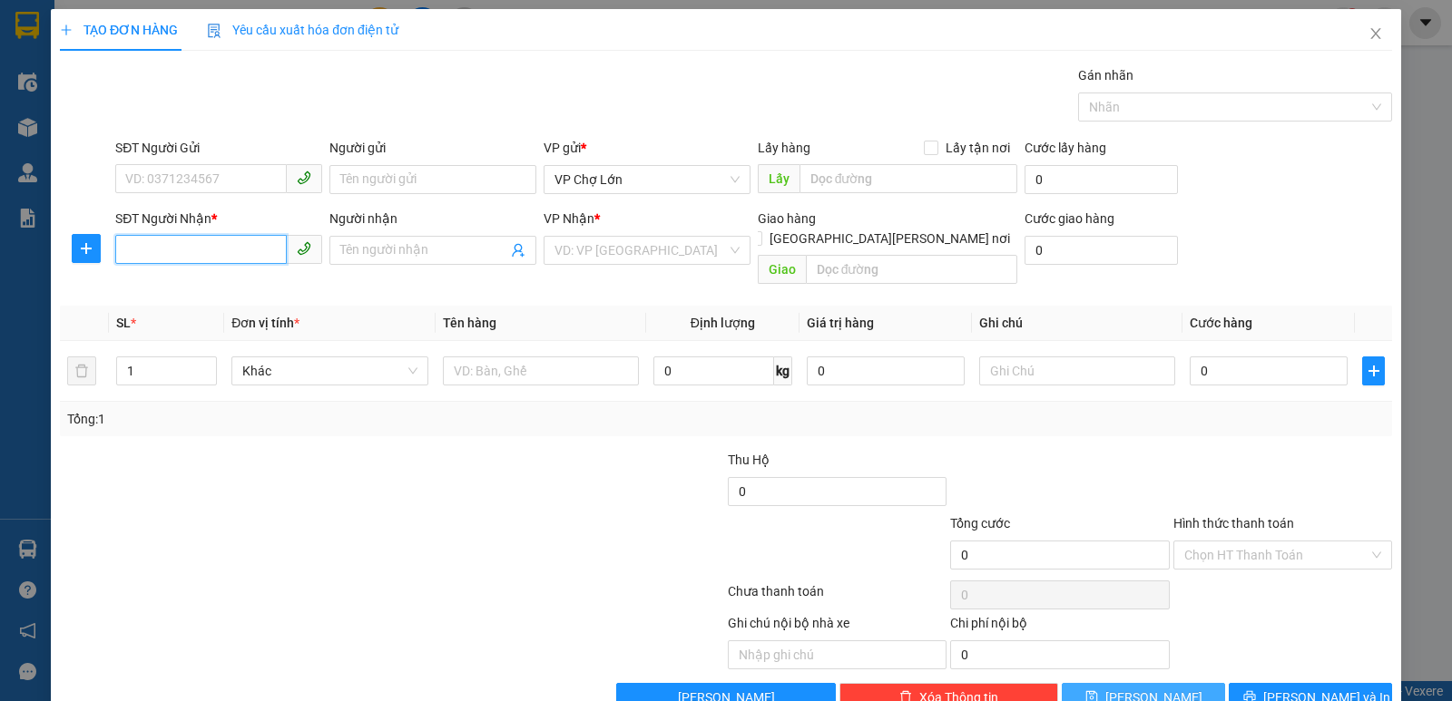
click at [128, 248] on input "SĐT Người Nhận *" at bounding box center [201, 249] width 172 height 29
click at [173, 287] on div "0909606156" at bounding box center [216, 287] width 183 height 20
type input "0909606156"
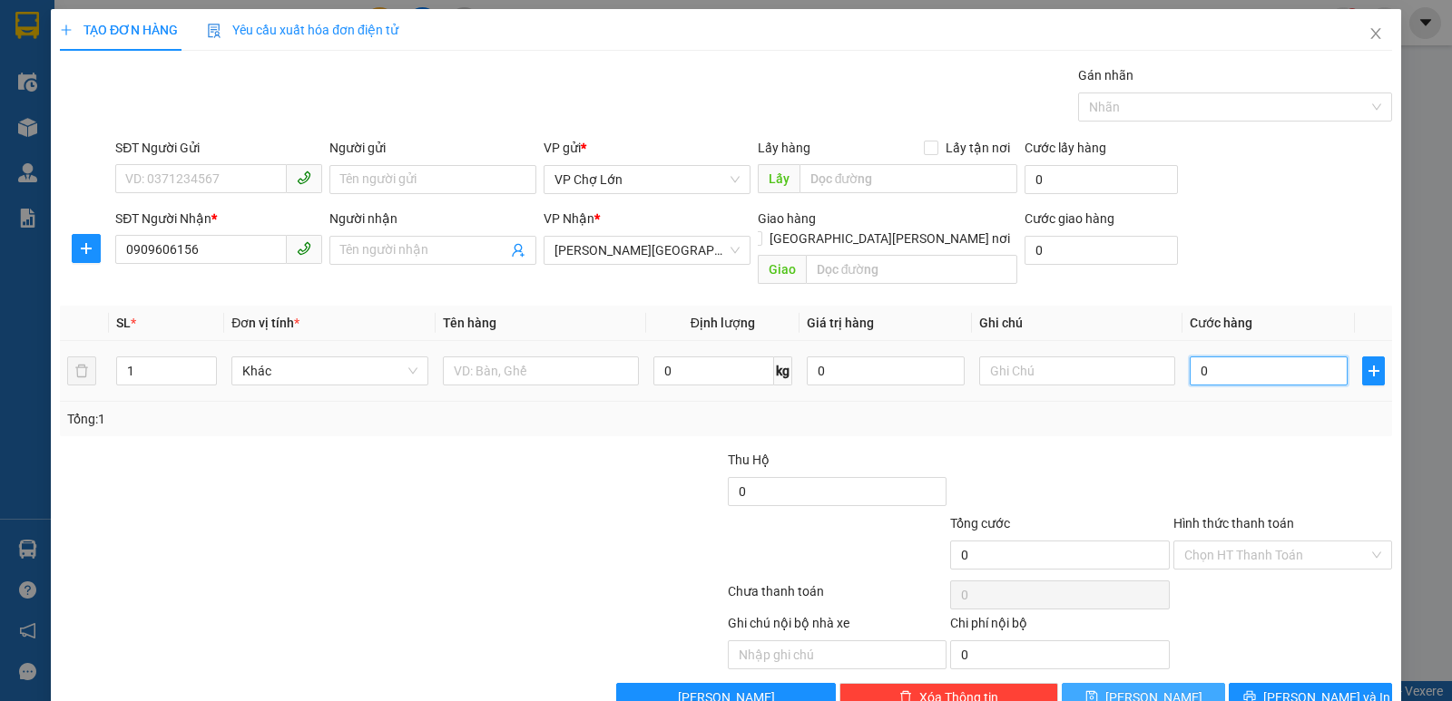
click at [1190, 357] on input "0" at bounding box center [1269, 371] width 158 height 29
type input "9"
type input "90"
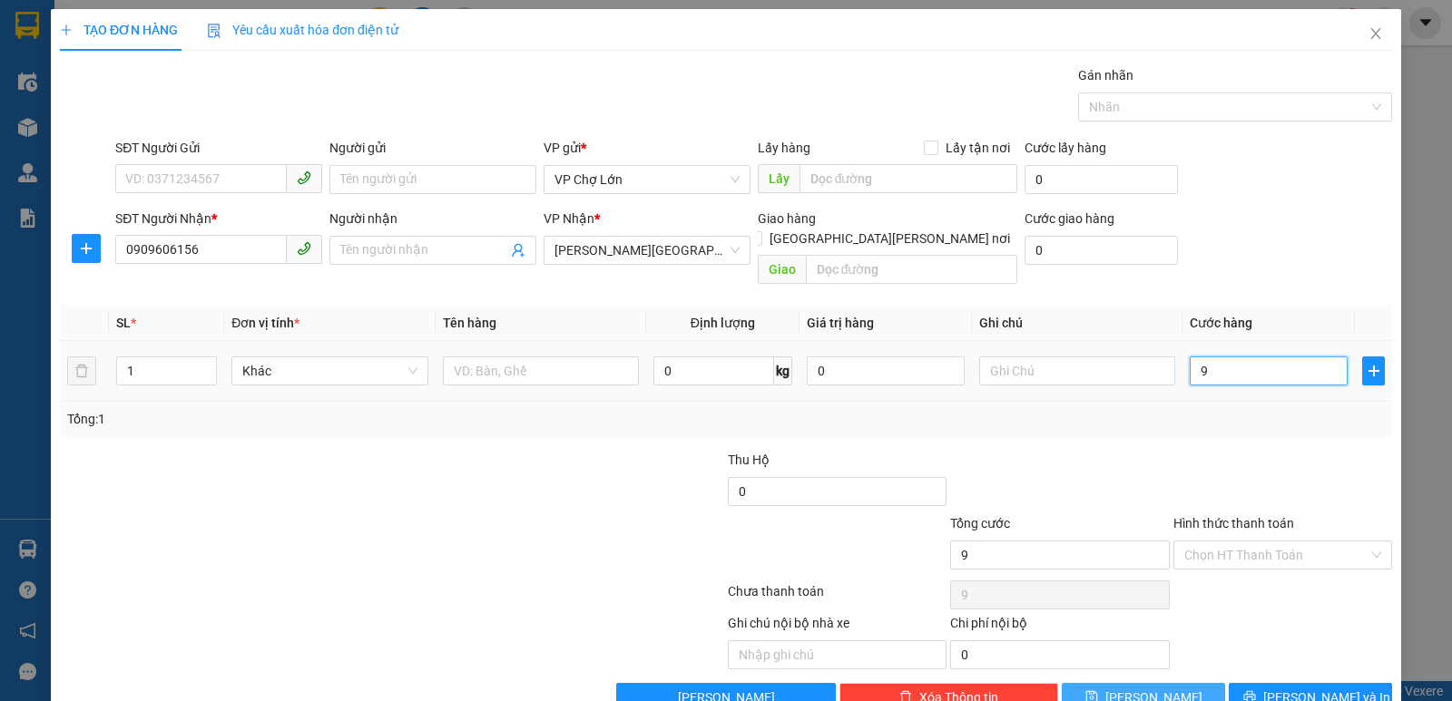
type input "90"
type input "90.000"
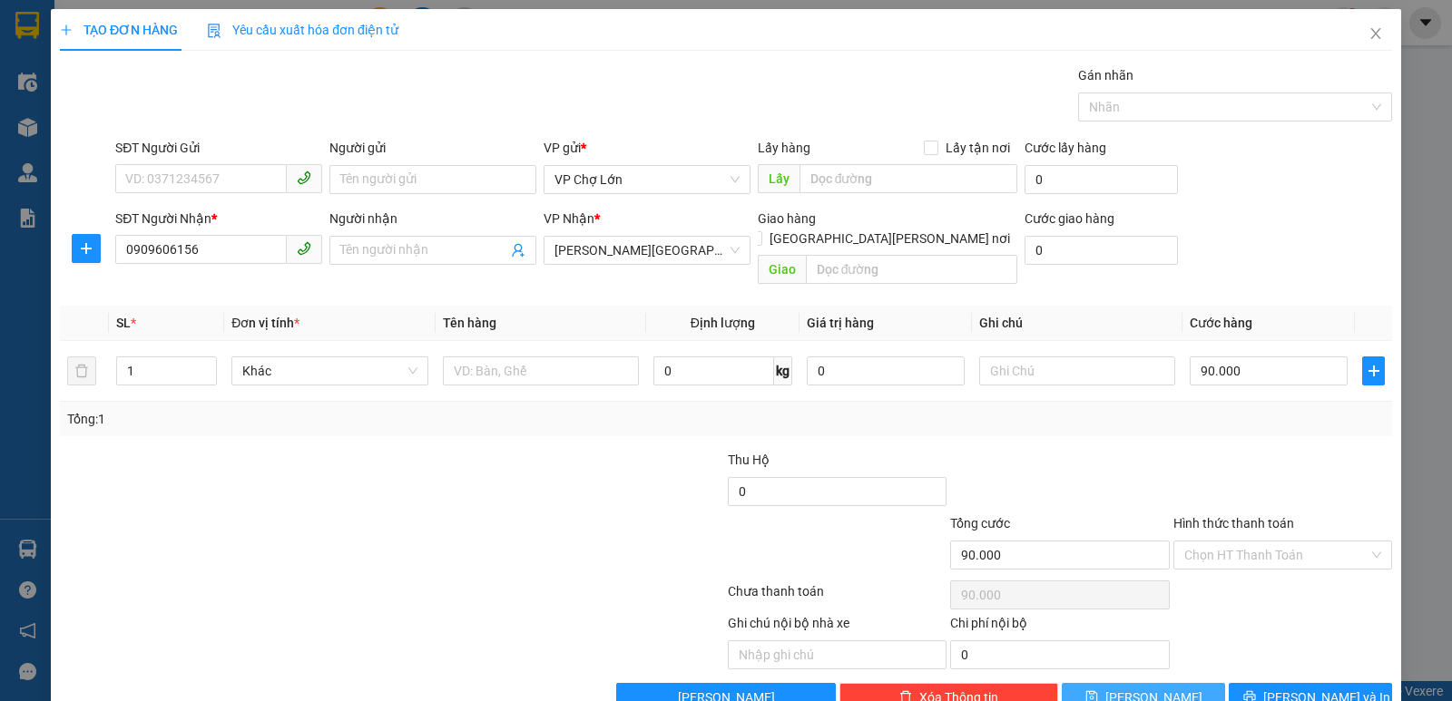
click at [1097, 670] on icon "save" at bounding box center [1091, 697] width 12 height 12
type input "0"
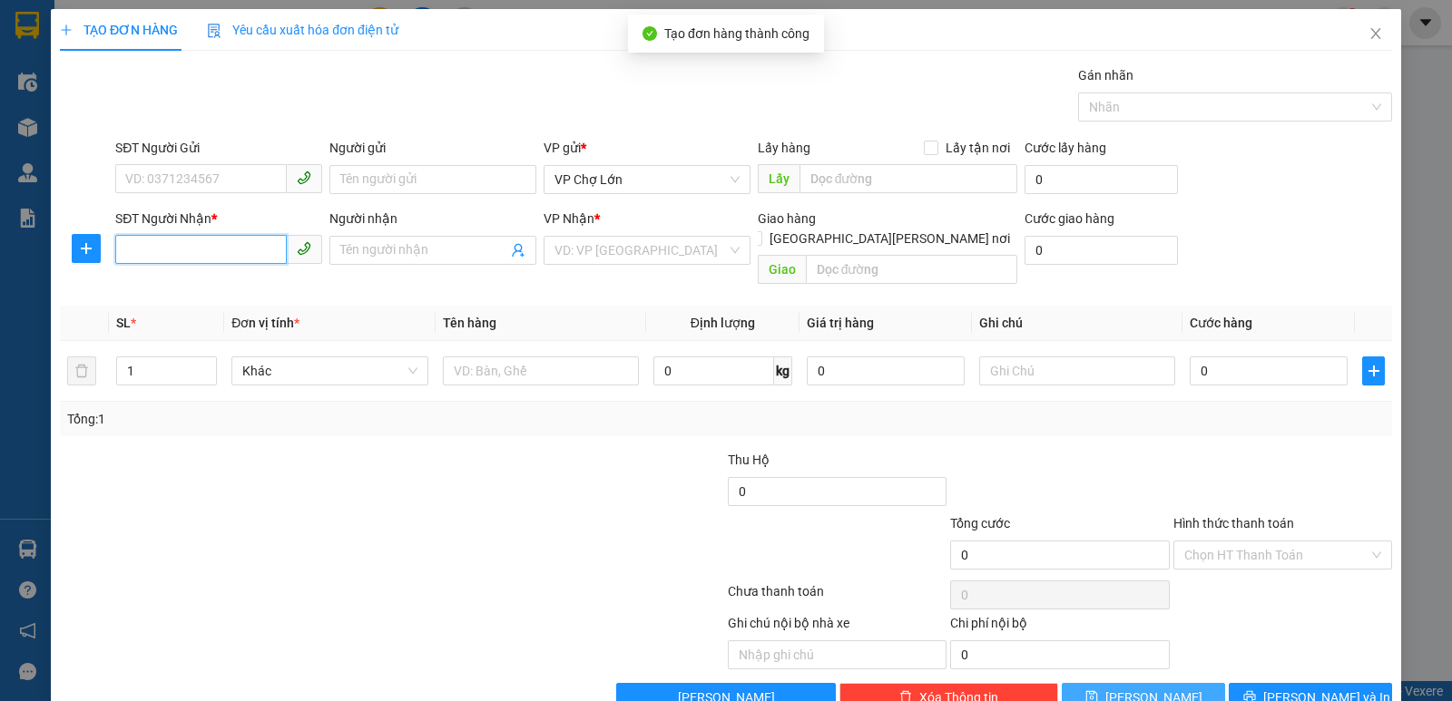
click at [129, 246] on input "SĐT Người Nhận *" at bounding box center [201, 249] width 172 height 29
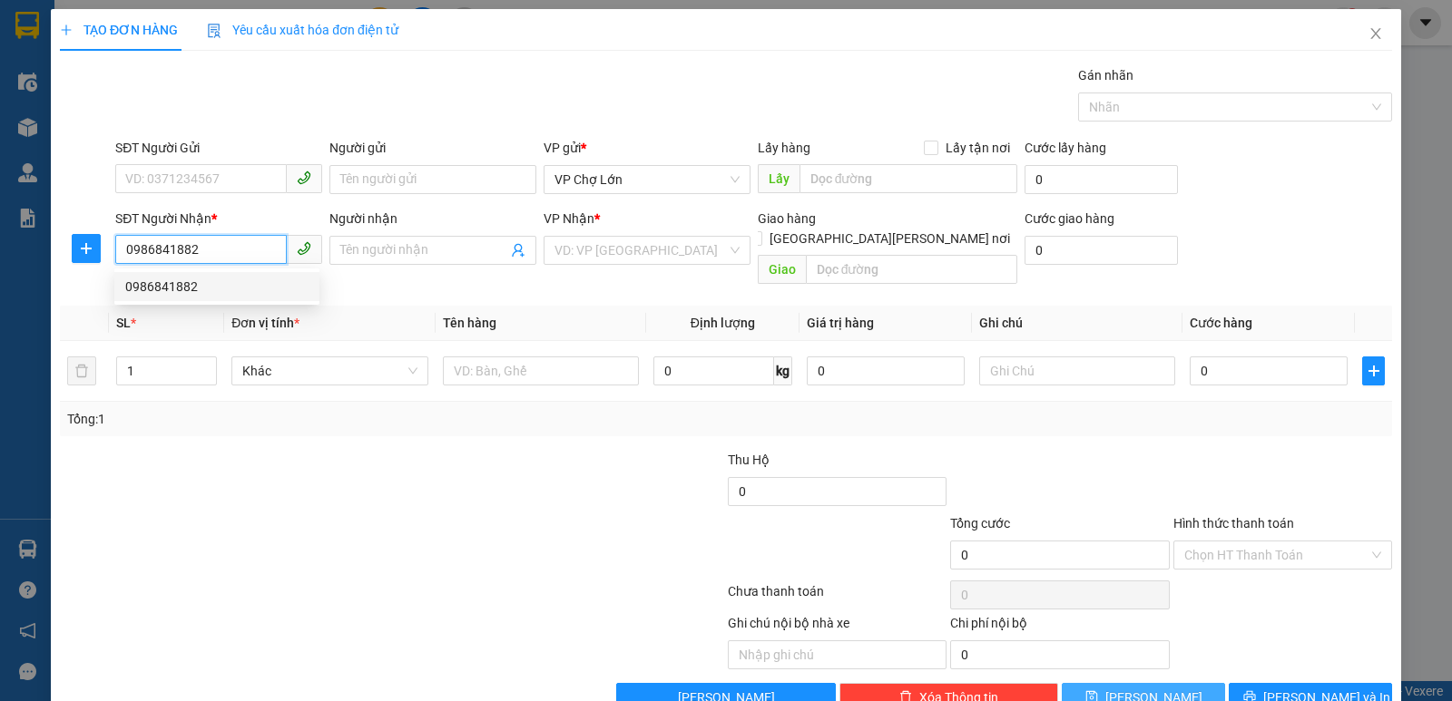
click at [186, 288] on div "0986841882" at bounding box center [216, 287] width 183 height 20
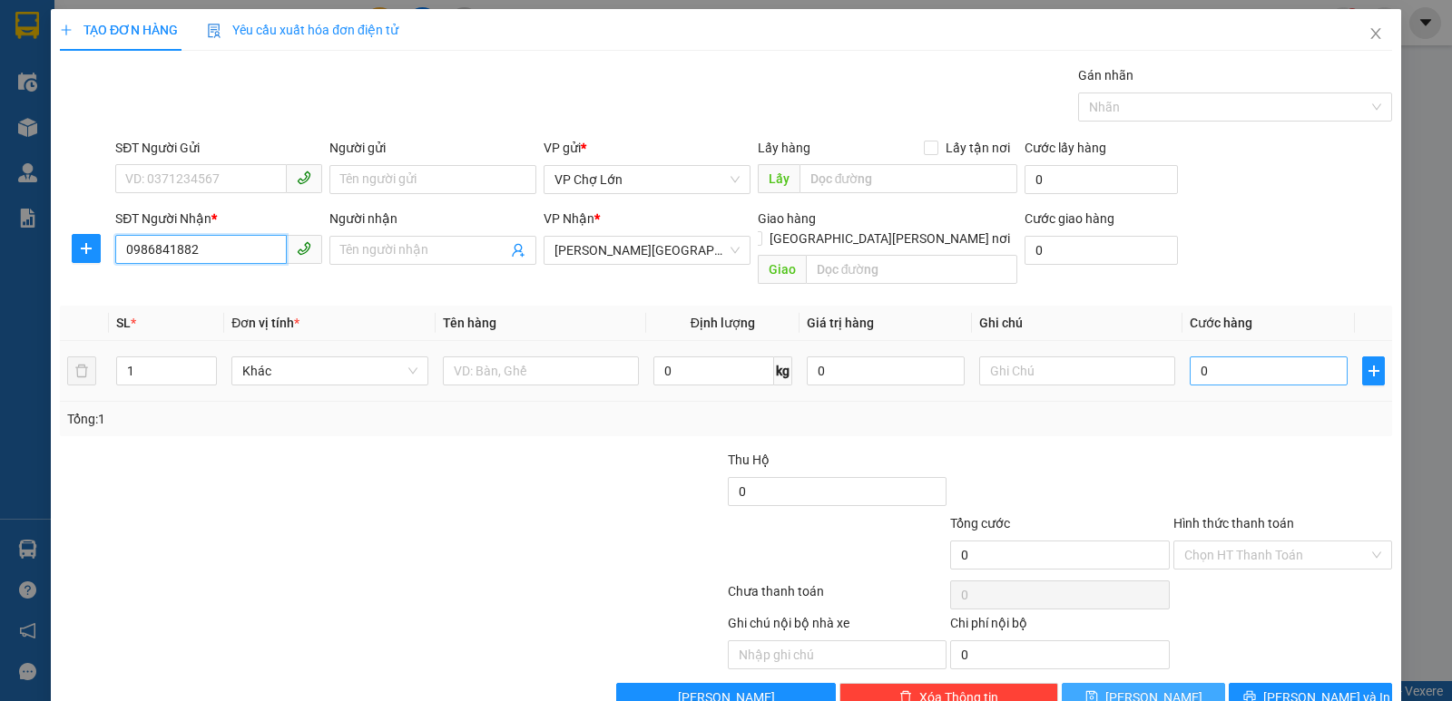
type input "0986841882"
click at [1209, 357] on input "0" at bounding box center [1269, 371] width 158 height 29
type input "1"
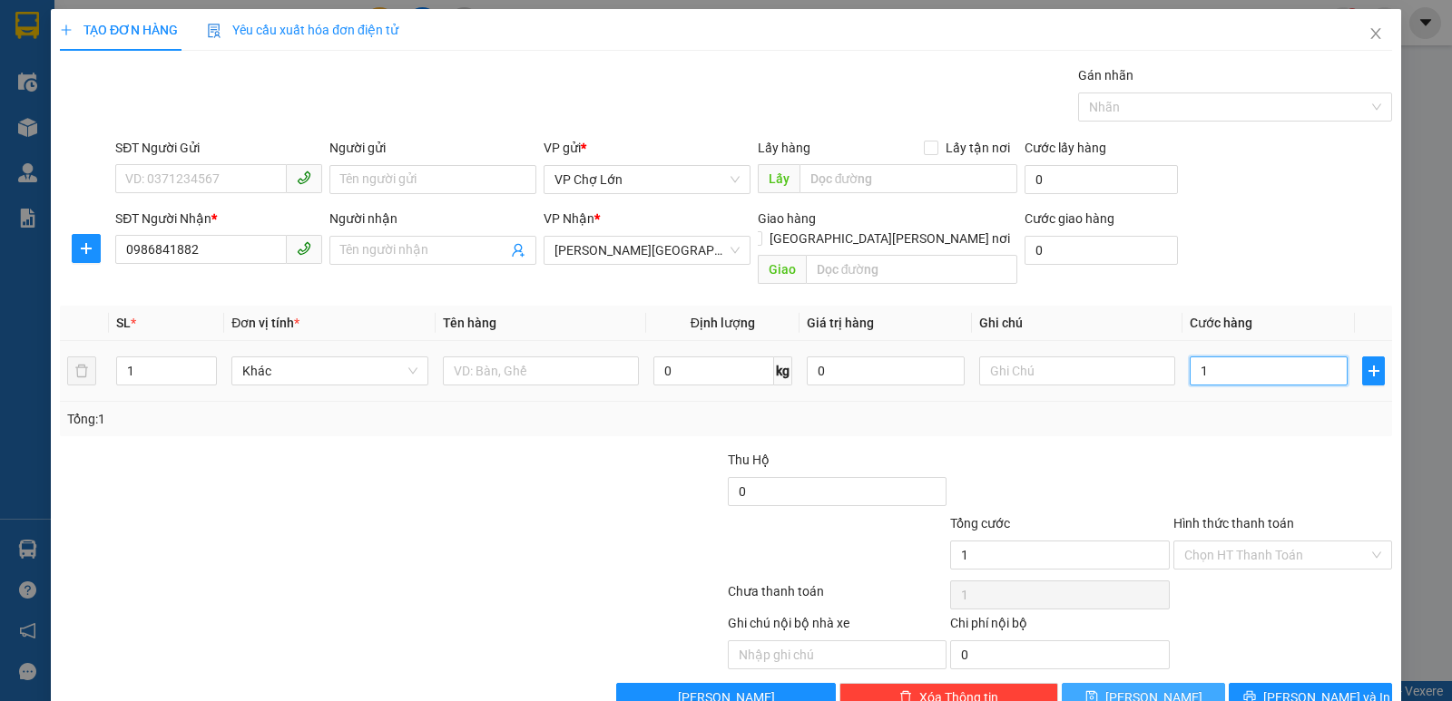
type input "17"
type input "170"
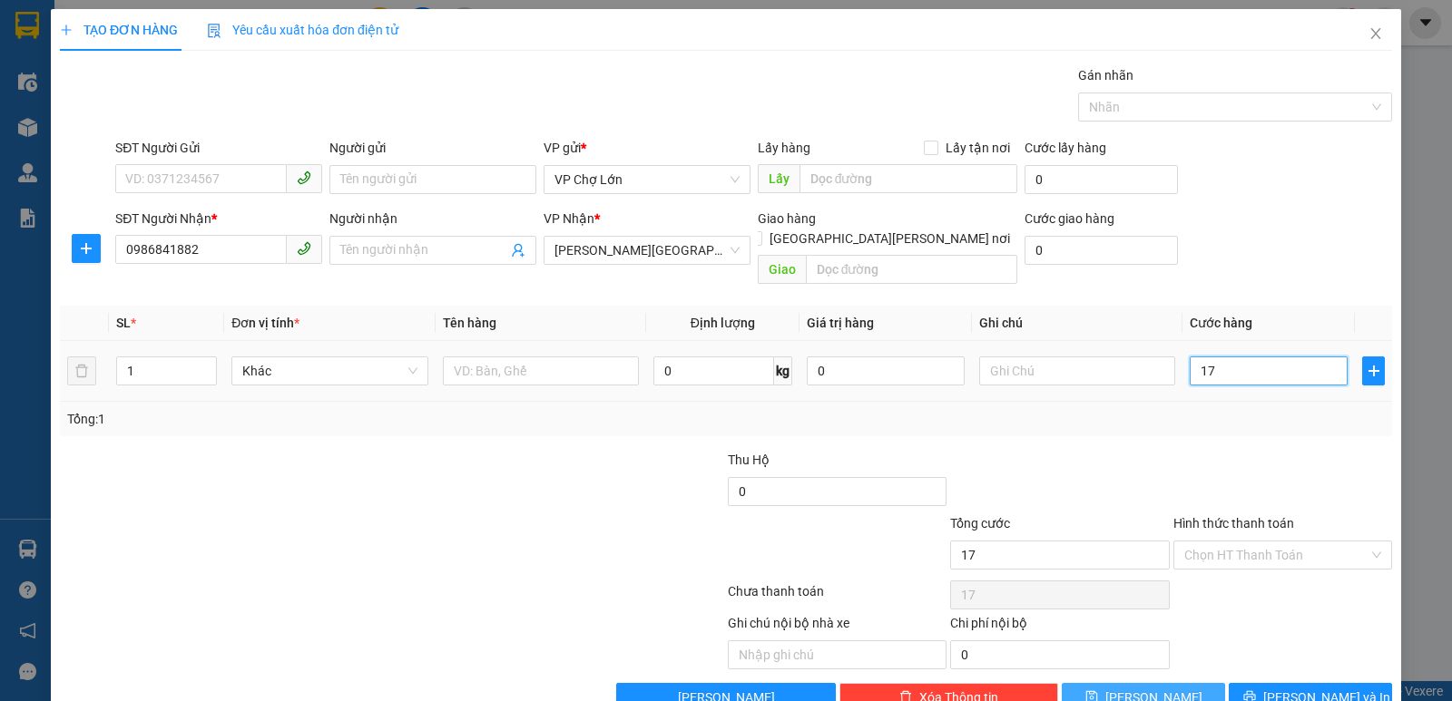
type input "170"
type input "170.000"
click at [1098, 670] on icon "save" at bounding box center [1091, 697] width 13 height 13
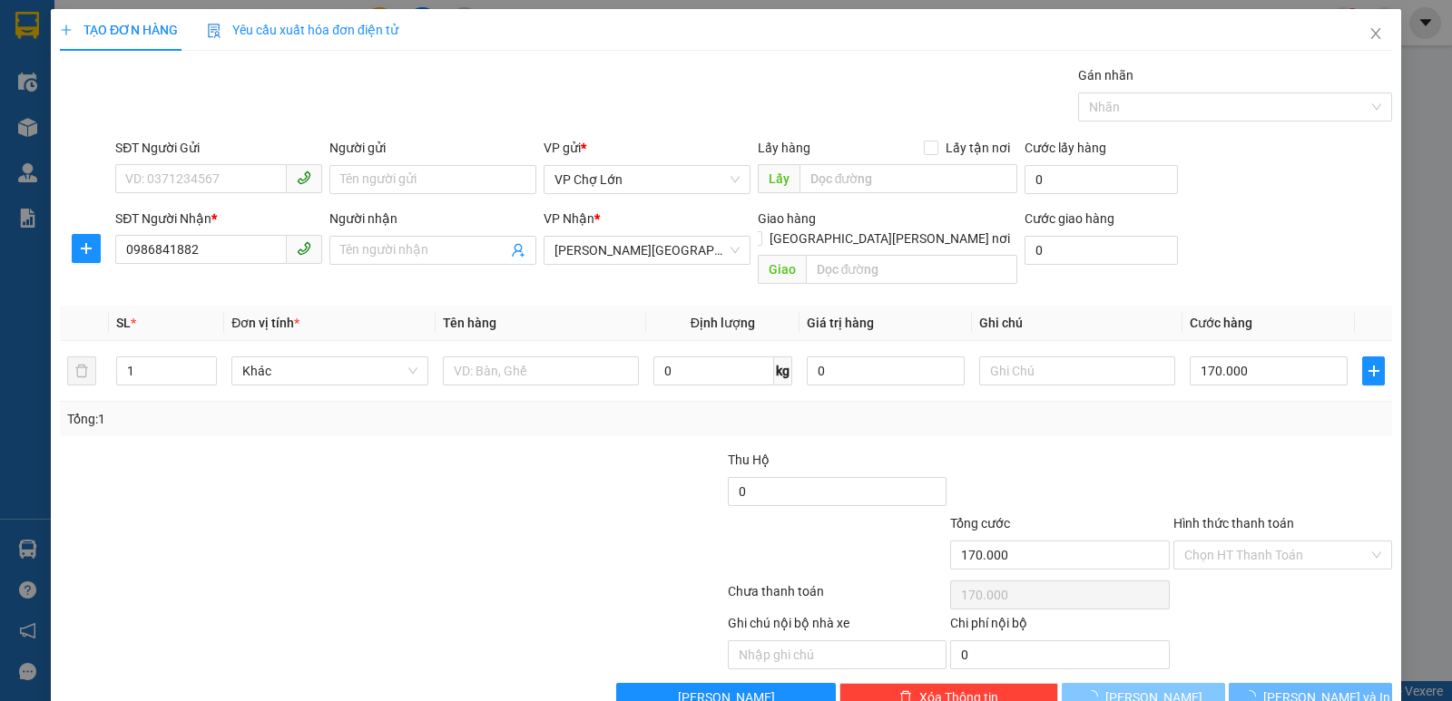
type input "0"
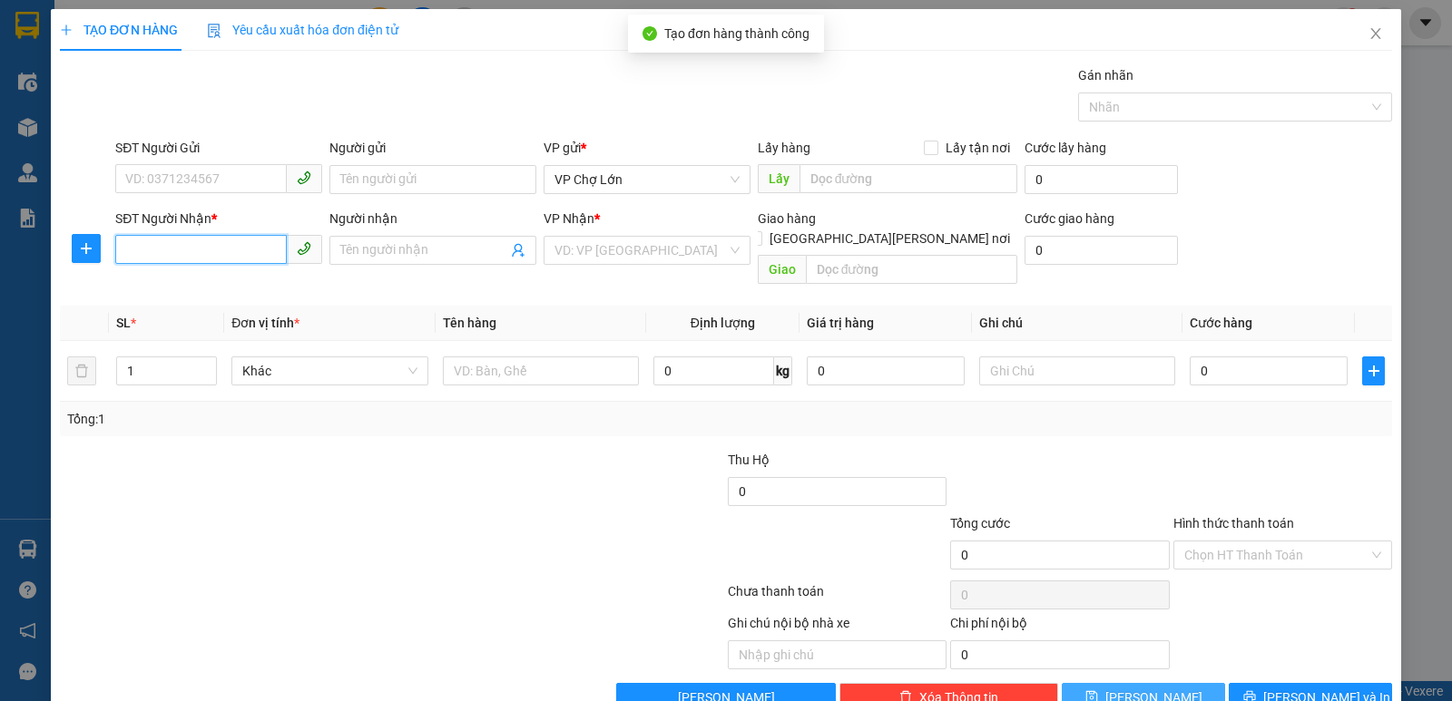
click at [125, 250] on input "SĐT Người Nhận *" at bounding box center [201, 249] width 172 height 29
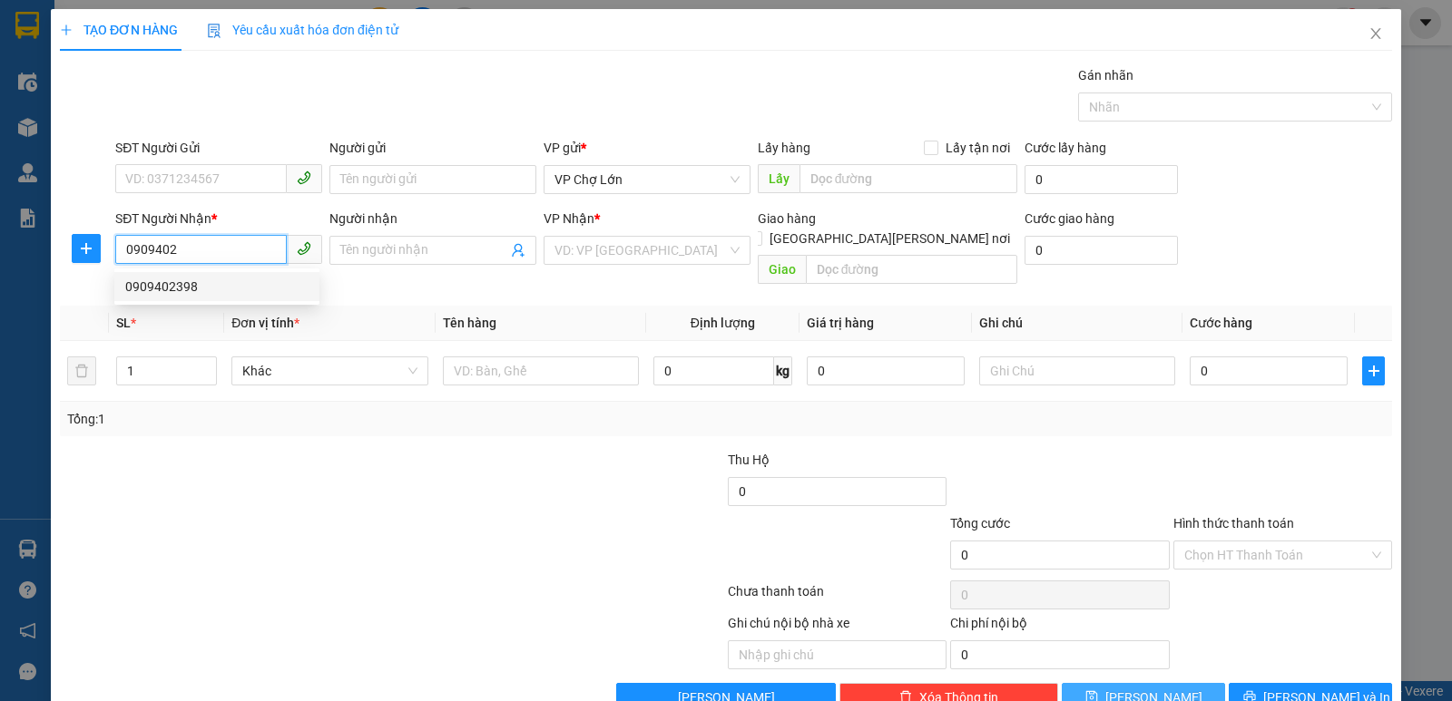
click at [182, 286] on div "0909402398" at bounding box center [216, 287] width 183 height 20
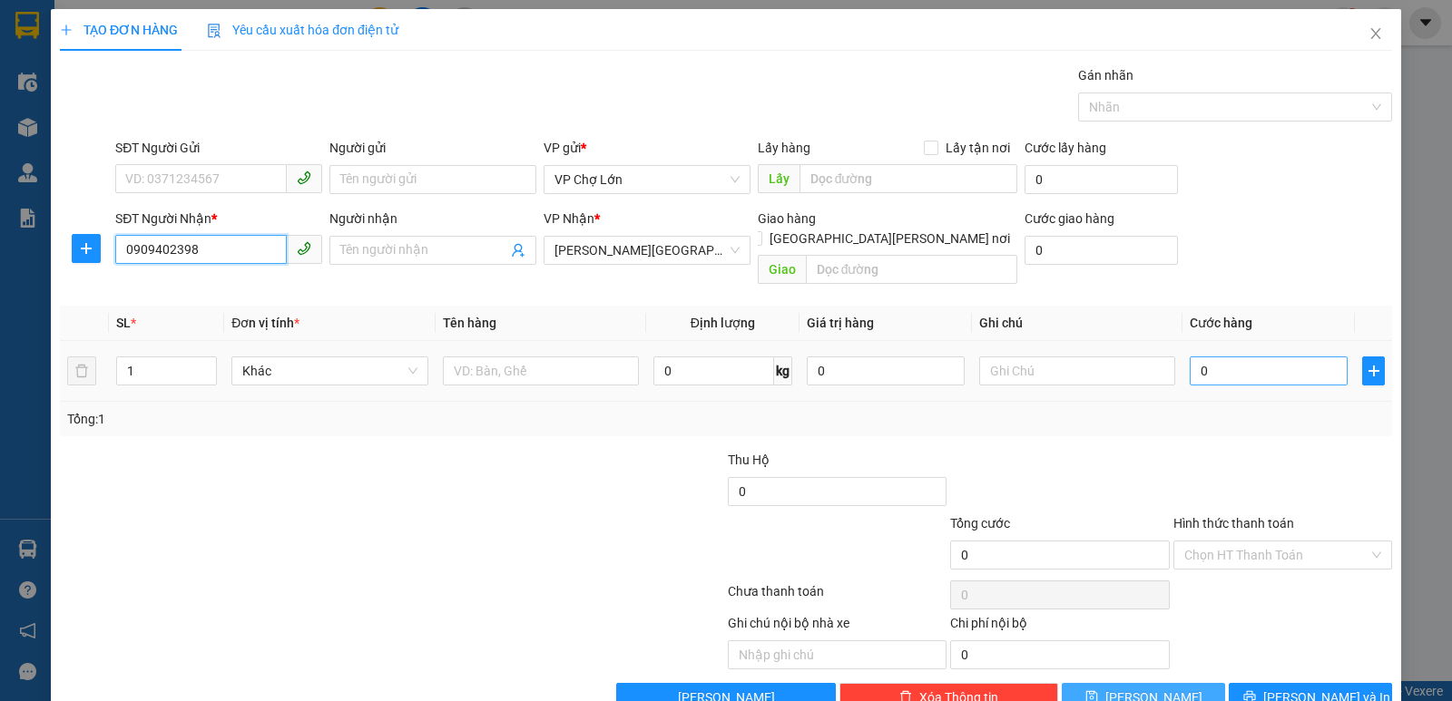
type input "0909402398"
click at [1201, 357] on input "0" at bounding box center [1269, 371] width 158 height 29
type input "5"
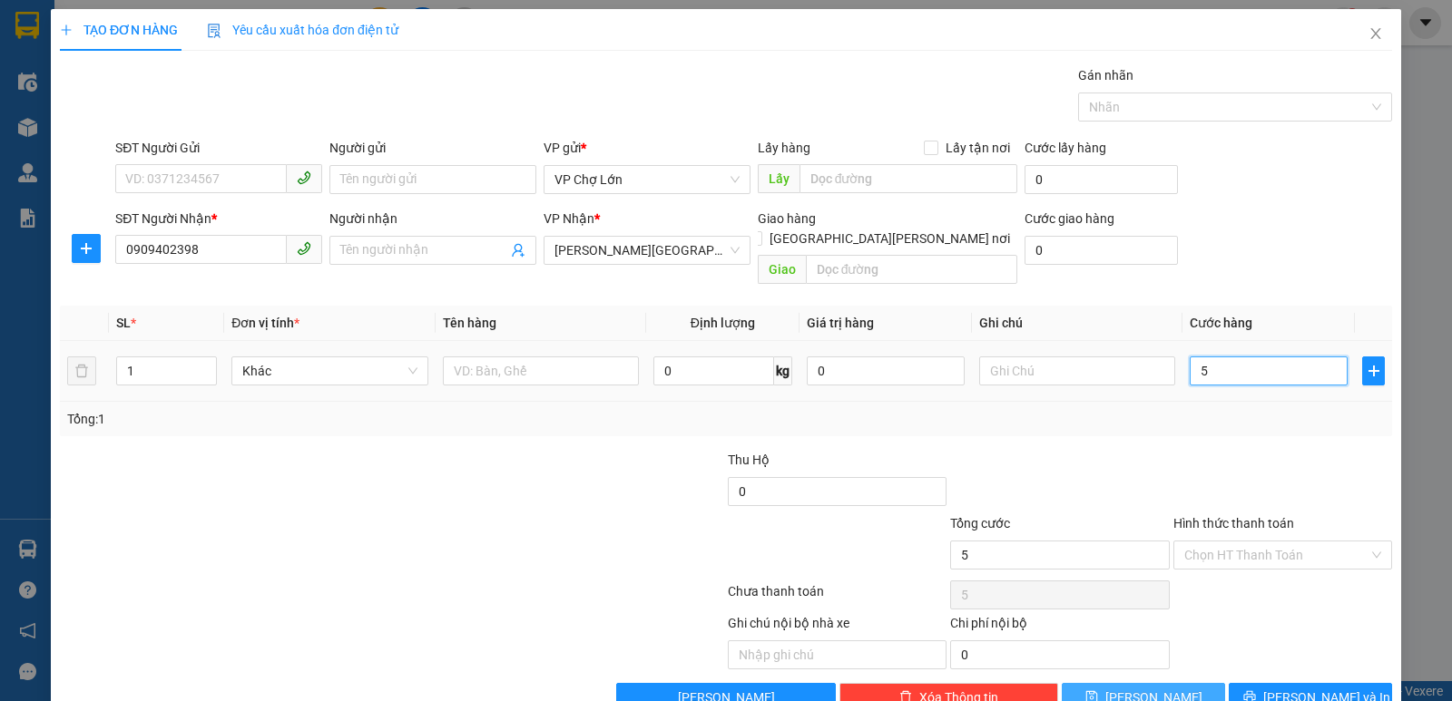
type input "50"
type input "50.000"
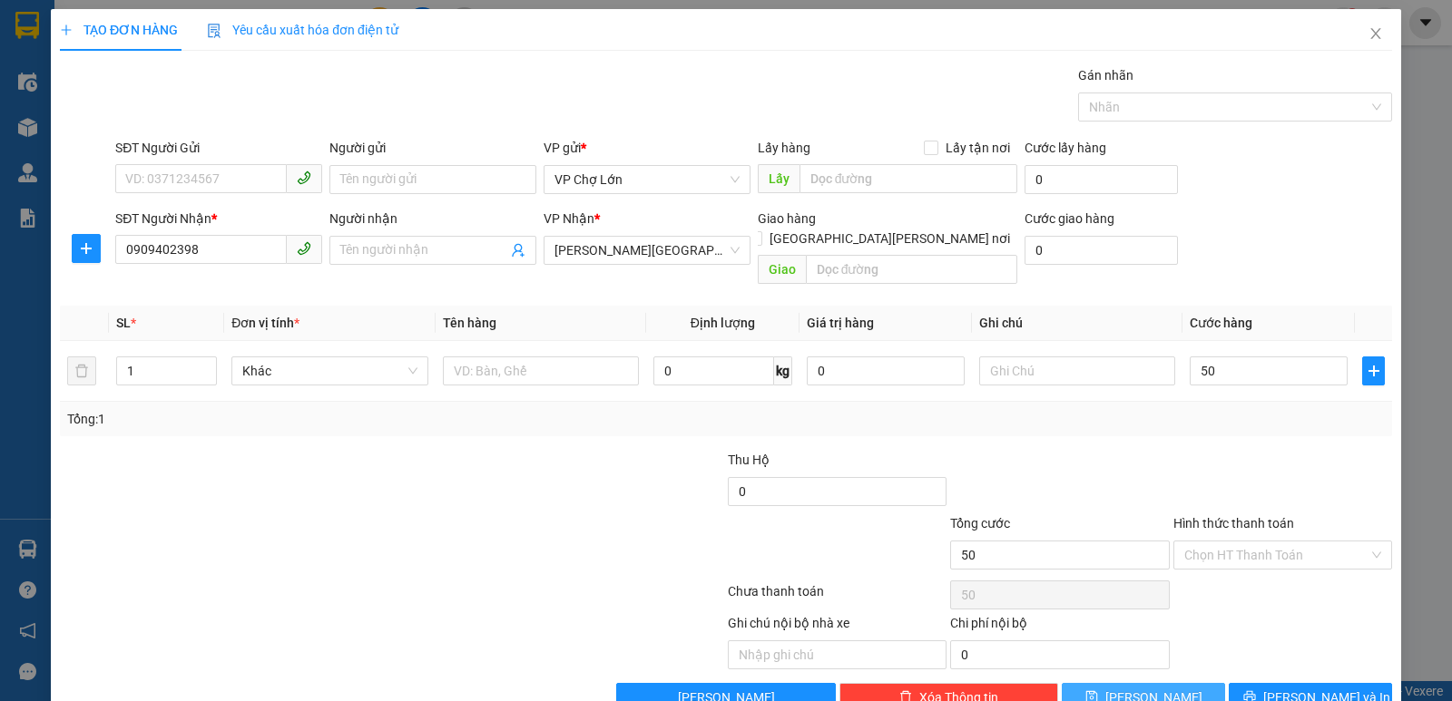
type input "50.000"
click at [1098, 670] on icon "save" at bounding box center [1091, 697] width 13 height 13
type input "0"
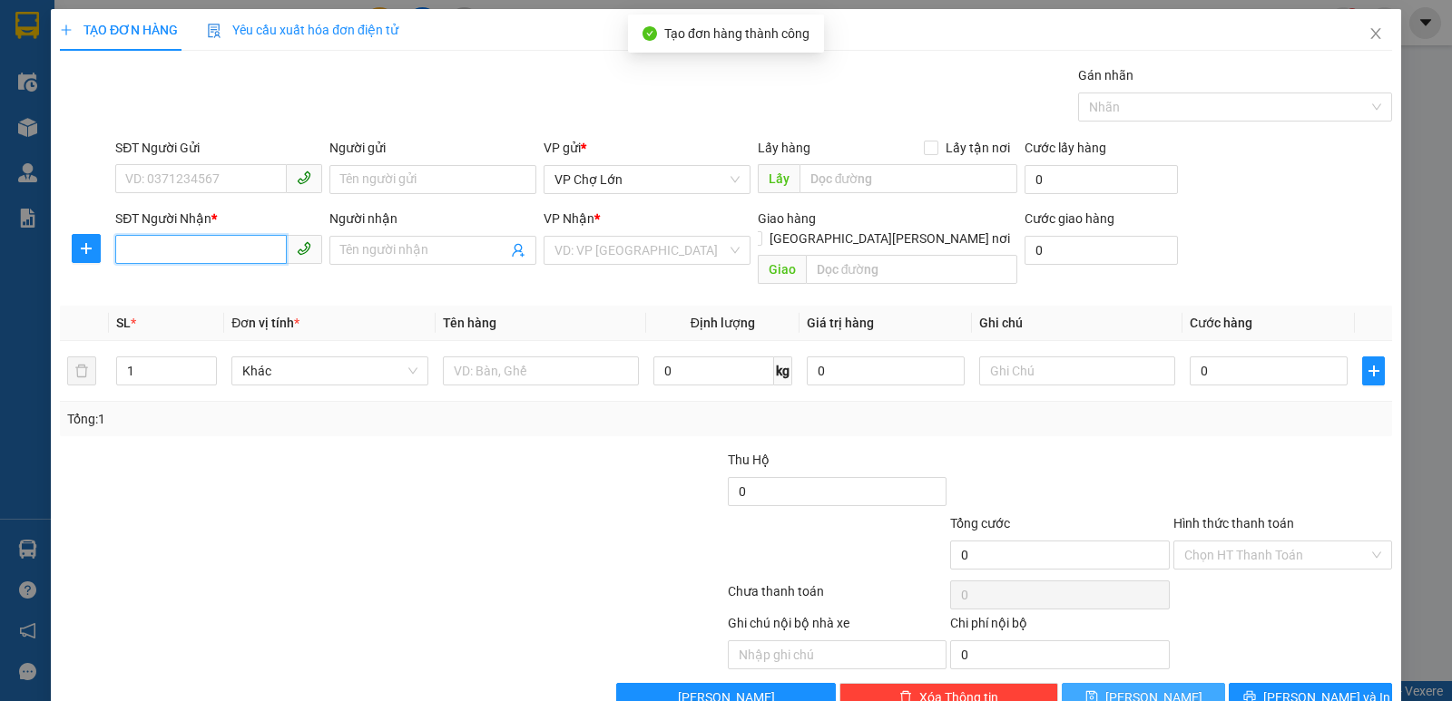
click at [122, 250] on input "SĐT Người Nhận *" at bounding box center [201, 249] width 172 height 29
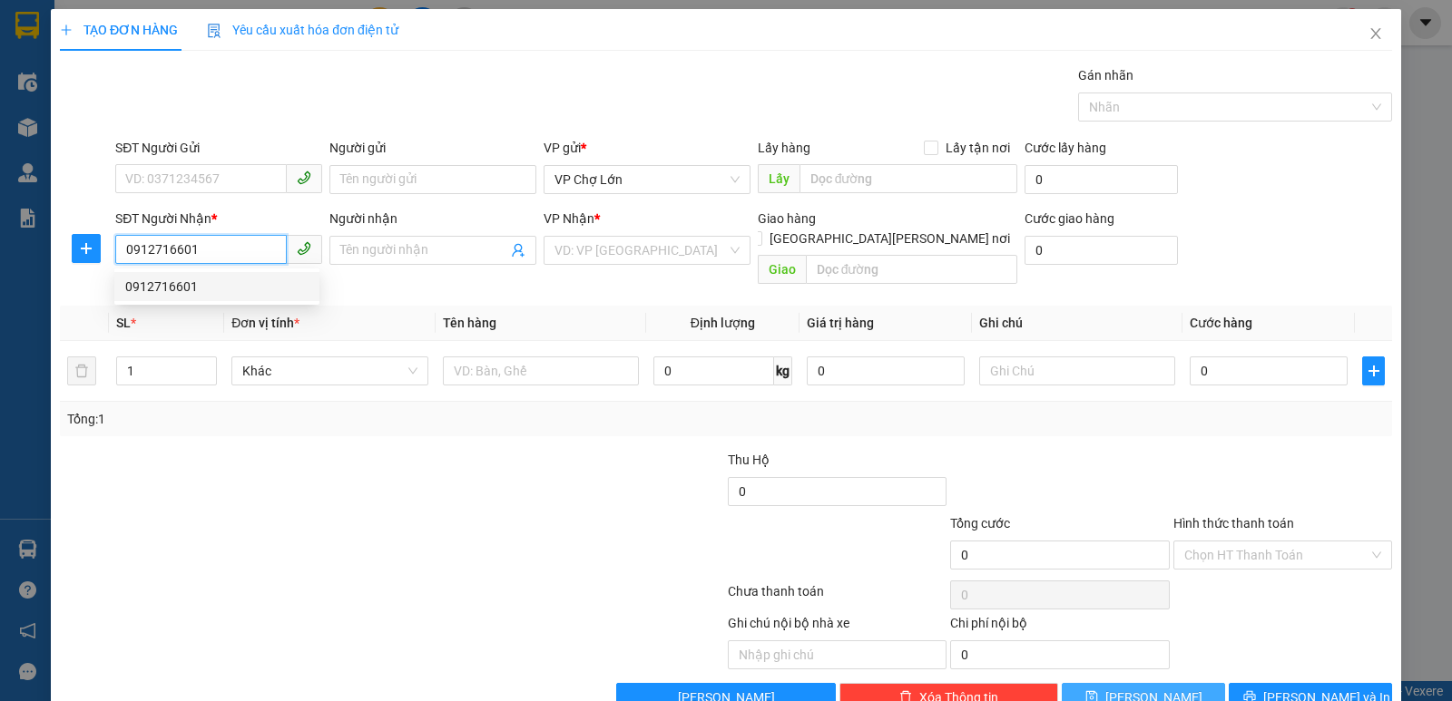
click at [173, 284] on div "0912716601" at bounding box center [216, 287] width 183 height 20
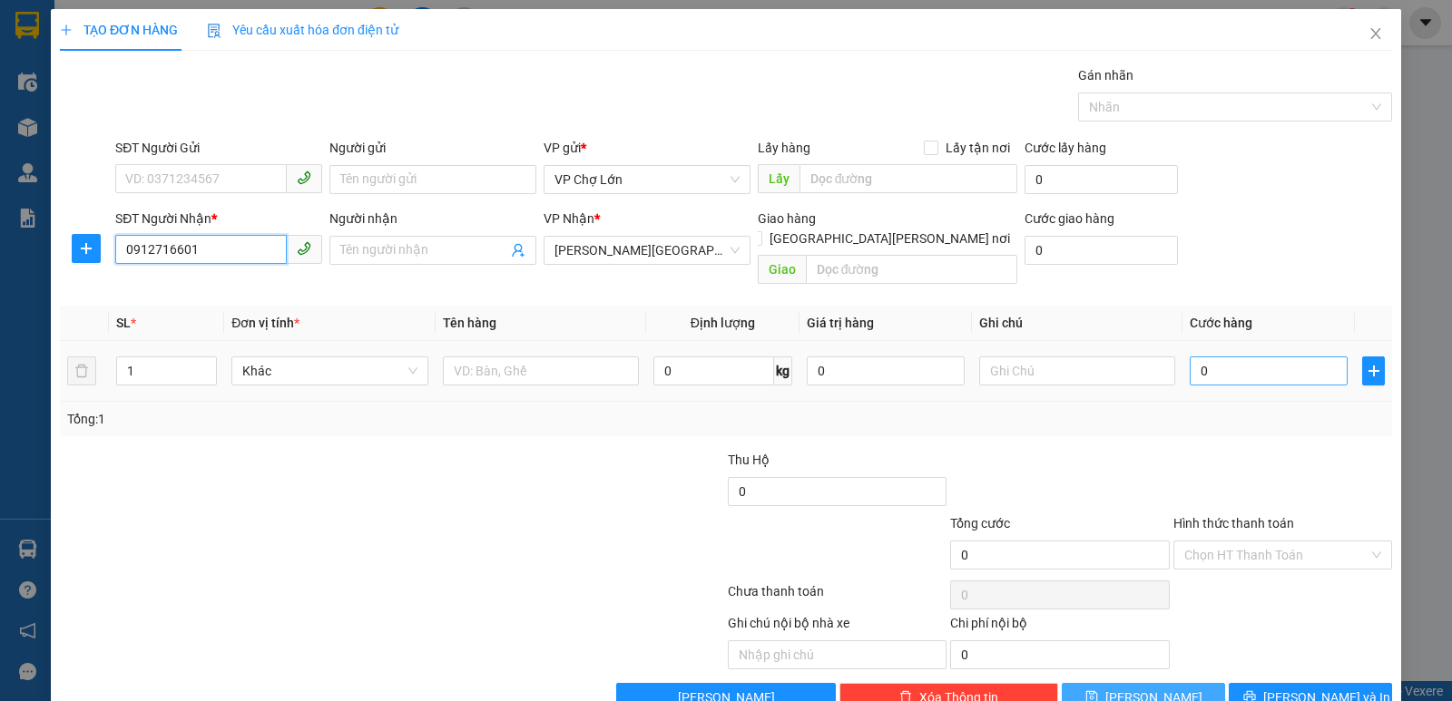
type input "0912716601"
type input "1"
type input "18"
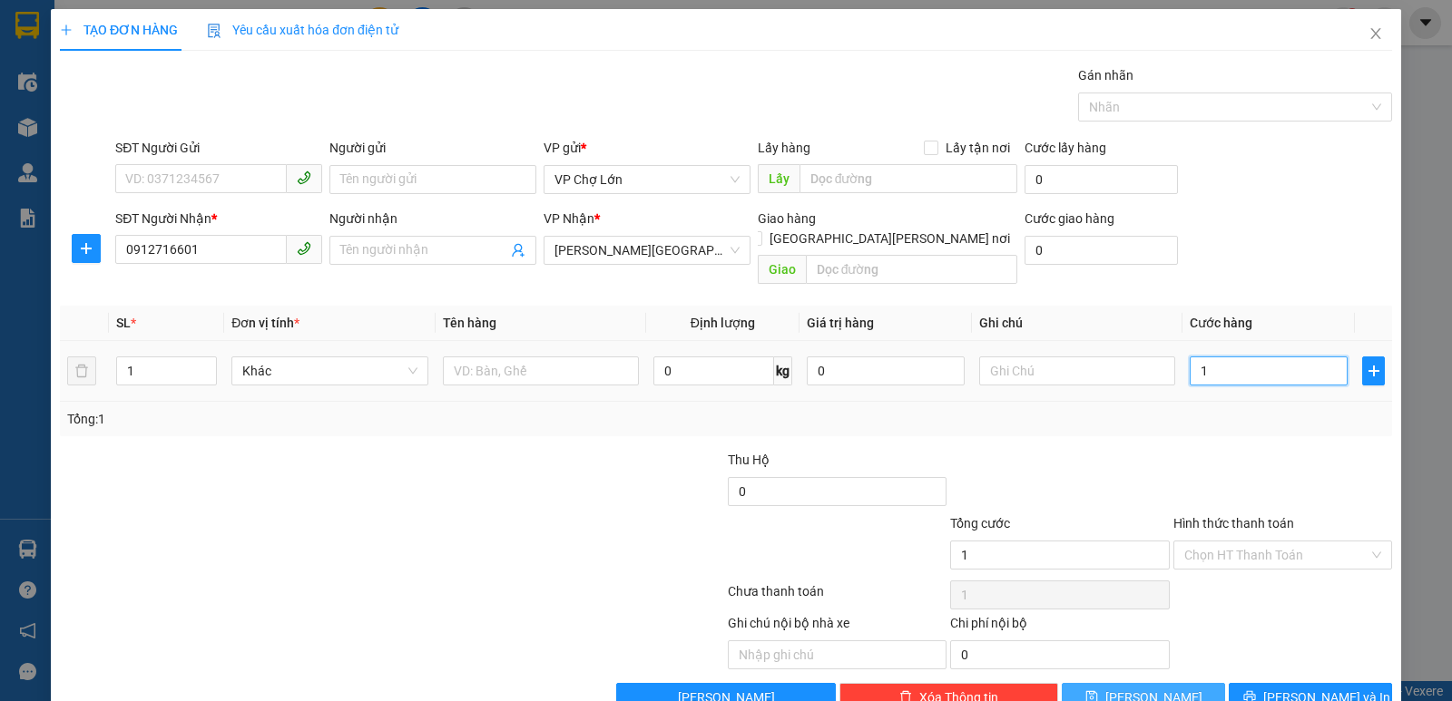
type input "18"
type input "180"
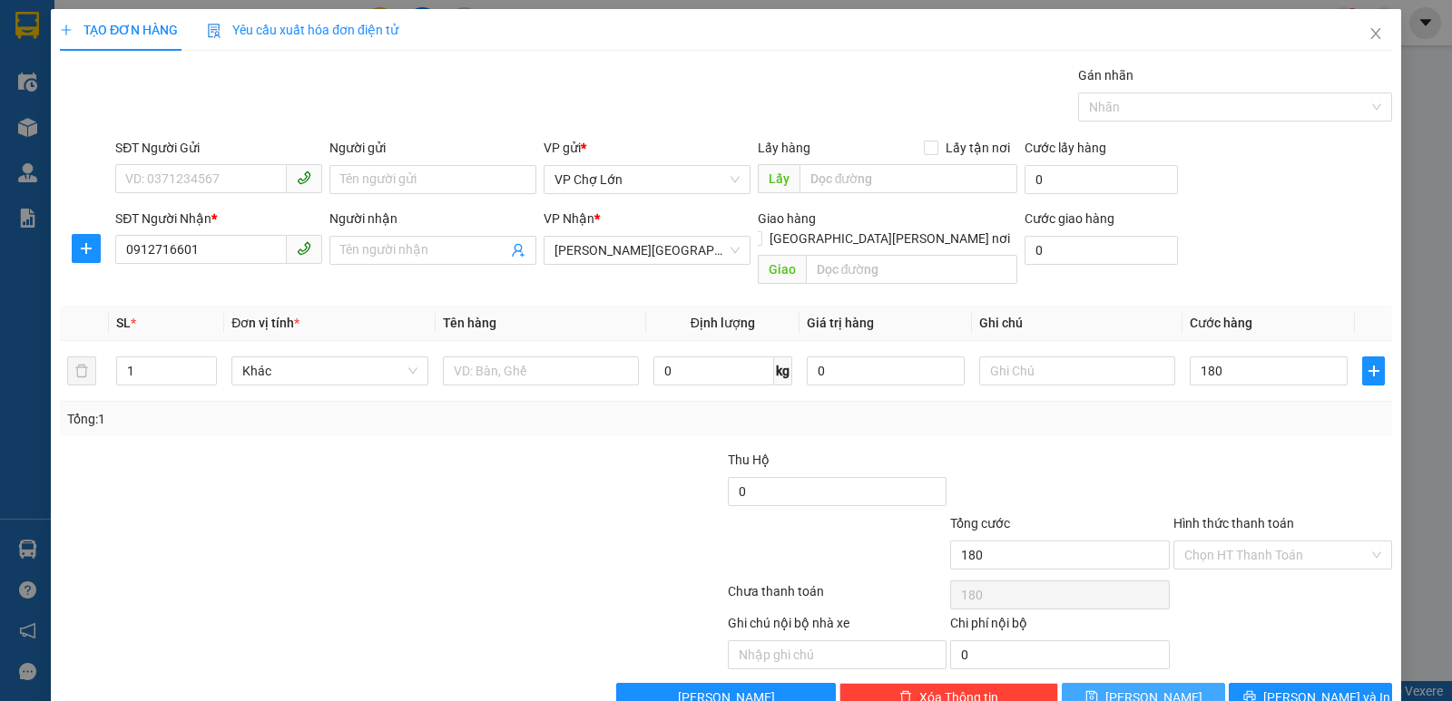
type input "180.000"
click at [1098, 670] on icon "save" at bounding box center [1091, 697] width 13 height 13
type input "0"
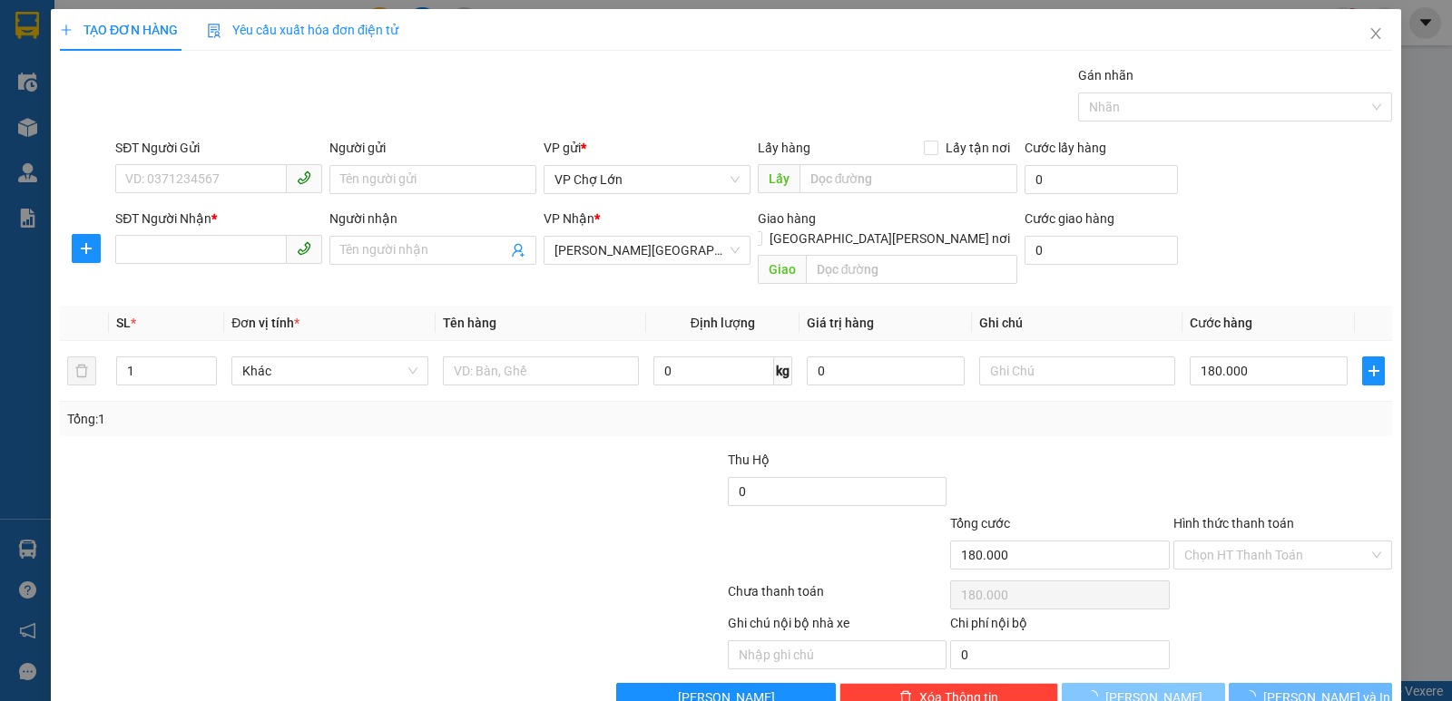
type input "0"
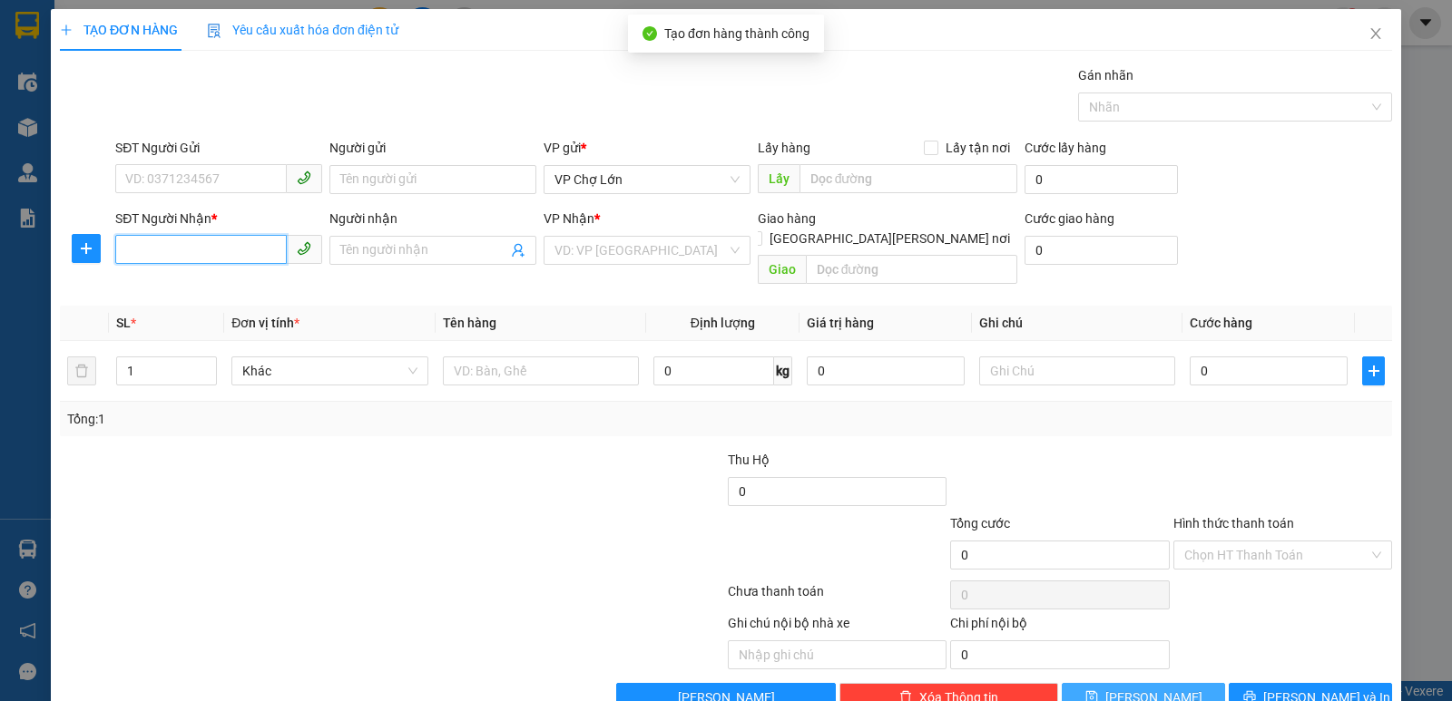
click at [124, 252] on input "SĐT Người Nhận *" at bounding box center [201, 249] width 172 height 29
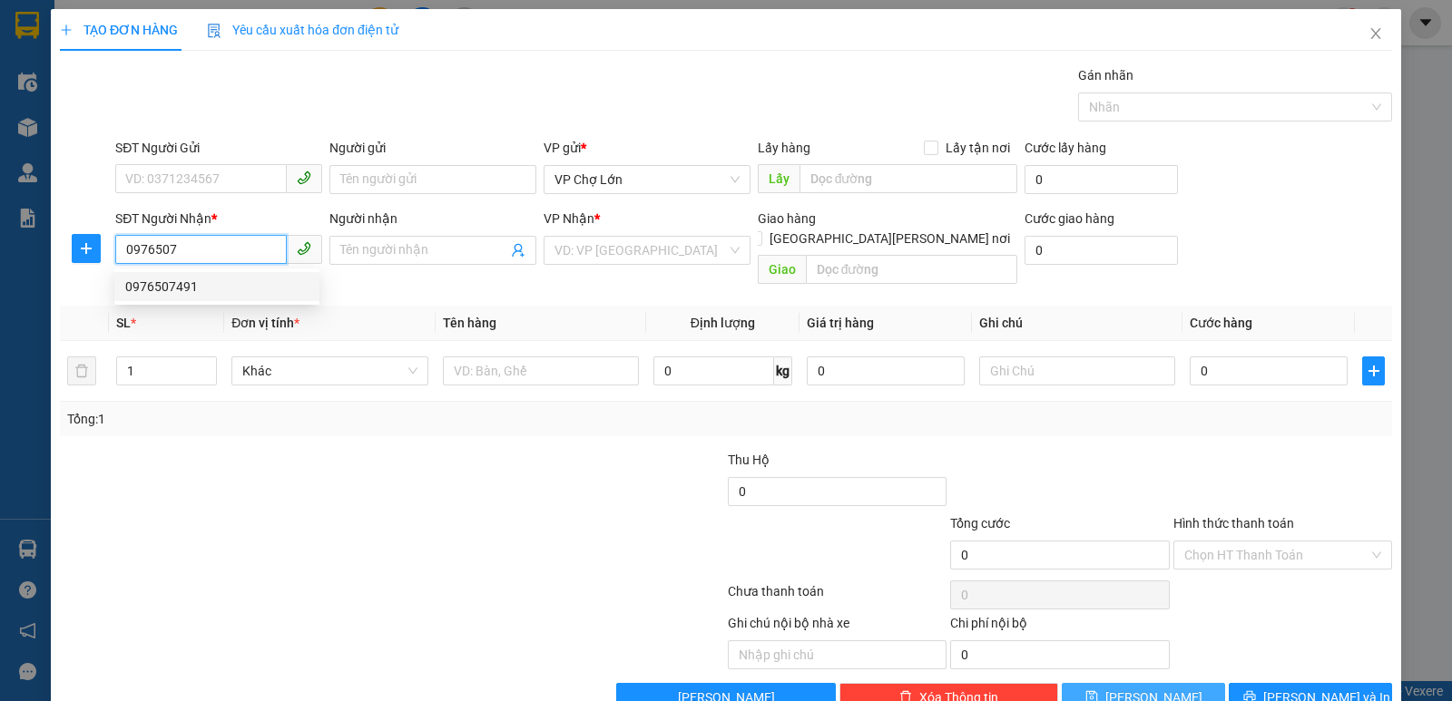
click at [174, 282] on div "0976507491" at bounding box center [216, 287] width 183 height 20
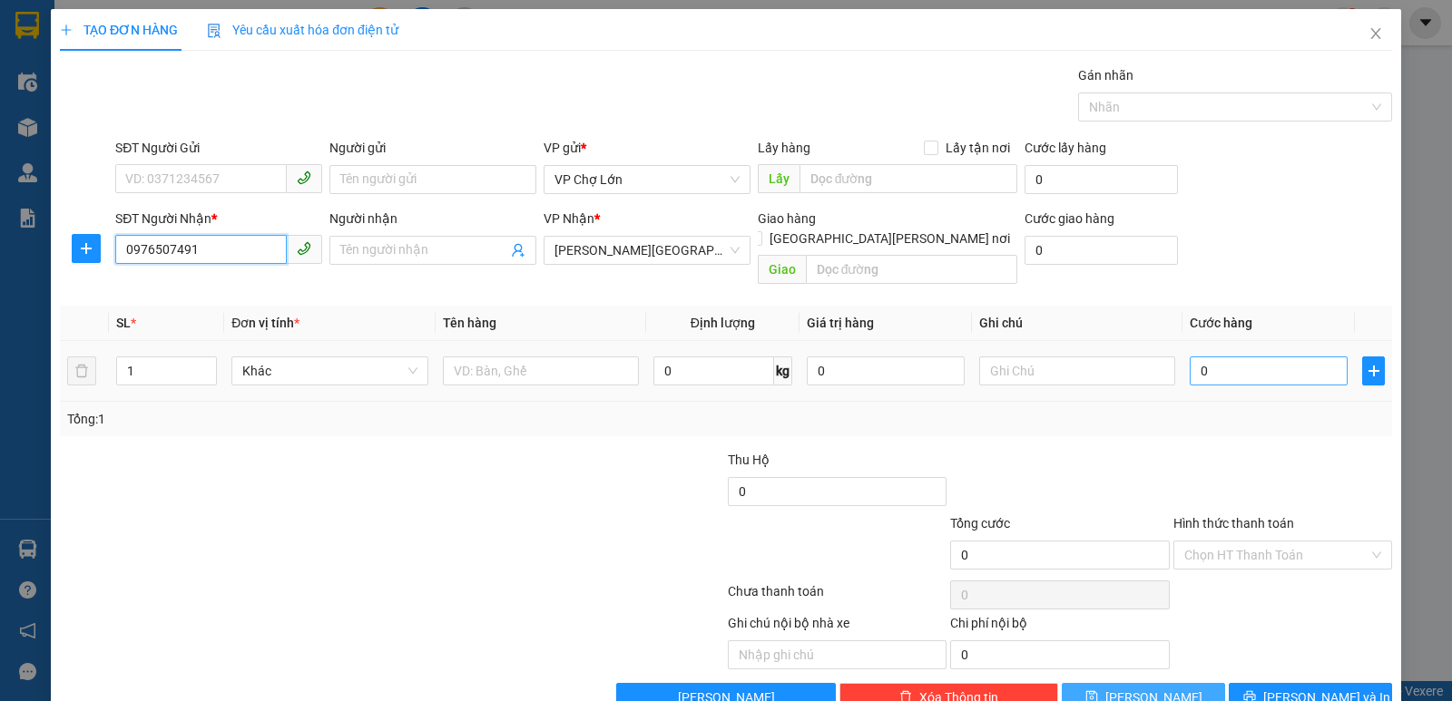
type input "0976507491"
click at [1202, 357] on input "0" at bounding box center [1269, 371] width 158 height 29
type input "2"
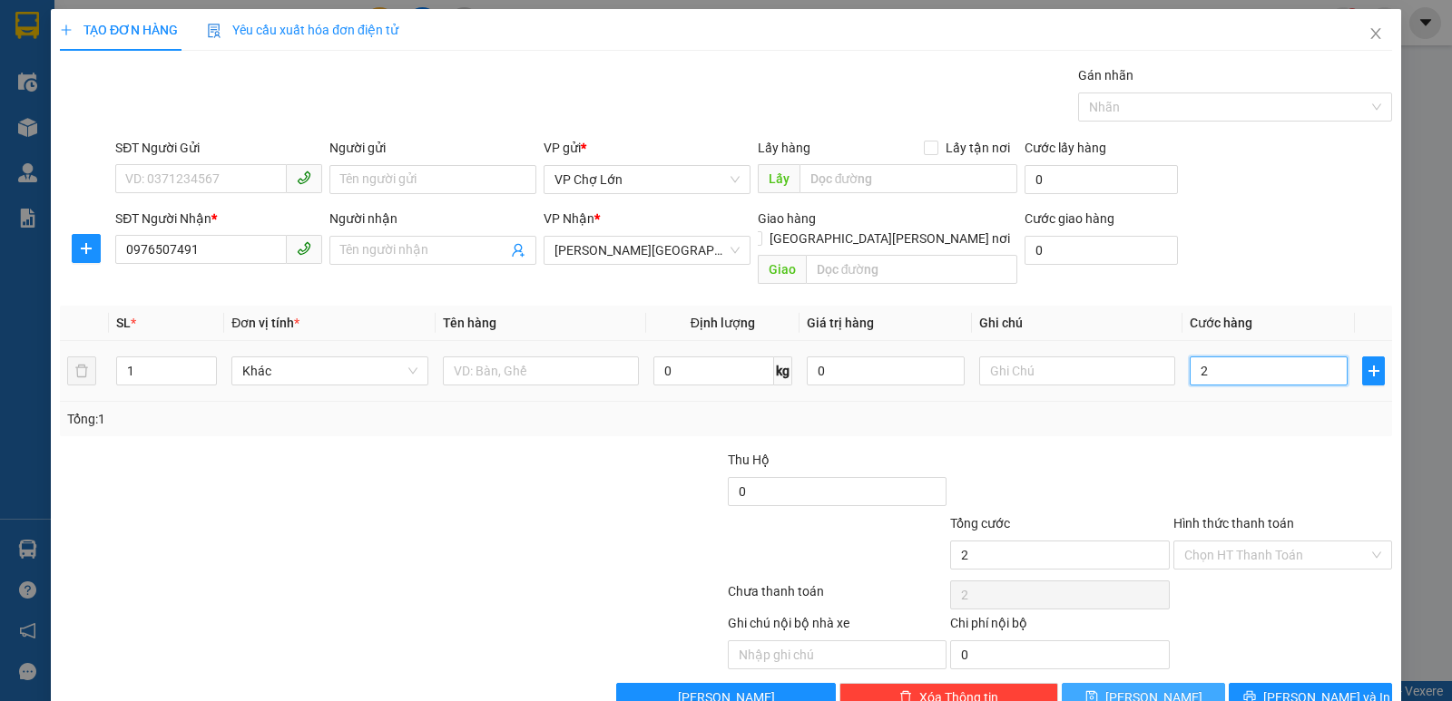
type input "28"
type input "280"
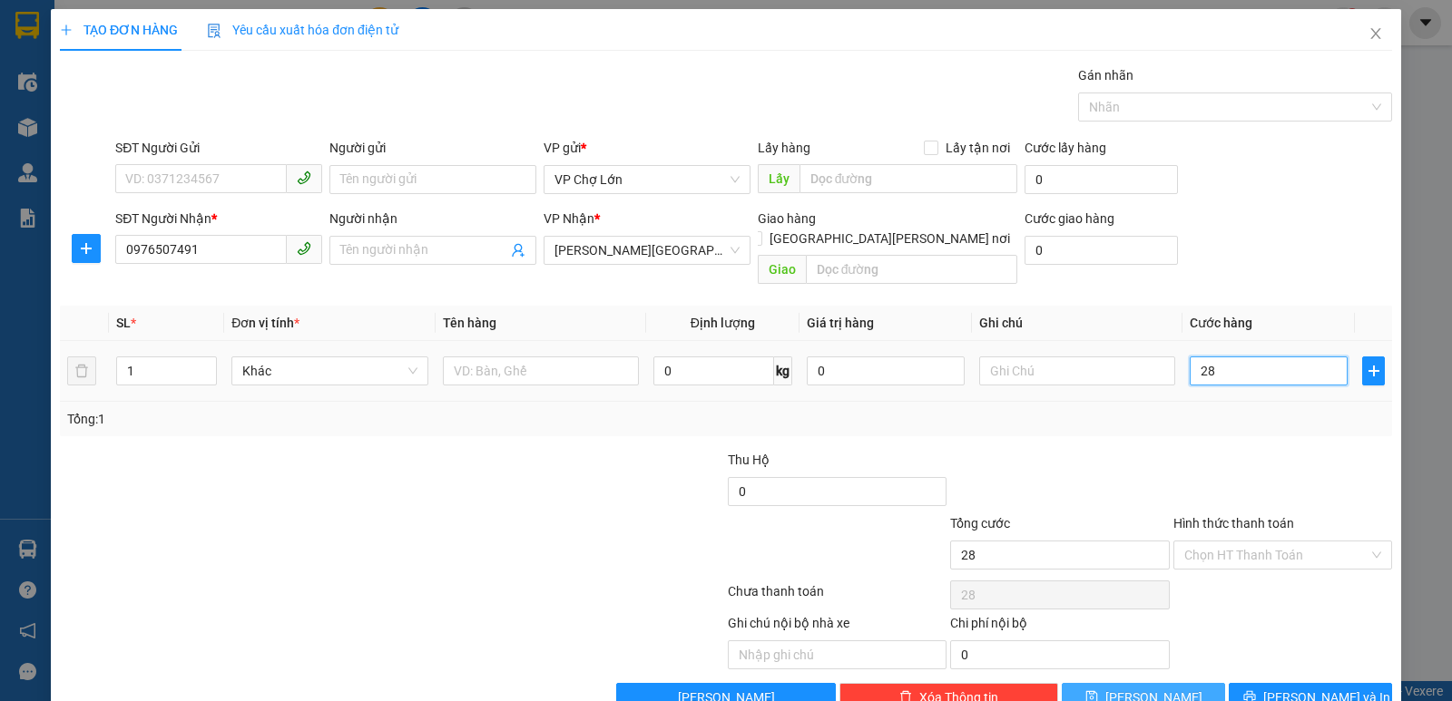
type input "280"
type input "280.000"
click at [1098, 670] on icon "save" at bounding box center [1091, 697] width 13 height 13
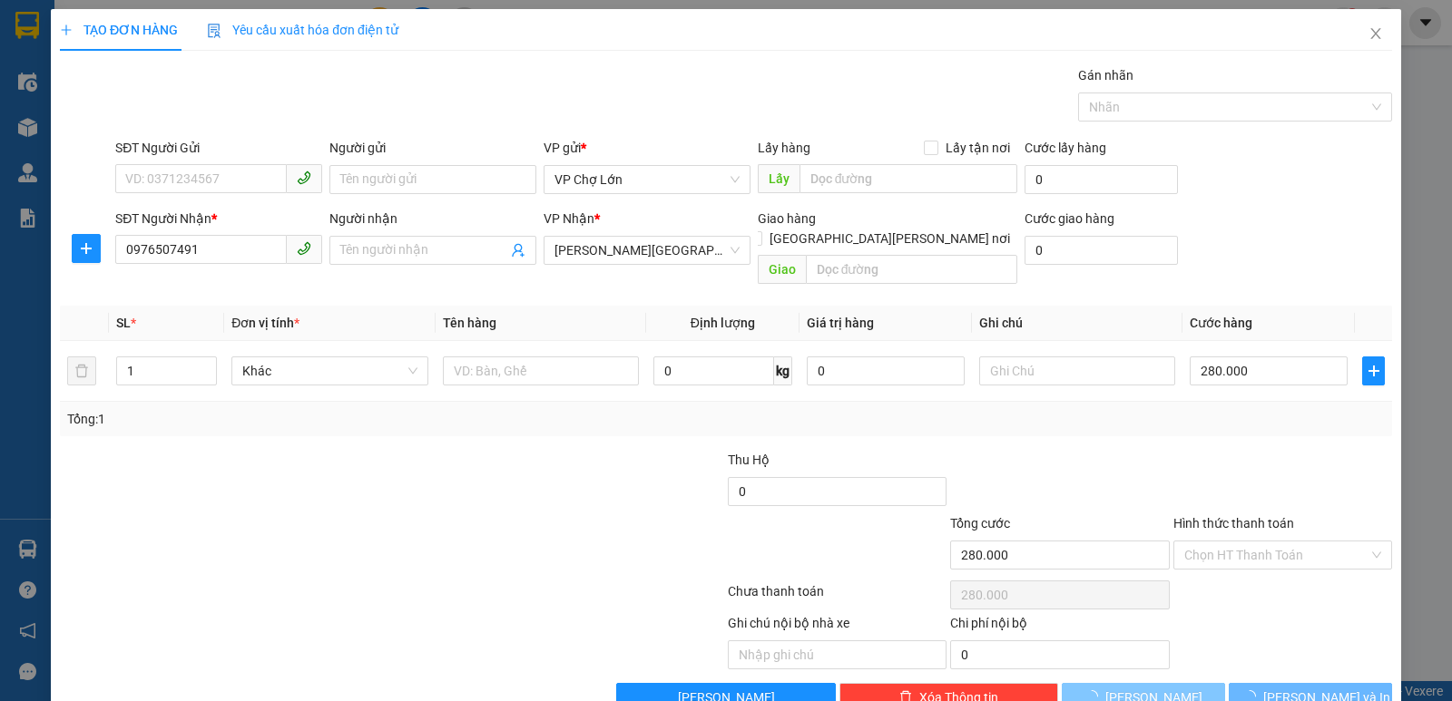
type input "0"
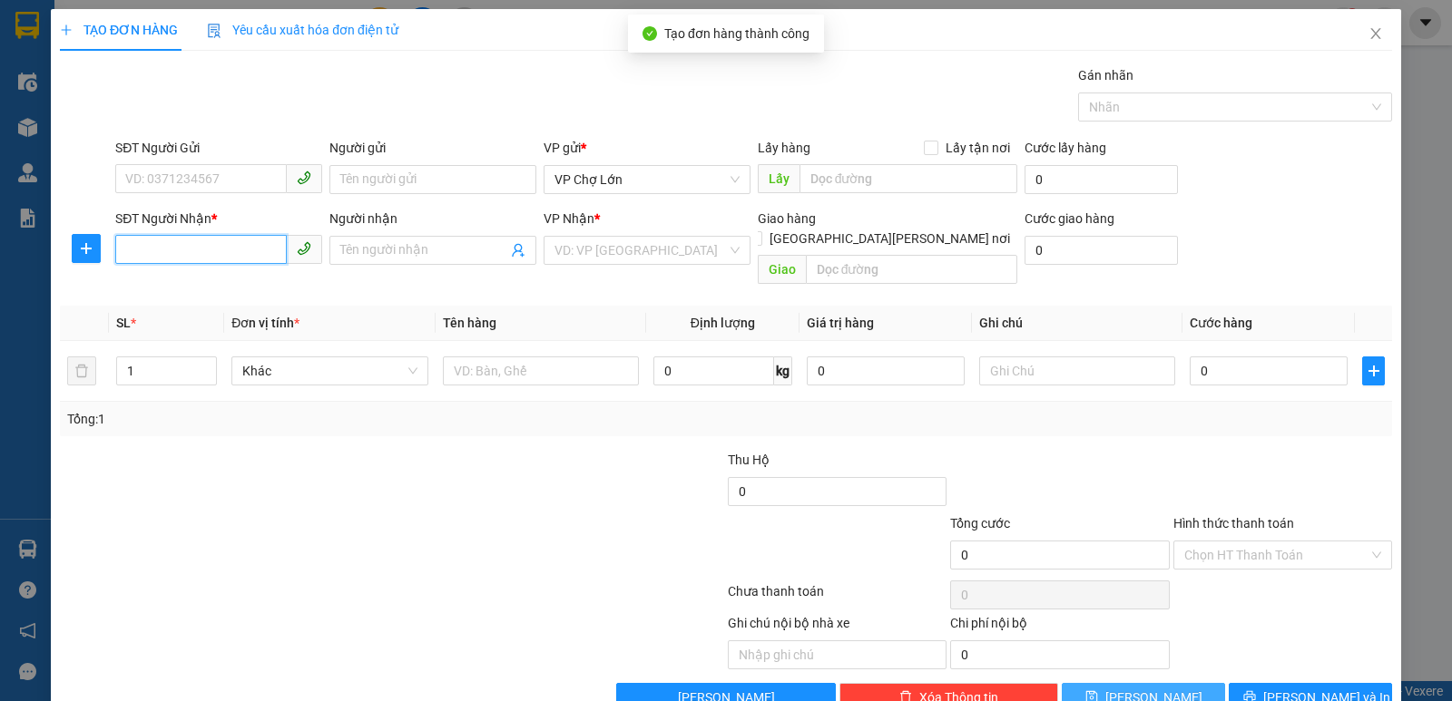
click at [122, 250] on input "SĐT Người Nhận *" at bounding box center [201, 249] width 172 height 29
type input "0904495926"
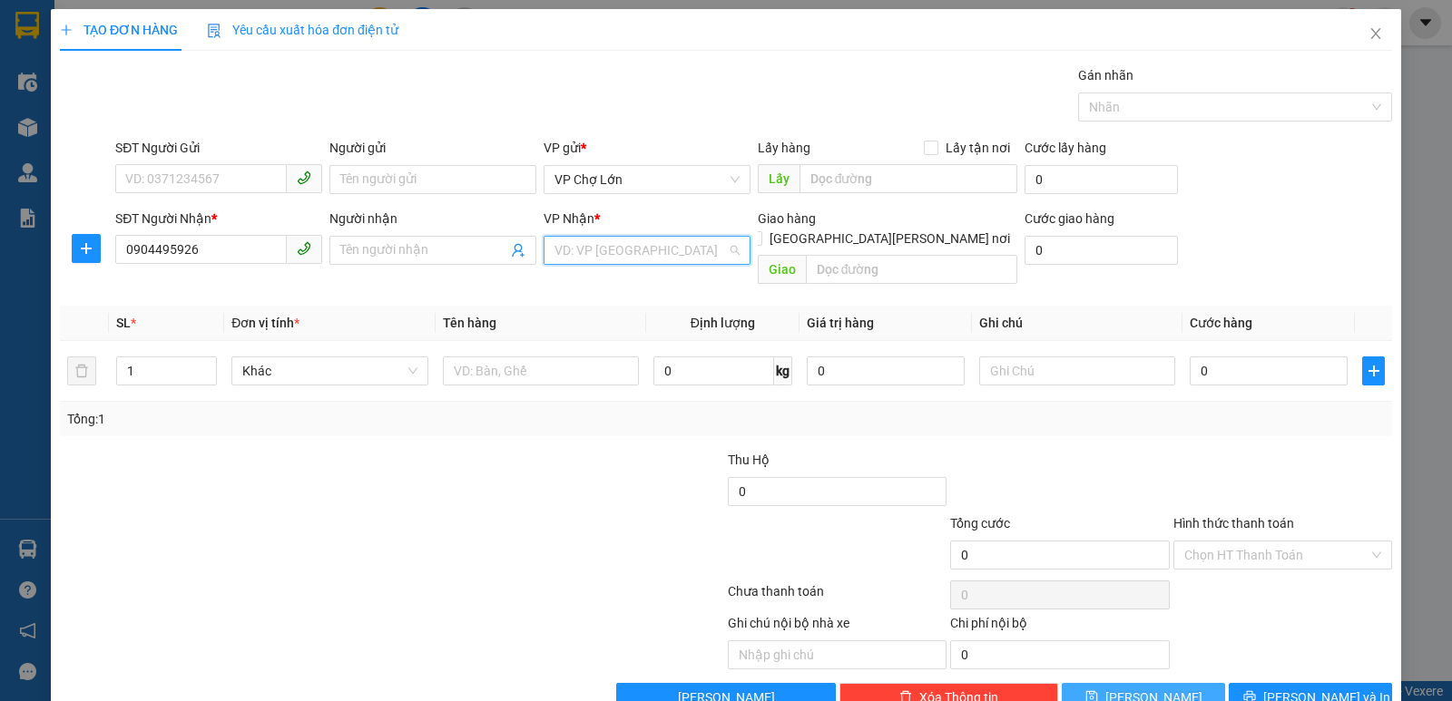
click at [699, 253] on input "search" at bounding box center [640, 250] width 172 height 27
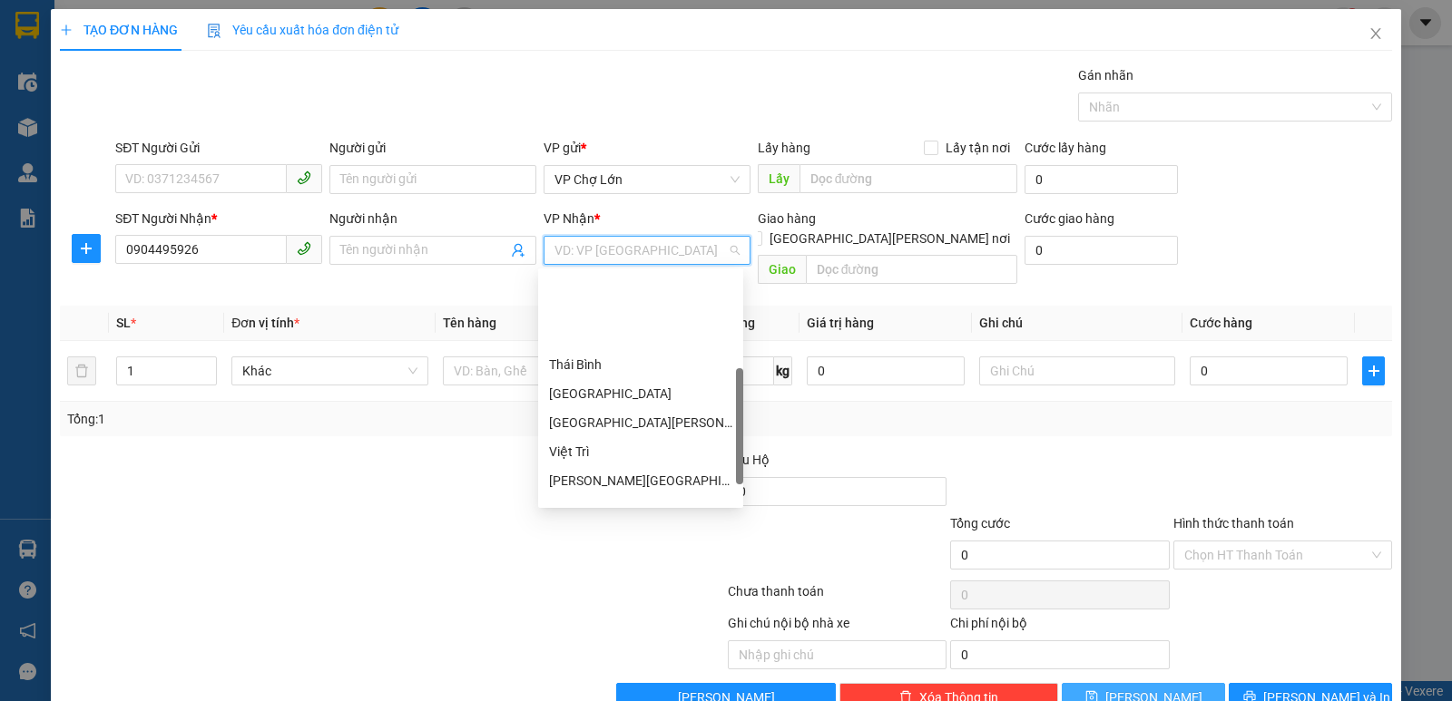
scroll to position [261, 0]
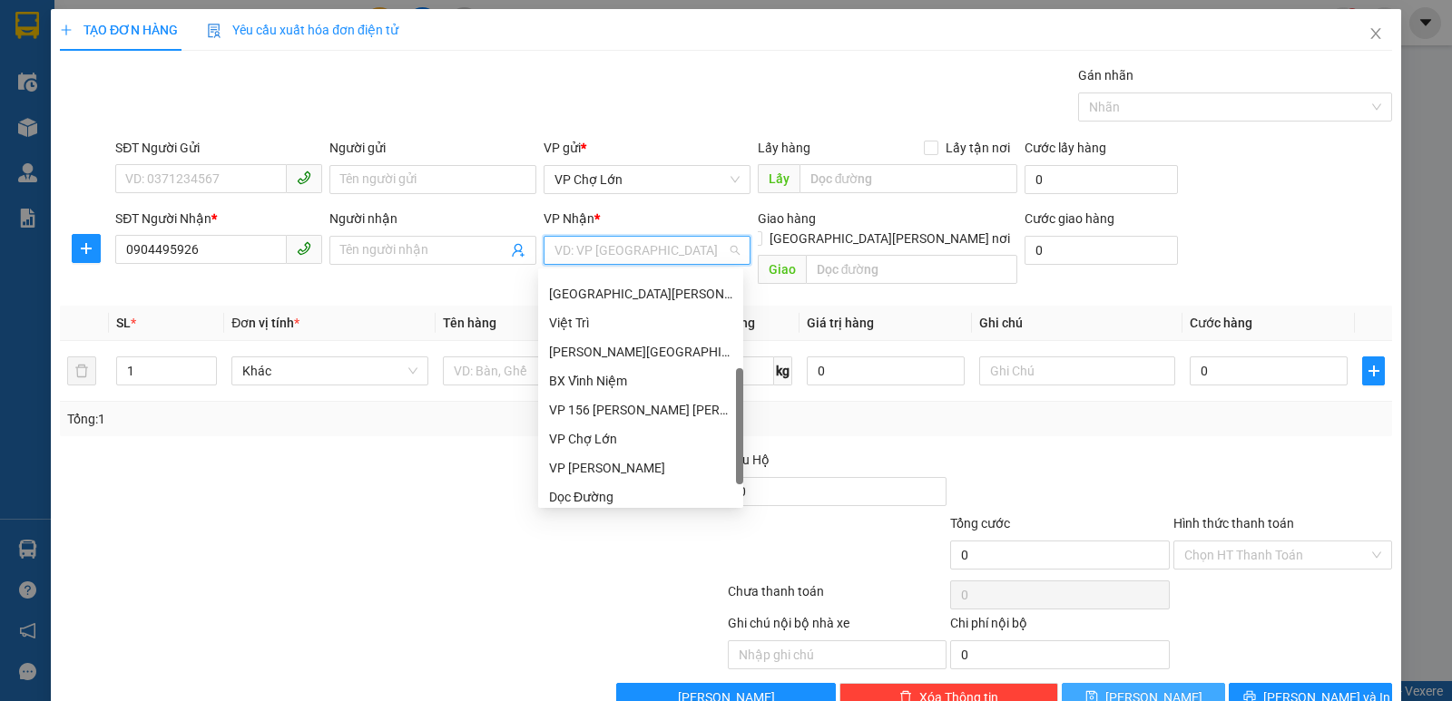
drag, startPoint x: 740, startPoint y: 310, endPoint x: 728, endPoint y: 448, distance: 138.4
click at [730, 447] on div "Thái Bình Nam Định Ninh Bình Việt Trì Thanh Hóa BX Vĩnh Niệm VP 156 Trần Quang …" at bounding box center [640, 388] width 205 height 232
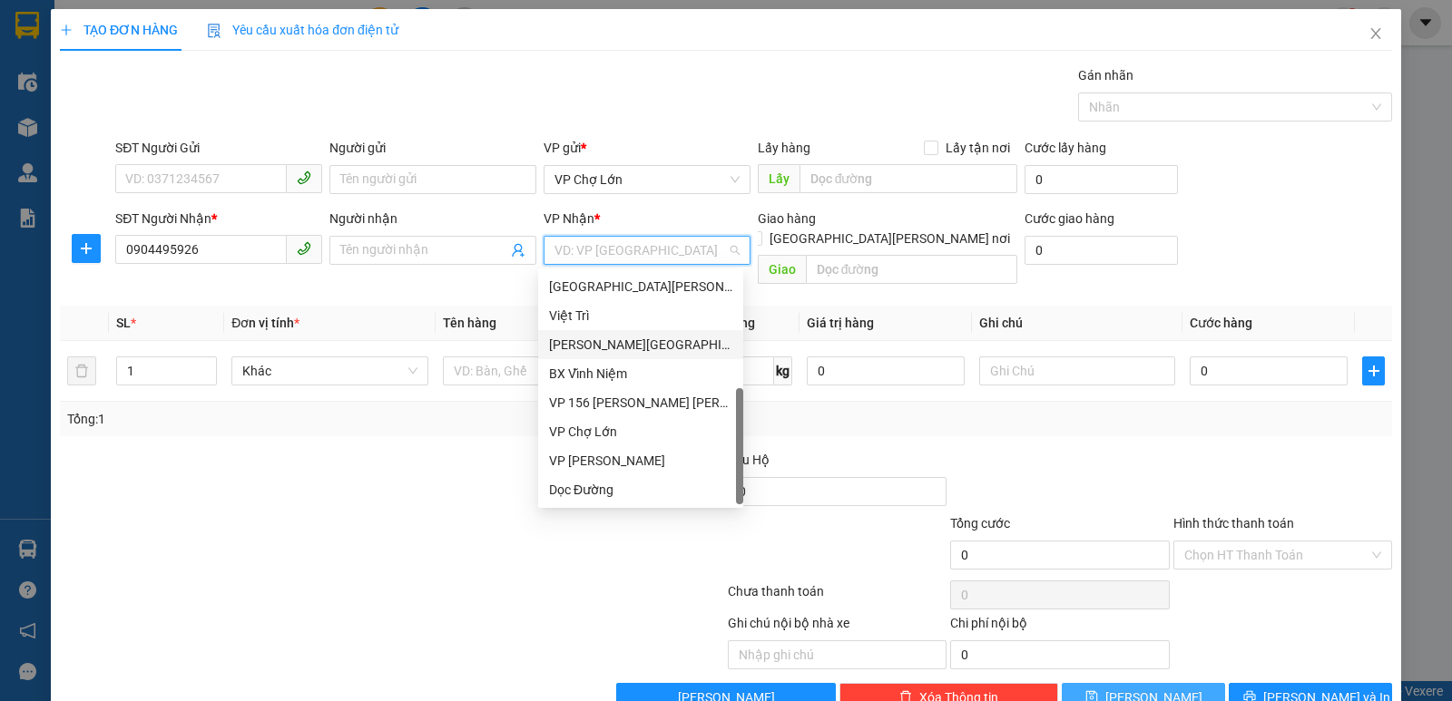
drag, startPoint x: 602, startPoint y: 345, endPoint x: 700, endPoint y: 348, distance: 98.0
click at [603, 345] on div "[GEOGRAPHIC_DATA]" at bounding box center [640, 345] width 183 height 20
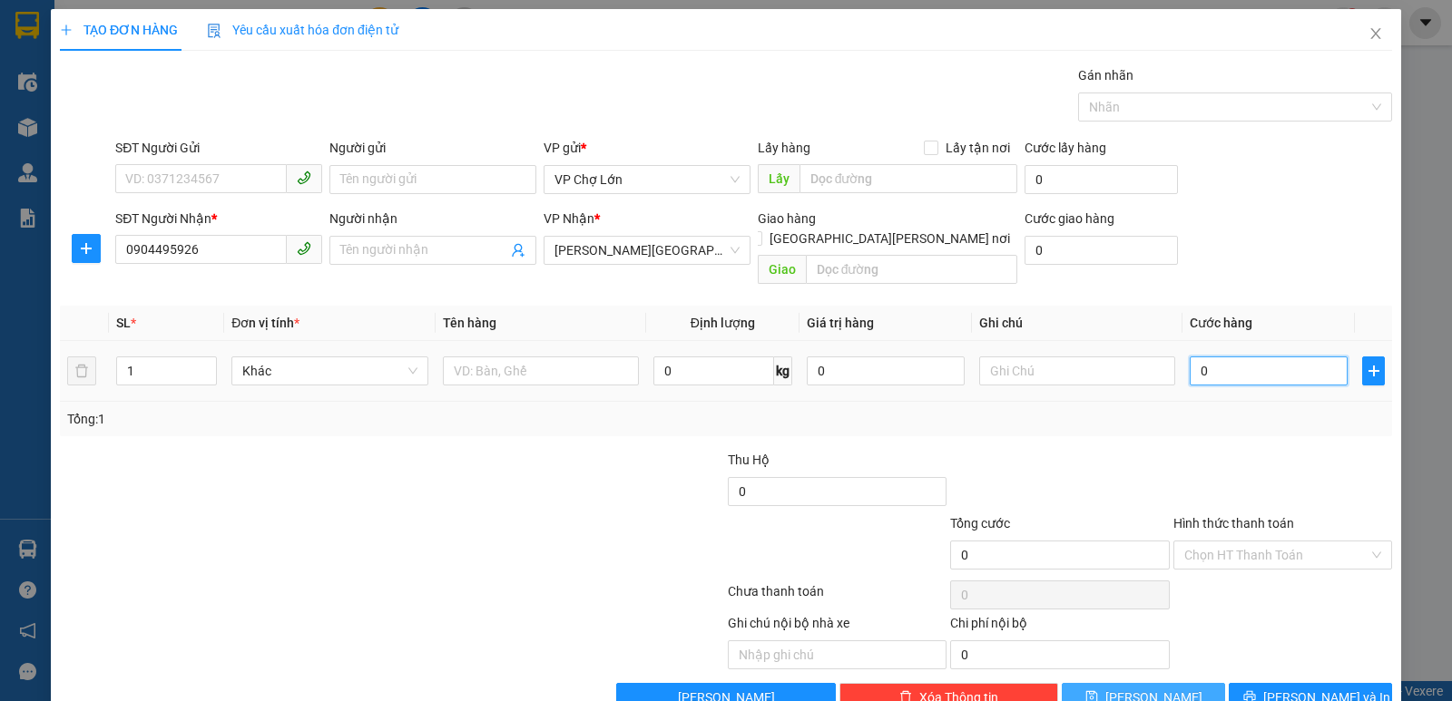
type input "9"
type input "90"
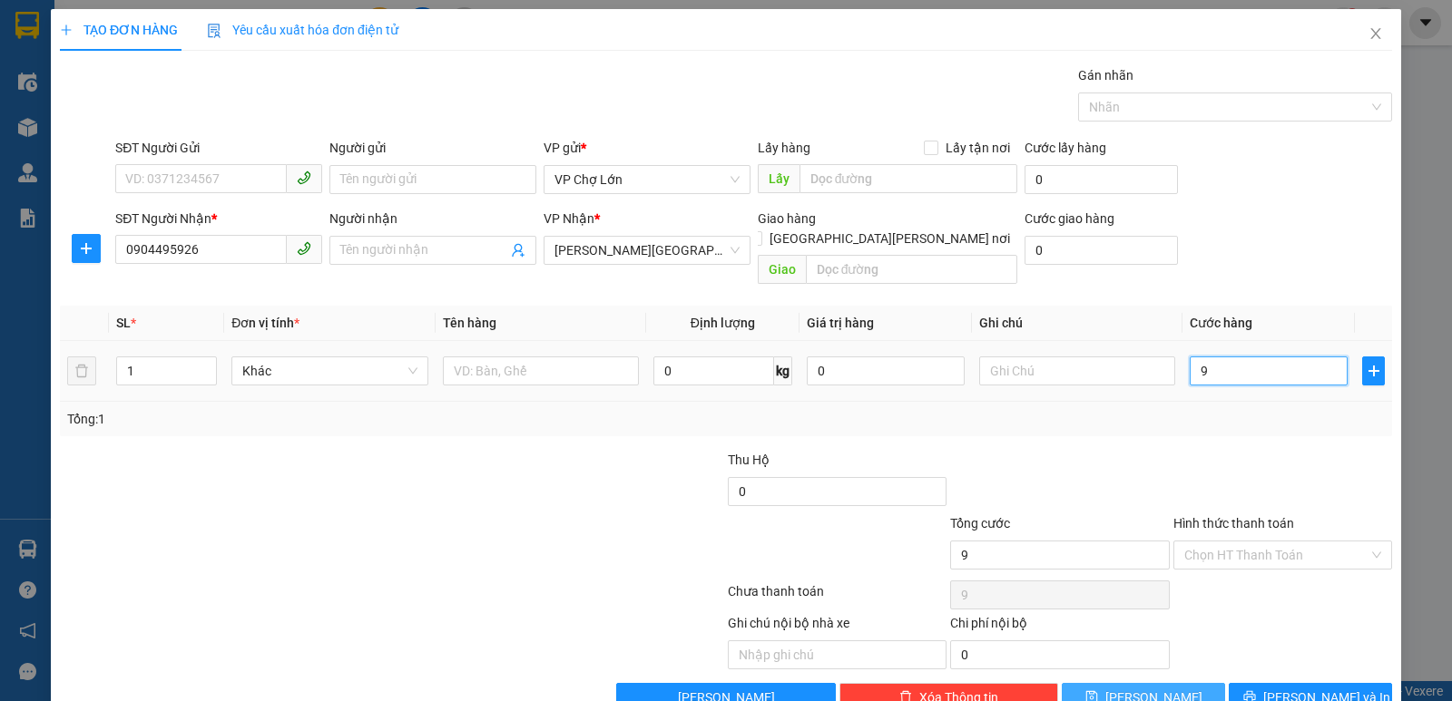
type input "90"
type input "90.000"
click at [1097, 670] on icon "save" at bounding box center [1091, 697] width 12 height 12
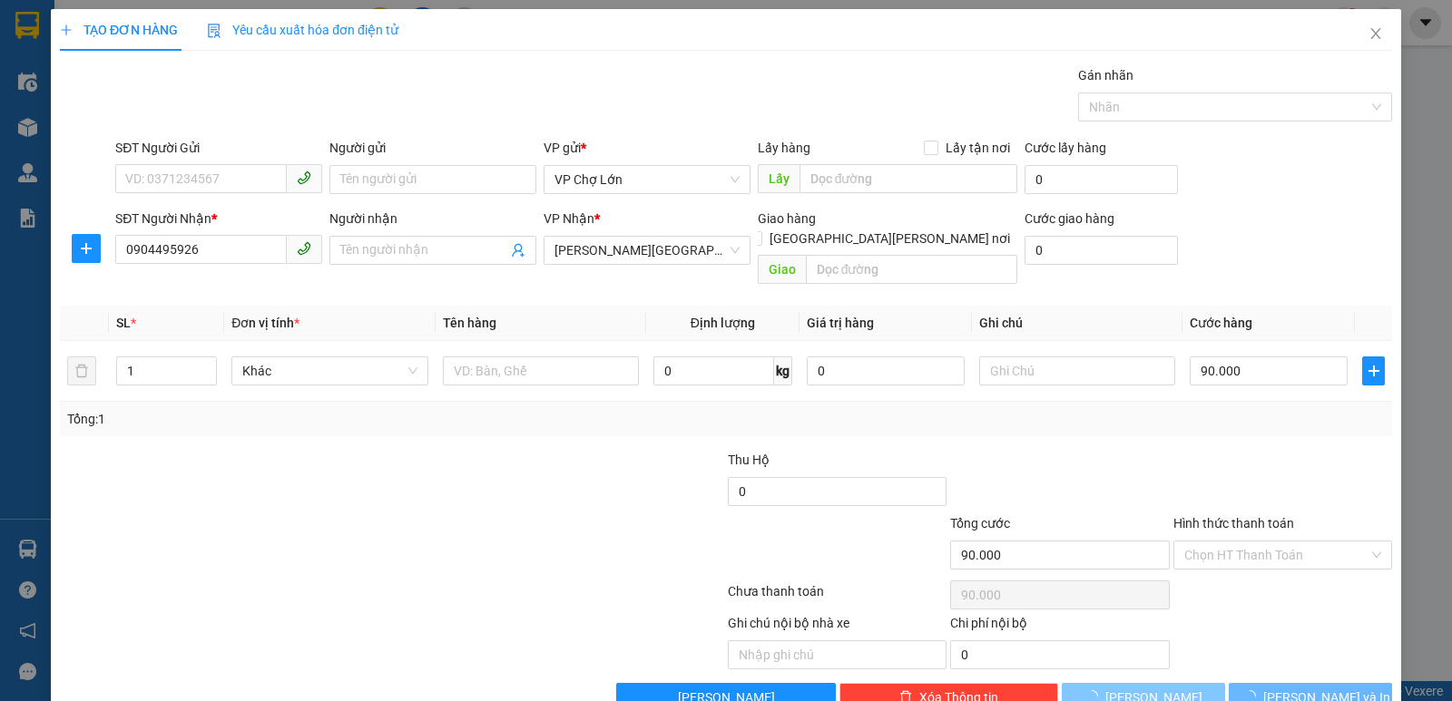
type input "0"
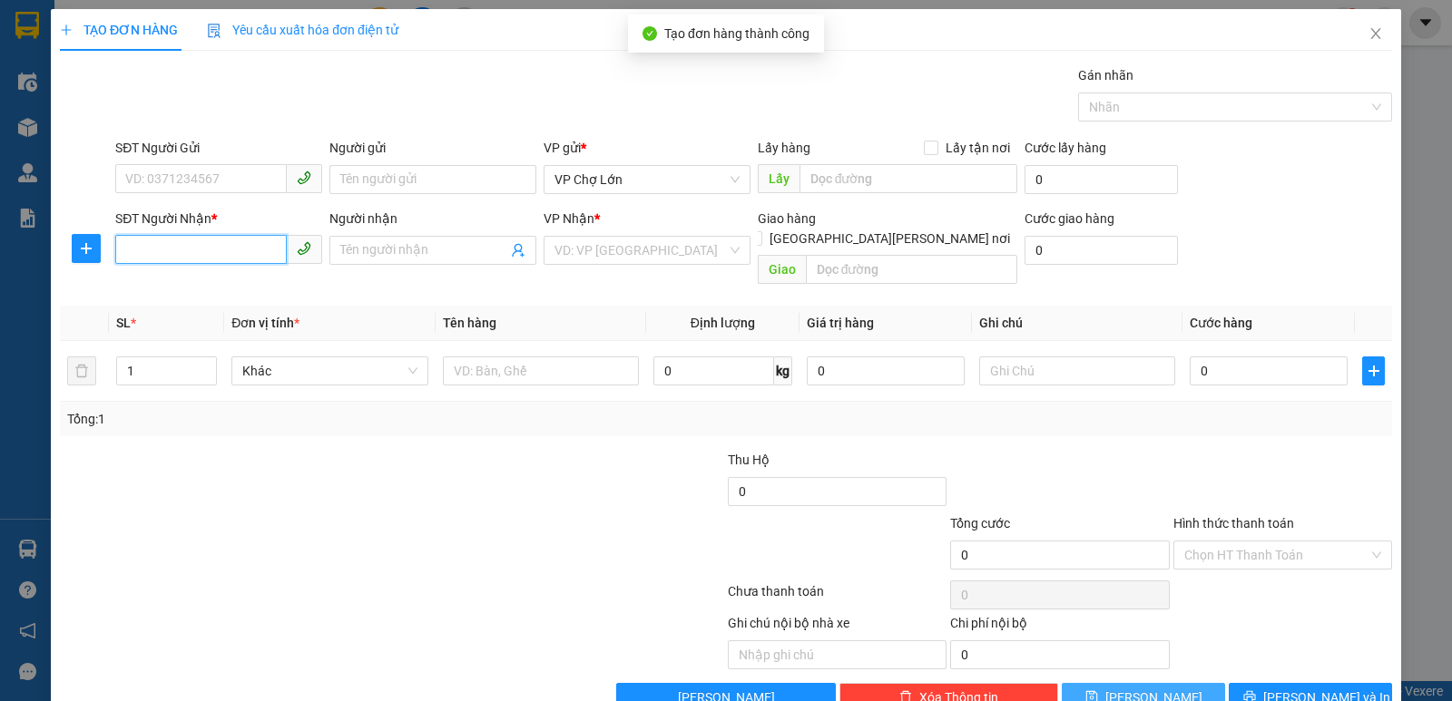
click at [120, 249] on input "SĐT Người Nhận *" at bounding box center [201, 249] width 172 height 29
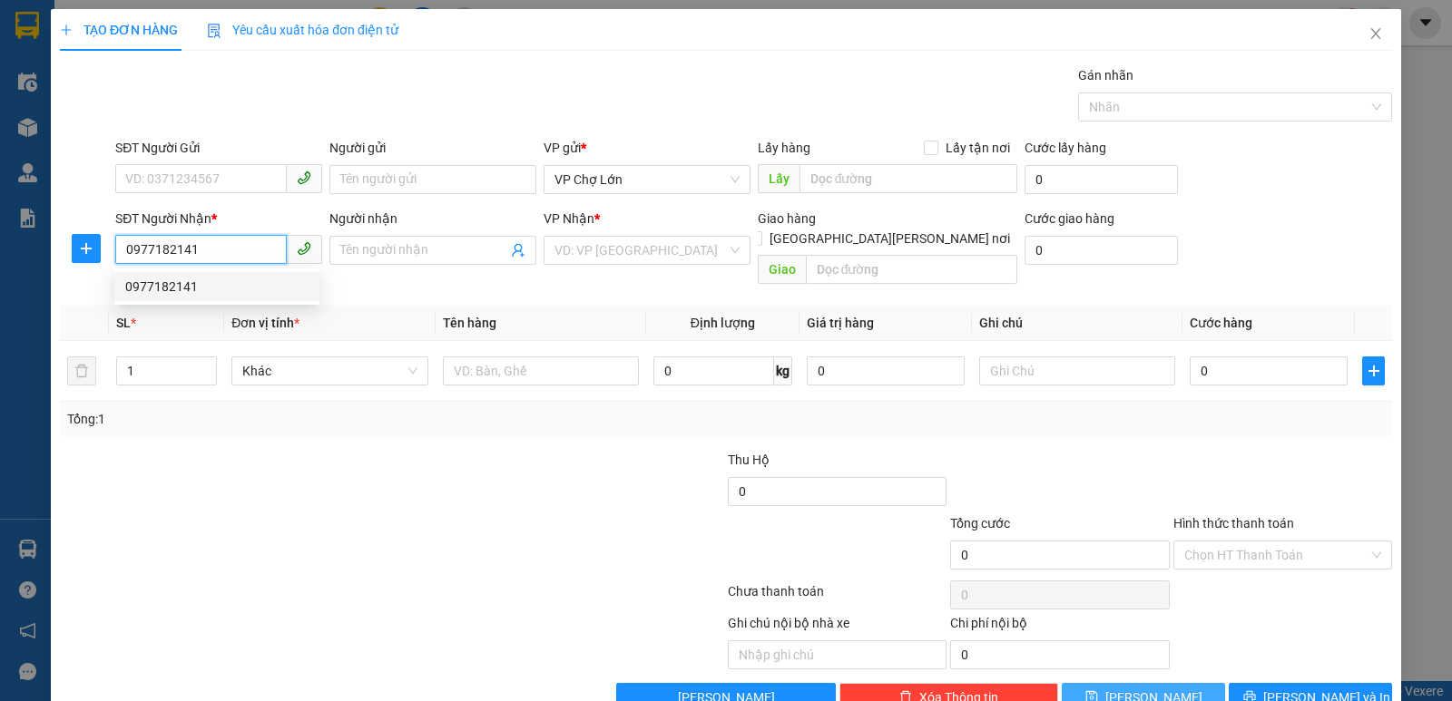
click at [180, 288] on div "0977182141" at bounding box center [216, 287] width 183 height 20
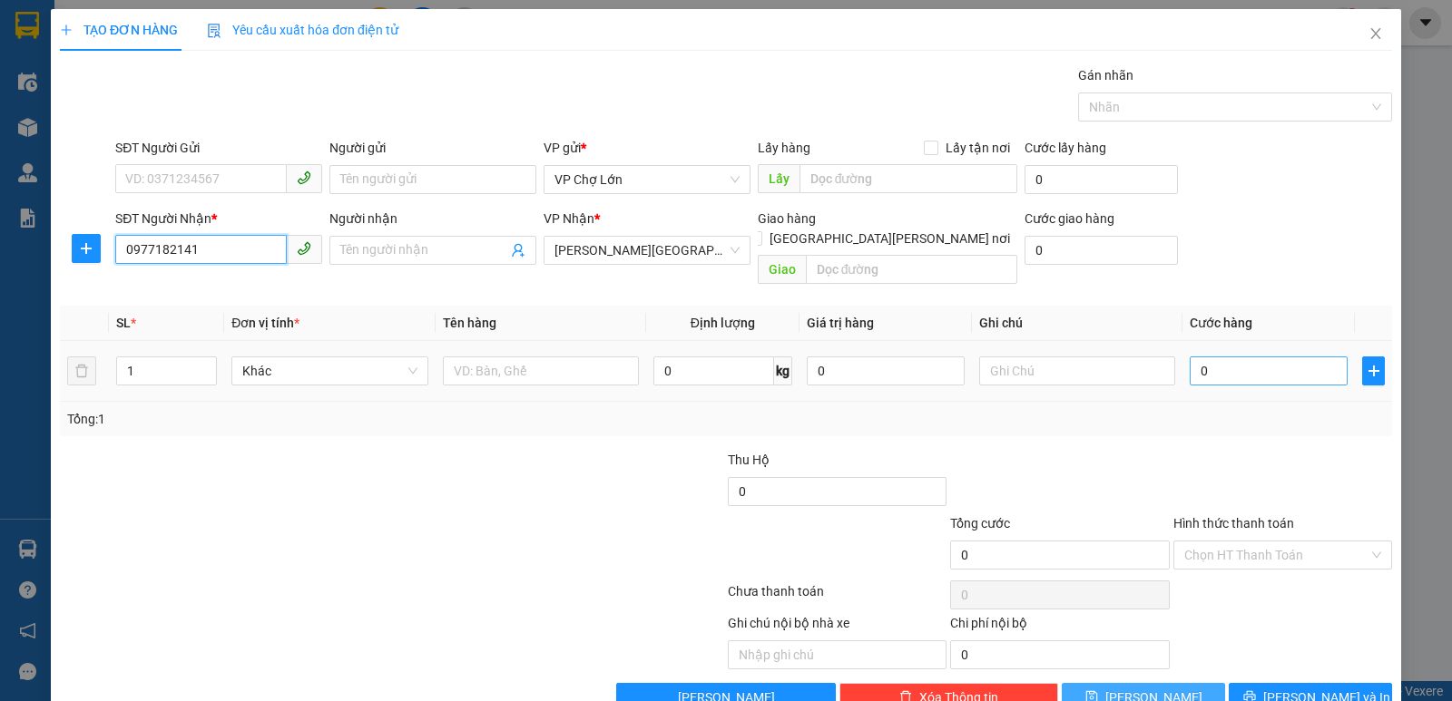
type input "0977182141"
click at [1201, 357] on input "0" at bounding box center [1269, 371] width 158 height 29
type input "5"
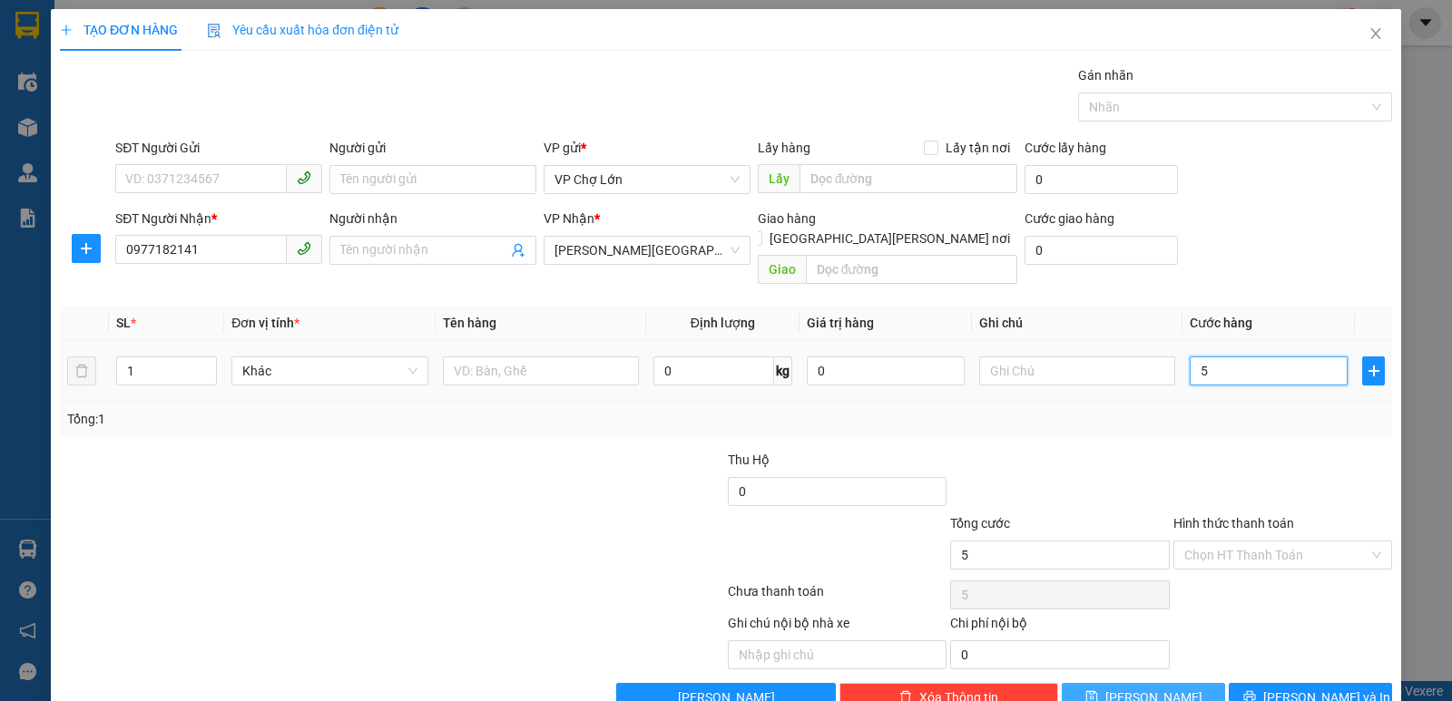
type input "50"
type input "50.000"
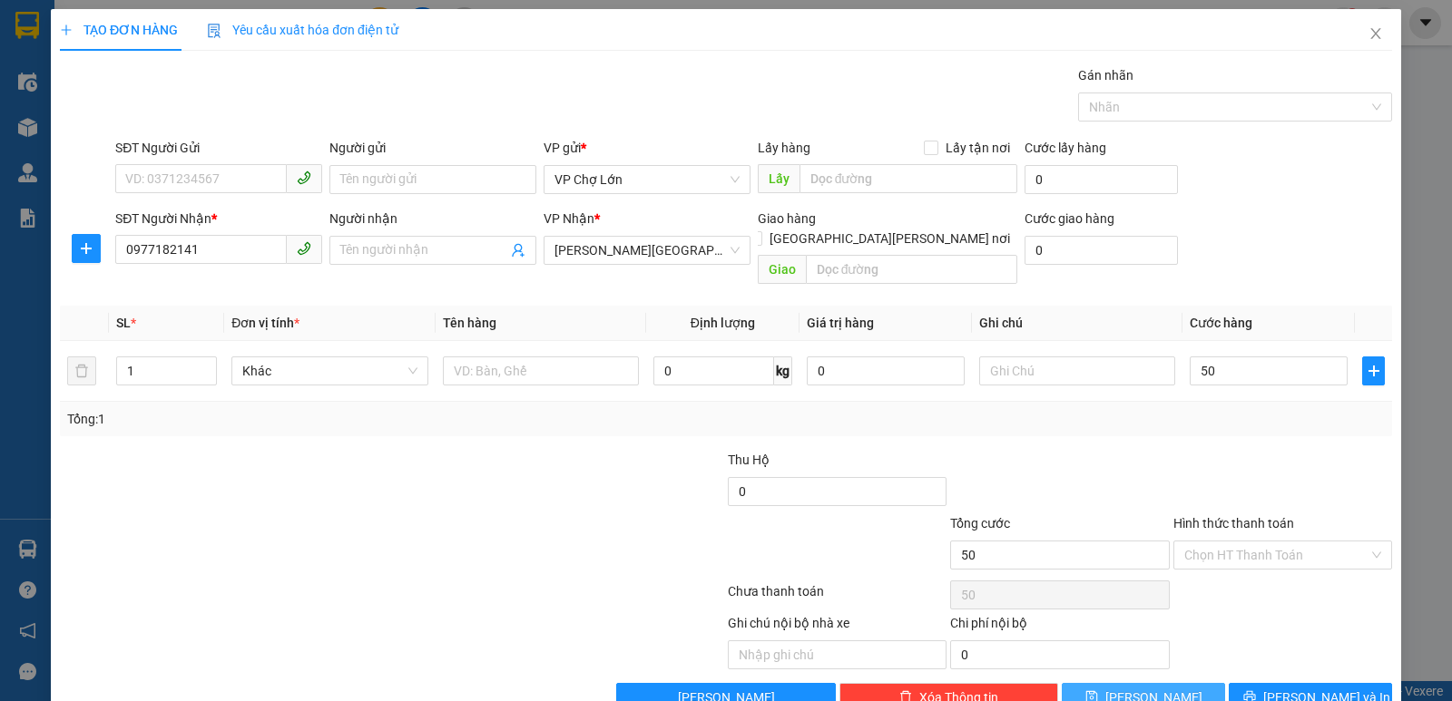
type input "50.000"
click at [1098, 670] on icon "save" at bounding box center [1091, 697] width 13 height 13
type input "0"
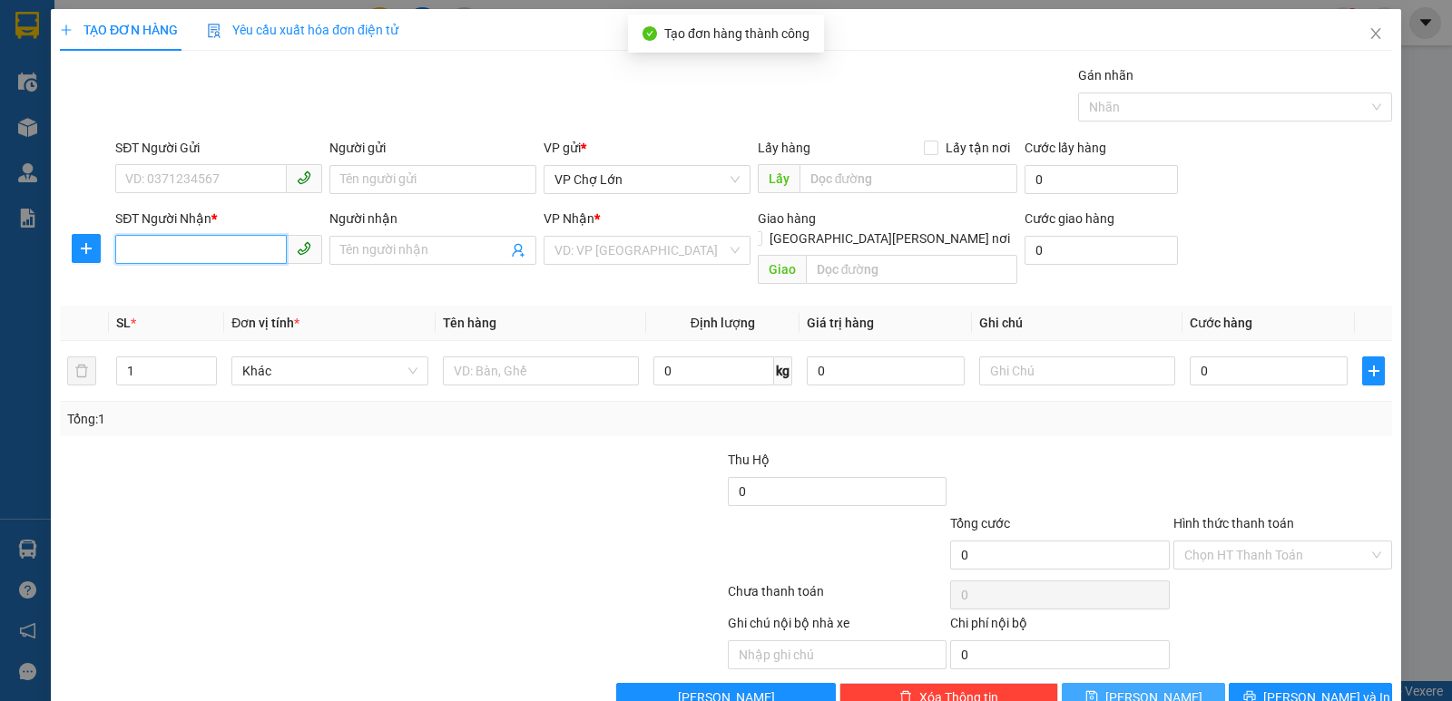
click at [122, 252] on input "SĐT Người Nhận *" at bounding box center [201, 249] width 172 height 29
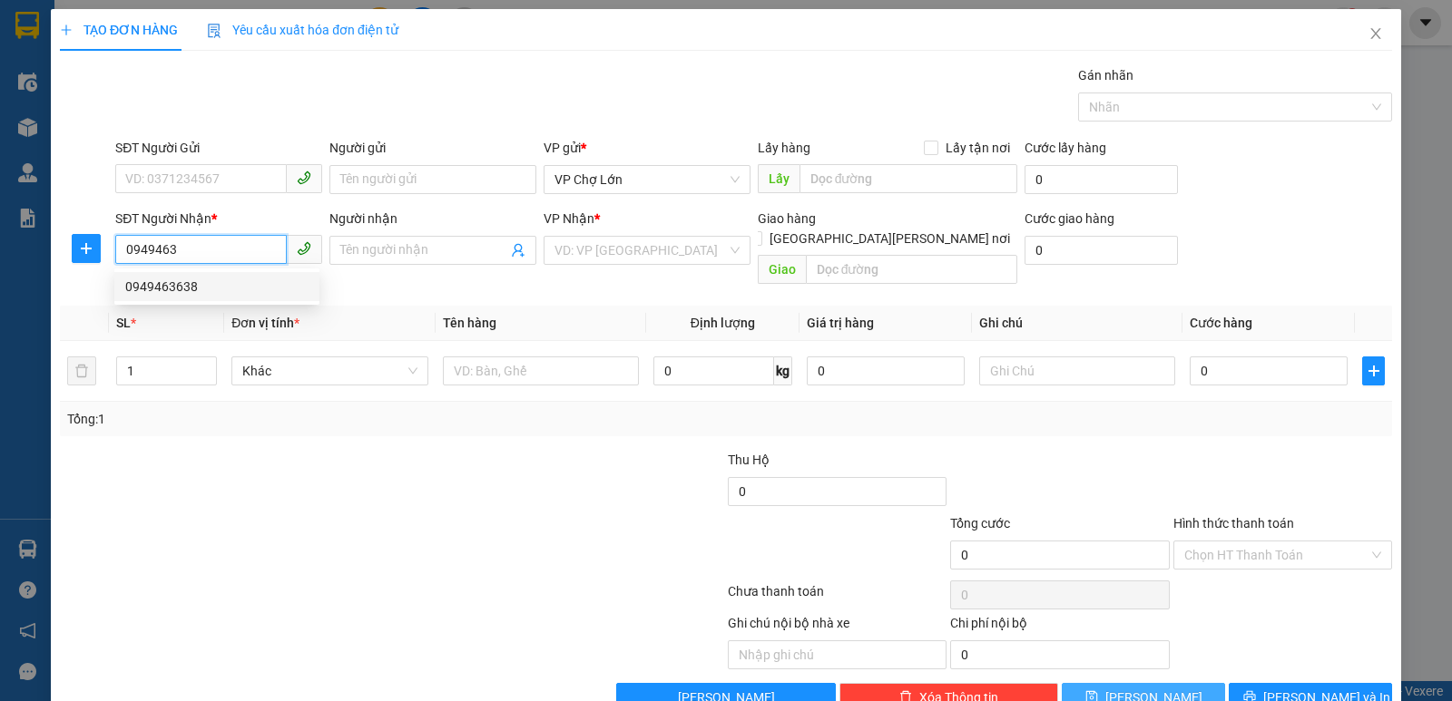
click at [181, 288] on div "0949463638" at bounding box center [216, 287] width 183 height 20
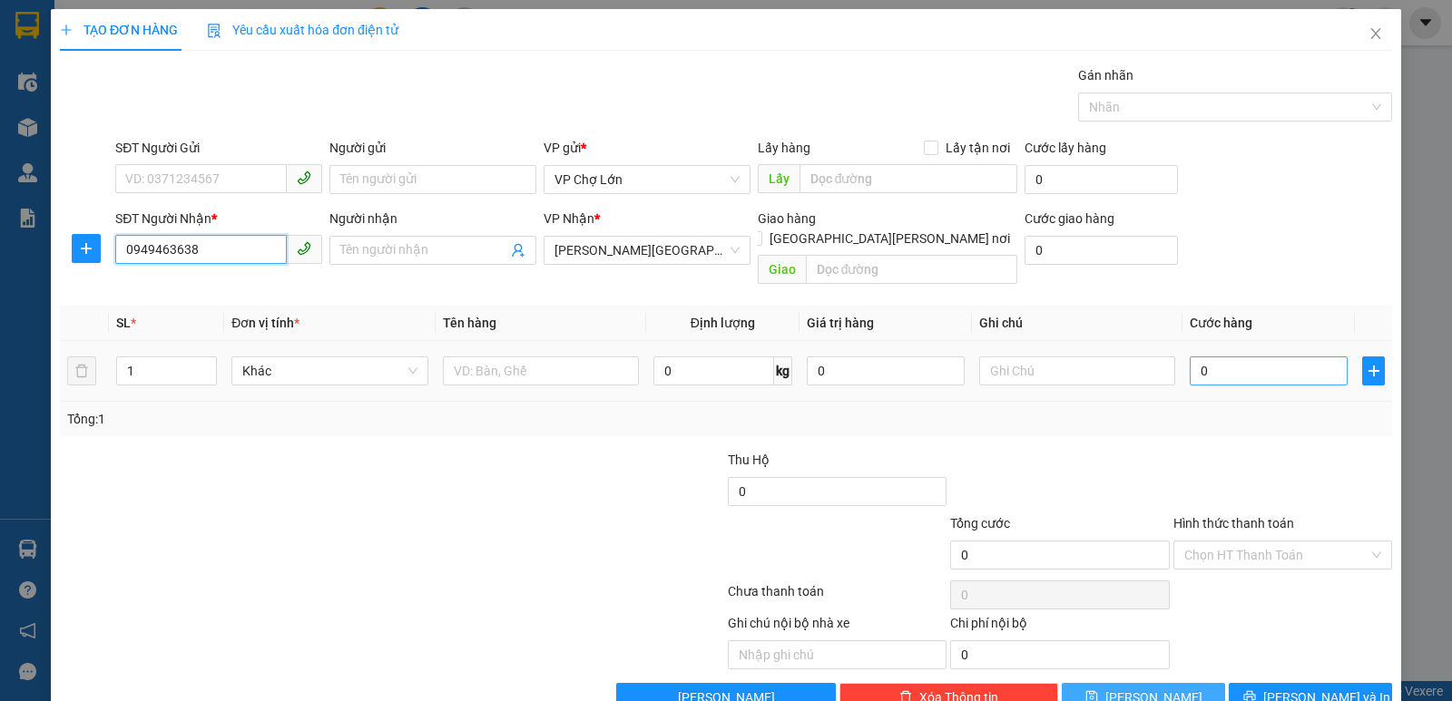
type input "0949463638"
click at [1201, 357] on input "0" at bounding box center [1269, 371] width 158 height 29
type input "2"
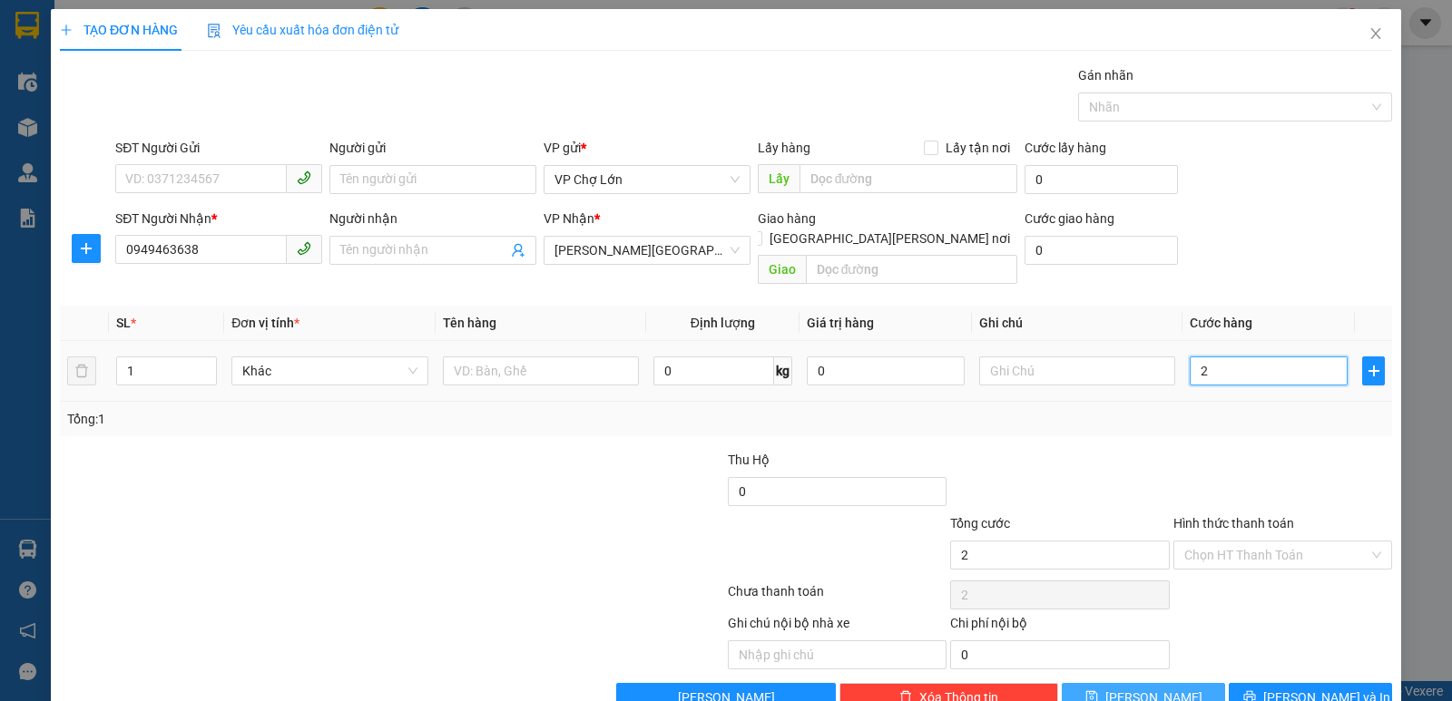
type input "23"
type input "230"
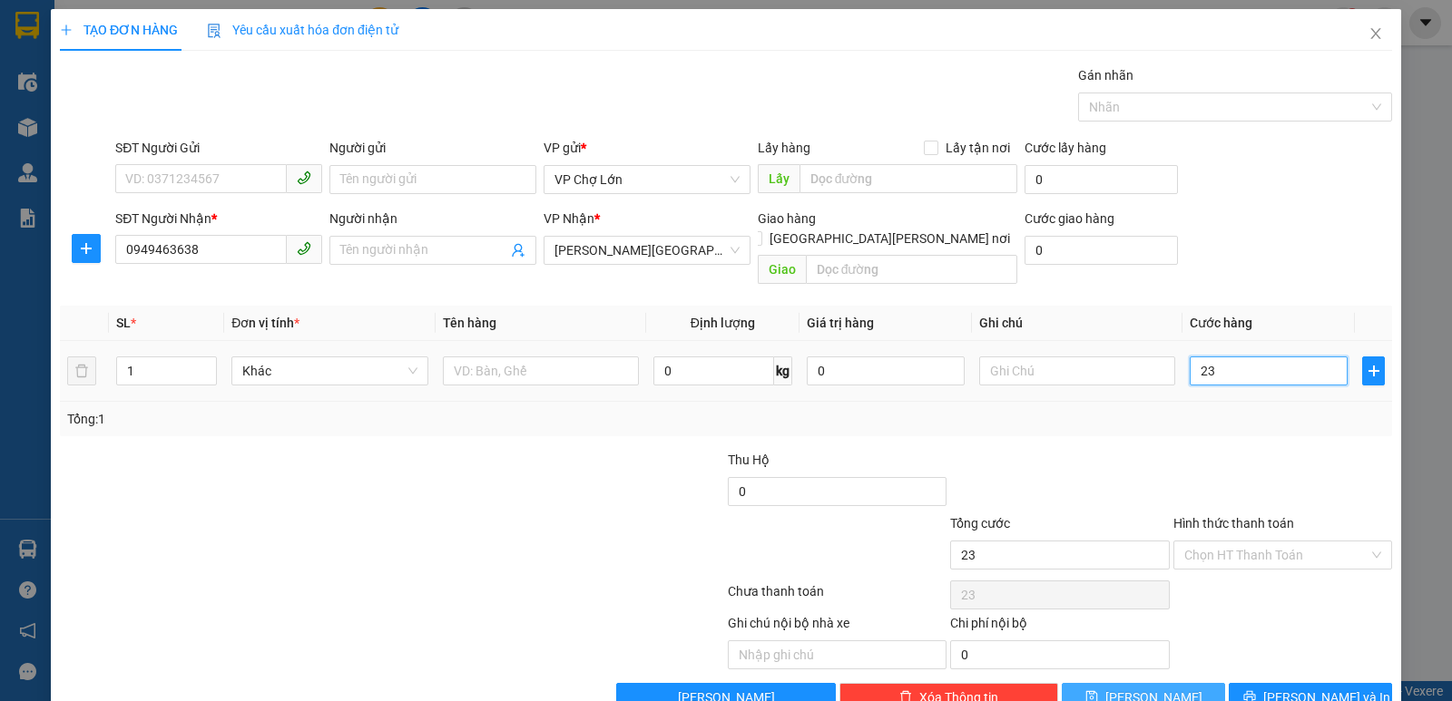
type input "230"
type input "230.000"
click at [1097, 670] on icon "save" at bounding box center [1091, 697] width 12 height 12
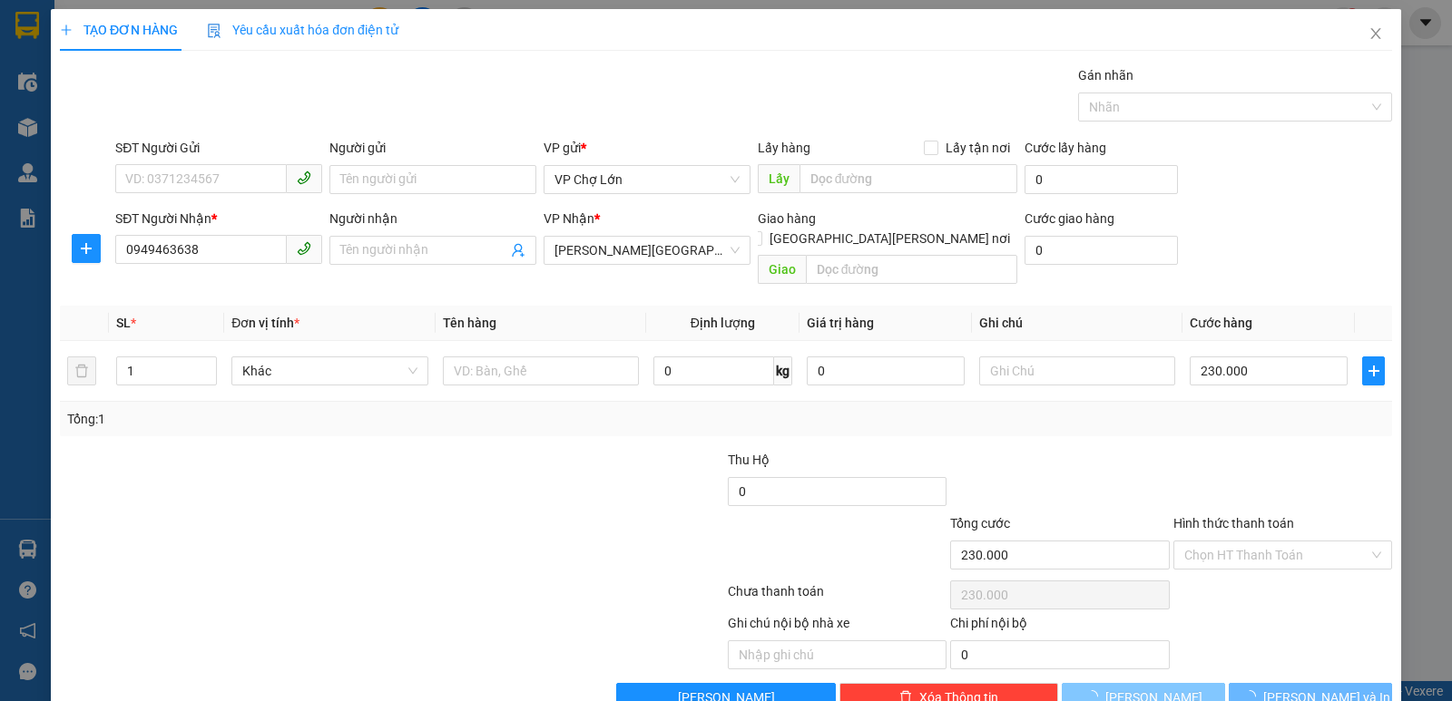
type input "0"
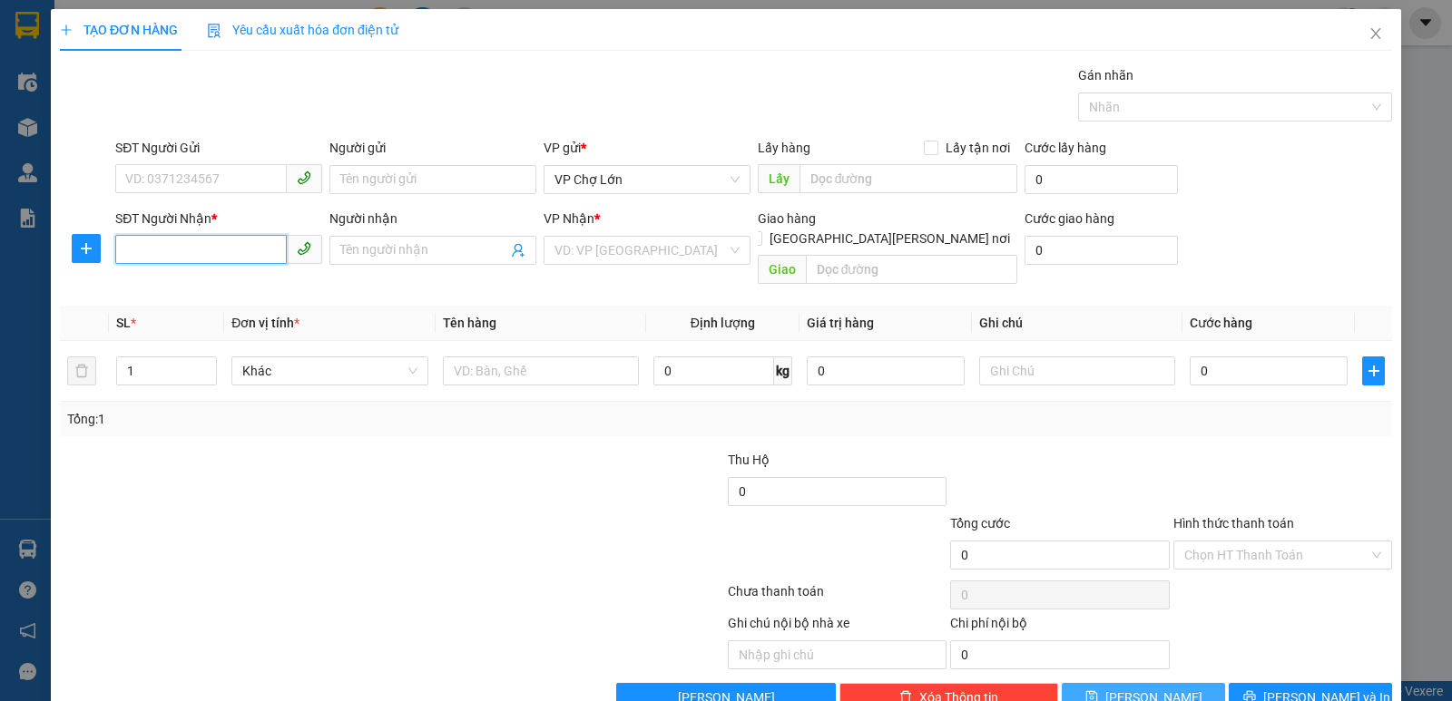
click at [127, 257] on input "SĐT Người Nhận *" at bounding box center [201, 249] width 172 height 29
click at [184, 289] on div "0968573670" at bounding box center [216, 287] width 183 height 20
type input "0968573670"
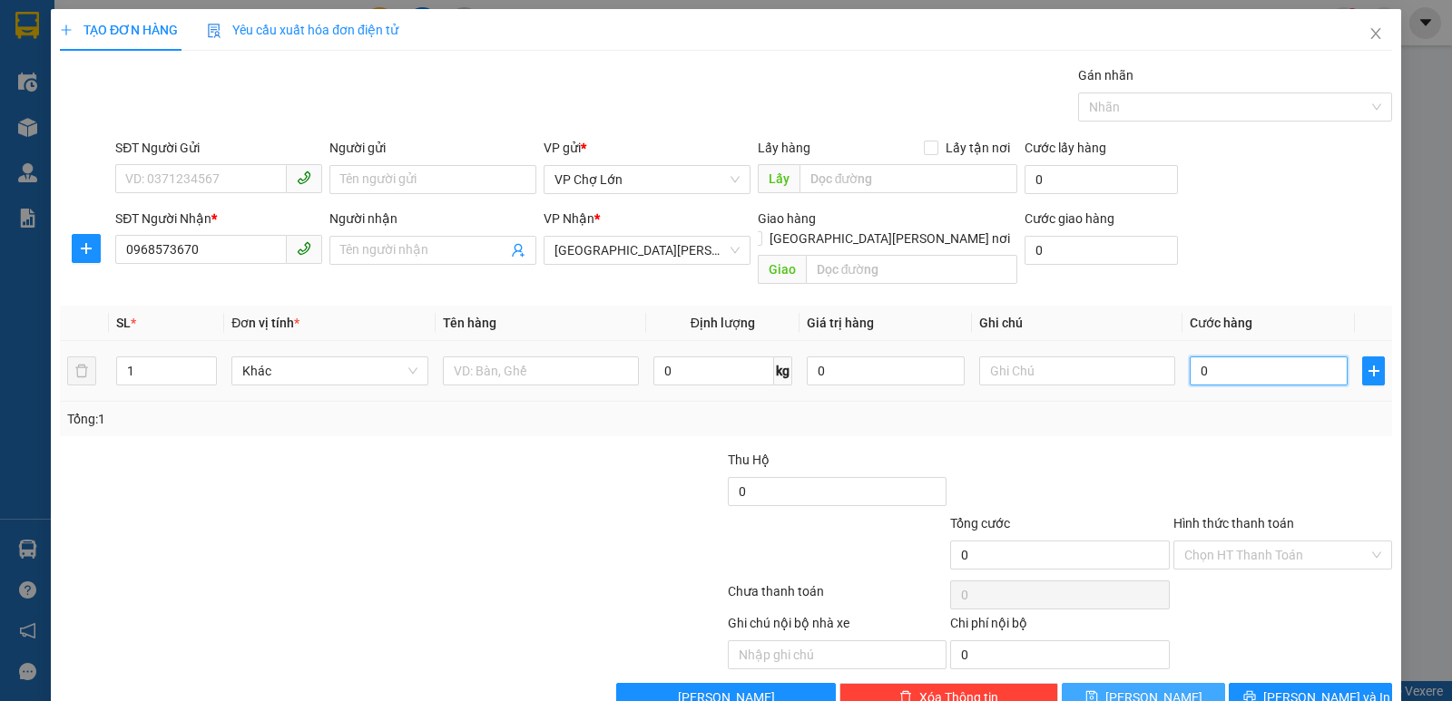
click at [1200, 357] on input "0" at bounding box center [1269, 371] width 158 height 29
type input "5"
type input "50"
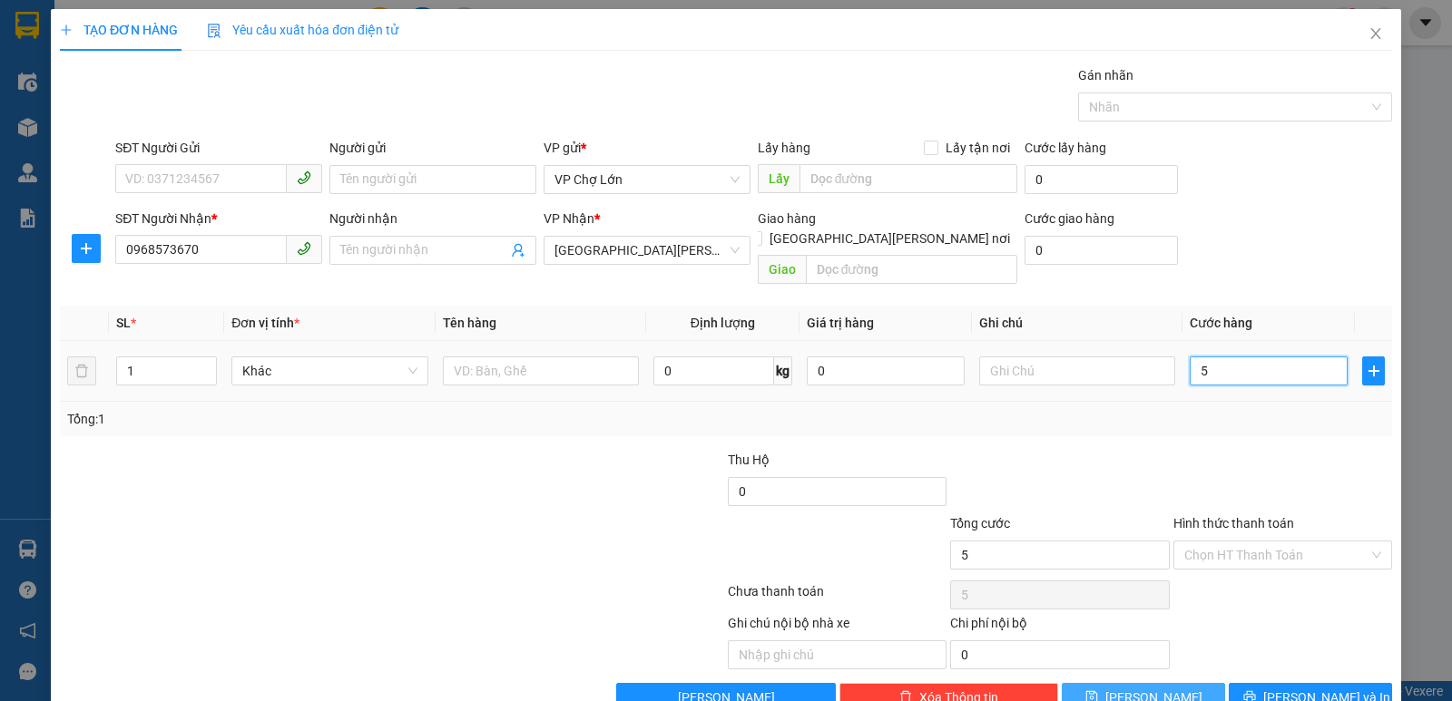
type input "50"
type input "50.000"
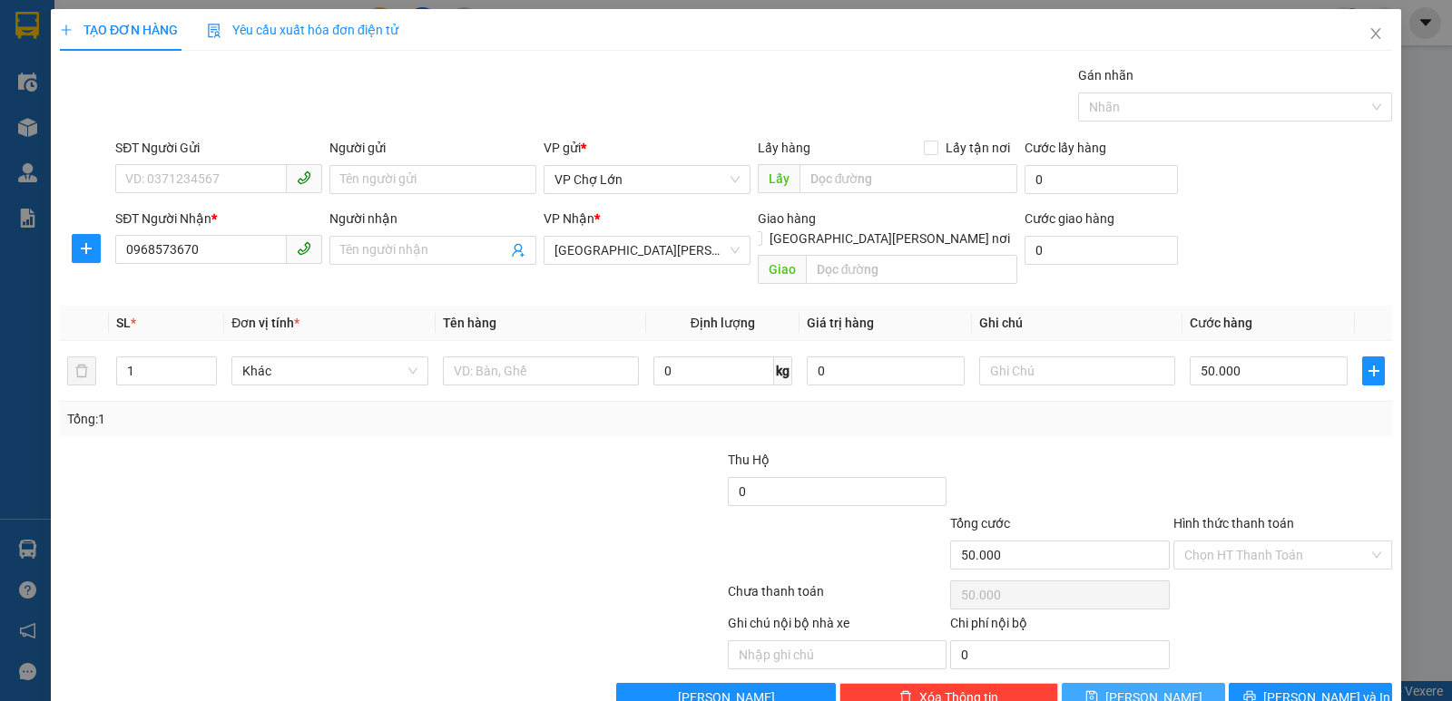
click at [1097, 670] on icon "save" at bounding box center [1091, 697] width 12 height 12
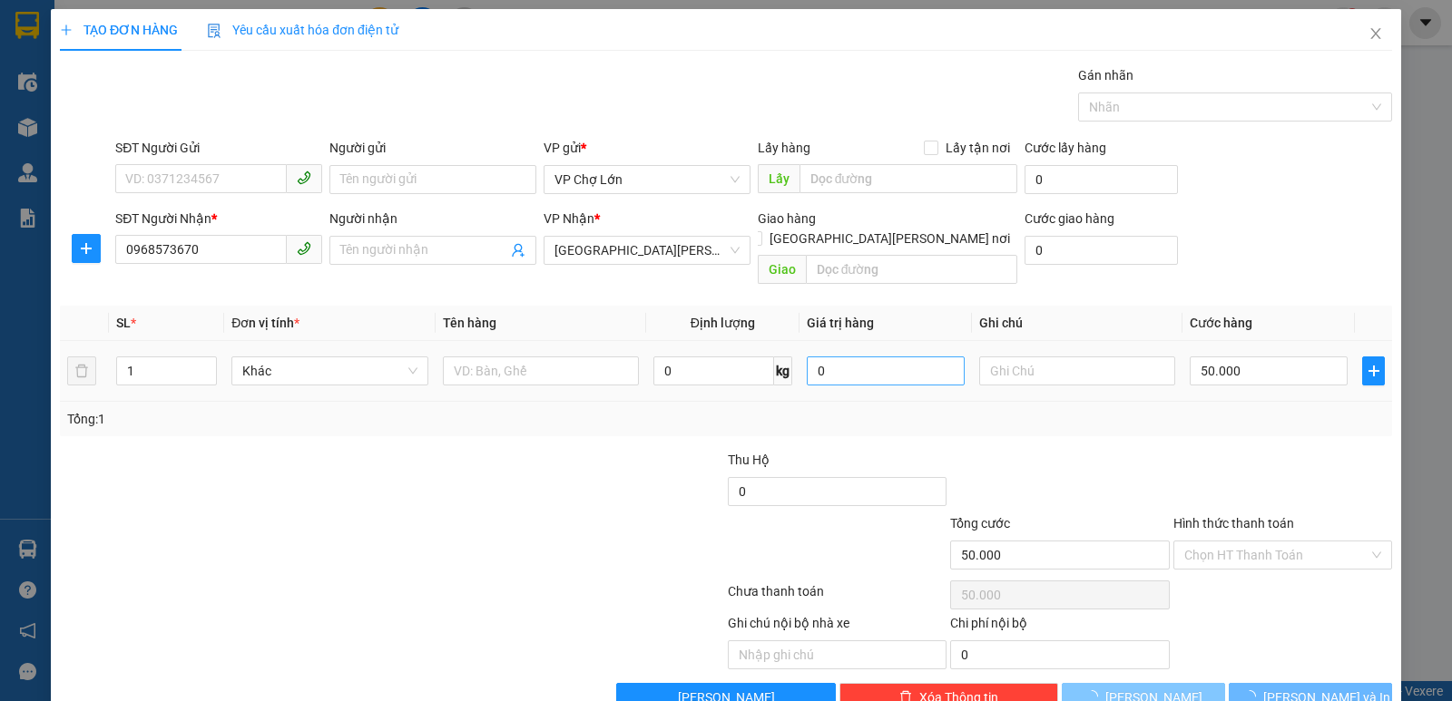
type input "0"
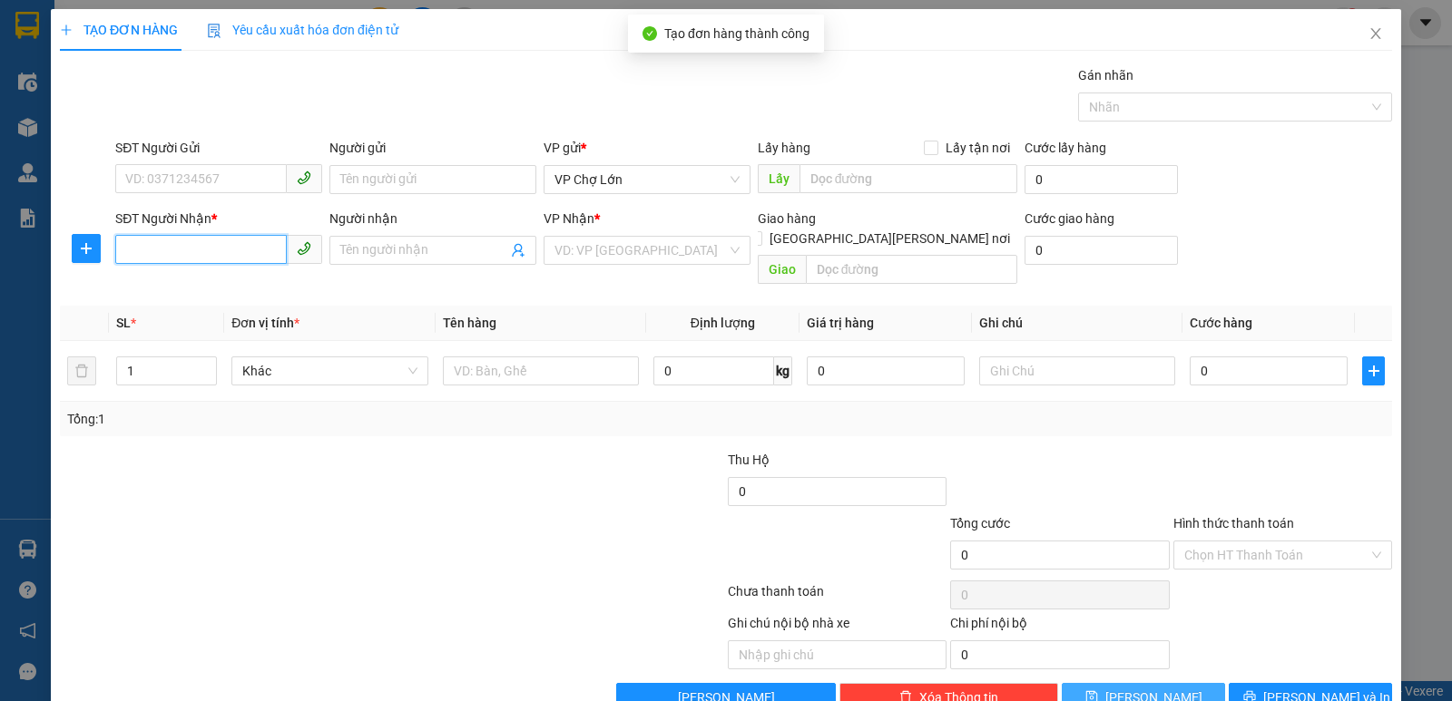
click at [130, 247] on input "SĐT Người Nhận *" at bounding box center [201, 249] width 172 height 29
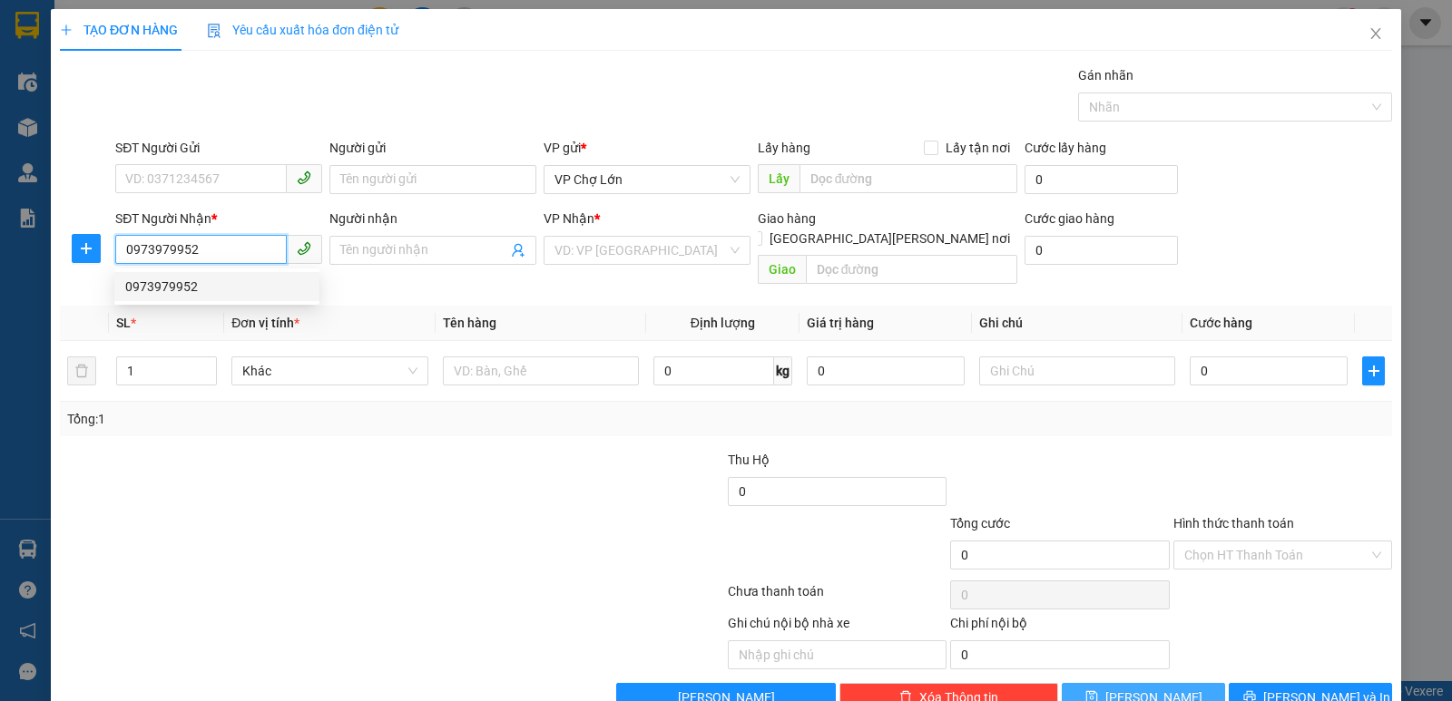
click at [192, 290] on div "0973979952" at bounding box center [216, 287] width 183 height 20
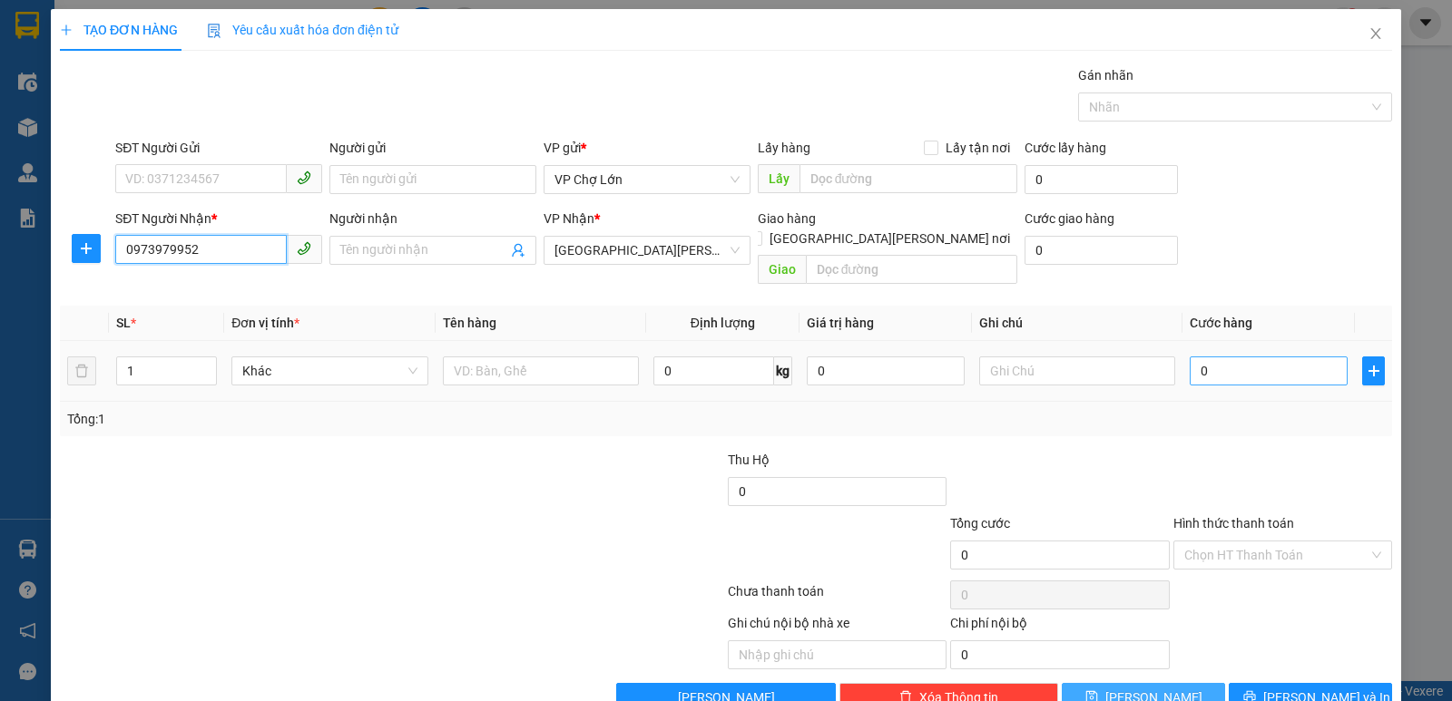
type input "0973979952"
click at [1199, 357] on input "0" at bounding box center [1269, 371] width 158 height 29
type input "2"
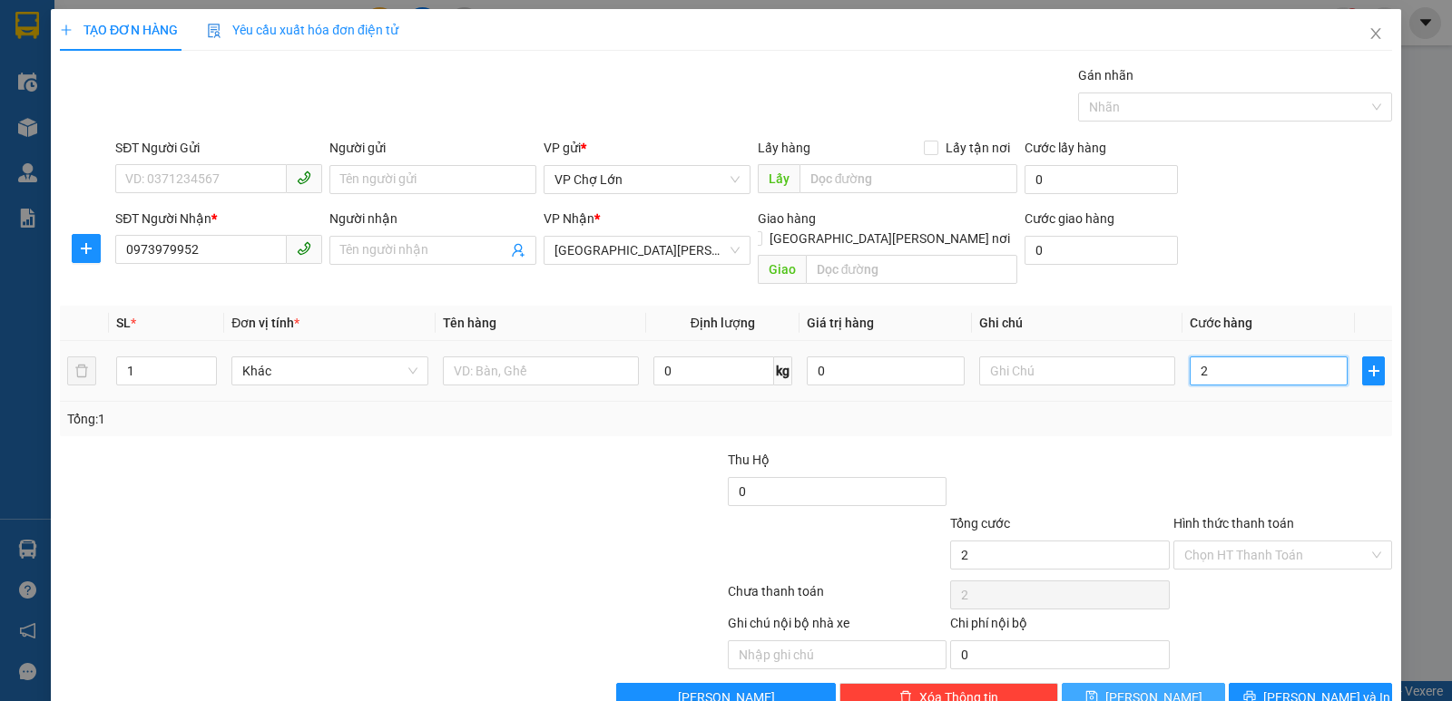
type input "21"
type input "210"
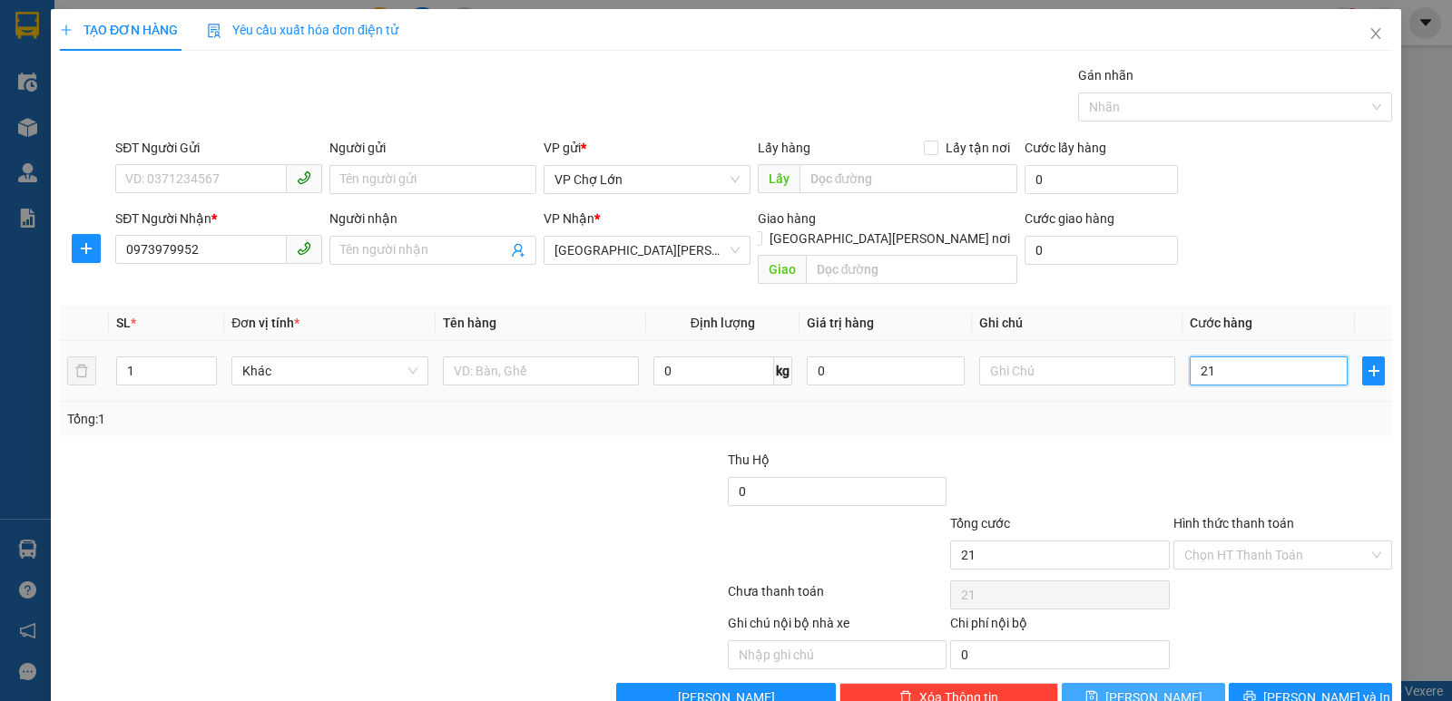
type input "210"
type input "210.000"
drag, startPoint x: 1114, startPoint y: 673, endPoint x: 1099, endPoint y: 611, distance: 64.5
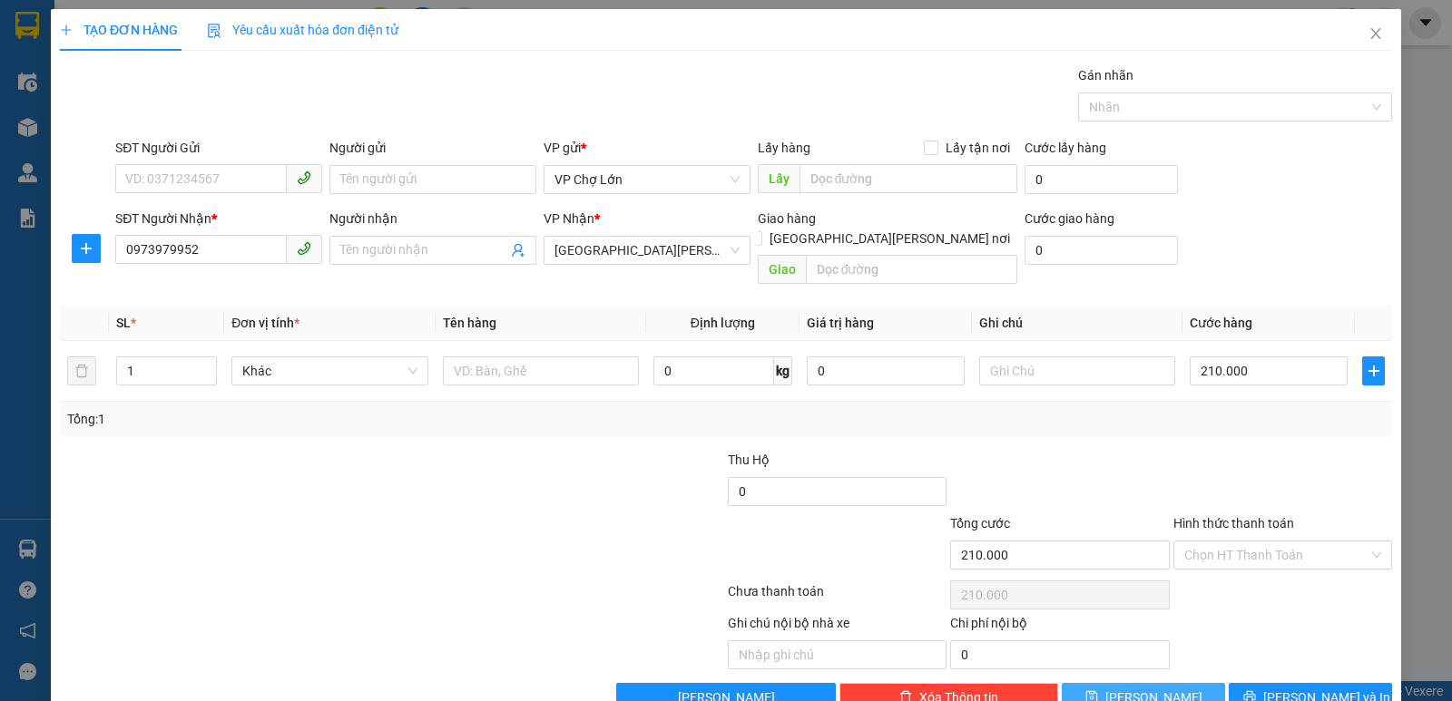
click at [1113, 670] on button "[PERSON_NAME]" at bounding box center [1143, 697] width 163 height 29
type input "0"
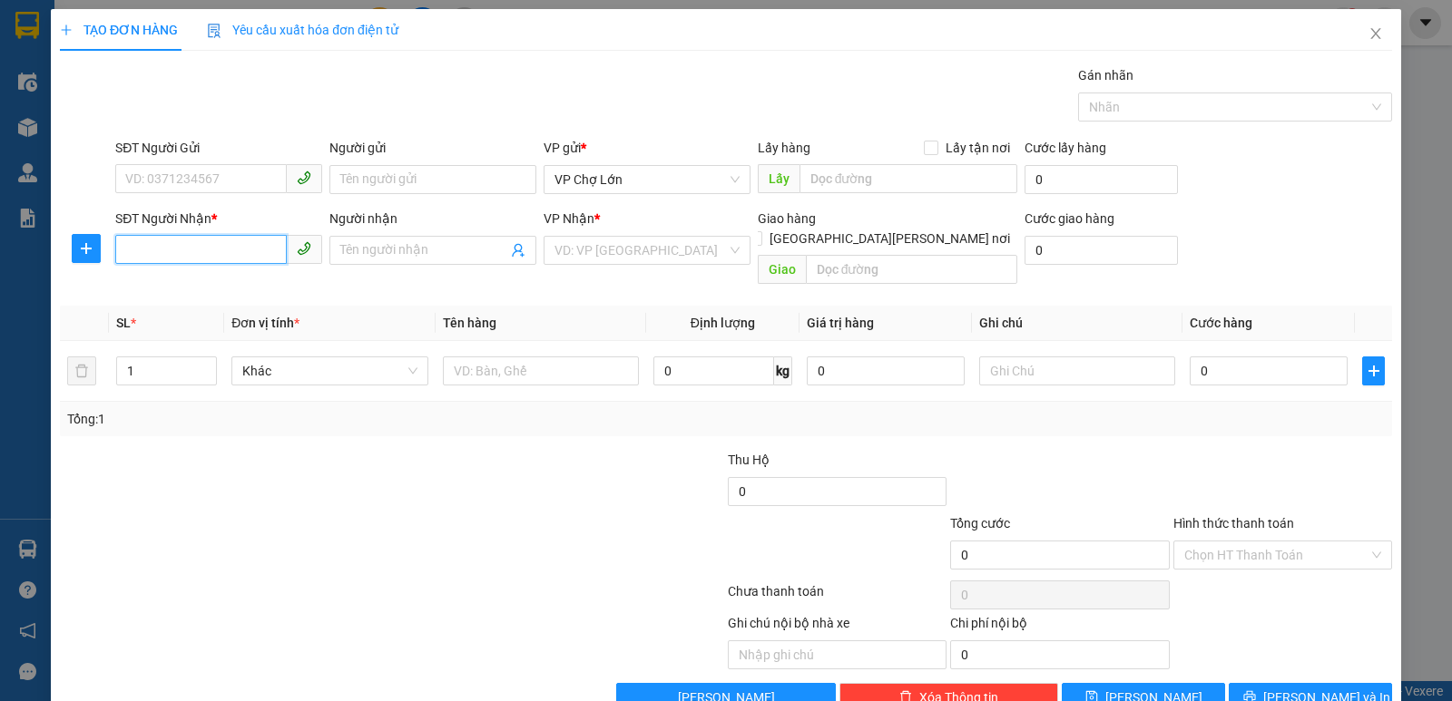
click at [123, 242] on input "SĐT Người Nhận *" at bounding box center [201, 249] width 172 height 29
click at [175, 291] on div "0936897198" at bounding box center [216, 287] width 183 height 20
type input "0936897198"
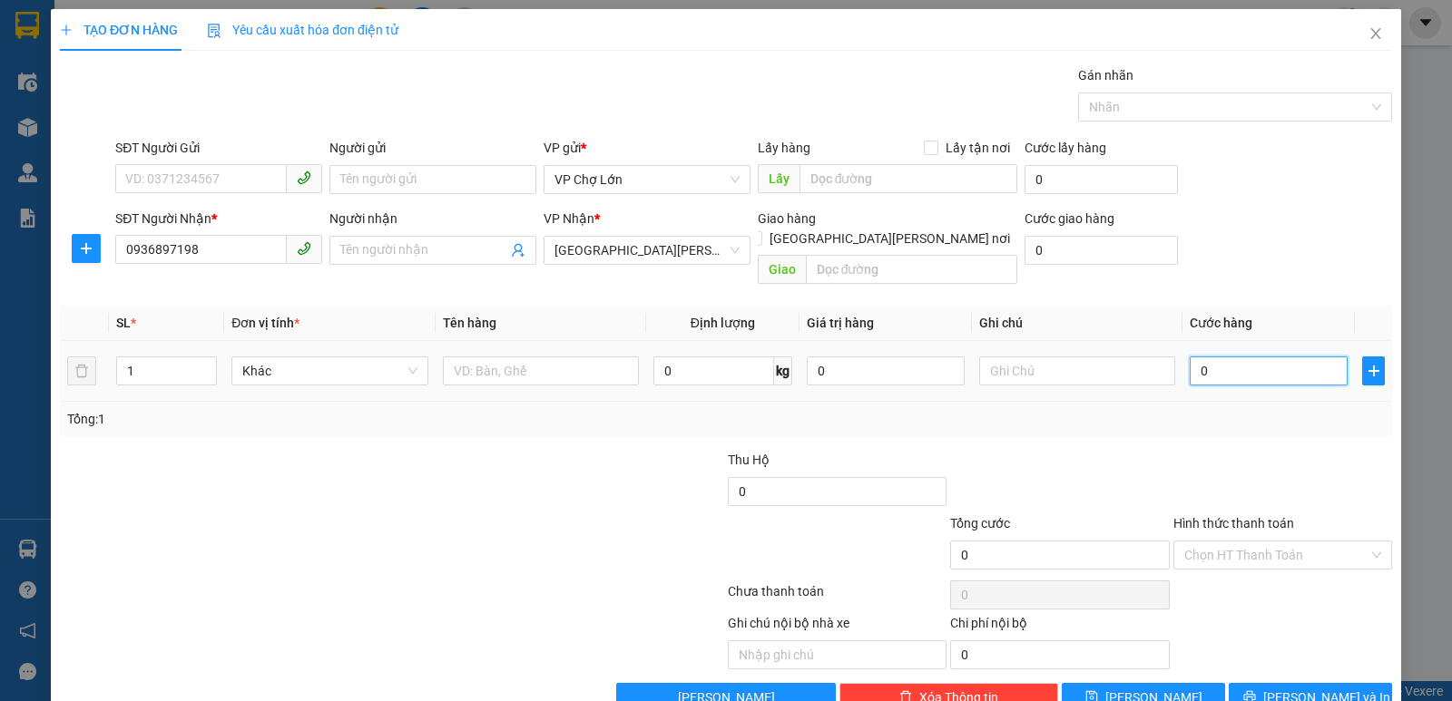
click at [1205, 357] on input "0" at bounding box center [1269, 371] width 158 height 29
type input "1"
type input "12"
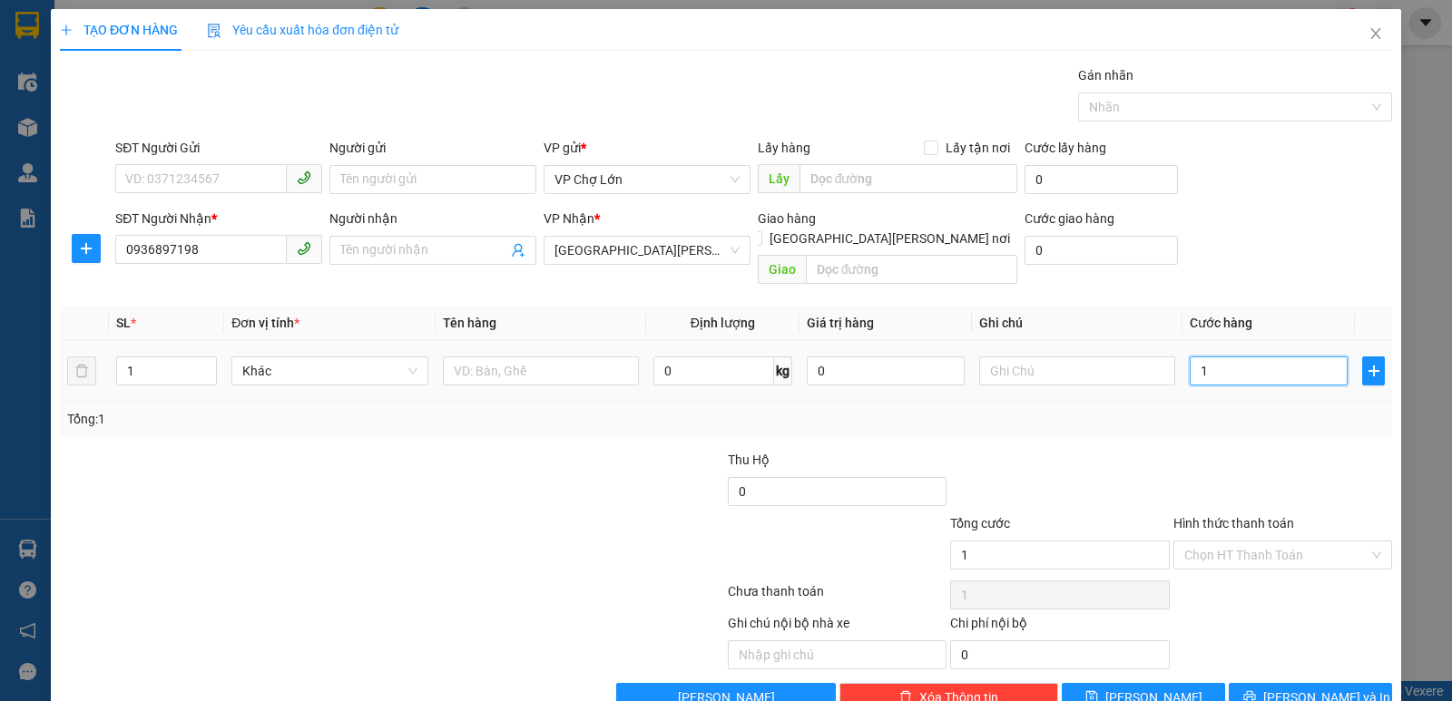
type input "12"
type input "120"
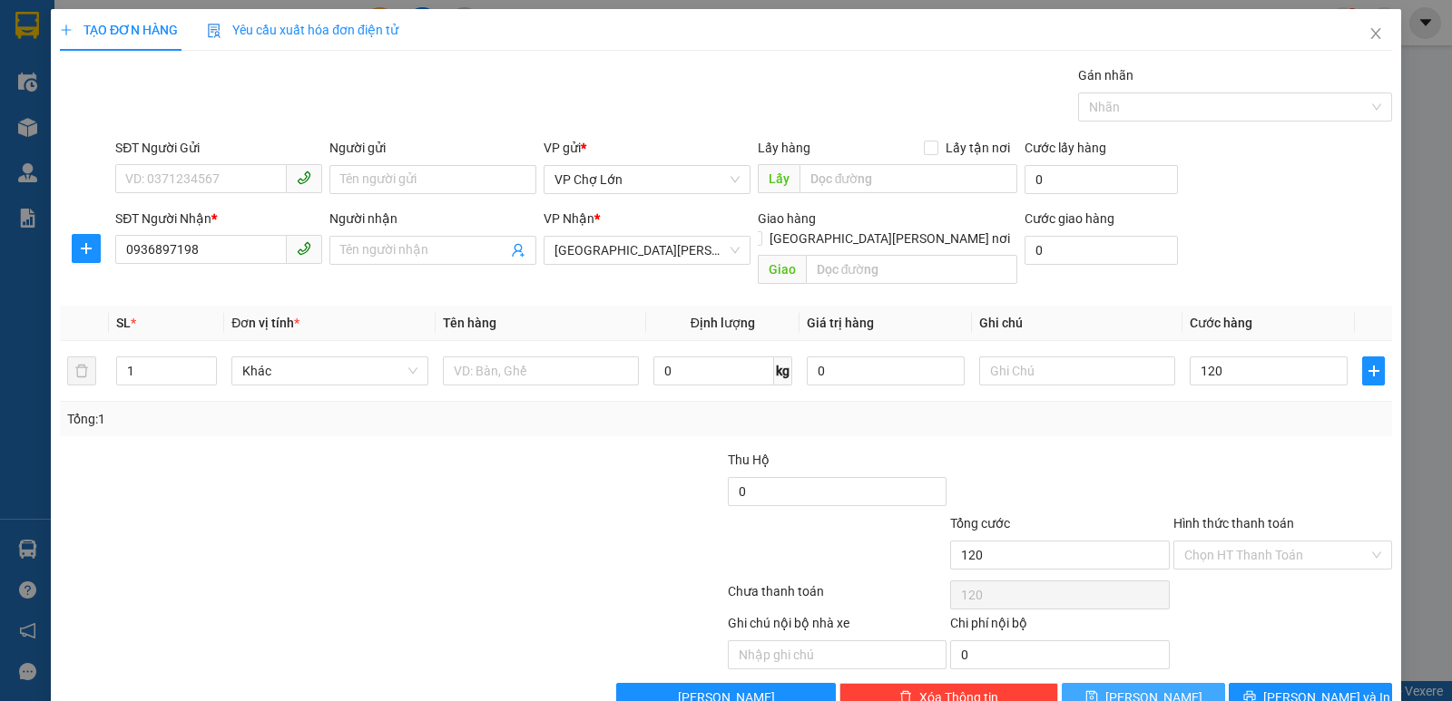
type input "120.000"
click at [1097, 670] on icon "save" at bounding box center [1091, 697] width 12 height 12
type input "0"
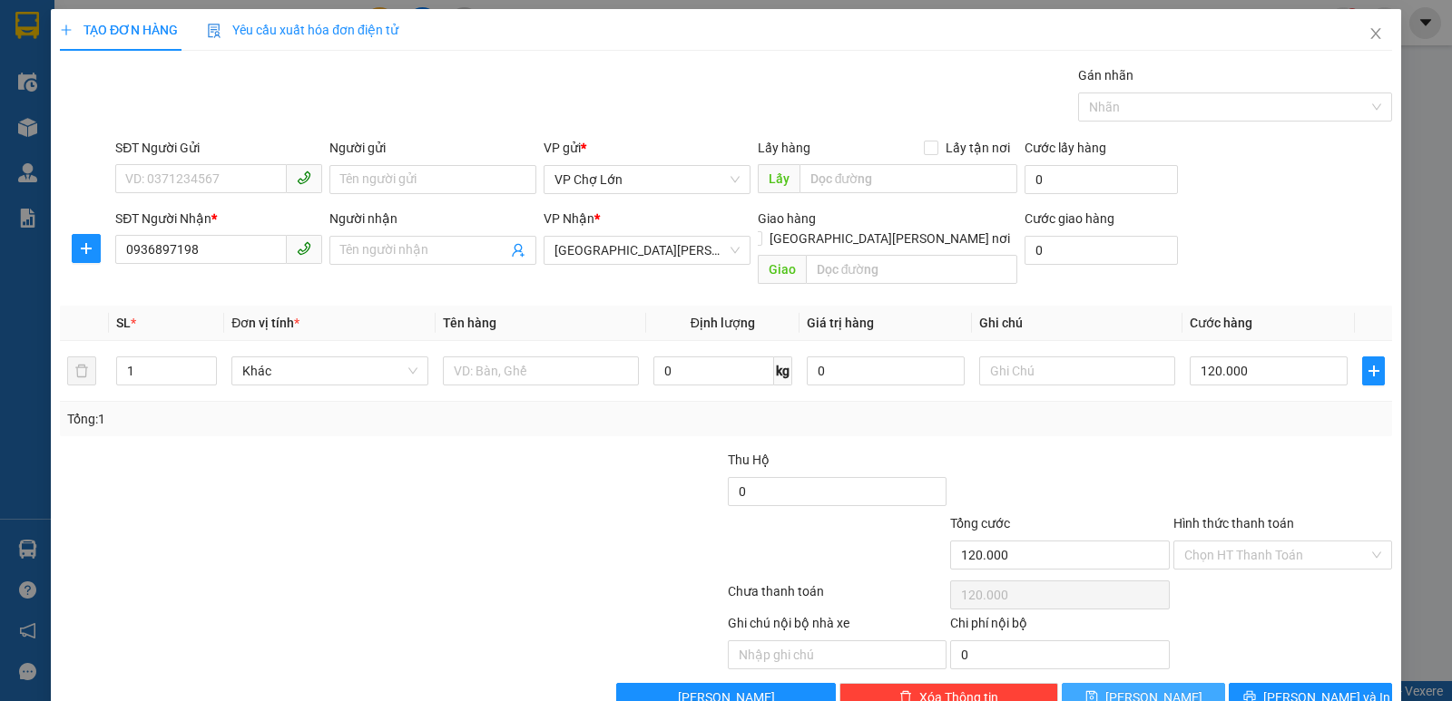
type input "0"
click at [128, 254] on input "SĐT Người Nhận *" at bounding box center [201, 249] width 172 height 29
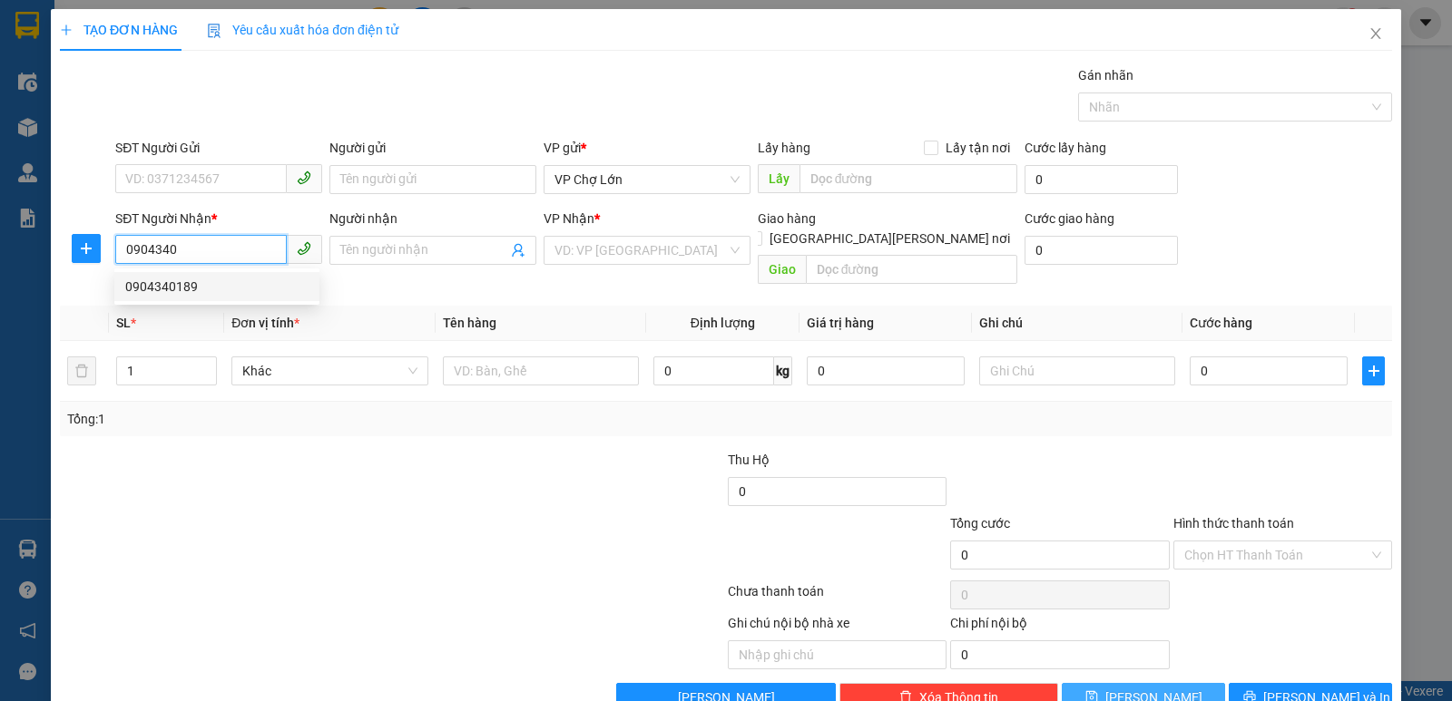
click at [177, 289] on div "0904340189" at bounding box center [216, 287] width 183 height 20
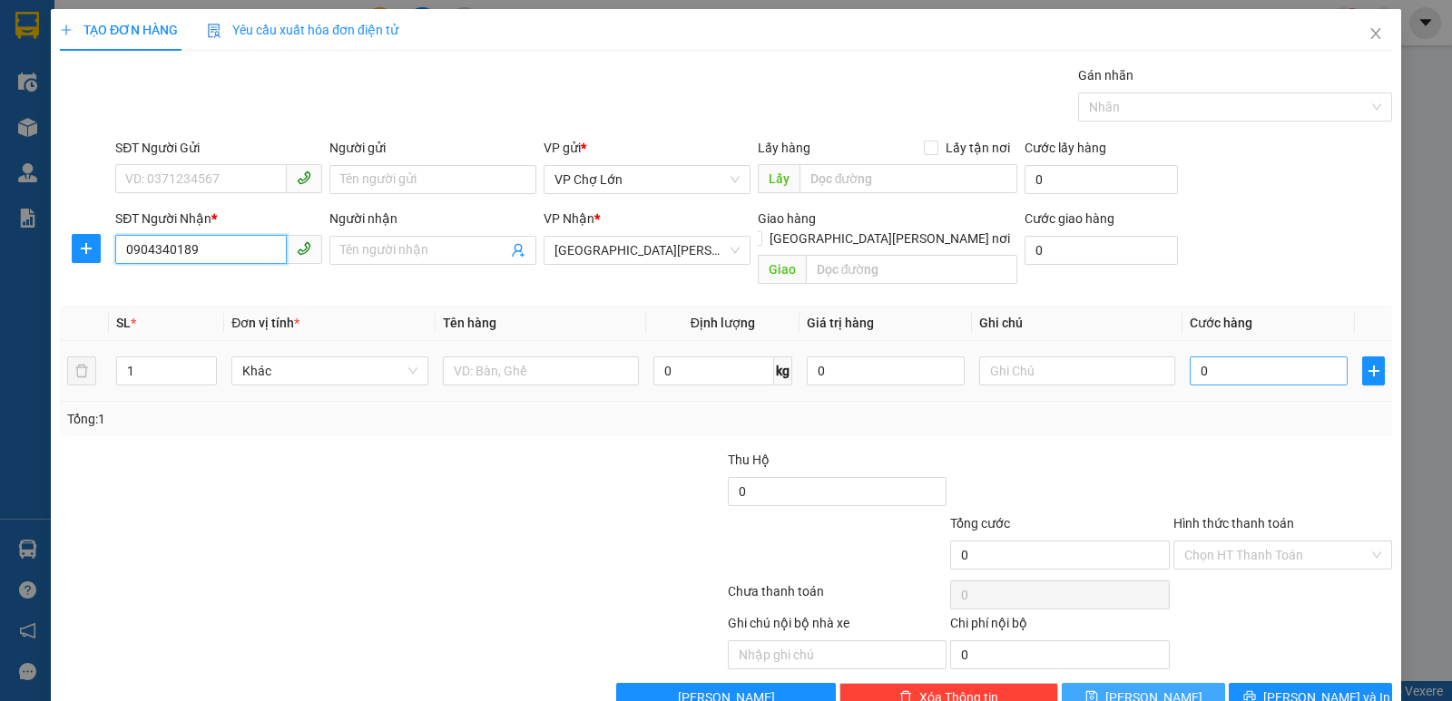
type input "0904340189"
click at [1199, 357] on input "0" at bounding box center [1269, 371] width 158 height 29
type input "1"
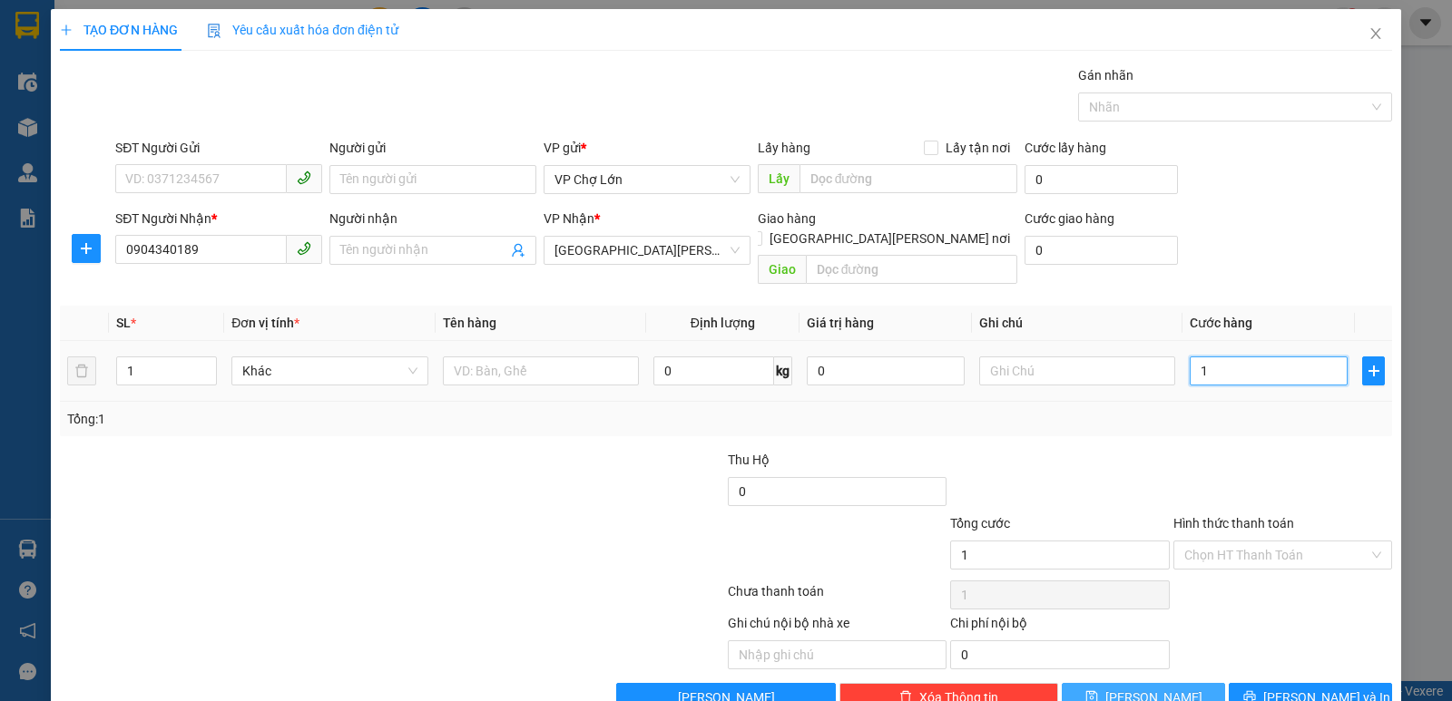
type input "15"
type input "150"
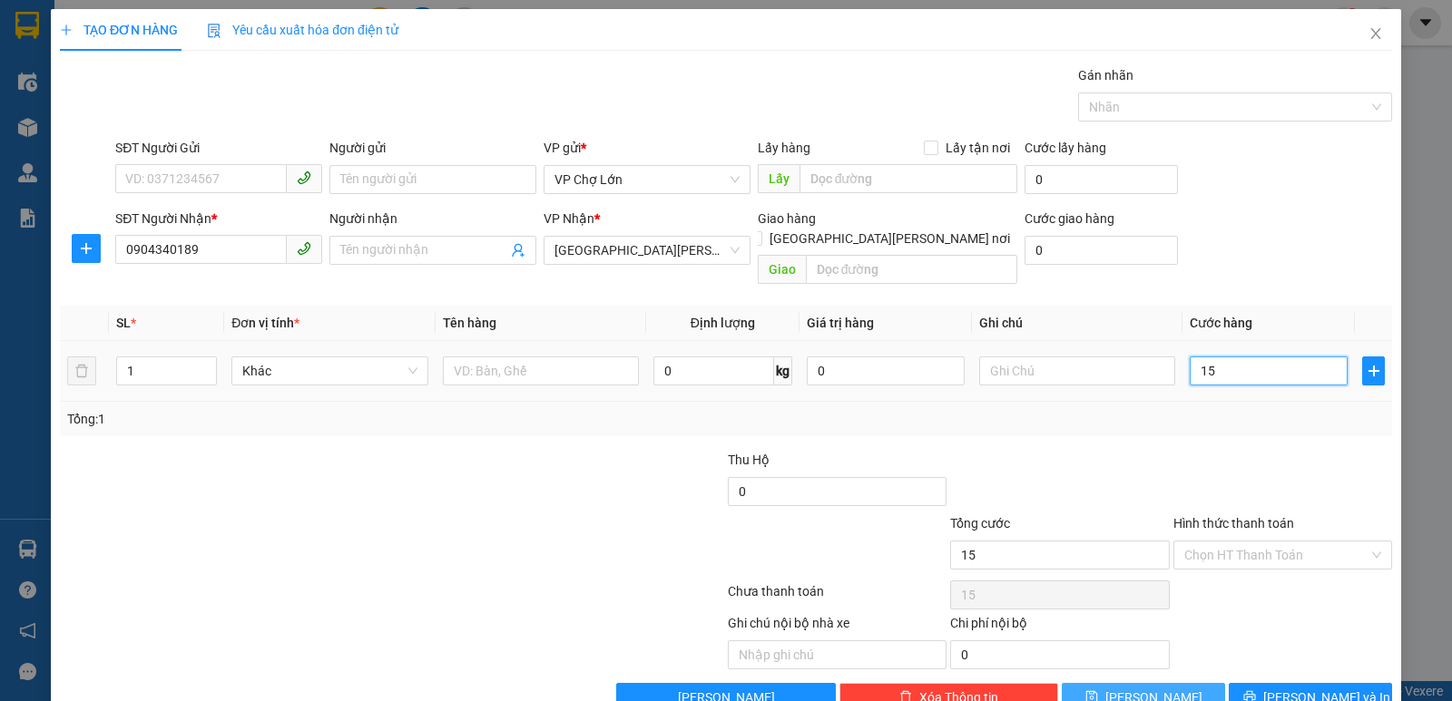
type input "150"
type input "150.000"
click at [1098, 670] on icon "save" at bounding box center [1091, 697] width 13 height 13
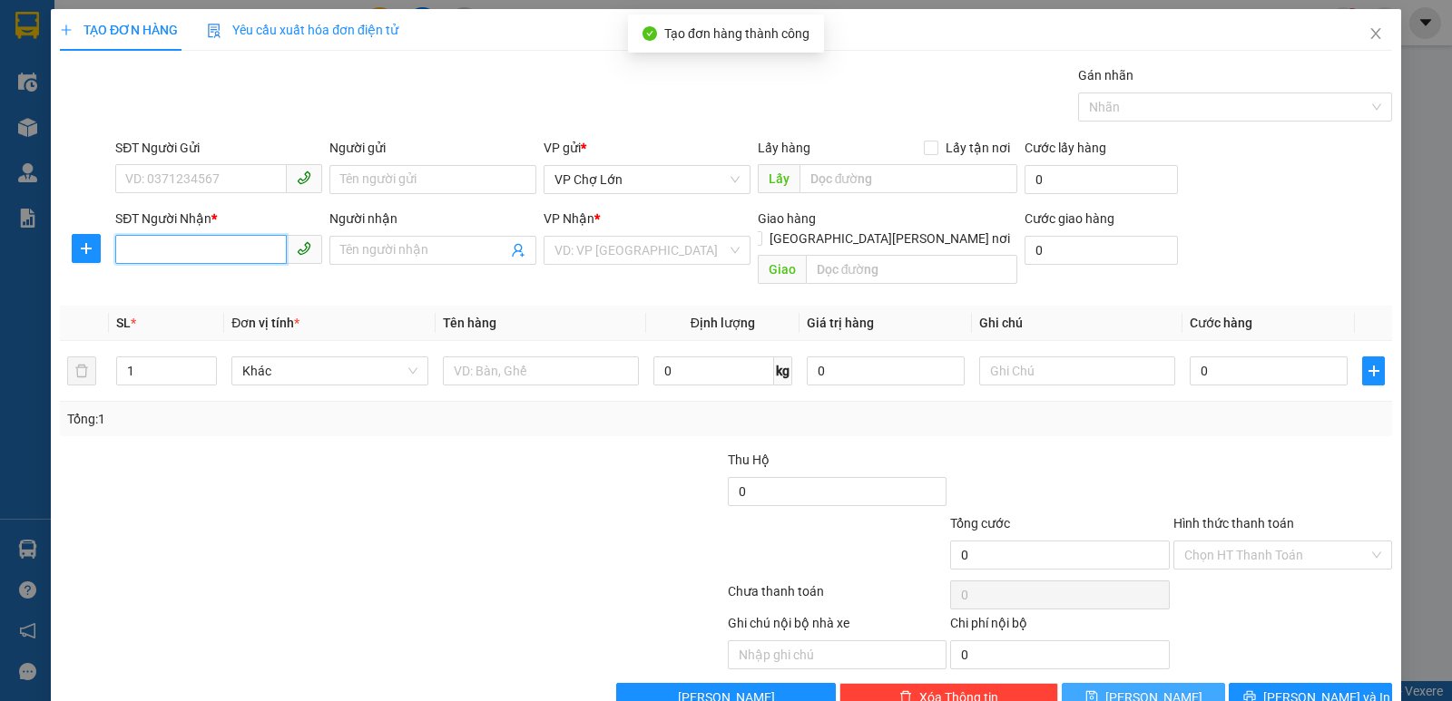
click at [131, 256] on input "SĐT Người Nhận *" at bounding box center [201, 249] width 172 height 29
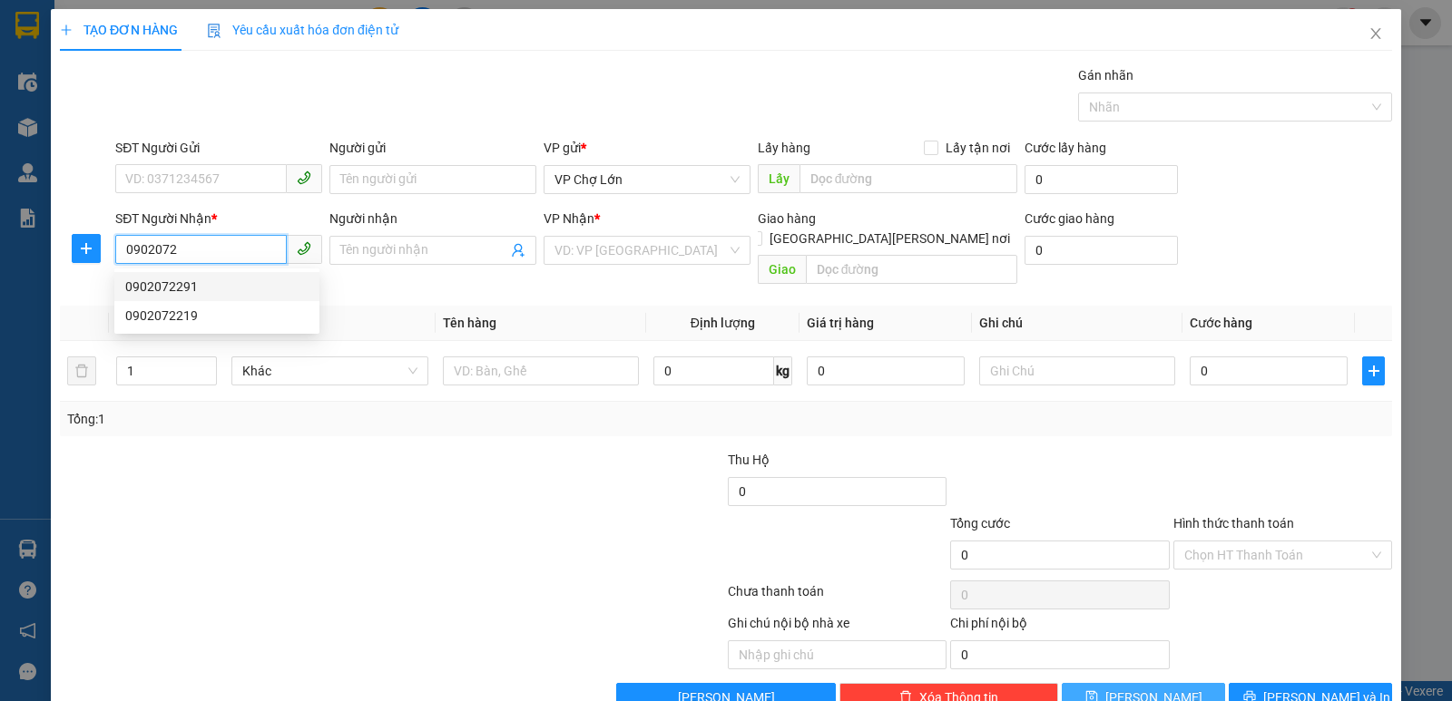
click at [183, 288] on div "0902072291" at bounding box center [216, 287] width 183 height 20
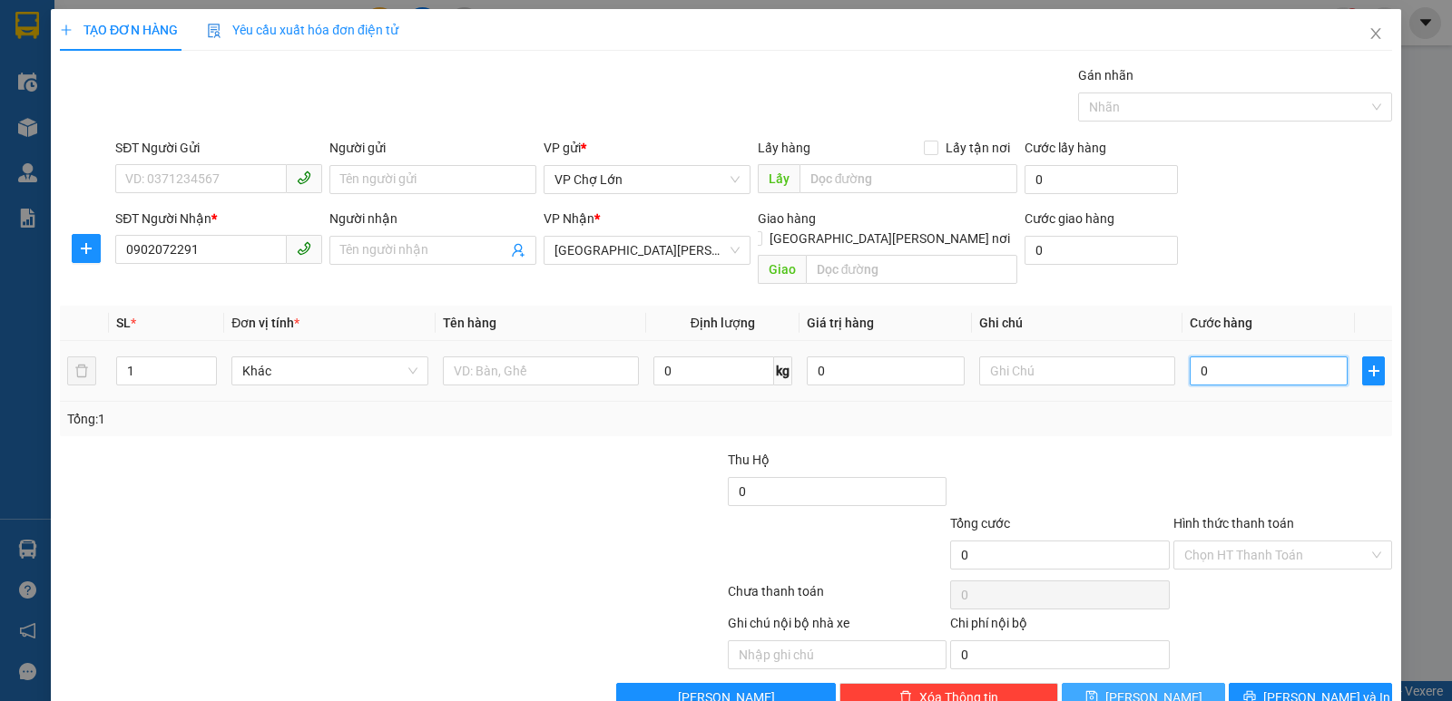
click at [1197, 357] on input "0" at bounding box center [1269, 371] width 158 height 29
click at [1098, 670] on icon "save" at bounding box center [1091, 697] width 13 height 13
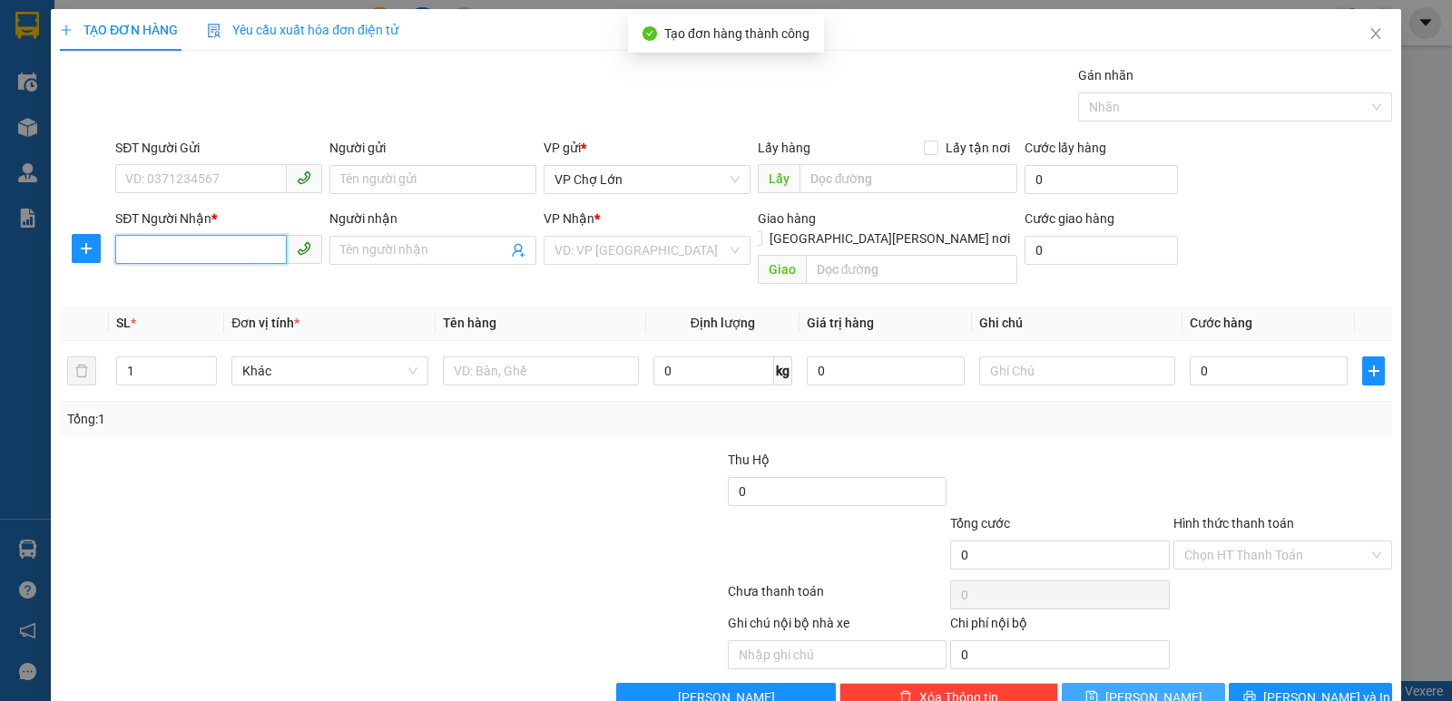
click at [126, 246] on input "SĐT Người Nhận *" at bounding box center [201, 249] width 172 height 29
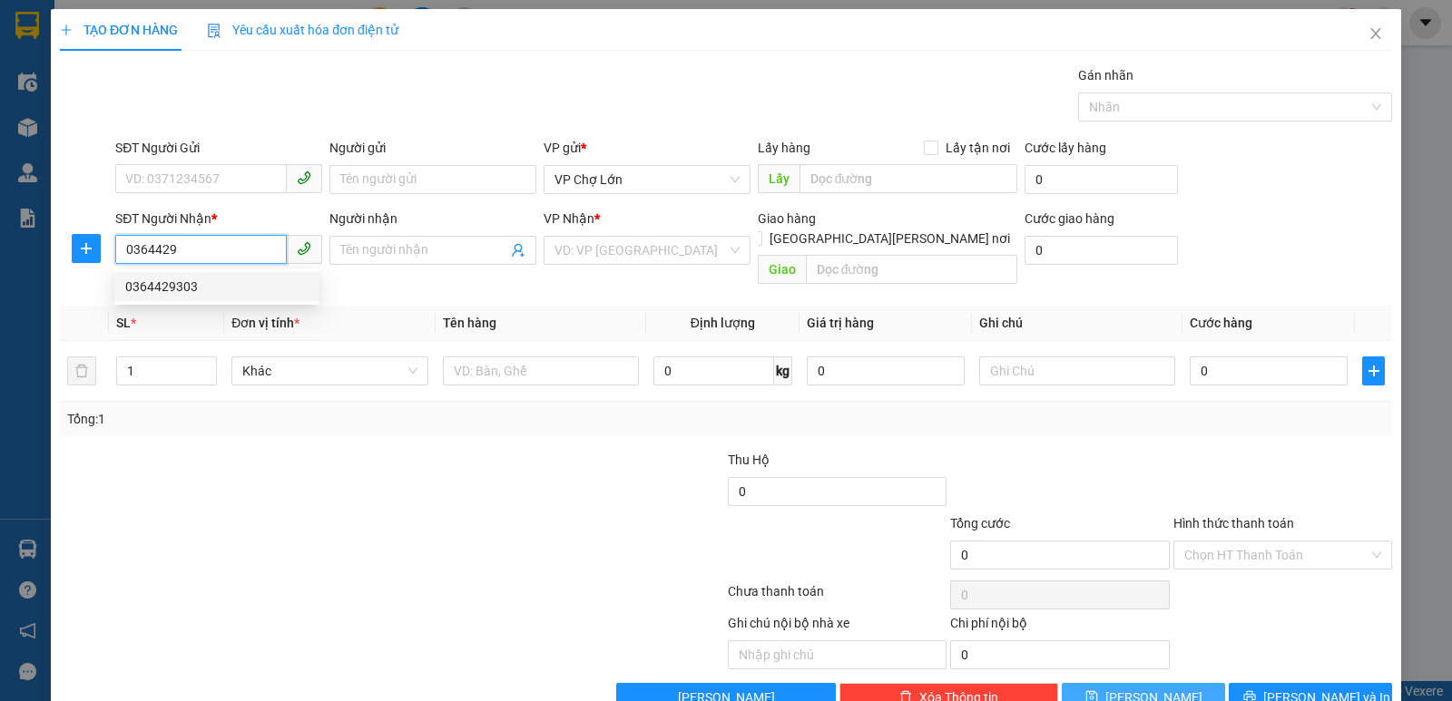
click at [179, 289] on div "0364429303" at bounding box center [216, 287] width 183 height 20
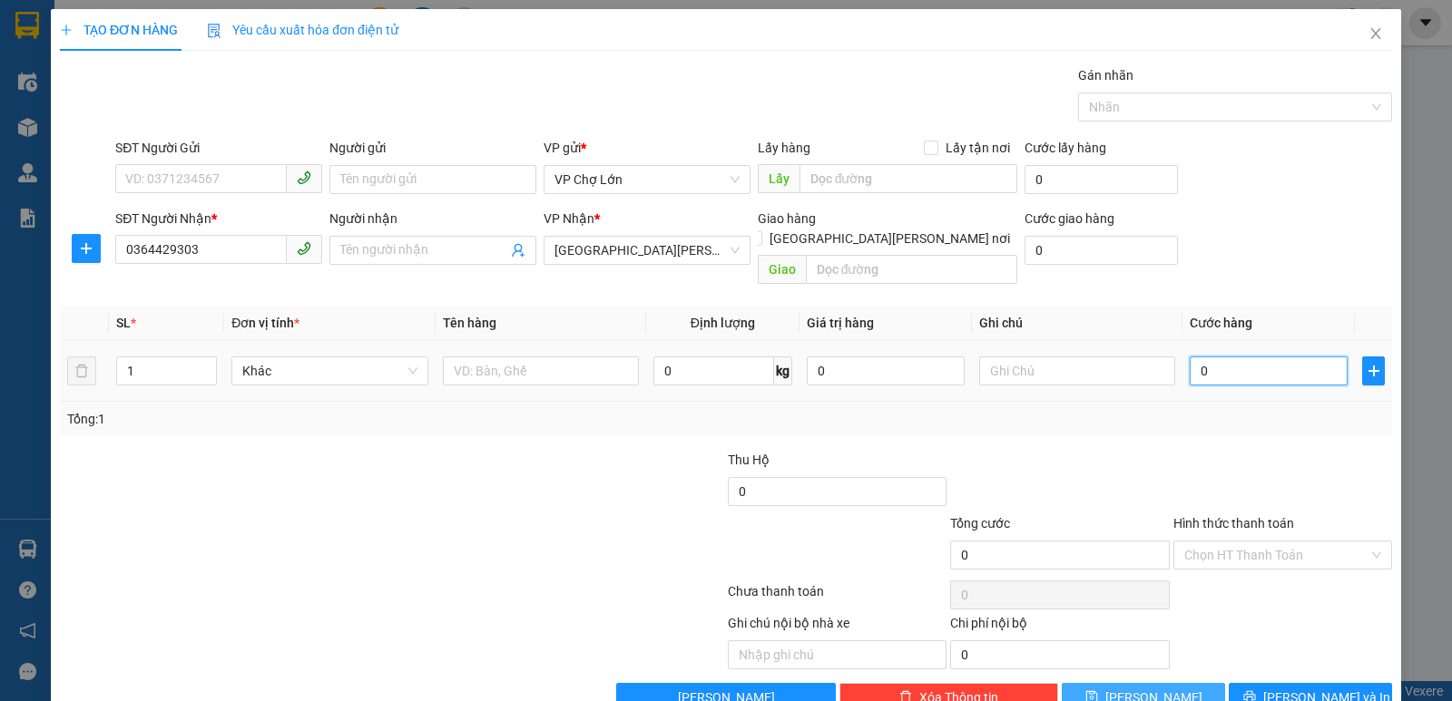
click at [1204, 357] on input "0" at bounding box center [1269, 371] width 158 height 29
click at [1098, 670] on icon "save" at bounding box center [1091, 697] width 13 height 13
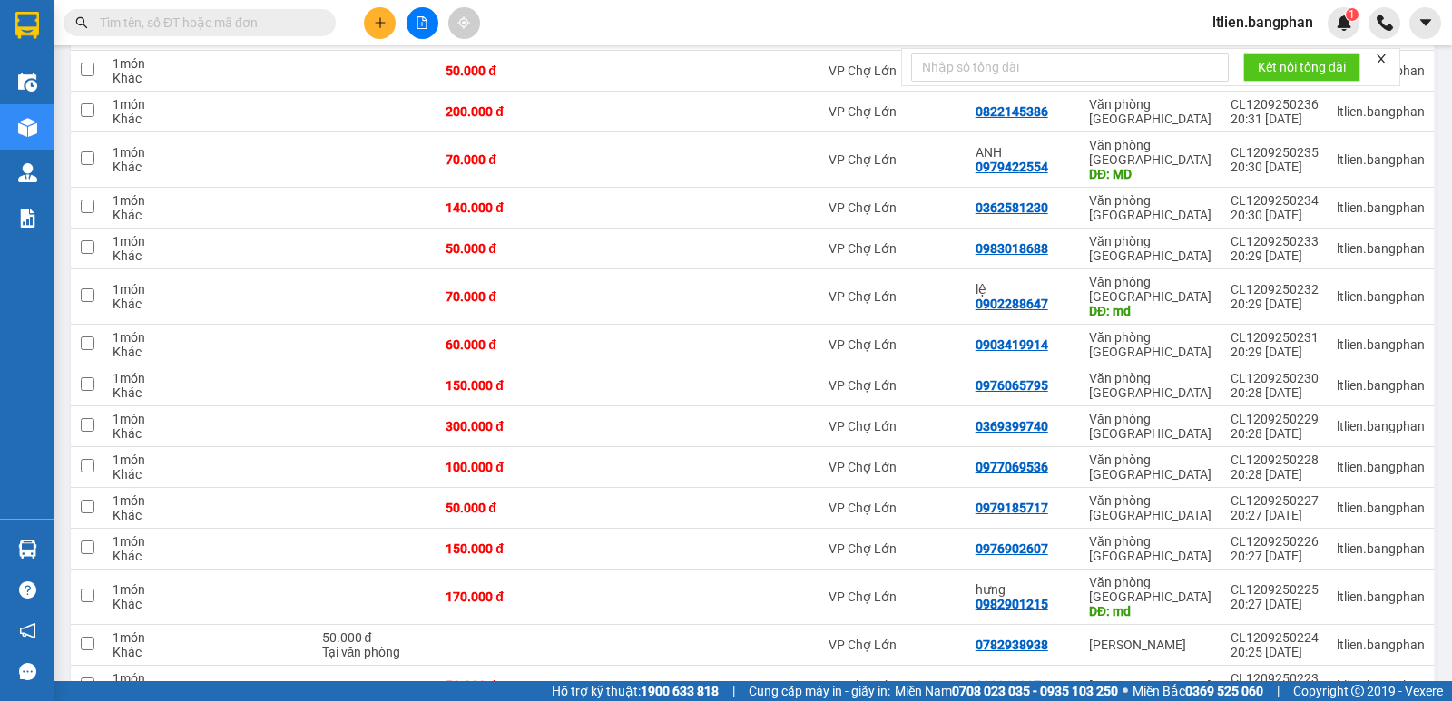
scroll to position [3495, 0]
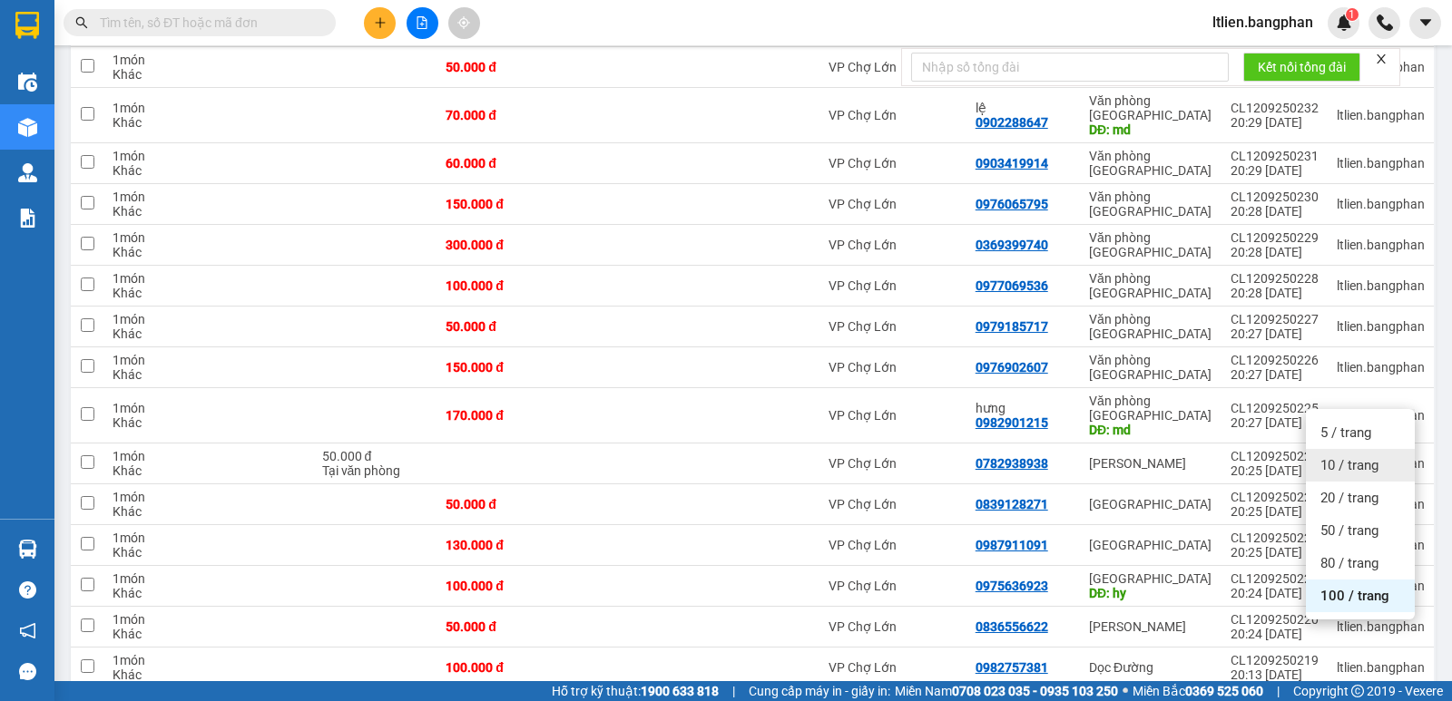
click at [1339, 463] on span "10 / trang" at bounding box center [1349, 465] width 58 height 18
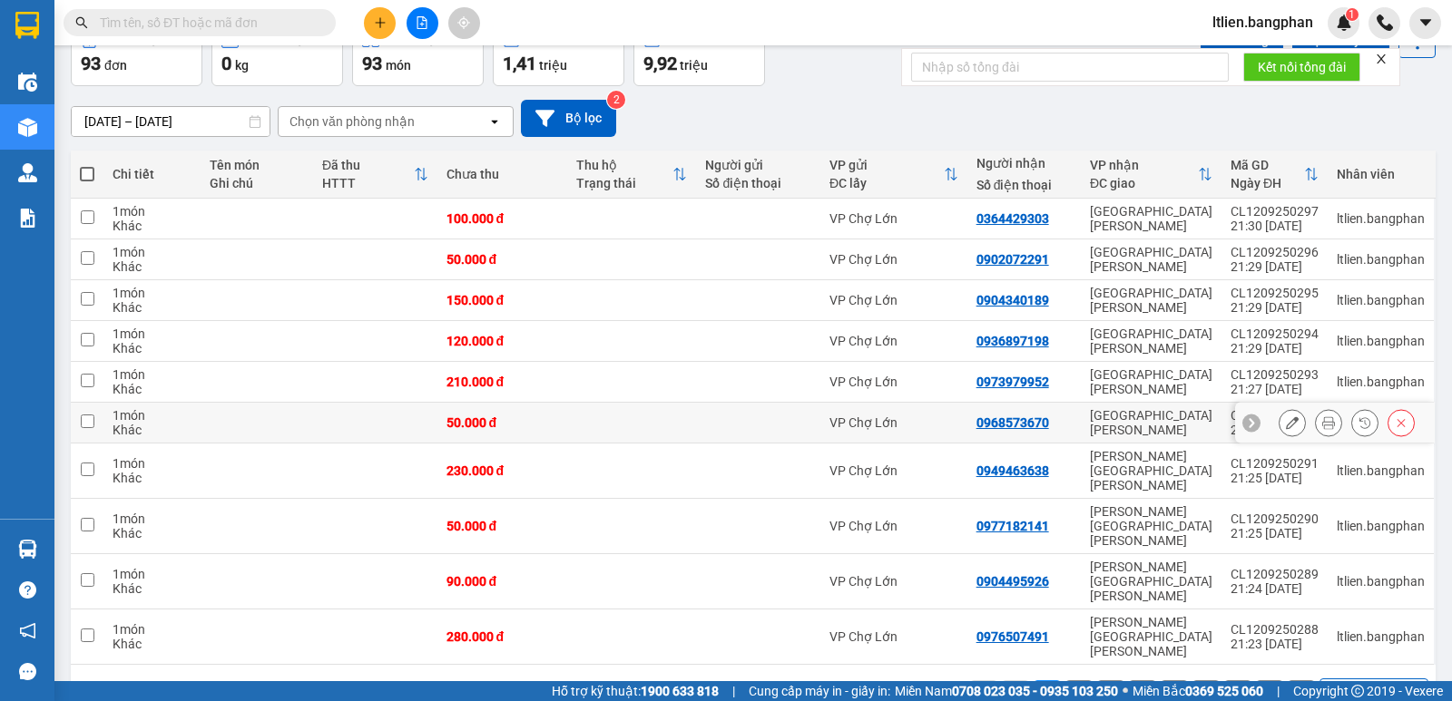
scroll to position [0, 0]
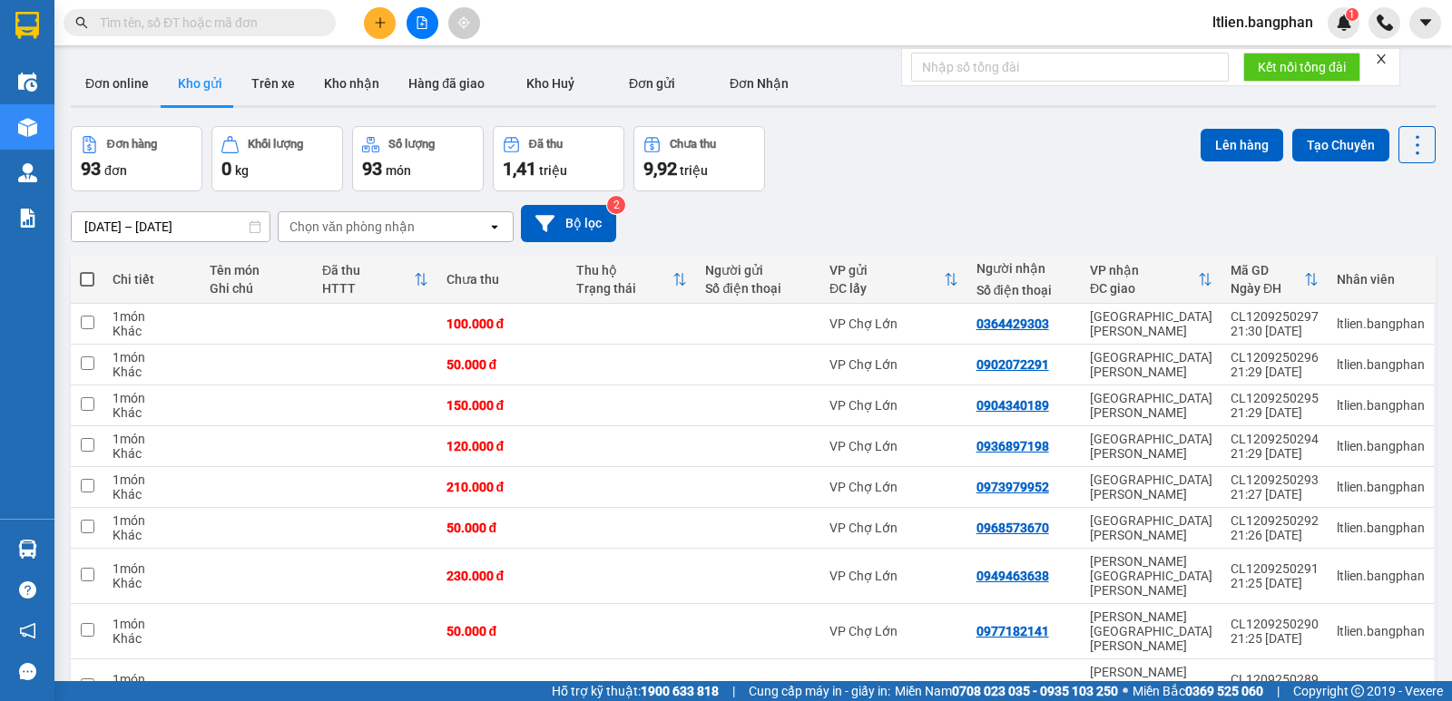
click at [88, 279] on span at bounding box center [87, 279] width 15 height 15
click at [87, 270] on input "checkbox" at bounding box center [87, 270] width 0 height 0
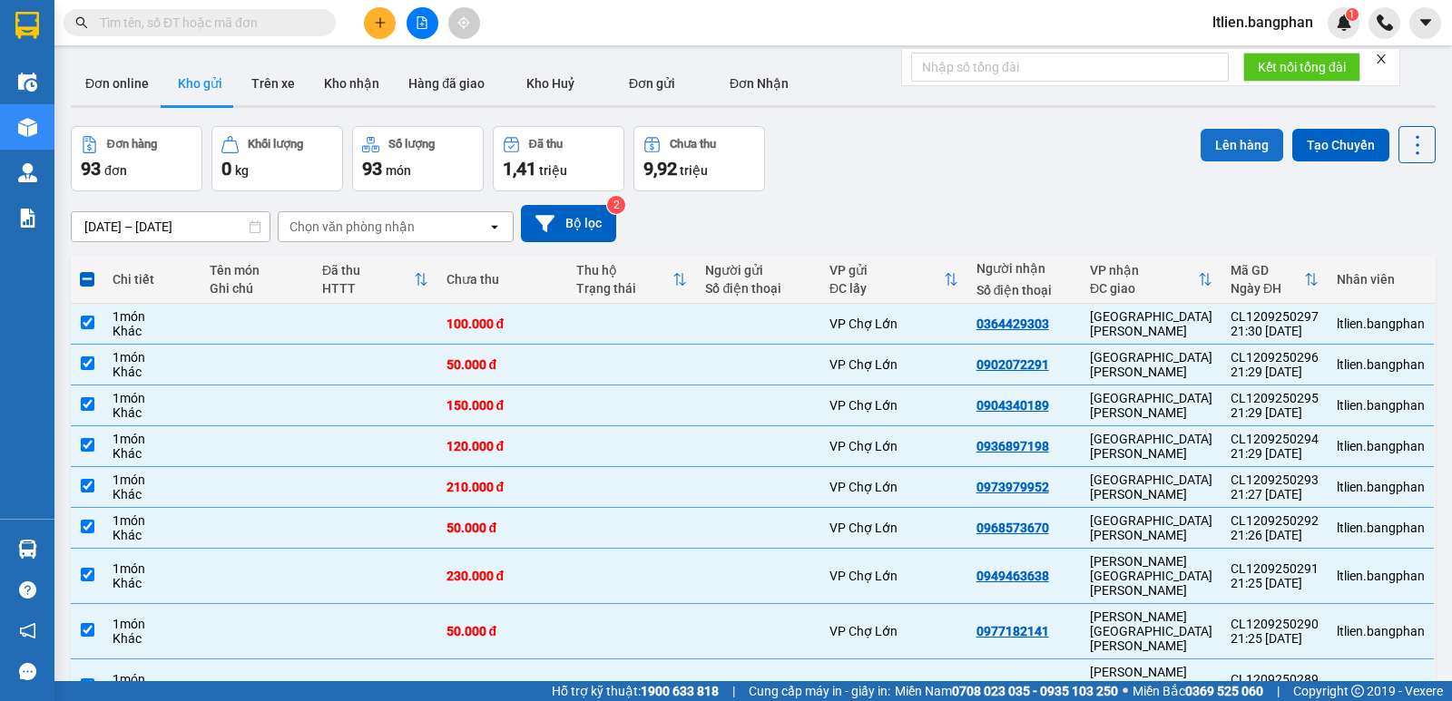
click at [1229, 141] on button "Lên hàng" at bounding box center [1242, 145] width 83 height 33
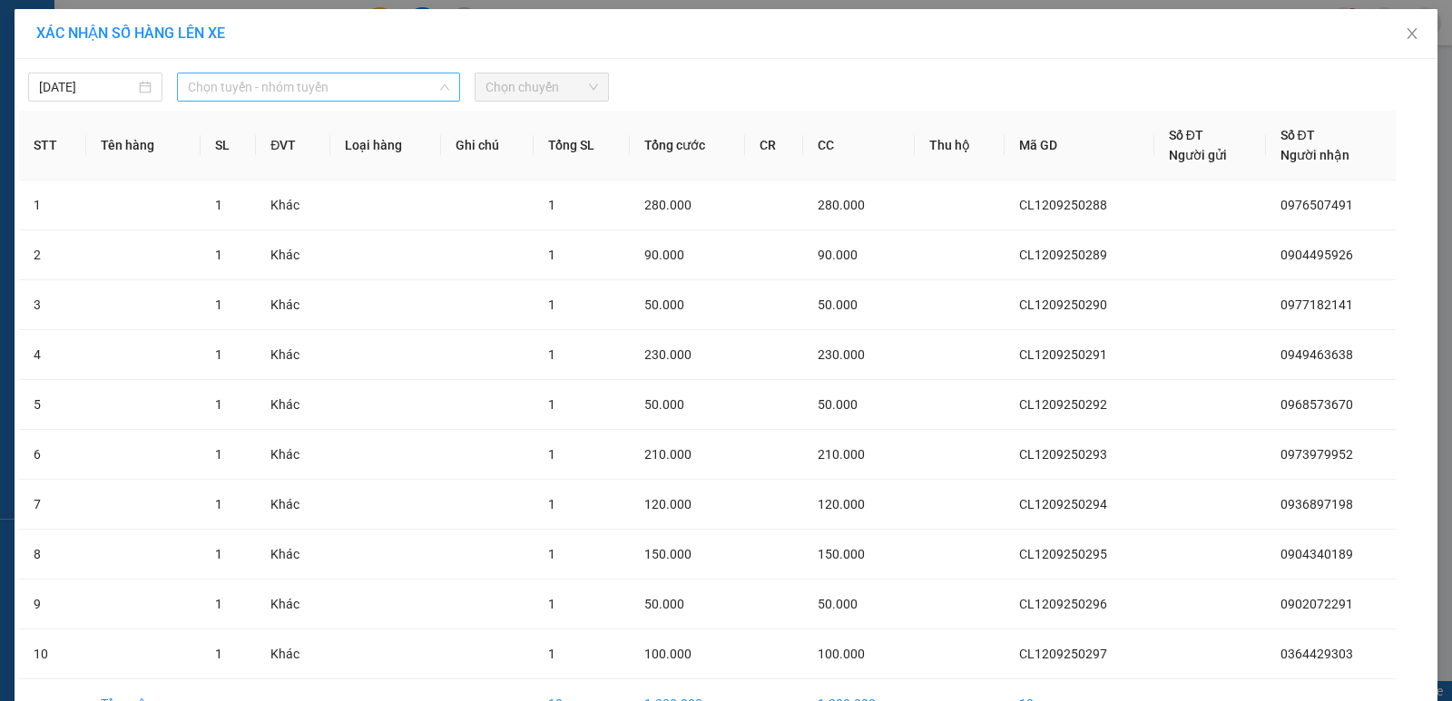
click at [417, 83] on span "Chọn tuyến - nhóm tuyến" at bounding box center [318, 87] width 261 height 27
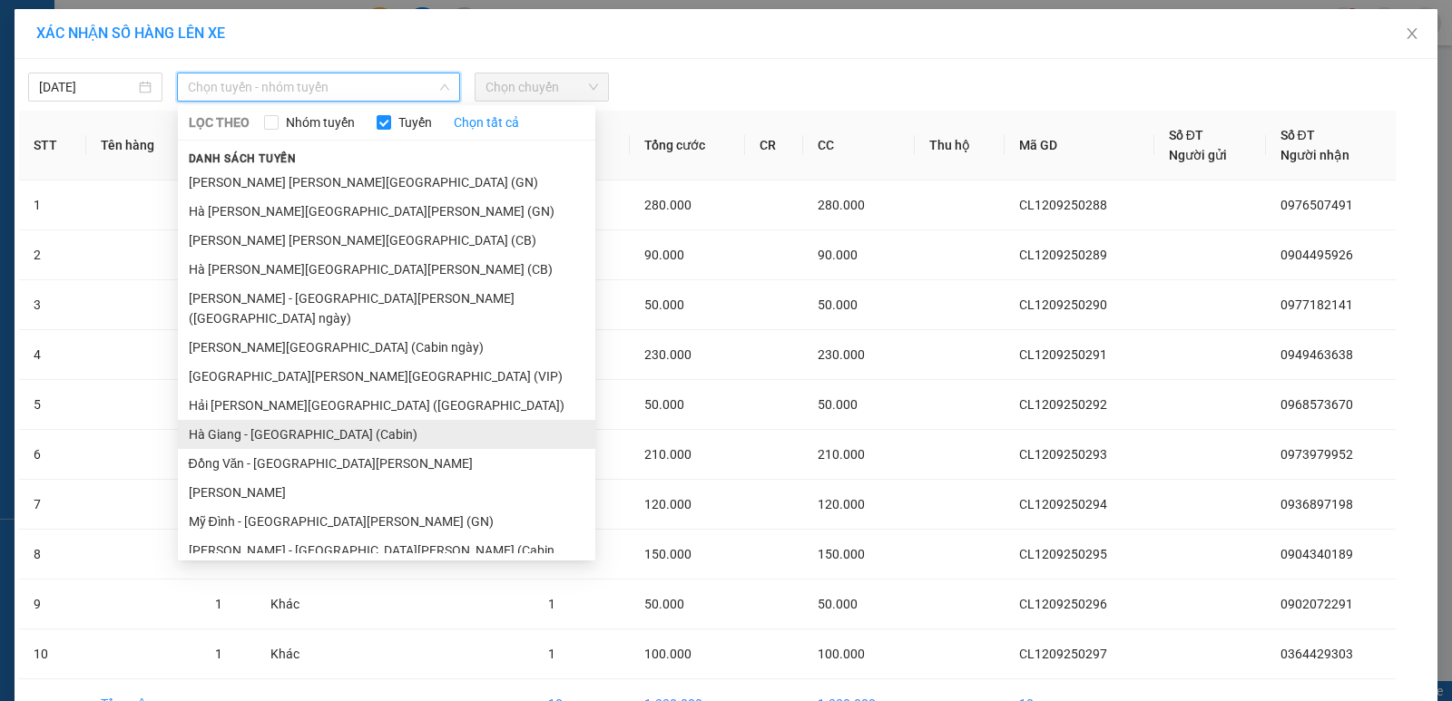
scroll to position [181, 0]
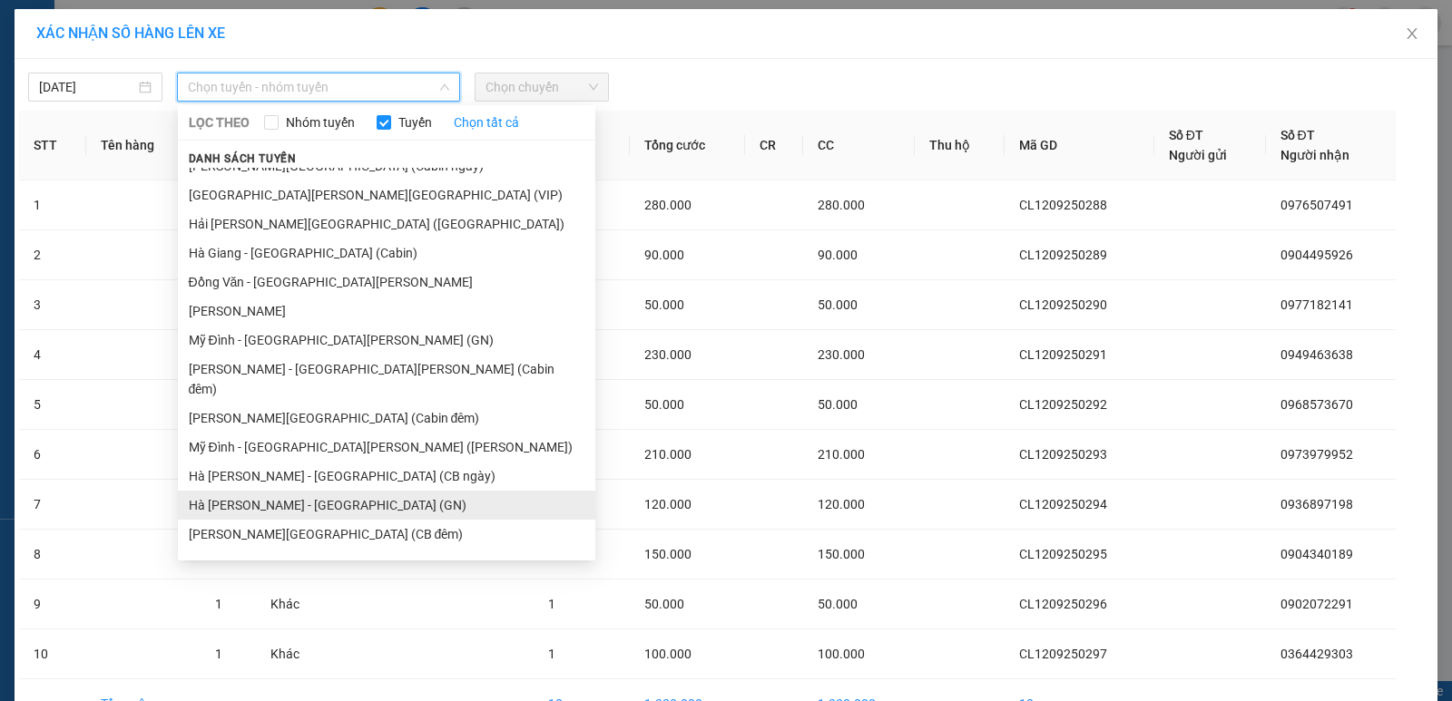
click at [266, 491] on li "Hà Giang - Mỹ Đình (GN)" at bounding box center [386, 505] width 417 height 29
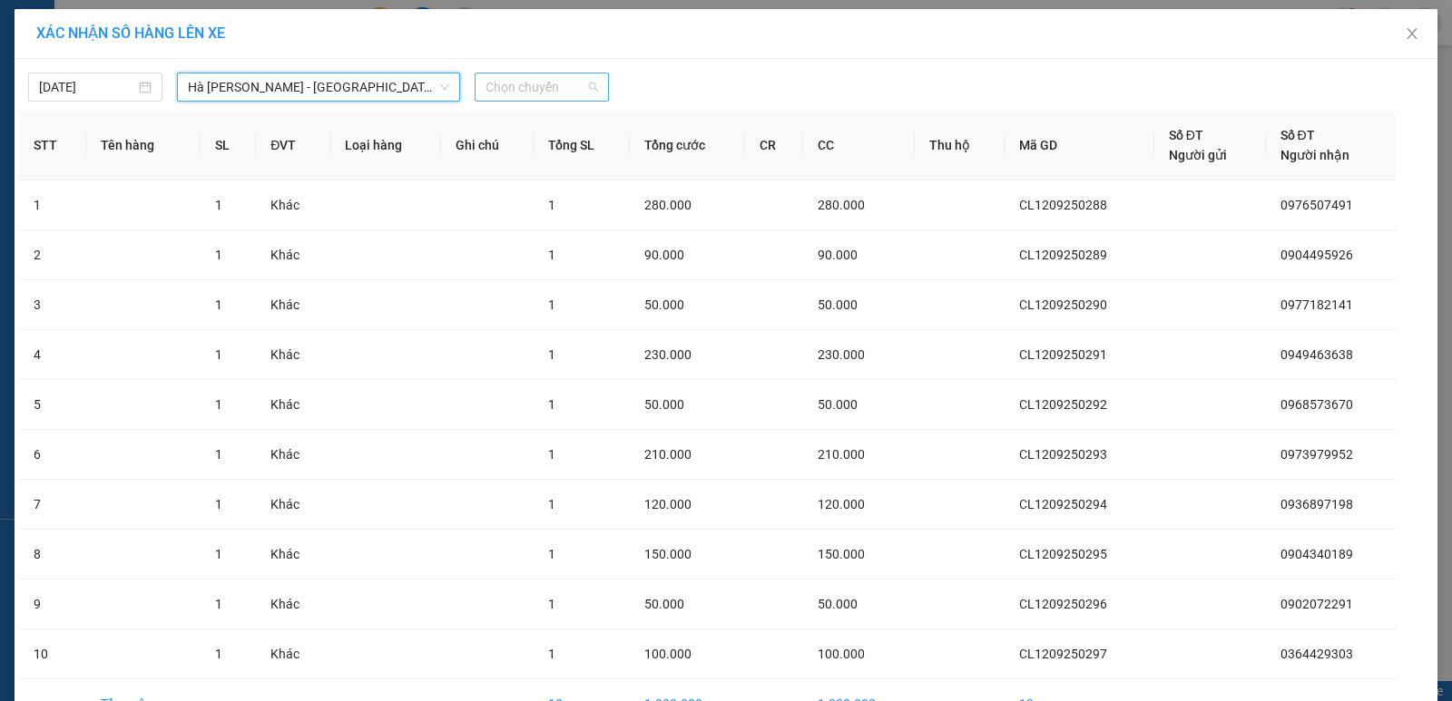
click at [564, 85] on span "Chọn chuyến" at bounding box center [541, 87] width 113 height 27
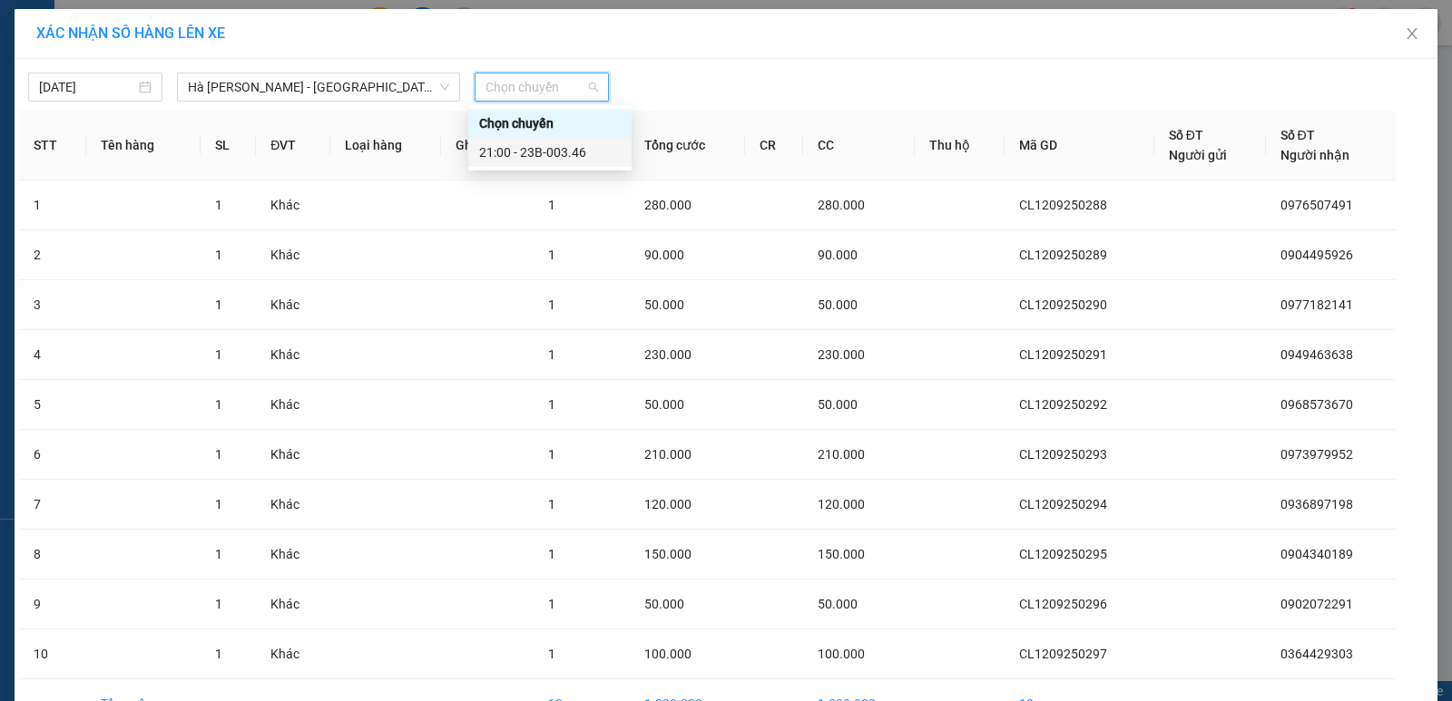
click at [543, 150] on div "21:00 - 23B-003.46" at bounding box center [550, 152] width 142 height 20
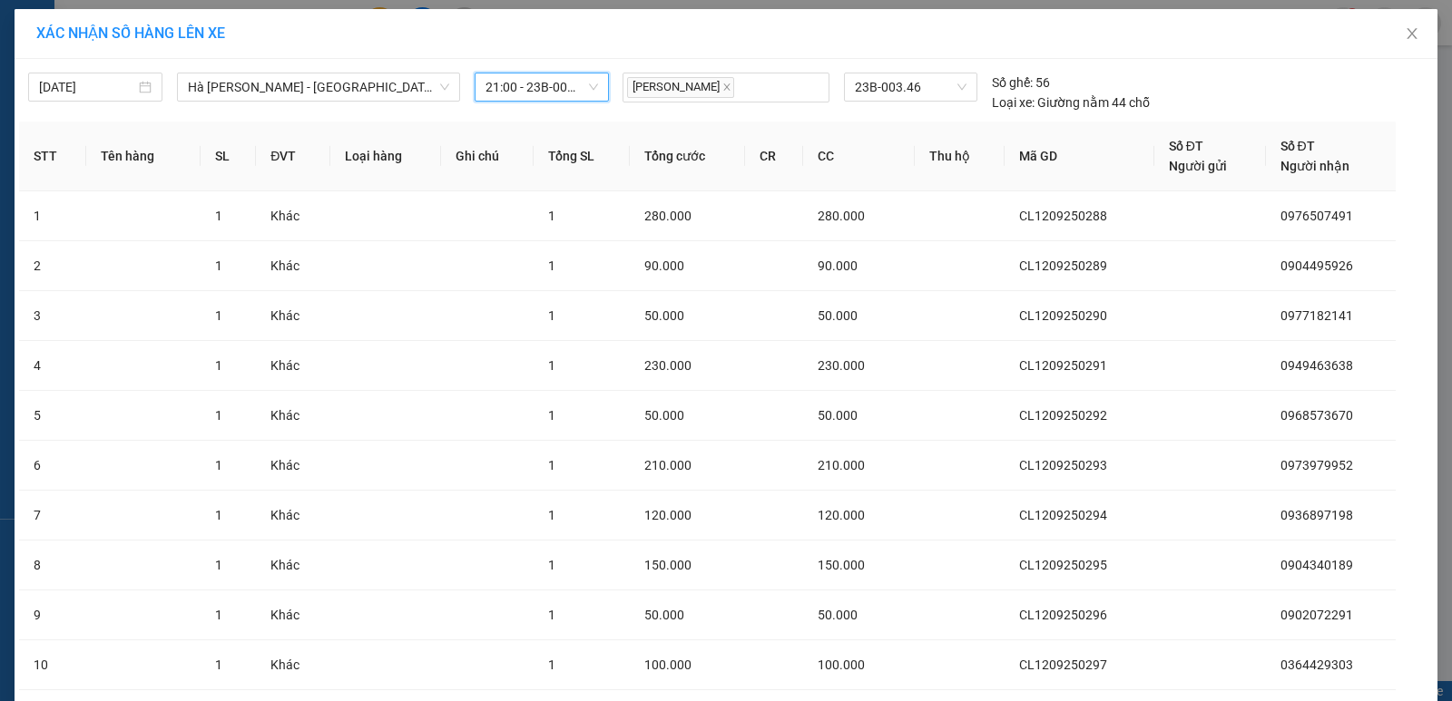
scroll to position [91, 0]
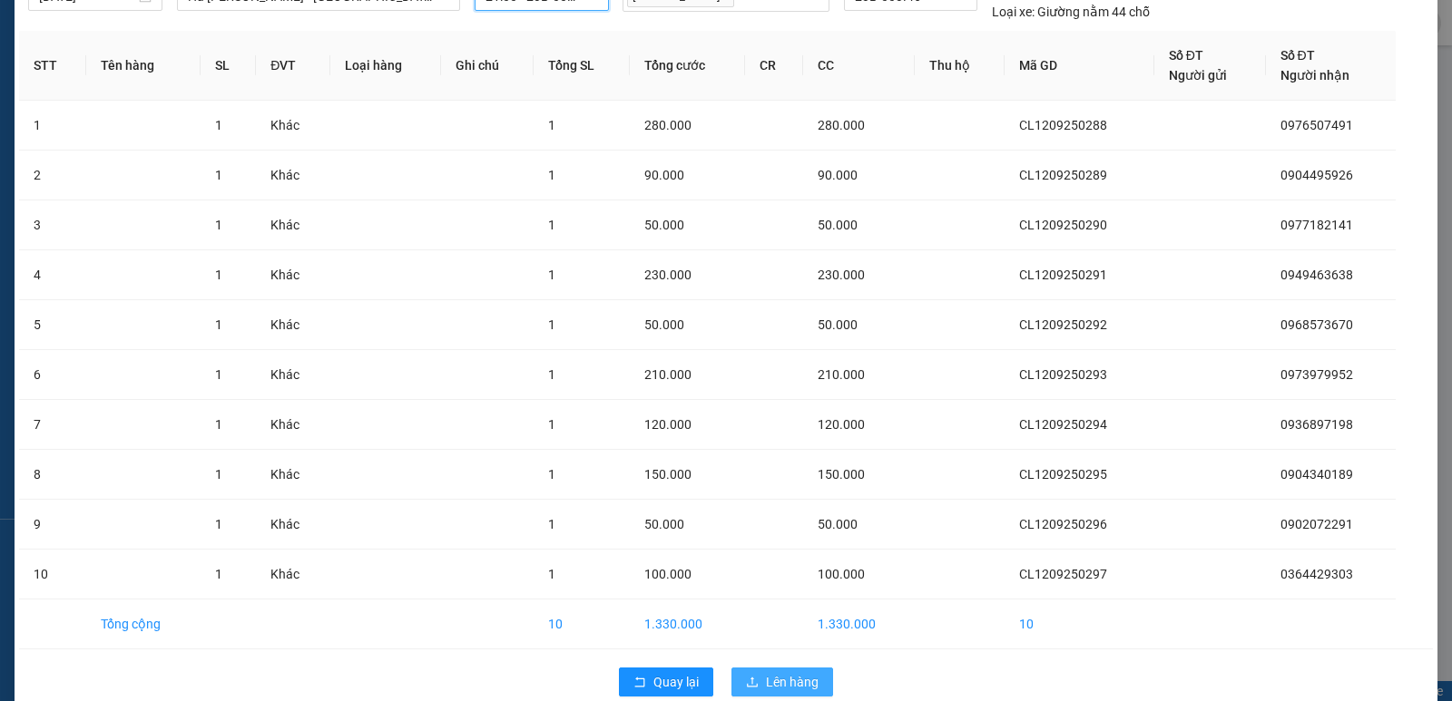
click at [775, 670] on span "Lên hàng" at bounding box center [792, 682] width 53 height 20
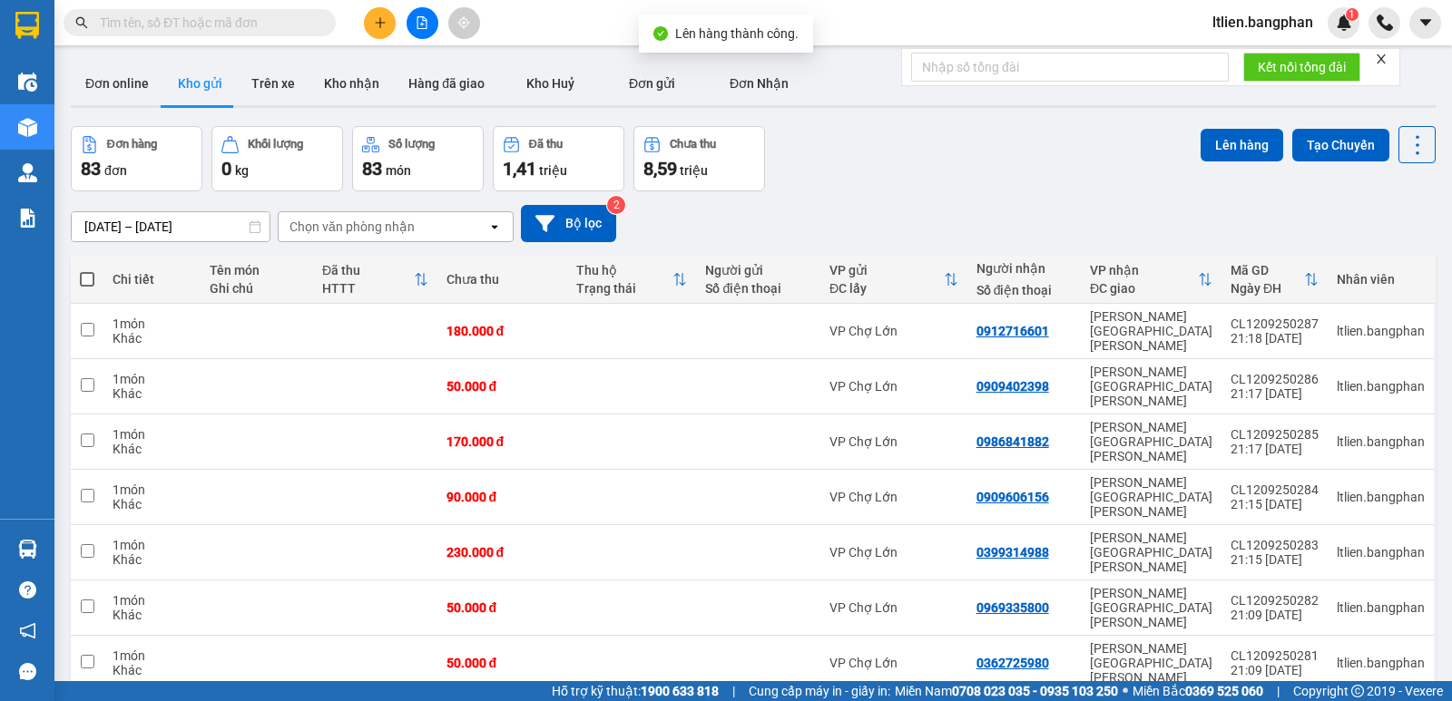
click at [91, 276] on span at bounding box center [87, 279] width 15 height 15
click at [87, 270] on input "checkbox" at bounding box center [87, 270] width 0 height 0
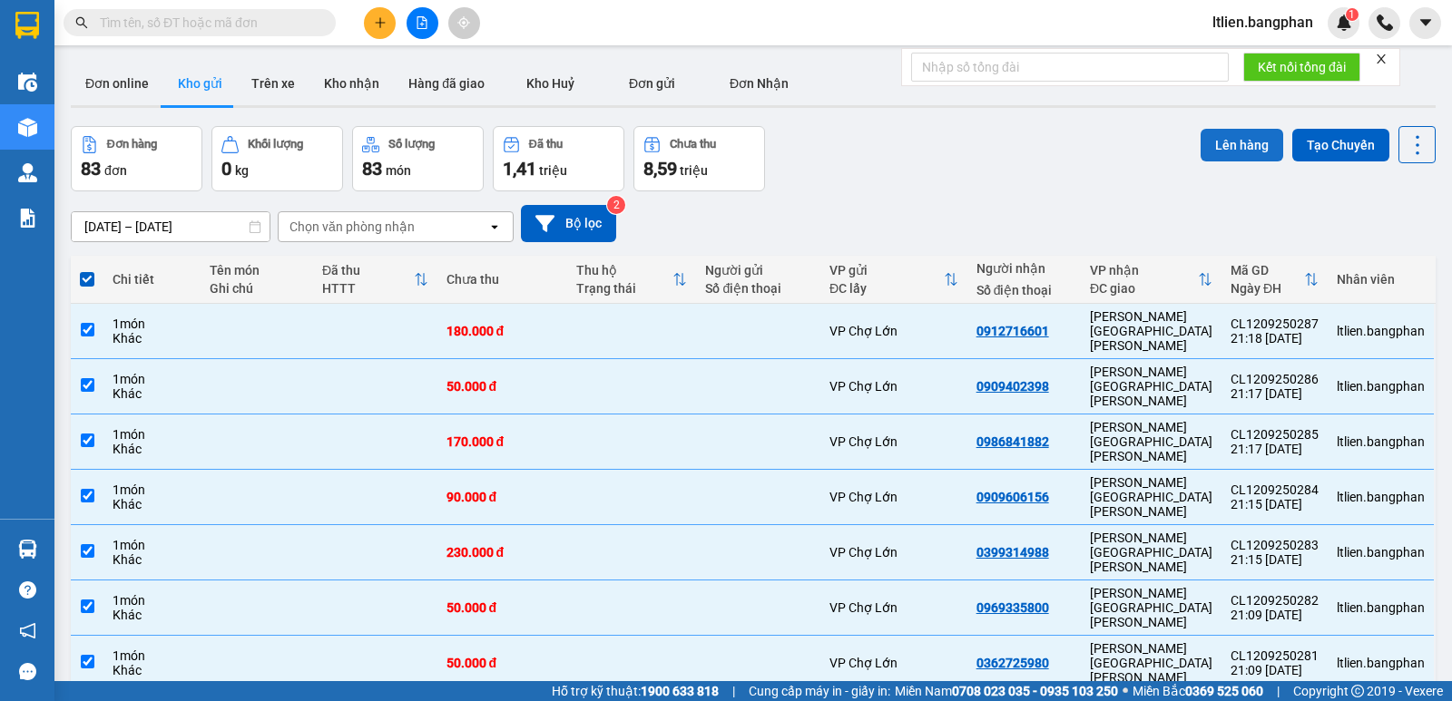
click at [1226, 147] on button "Lên hàng" at bounding box center [1242, 145] width 83 height 33
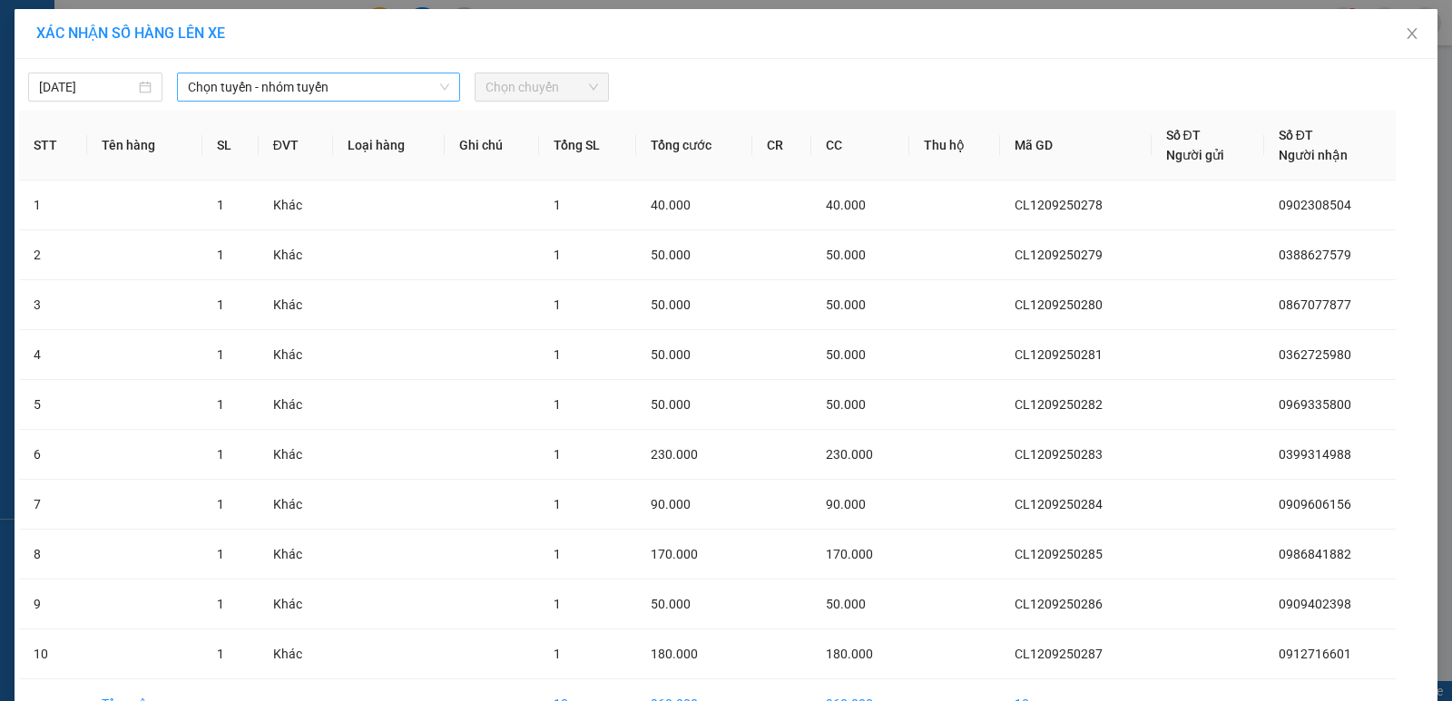
click at [393, 80] on span "Chọn tuyến - nhóm tuyến" at bounding box center [318, 87] width 261 height 27
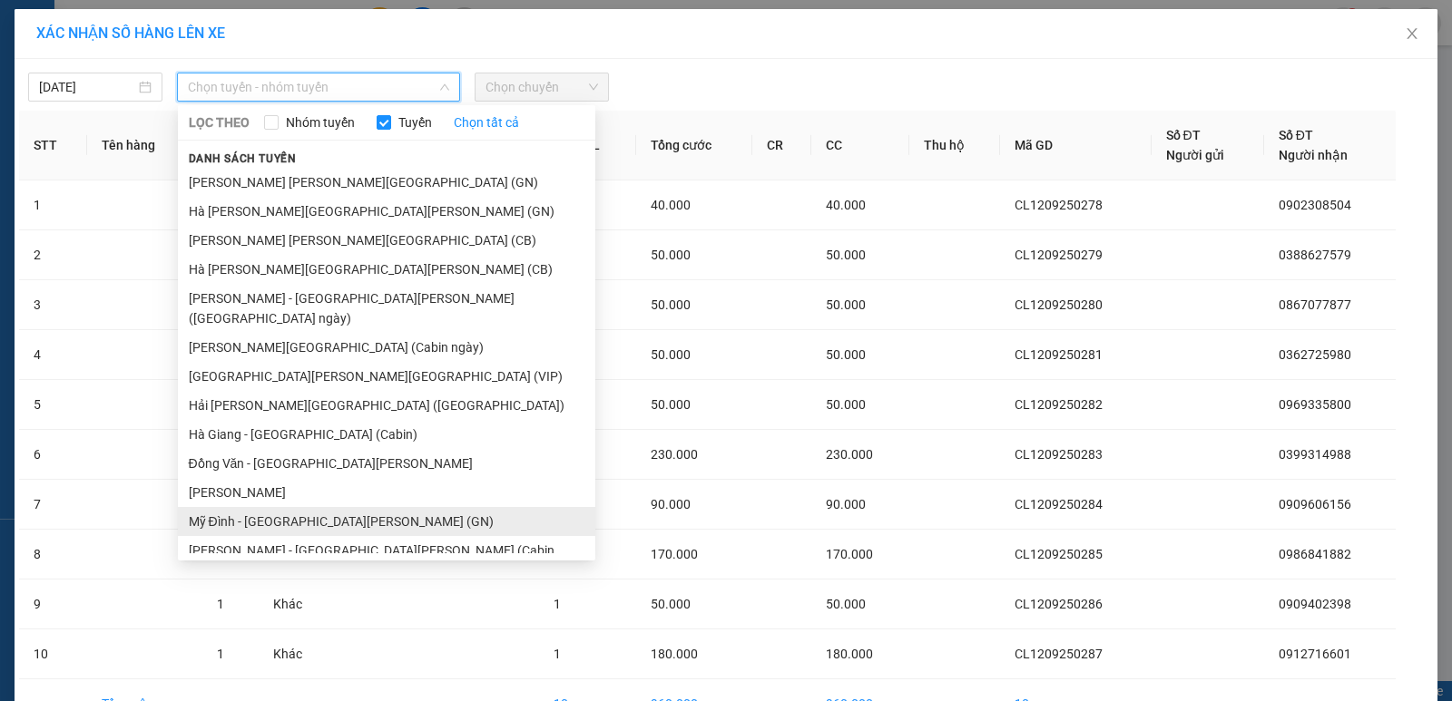
scroll to position [181, 0]
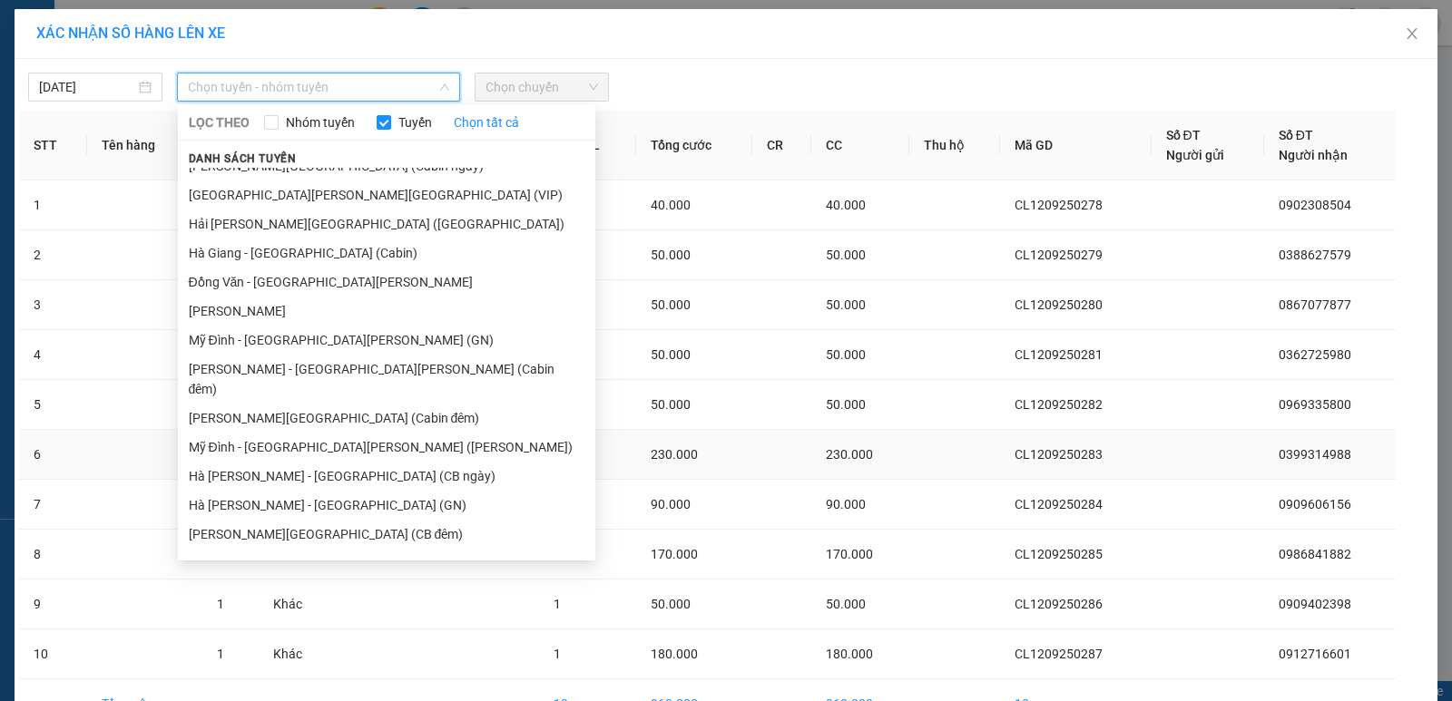
drag, startPoint x: 291, startPoint y: 466, endPoint x: 321, endPoint y: 452, distance: 32.9
click at [302, 491] on li "Hà Giang - Mỹ Đình (GN)" at bounding box center [386, 505] width 417 height 29
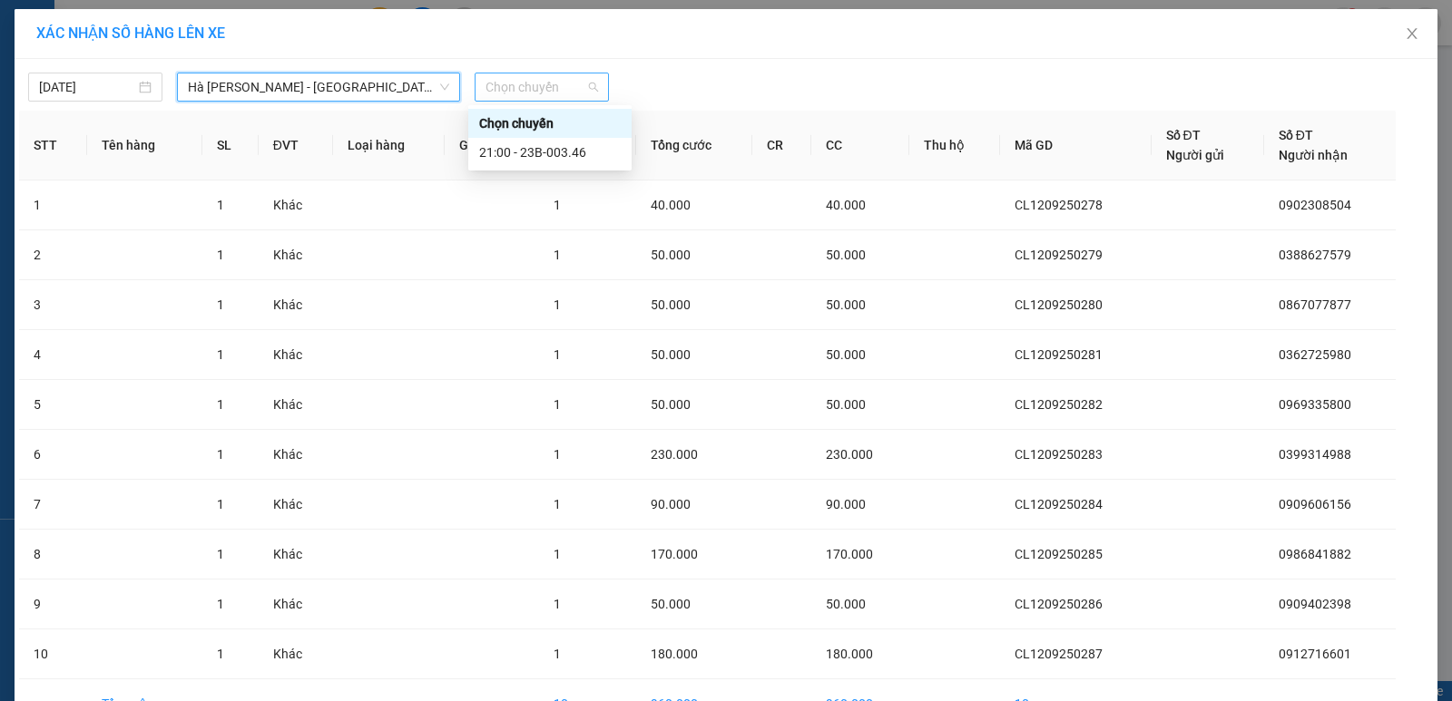
click at [551, 83] on span "Chọn chuyến" at bounding box center [541, 87] width 113 height 27
click at [547, 152] on div "21:00 - 23B-003.46" at bounding box center [550, 152] width 142 height 20
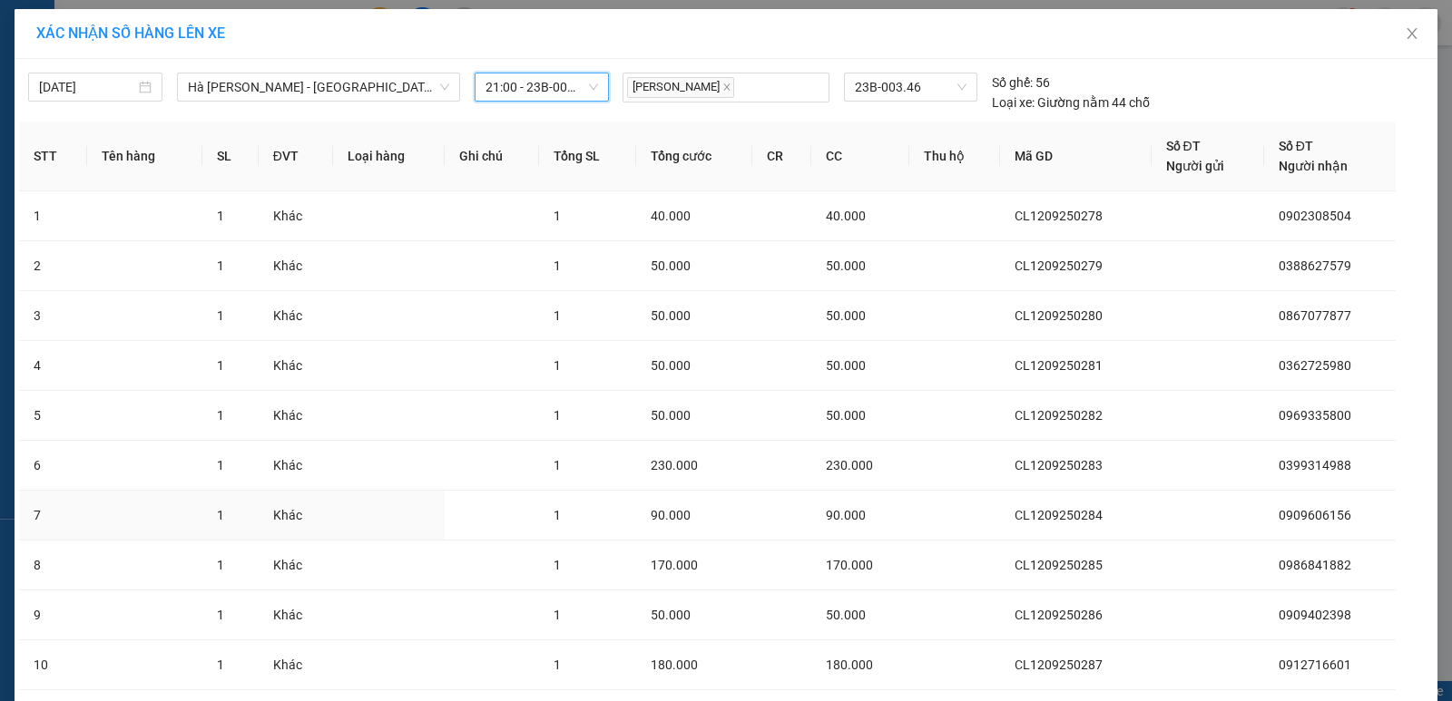
scroll to position [122, 0]
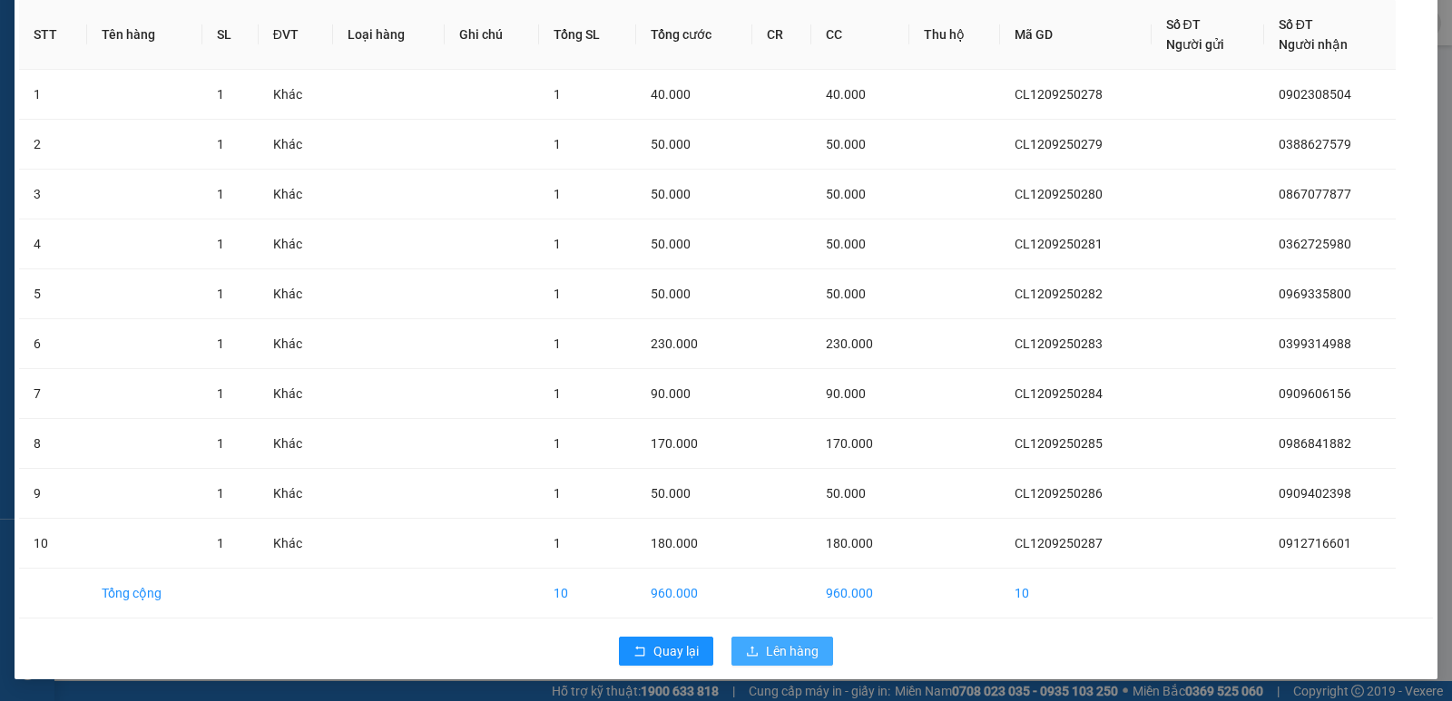
click at [787, 654] on span "Lên hàng" at bounding box center [792, 652] width 53 height 20
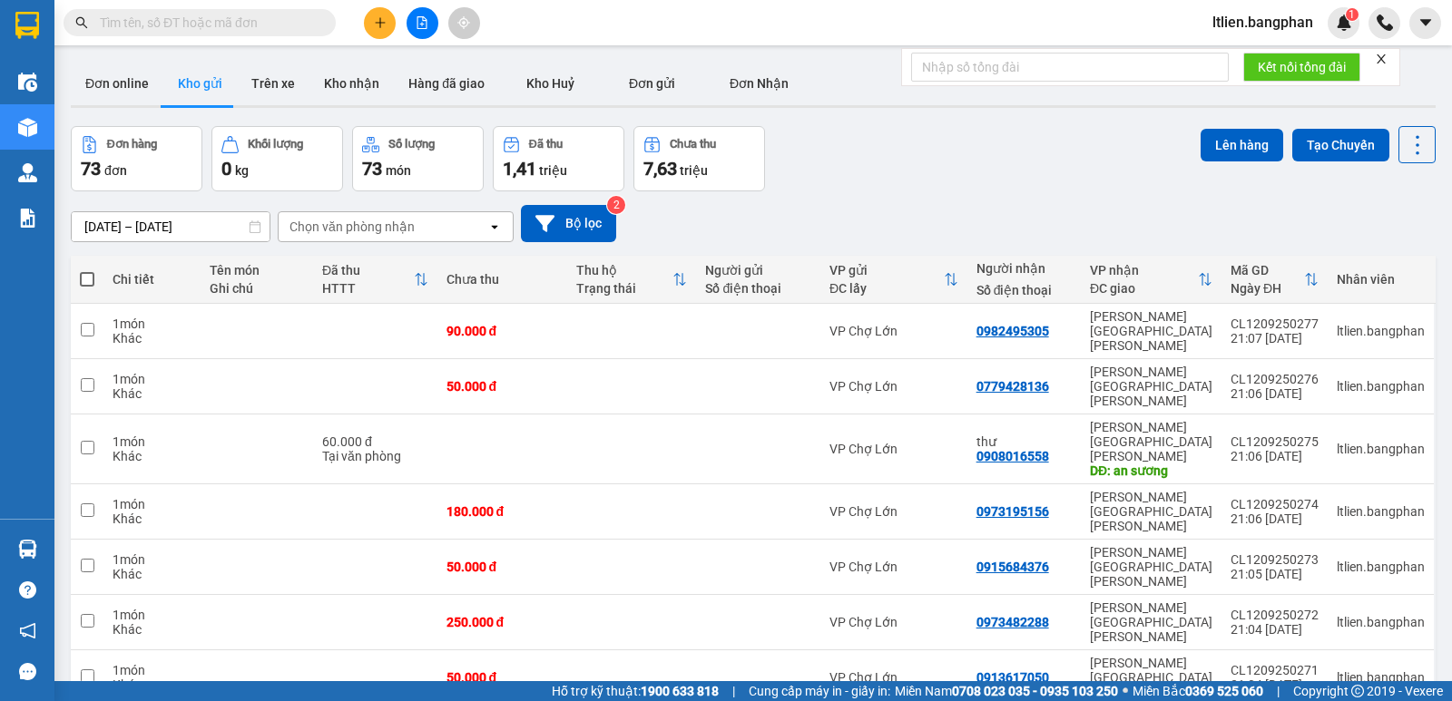
click at [90, 274] on span at bounding box center [87, 279] width 15 height 15
click at [87, 270] on input "checkbox" at bounding box center [87, 270] width 0 height 0
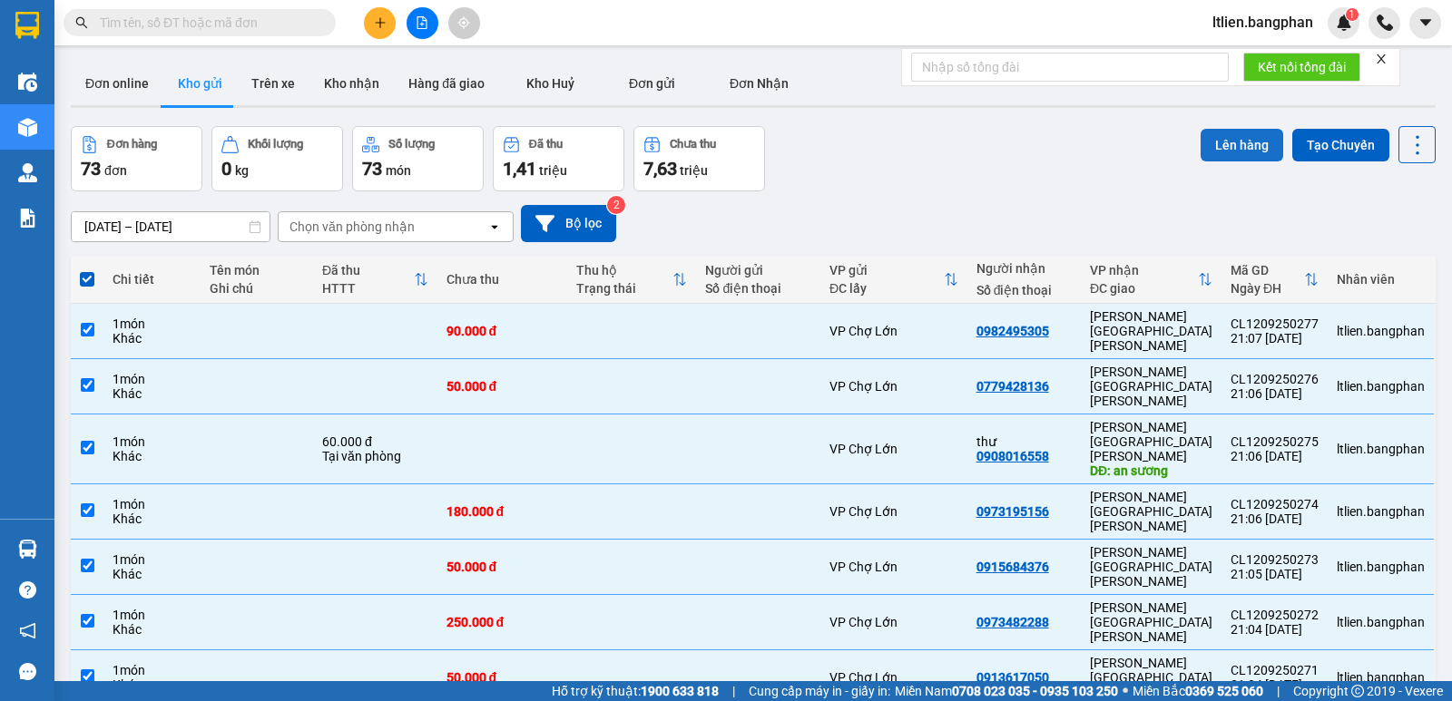
click at [1222, 142] on button "Lên hàng" at bounding box center [1242, 145] width 83 height 33
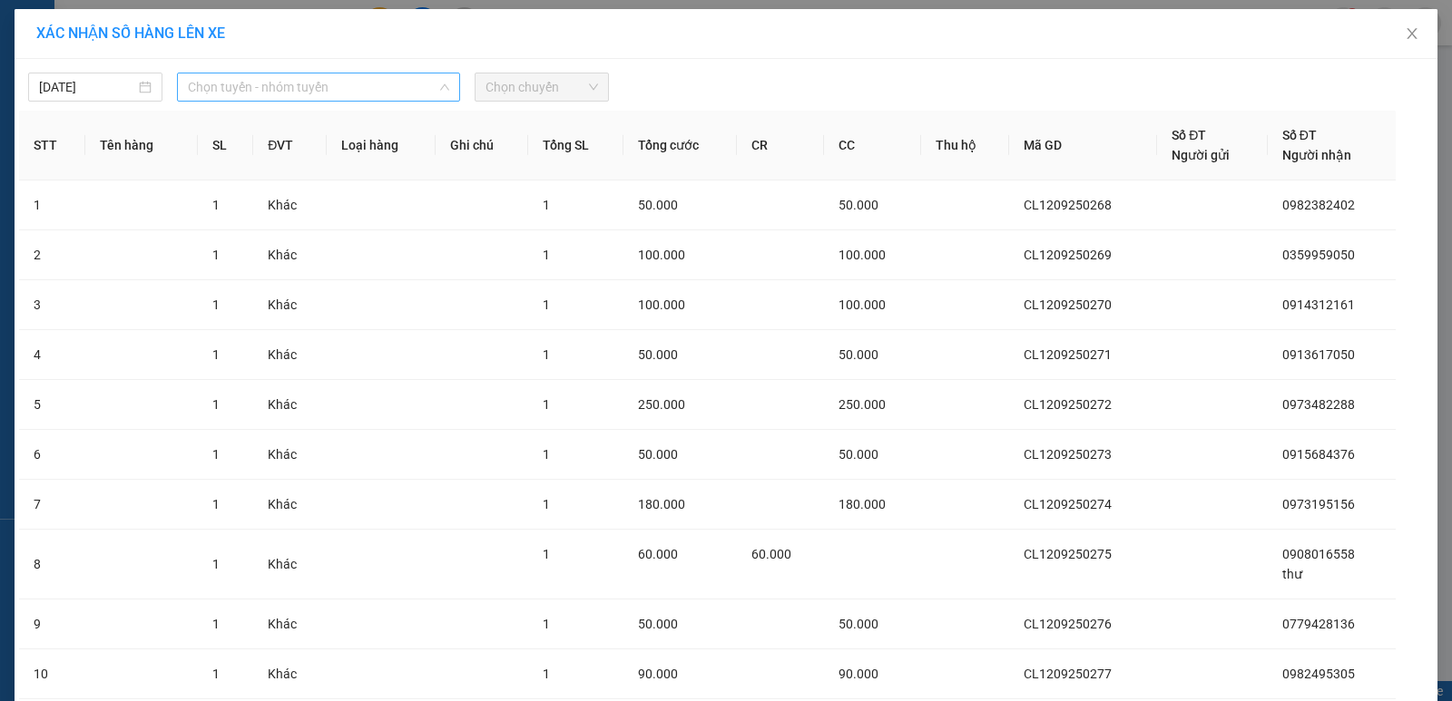
click at [388, 84] on span "Chọn tuyến - nhóm tuyến" at bounding box center [318, 87] width 261 height 27
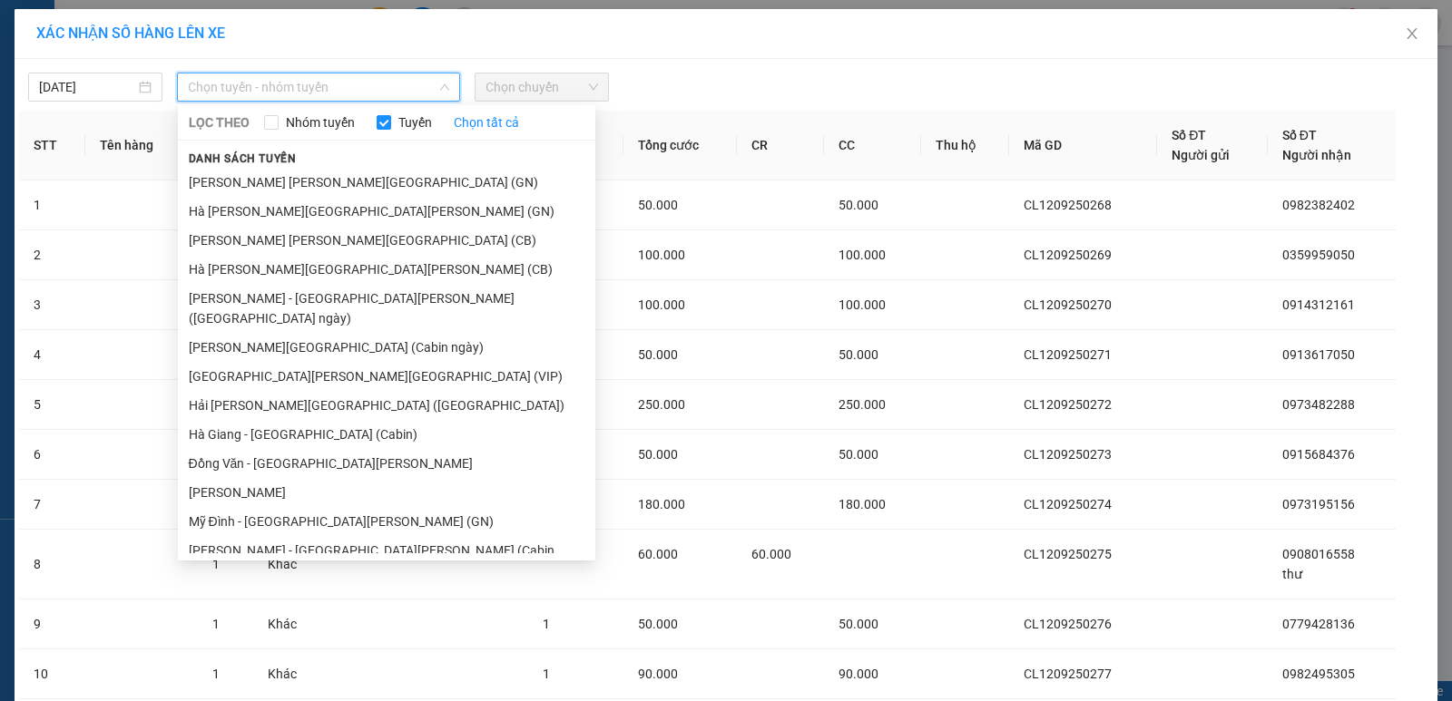
scroll to position [181, 0]
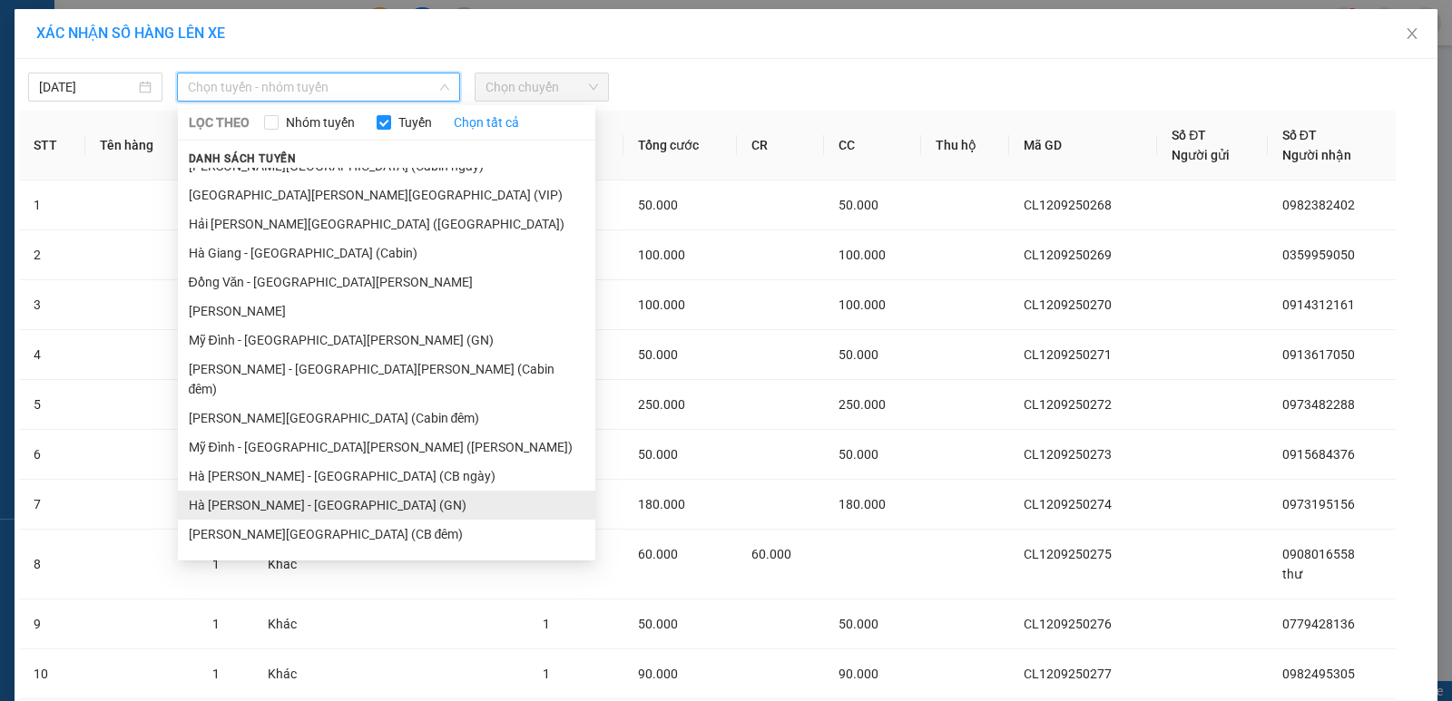
click at [289, 491] on li "Hà Giang - Mỹ Đình (GN)" at bounding box center [386, 505] width 417 height 29
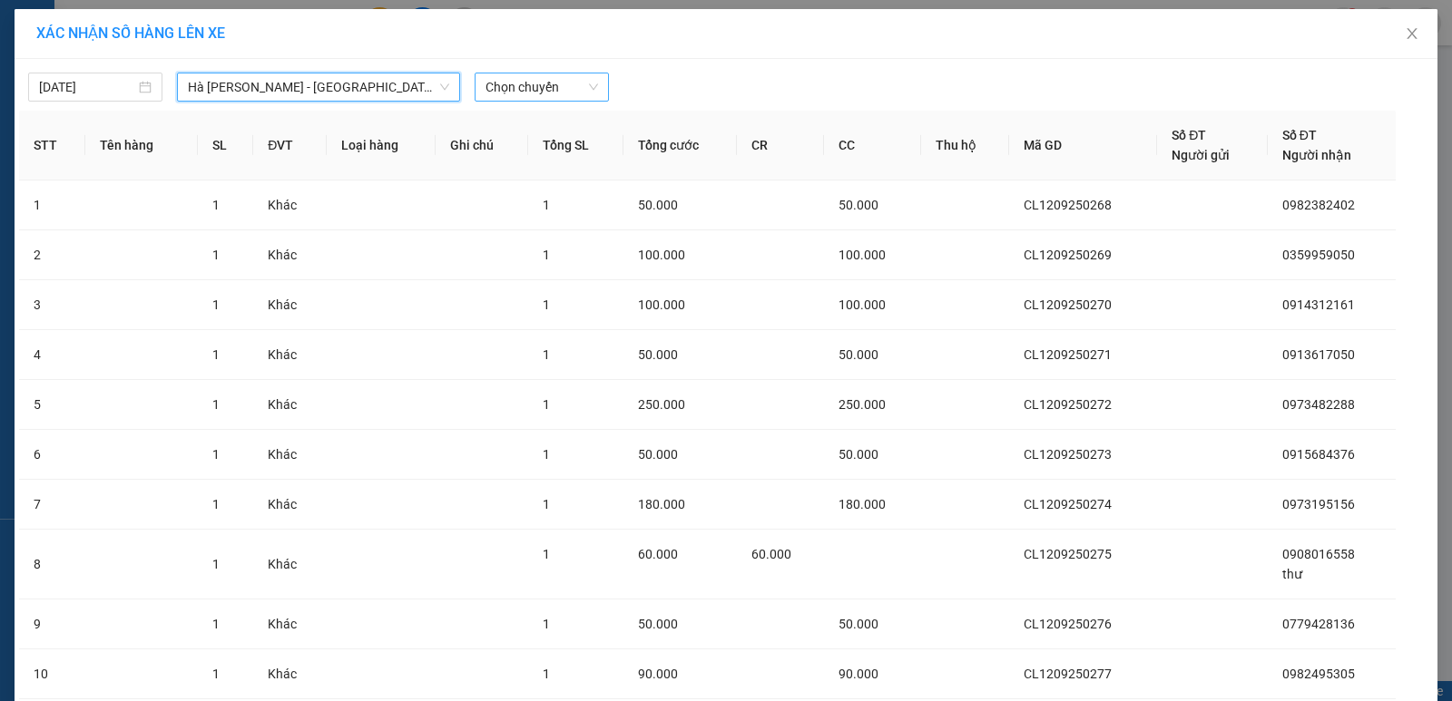
click at [549, 84] on span "Chọn chuyến" at bounding box center [541, 87] width 113 height 27
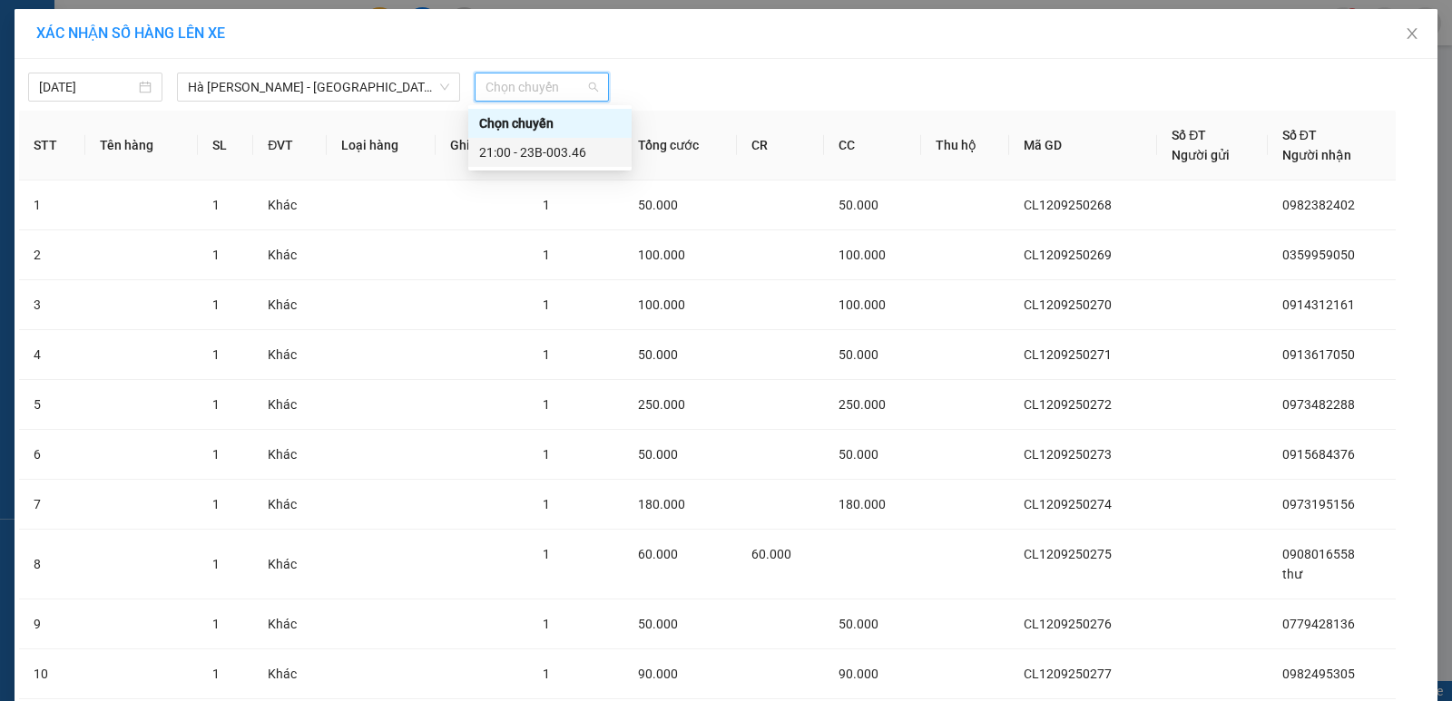
click at [558, 152] on div "21:00 - 23B-003.46" at bounding box center [550, 152] width 142 height 20
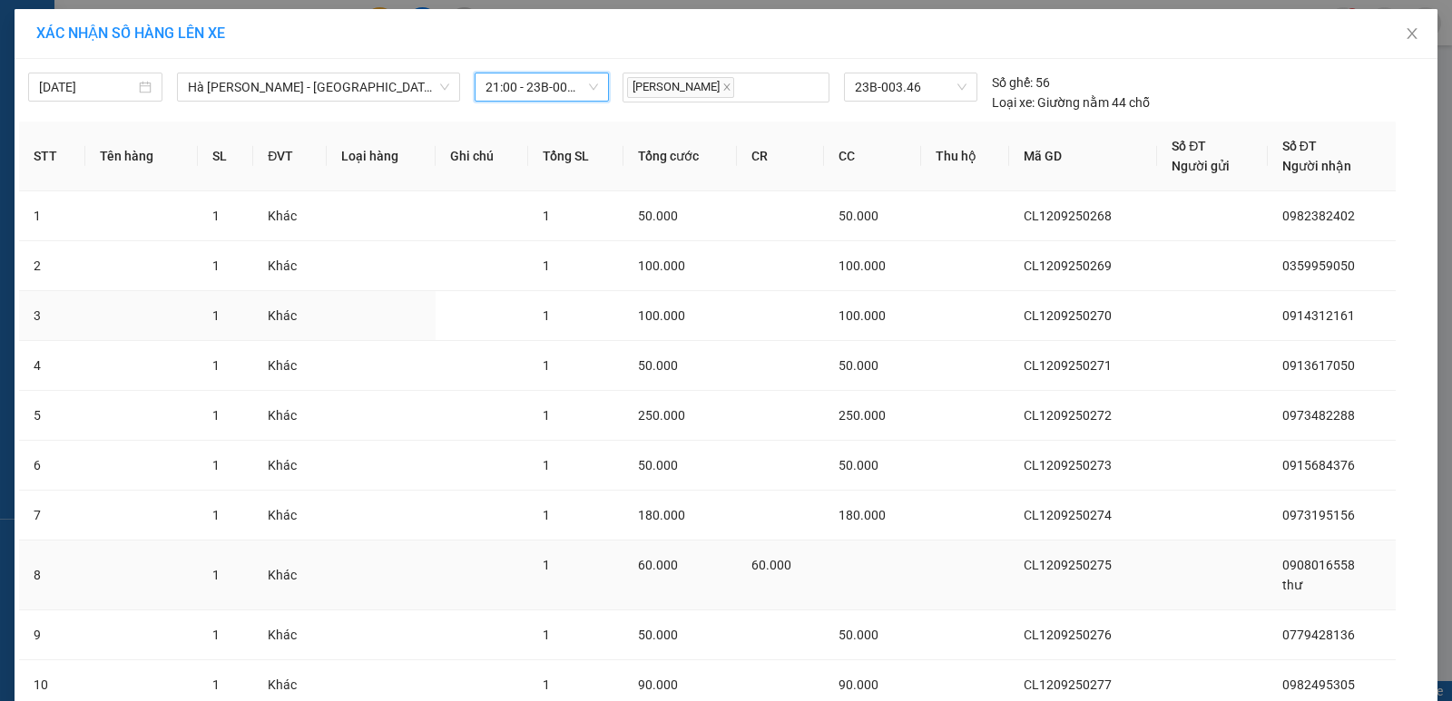
scroll to position [142, 0]
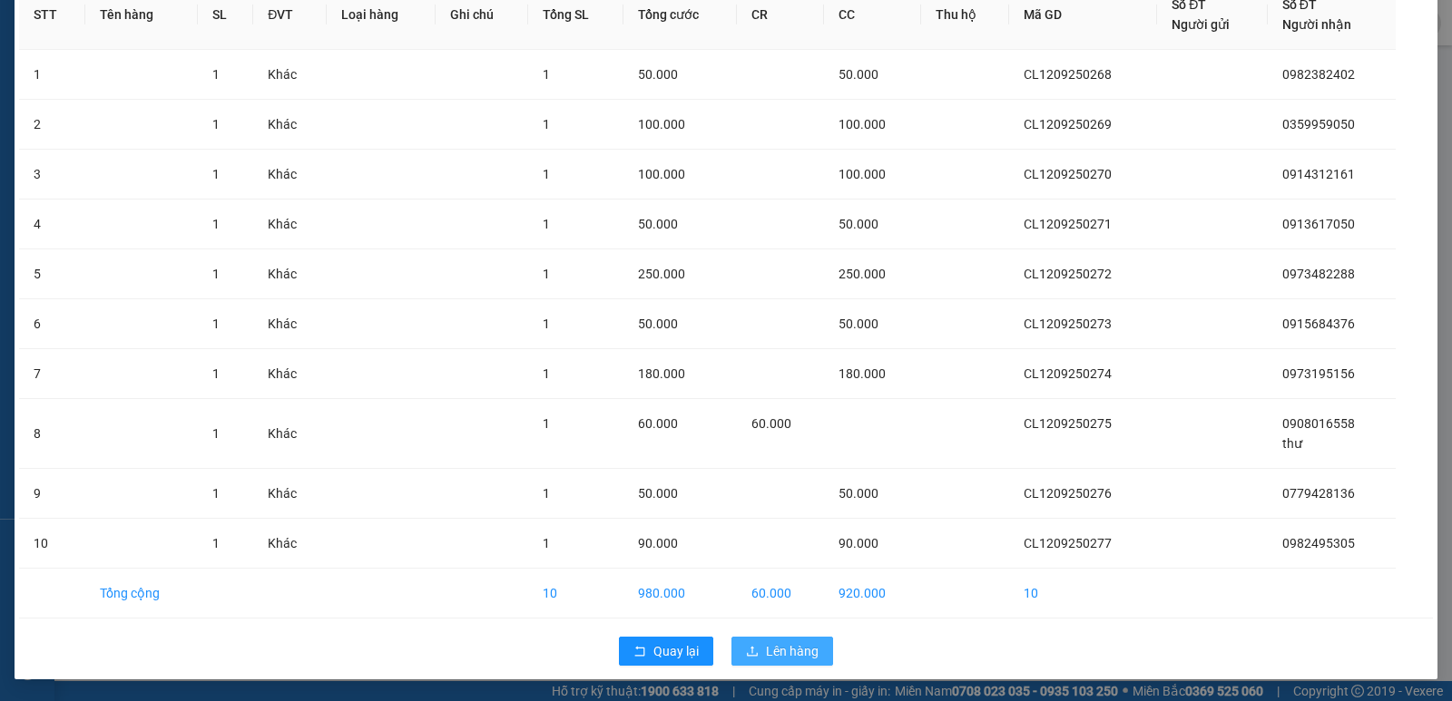
click at [774, 647] on span "Lên hàng" at bounding box center [792, 652] width 53 height 20
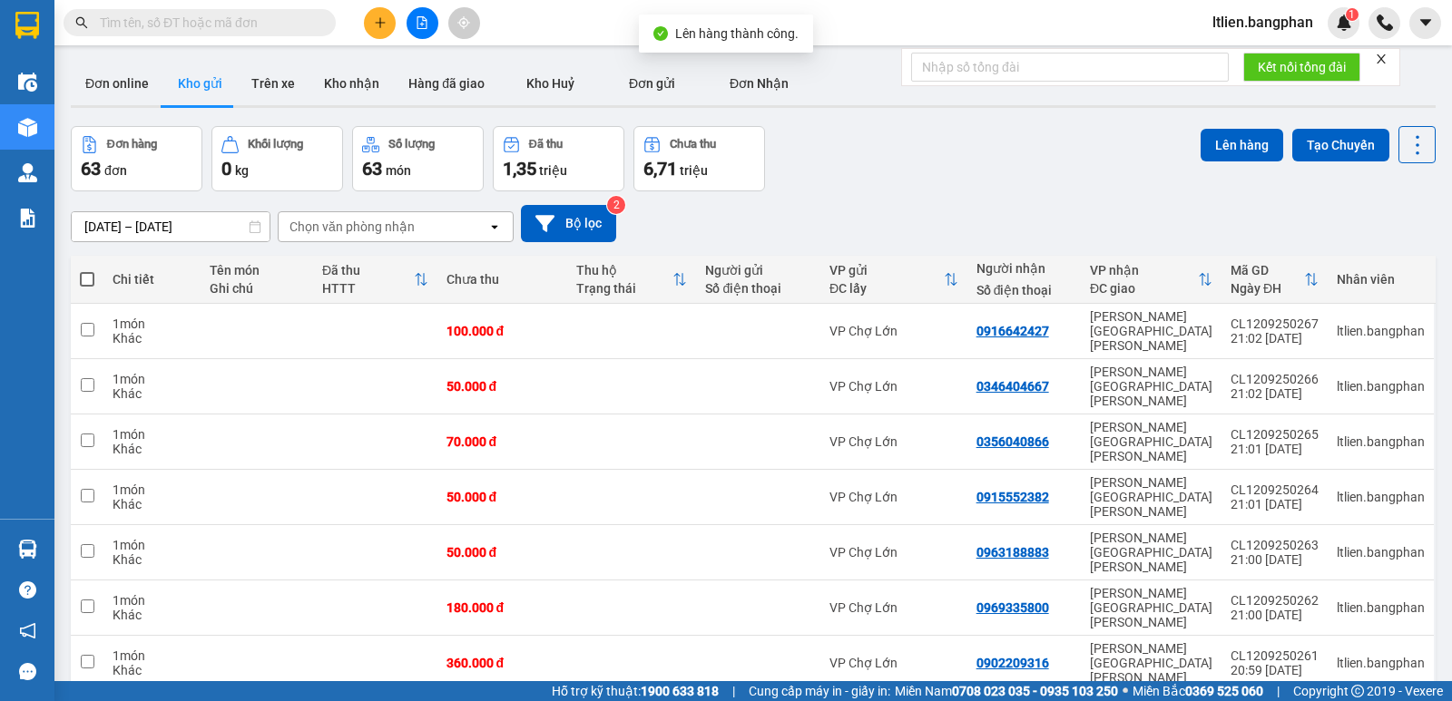
click at [86, 275] on span at bounding box center [87, 279] width 15 height 15
click at [87, 270] on input "checkbox" at bounding box center [87, 270] width 0 height 0
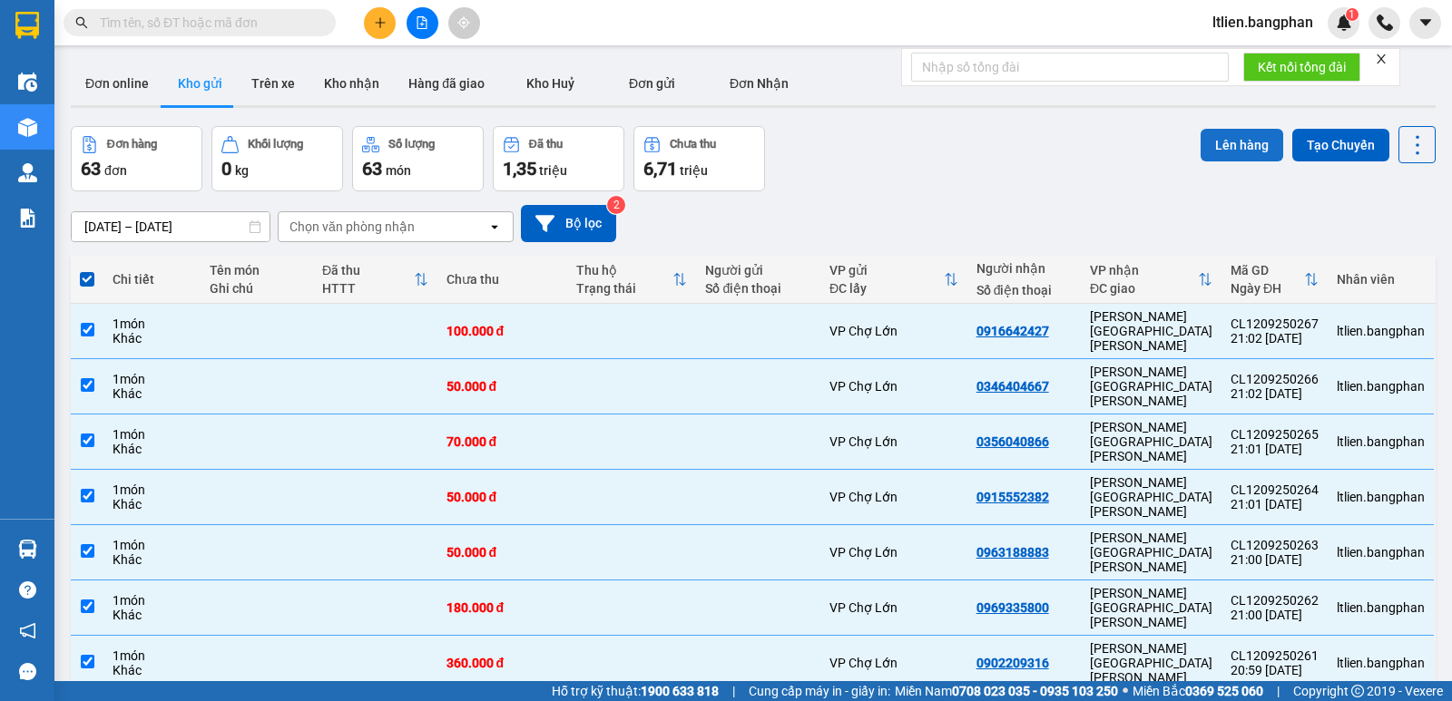
click at [1220, 132] on button "Lên hàng" at bounding box center [1242, 145] width 83 height 33
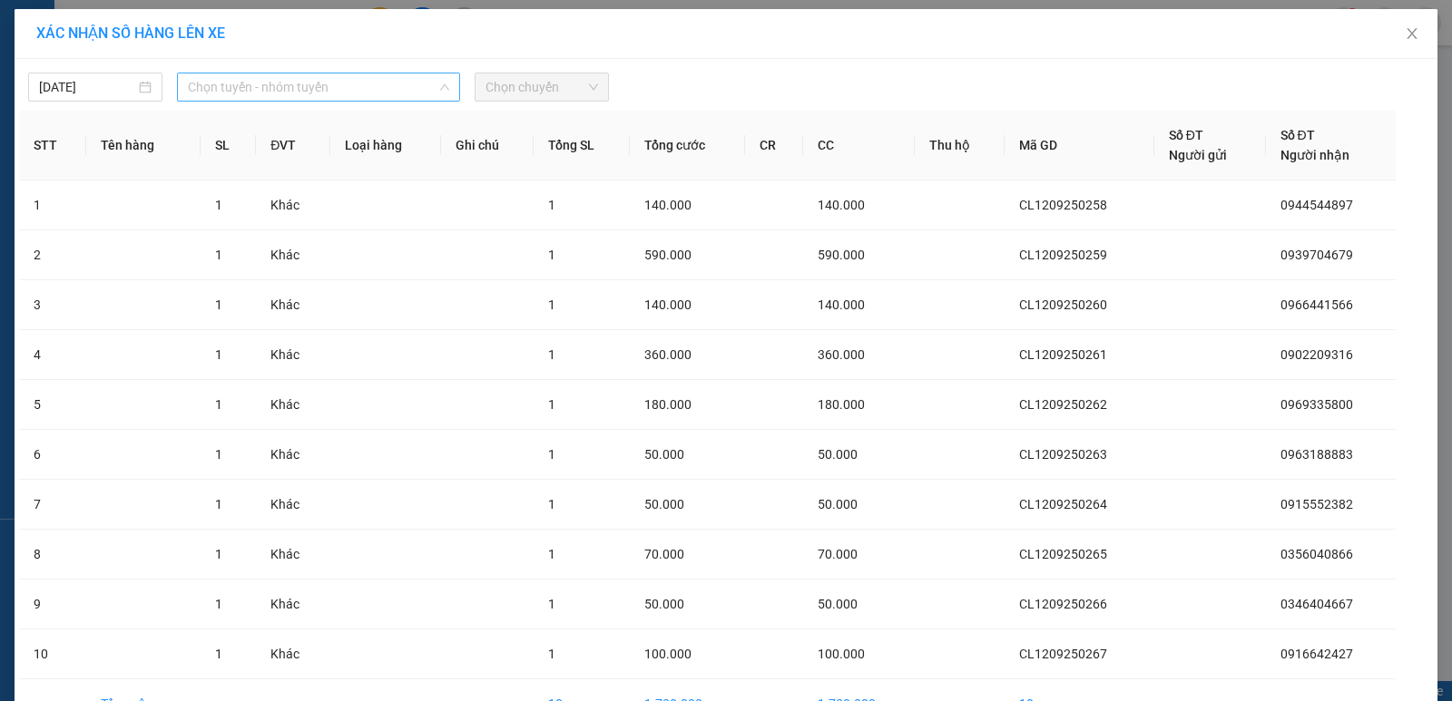
click at [407, 81] on span "Chọn tuyến - nhóm tuyến" at bounding box center [318, 87] width 261 height 27
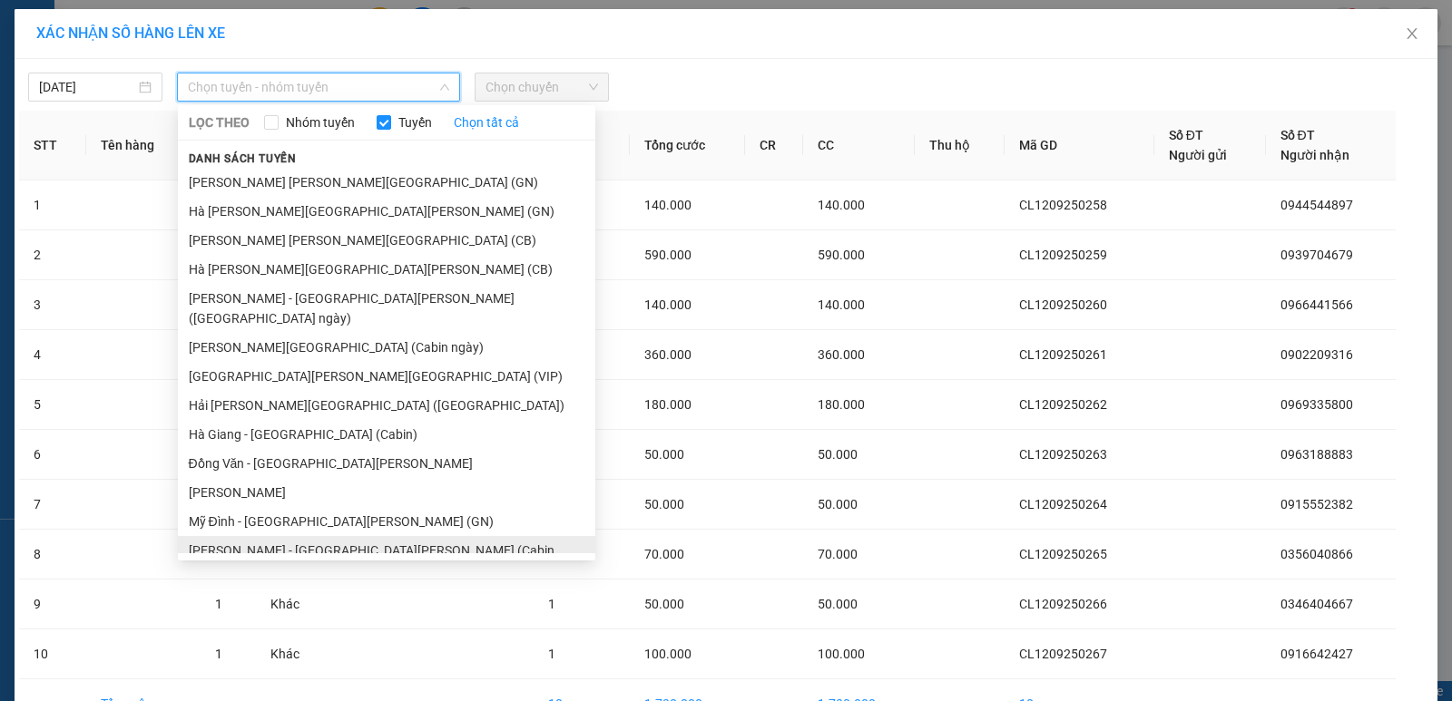
scroll to position [181, 0]
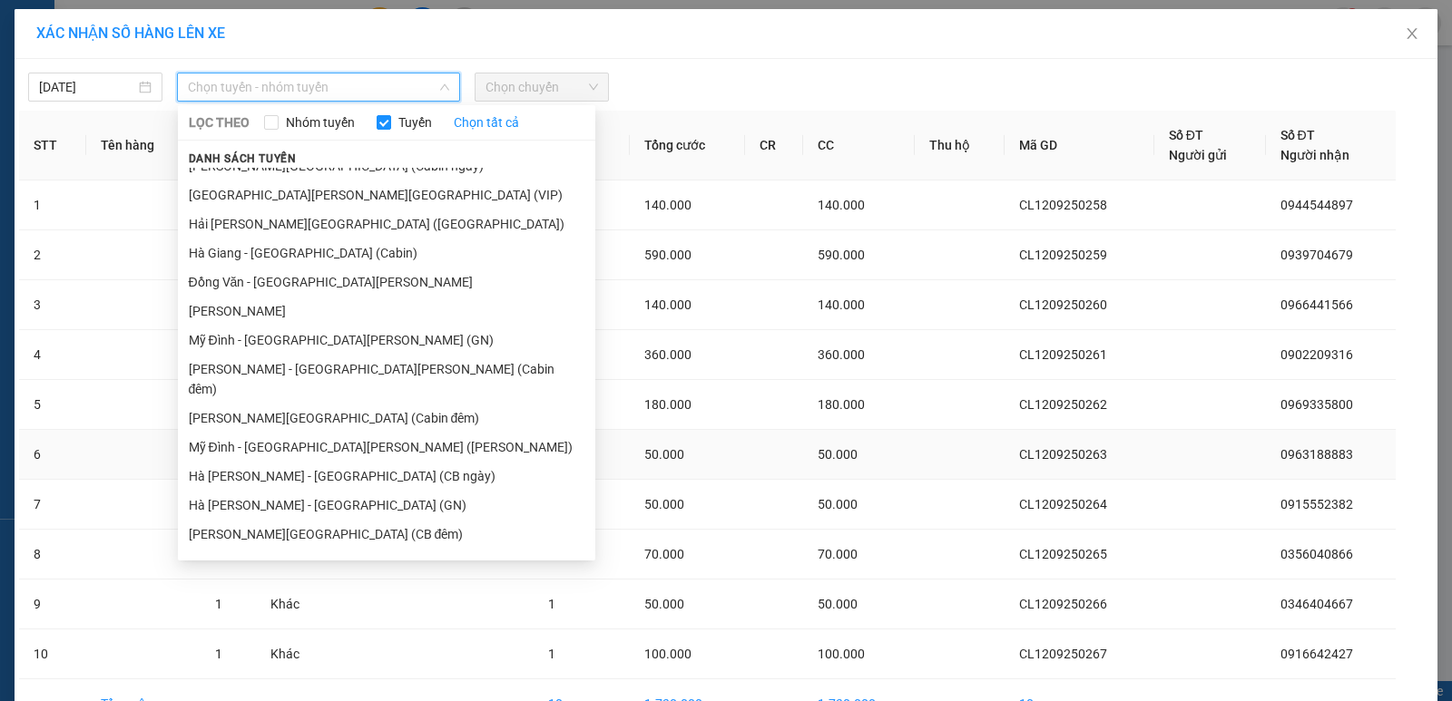
drag, startPoint x: 237, startPoint y: 463, endPoint x: 289, endPoint y: 464, distance: 51.7
click at [250, 491] on li "Hà Giang - Mỹ Đình (GN)" at bounding box center [386, 505] width 417 height 29
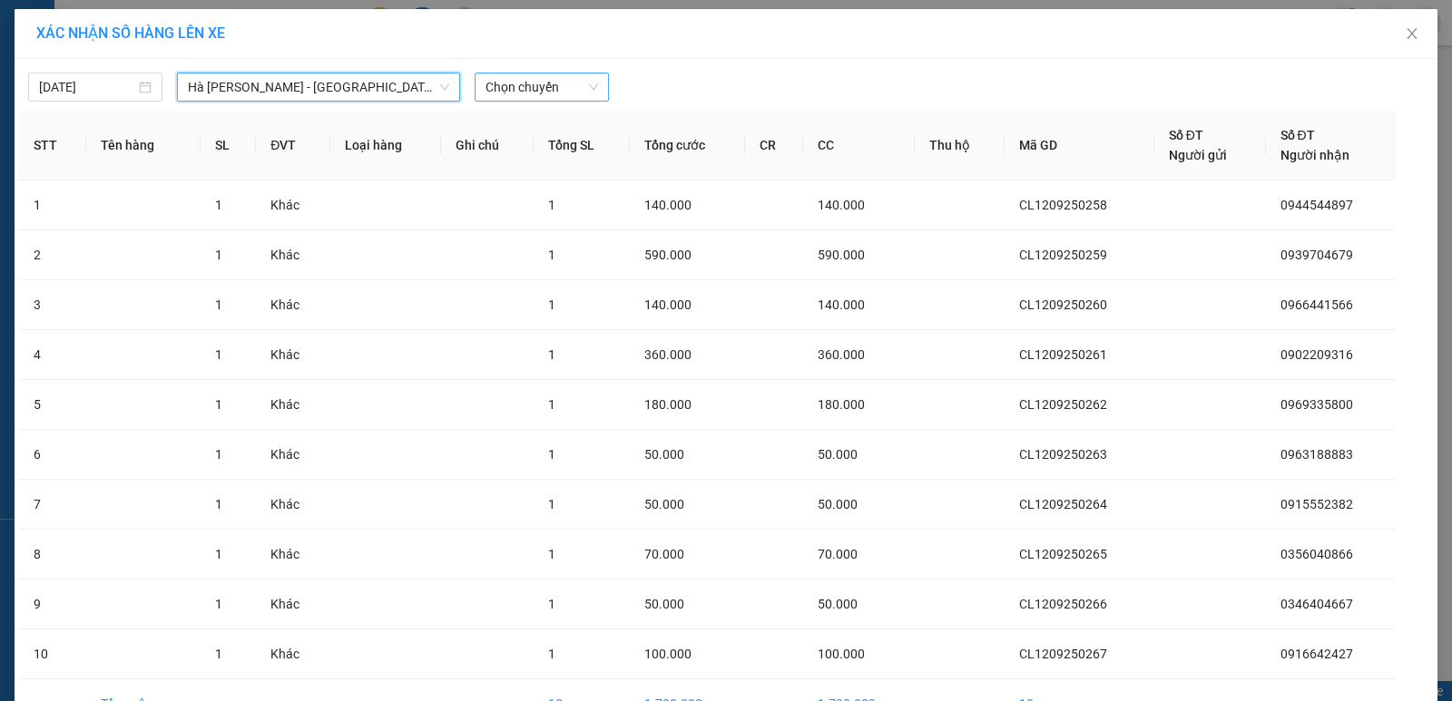
click at [539, 81] on span "Chọn chuyến" at bounding box center [541, 87] width 113 height 27
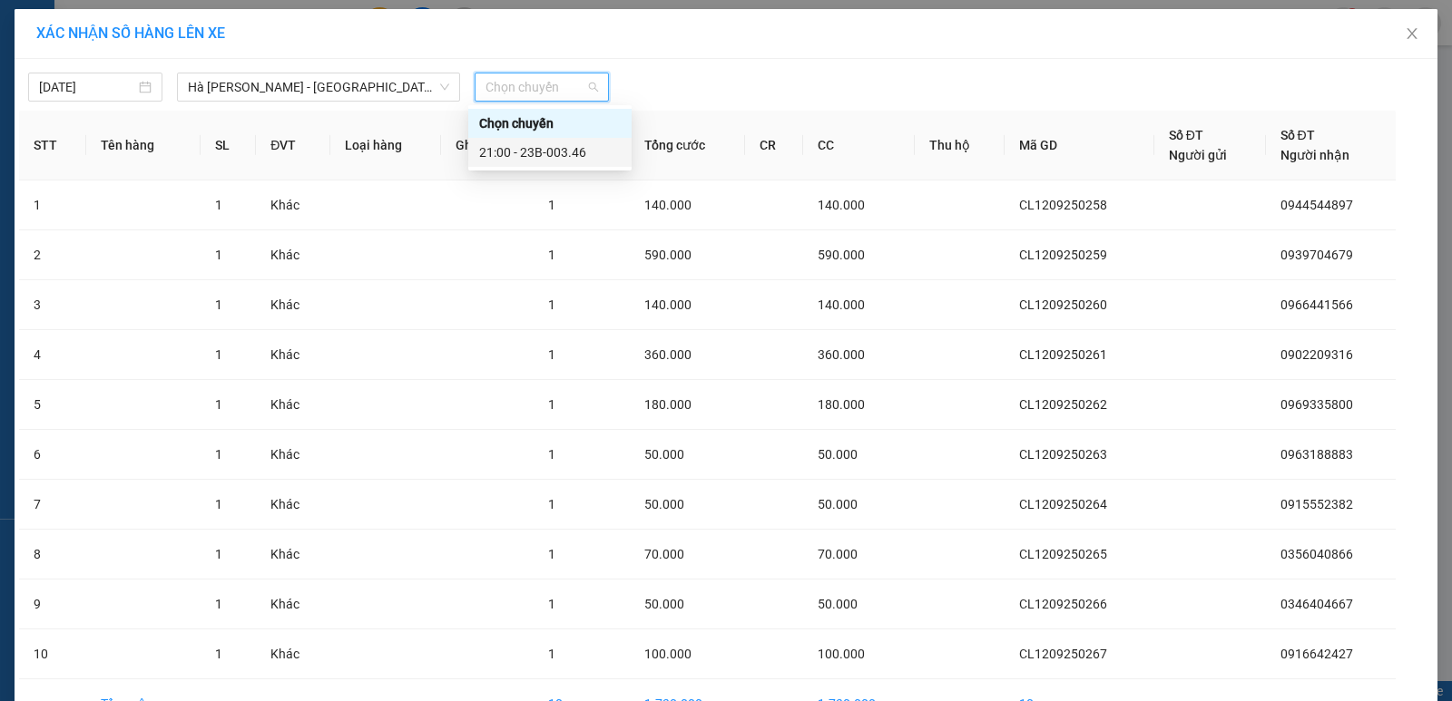
click at [527, 149] on div "21:00 - 23B-003.46" at bounding box center [550, 152] width 142 height 20
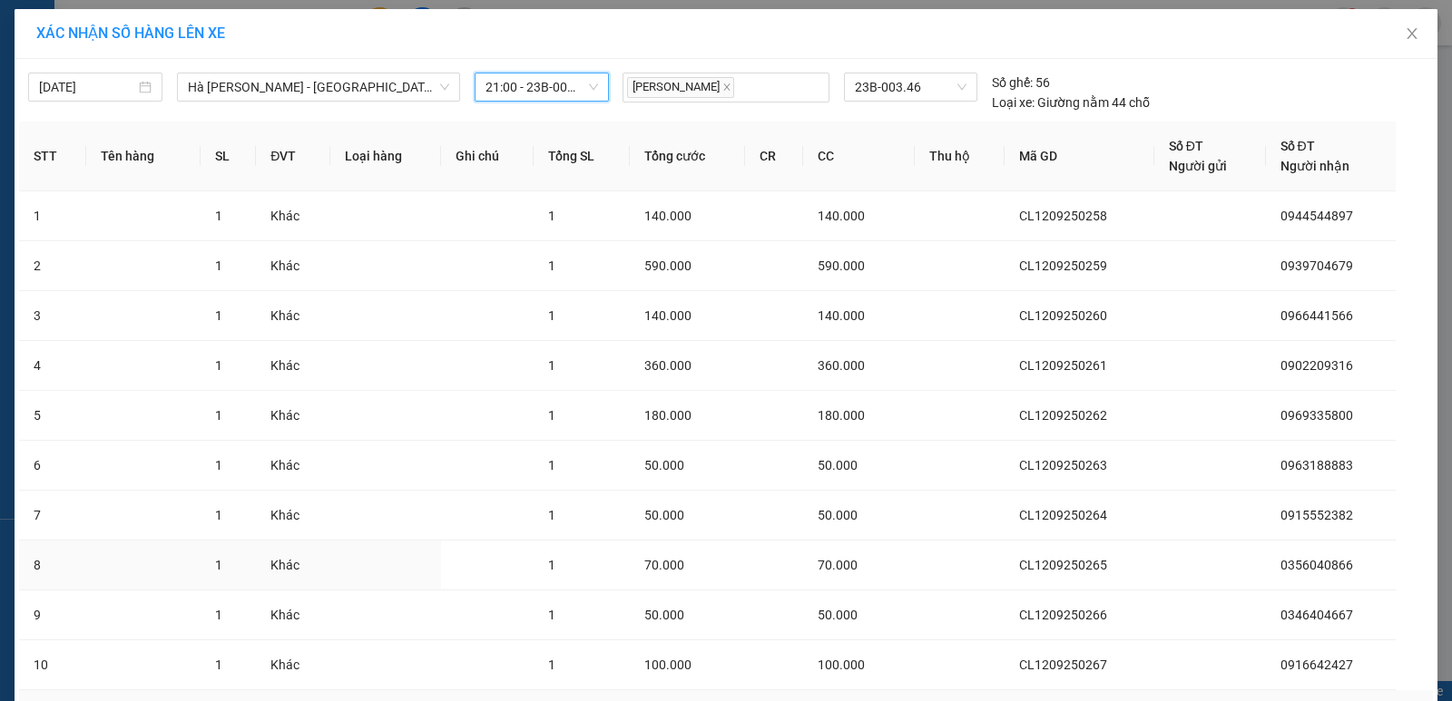
scroll to position [122, 0]
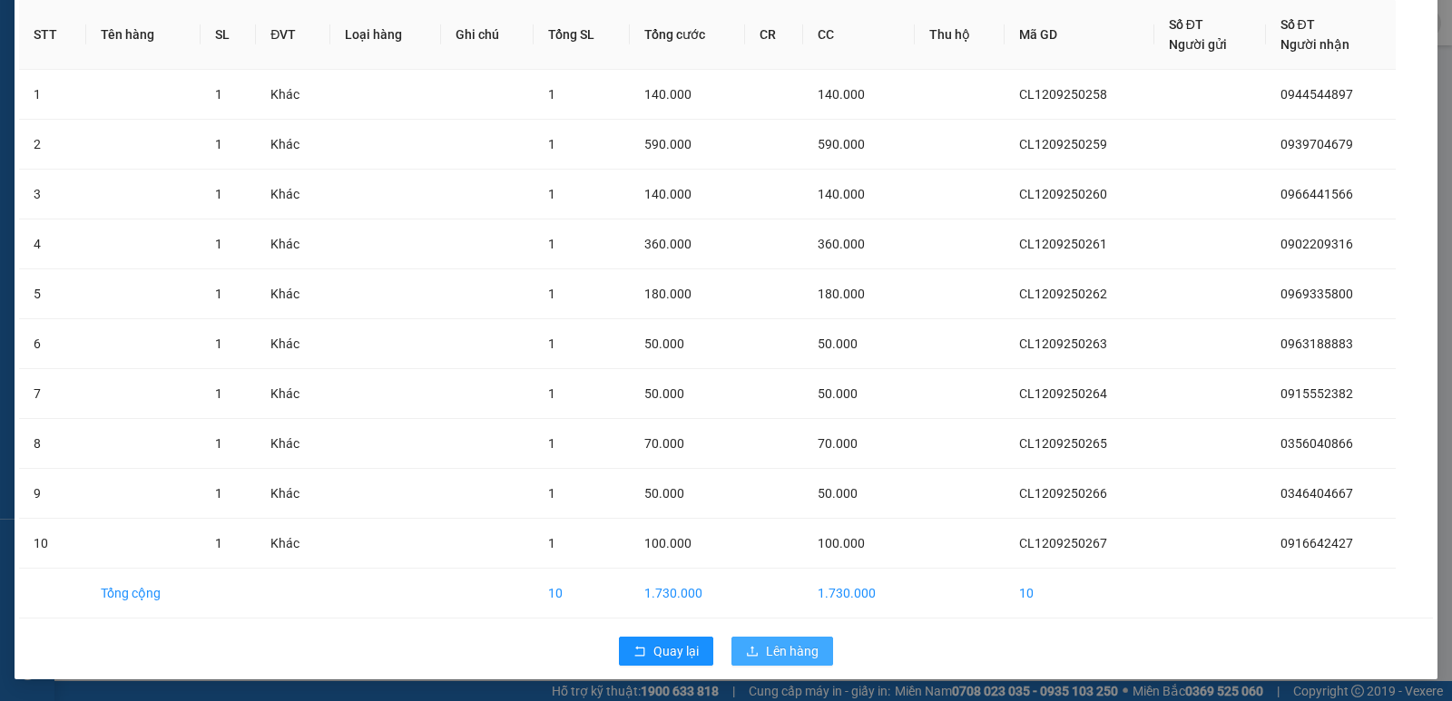
click at [781, 650] on span "Lên hàng" at bounding box center [792, 652] width 53 height 20
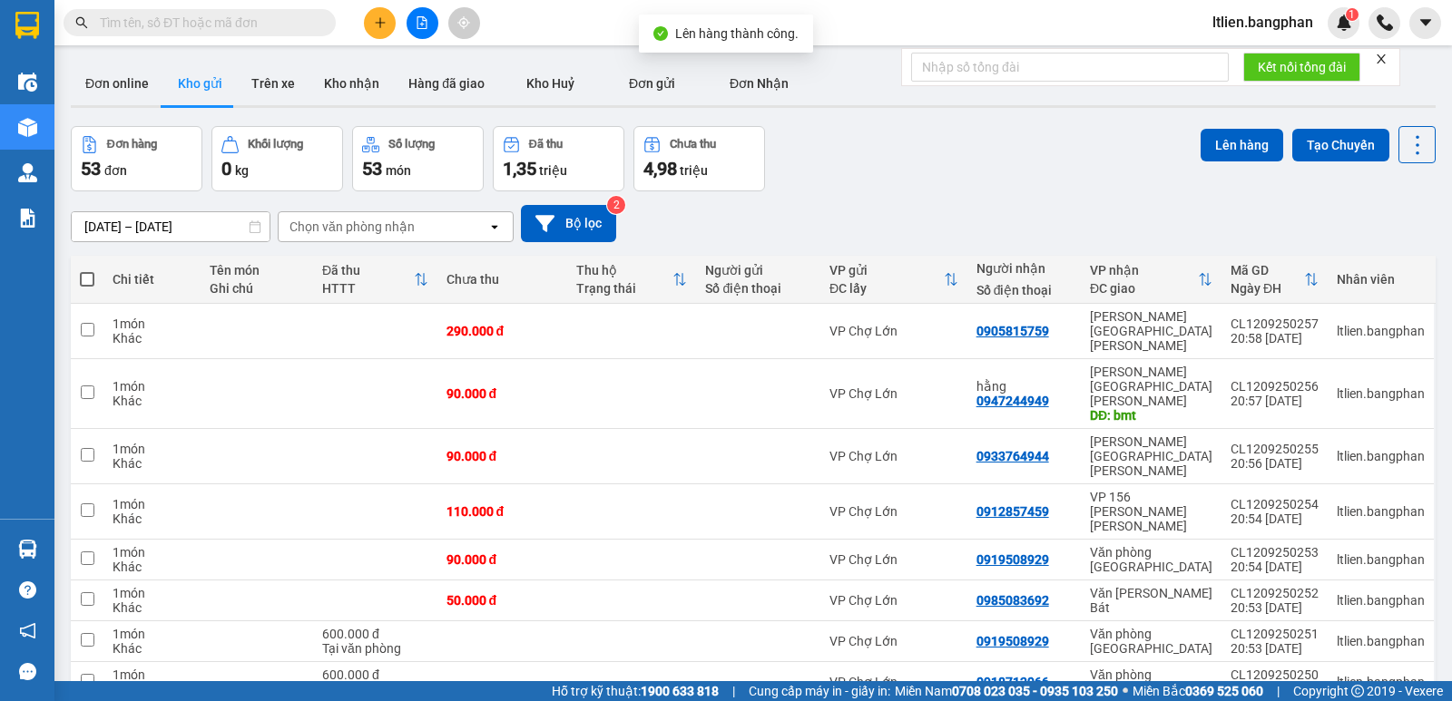
click at [84, 275] on span at bounding box center [87, 279] width 15 height 15
click at [87, 270] on input "checkbox" at bounding box center [87, 270] width 0 height 0
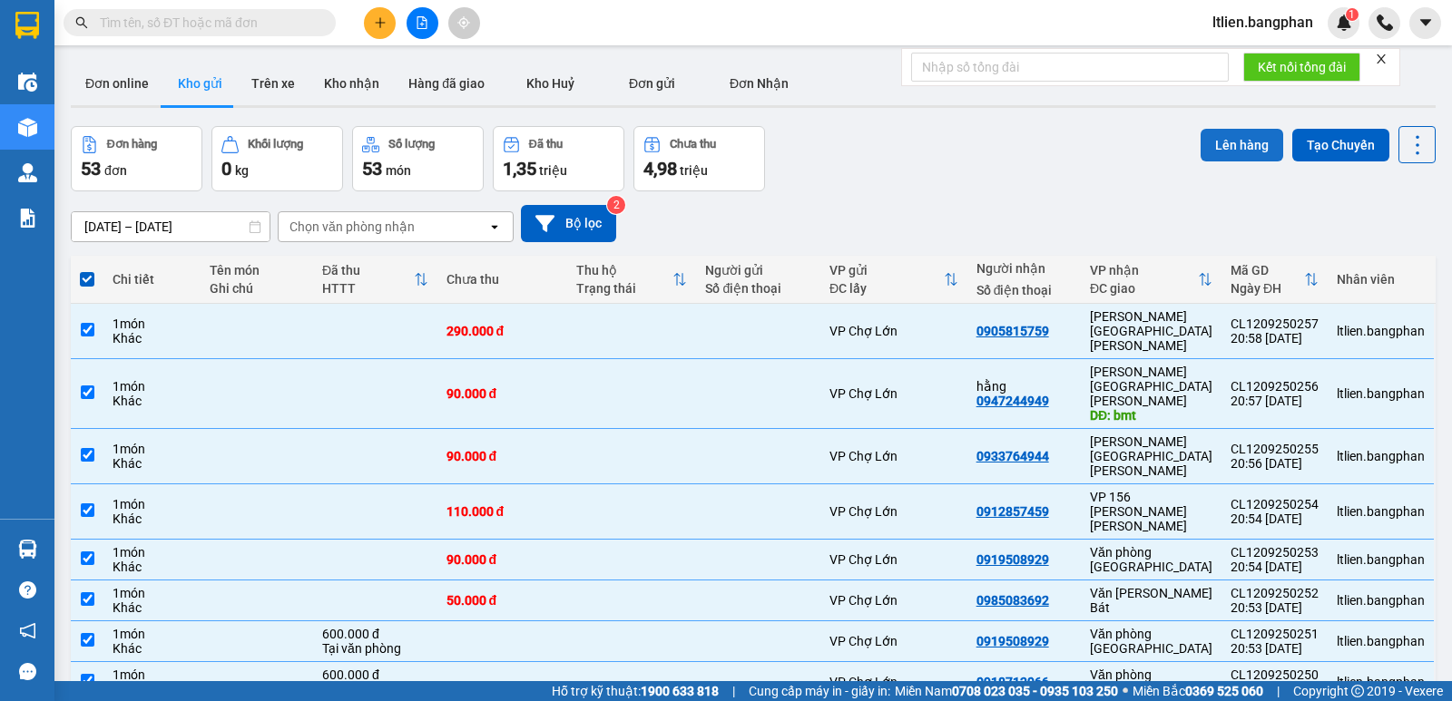
click at [1232, 140] on button "Lên hàng" at bounding box center [1242, 145] width 83 height 33
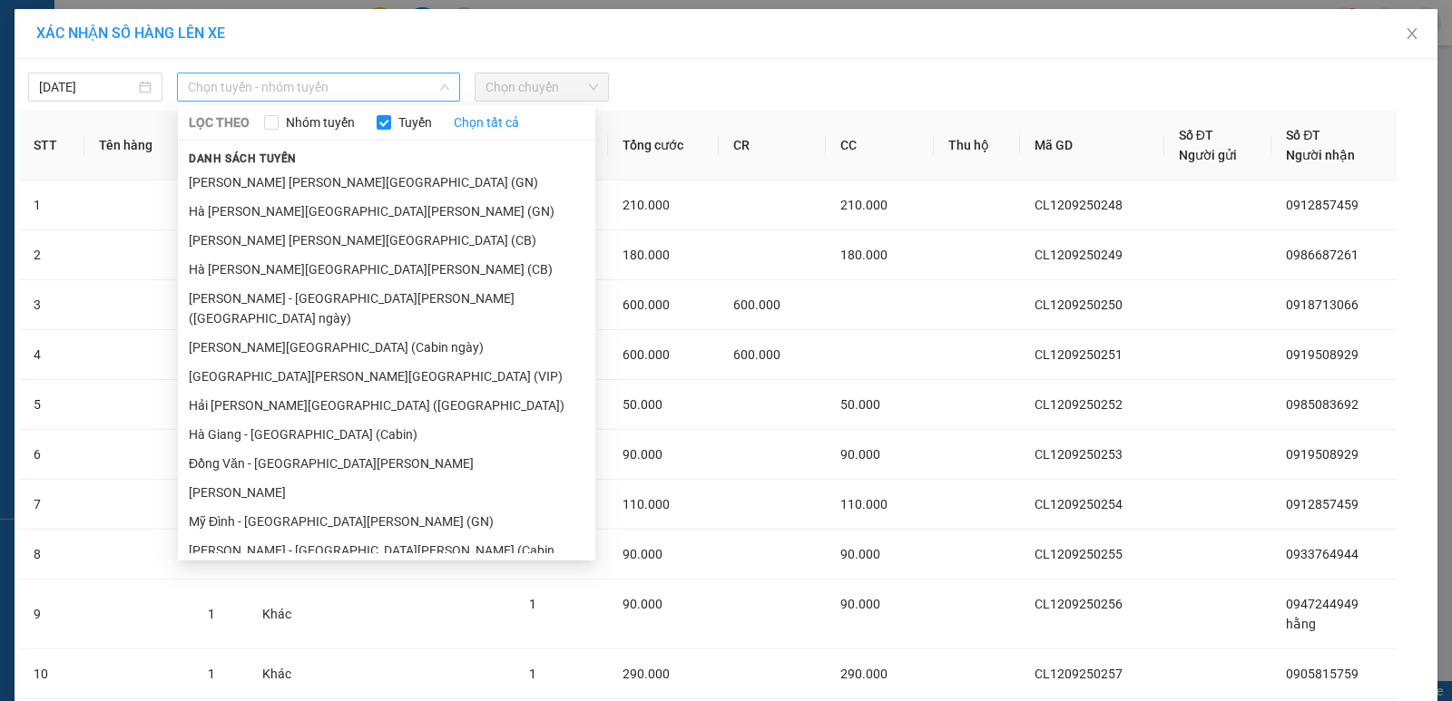
click at [410, 93] on span "Chọn tuyến - nhóm tuyến" at bounding box center [318, 87] width 261 height 27
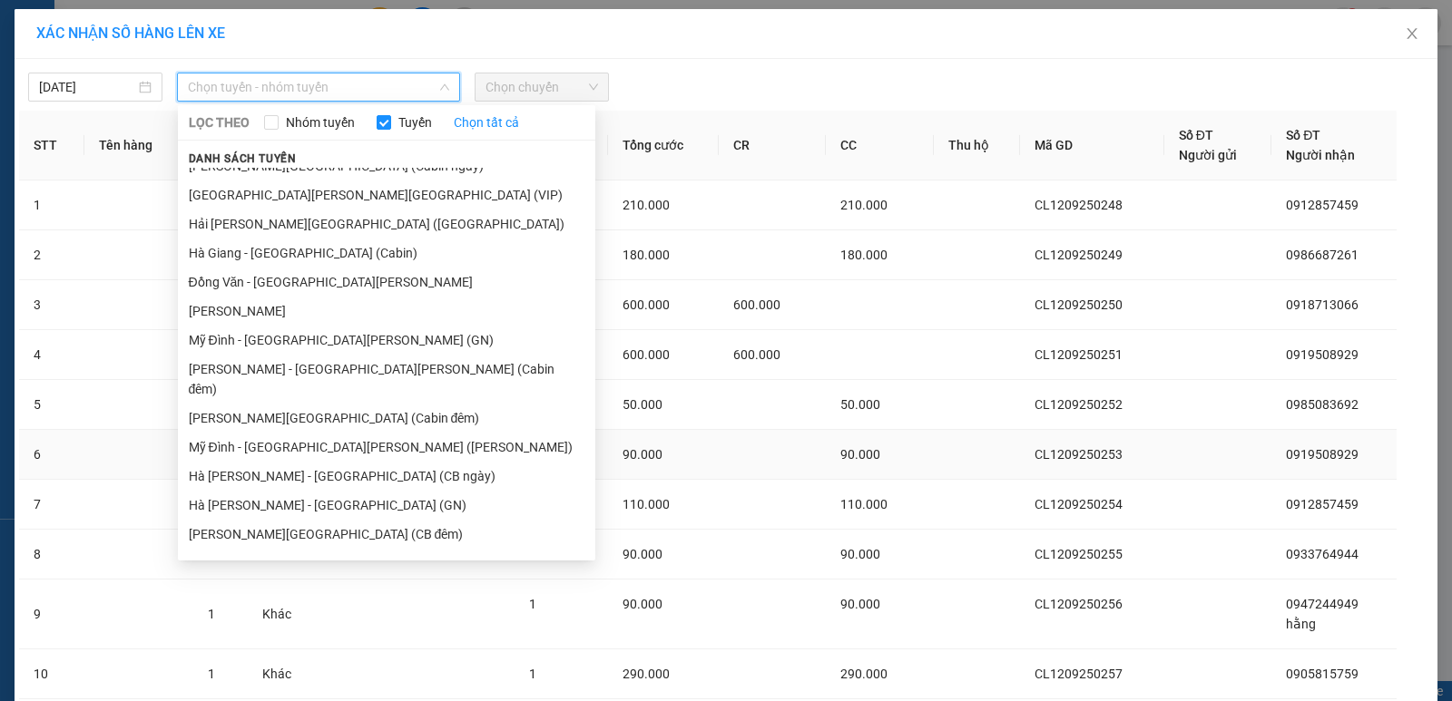
drag, startPoint x: 243, startPoint y: 465, endPoint x: 279, endPoint y: 462, distance: 35.5
click at [253, 491] on li "Hà Giang - Mỹ Đình (GN)" at bounding box center [386, 505] width 417 height 29
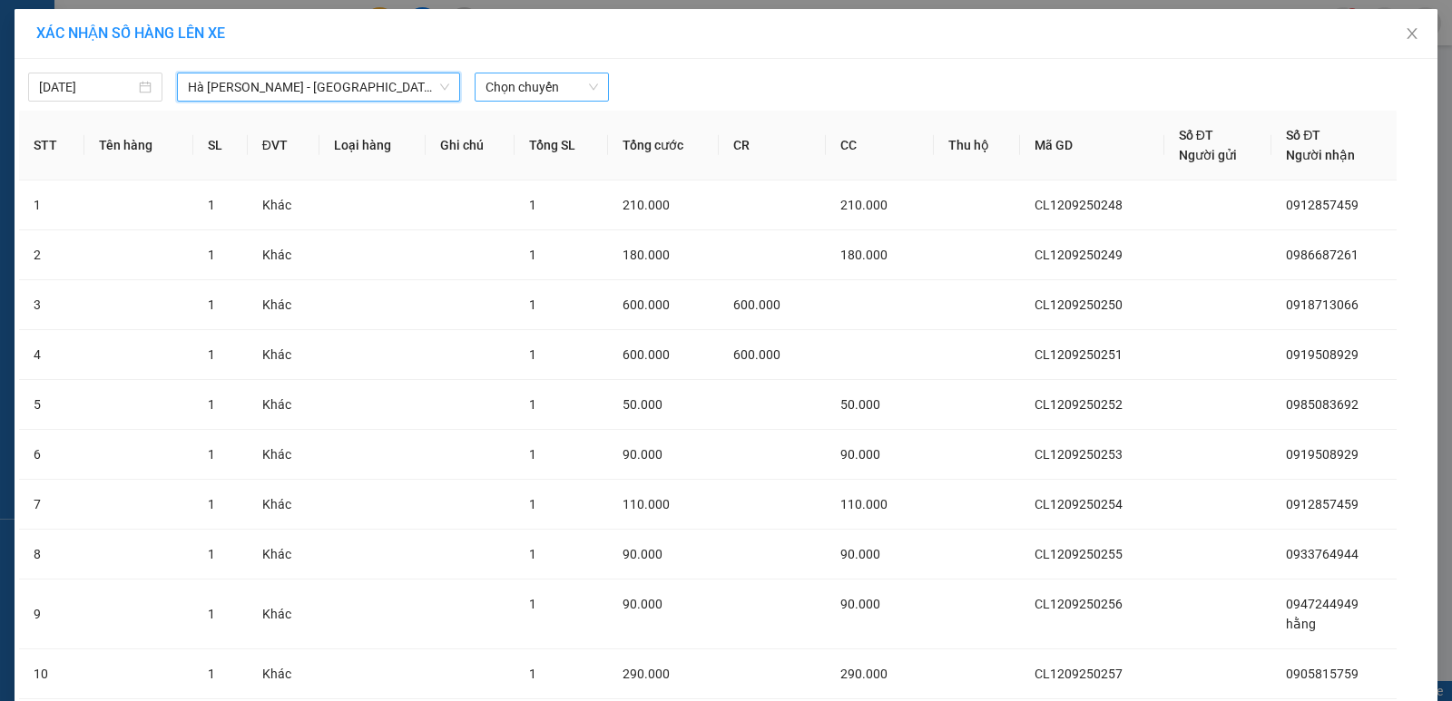
click at [556, 81] on span "Chọn chuyến" at bounding box center [541, 87] width 113 height 27
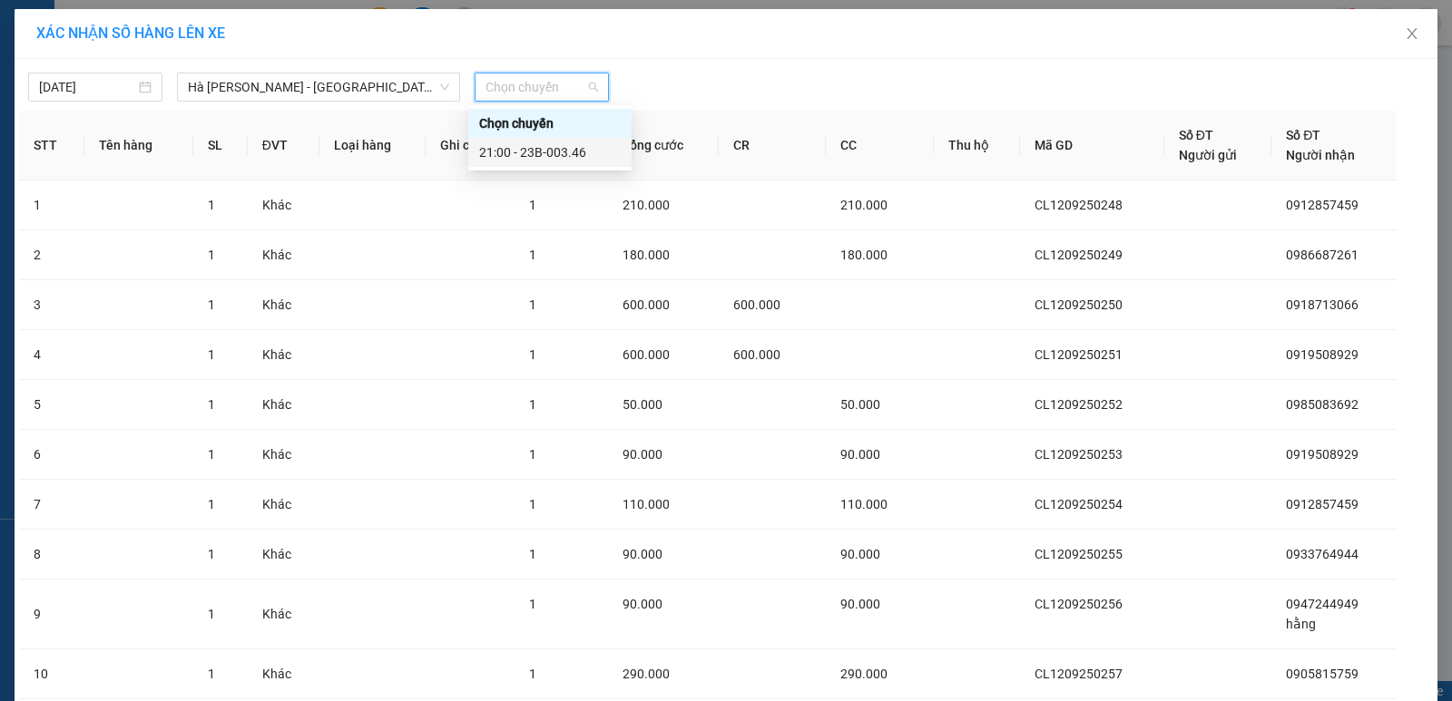
click at [551, 150] on div "21:00 - 23B-003.46" at bounding box center [550, 152] width 142 height 20
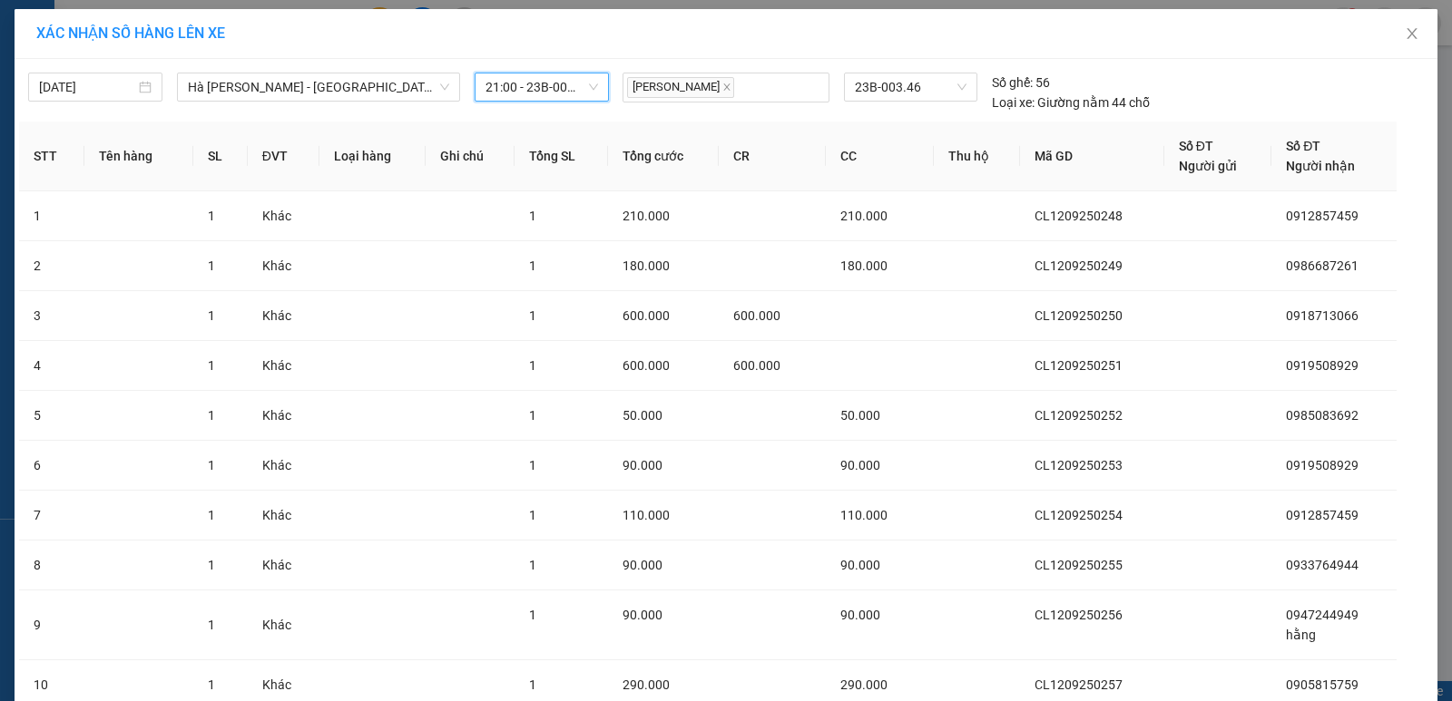
scroll to position [142, 0]
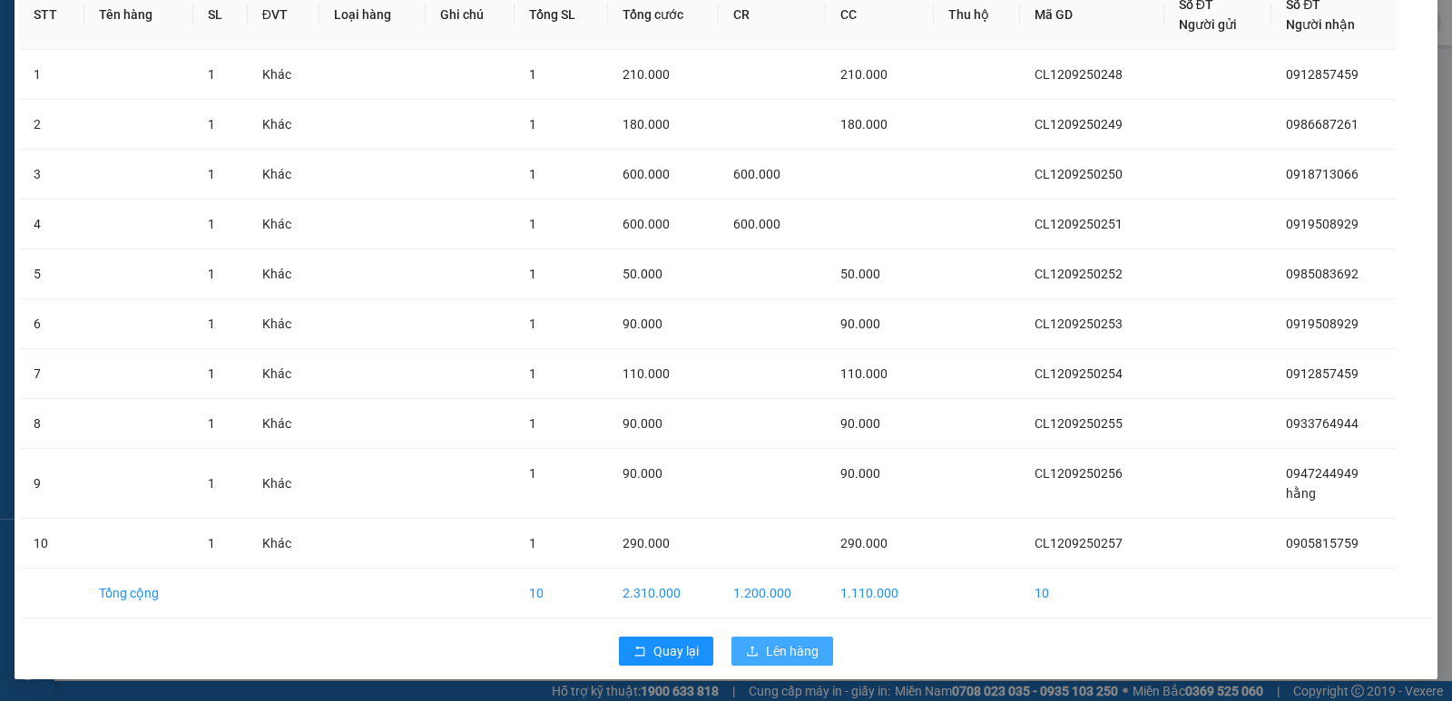
click at [787, 653] on span "Lên hàng" at bounding box center [792, 652] width 53 height 20
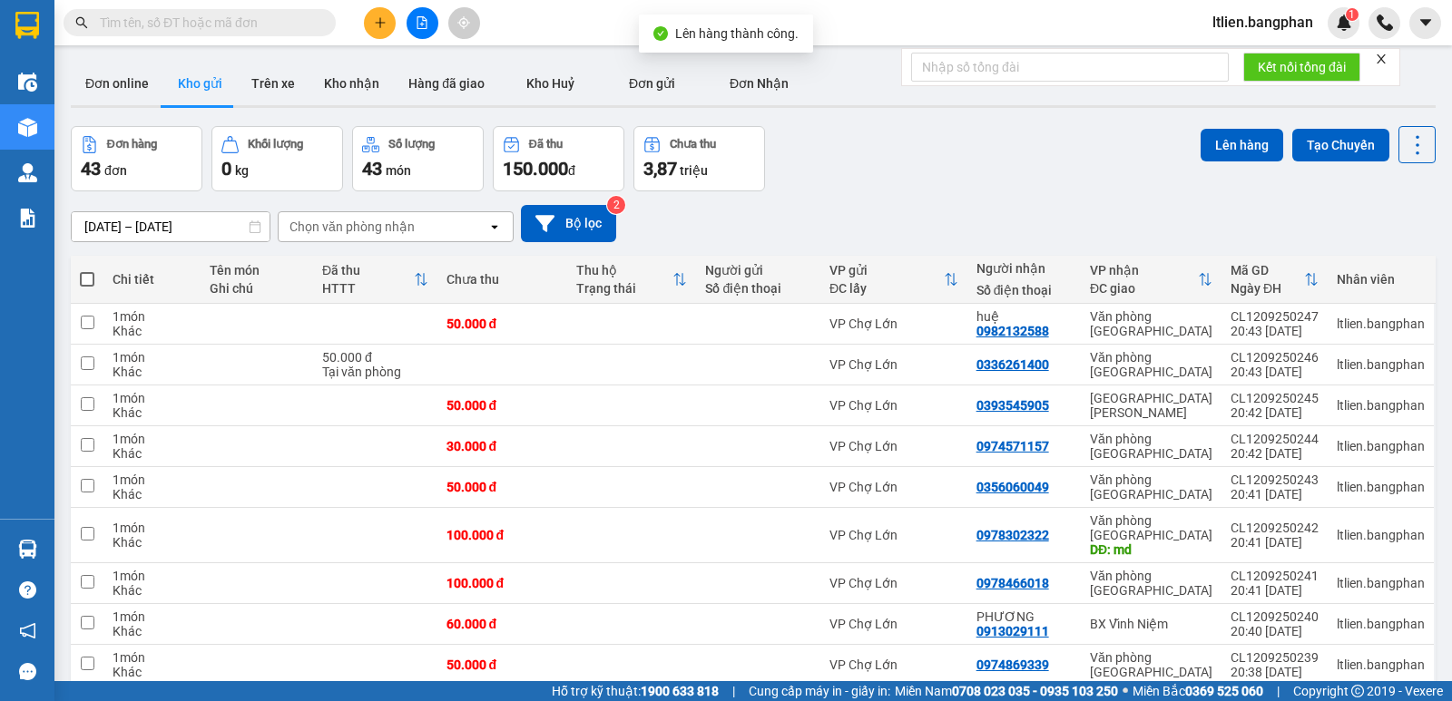
click at [88, 281] on span at bounding box center [87, 279] width 15 height 15
click at [87, 270] on input "checkbox" at bounding box center [87, 270] width 0 height 0
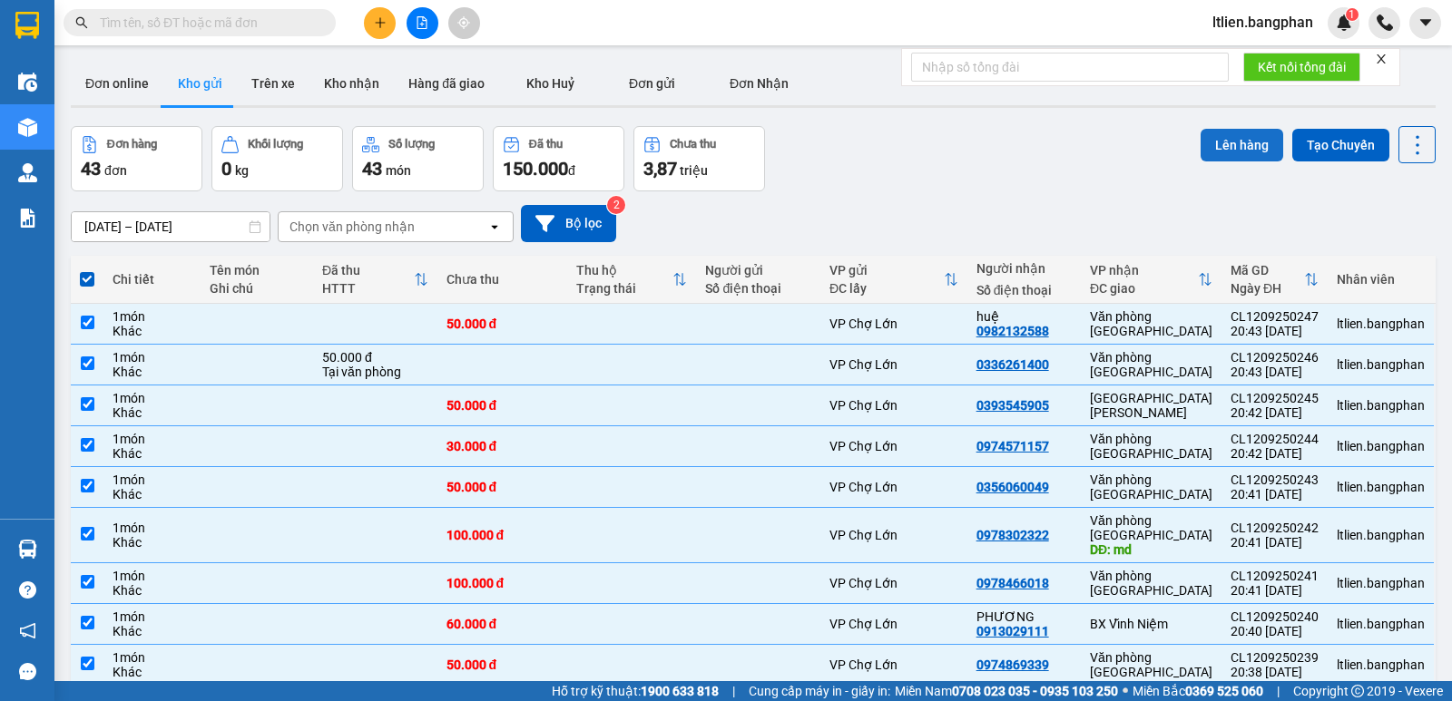
click at [1241, 139] on button "Lên hàng" at bounding box center [1242, 145] width 83 height 33
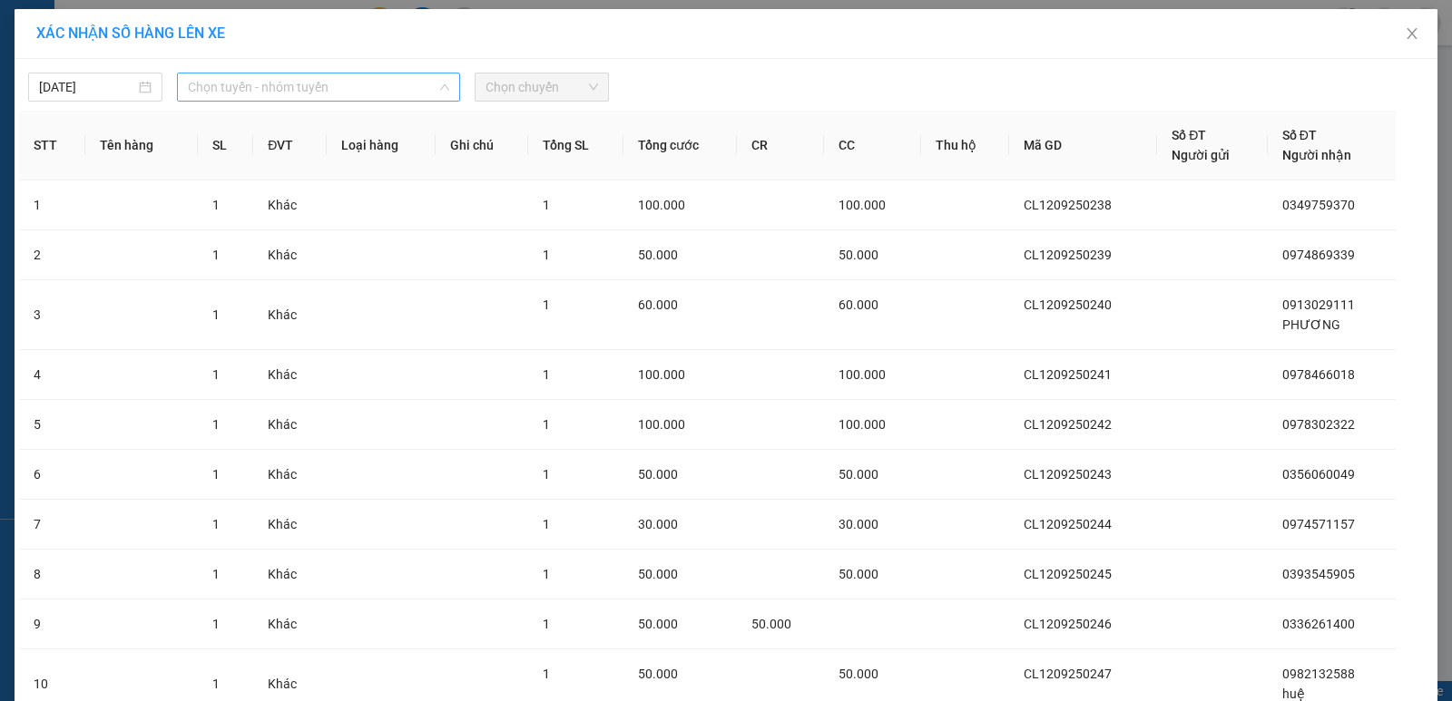
click at [374, 91] on span "Chọn tuyến - nhóm tuyến" at bounding box center [318, 87] width 261 height 27
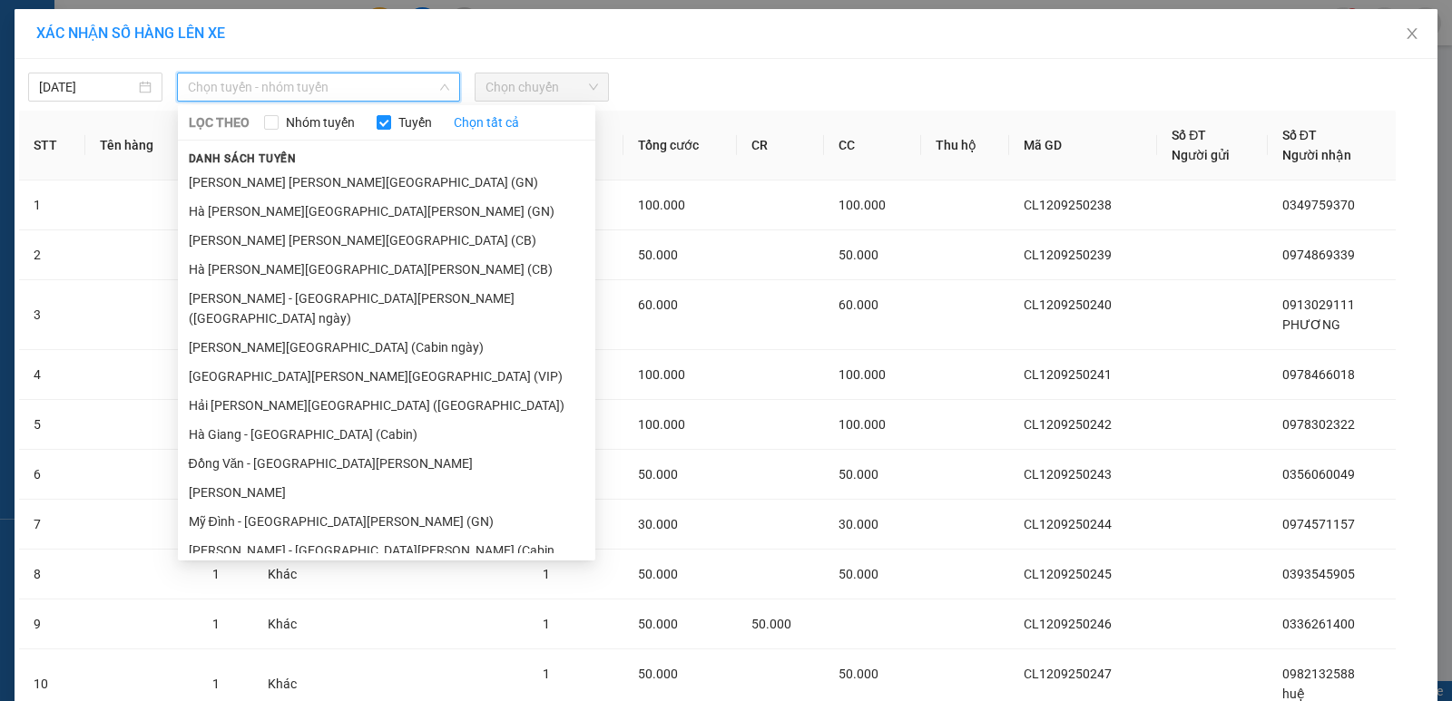
scroll to position [272, 0]
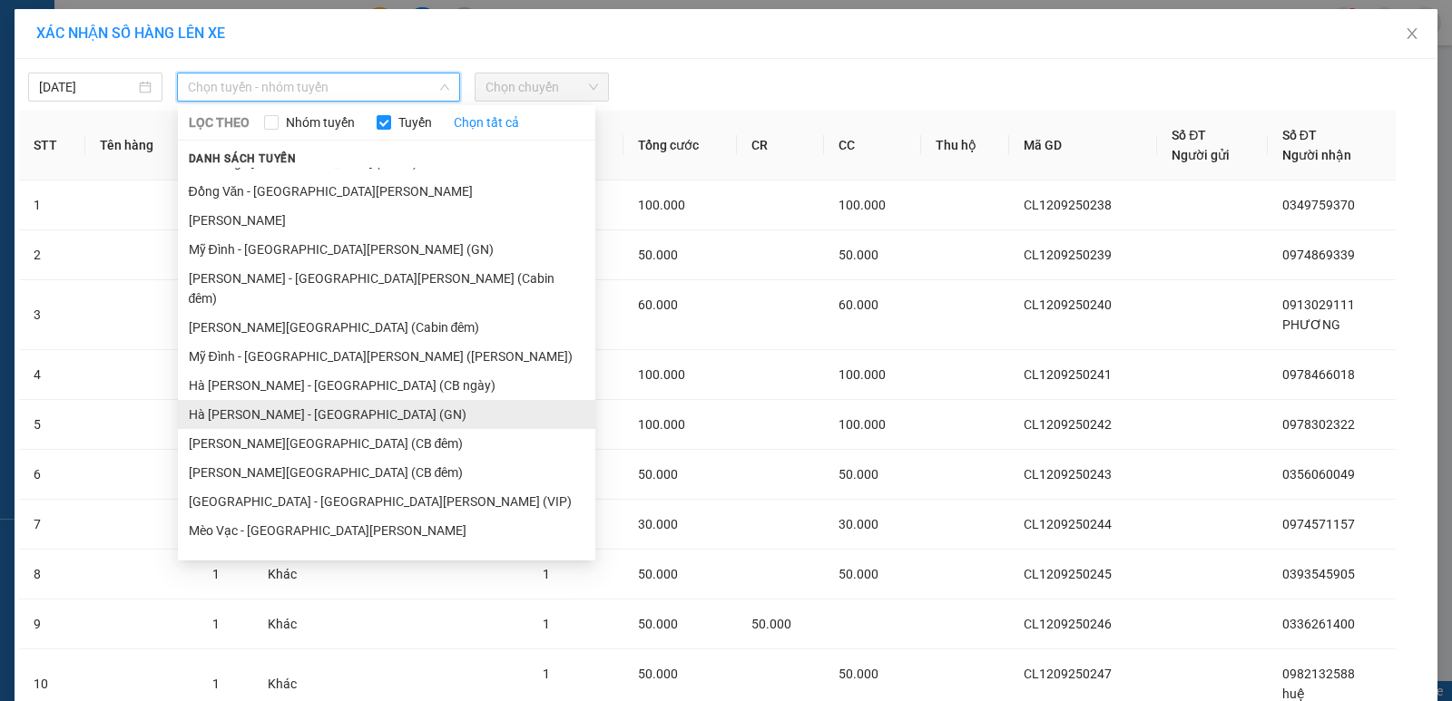
click at [302, 400] on li "Hà Giang - Mỹ Đình (GN)" at bounding box center [386, 414] width 417 height 29
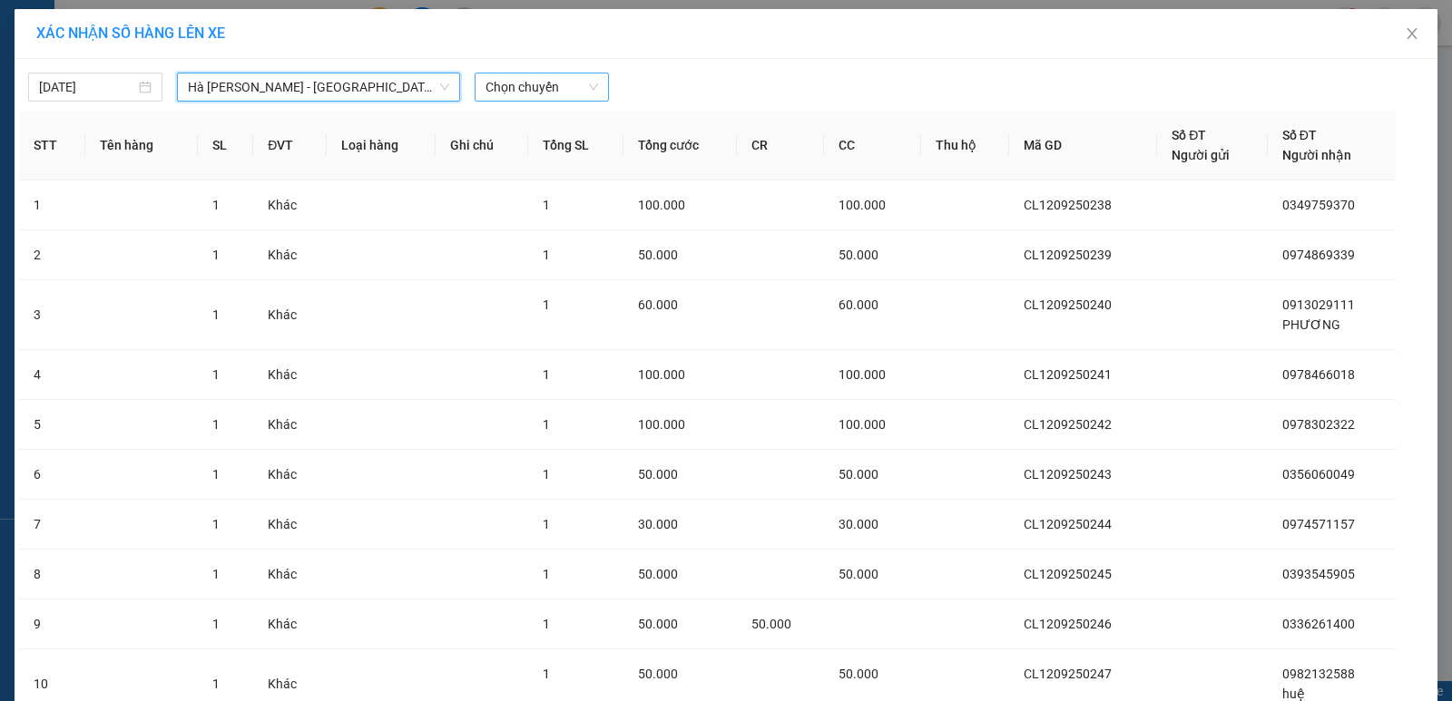
click at [566, 88] on span "Chọn chuyến" at bounding box center [541, 87] width 113 height 27
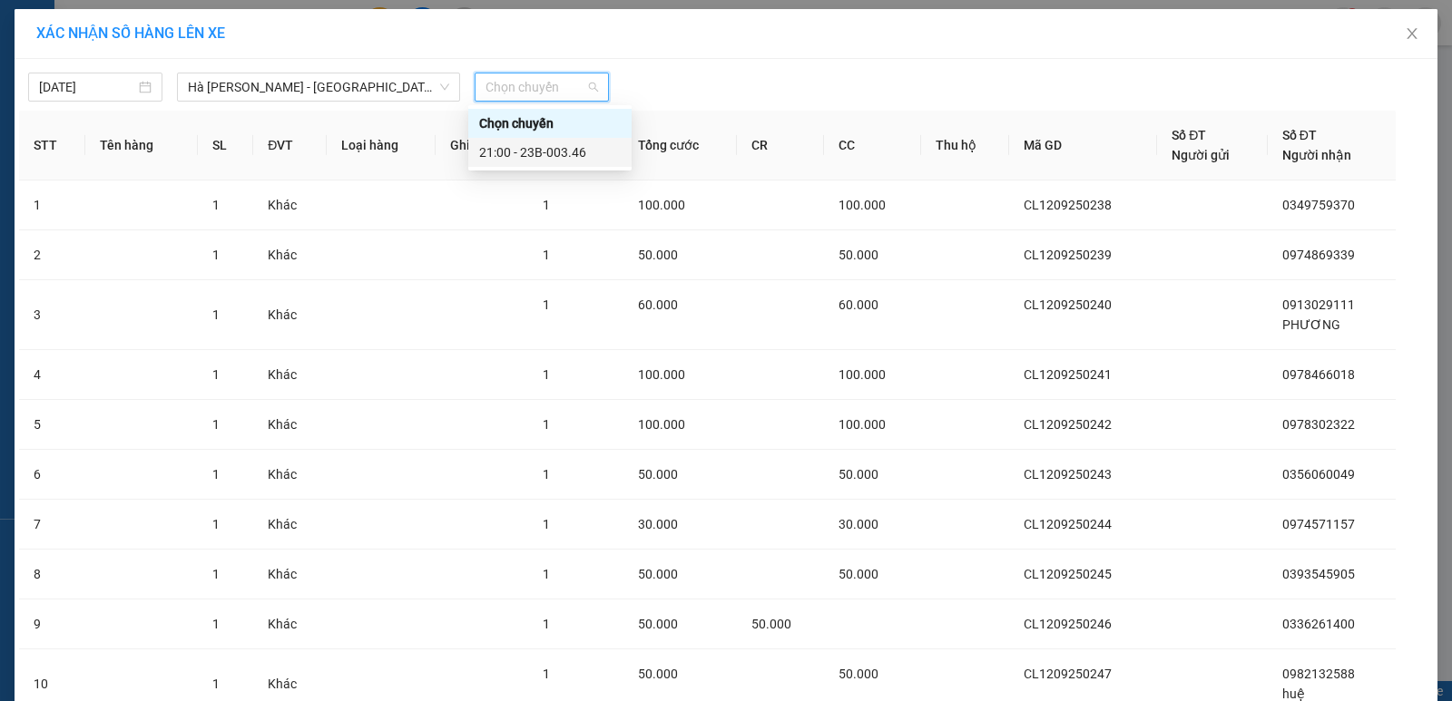
click at [559, 153] on div "21:00 - 23B-003.46" at bounding box center [550, 152] width 142 height 20
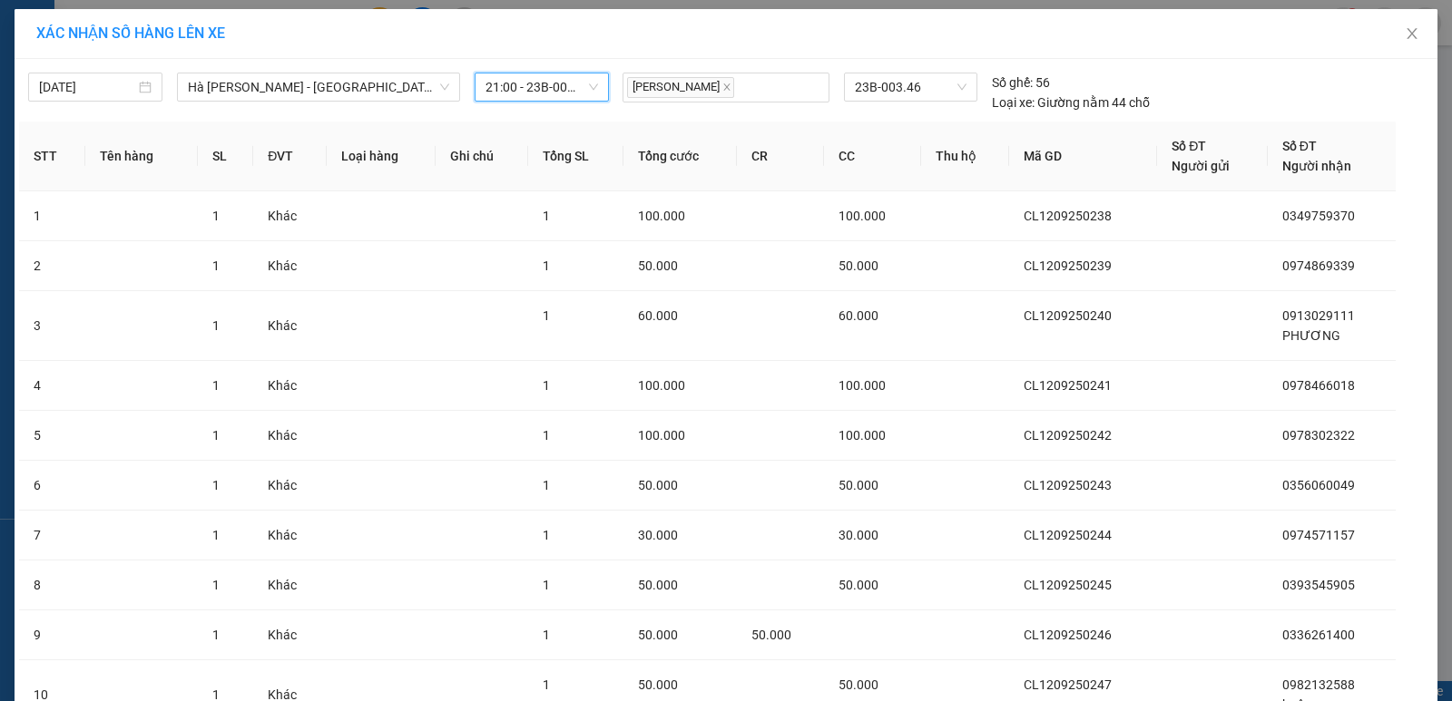
scroll to position [162, 0]
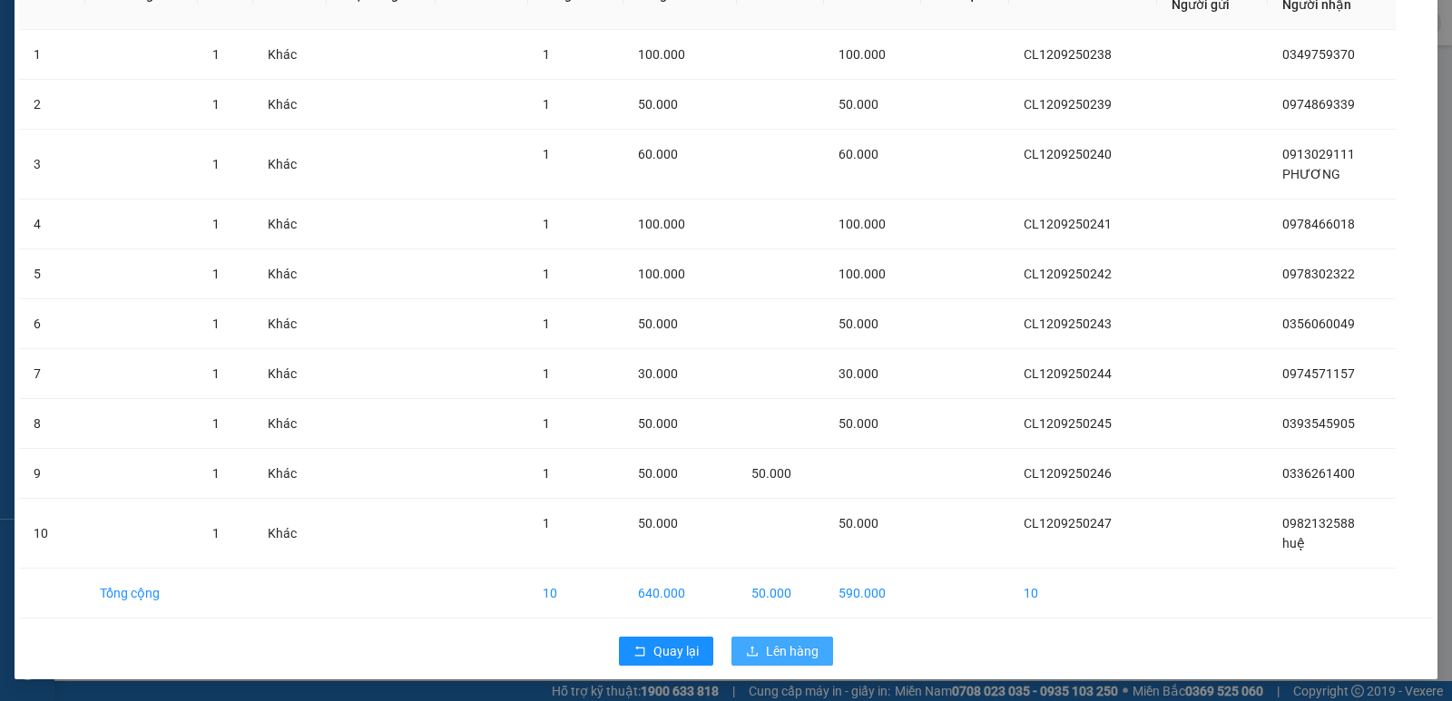
click at [782, 652] on span "Lên hàng" at bounding box center [792, 652] width 53 height 20
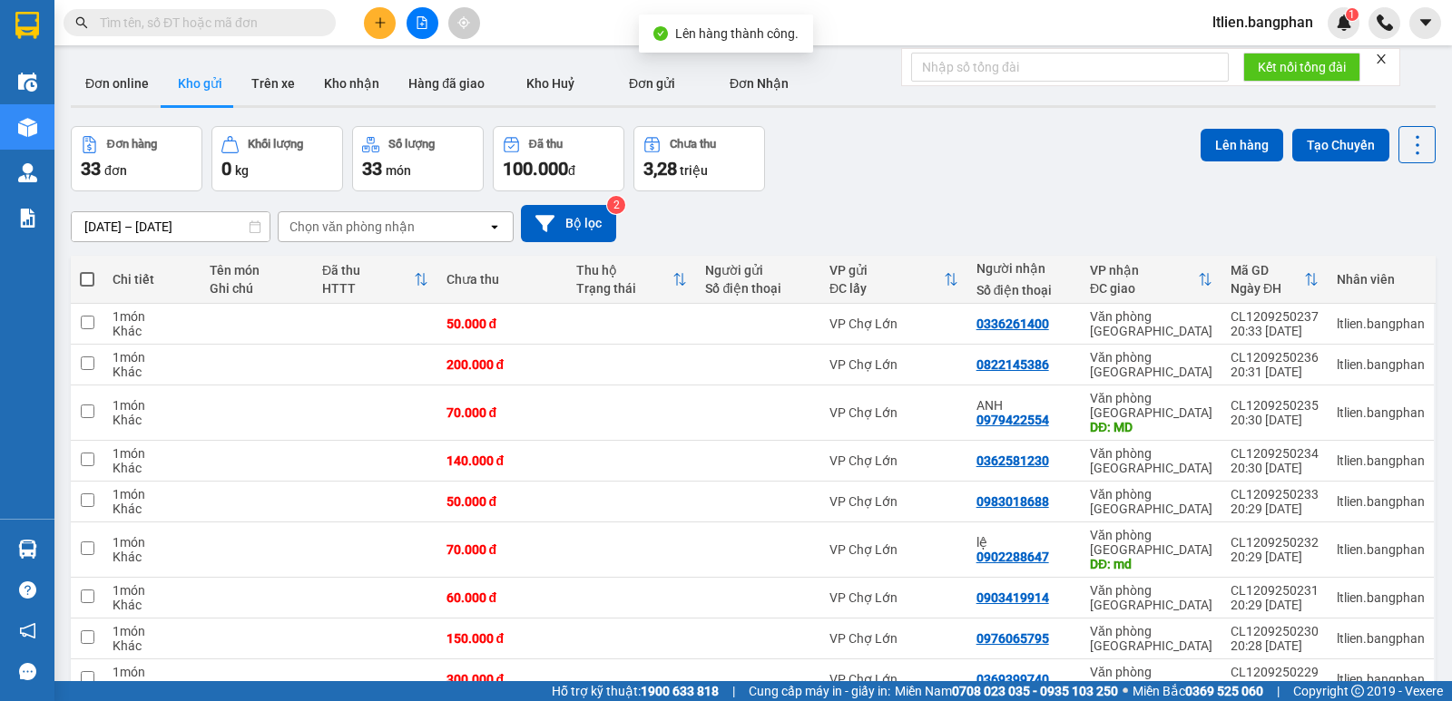
drag, startPoint x: 86, startPoint y: 278, endPoint x: 145, endPoint y: 278, distance: 59.0
click at [87, 278] on span at bounding box center [87, 279] width 15 height 15
click at [87, 270] on input "checkbox" at bounding box center [87, 270] width 0 height 0
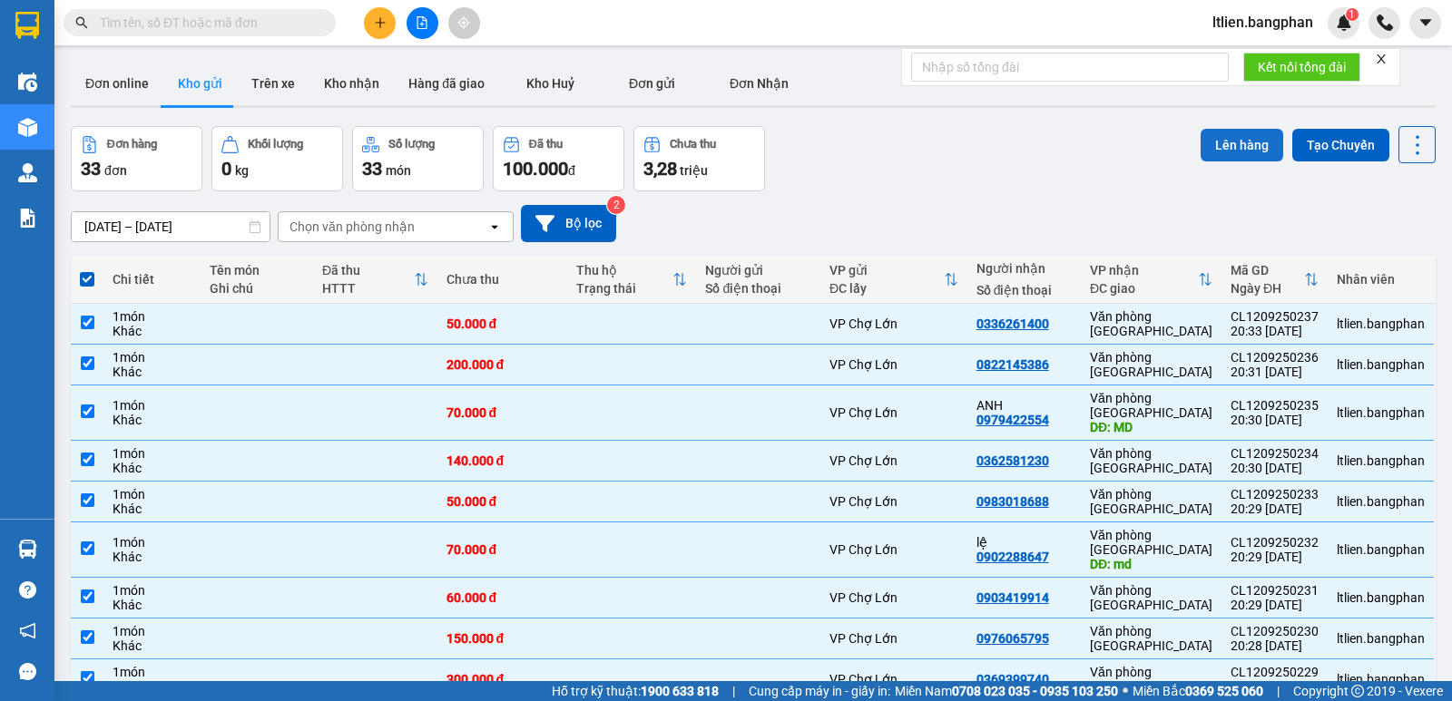
click at [1243, 143] on button "Lên hàng" at bounding box center [1242, 145] width 83 height 33
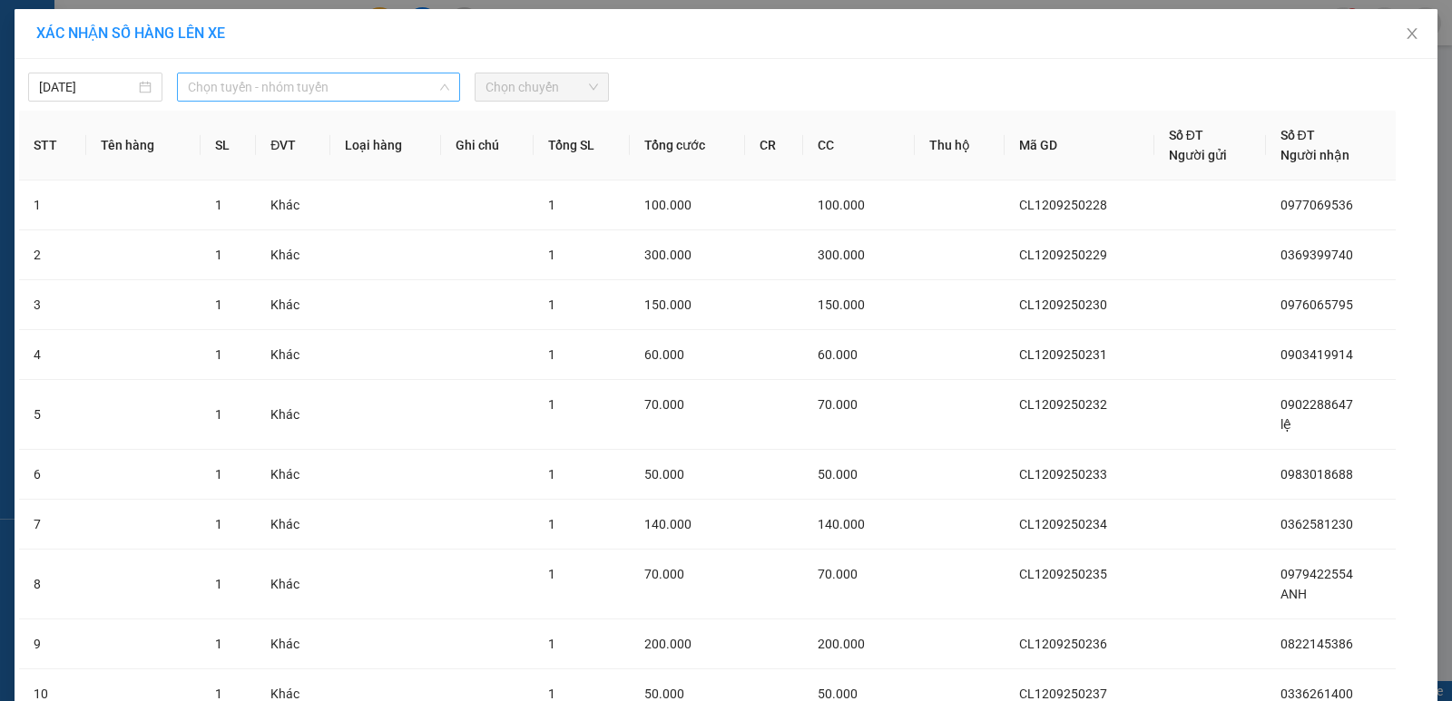
click at [379, 91] on span "Chọn tuyến - nhóm tuyến" at bounding box center [318, 87] width 261 height 27
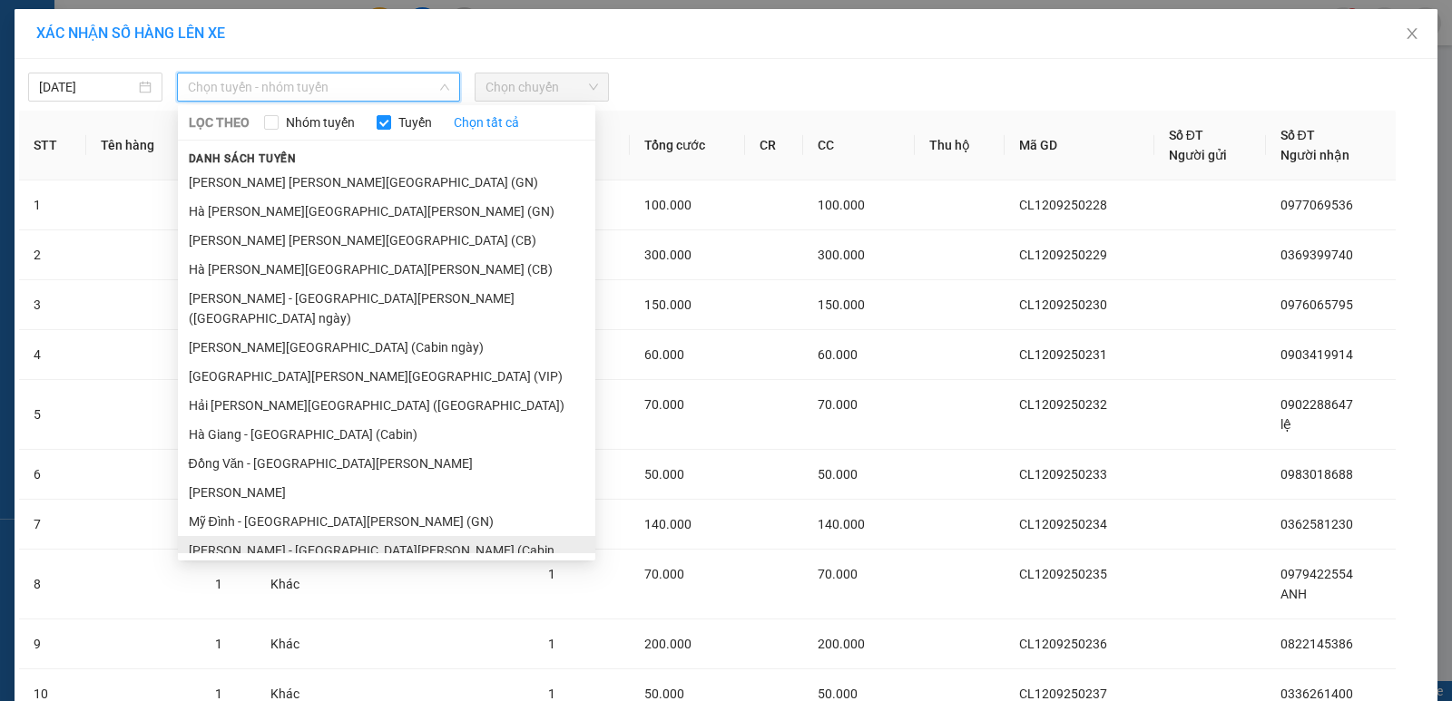
scroll to position [272, 0]
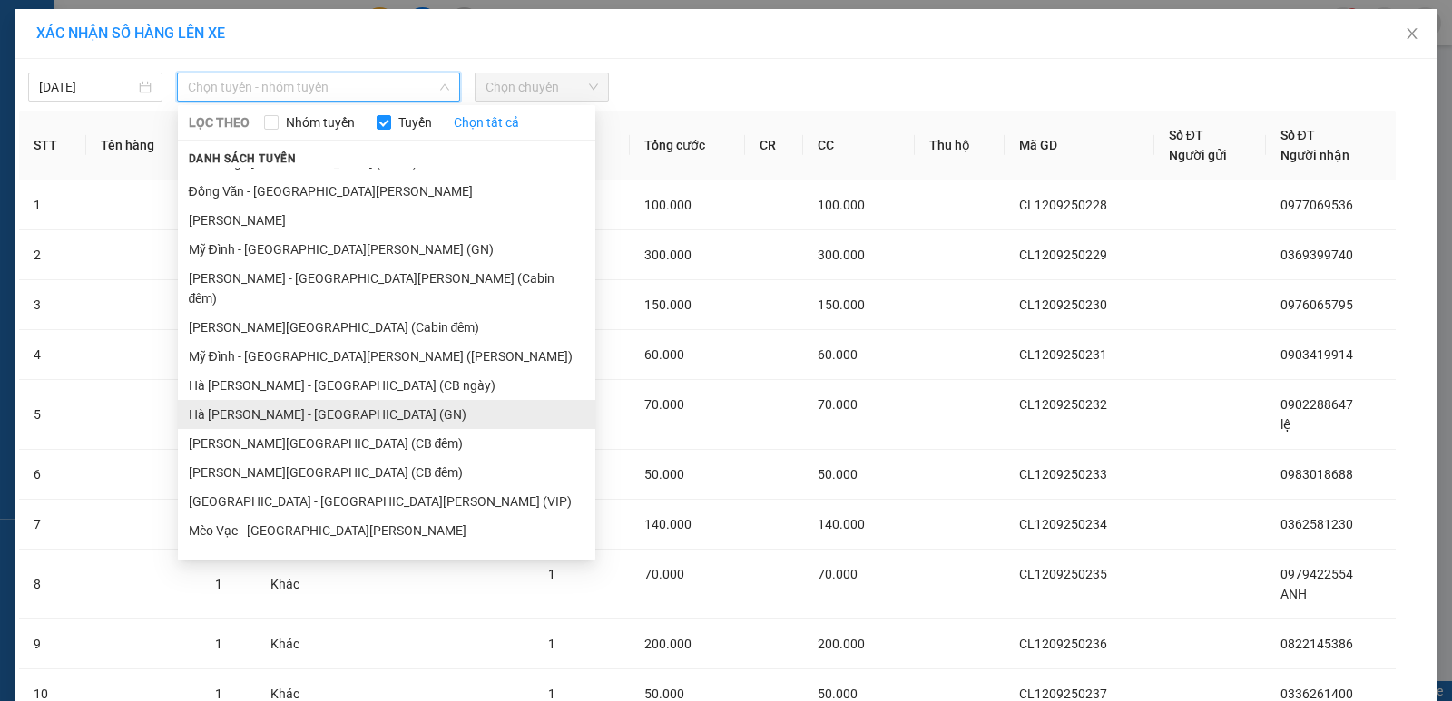
click at [247, 400] on li "Hà Giang - Mỹ Đình (GN)" at bounding box center [386, 414] width 417 height 29
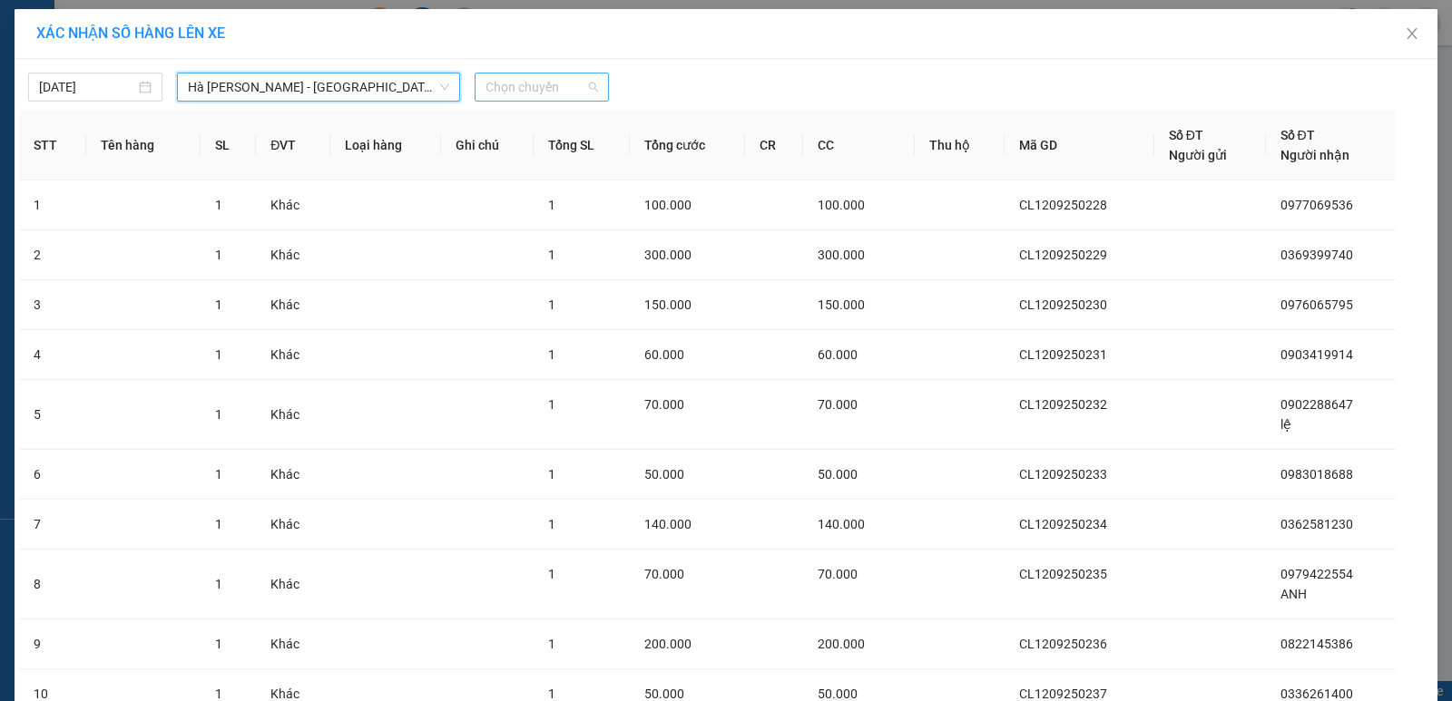
click at [549, 85] on span "Chọn chuyến" at bounding box center [541, 87] width 113 height 27
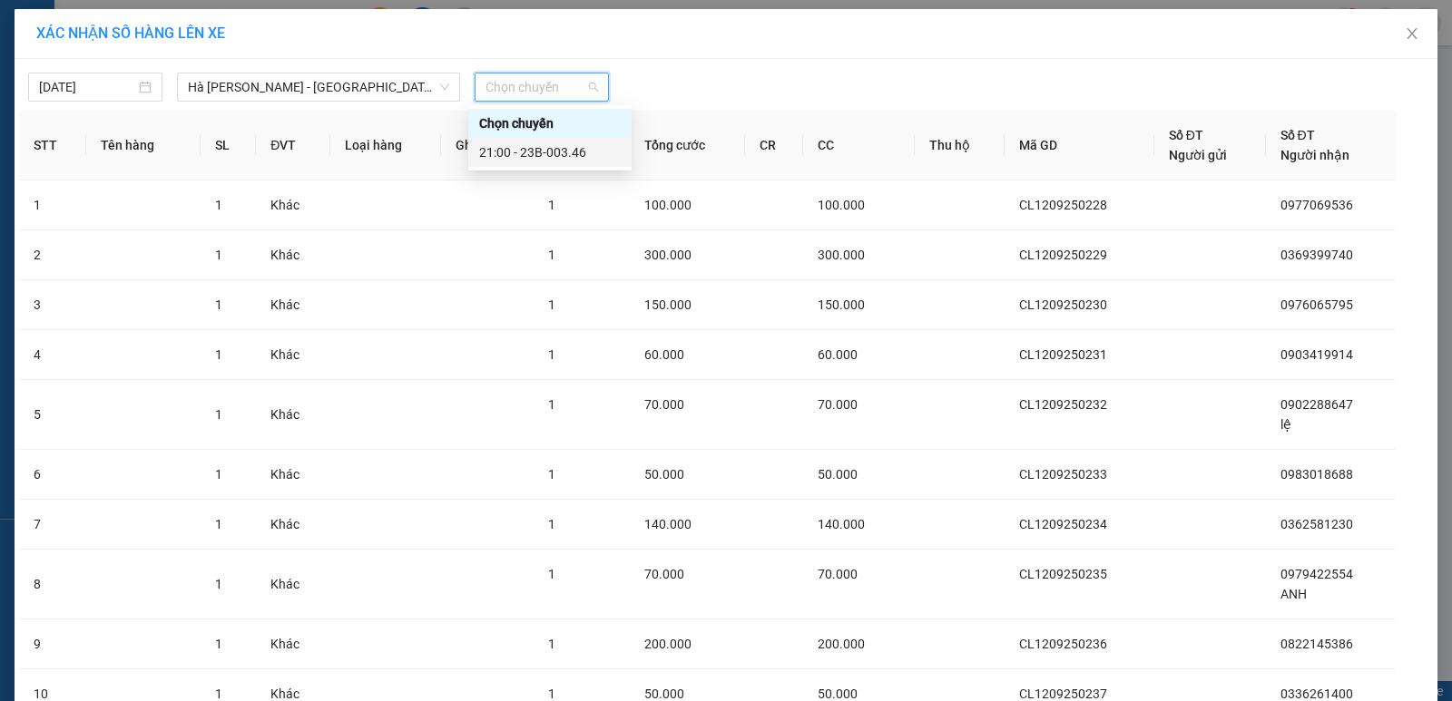
click at [539, 152] on div "21:00 - 23B-003.46" at bounding box center [550, 152] width 142 height 20
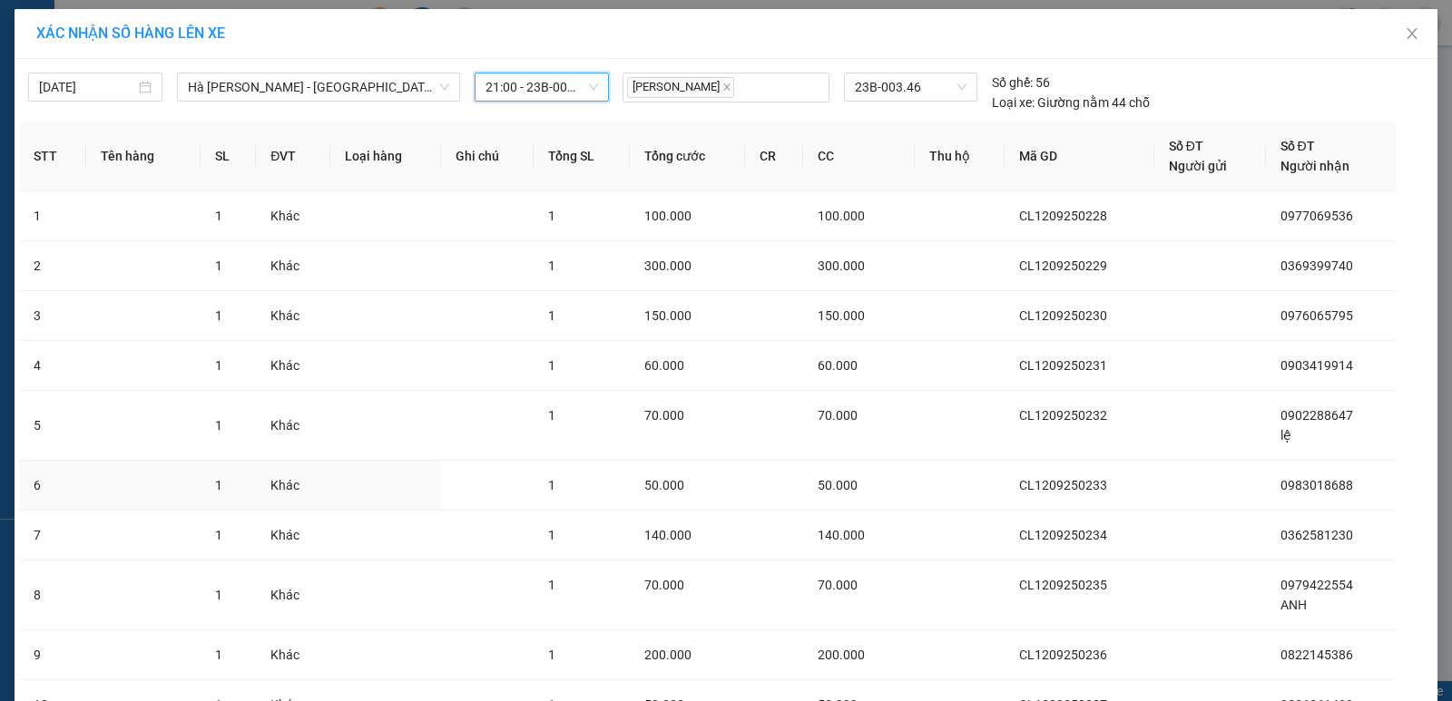
scroll to position [162, 0]
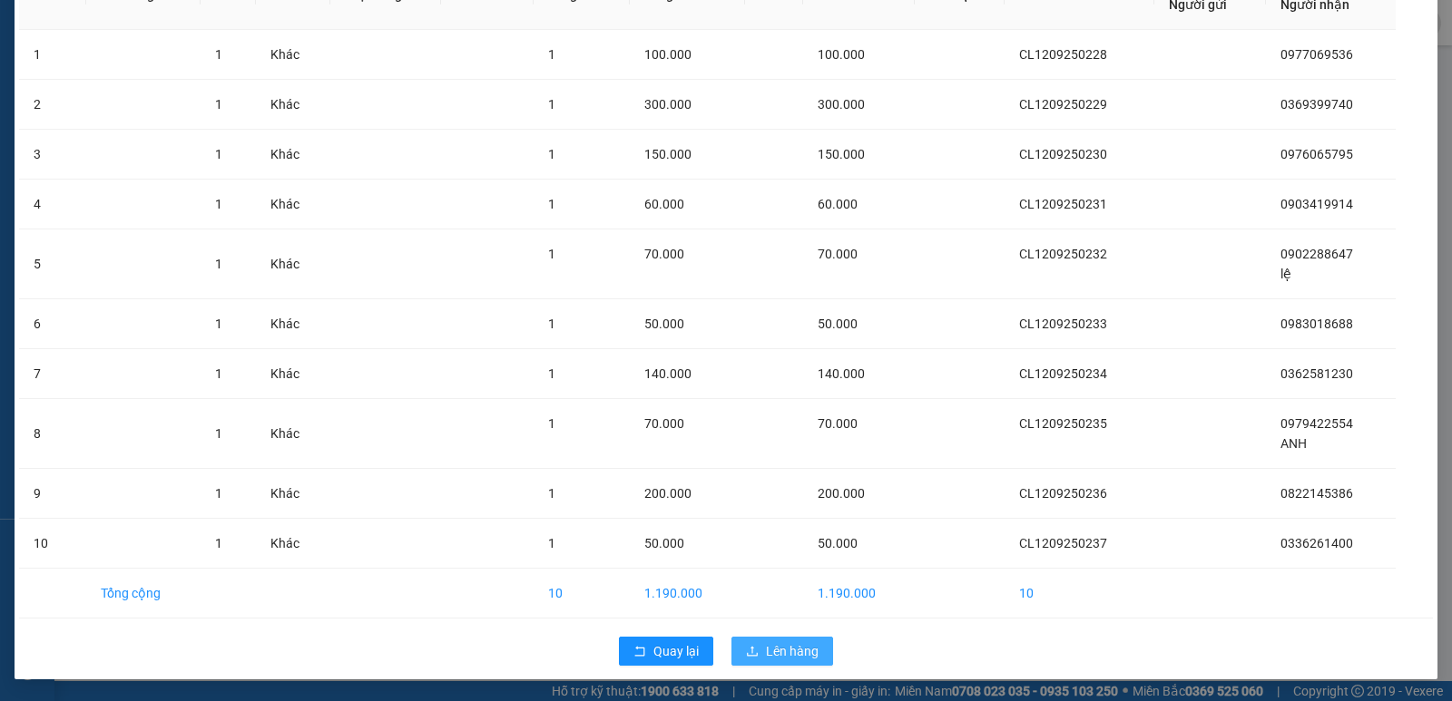
click at [773, 652] on span "Lên hàng" at bounding box center [792, 652] width 53 height 20
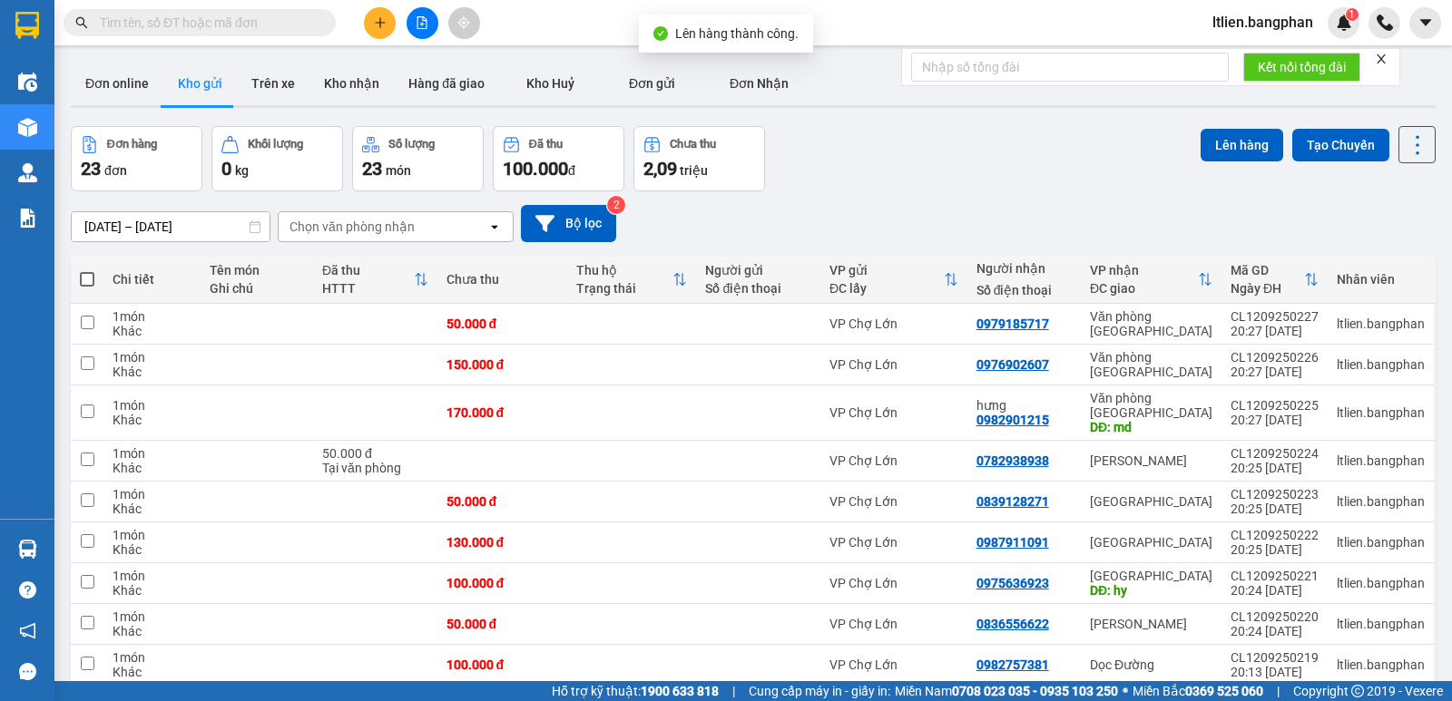
click at [88, 278] on span at bounding box center [87, 279] width 15 height 15
click at [87, 270] on input "checkbox" at bounding box center [87, 270] width 0 height 0
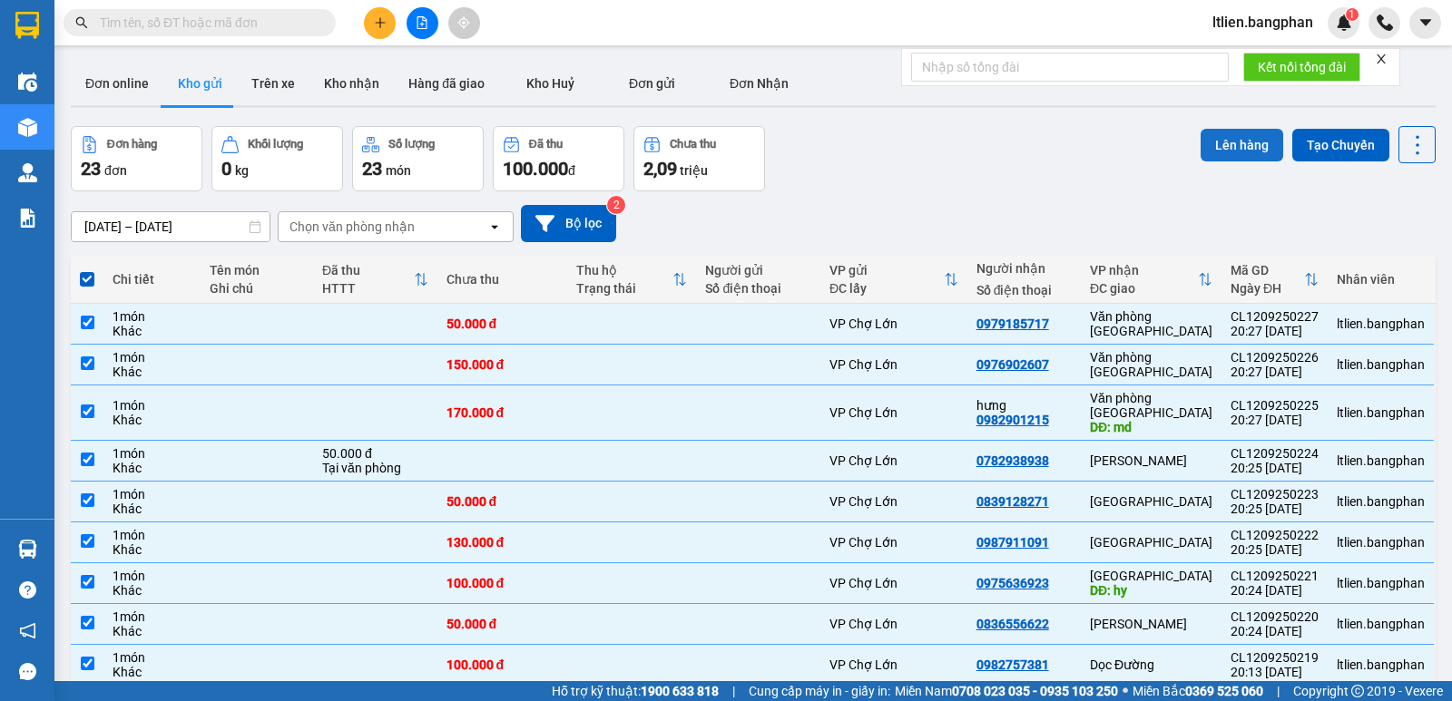
click at [1237, 149] on button "Lên hàng" at bounding box center [1242, 145] width 83 height 33
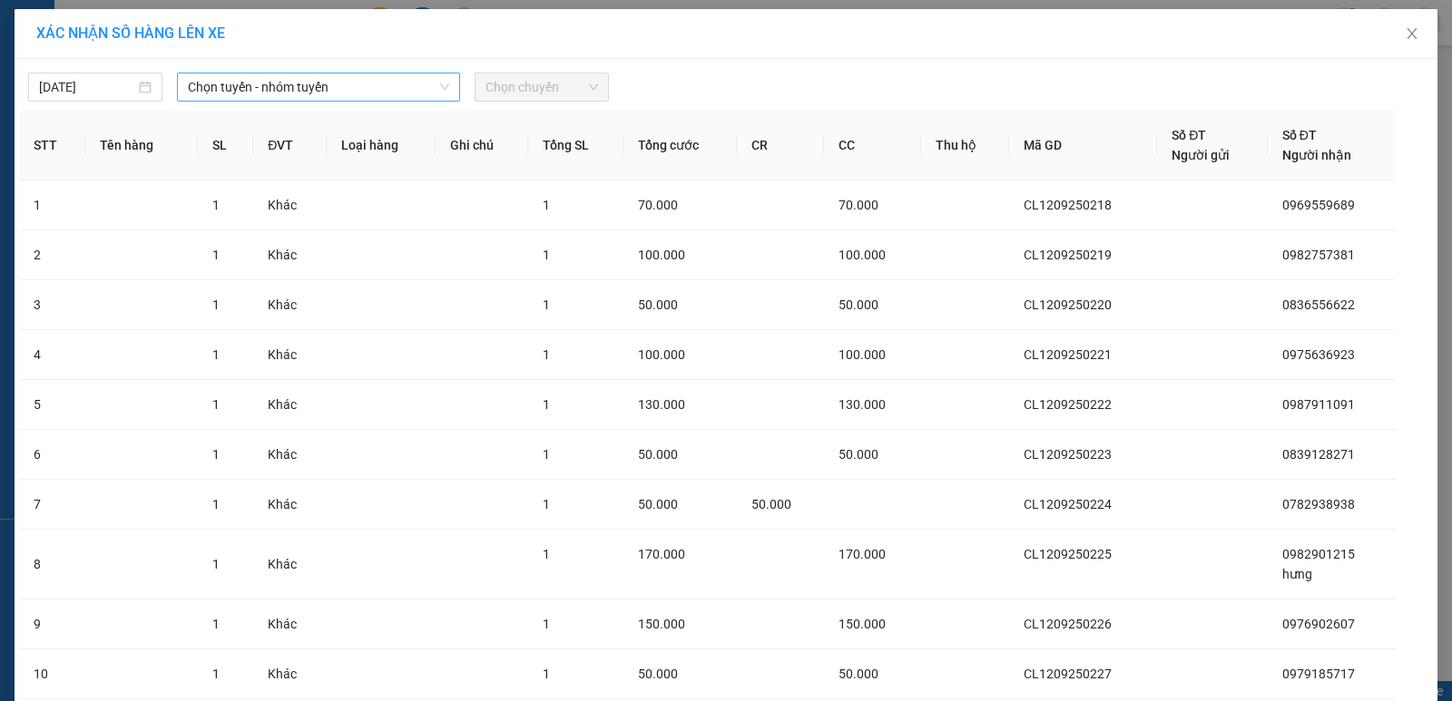
click at [363, 87] on span "Chọn tuyến - nhóm tuyến" at bounding box center [318, 87] width 261 height 27
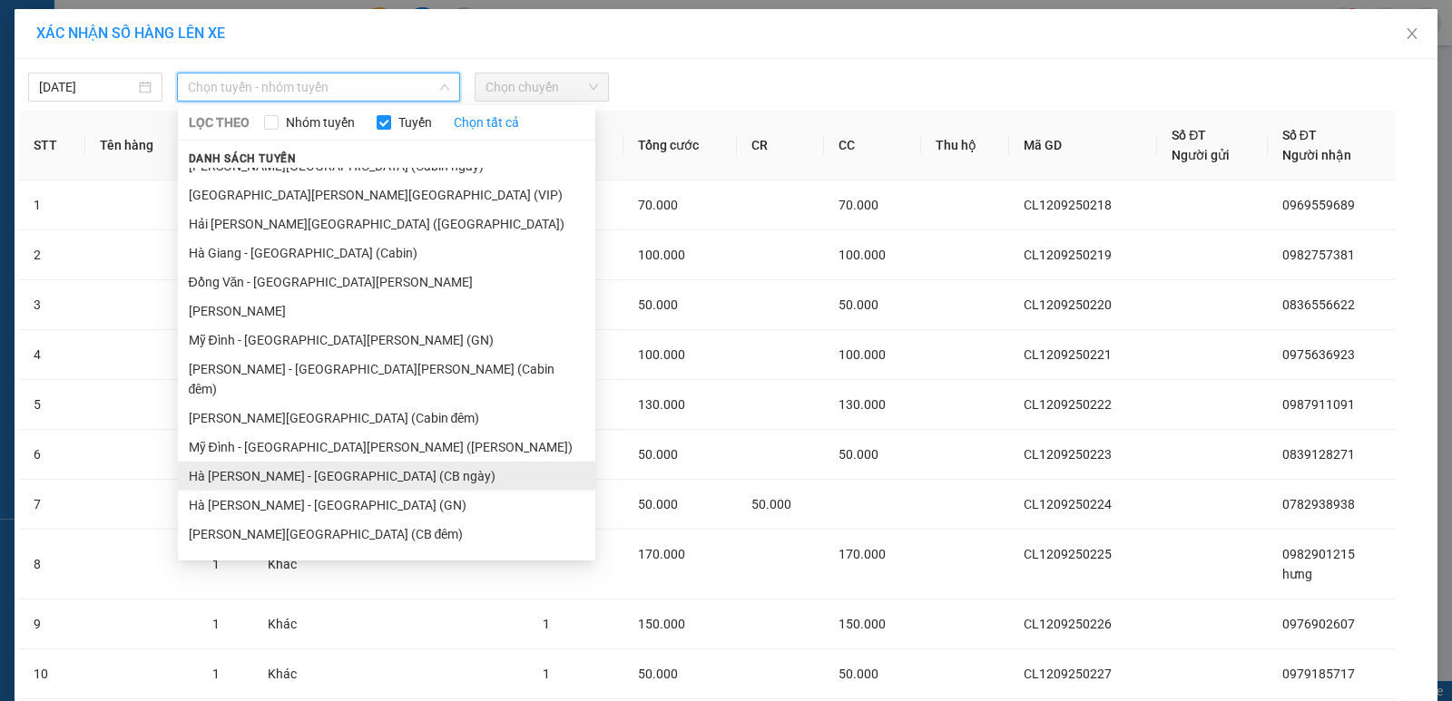
scroll to position [272, 0]
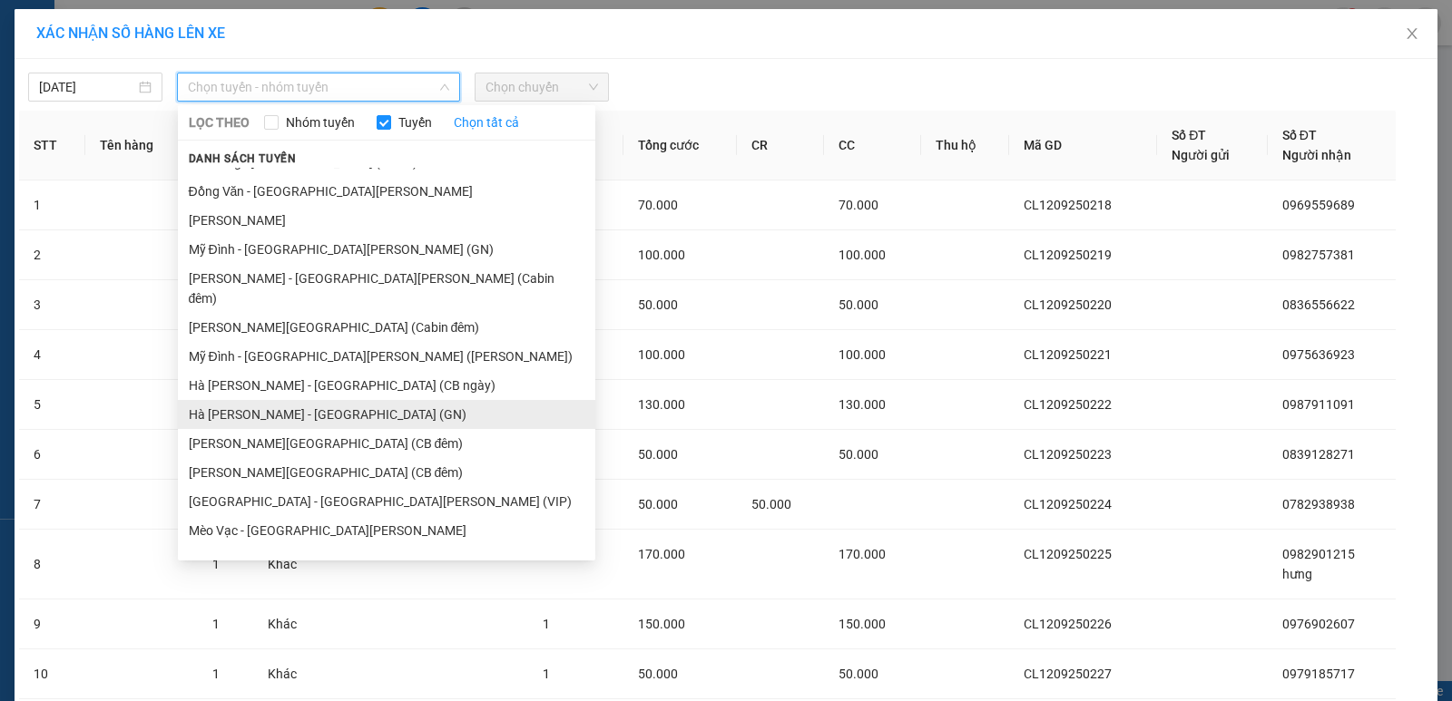
click at [289, 400] on li "Hà Giang - Mỹ Đình (GN)" at bounding box center [386, 414] width 417 height 29
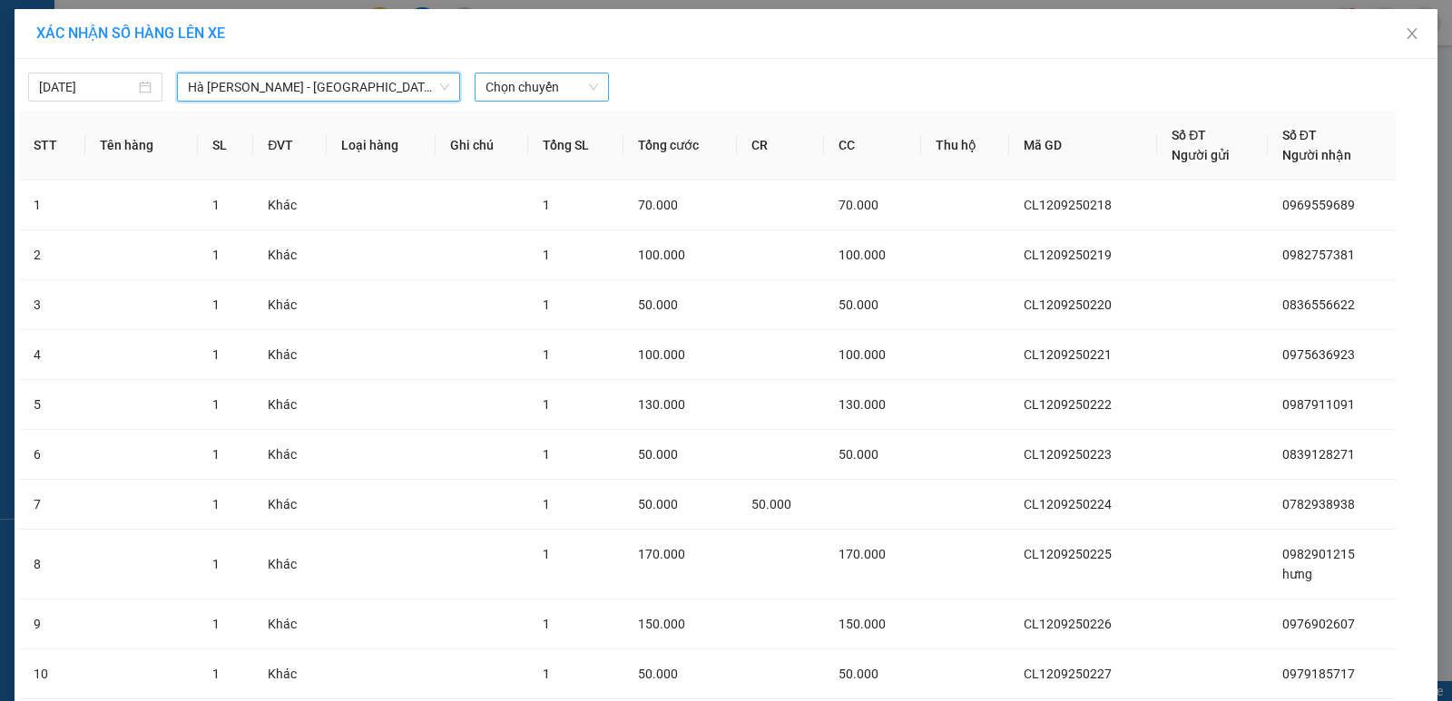
click at [564, 88] on span "Chọn chuyến" at bounding box center [541, 87] width 113 height 27
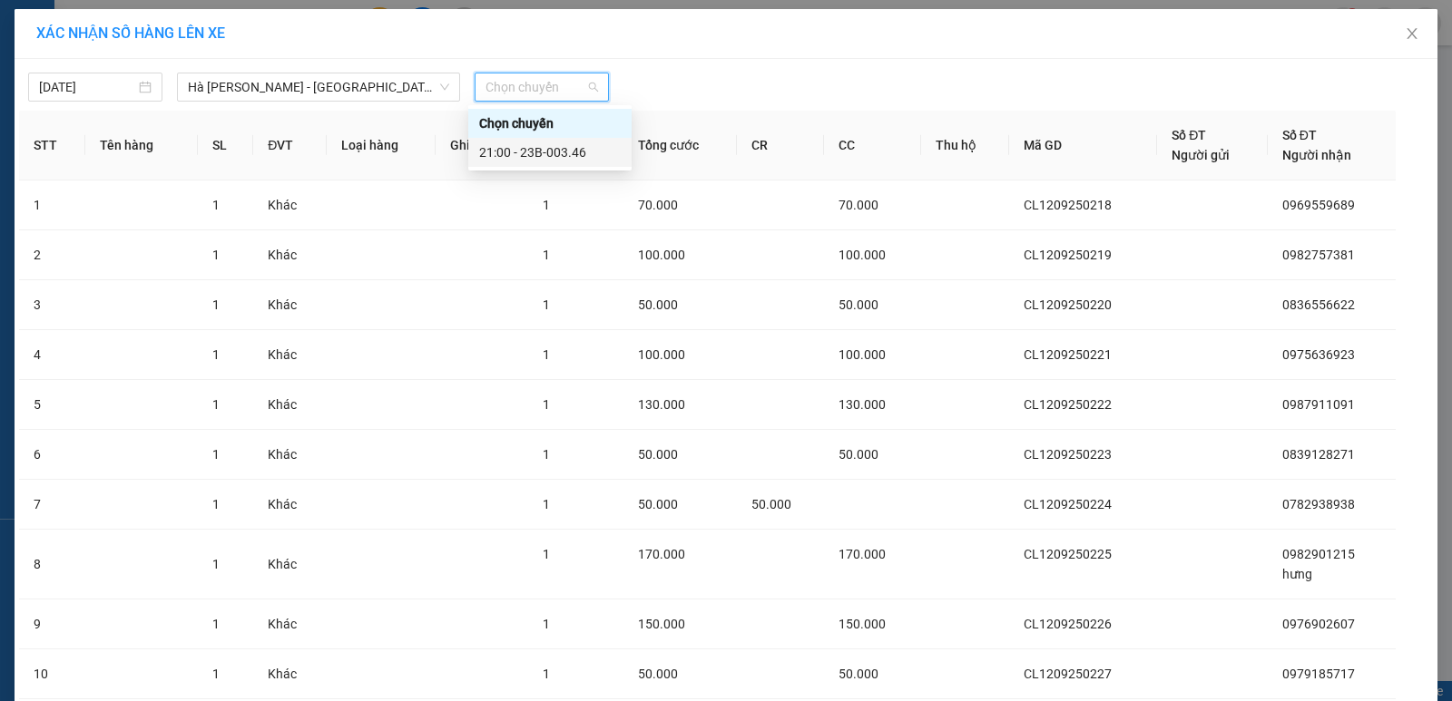
click at [563, 152] on div "21:00 - 23B-003.46" at bounding box center [550, 152] width 142 height 20
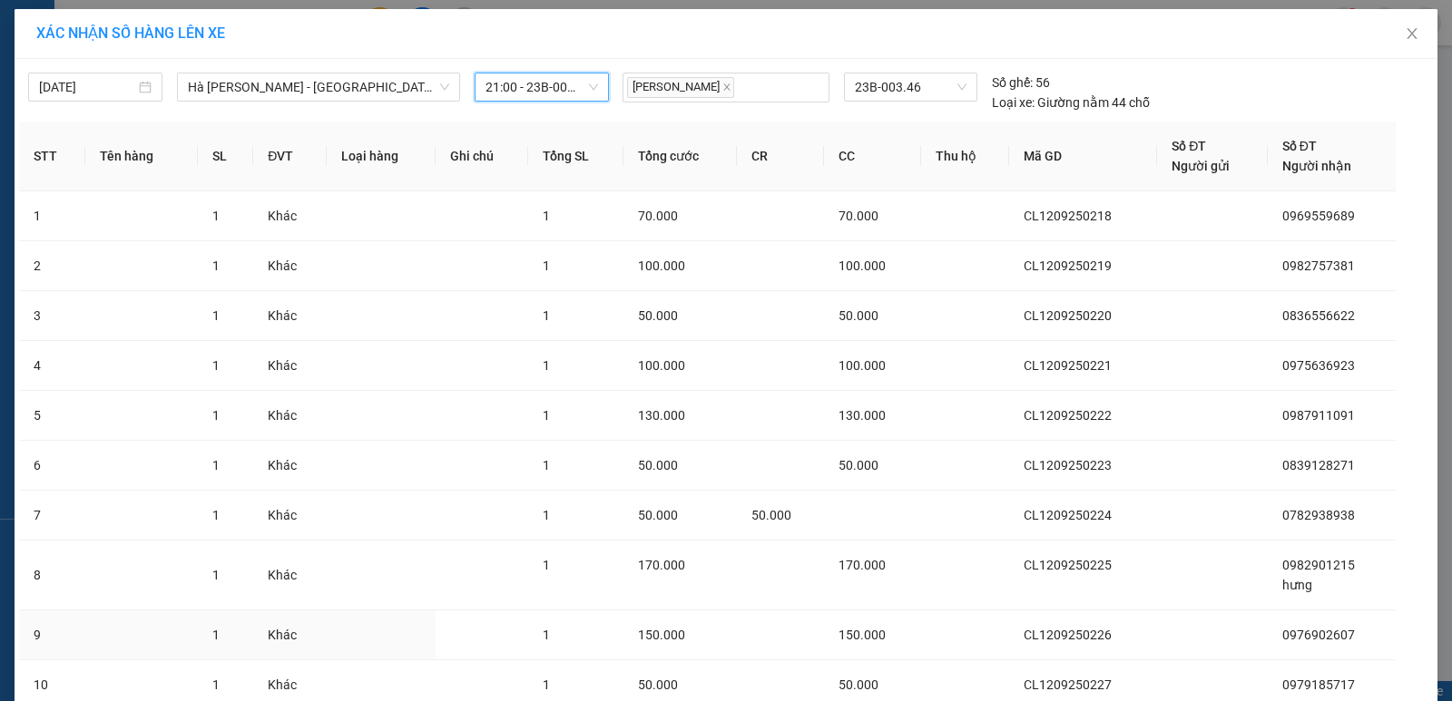
scroll to position [142, 0]
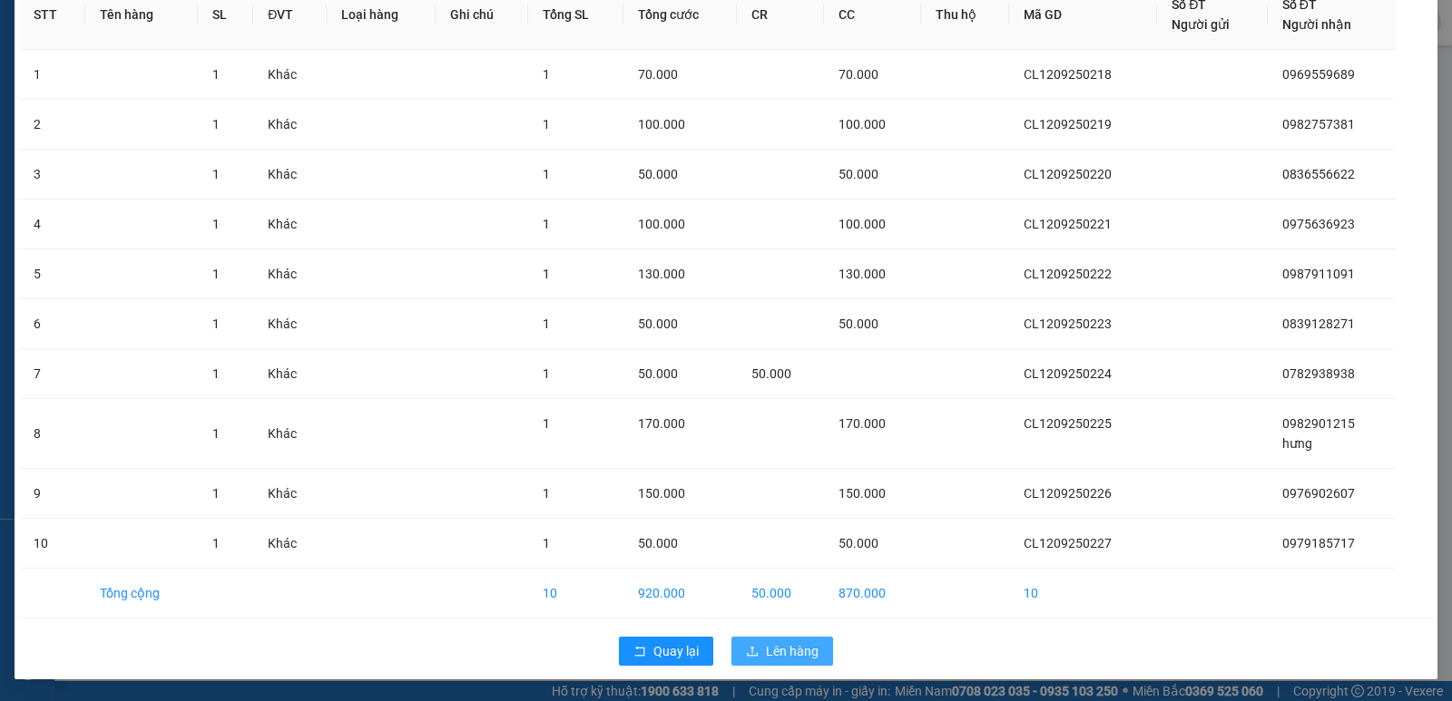
click at [780, 653] on span "Lên hàng" at bounding box center [792, 652] width 53 height 20
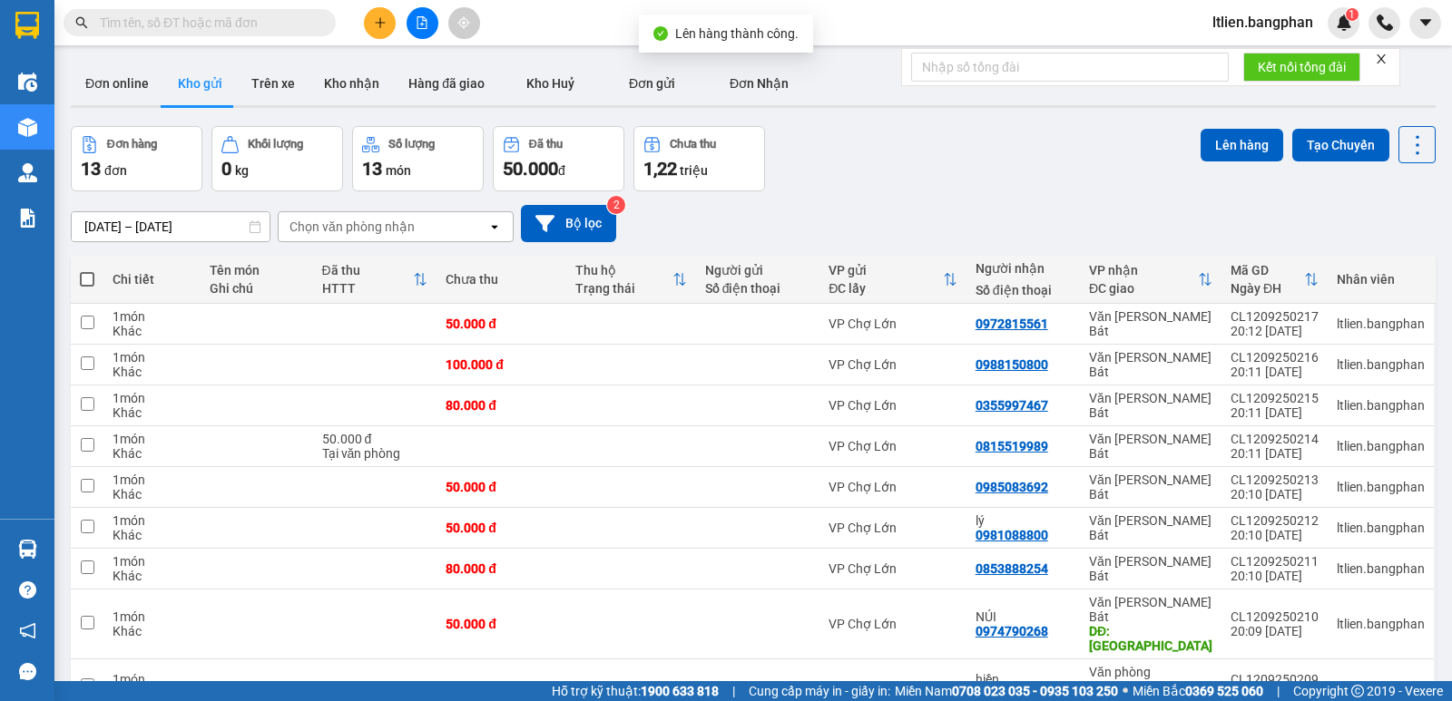
click at [87, 276] on span at bounding box center [87, 279] width 15 height 15
click at [87, 270] on input "checkbox" at bounding box center [87, 270] width 0 height 0
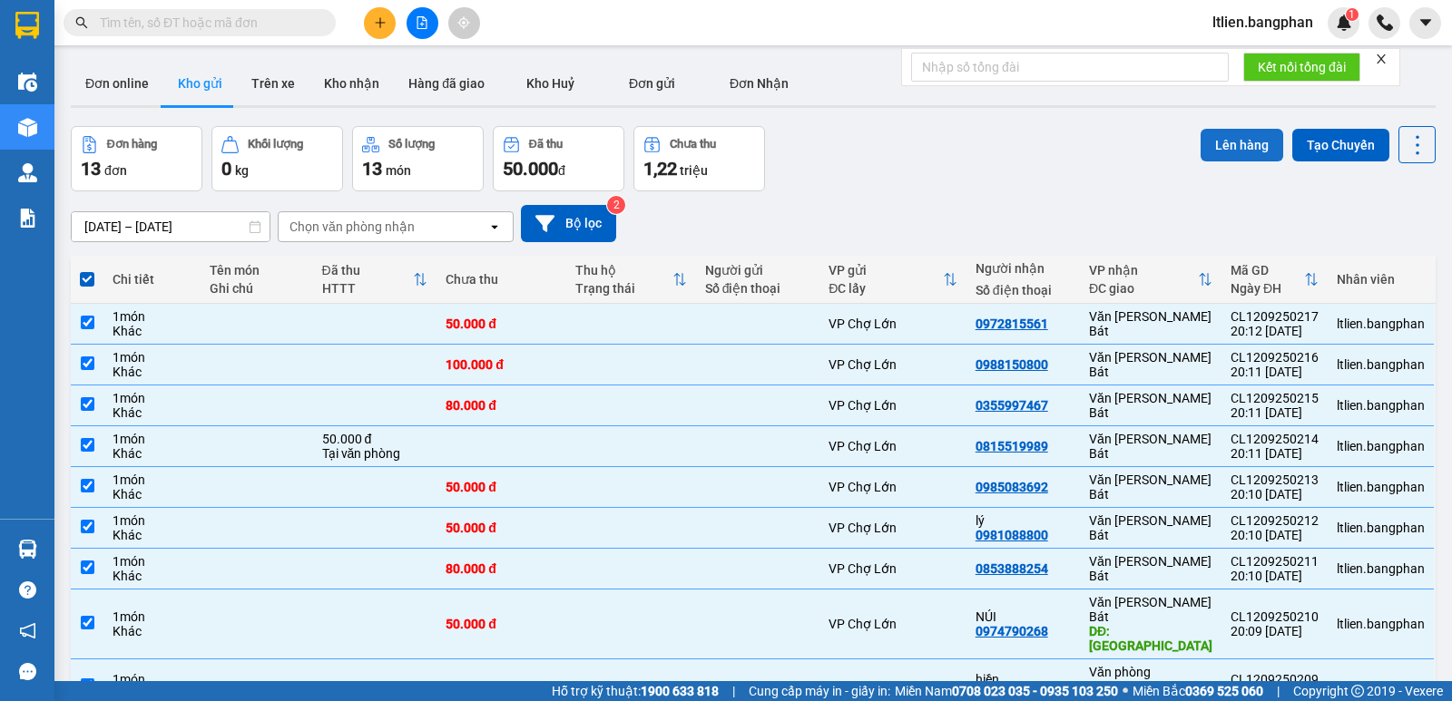
click at [1237, 141] on button "Lên hàng" at bounding box center [1242, 145] width 83 height 33
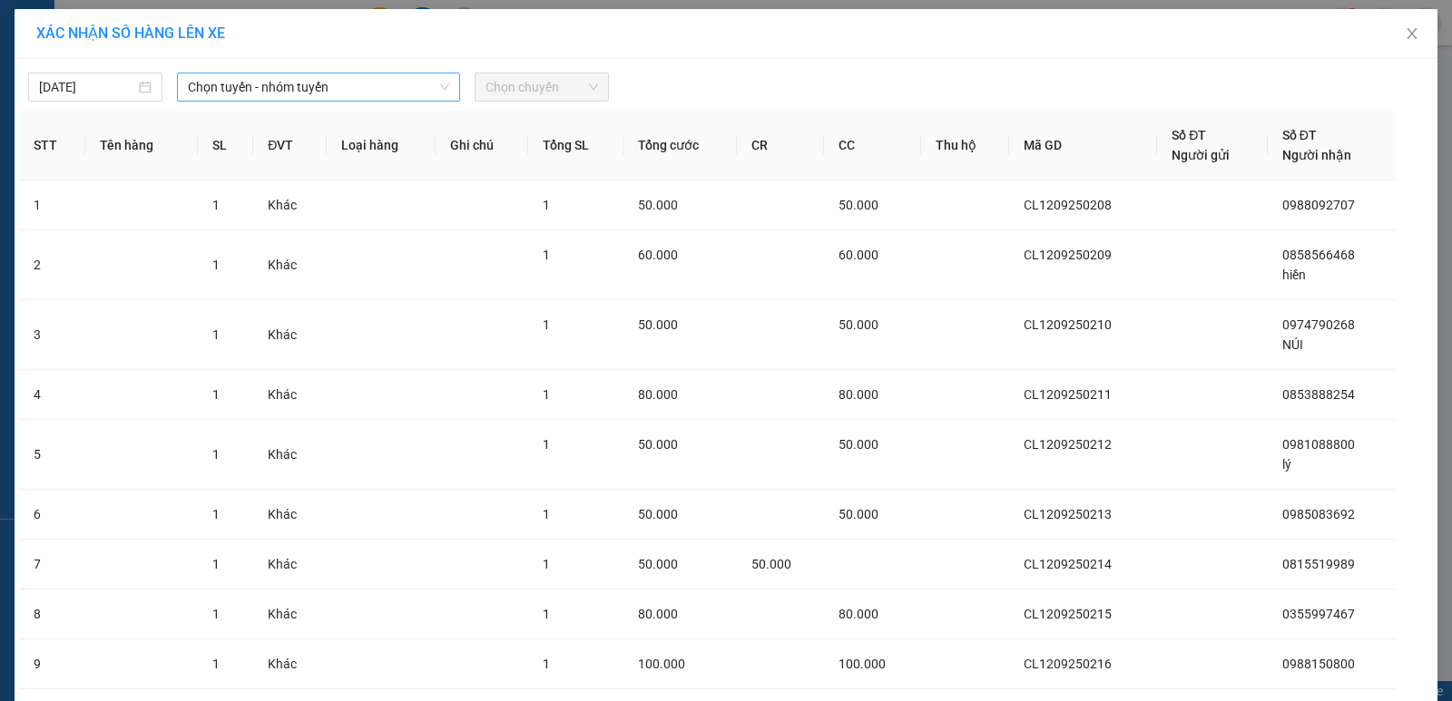
click at [410, 83] on span "Chọn tuyến - nhóm tuyến" at bounding box center [318, 87] width 261 height 27
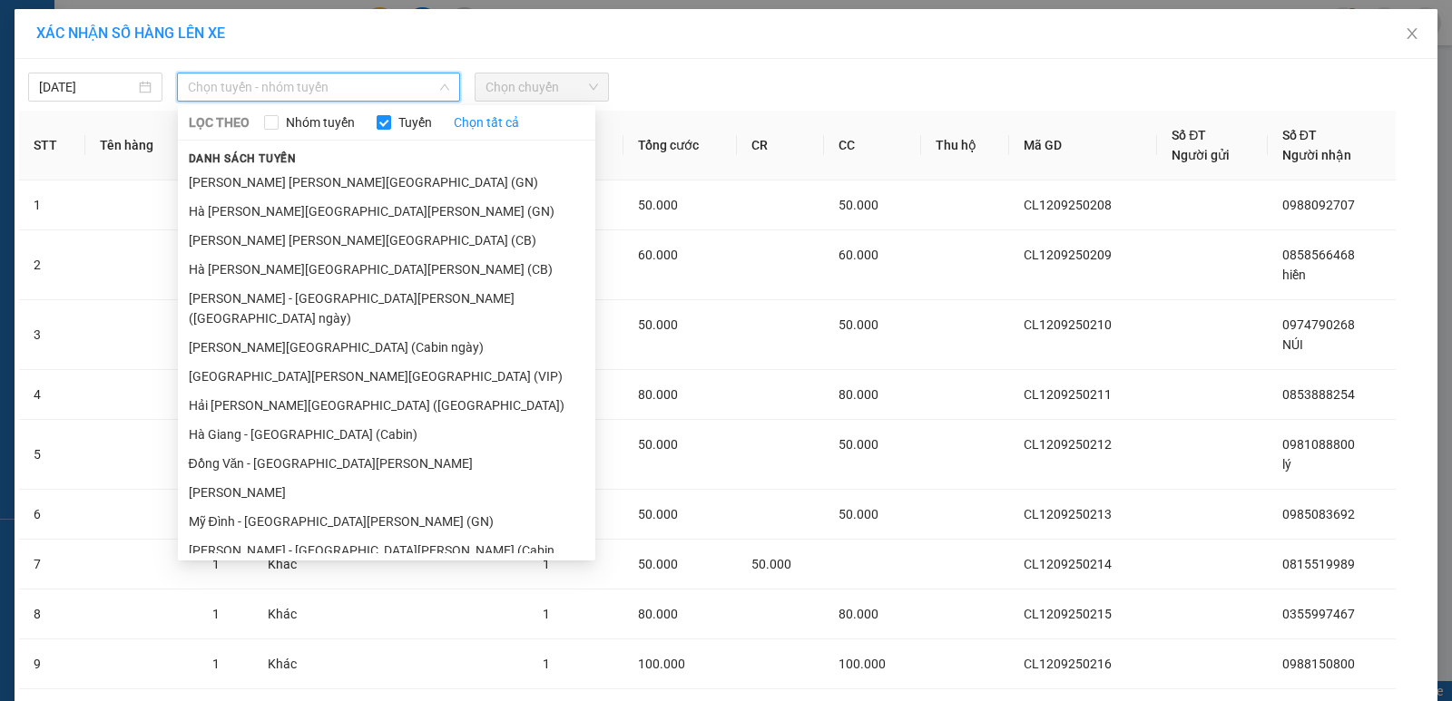
scroll to position [272, 0]
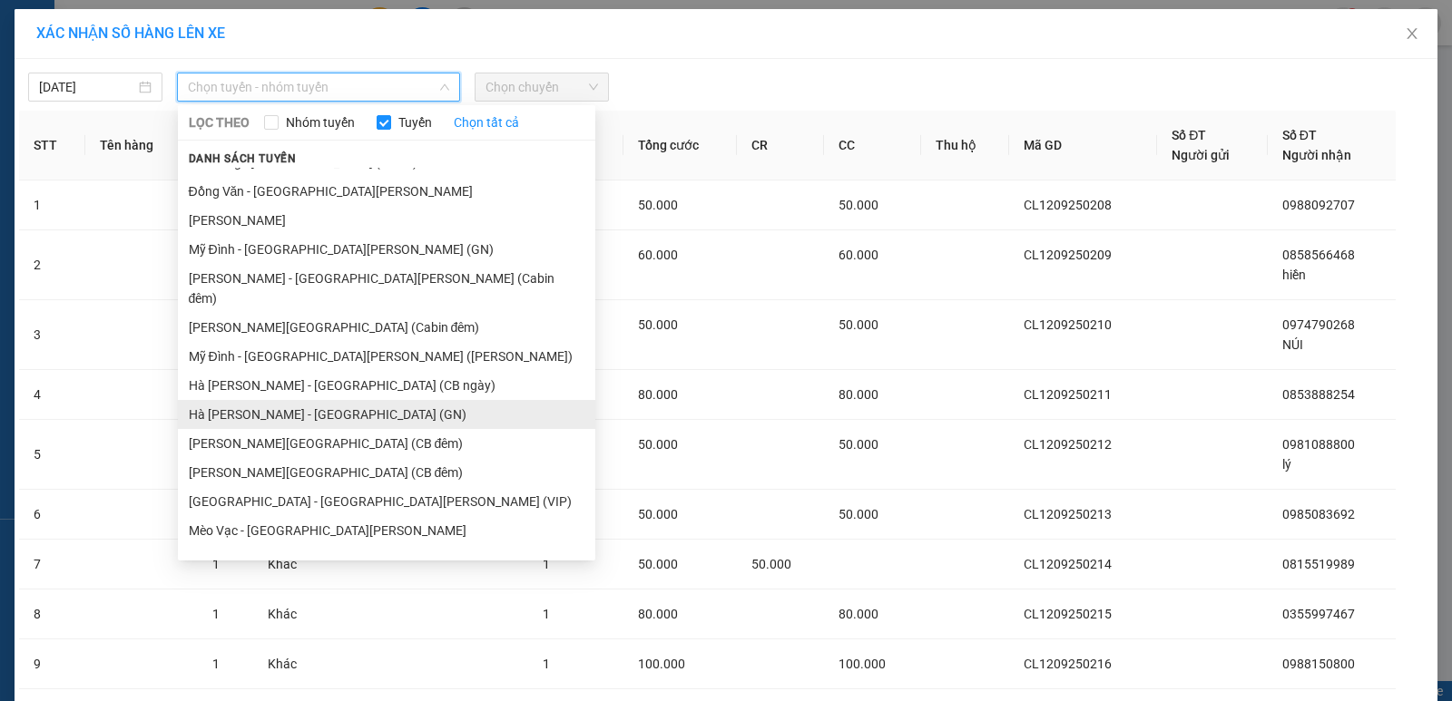
drag, startPoint x: 294, startPoint y: 378, endPoint x: 320, endPoint y: 375, distance: 26.6
click at [298, 400] on li "Hà Giang - Mỹ Đình (GN)" at bounding box center [386, 414] width 417 height 29
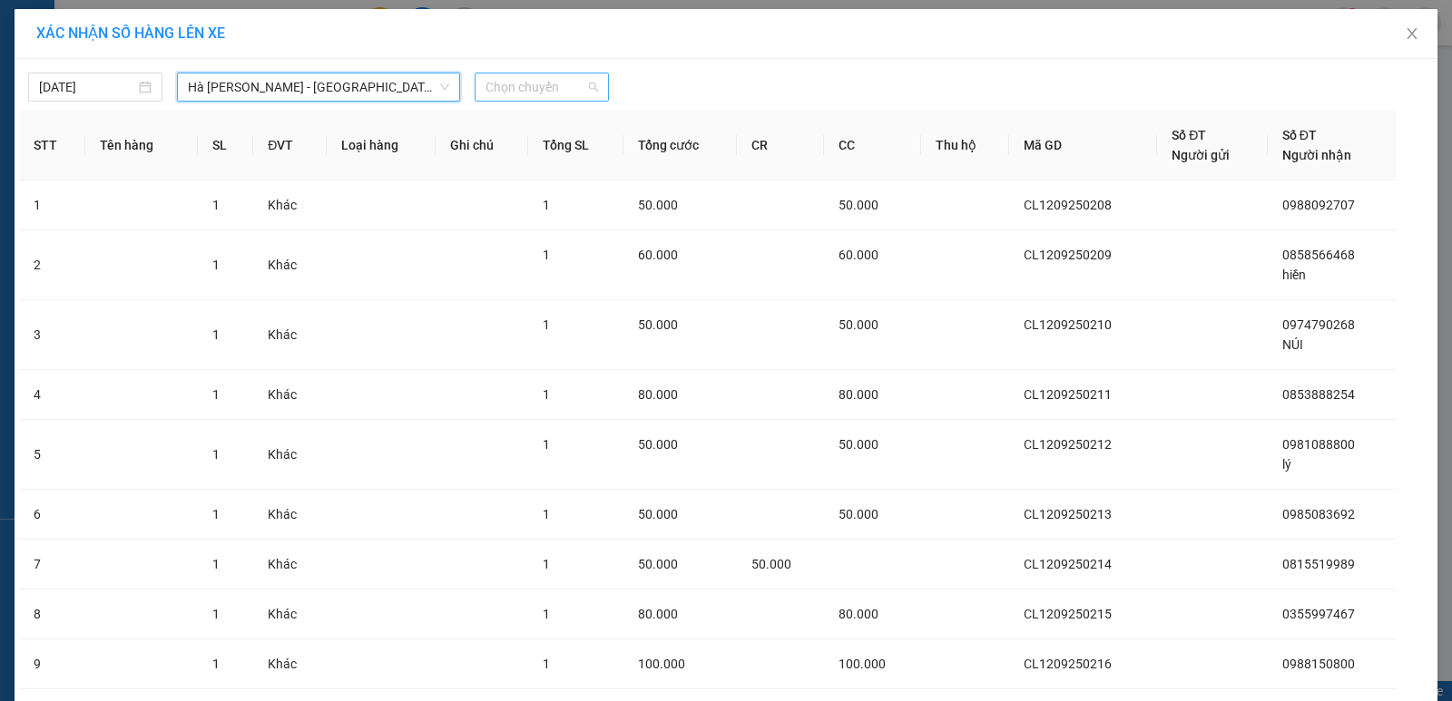
click at [574, 87] on span "Chọn chuyến" at bounding box center [541, 87] width 113 height 27
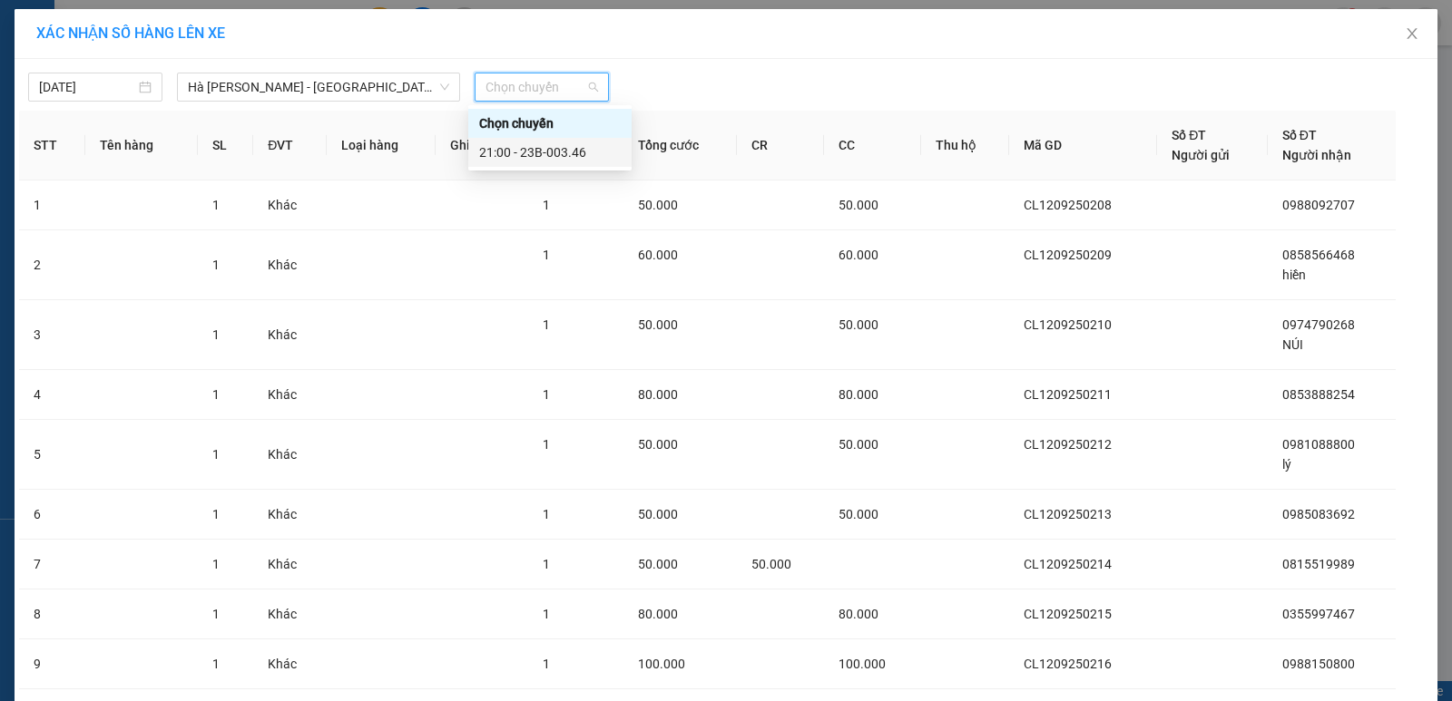
click at [555, 152] on div "21:00 - 23B-003.46" at bounding box center [550, 152] width 142 height 20
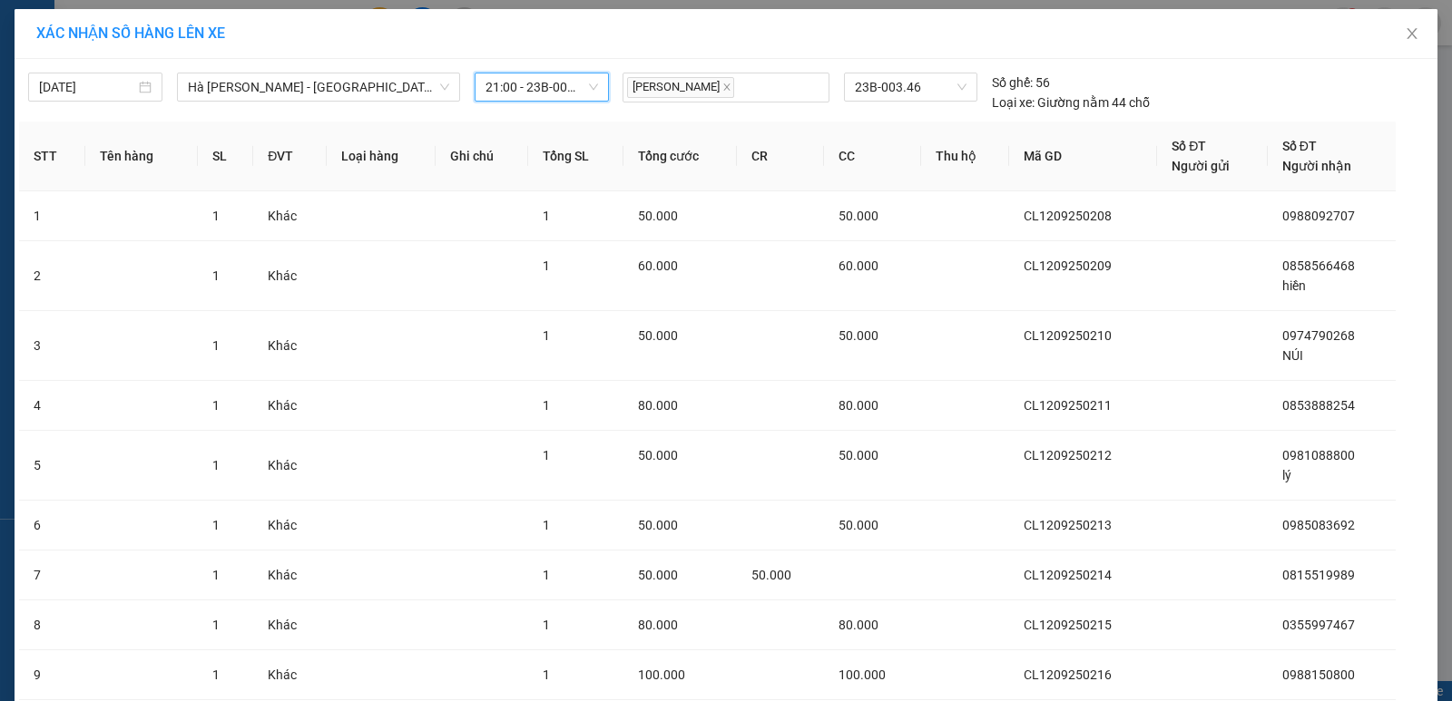
scroll to position [181, 0]
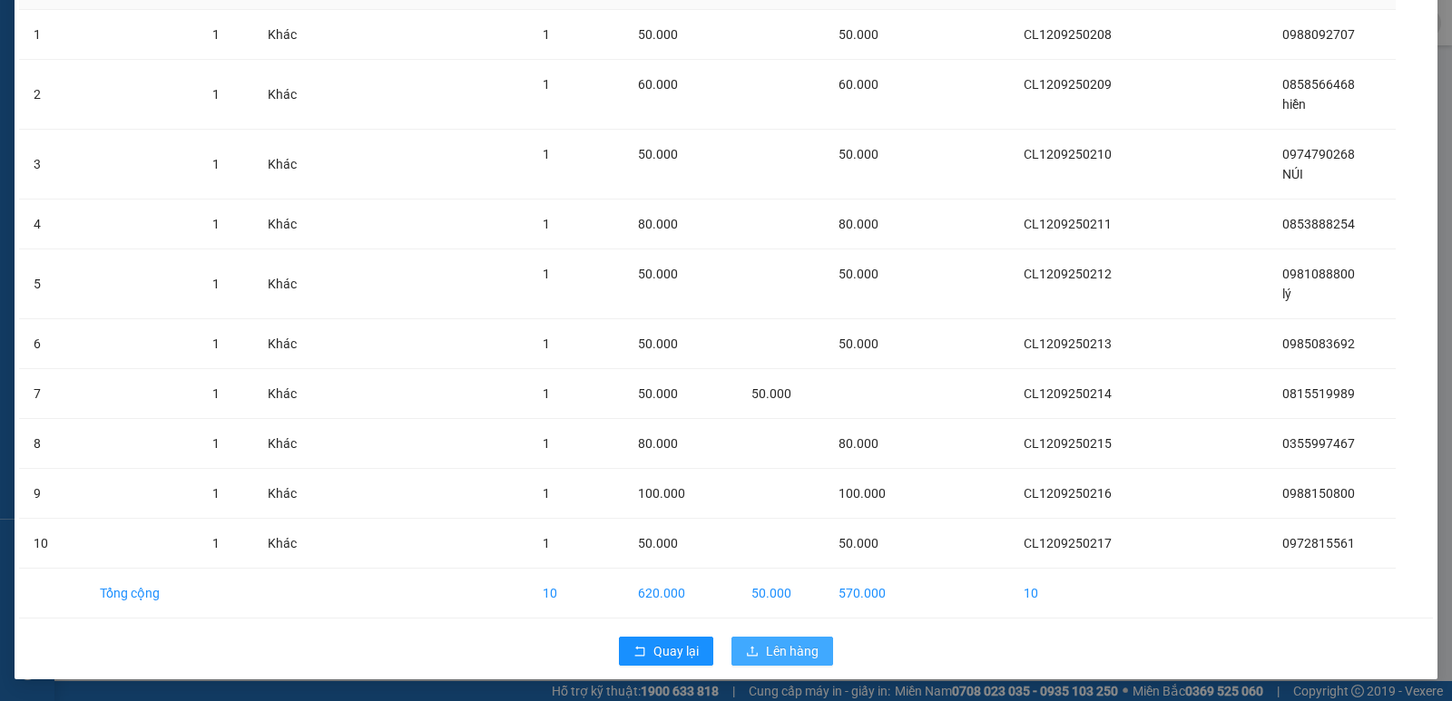
click at [779, 650] on span "Lên hàng" at bounding box center [792, 652] width 53 height 20
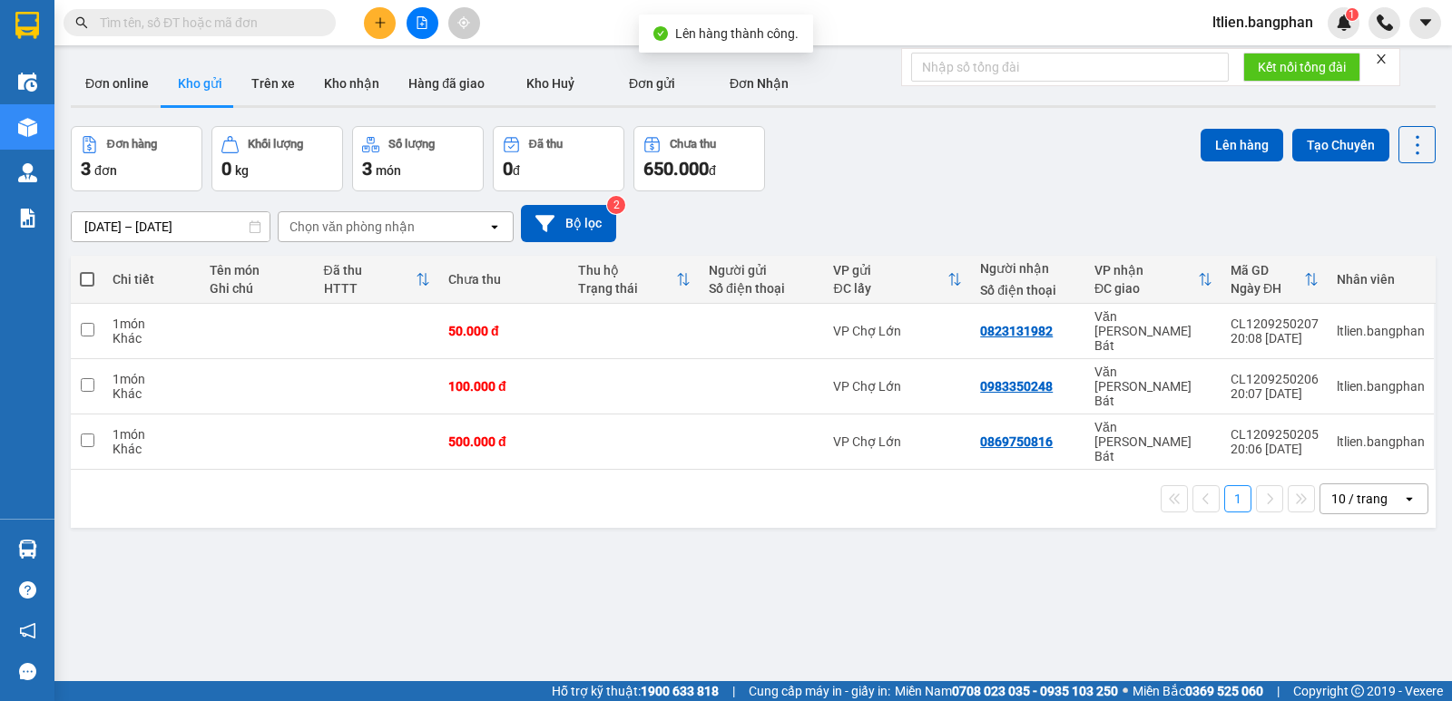
click at [87, 275] on span at bounding box center [87, 279] width 15 height 15
click at [87, 270] on input "checkbox" at bounding box center [87, 270] width 0 height 0
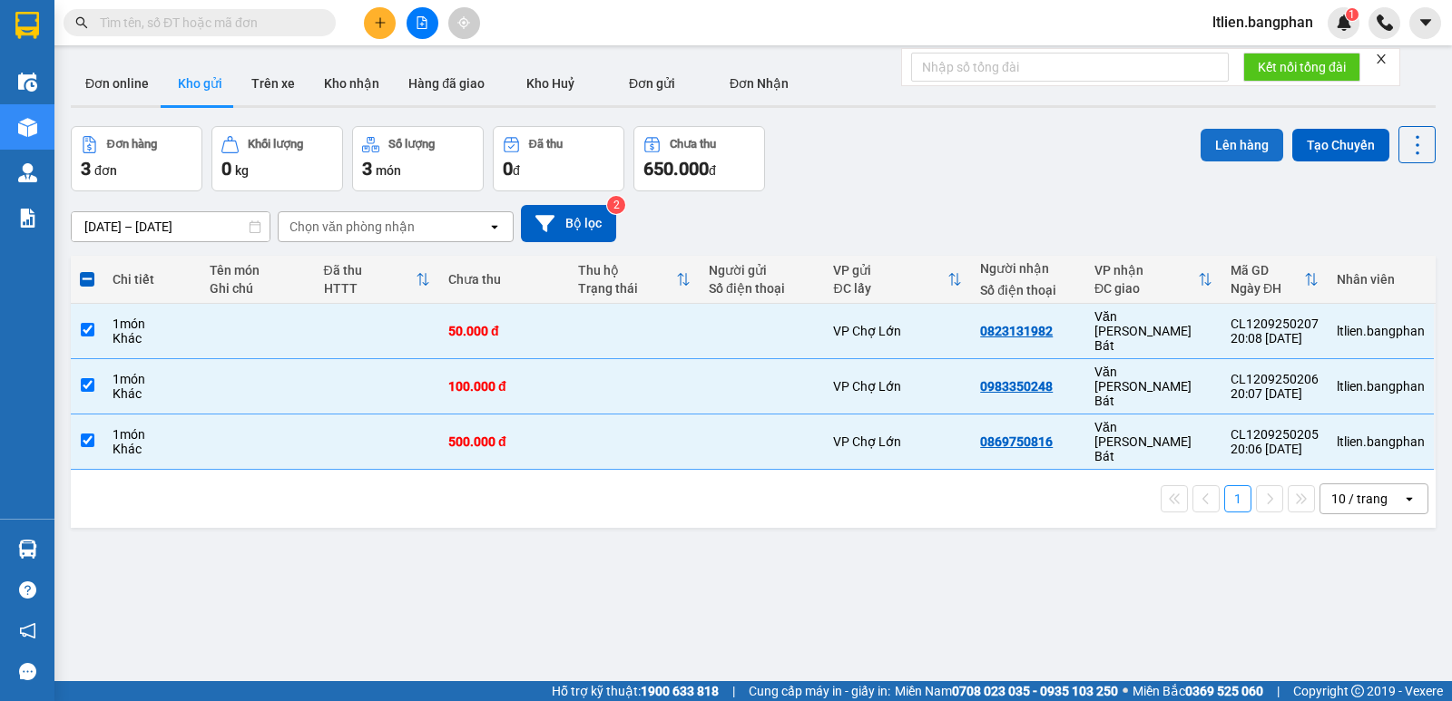
click at [1229, 143] on button "Lên hàng" at bounding box center [1242, 145] width 83 height 33
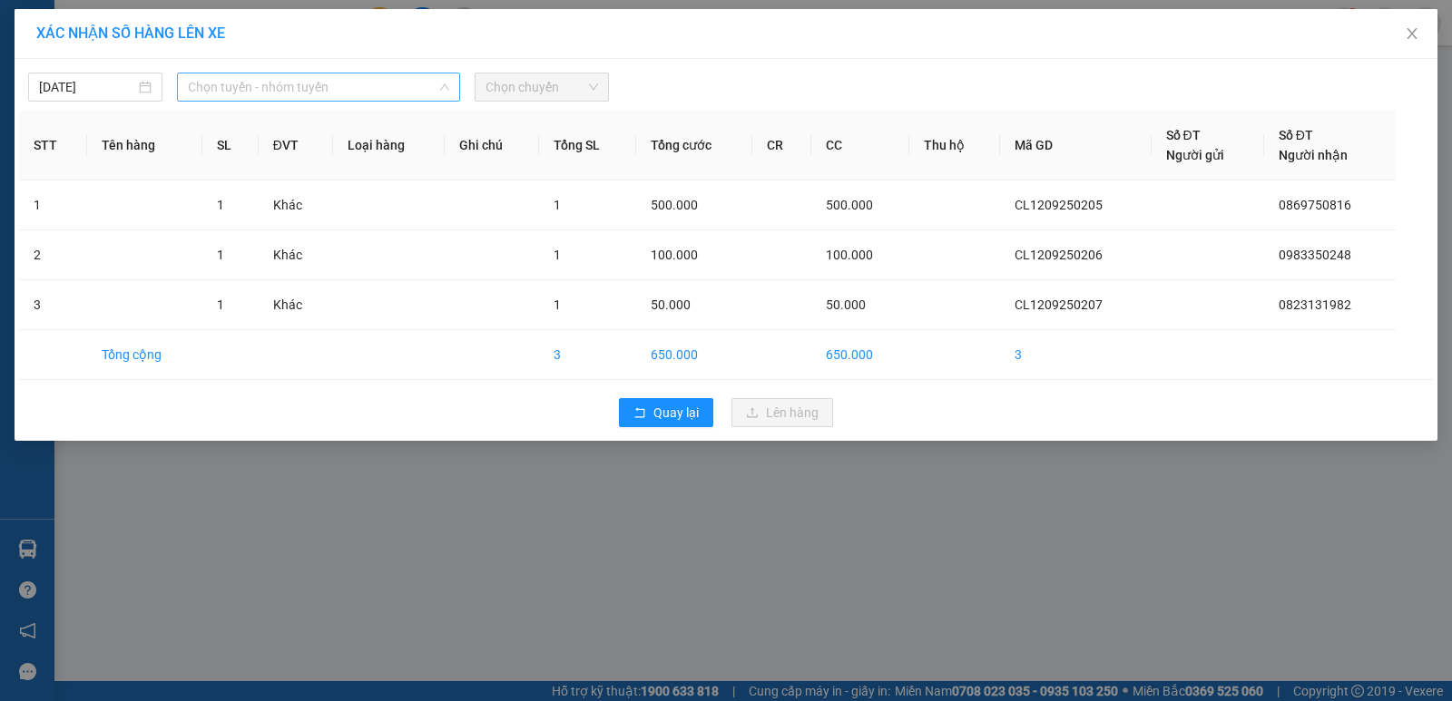
drag, startPoint x: 397, startPoint y: 86, endPoint x: 410, endPoint y: 98, distance: 17.3
click at [403, 86] on span "Chọn tuyến - nhóm tuyến" at bounding box center [318, 87] width 261 height 27
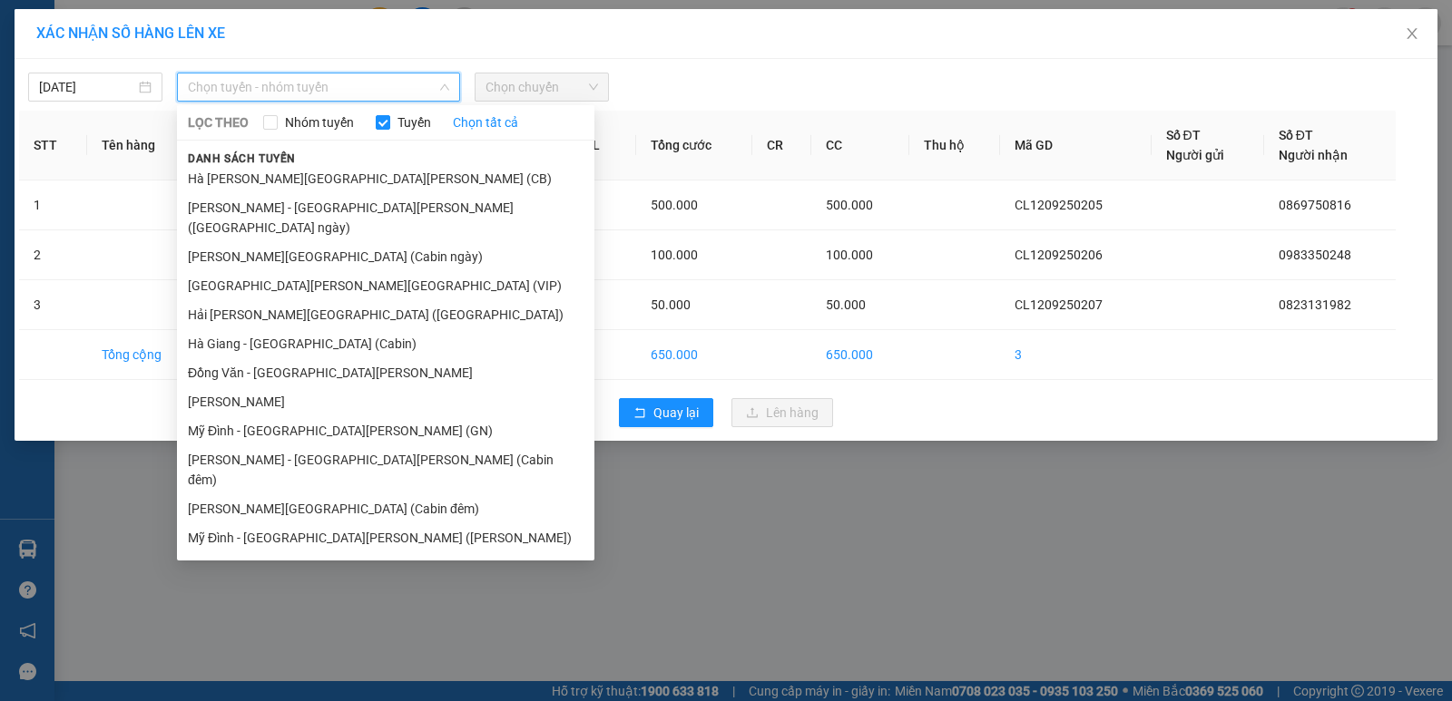
scroll to position [181, 0]
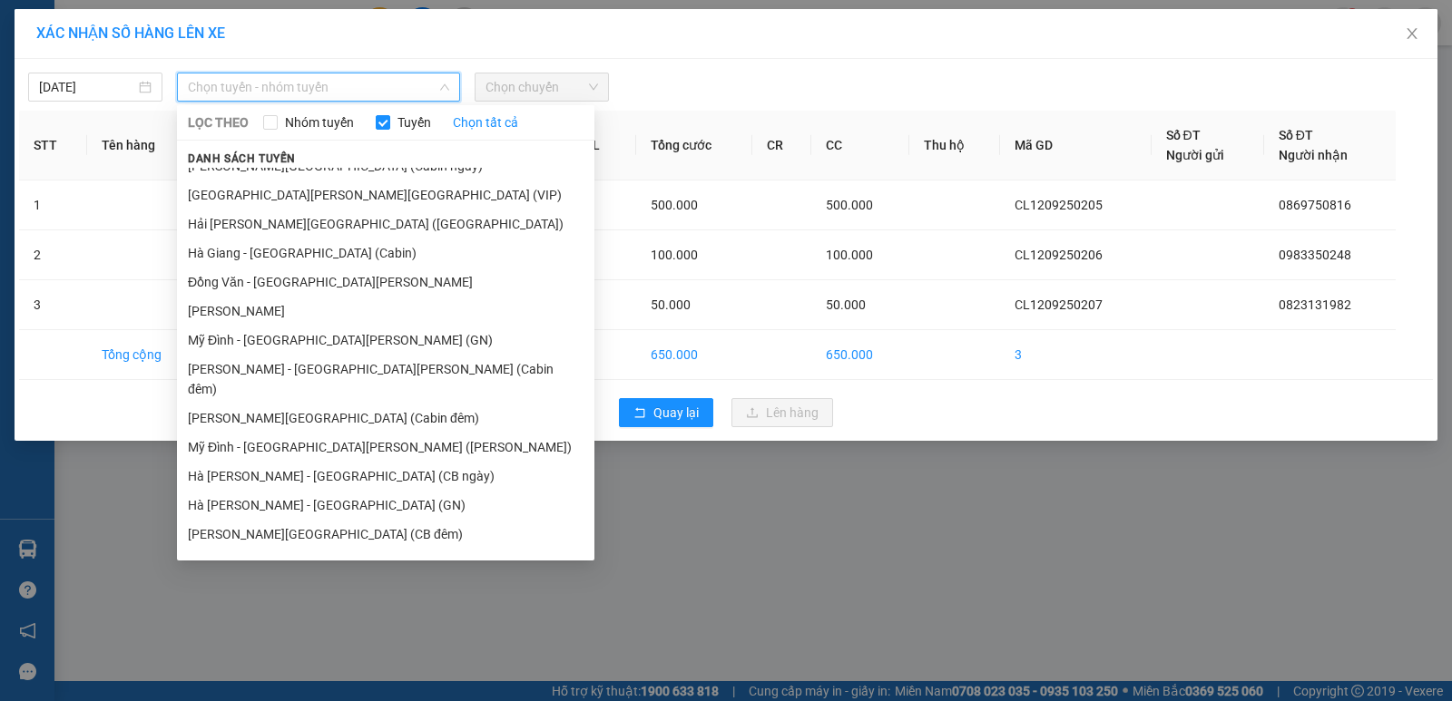
drag, startPoint x: 289, startPoint y: 469, endPoint x: 382, endPoint y: 447, distance: 95.1
click at [296, 491] on li "Hà Giang - Mỹ Đình (GN)" at bounding box center [385, 505] width 417 height 29
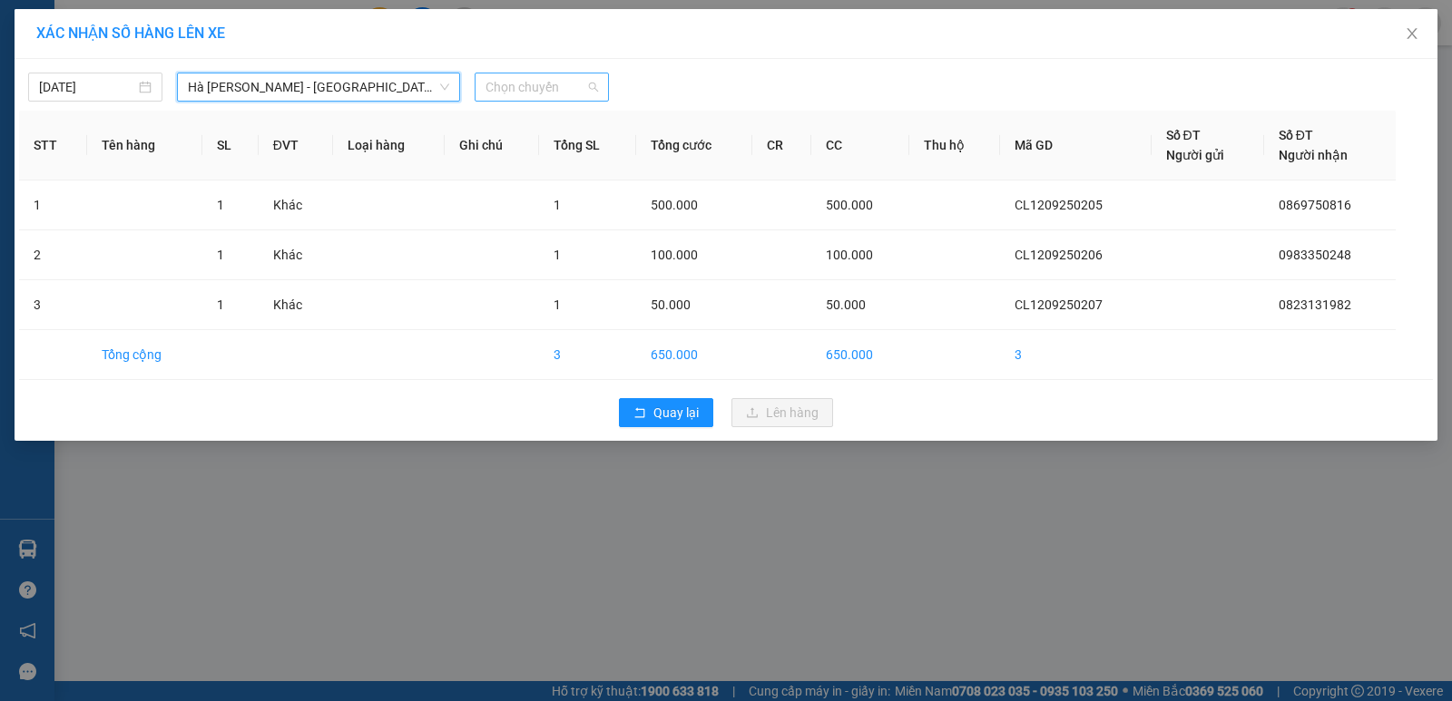
click at [557, 87] on span "Chọn chuyến" at bounding box center [541, 87] width 113 height 27
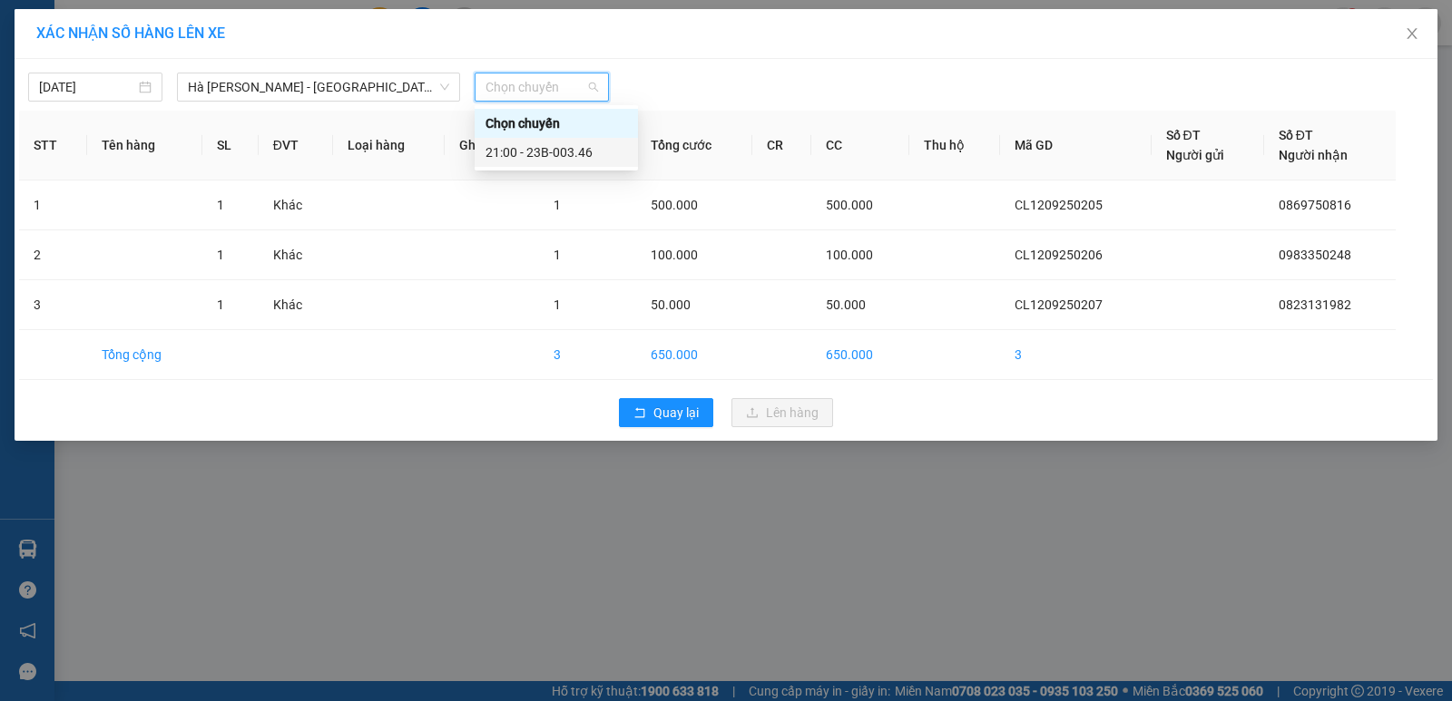
click at [556, 151] on div "21:00 - 23B-003.46" at bounding box center [556, 152] width 142 height 20
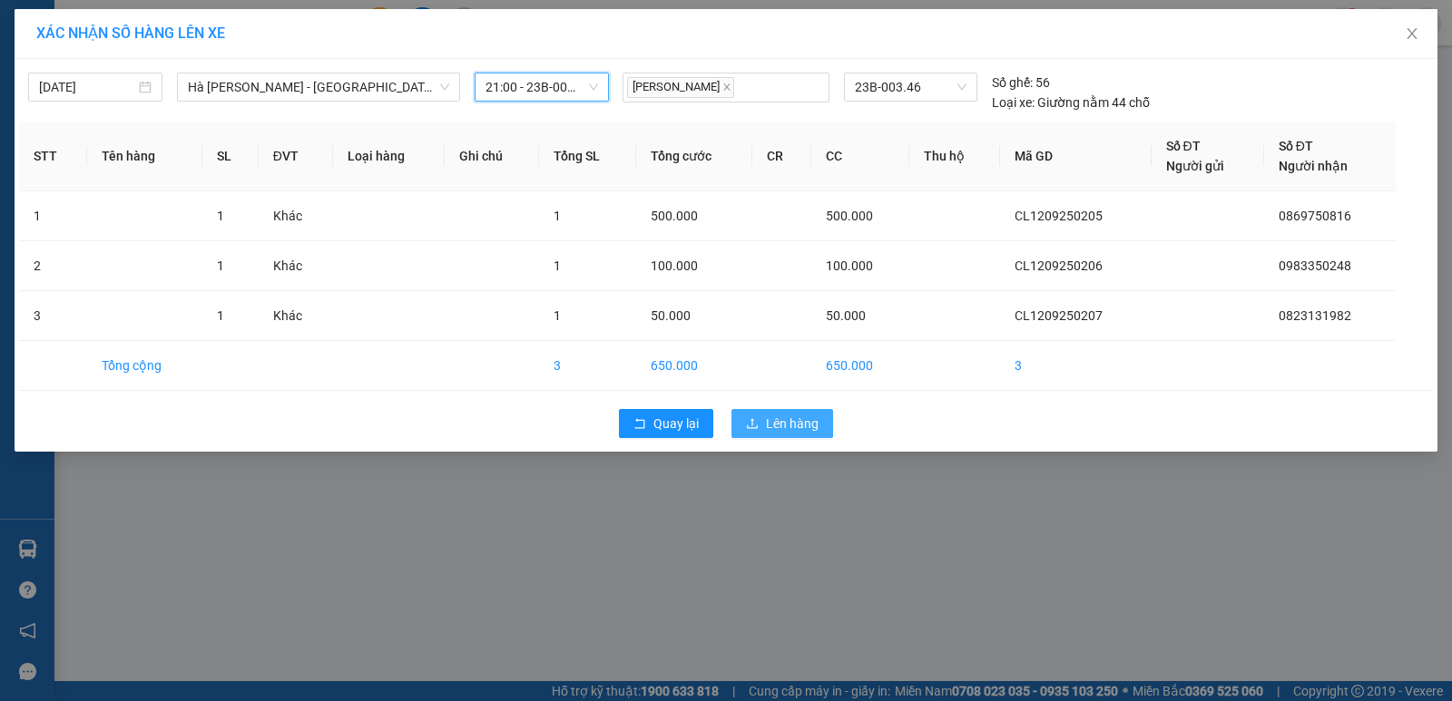
click at [780, 423] on span "Lên hàng" at bounding box center [792, 424] width 53 height 20
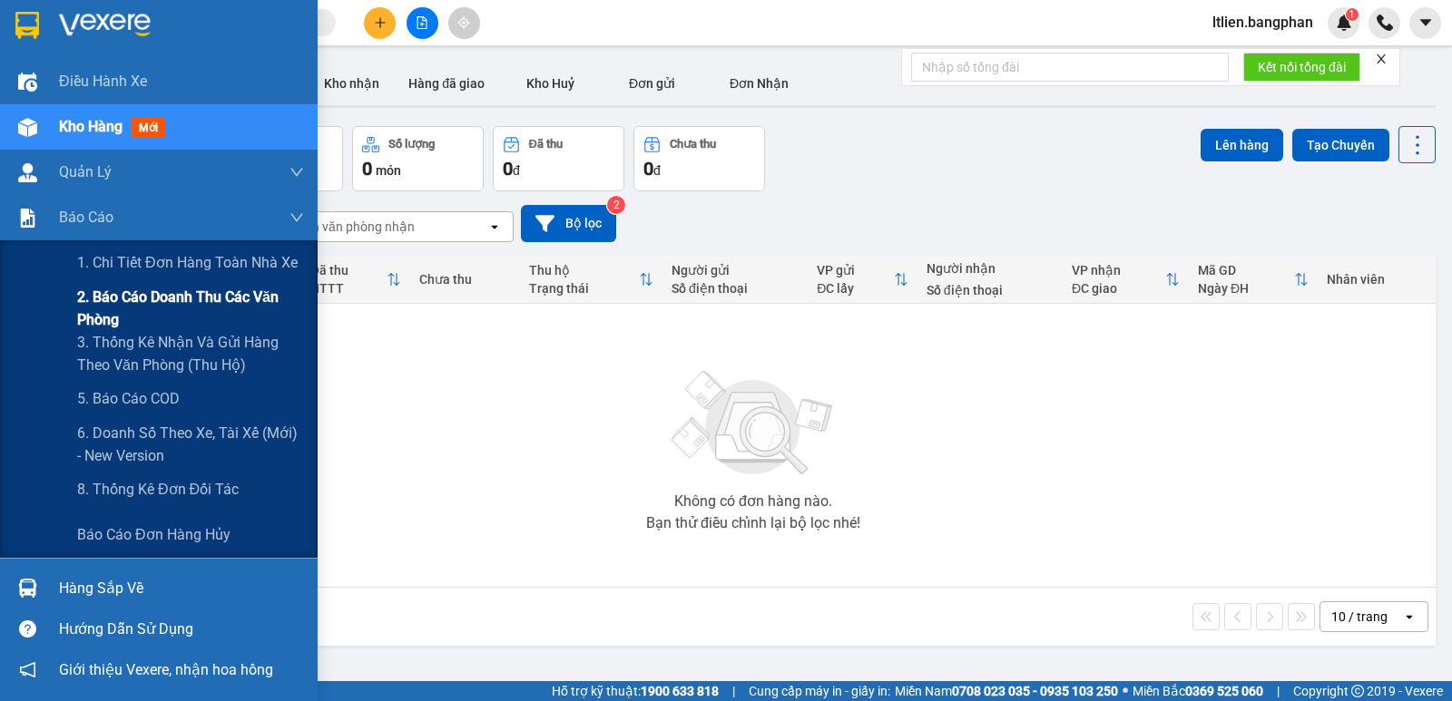
click at [132, 305] on span "2. Báo cáo doanh thu các văn phòng" at bounding box center [190, 308] width 227 height 45
